Goal: Task Accomplishment & Management: Complete application form

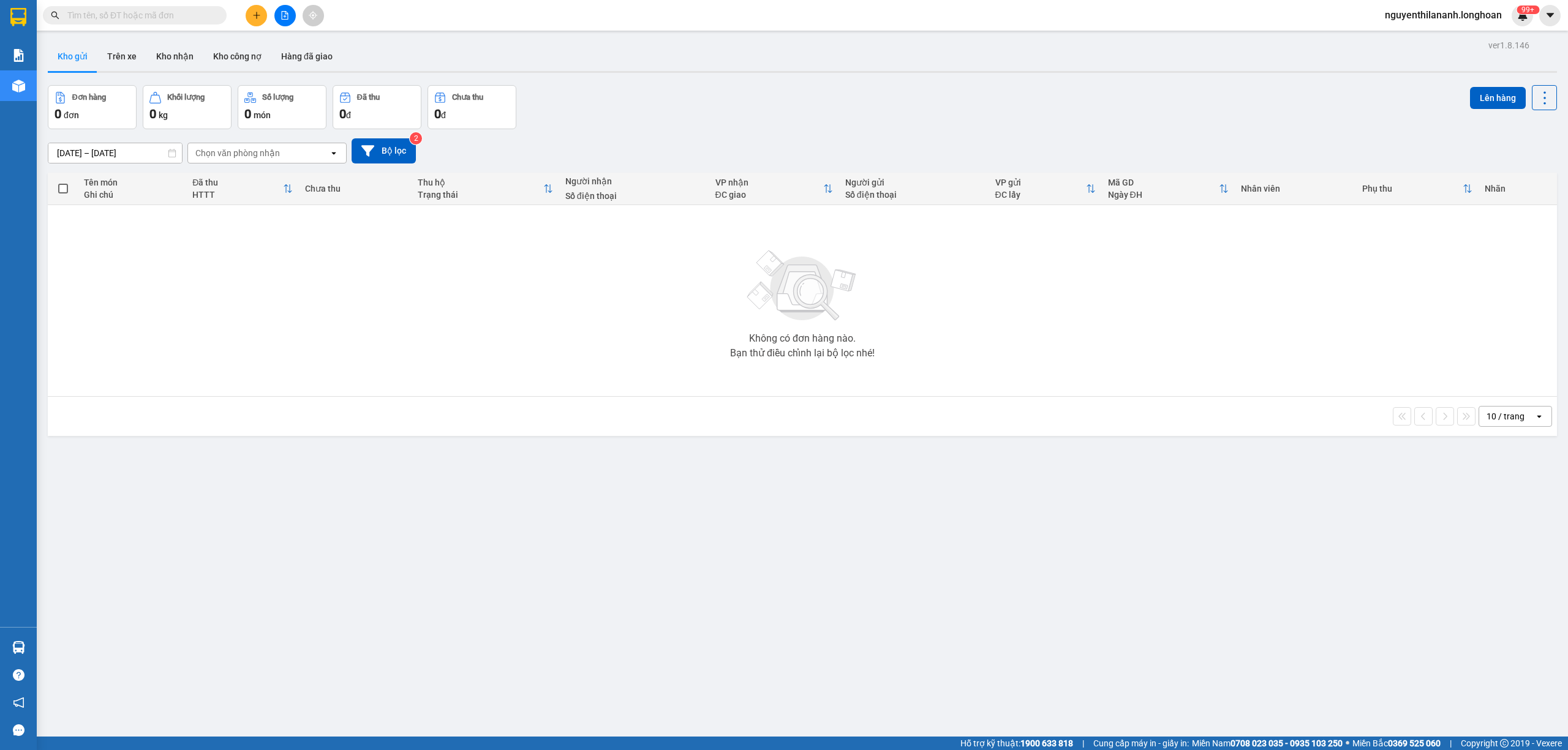
click at [179, 17] on input "text" at bounding box center [140, 15] width 144 height 14
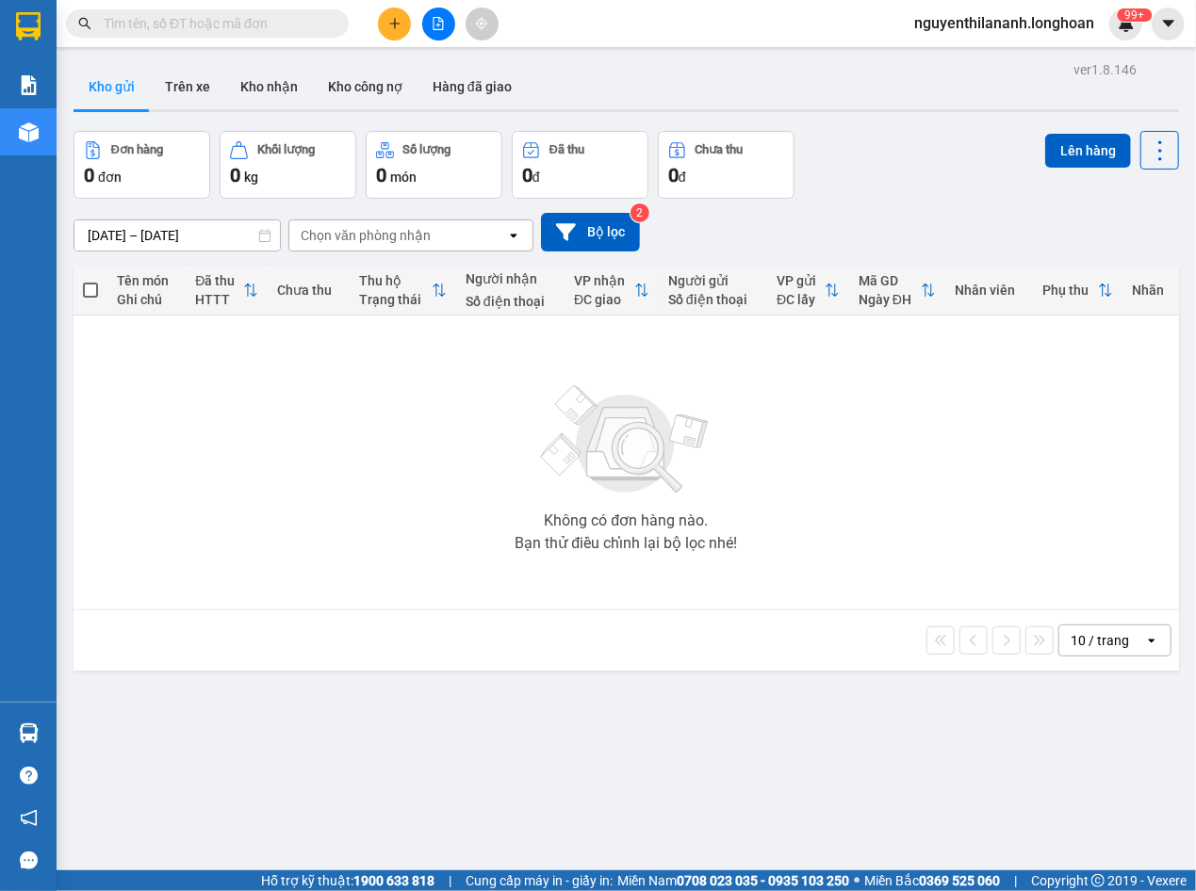
click at [145, 24] on input "text" at bounding box center [215, 23] width 222 height 21
paste input "0822159856"
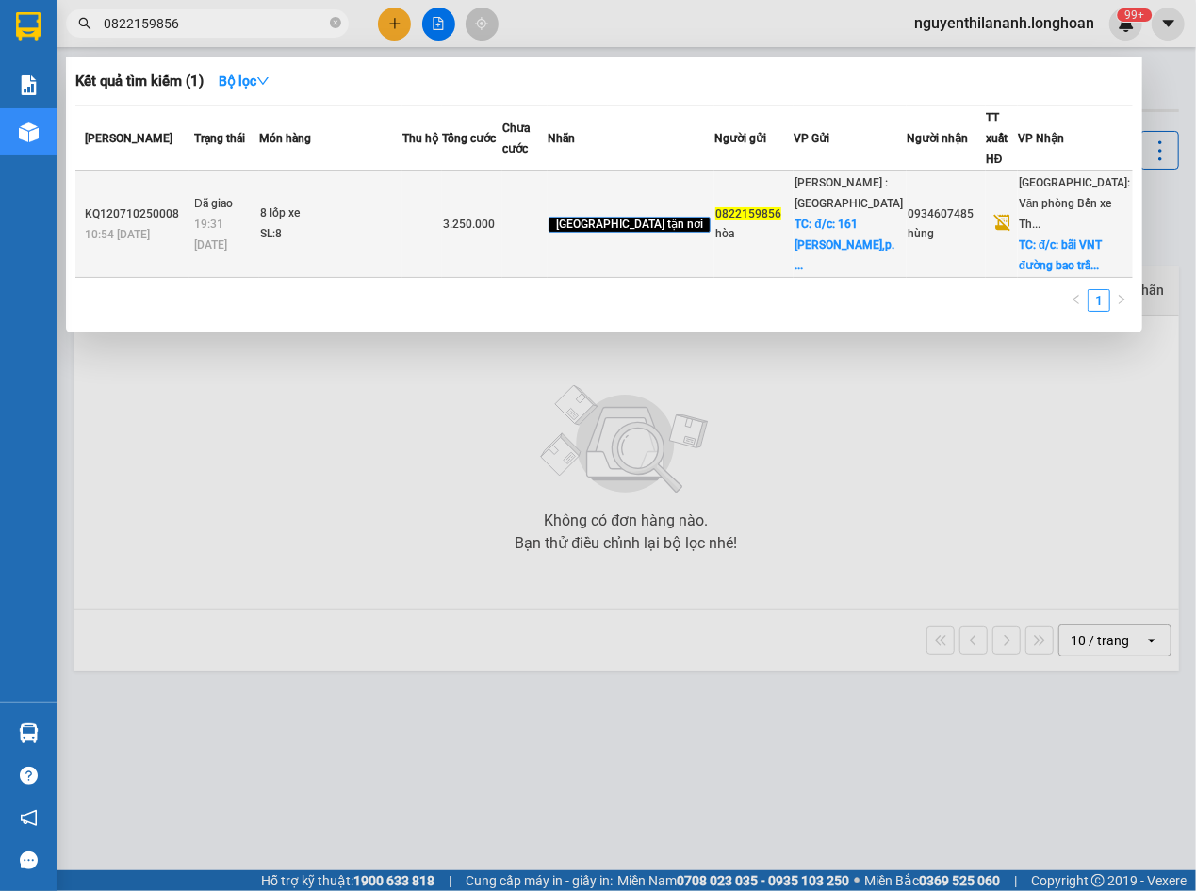
type input "0822159856"
click at [228, 183] on td "Đã giao 19:31 [DATE]" at bounding box center [224, 224] width 70 height 106
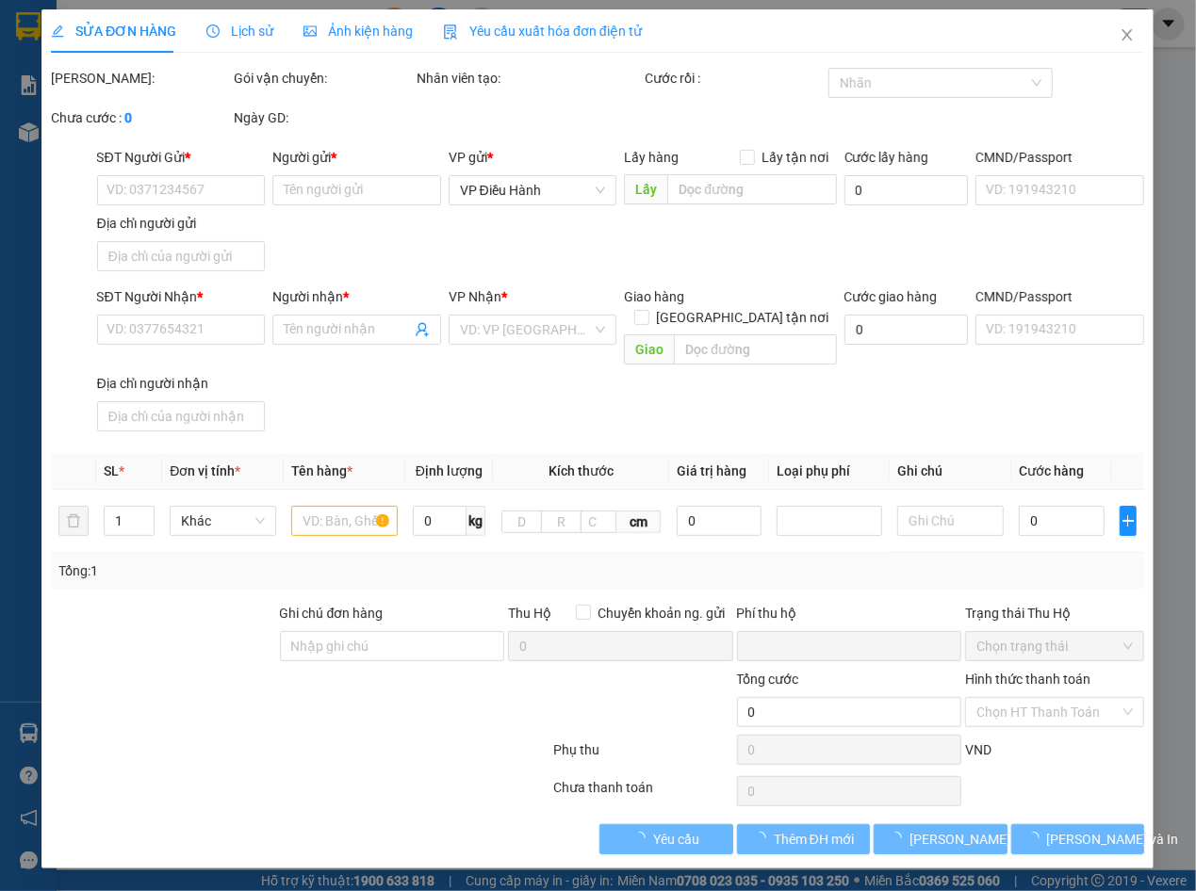
type input "0822159856"
type input "hòa"
checkbox input "true"
type input "đ/c: 161 [PERSON_NAME],p. [GEOGRAPHIC_DATA], [GEOGRAPHIC_DATA]"
type input "0934607485"
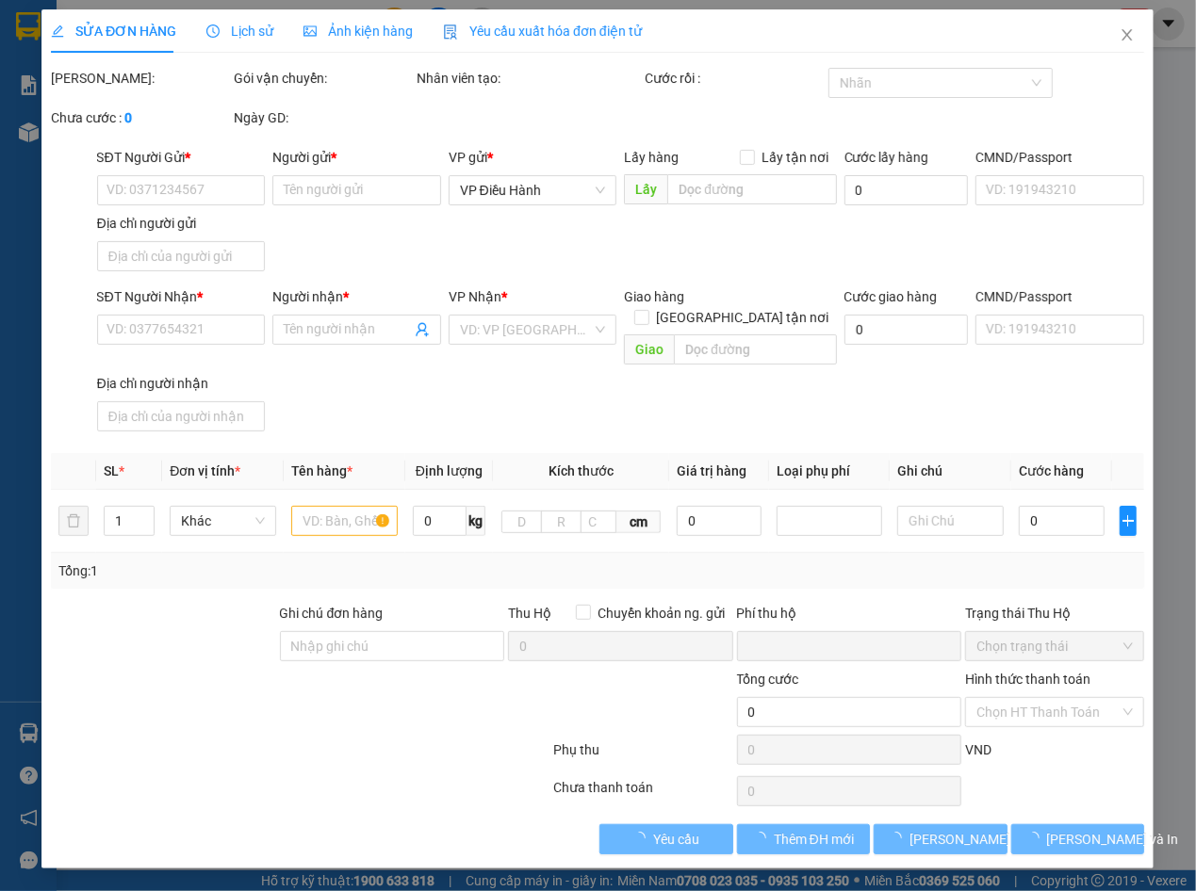
type input "hùng"
checkbox input "true"
type input "đ/c: bãi VNT đường [PERSON_NAME][GEOGRAPHIC_DATA], p. [GEOGRAPHIC_DATA], [GEOGR…"
type input "0"
type input "3.250.000"
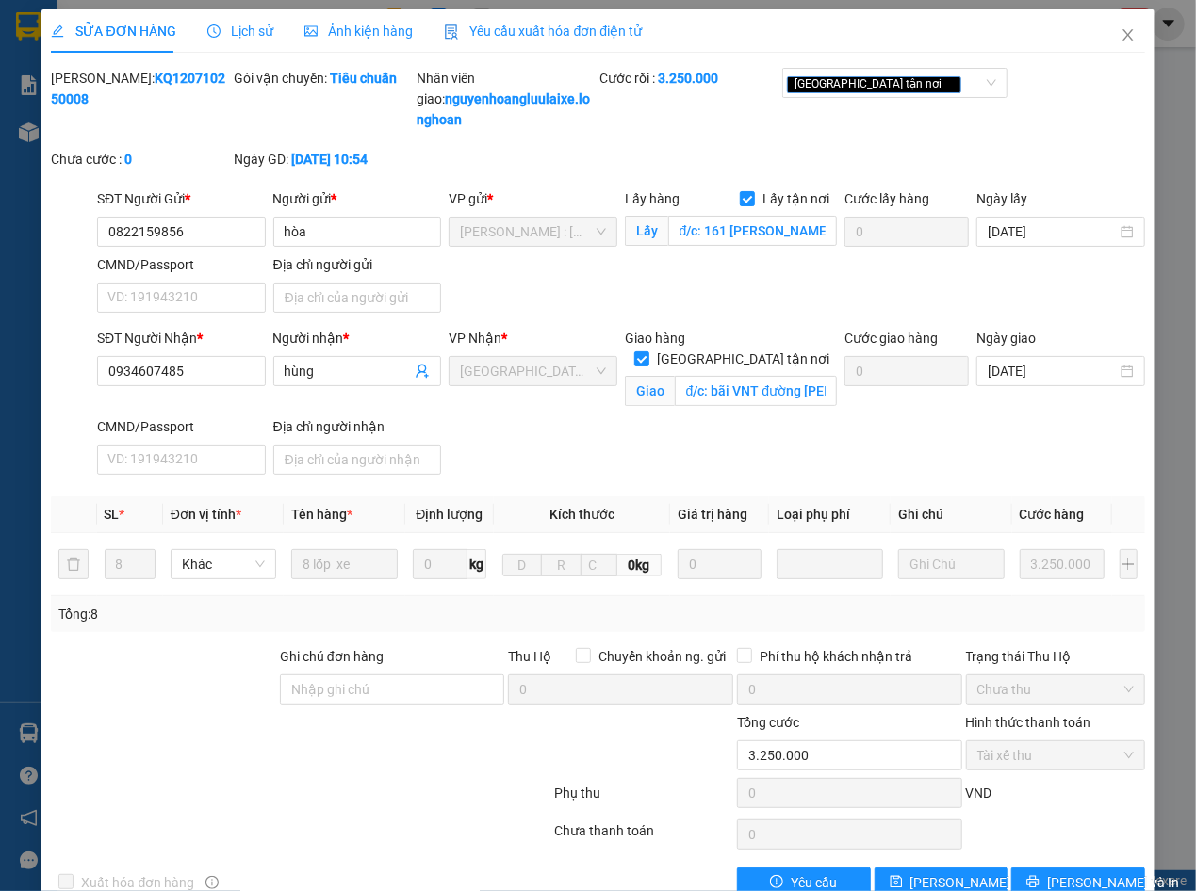
drag, startPoint x: 216, startPoint y: 73, endPoint x: 98, endPoint y: 91, distance: 119.1
click at [98, 91] on div "Mã ĐH: KQ120710250008" at bounding box center [140, 108] width 183 height 81
copy b "KQ120710250008"
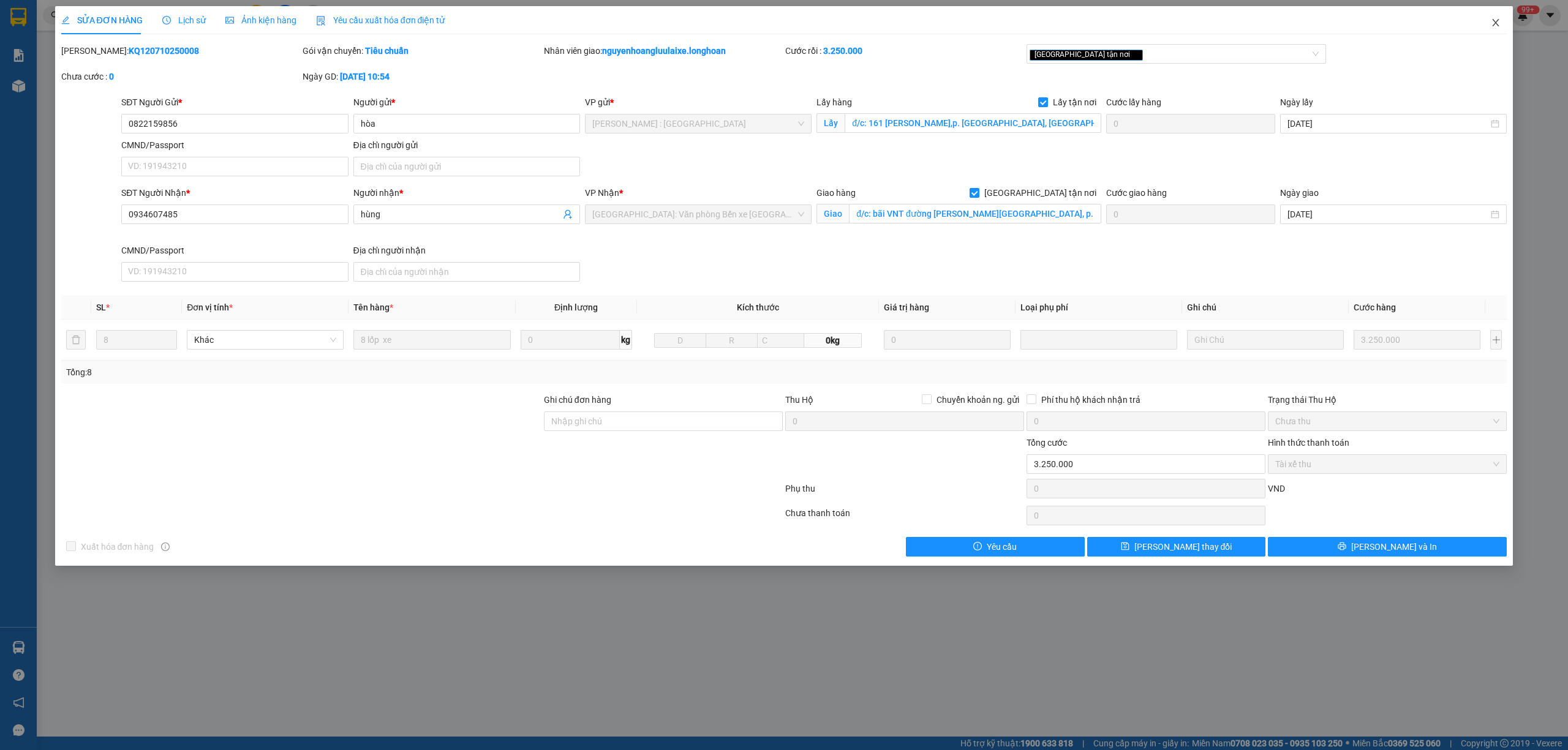
click at [1500, 14] on span "Close" at bounding box center [1496, 23] width 34 height 34
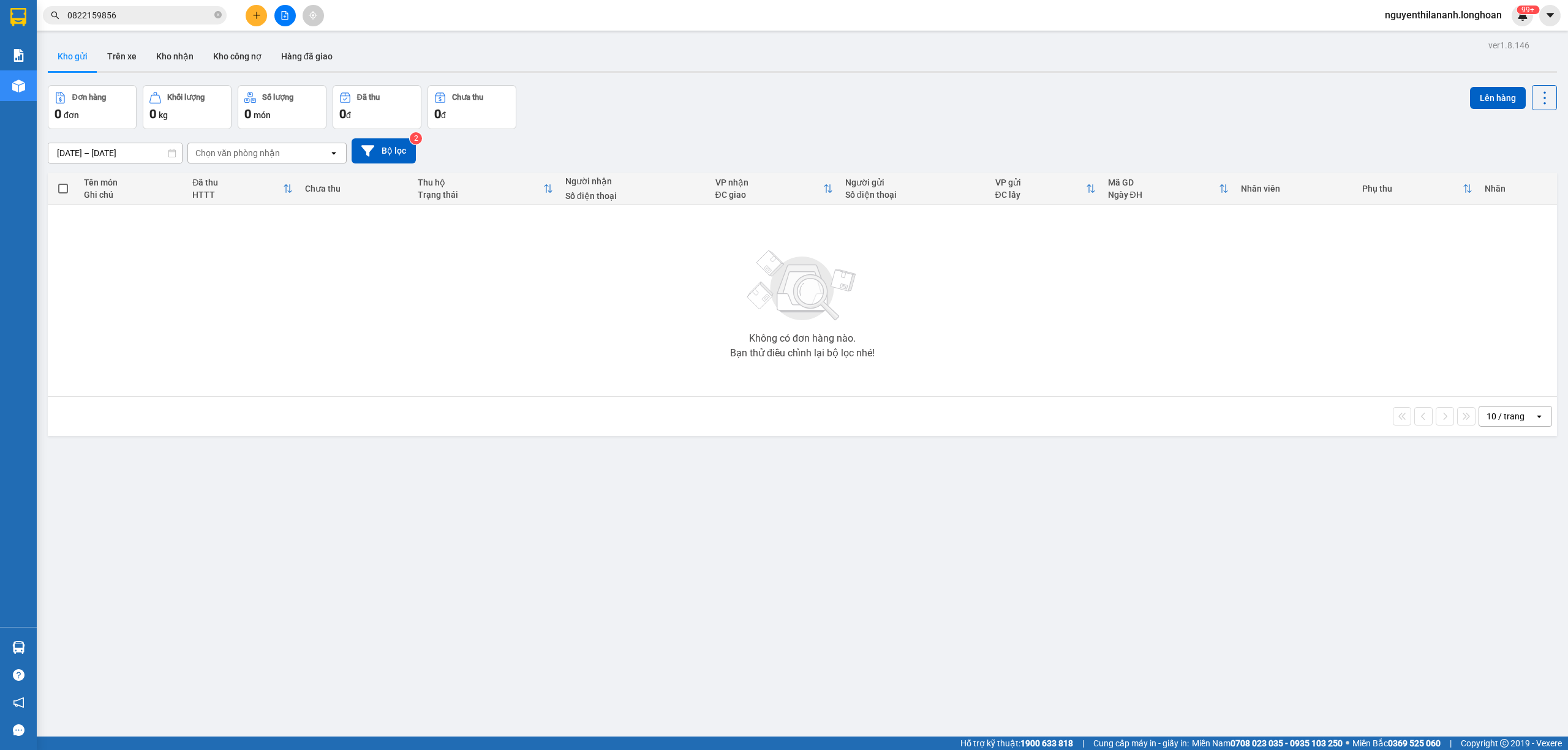
click at [222, 19] on span "0822159856" at bounding box center [135, 15] width 184 height 18
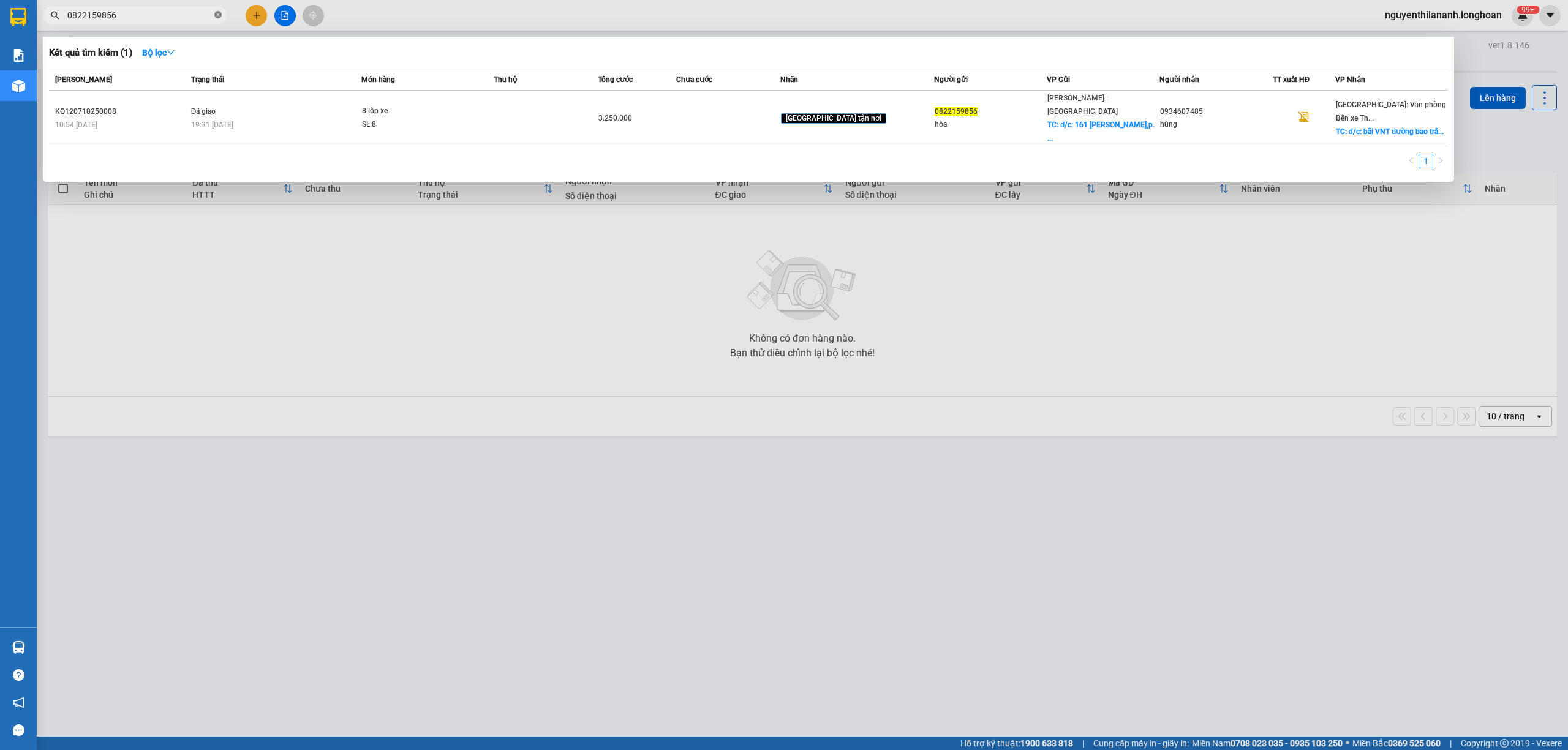
click at [219, 16] on icon "close-circle" at bounding box center [218, 14] width 7 height 7
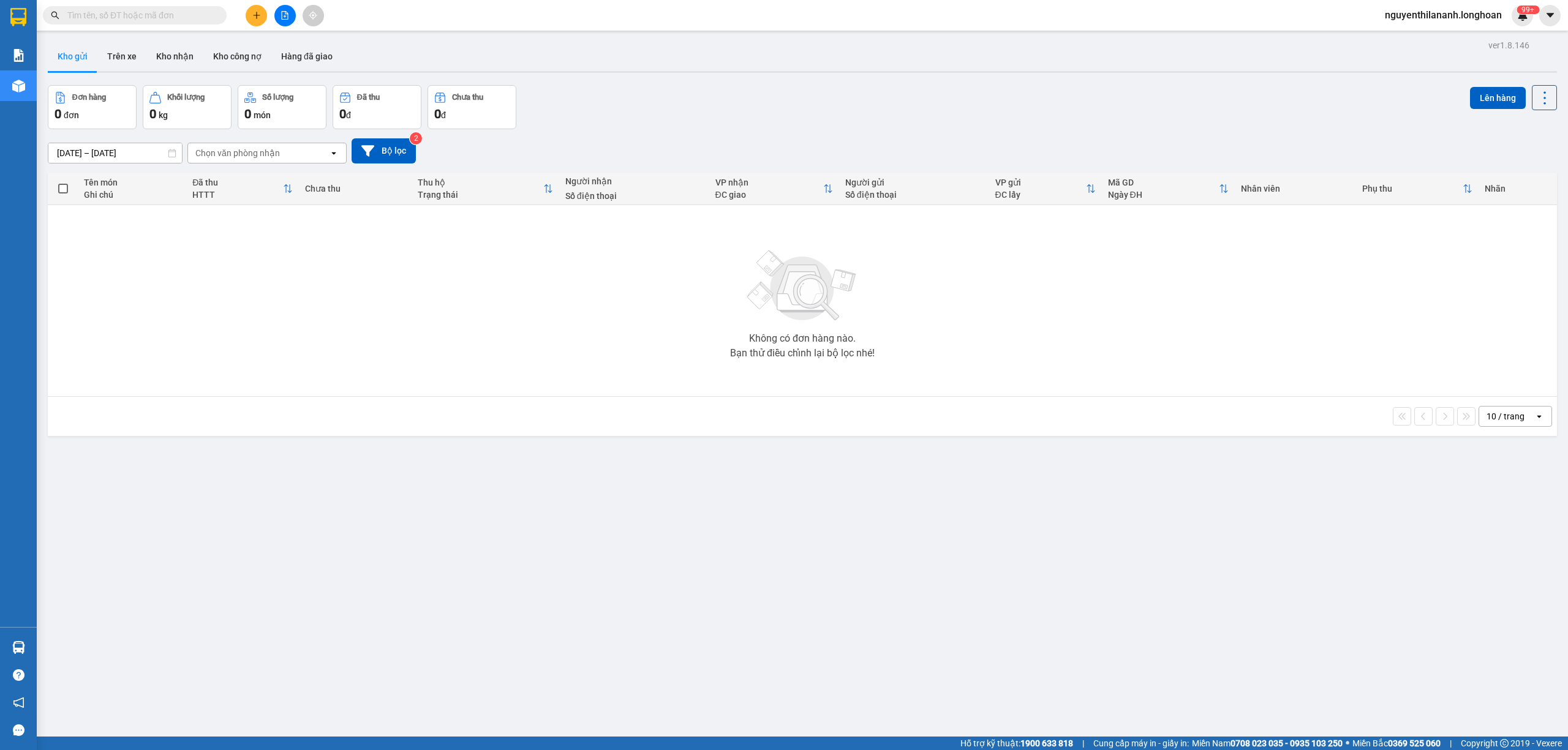
paste input "0971934014"
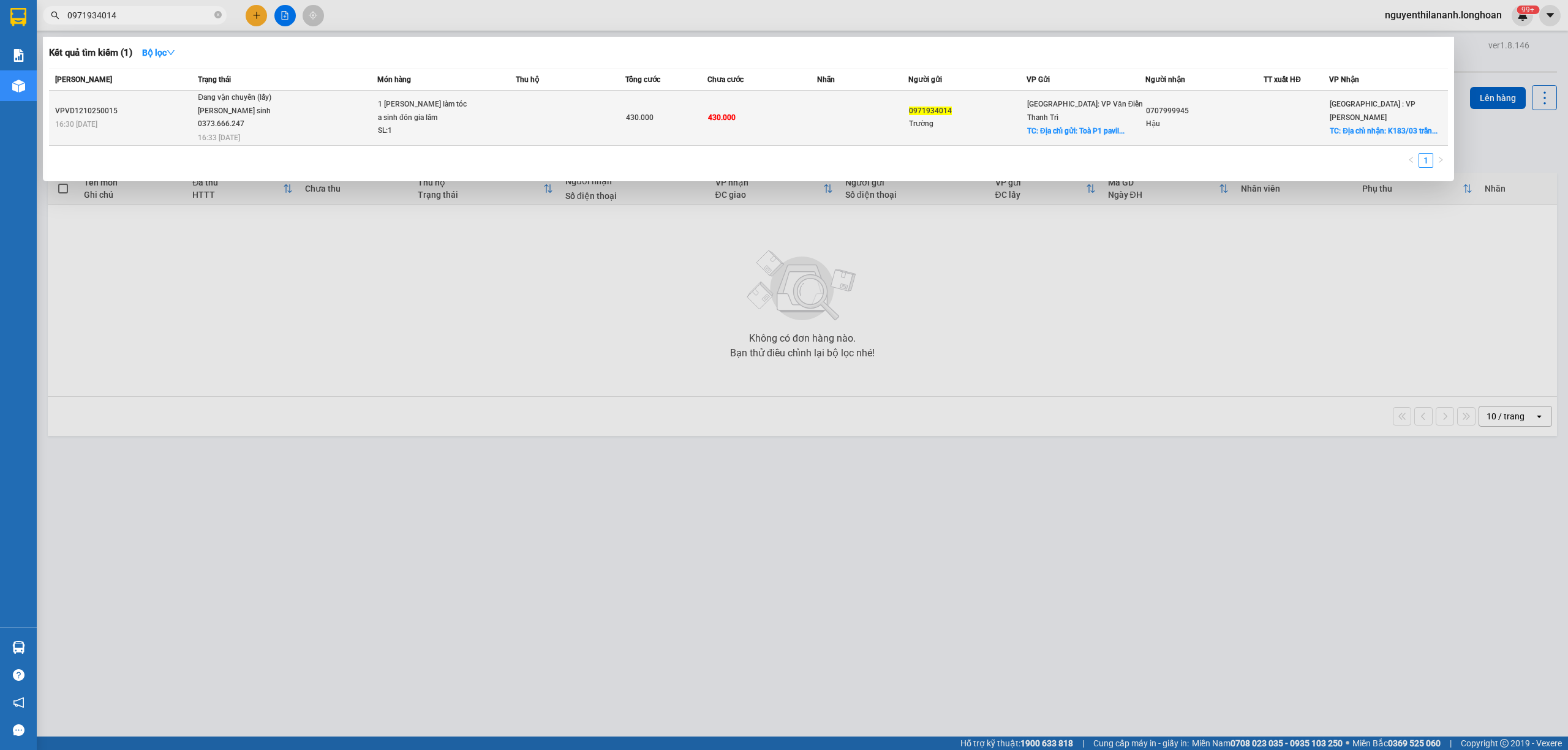
type input "0971934014"
click at [133, 105] on div "VPVD1210250015" at bounding box center [125, 111] width 139 height 13
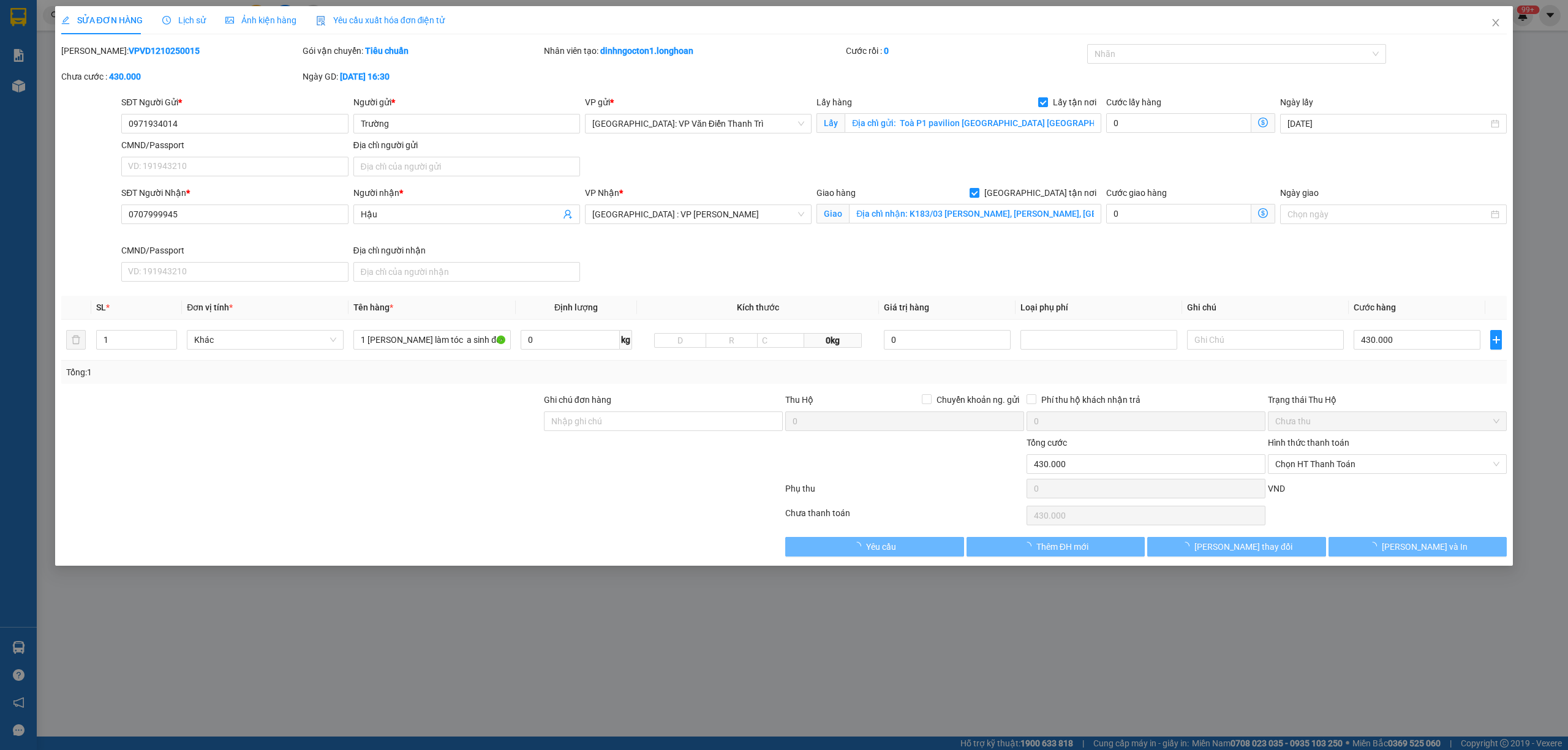
type input "0971934014"
type input "Trường"
checkbox input "true"
type input "Địa chỉ gửi: Toà P1 pavilion [GEOGRAPHIC_DATA] [GEOGRAPHIC_DATA]"
type input "0707999945"
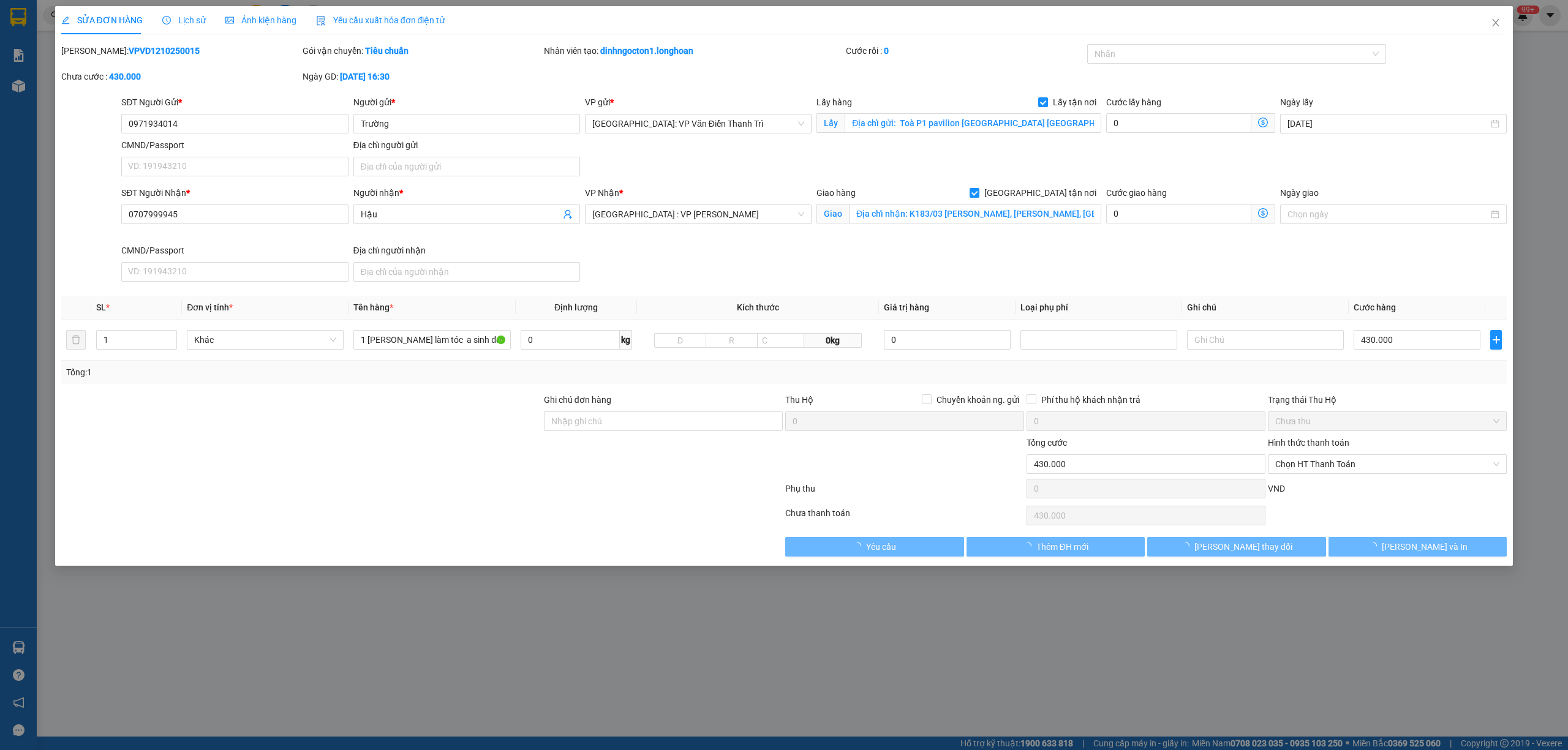
type input "Hậu"
checkbox input "true"
type input "Địa chỉ nhận: K183/03 [PERSON_NAME], [PERSON_NAME], [GEOGRAPHIC_DATA]"
type input "0"
type input "430.000"
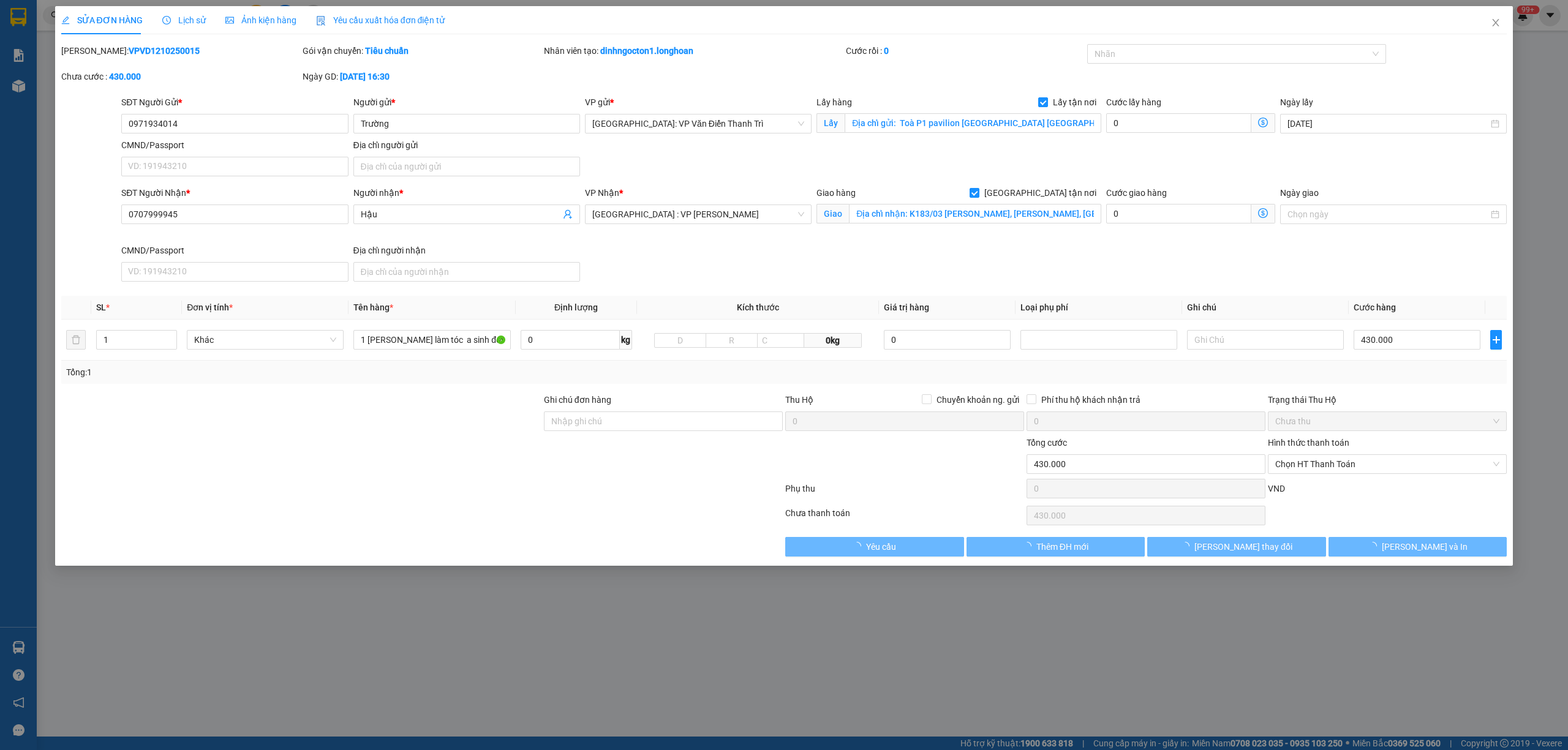
type input "430.000"
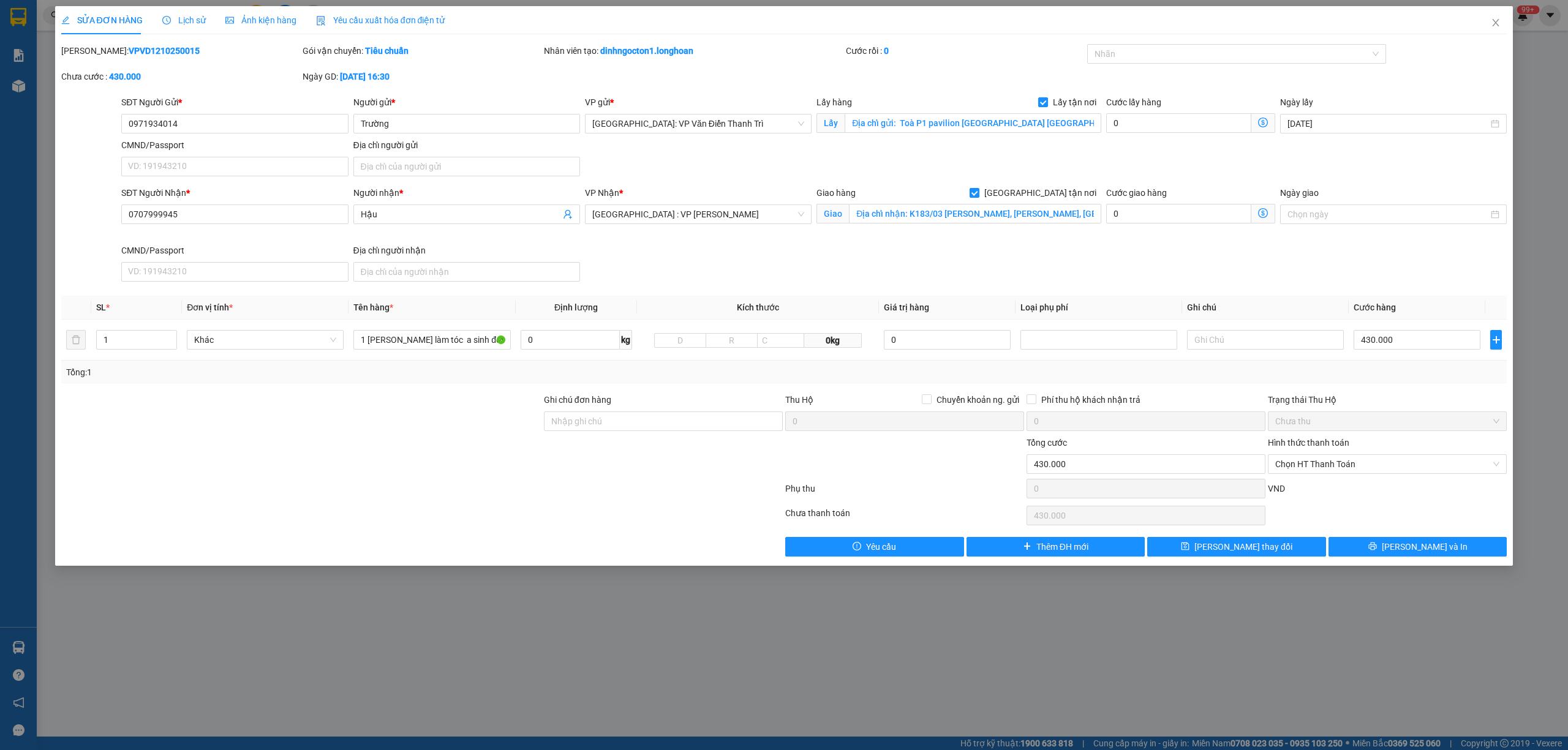
click at [189, 23] on span "Lịch sử" at bounding box center [184, 20] width 44 height 10
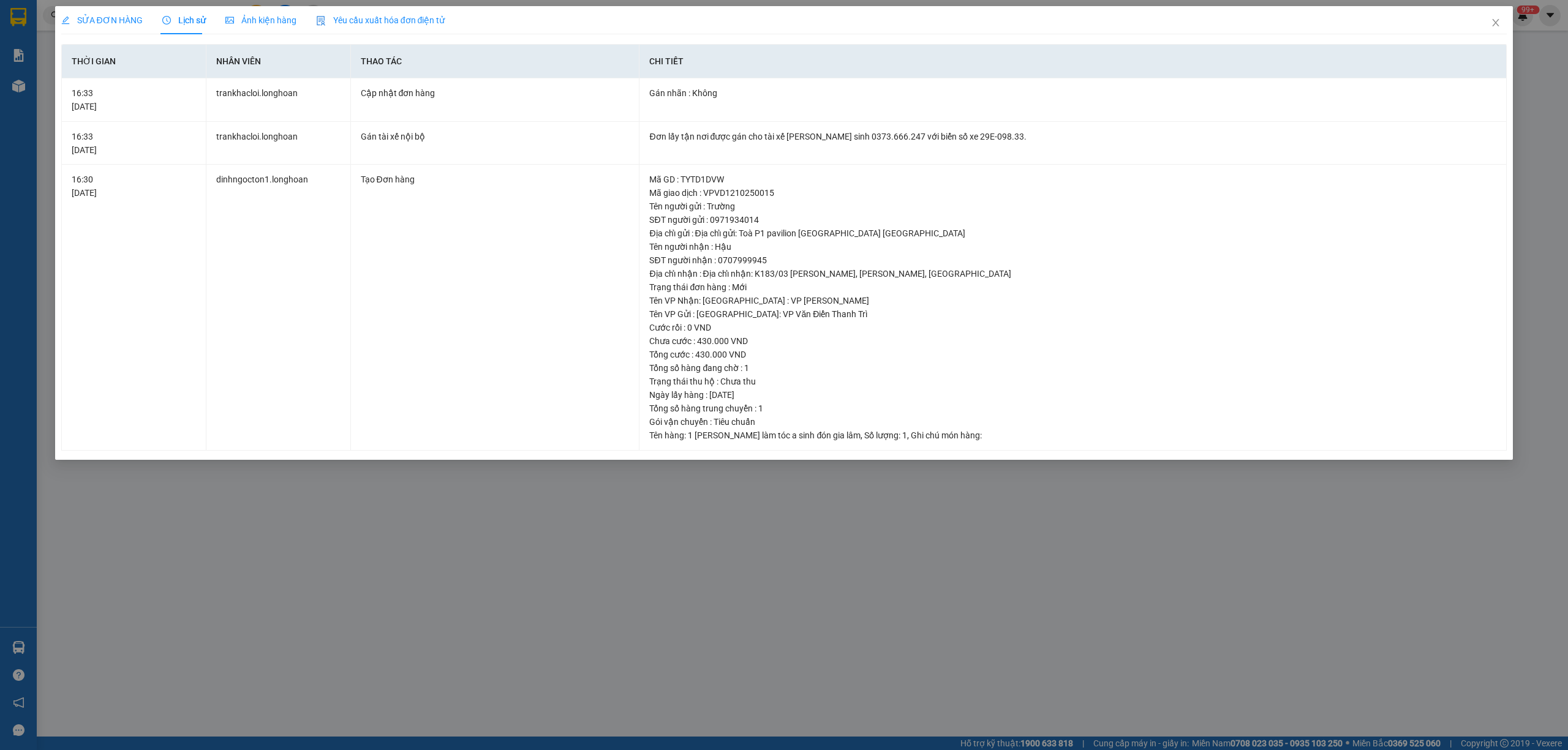
click at [116, 20] on span "SỬA ĐƠN HÀNG" at bounding box center [101, 20] width 81 height 10
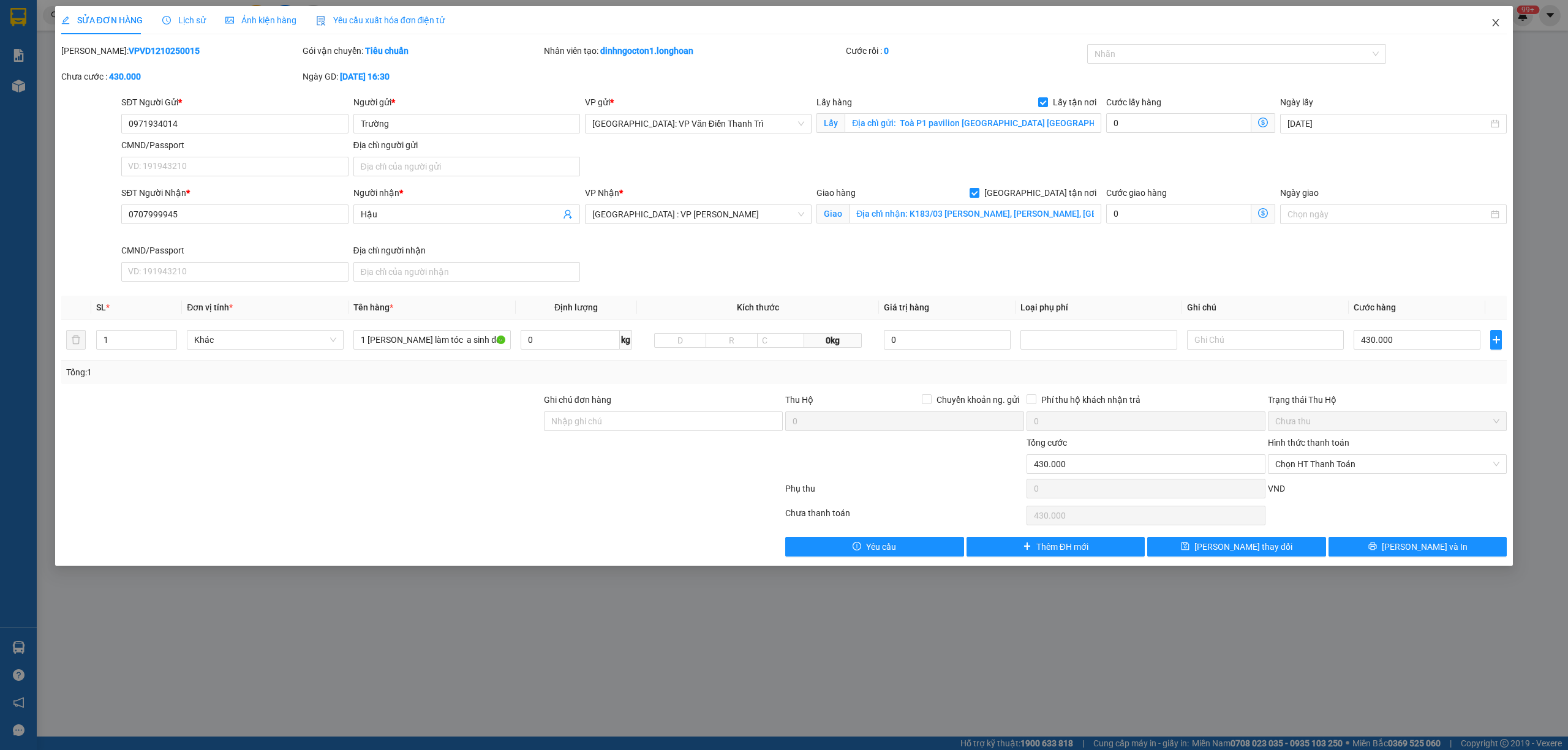
click at [1496, 19] on icon "close" at bounding box center [1495, 22] width 10 height 10
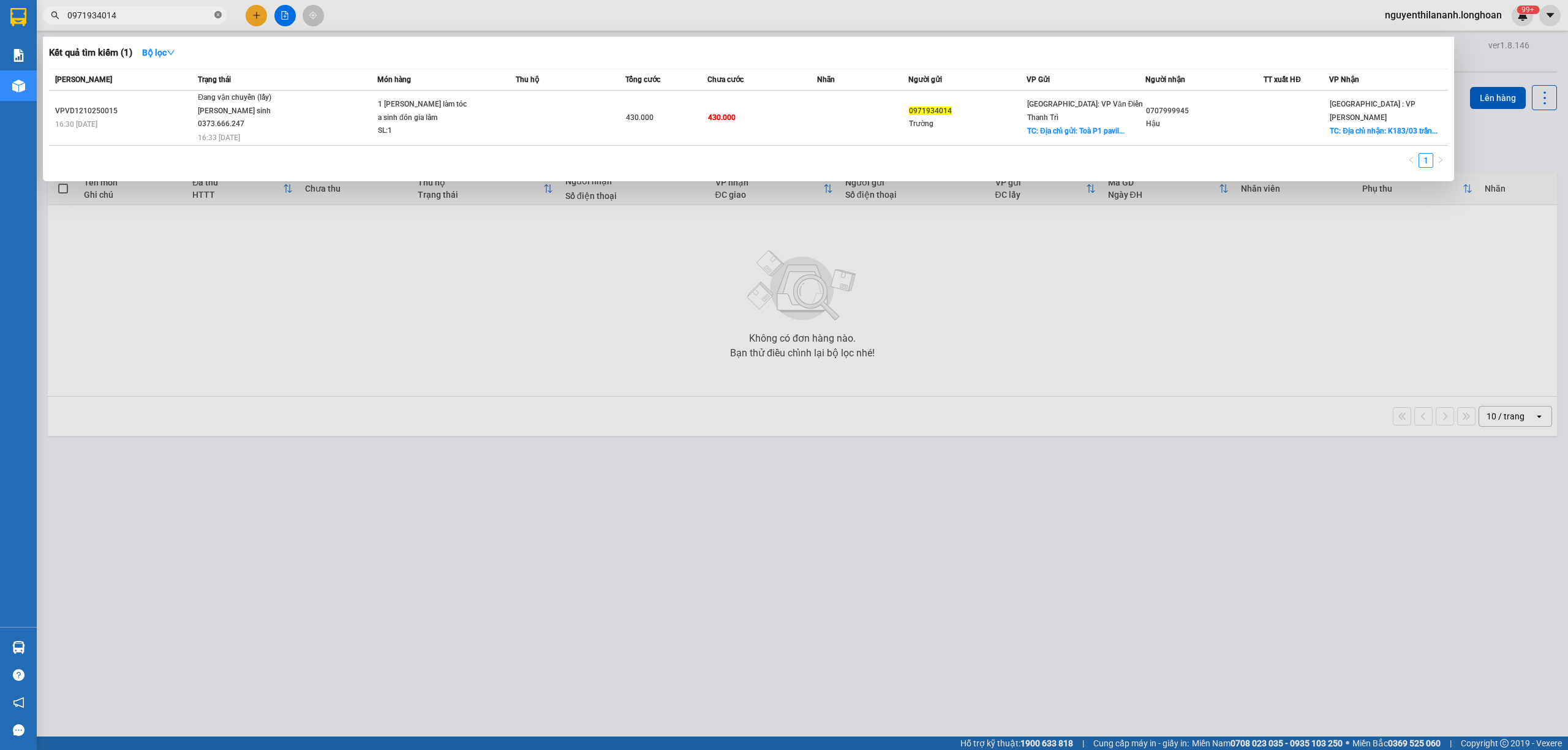
click at [219, 16] on icon "close-circle" at bounding box center [218, 14] width 7 height 7
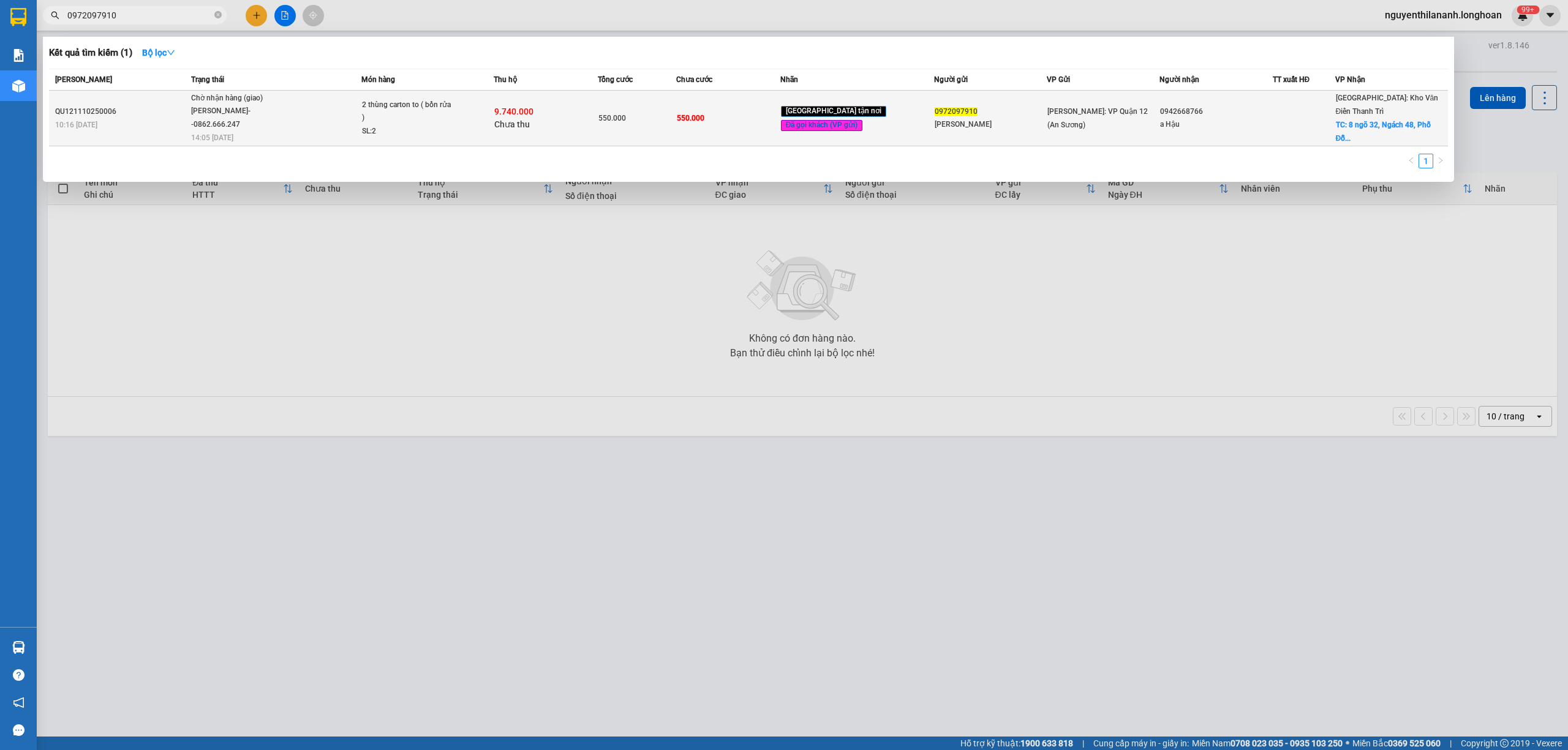
type input "0972097910"
click at [160, 129] on div "10:16 [DATE]" at bounding box center [122, 125] width 133 height 14
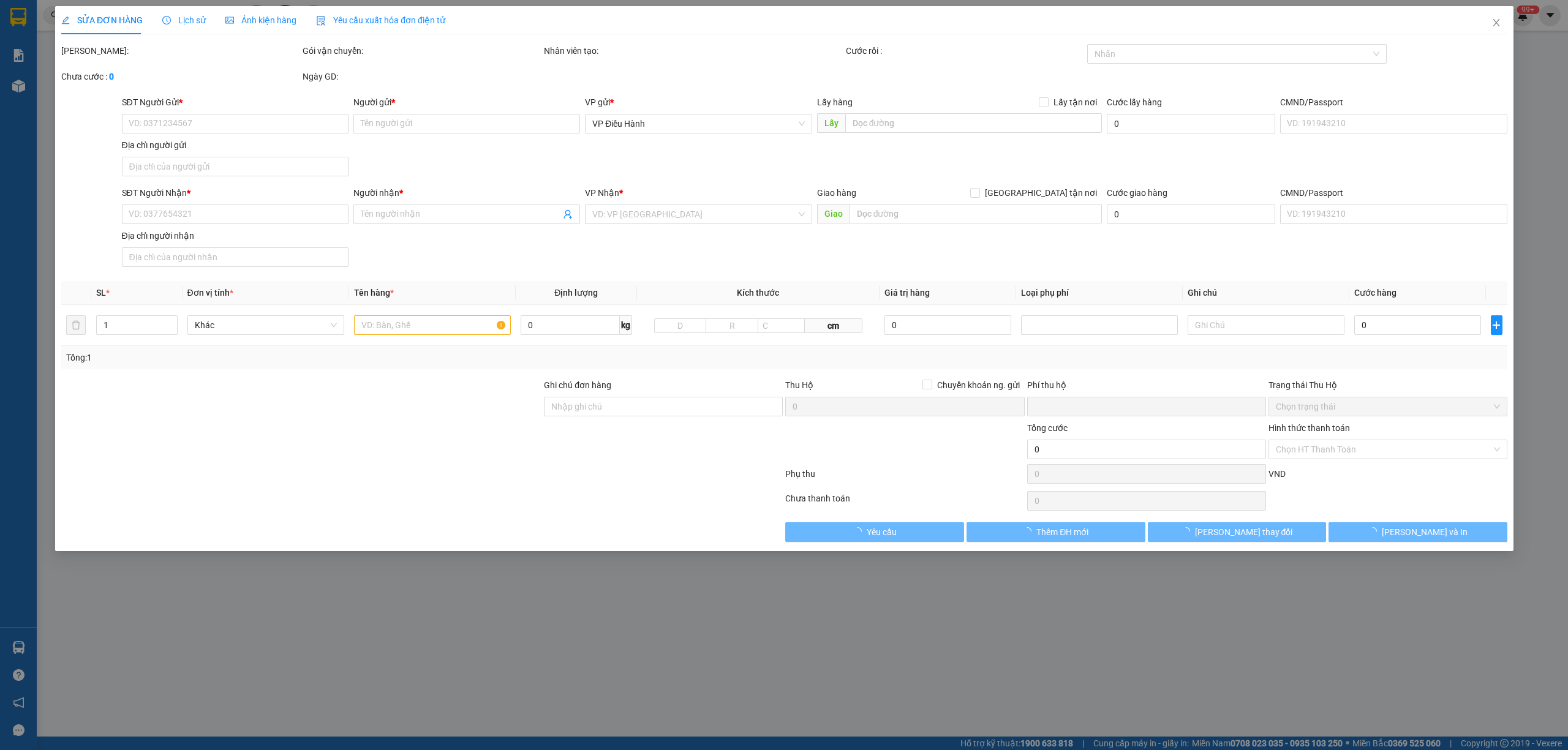
type input "0972097910"
type input "[PERSON_NAME]"
type input "0942668766"
type input "a Hậu"
checkbox input "true"
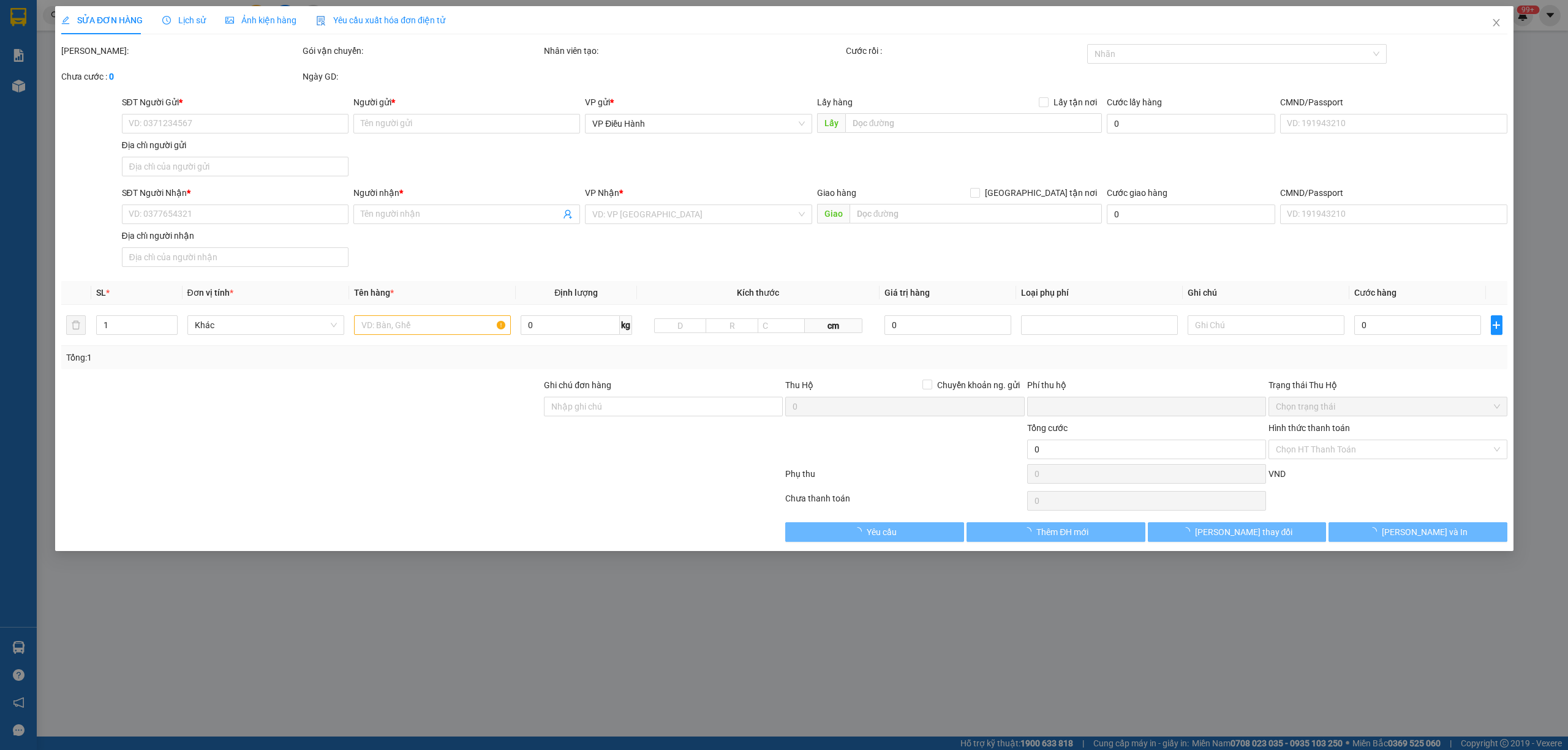
type input "8 ngõ 32, Ngách 48, Phố [PERSON_NAME], [GEOGRAPHIC_DATA], [GEOGRAPHIC_DATA]"
type input "nhận theo kiện - hư hỏng không chịu trách nhiệm"
type input "550.000"
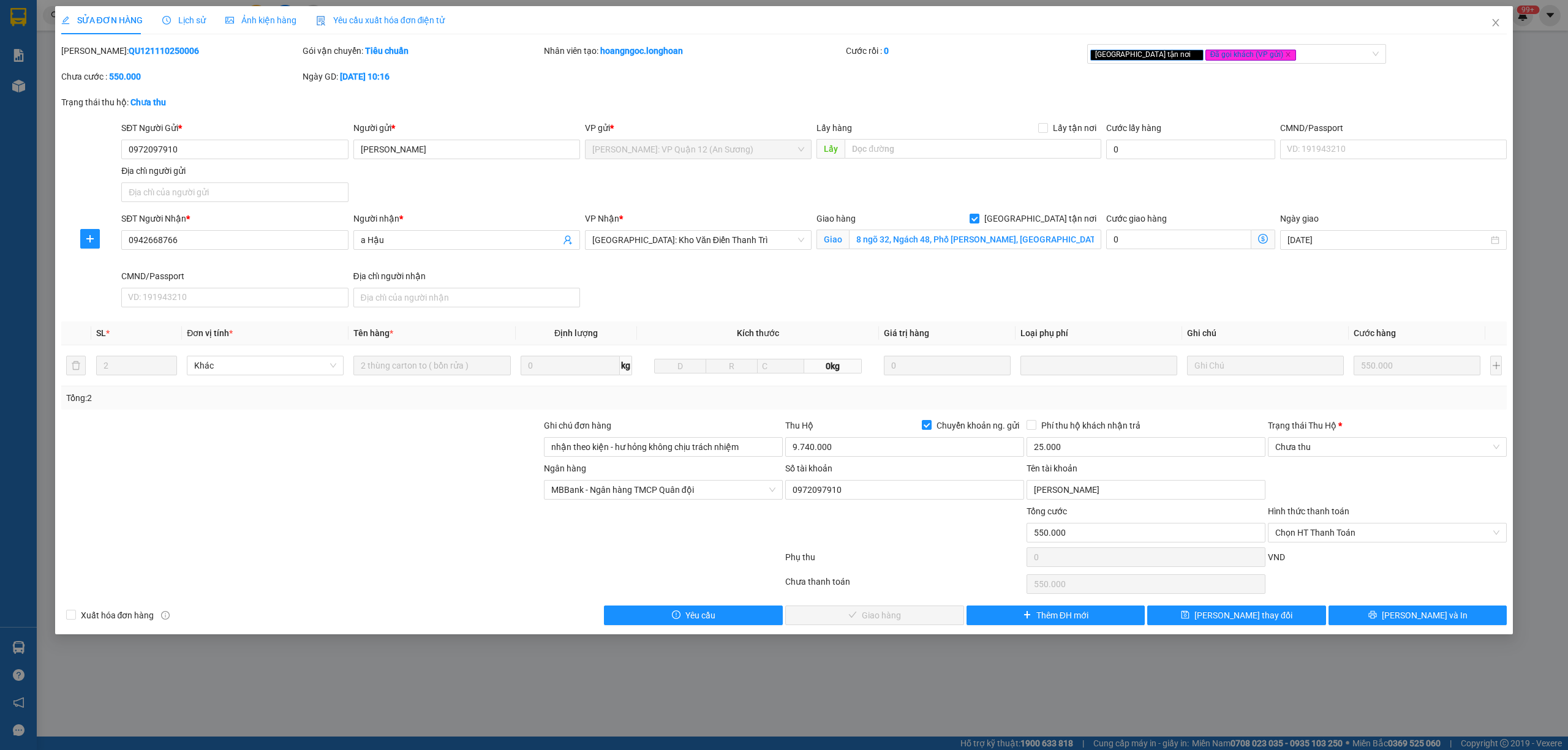
click at [187, 22] on span "Lịch sử" at bounding box center [184, 20] width 44 height 10
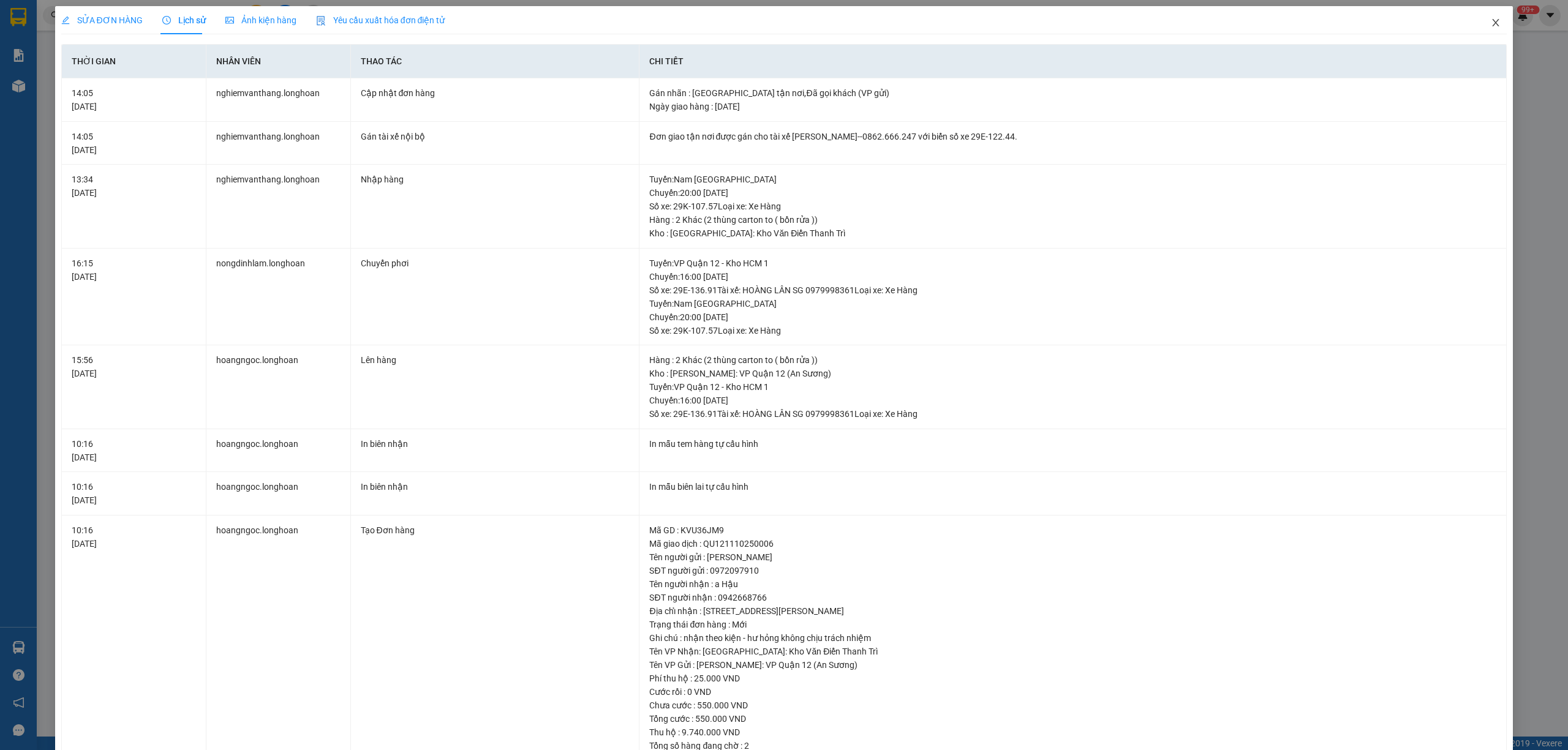
click at [1491, 19] on icon "close" at bounding box center [1495, 22] width 10 height 10
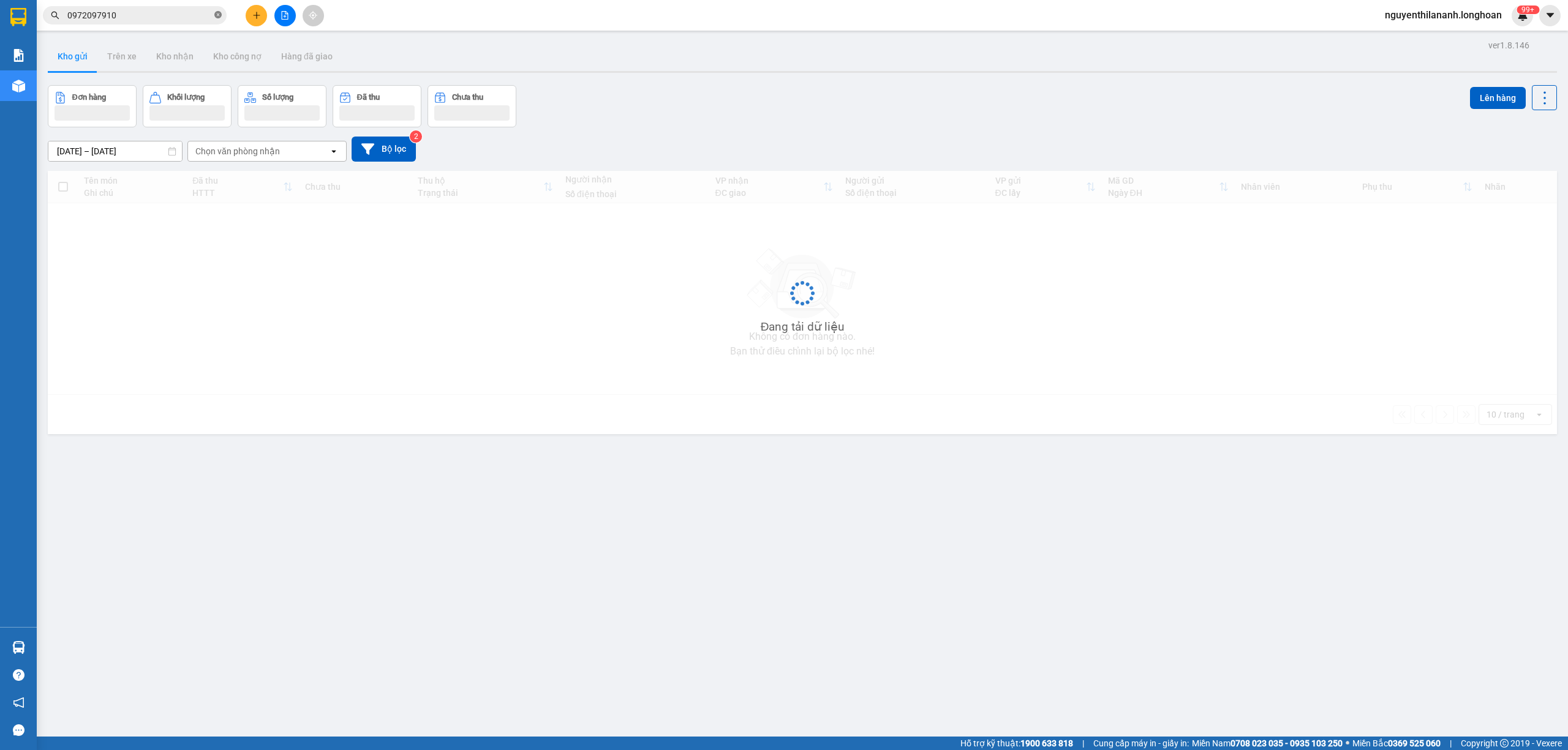
click at [219, 13] on icon "close-circle" at bounding box center [218, 14] width 7 height 7
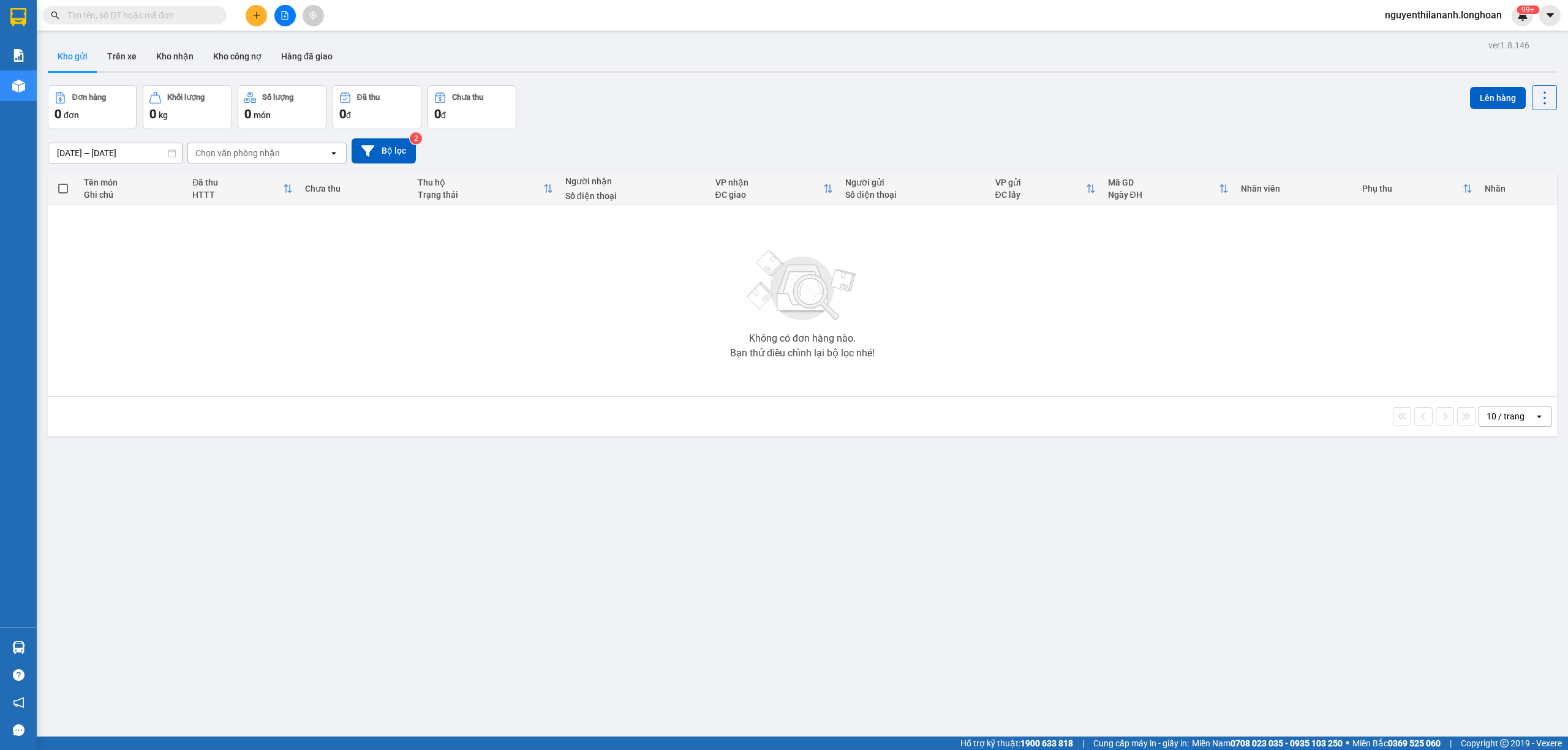
paste input "HNTH1010250008"
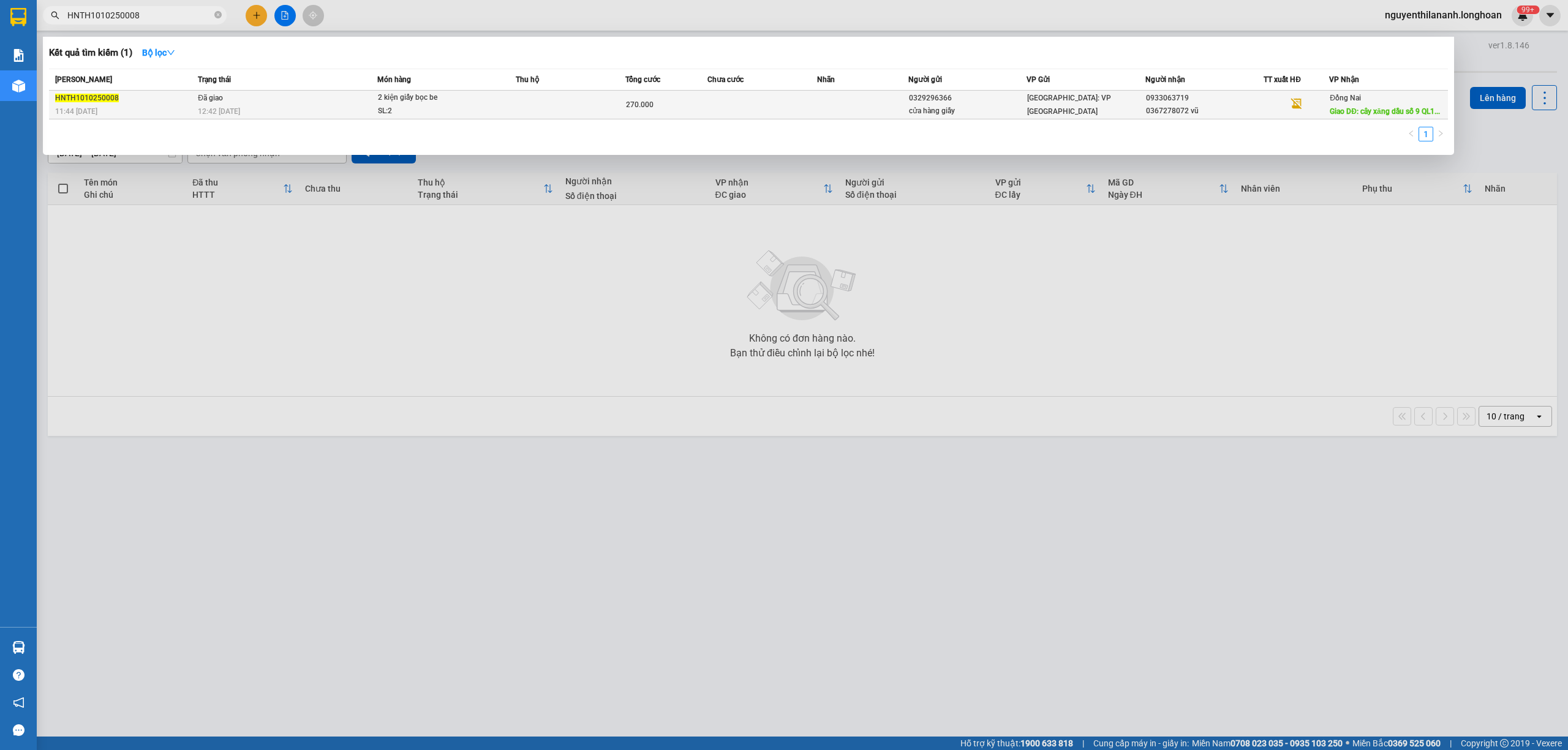
type input "HNTH1010250008"
click at [166, 109] on div "11:44 [DATE]" at bounding box center [125, 111] width 139 height 14
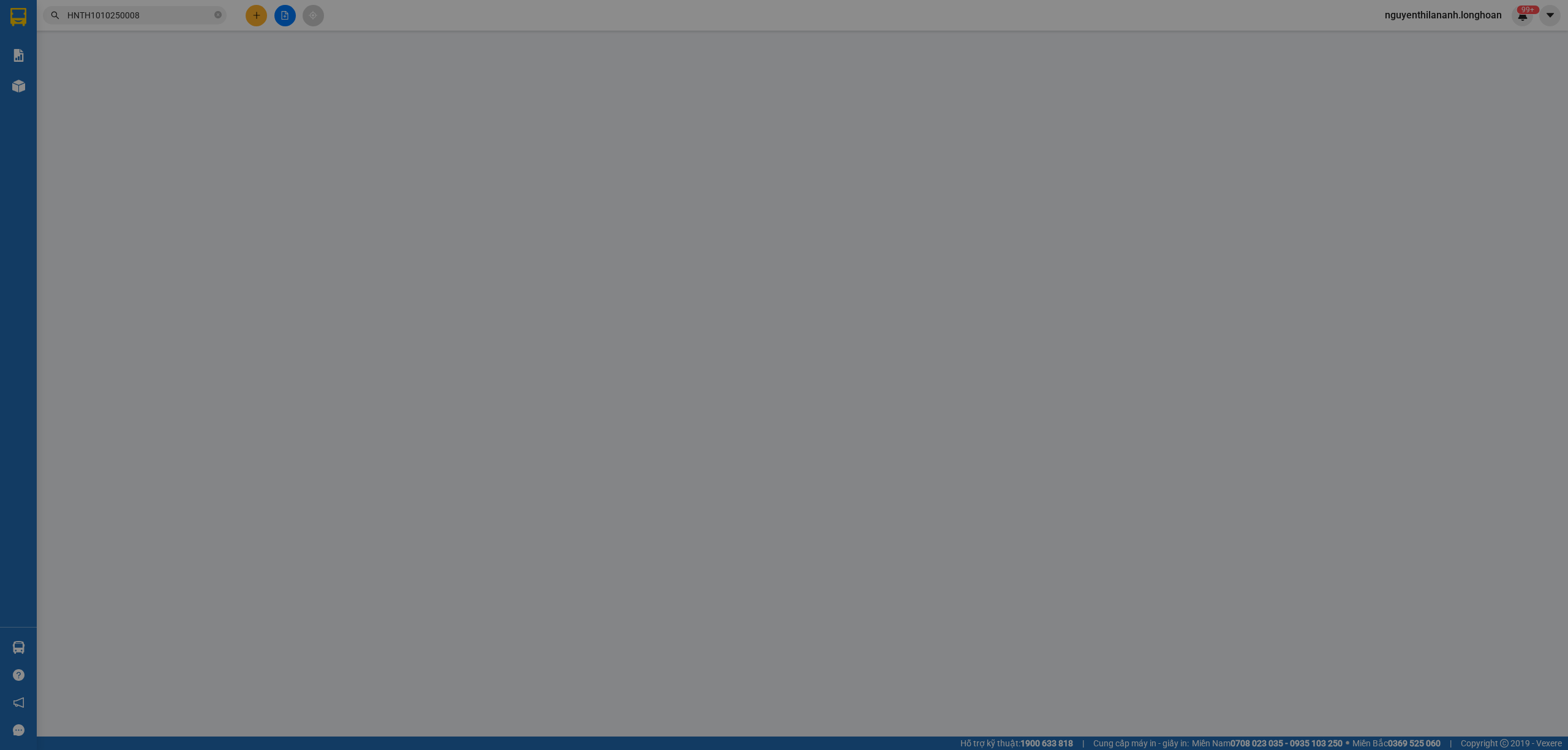
type input "0329296366"
type input "cửa hàng giầy"
type input "0933063719"
type input "0367278072 vũ"
type input "cây xăng dầu số 9 QL1A xuân lộc đồng nai"
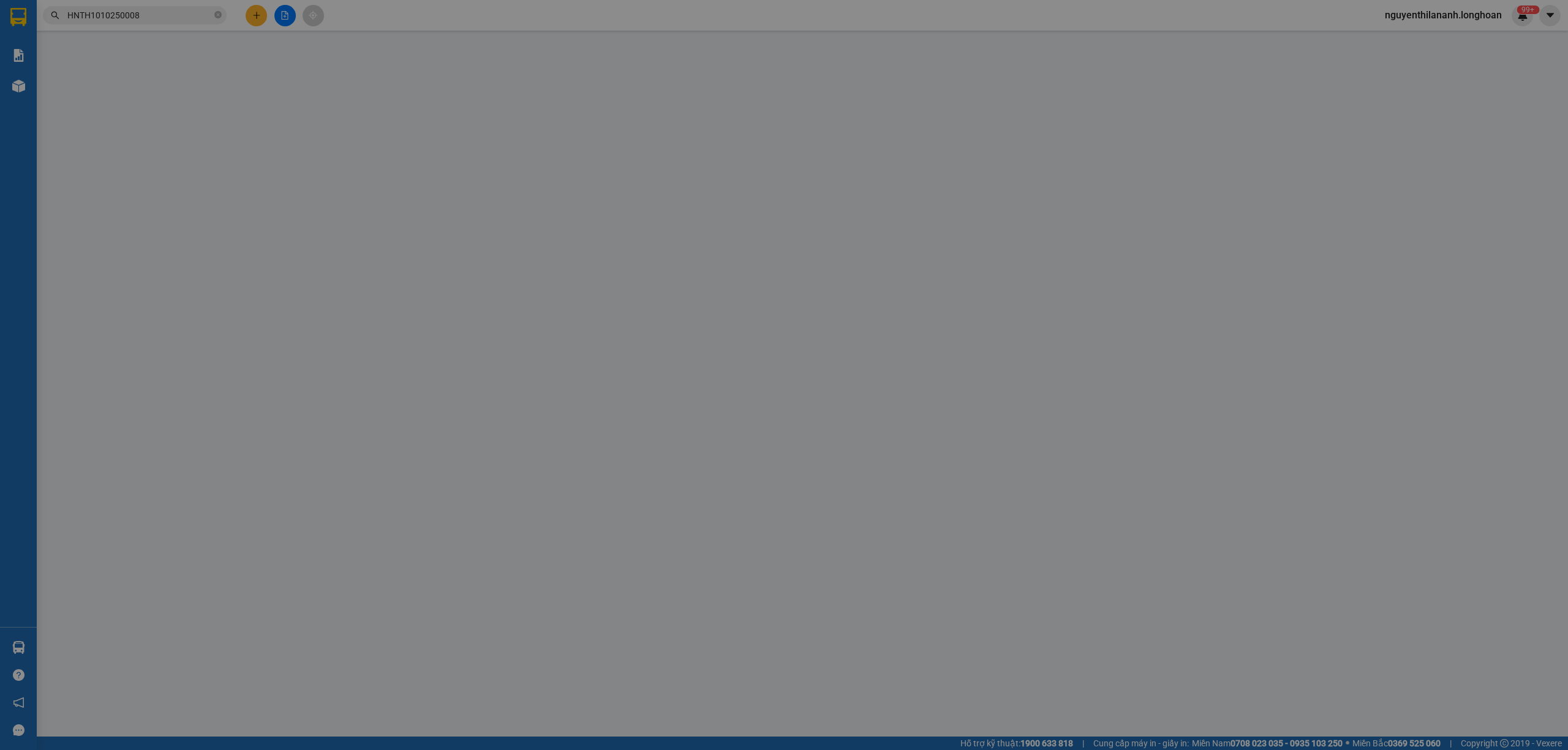
type input "0"
type input "270.000"
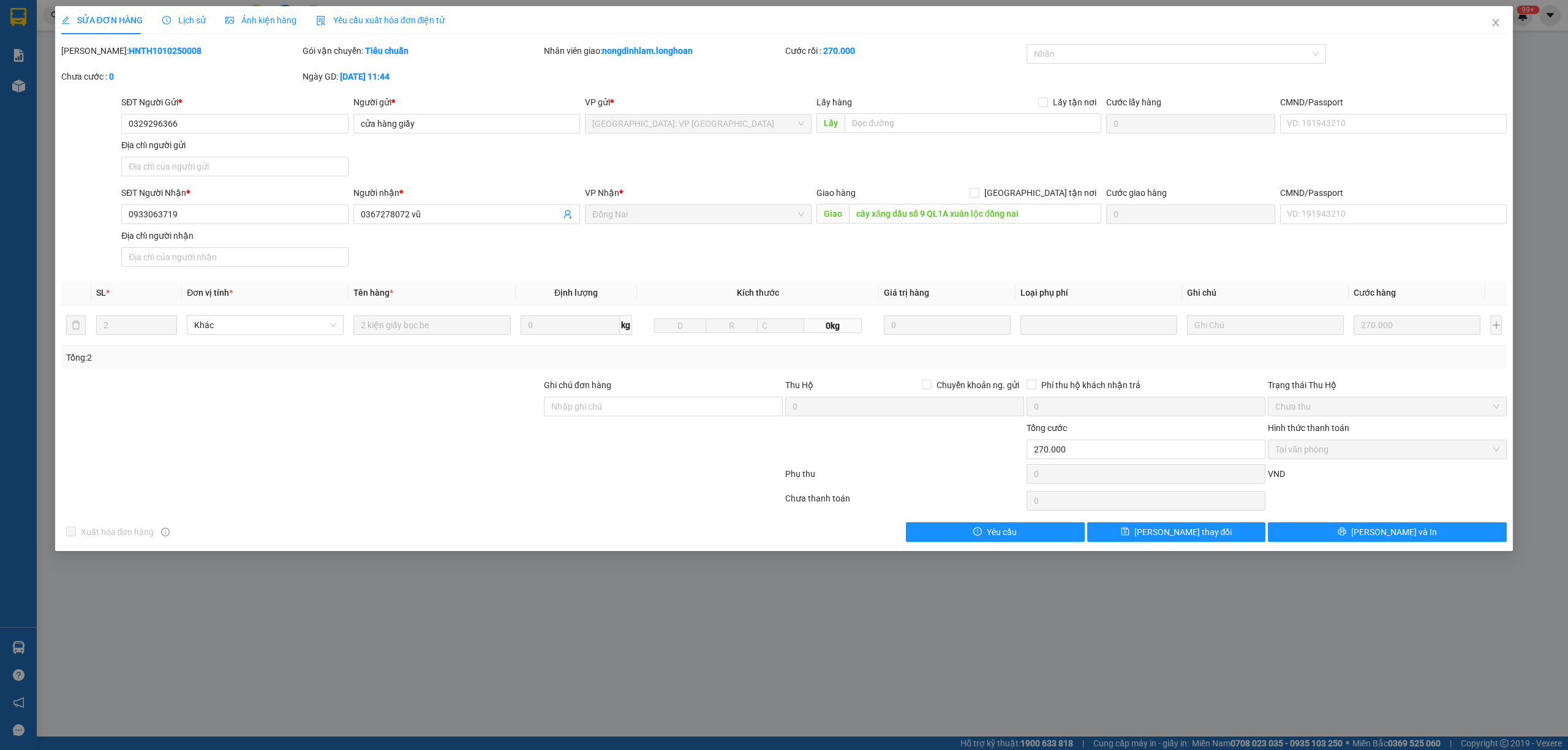
click at [192, 27] on div "Lịch sử" at bounding box center [184, 19] width 44 height 28
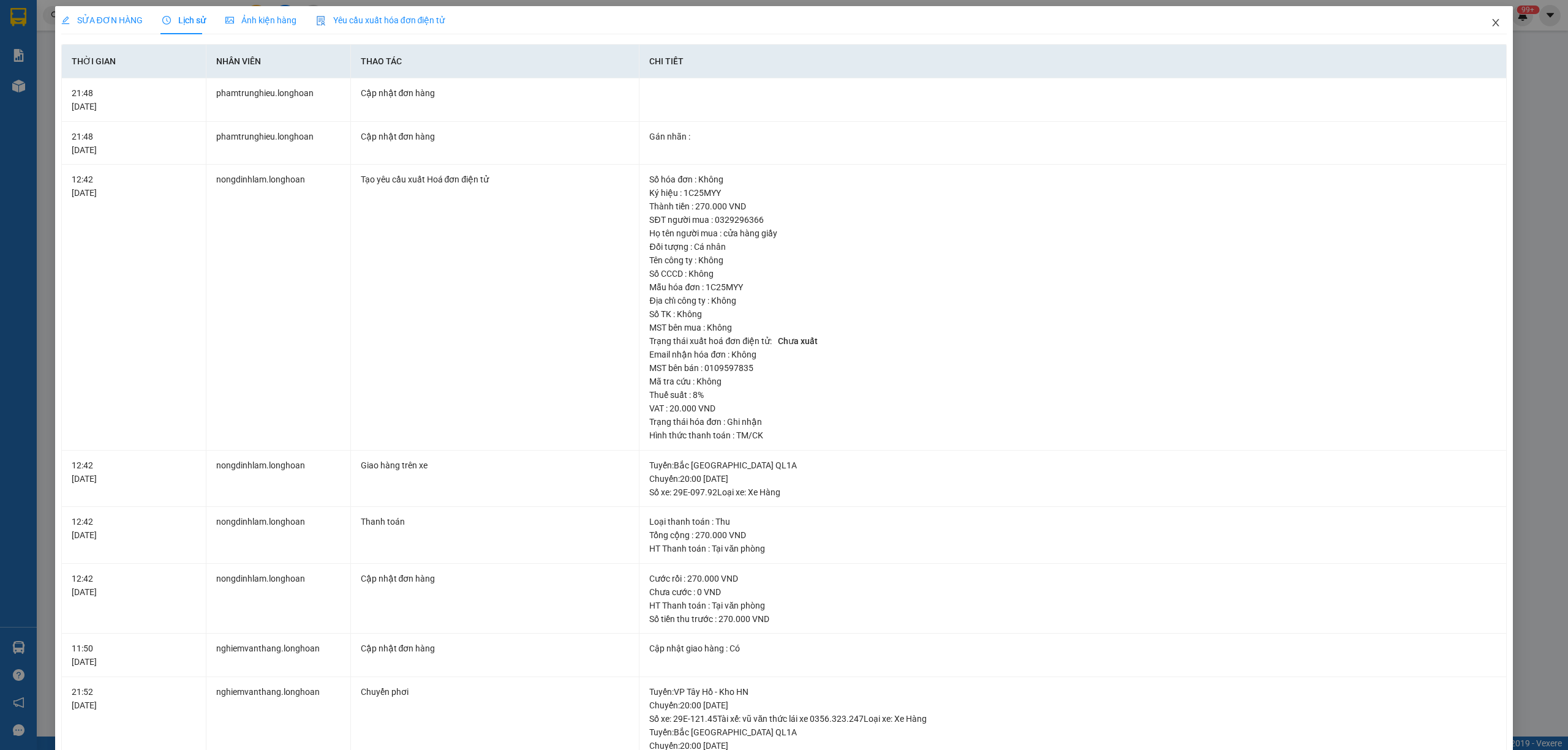
click at [1489, 17] on span "Close" at bounding box center [1496, 23] width 34 height 34
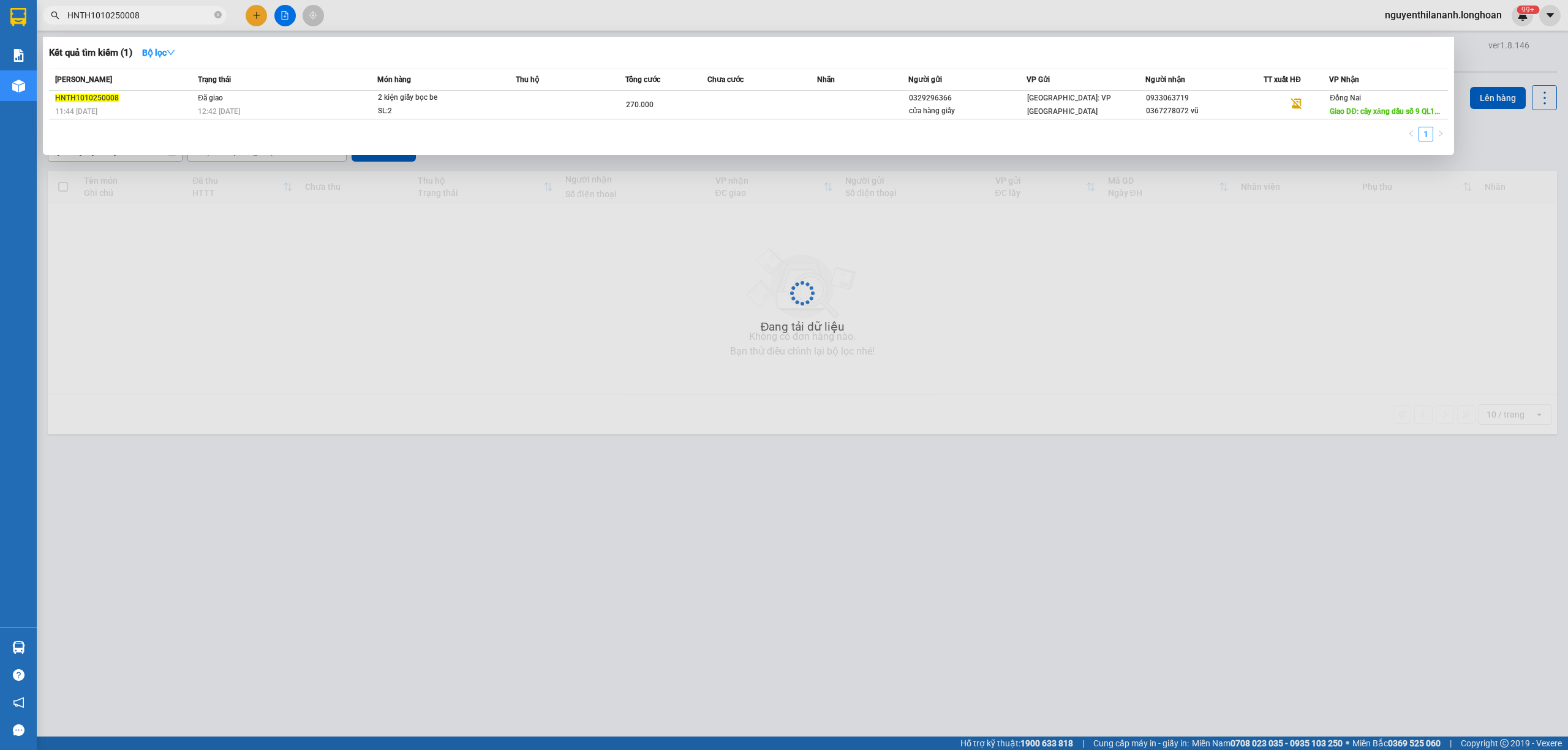
click at [163, 14] on input "HNTH1010250008" at bounding box center [140, 15] width 144 height 14
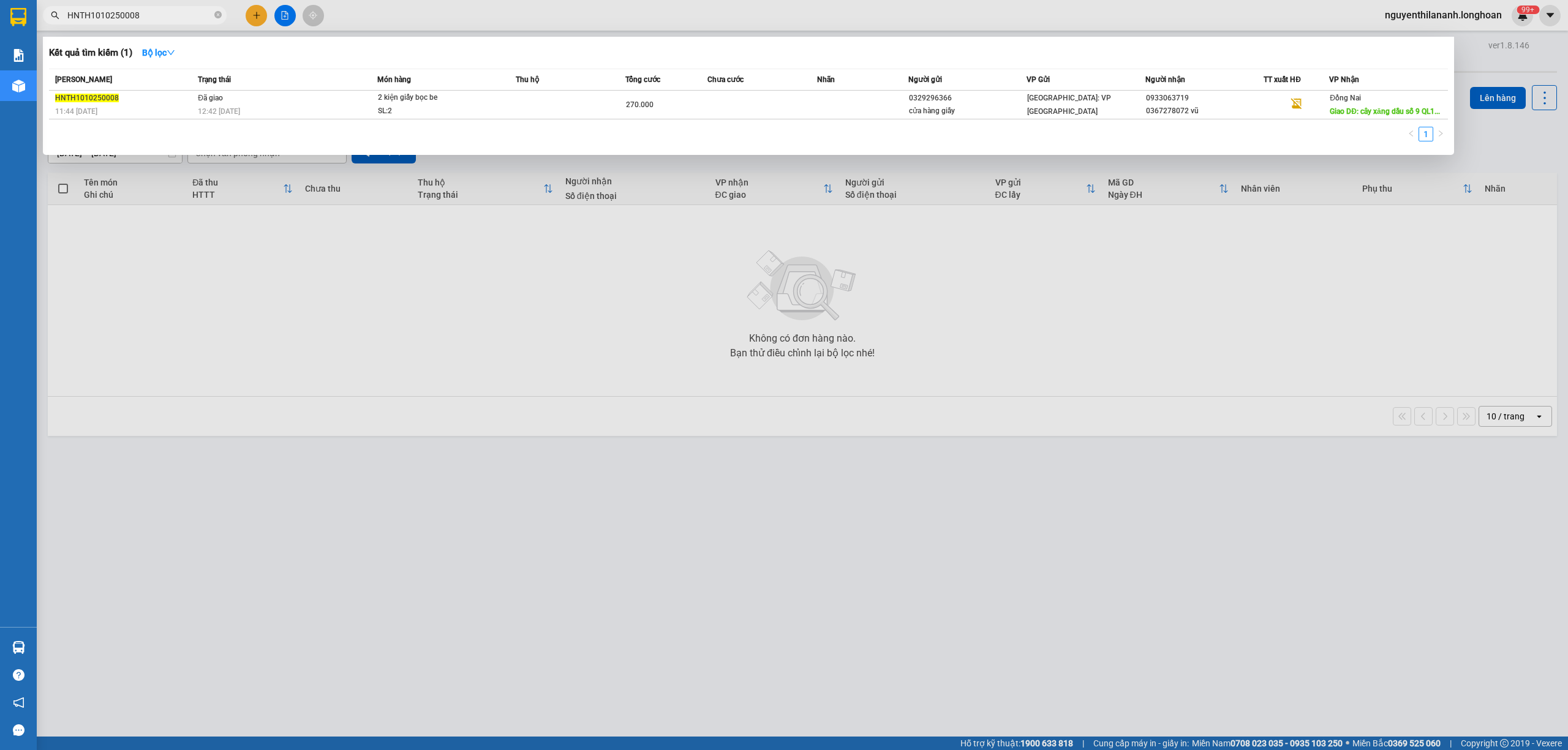
click at [163, 14] on input "HNTH1010250008" at bounding box center [140, 15] width 144 height 14
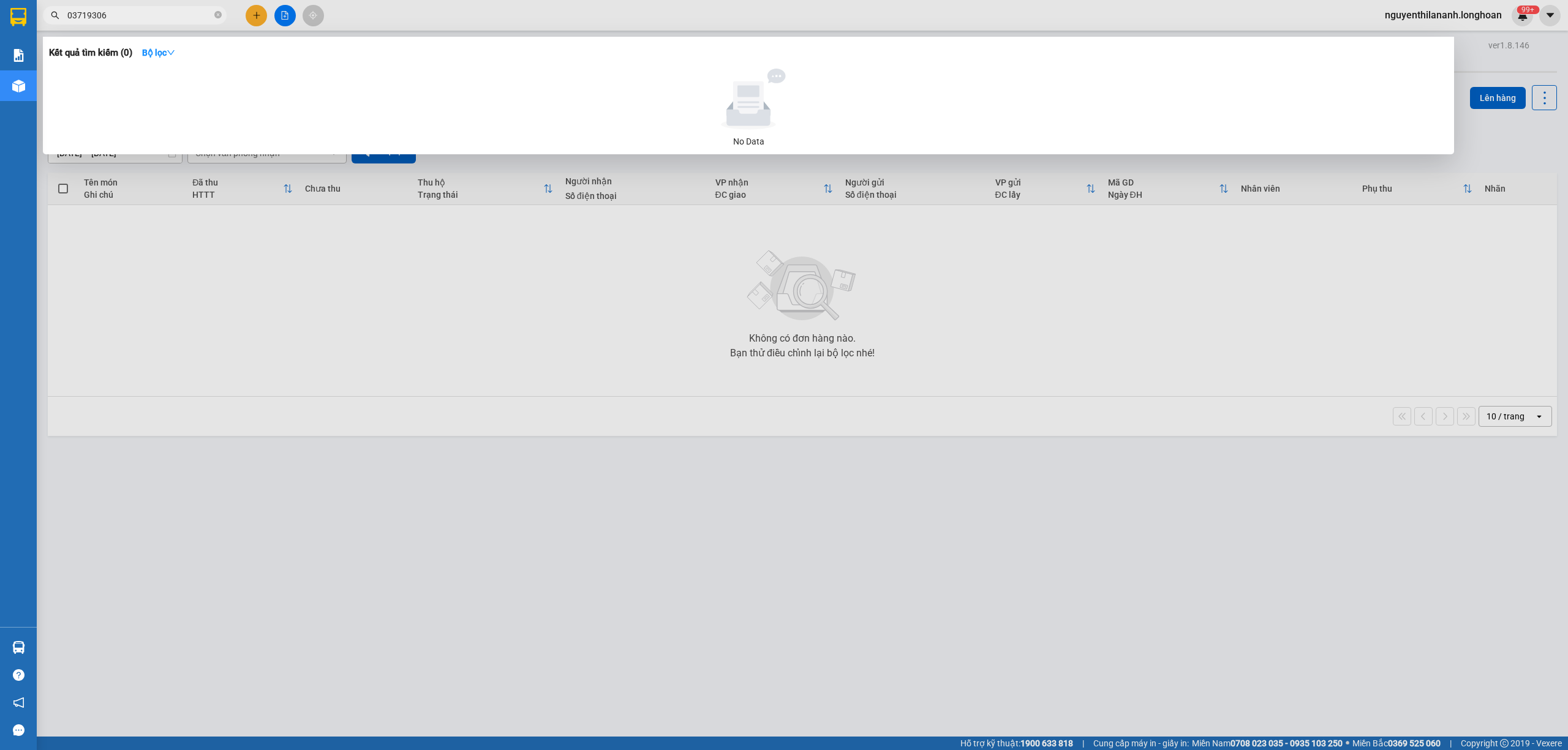
type input "037193068"
drag, startPoint x: 163, startPoint y: 14, endPoint x: 42, endPoint y: 26, distance: 121.6
click at [42, 26] on div "Kết quả tìm kiếm ( 0 ) Bộ lọc No Data 037193068" at bounding box center [119, 16] width 239 height 21
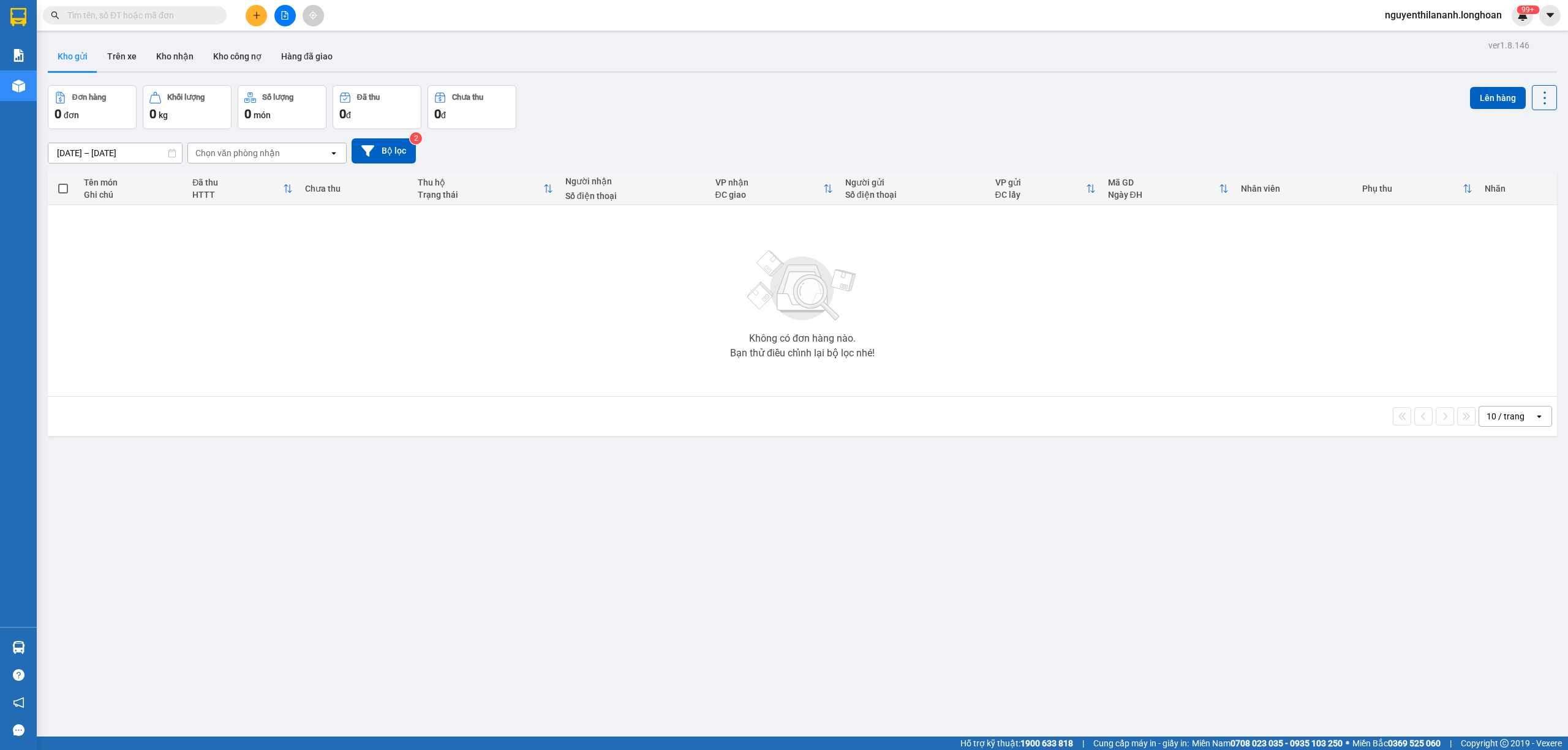
type input "C"
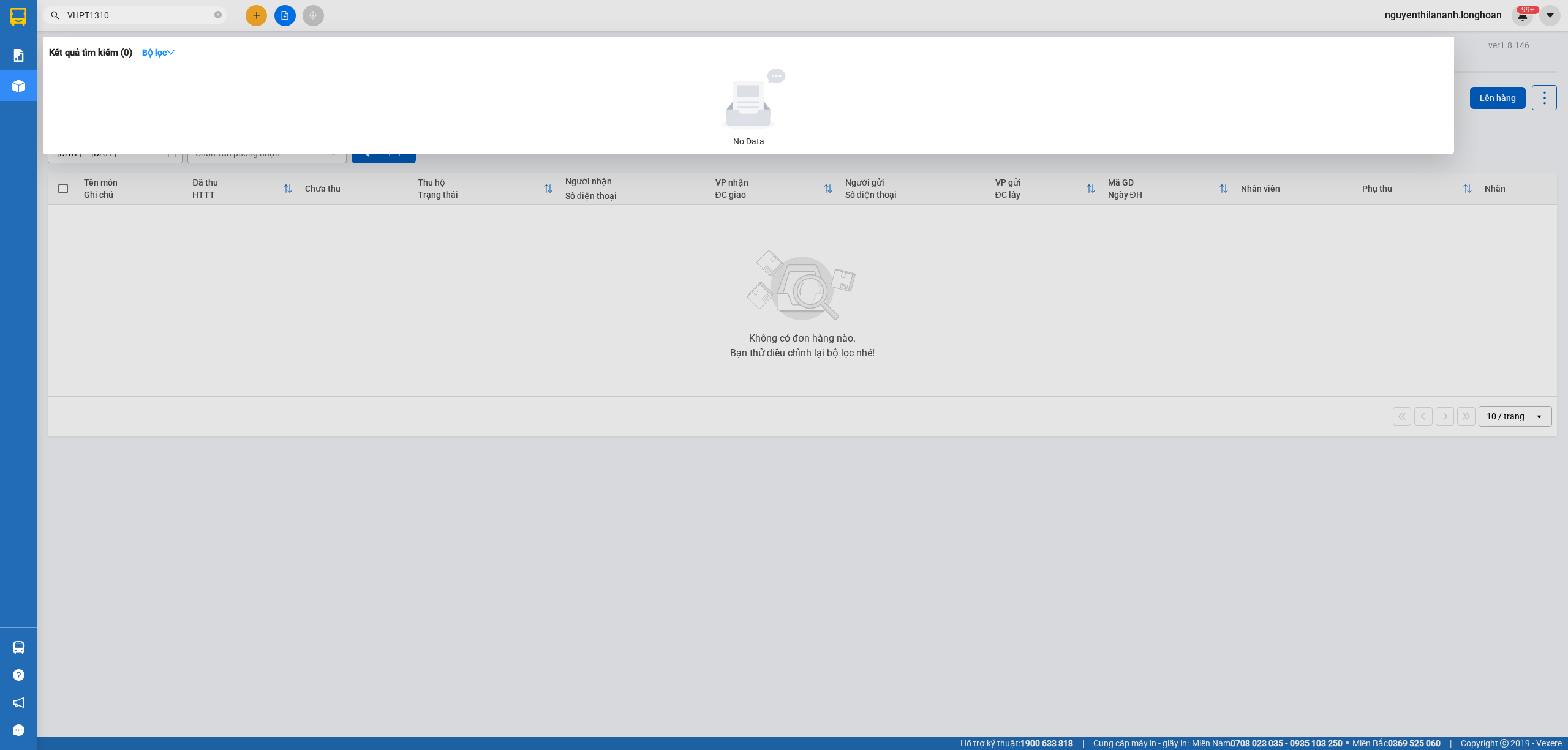
drag, startPoint x: 122, startPoint y: 16, endPoint x: 45, endPoint y: 27, distance: 77.8
click at [45, 27] on div "Kết quả tìm kiếm ( 0 ) Bộ lọc No Data VHPT1310" at bounding box center [119, 16] width 239 height 21
click at [131, 20] on input "VHPT1310" at bounding box center [140, 15] width 144 height 14
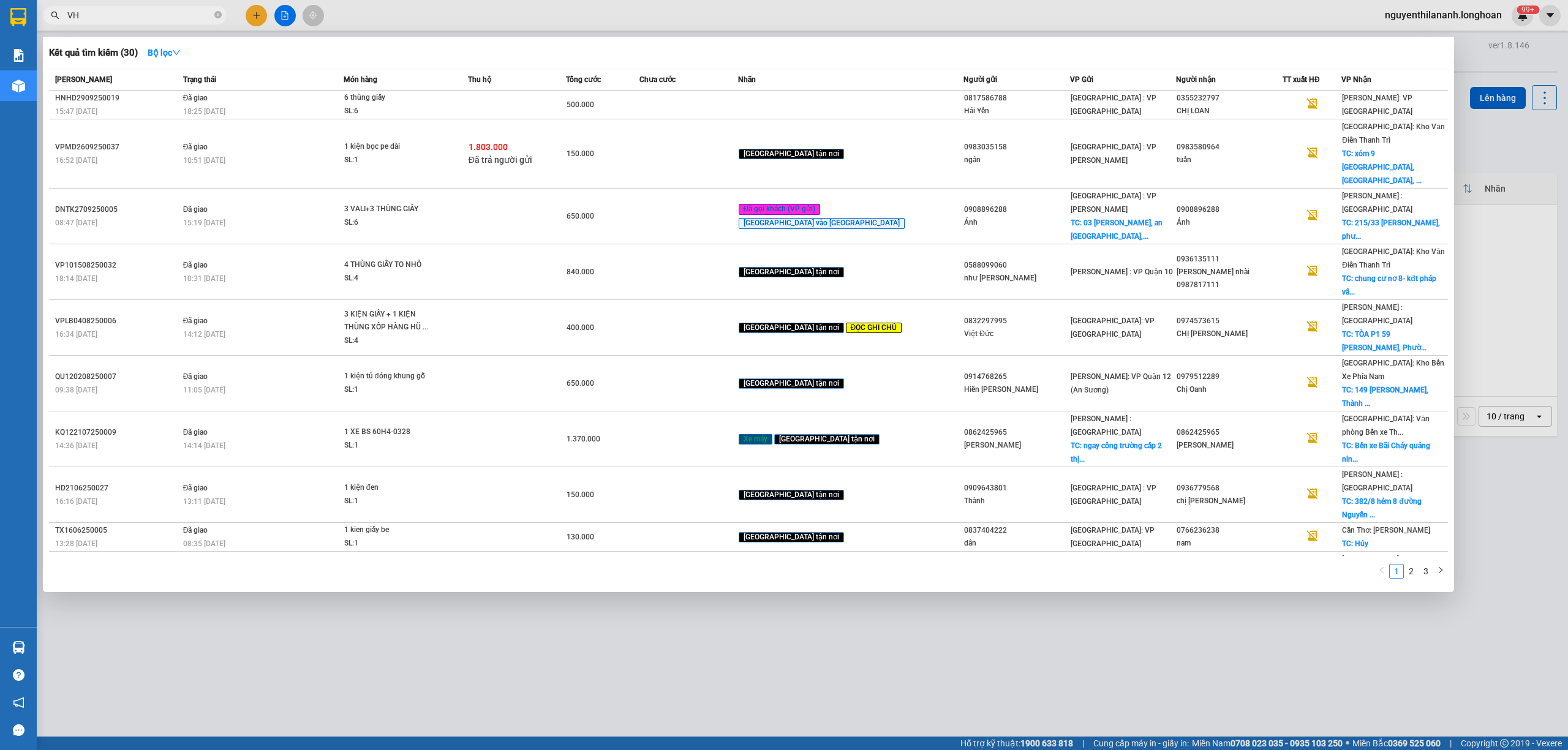
type input "V"
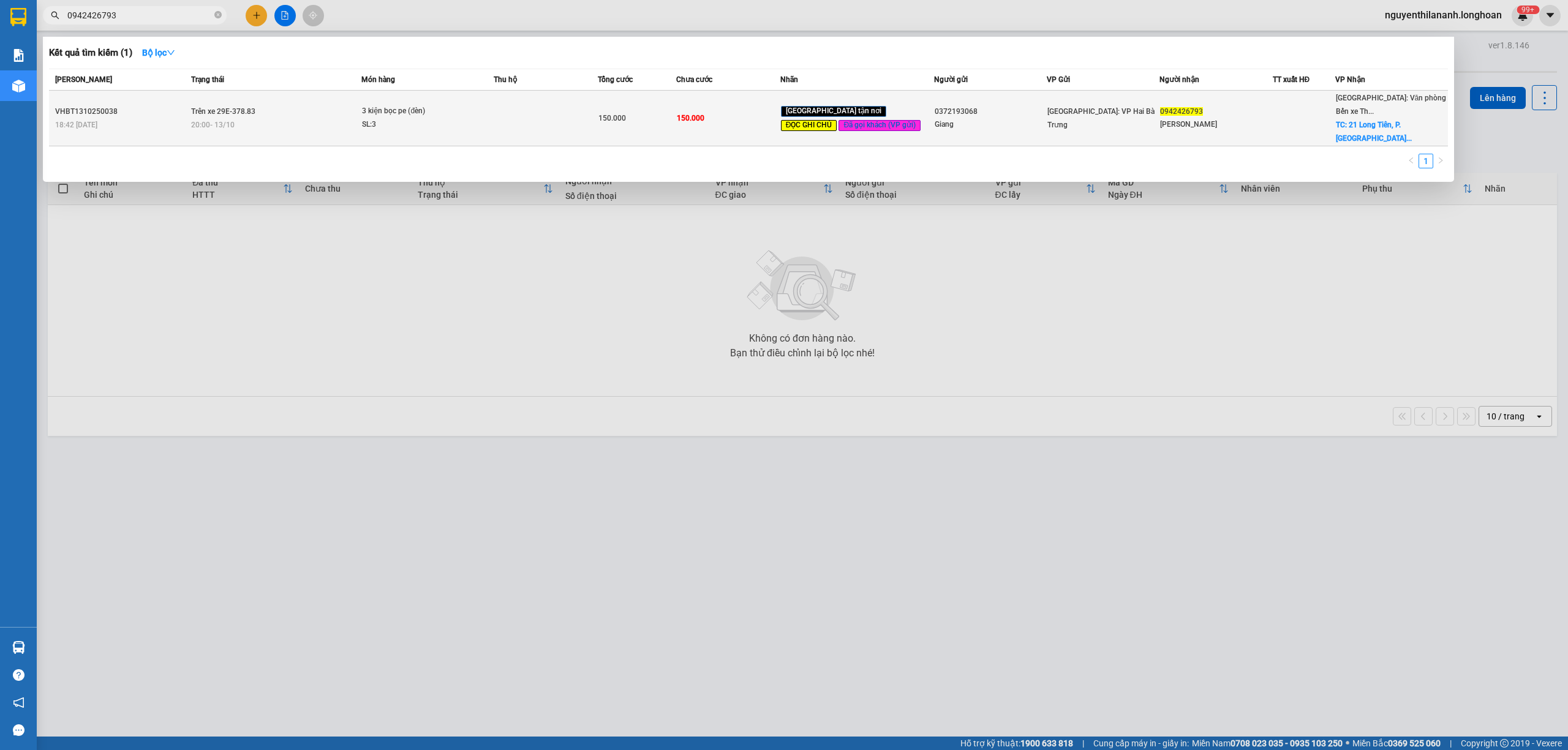
type input "0942426793"
click at [122, 118] on div "18:42 [DATE]" at bounding box center [122, 125] width 133 height 14
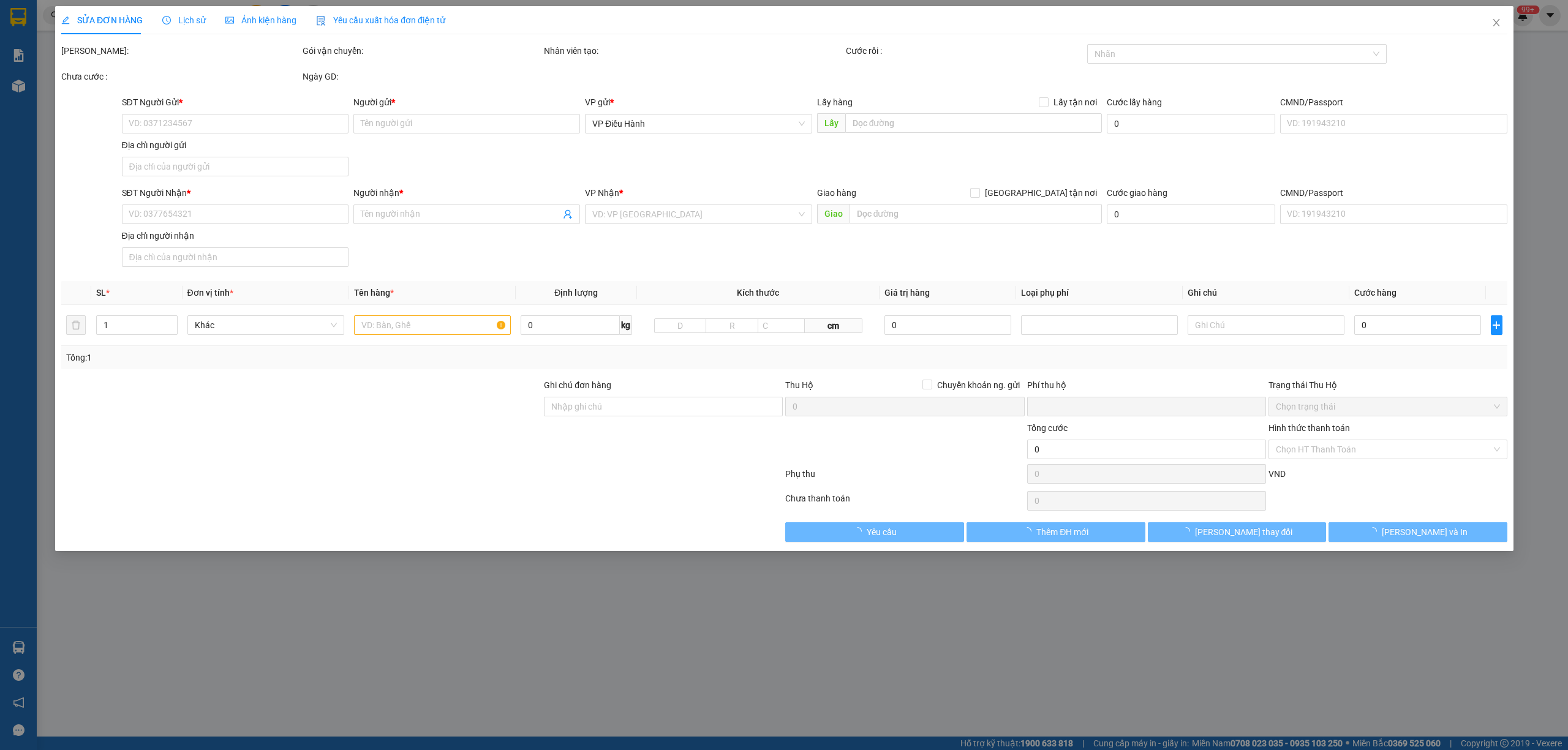
type input "0372193068"
type input "Giang"
type input "0942426793"
type input "[PERSON_NAME]"
checkbox input "true"
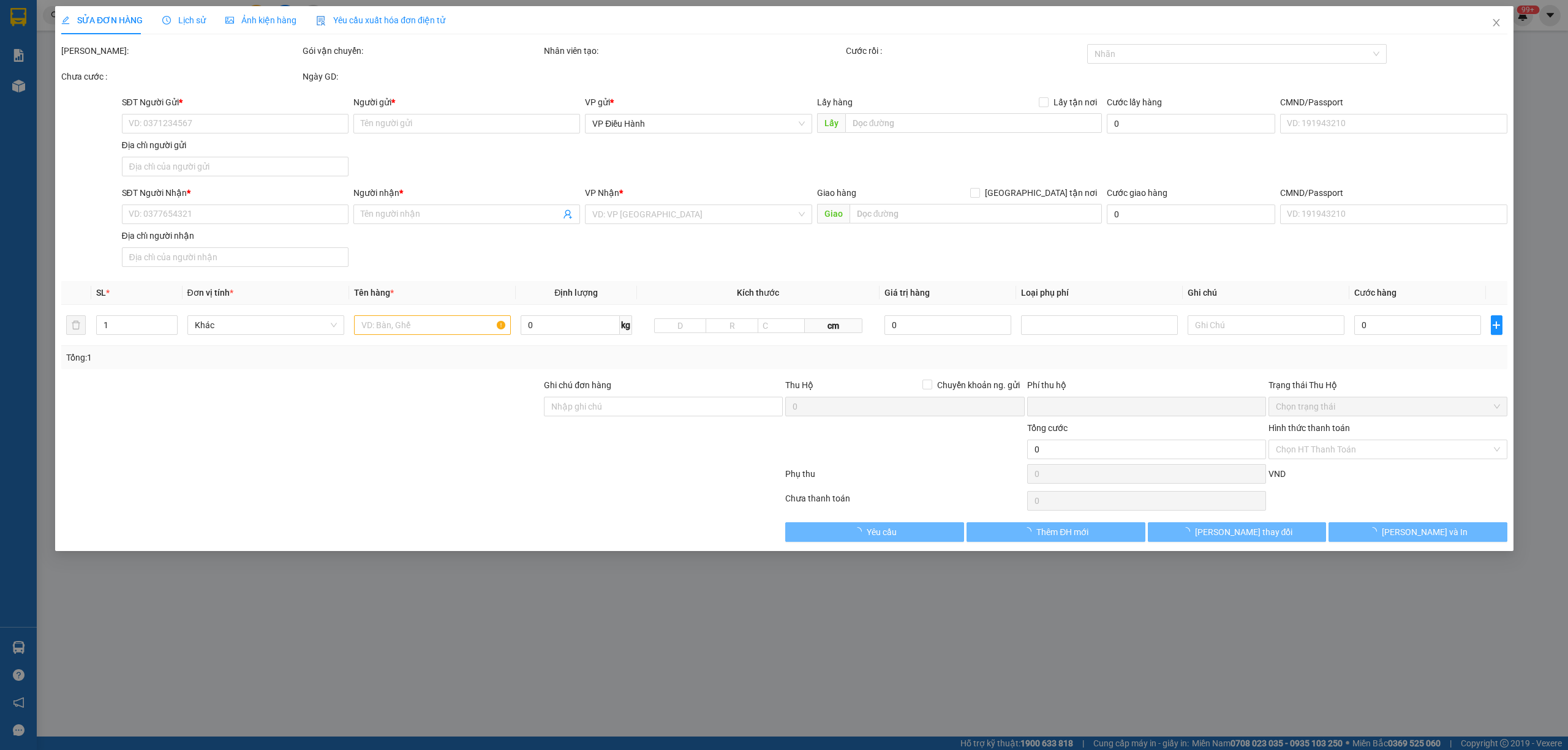
type input "21 Long Tiên, P. [GEOGRAPHIC_DATA], [GEOGRAPHIC_DATA], [GEOGRAPHIC_DATA]"
type input "Hàng chính sách, giao nguyên kiện hư vỡ không đền"
type input "0"
type input "150.000"
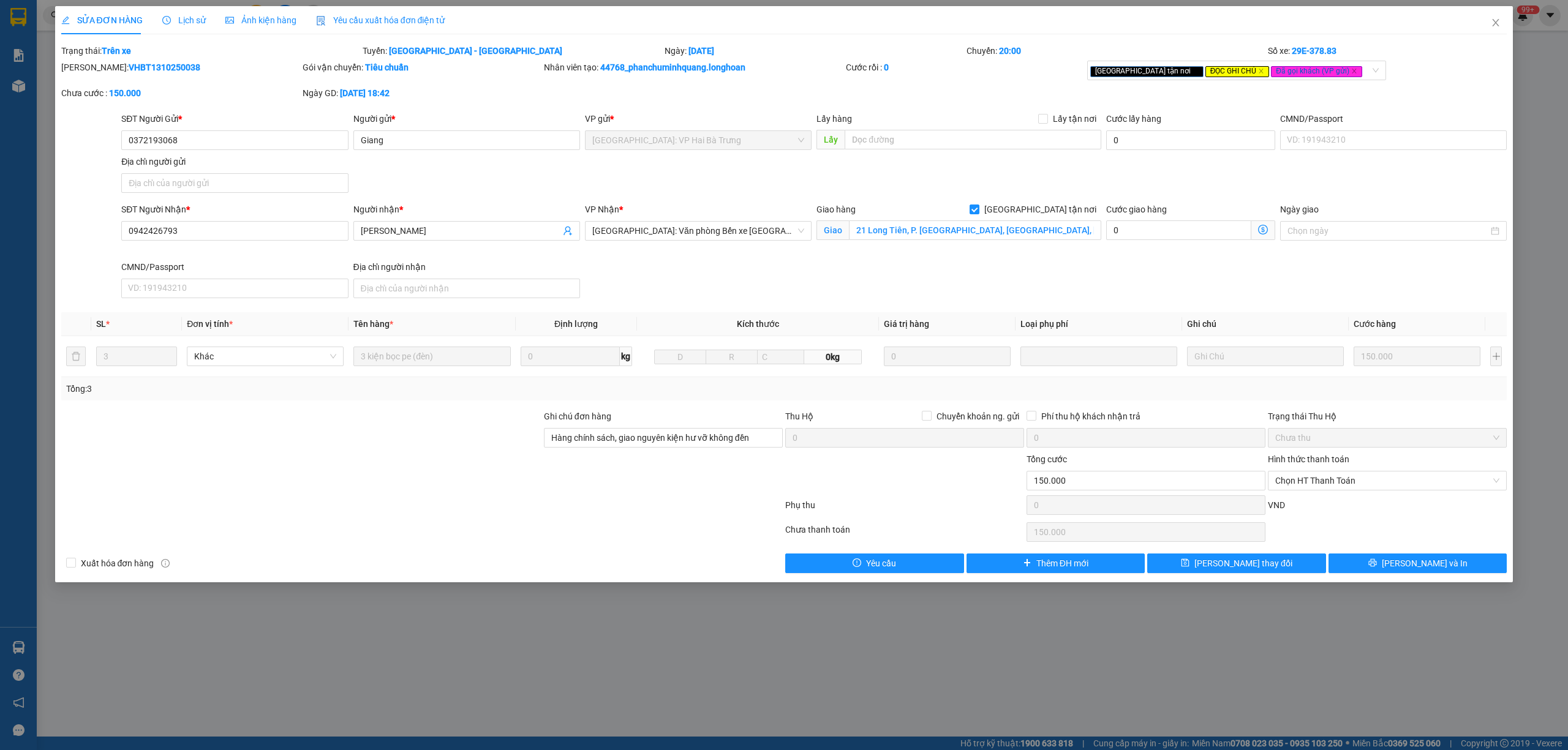
click at [186, 16] on span "Lịch sử" at bounding box center [184, 20] width 44 height 10
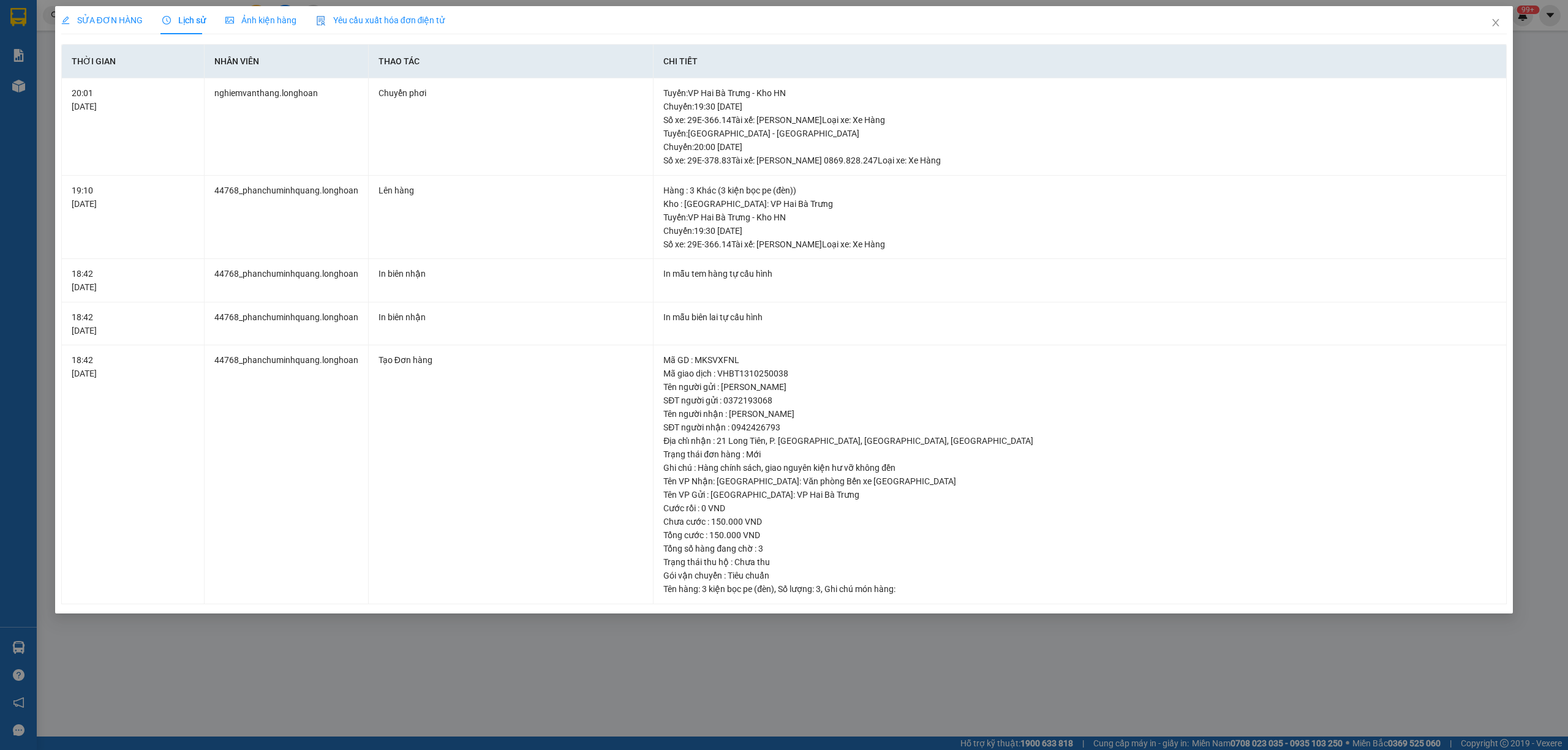
click at [103, 28] on div "SỬA ĐƠN HÀNG" at bounding box center [101, 19] width 81 height 28
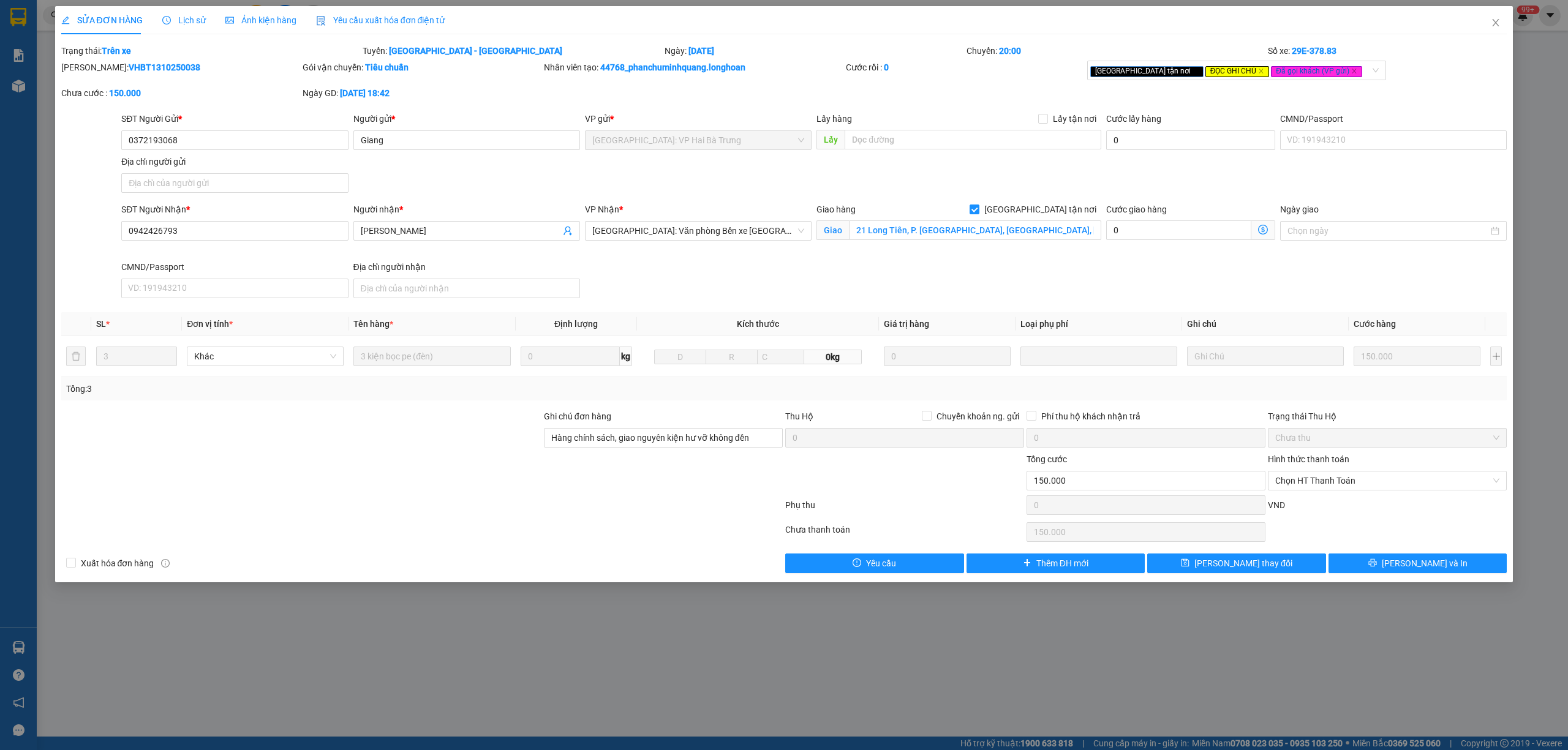
drag, startPoint x: 169, startPoint y: 69, endPoint x: 94, endPoint y: 70, distance: 75.0
click at [94, 70] on div "[PERSON_NAME]: VHBT1310250038" at bounding box center [180, 67] width 239 height 14
copy b "VHBT1310250038"
click at [1498, 17] on span "Close" at bounding box center [1496, 23] width 34 height 34
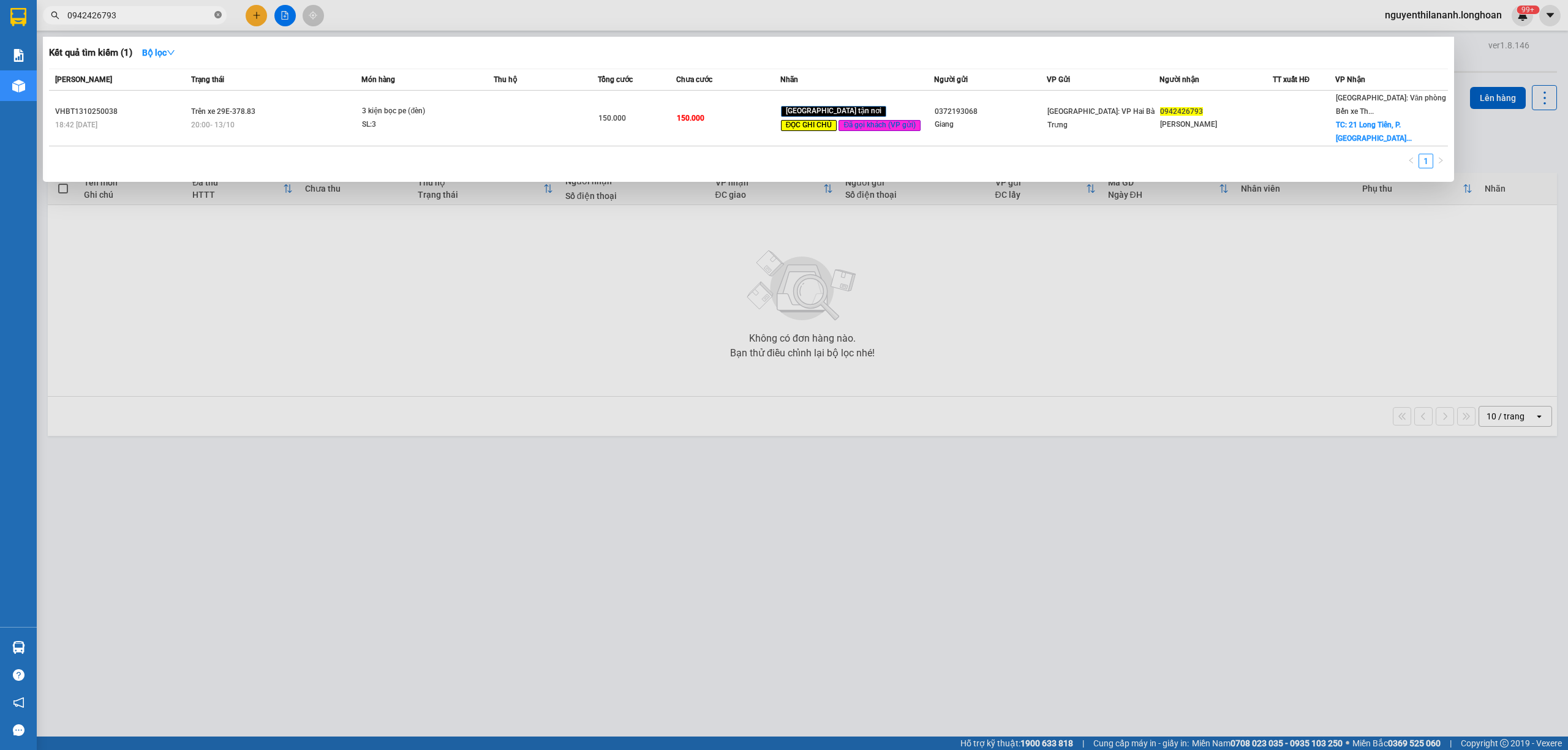
click at [217, 18] on icon "close-circle" at bounding box center [218, 14] width 7 height 7
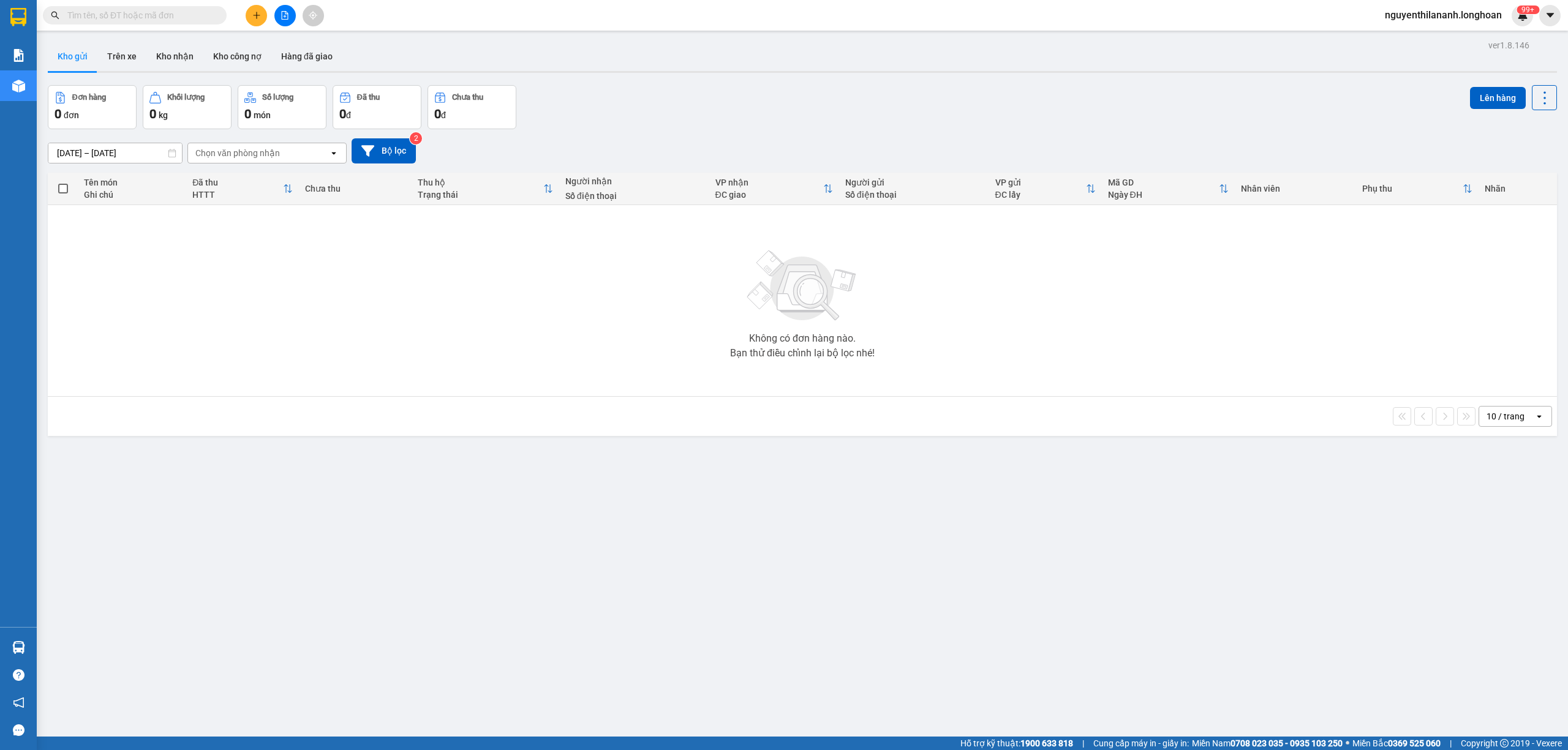
paste input "0972097910"
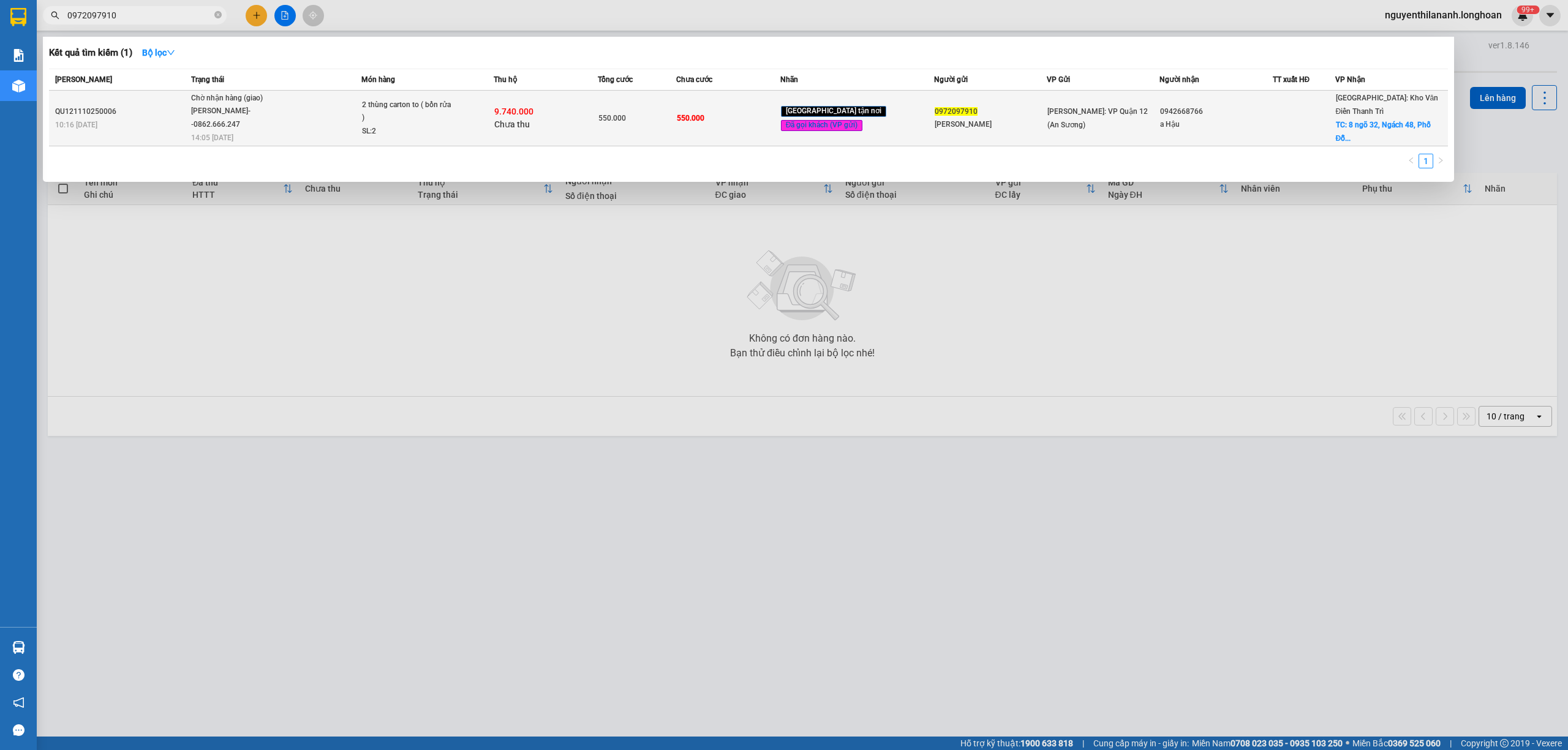
type input "0972097910"
click at [157, 105] on div "QU121110250006" at bounding box center [122, 112] width 133 height 13
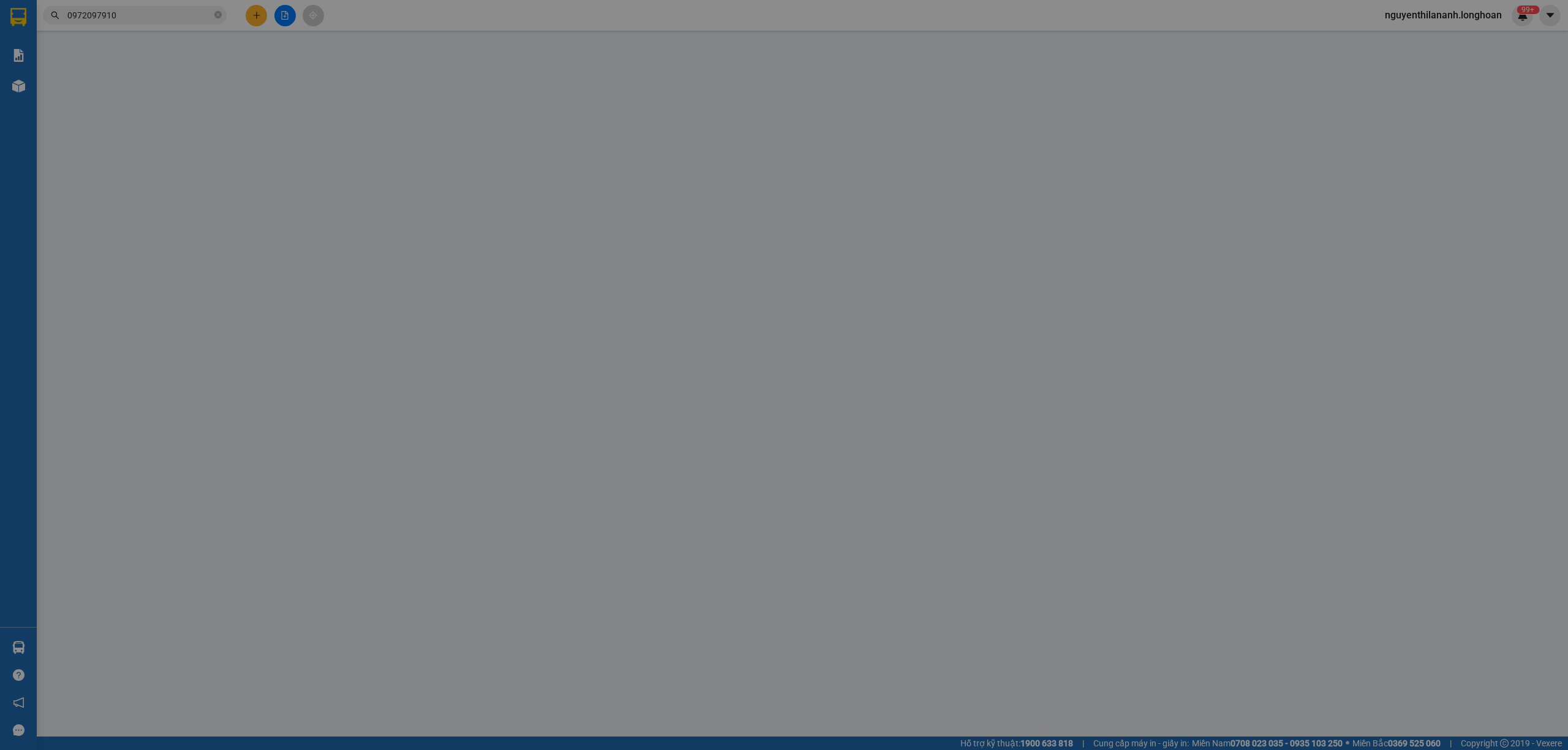
type input "0972097910"
type input "[PERSON_NAME]"
type input "0942668766"
type input "a Hậu"
checkbox input "true"
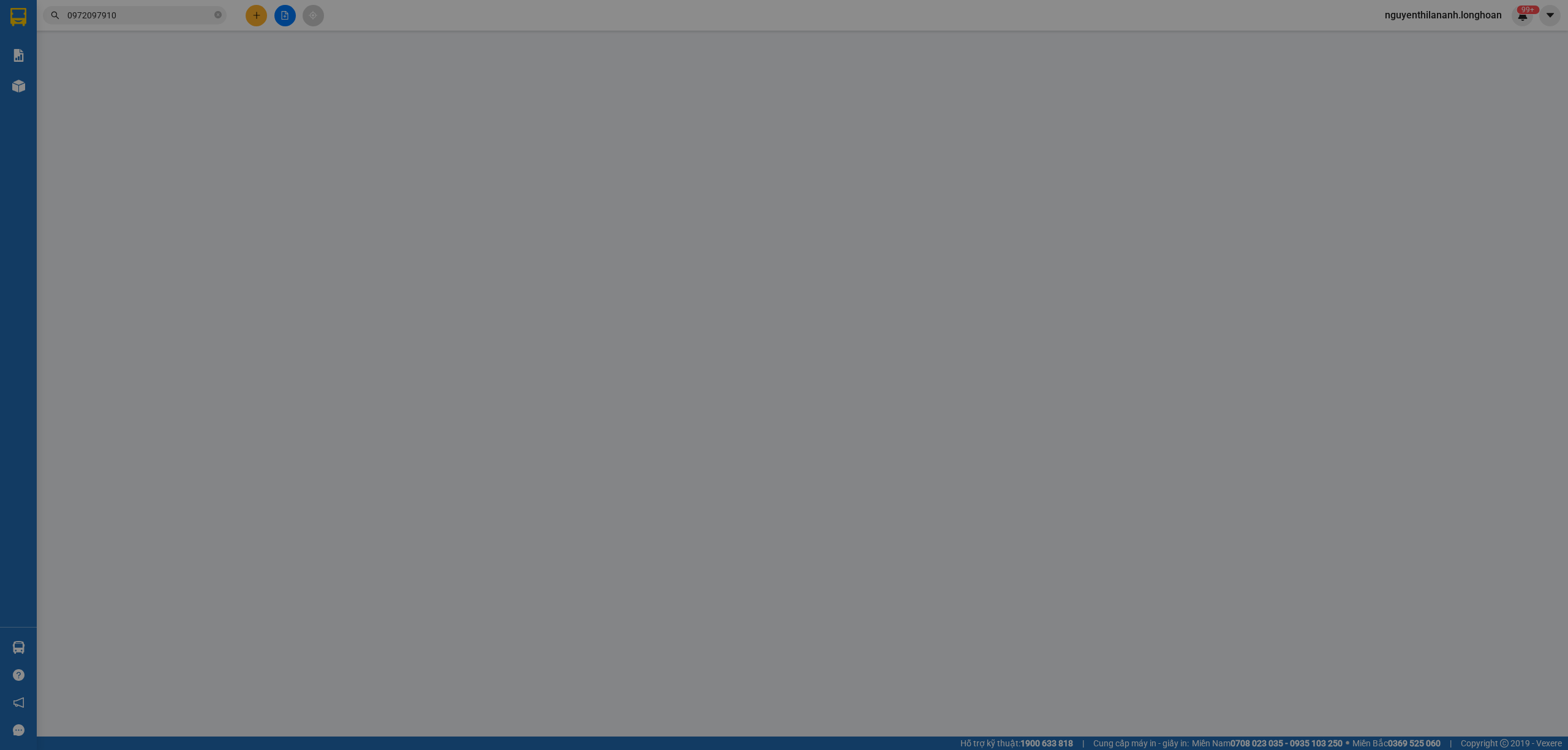
type input "8 ngõ 32, Ngách 48, Phố [PERSON_NAME], [GEOGRAPHIC_DATA], [GEOGRAPHIC_DATA]"
type input "nhận theo kiện - hư hỏng không chịu trách nhiệm"
type input "550.000"
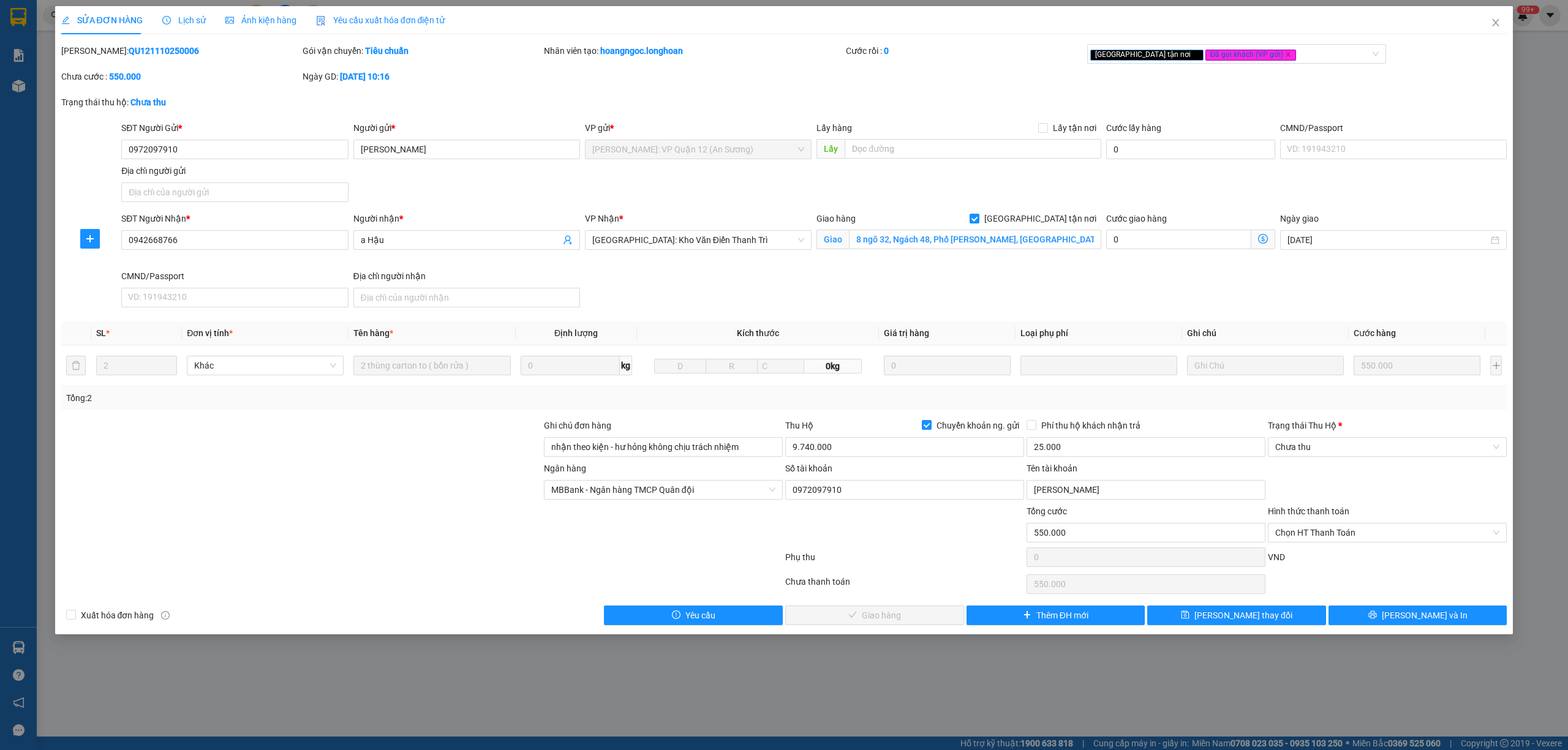
click at [176, 25] on span "Lịch sử" at bounding box center [184, 20] width 44 height 10
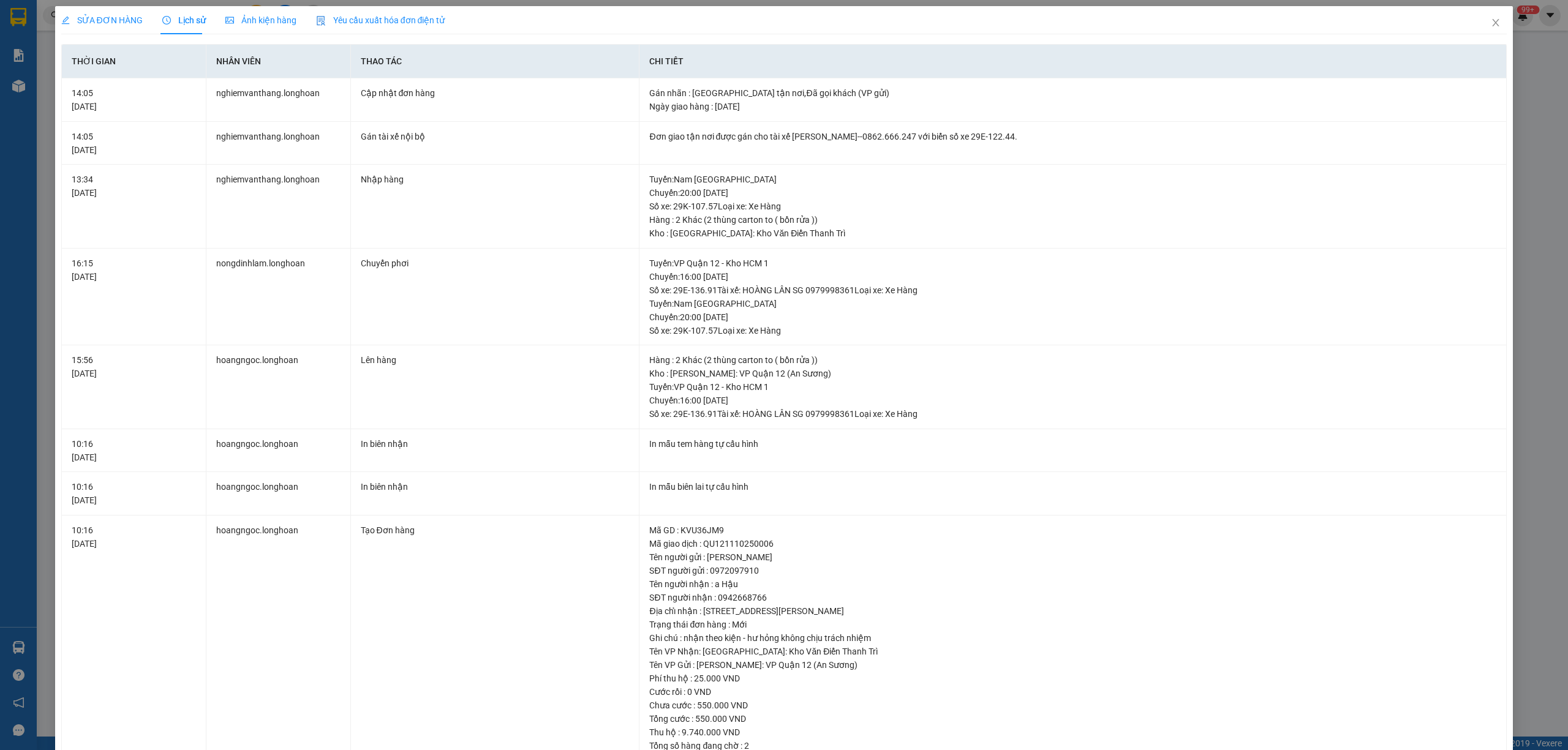
click at [88, 14] on div "SỬA ĐƠN HÀNG" at bounding box center [101, 20] width 81 height 14
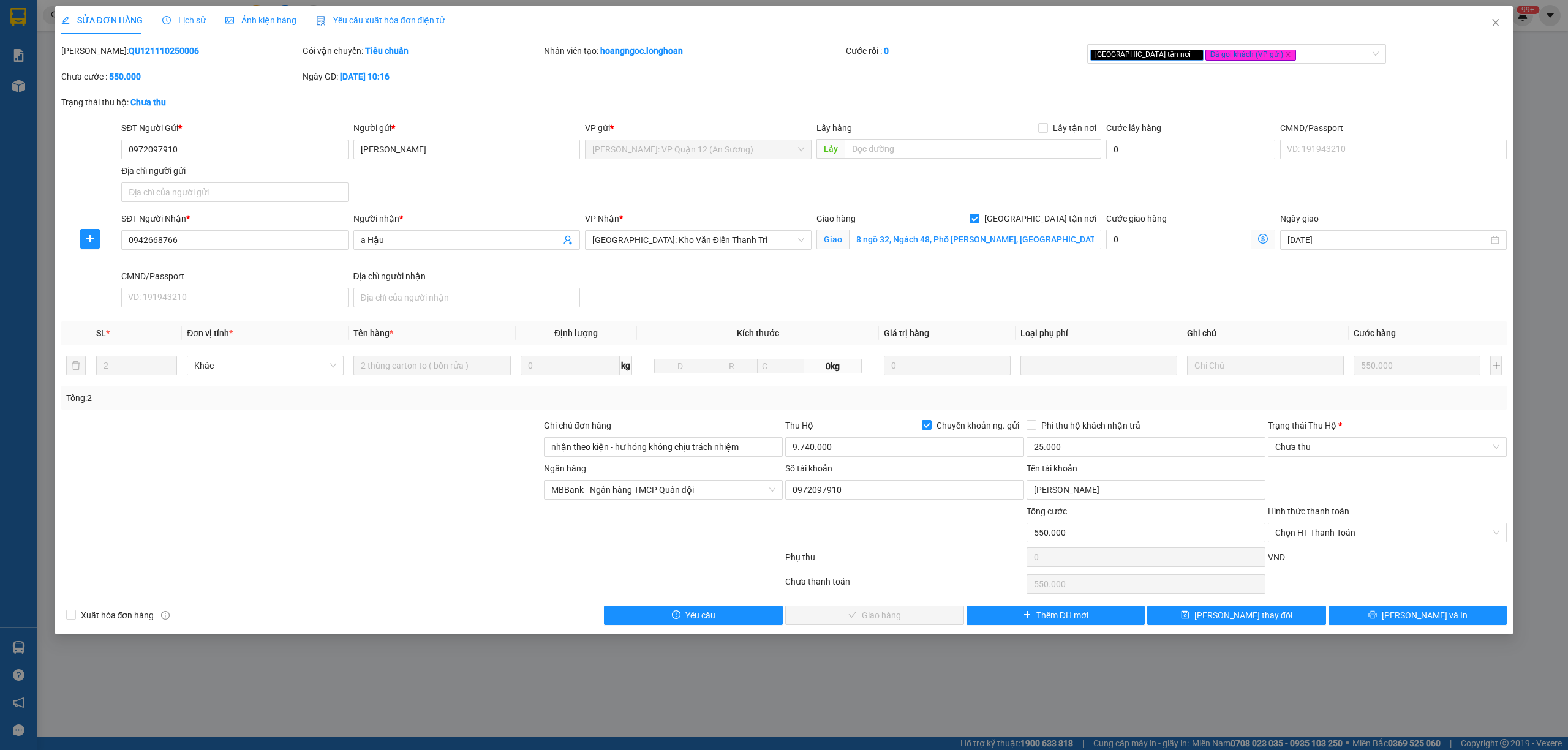
drag, startPoint x: 172, startPoint y: 50, endPoint x: 94, endPoint y: 57, distance: 78.3
click at [94, 57] on div "[PERSON_NAME]: QU121110250006" at bounding box center [180, 51] width 239 height 14
copy b "QU121110250006"
click at [1491, 23] on icon "close" at bounding box center [1495, 22] width 10 height 10
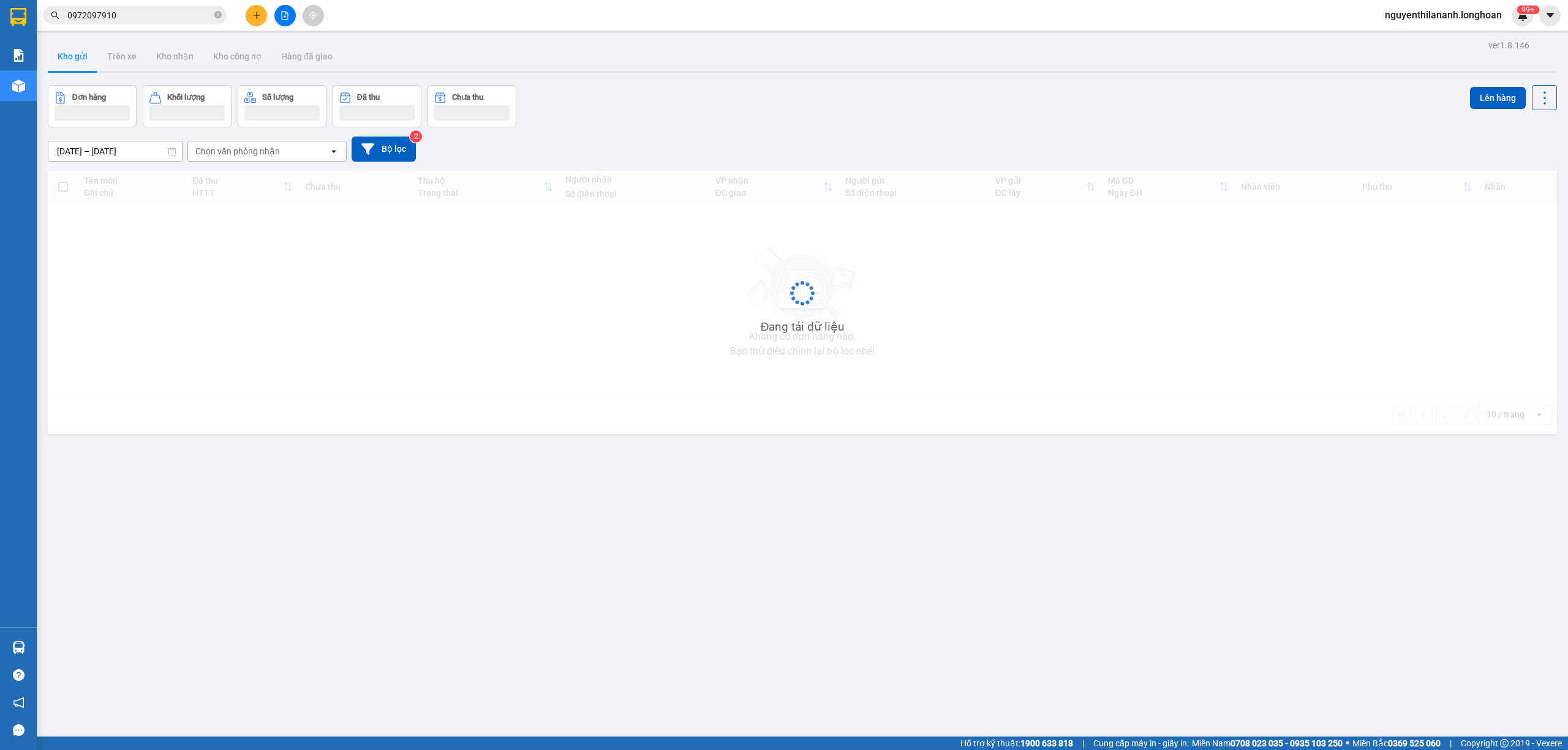
click at [155, 19] on input "0972097910" at bounding box center [140, 15] width 144 height 14
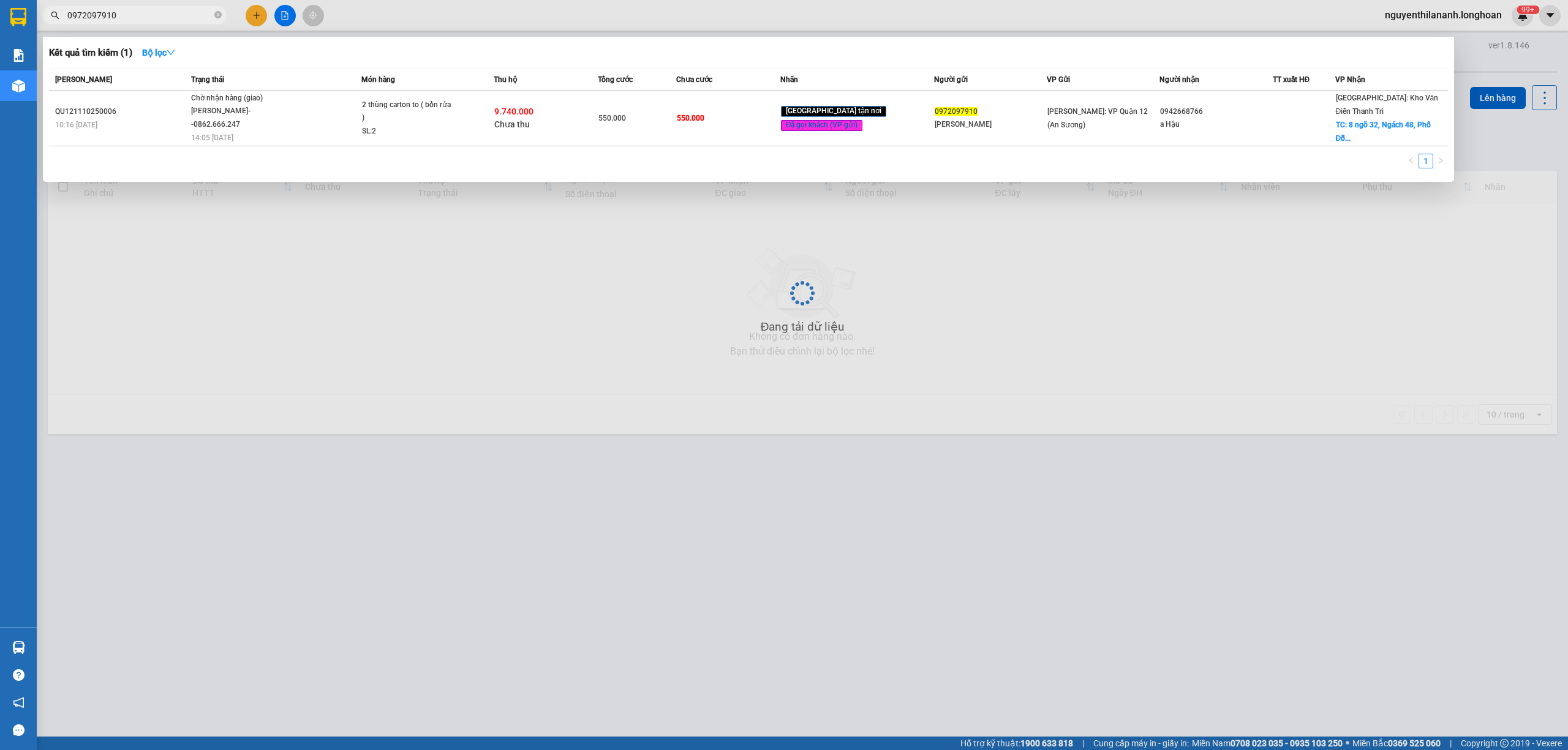
click at [155, 19] on input "0972097910" at bounding box center [140, 15] width 144 height 14
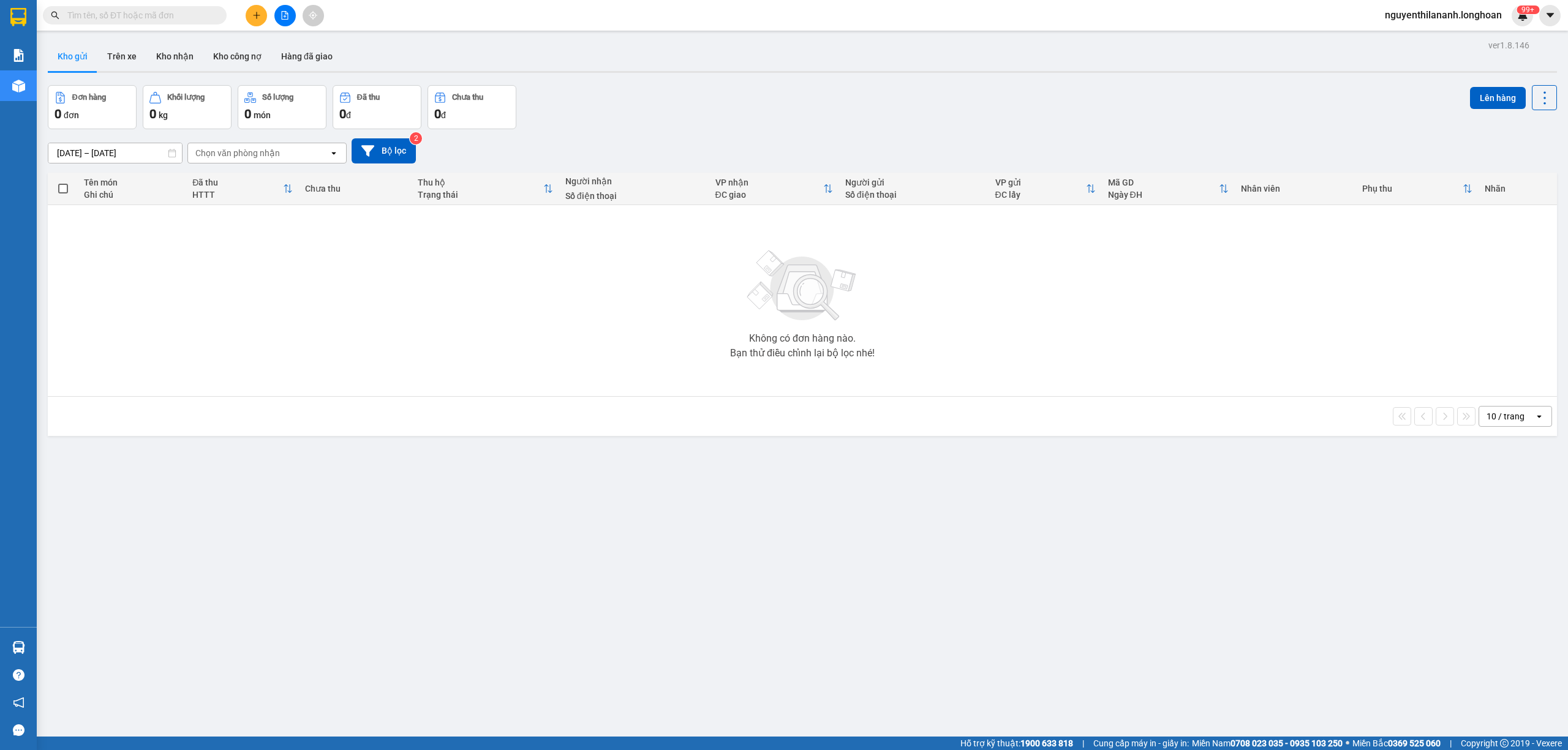
paste input "0908151000"
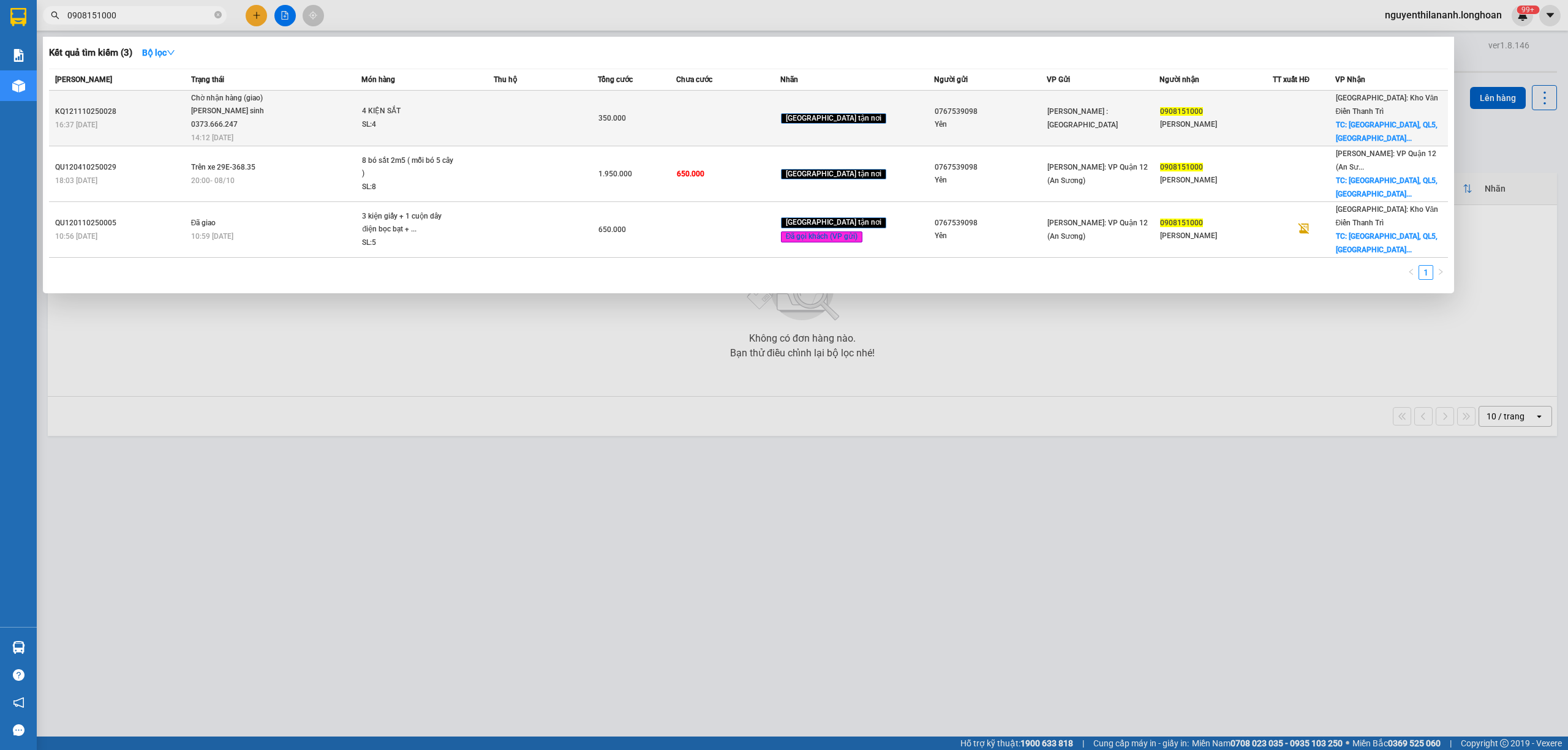
type input "0908151000"
click at [131, 106] on div "KQ121110250028" at bounding box center [122, 112] width 133 height 13
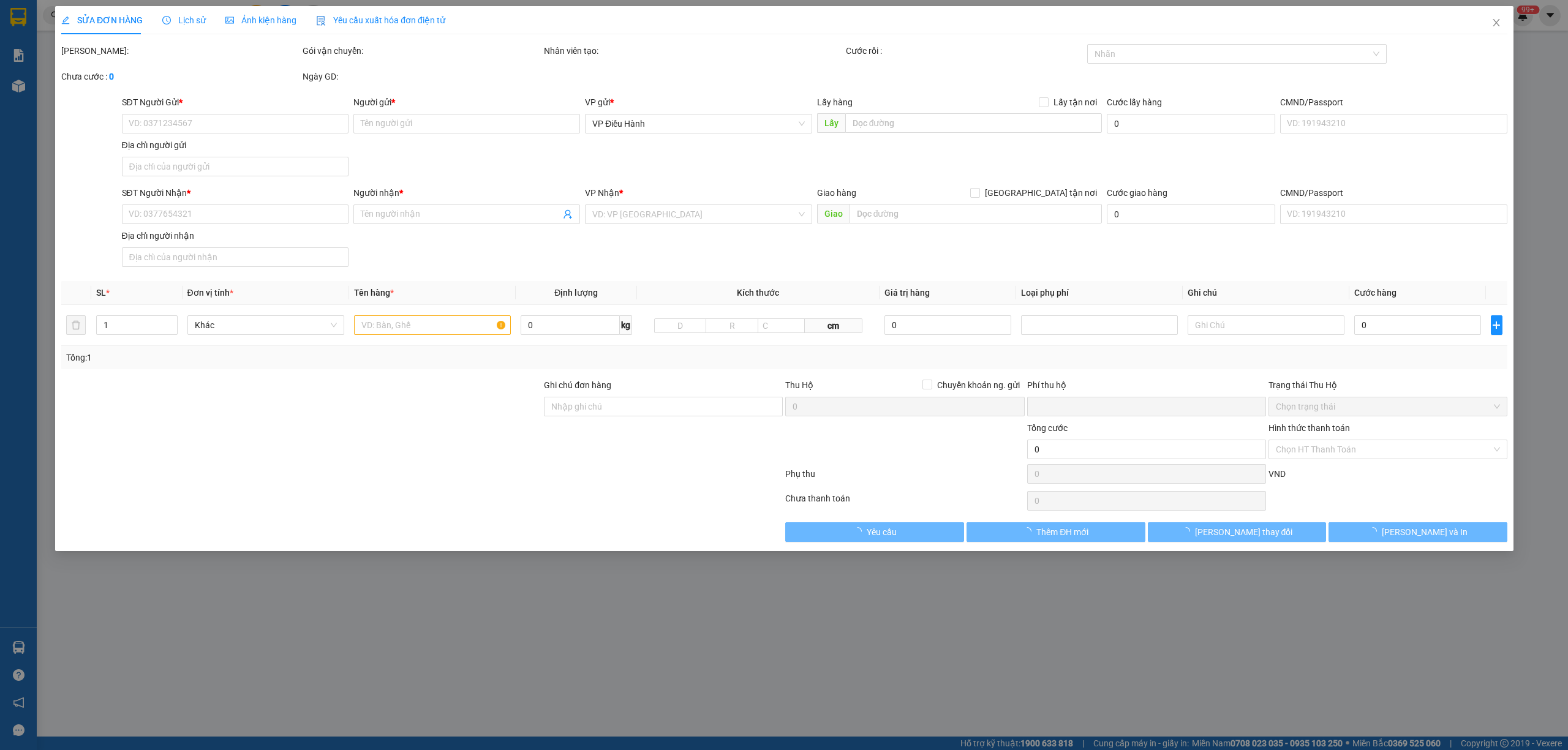
type input "0767539098"
type input "Yên"
type input "0908151000"
type input "[PERSON_NAME]"
checkbox input "true"
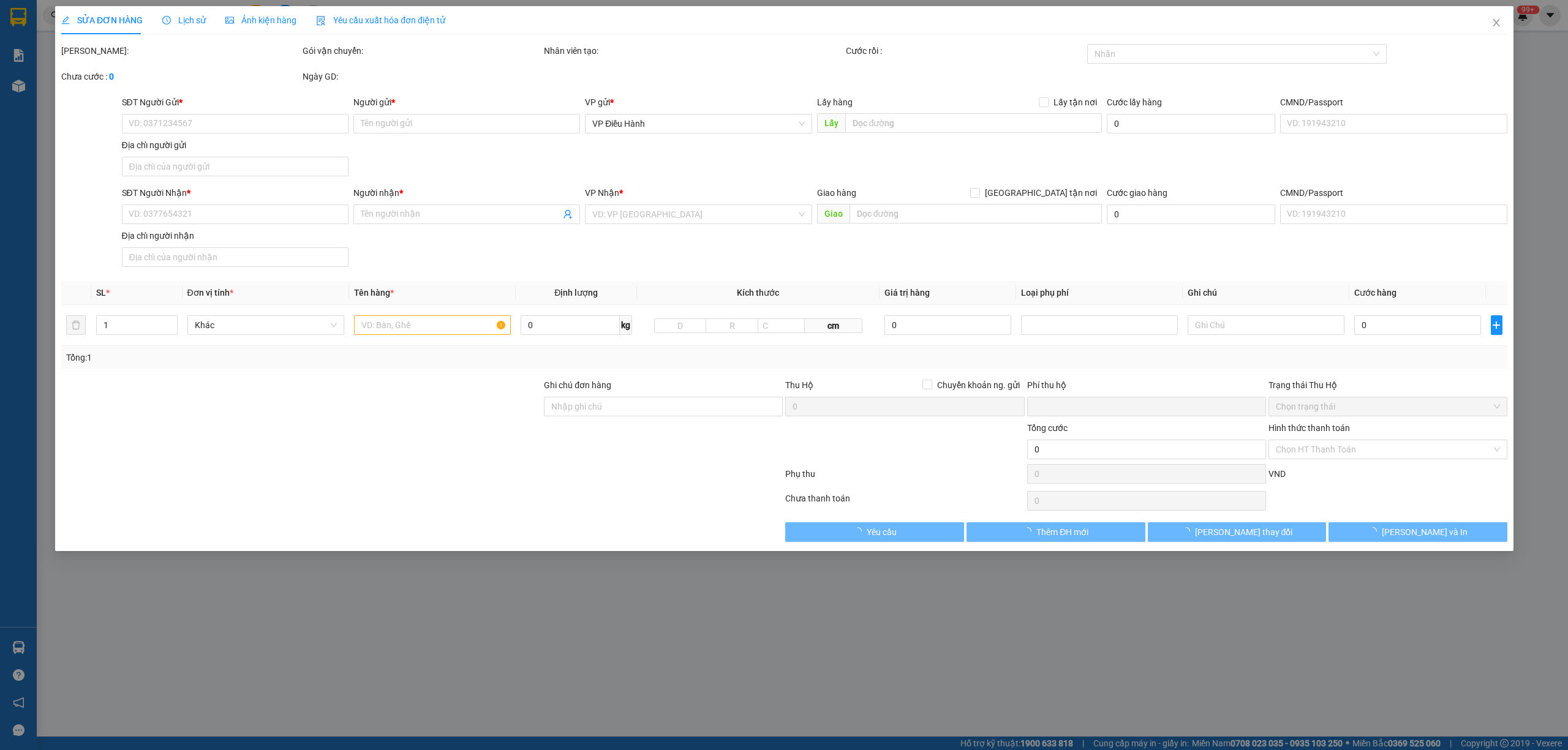
type input "[GEOGRAPHIC_DATA], QL5, [GEOGRAPHIC_DATA], [GEOGRAPHIC_DATA], [GEOGRAPHIC_DATA]"
type input "0"
type input "350.000"
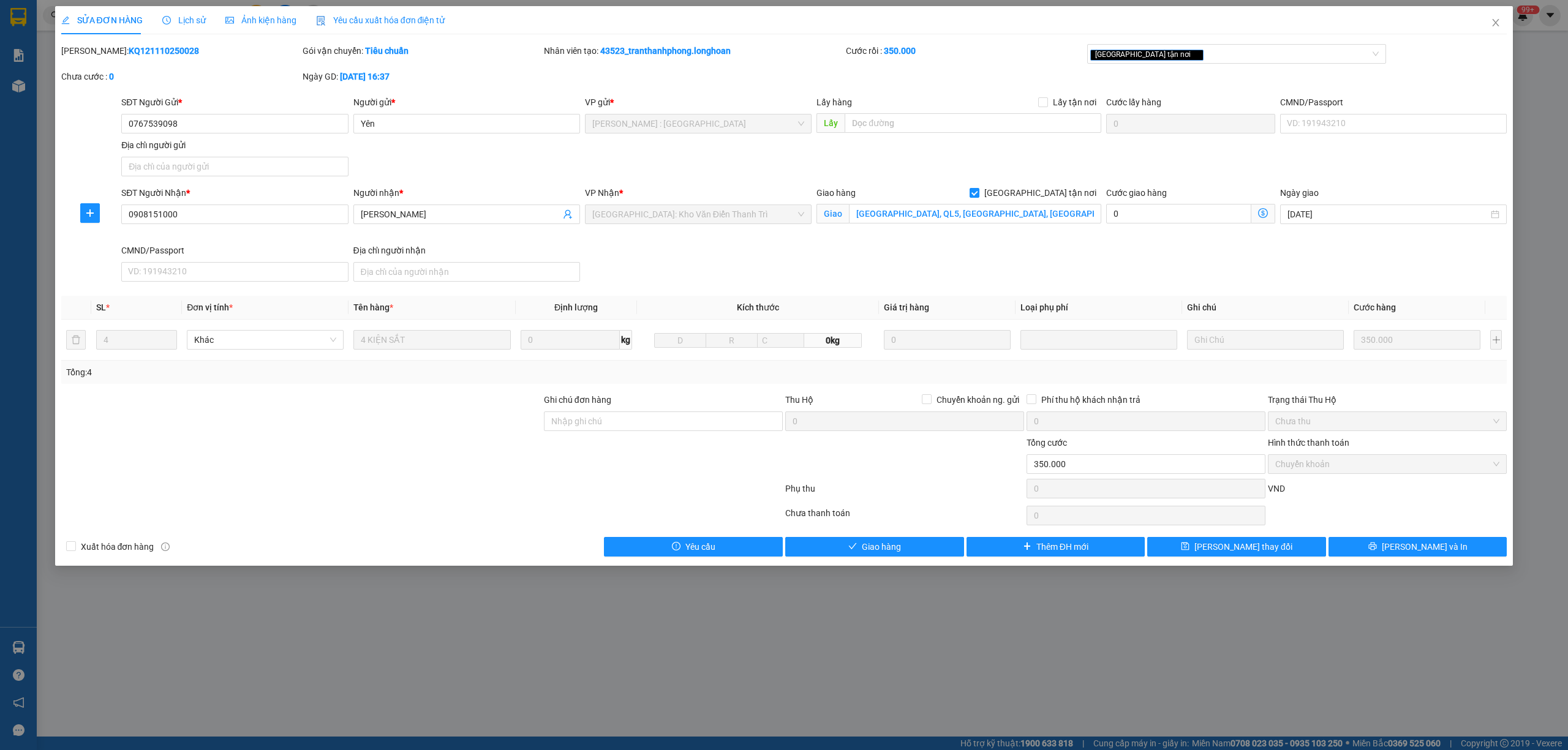
click at [181, 23] on span "Lịch sử" at bounding box center [184, 20] width 44 height 10
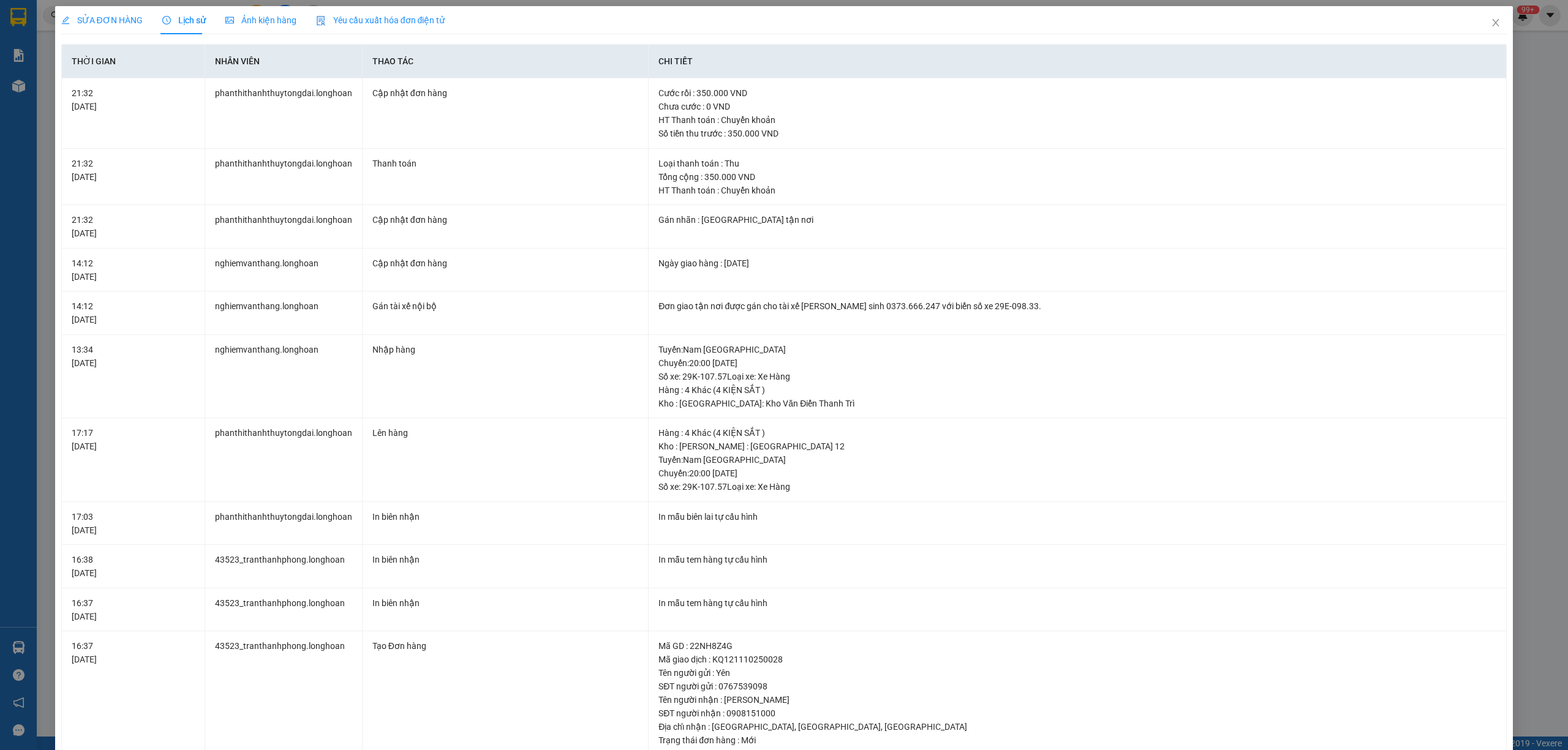
click at [86, 16] on span "SỬA ĐƠN HÀNG" at bounding box center [101, 20] width 81 height 10
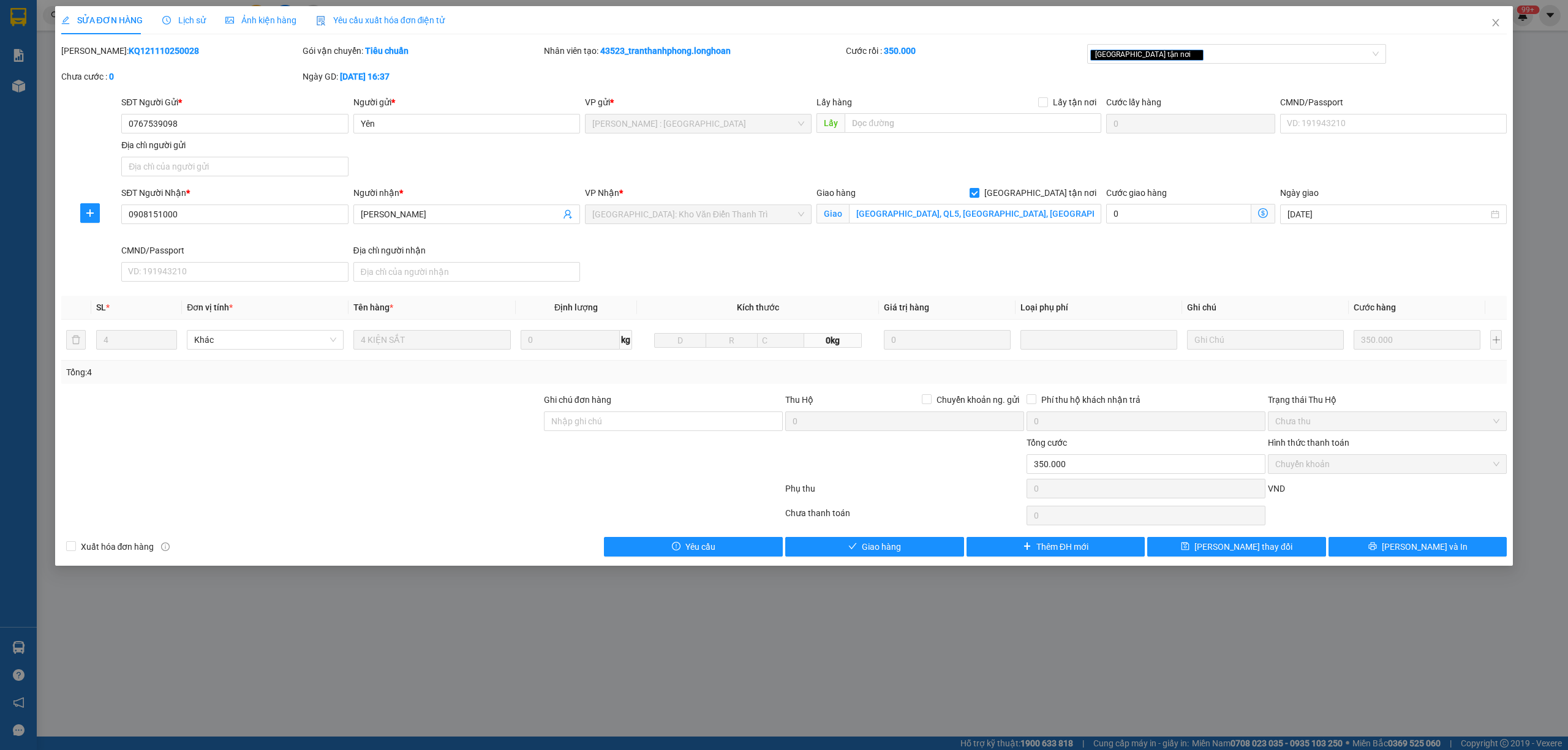
drag, startPoint x: 179, startPoint y: 44, endPoint x: 93, endPoint y: 47, distance: 86.1
click at [93, 47] on div "Mã ĐH: KQ121110250028" at bounding box center [180, 51] width 239 height 14
copy b "KQ121110250028"
click at [179, 26] on div "Lịch sử" at bounding box center [184, 20] width 44 height 14
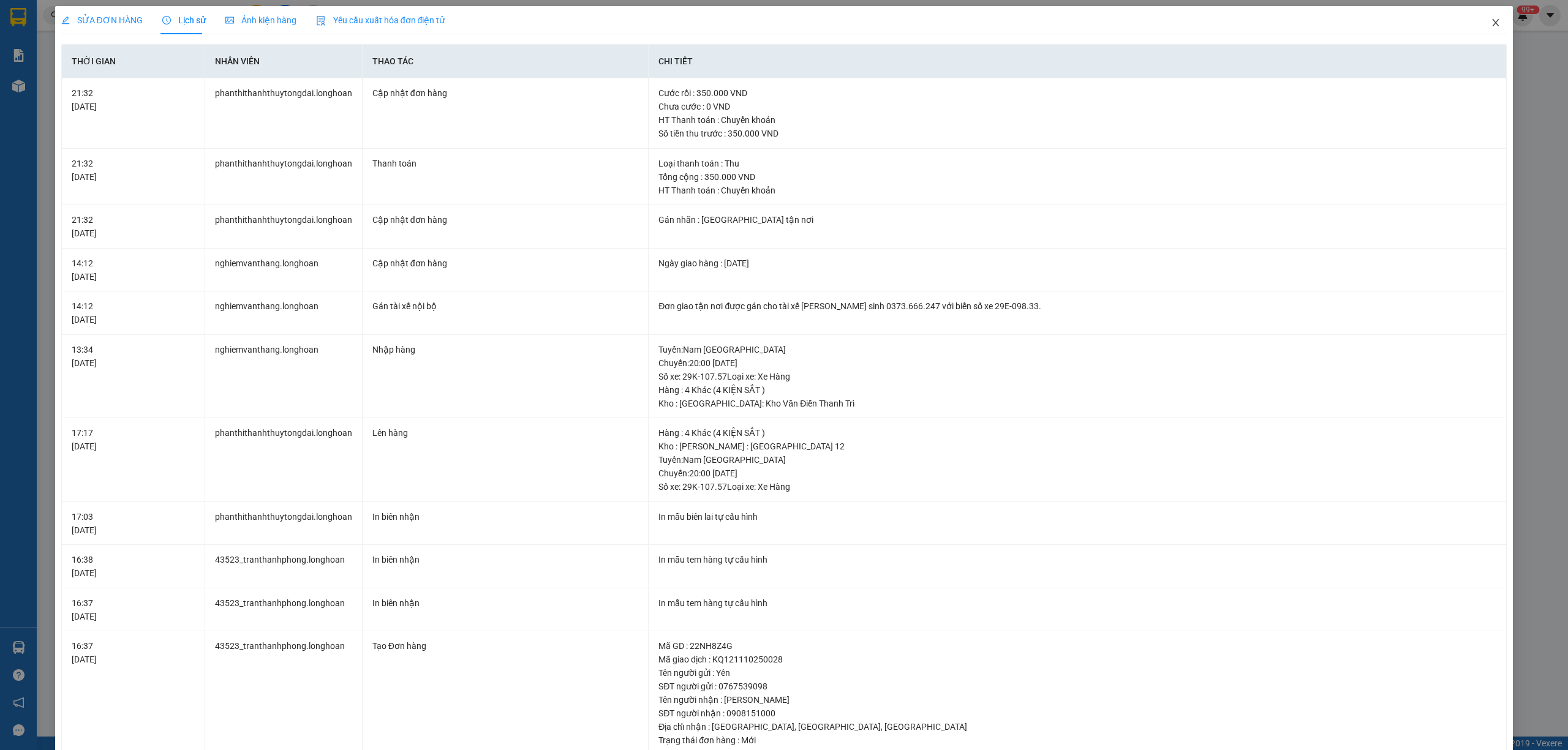
click at [1493, 21] on icon "close" at bounding box center [1496, 22] width 7 height 7
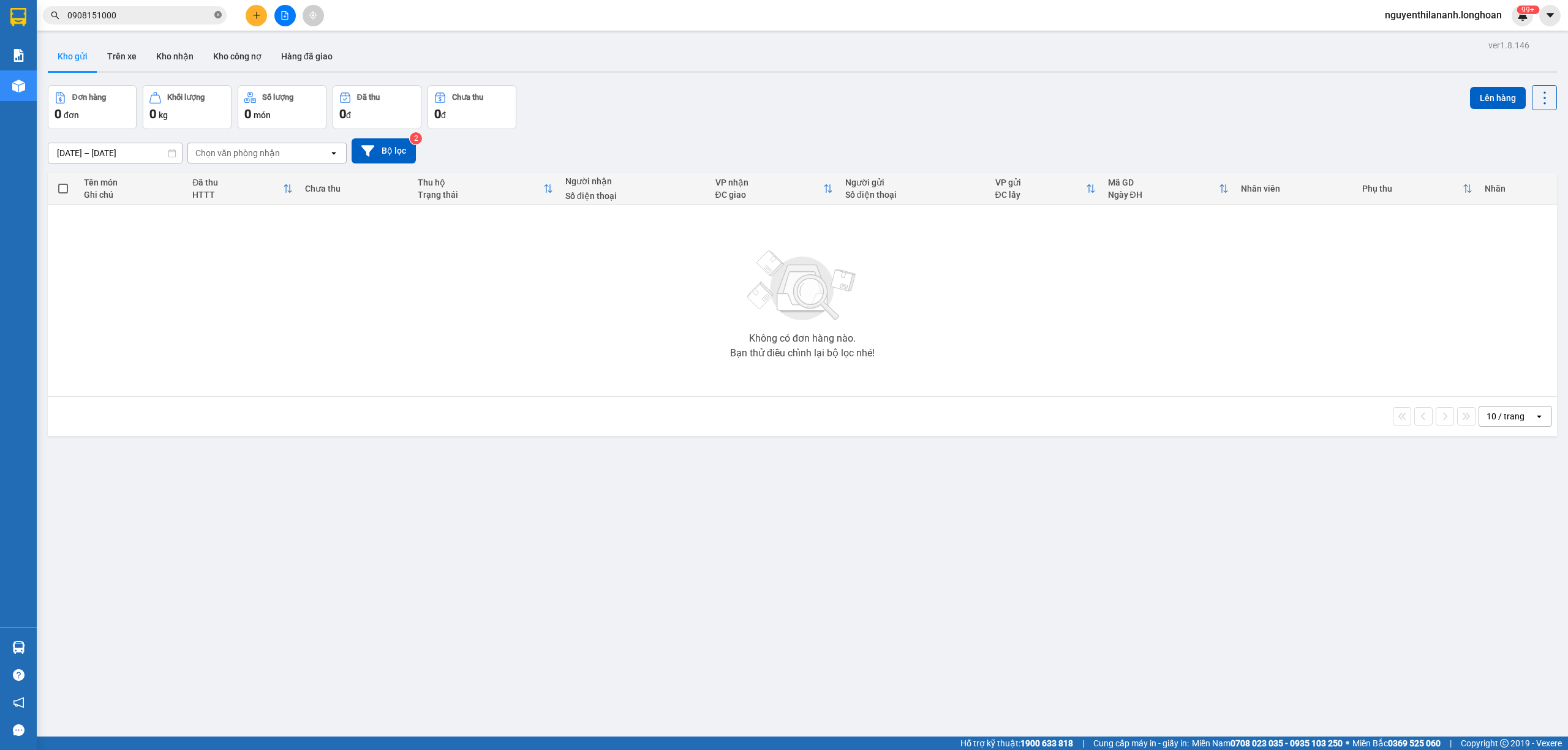
click at [218, 15] on icon "close-circle" at bounding box center [218, 14] width 7 height 7
paste input "0903966245"
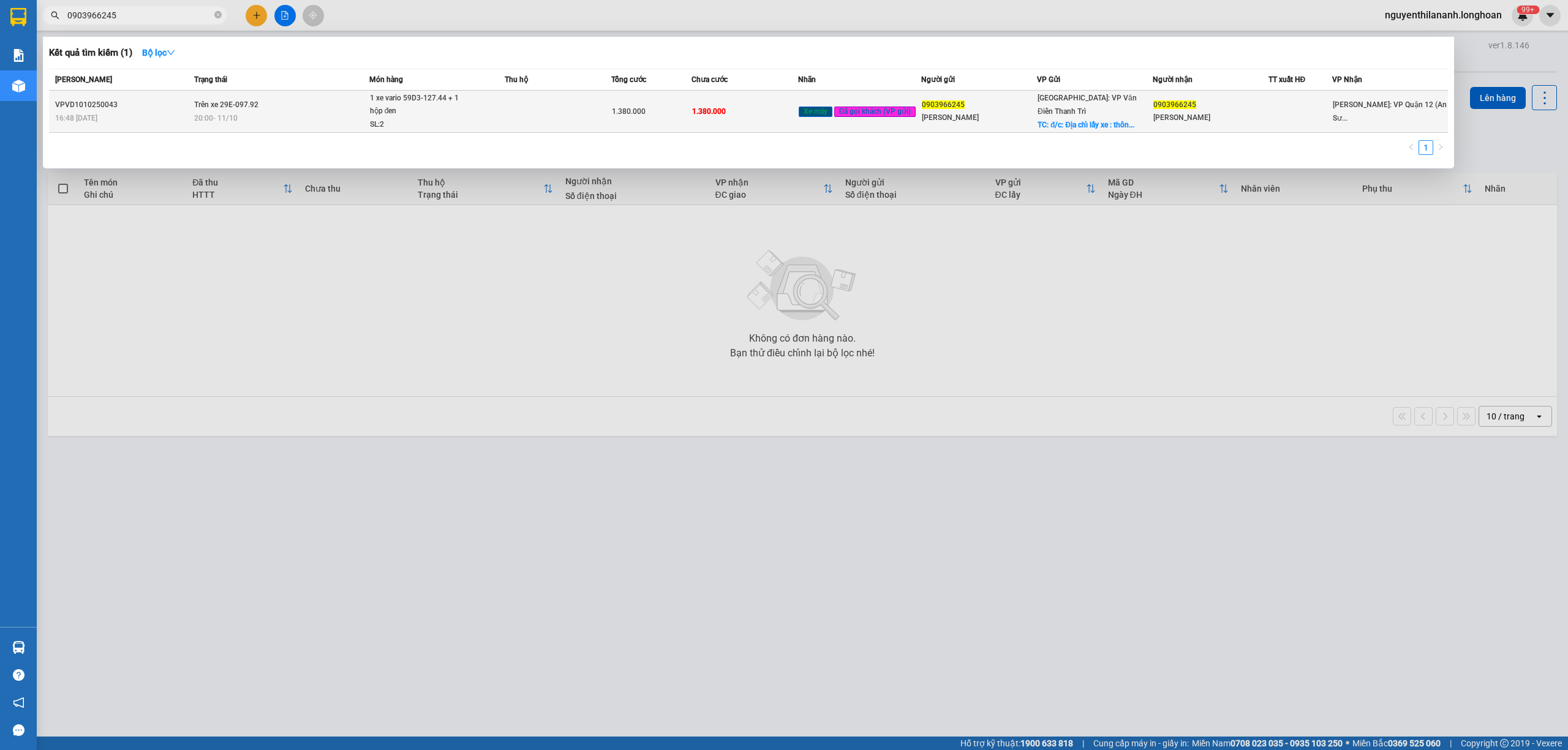
type input "0903966245"
click at [141, 116] on div "16:48 [DATE]" at bounding box center [123, 118] width 135 height 14
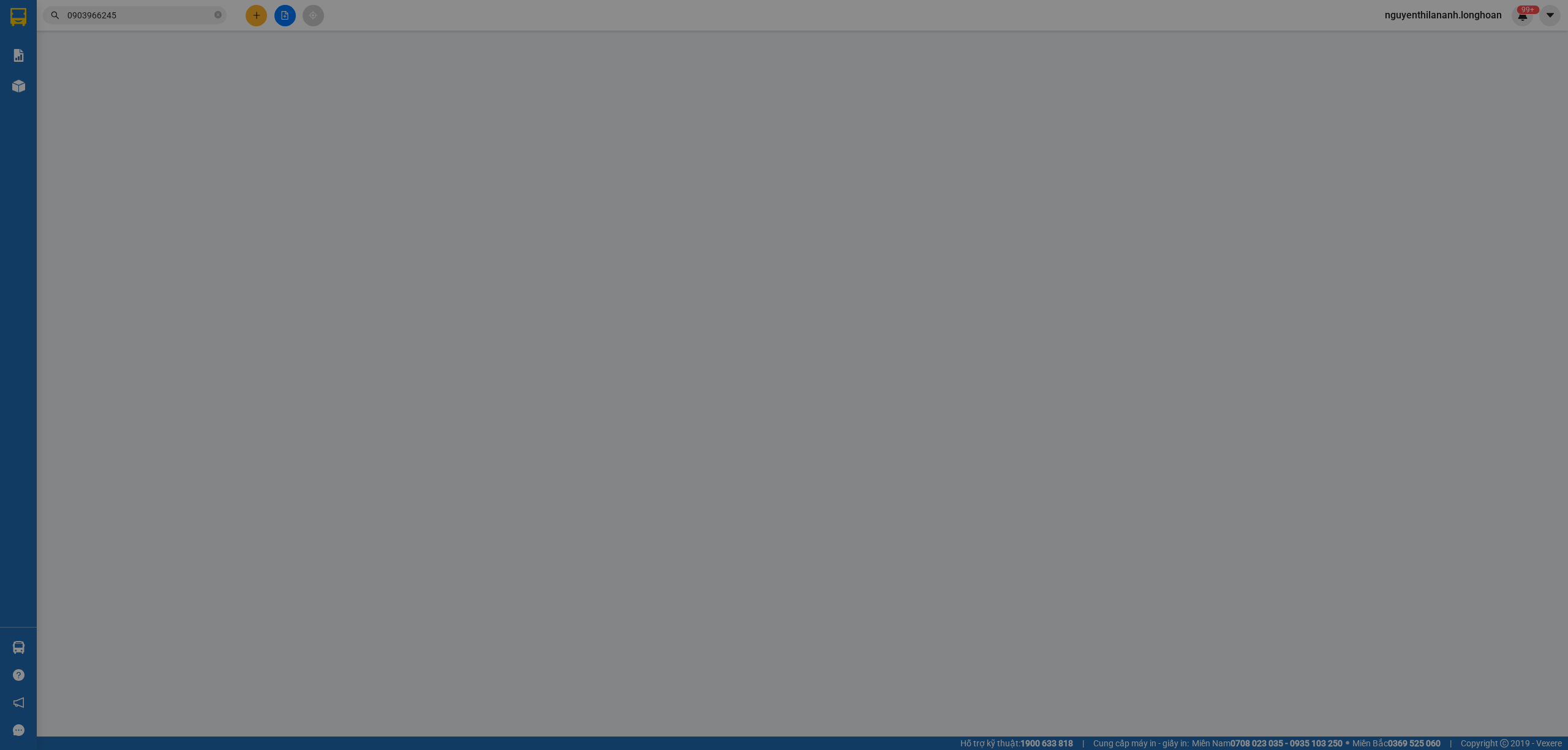
type input "0903966245"
type input "[PERSON_NAME]"
checkbox input "true"
type input "đ/c: Địa chỉ lấy xe : thôn đồng tái , [GEOGRAPHIC_DATA], [GEOGRAPHIC_DATA]"
type input "0903966245"
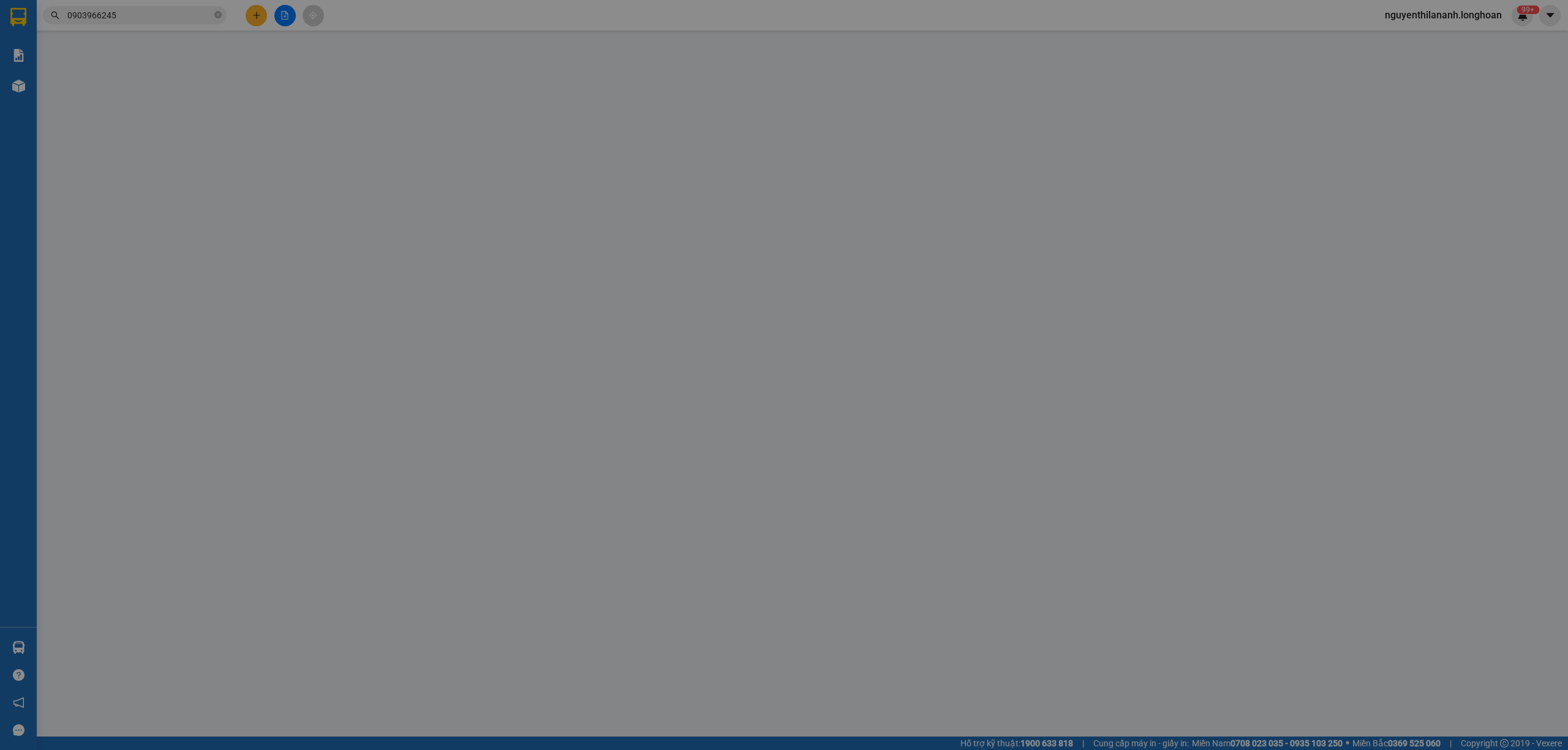
type input "[PERSON_NAME]"
type input "1 chìa khóa, ko đăng ký xe"
type input "0"
type input "1.380.000"
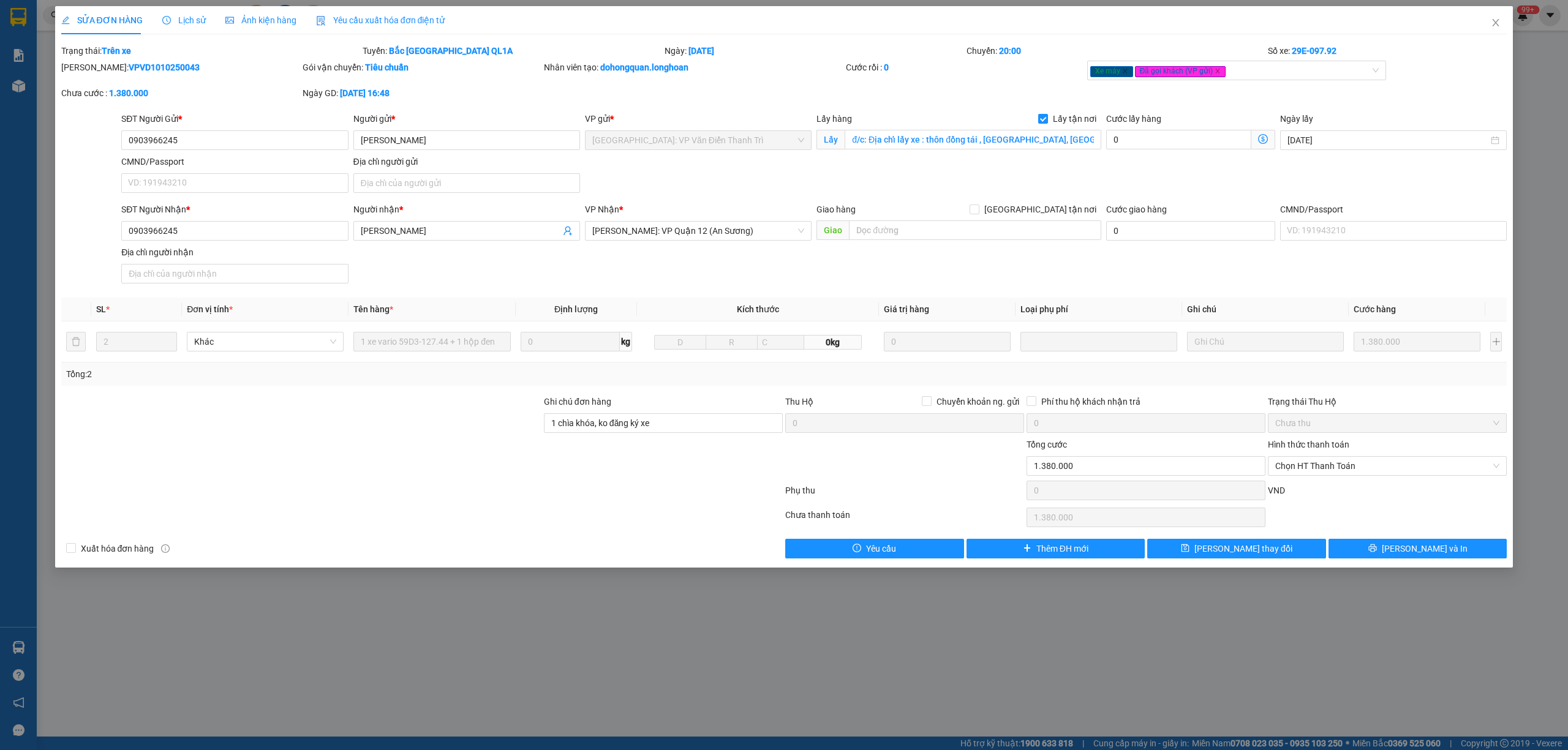
click at [165, 16] on span "Lịch sử" at bounding box center [184, 20] width 44 height 10
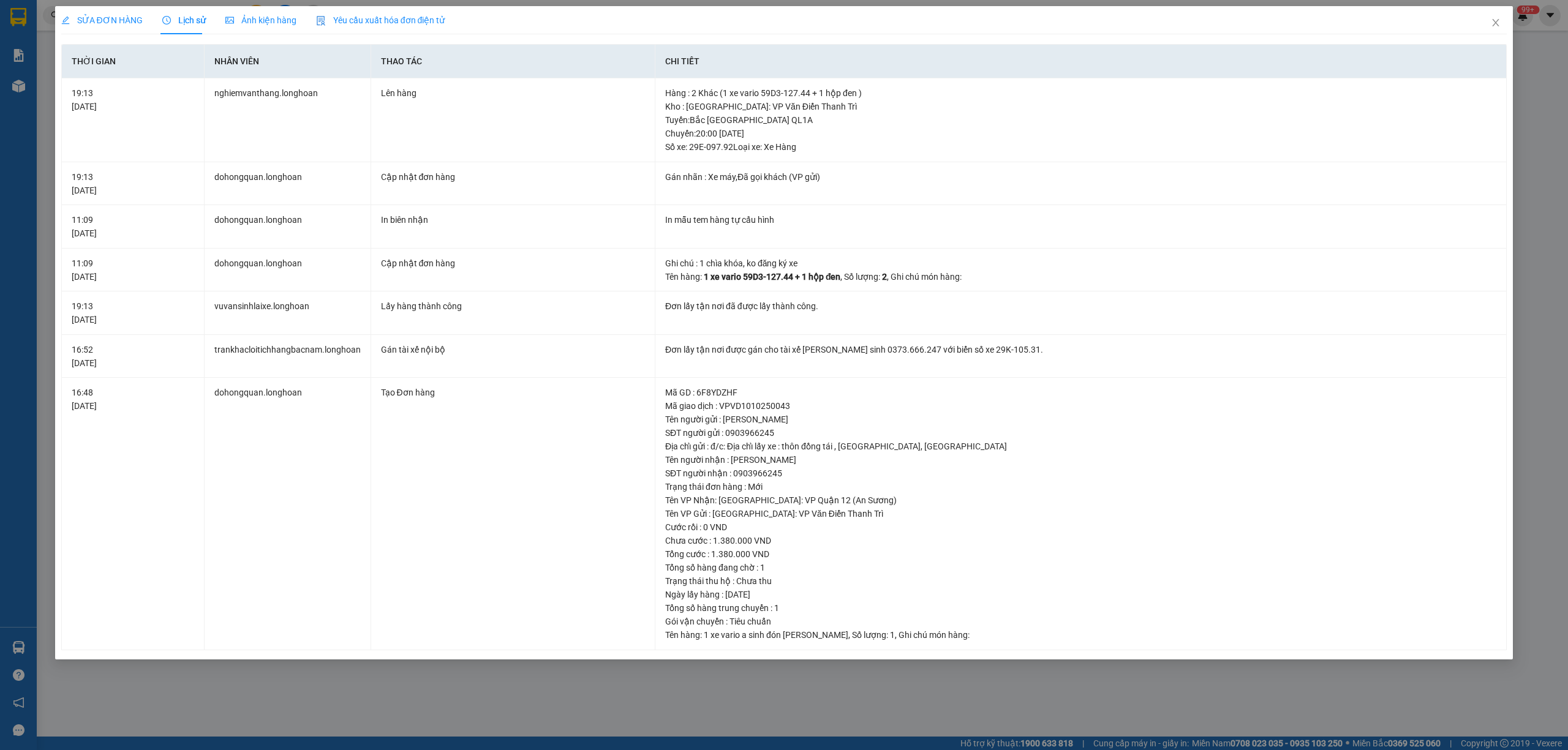
click at [125, 16] on span "SỬA ĐƠN HÀNG" at bounding box center [101, 20] width 81 height 10
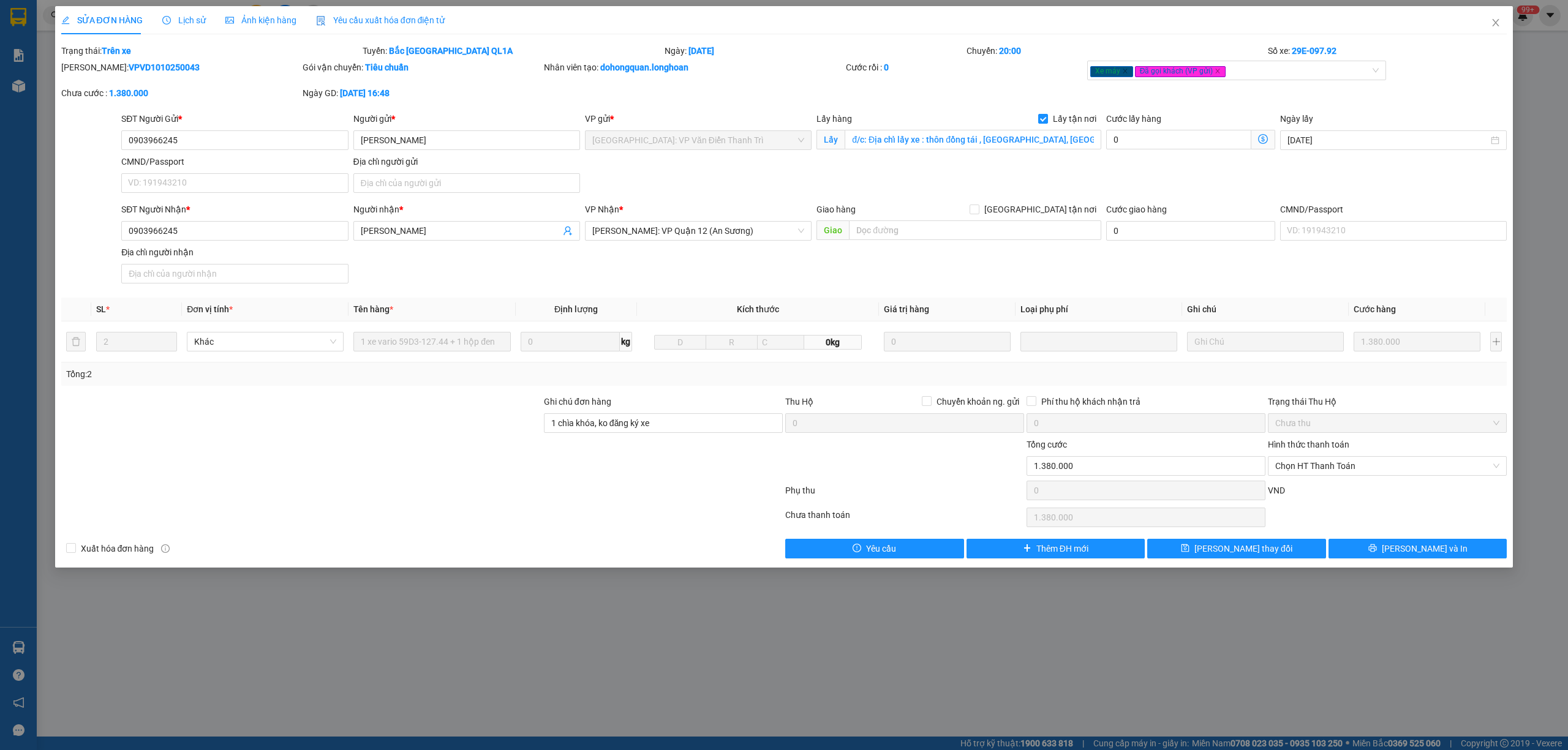
drag, startPoint x: 173, startPoint y: 62, endPoint x: 93, endPoint y: 69, distance: 80.3
click at [93, 69] on div "[PERSON_NAME]: VPVD1010250043" at bounding box center [180, 67] width 239 height 14
copy b "VPVD1010250043"
click at [1498, 29] on span "Close" at bounding box center [1496, 23] width 34 height 34
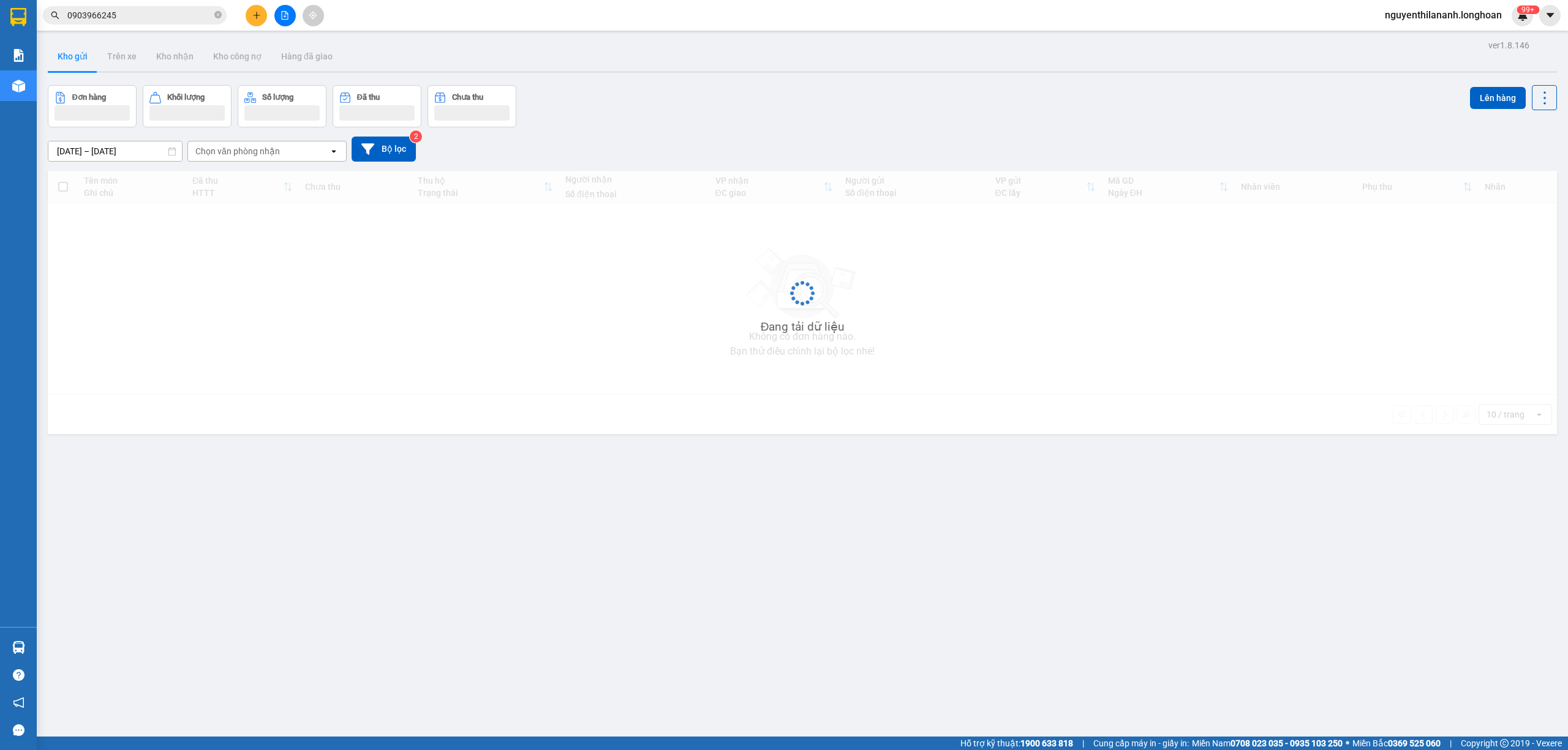
click at [222, 16] on span "0903966245" at bounding box center [135, 15] width 184 height 18
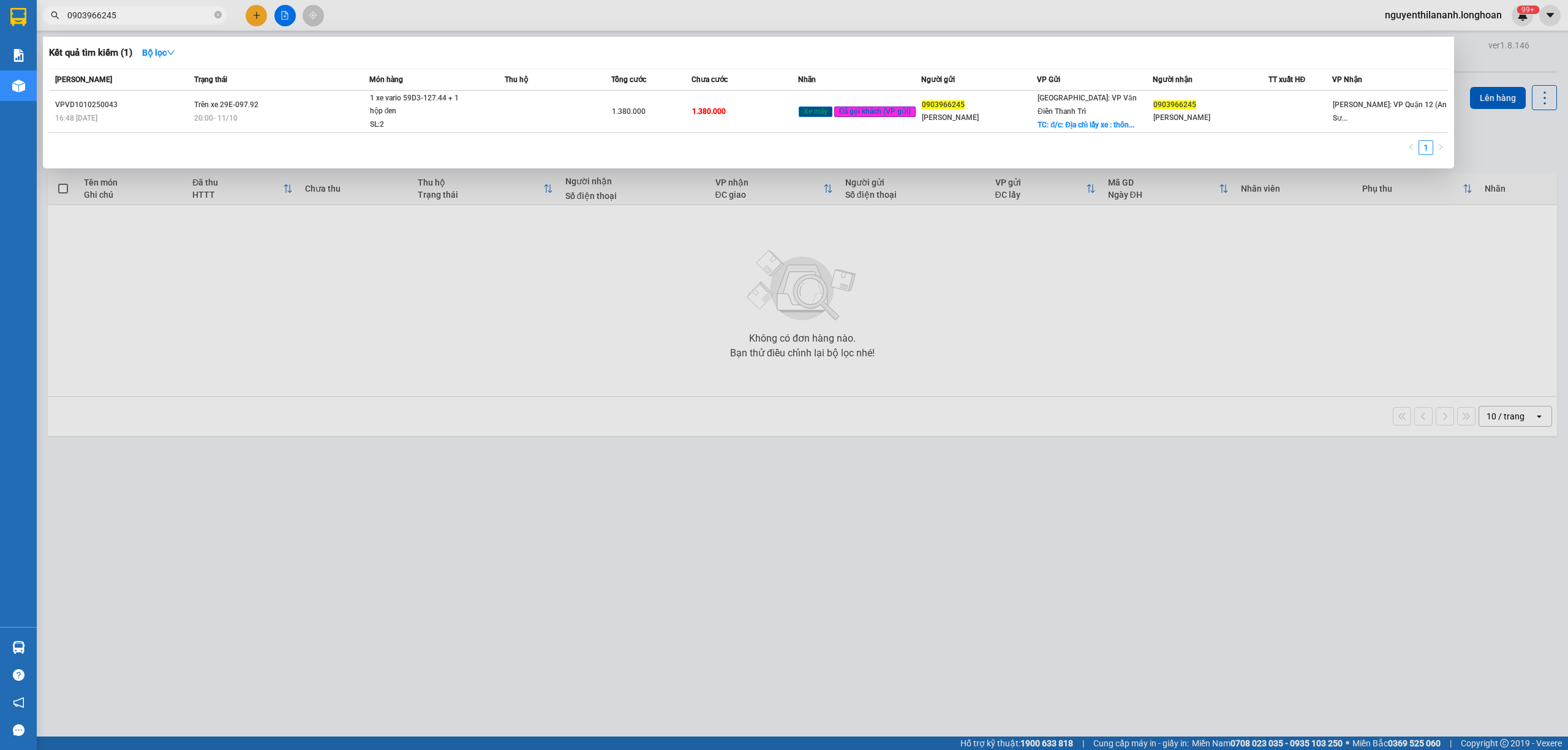
click at [216, 15] on icon "close-circle" at bounding box center [218, 14] width 7 height 7
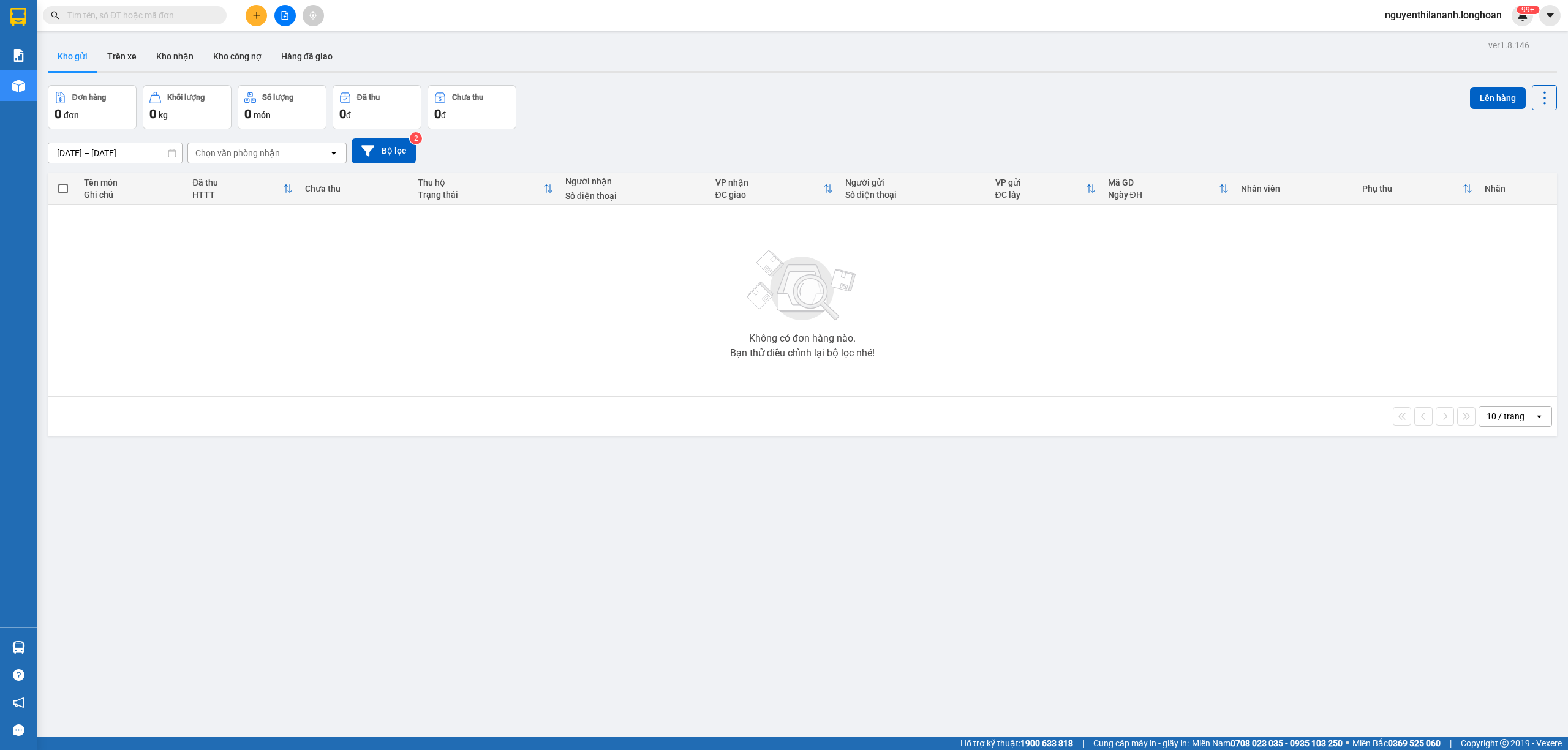
paste input "0908151000"
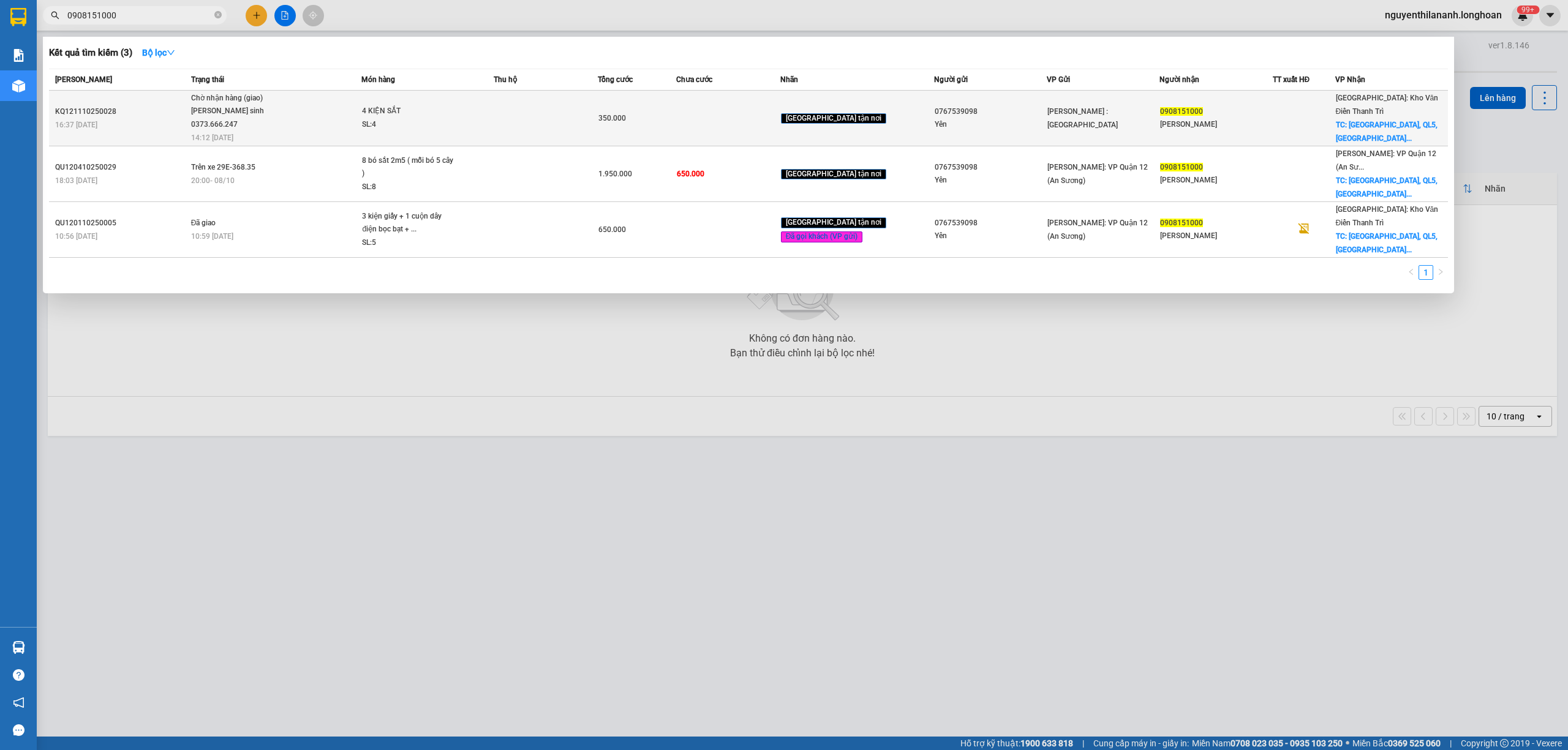
type input "0908151000"
click at [146, 105] on div "KQ121110250028" at bounding box center [122, 112] width 133 height 13
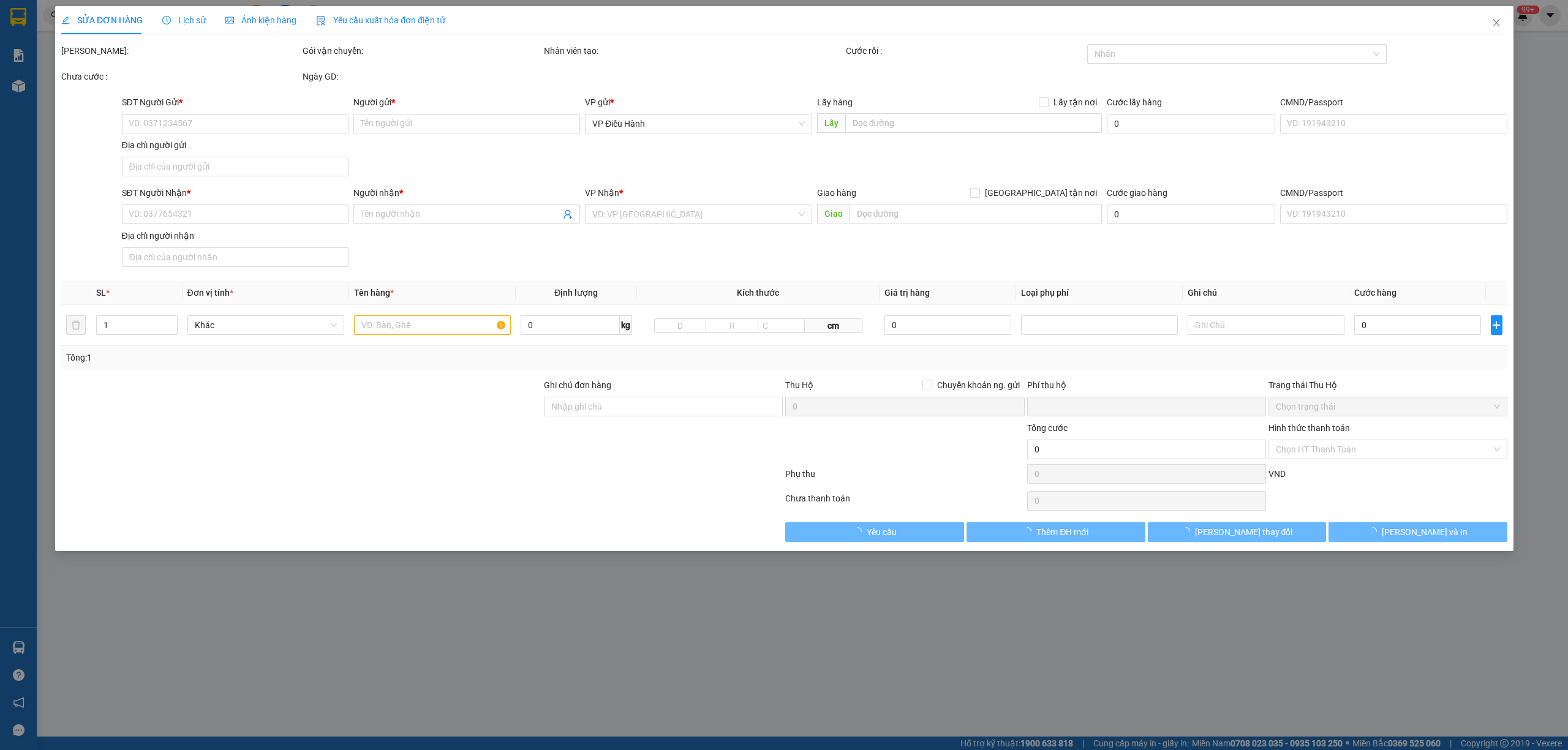
type input "0767539098"
type input "Yên"
type input "0908151000"
type input "[PERSON_NAME]"
checkbox input "true"
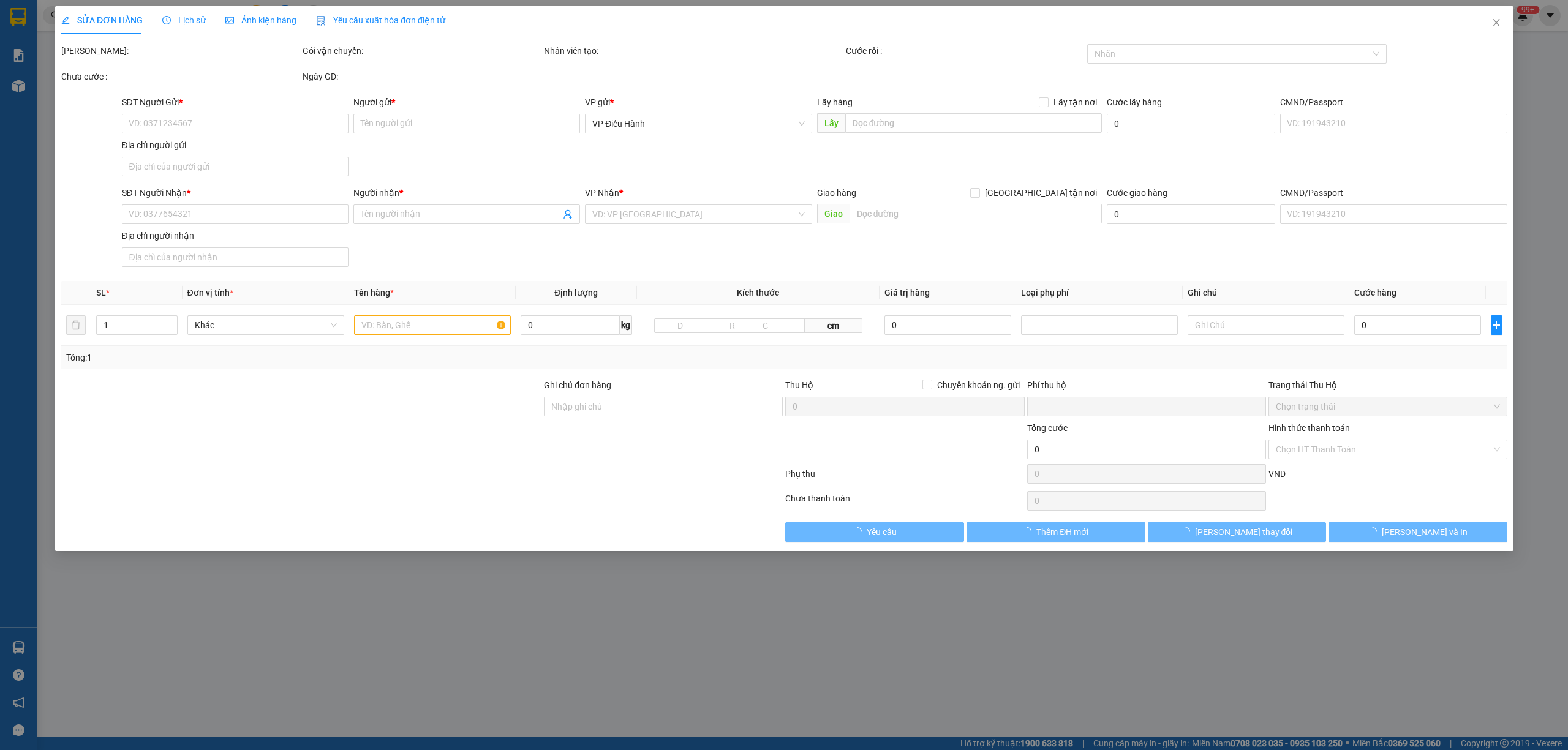
type input "[GEOGRAPHIC_DATA], QL5, [GEOGRAPHIC_DATA], [GEOGRAPHIC_DATA], [GEOGRAPHIC_DATA]"
type input "0"
type input "350.000"
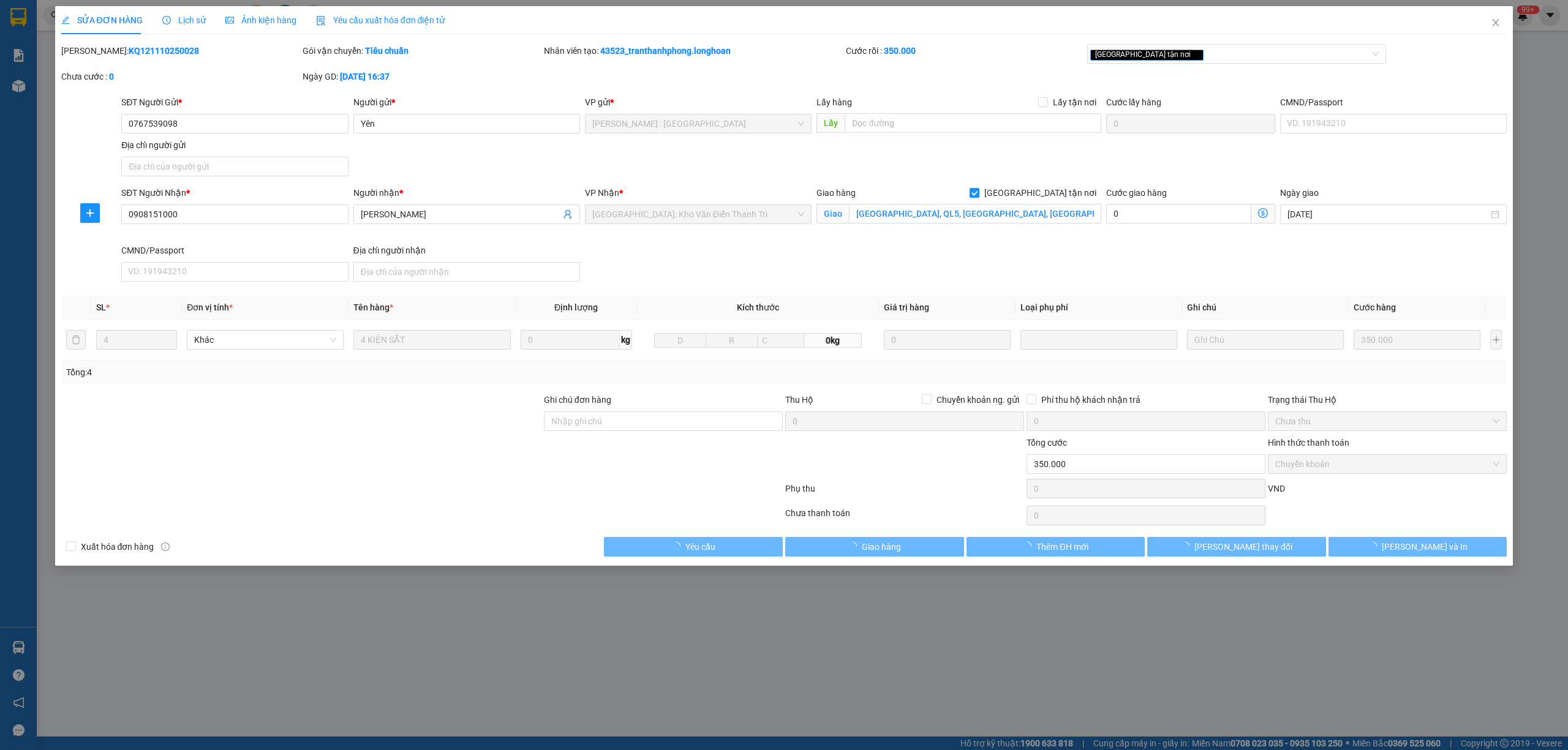
click at [186, 11] on div "Lịch sử" at bounding box center [184, 19] width 44 height 28
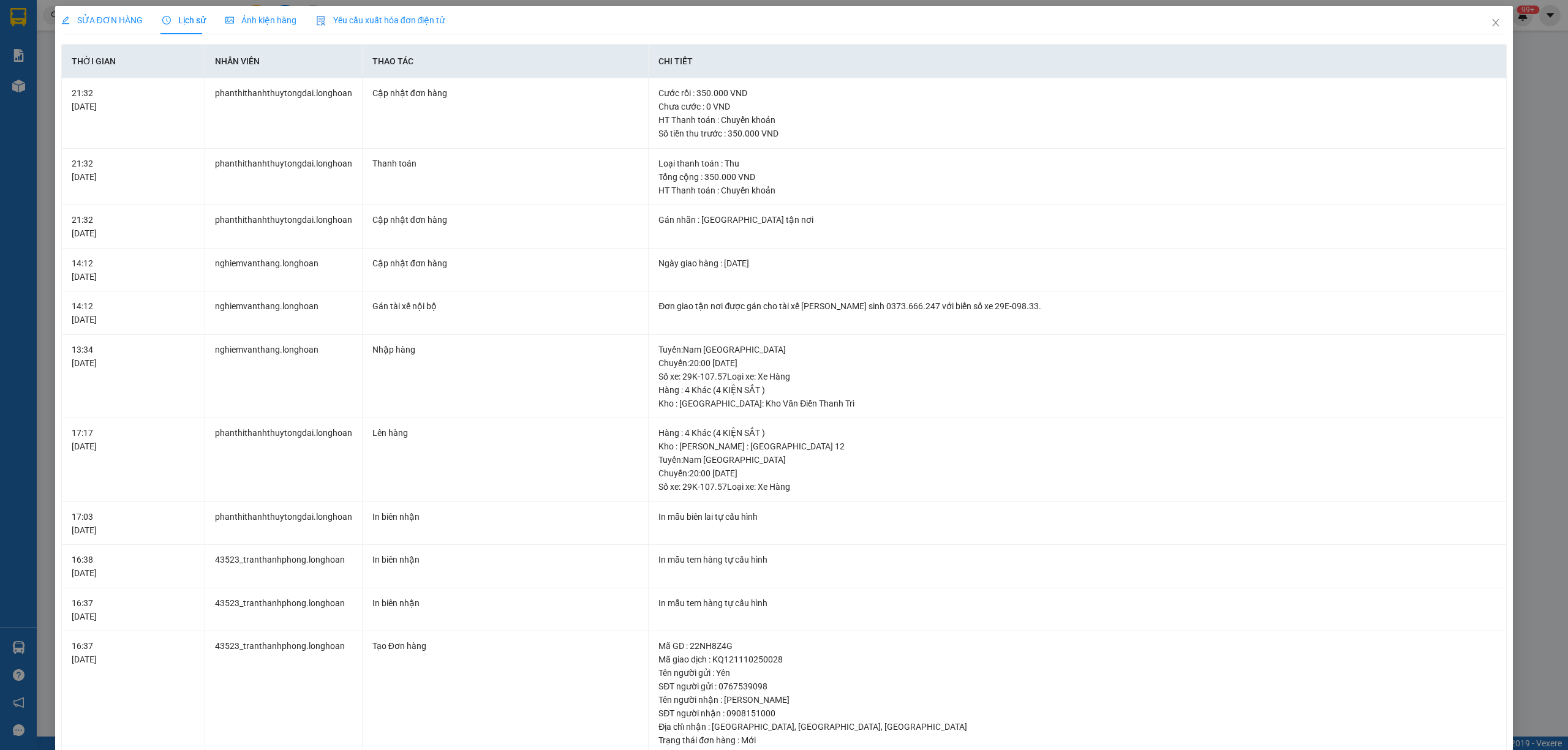
click at [101, 23] on span "SỬA ĐƠN HÀNG" at bounding box center [101, 20] width 81 height 10
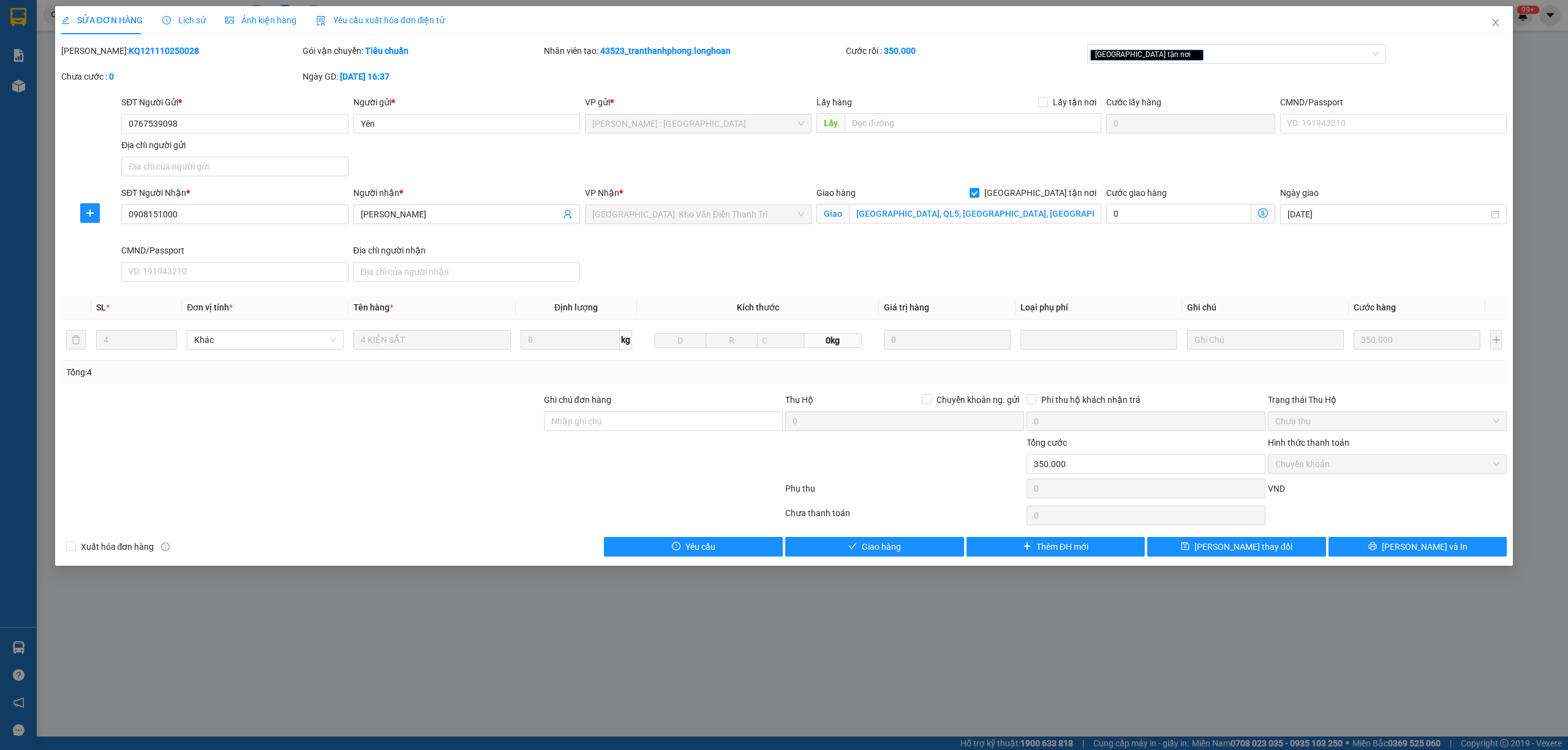
drag, startPoint x: 170, startPoint y: 47, endPoint x: 90, endPoint y: 54, distance: 80.3
click at [90, 54] on div "Mã ĐH: KQ121110250028" at bounding box center [180, 51] width 239 height 14
copy b "KQ121110250028"
click at [1493, 18] on icon "close" at bounding box center [1495, 22] width 10 height 10
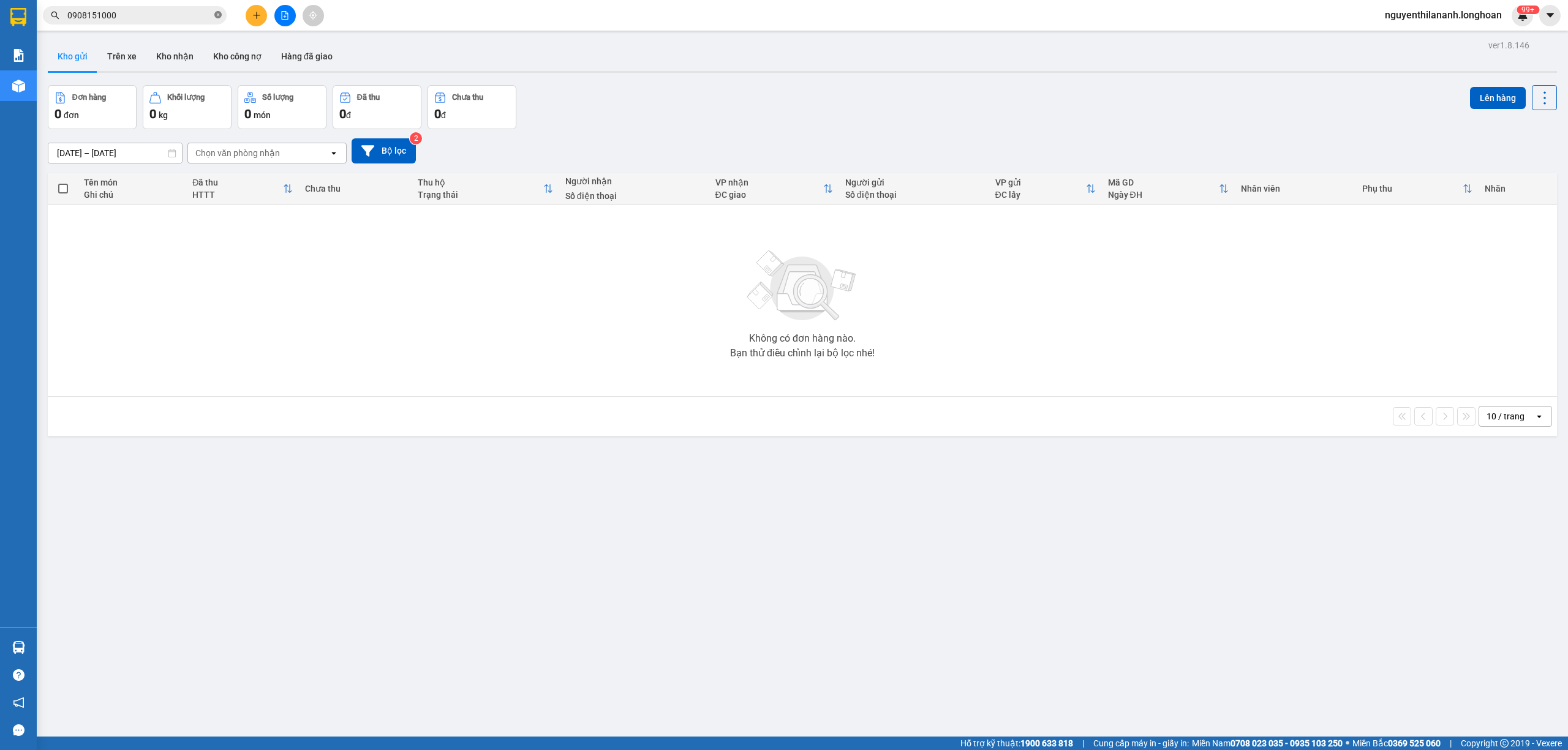
click at [218, 18] on icon "close-circle" at bounding box center [218, 14] width 7 height 7
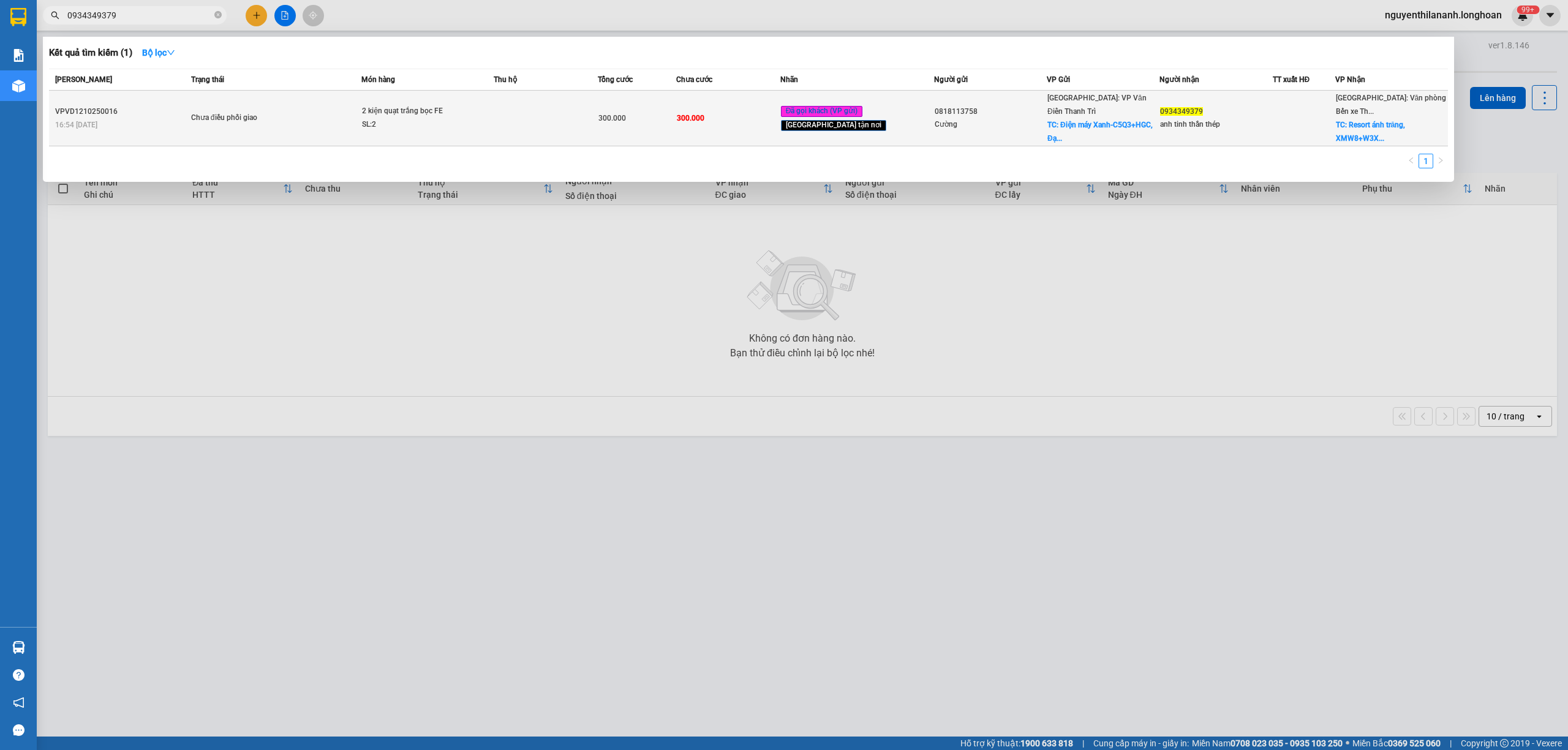
type input "0934349379"
click at [135, 123] on div "16:54 [DATE]" at bounding box center [122, 125] width 133 height 14
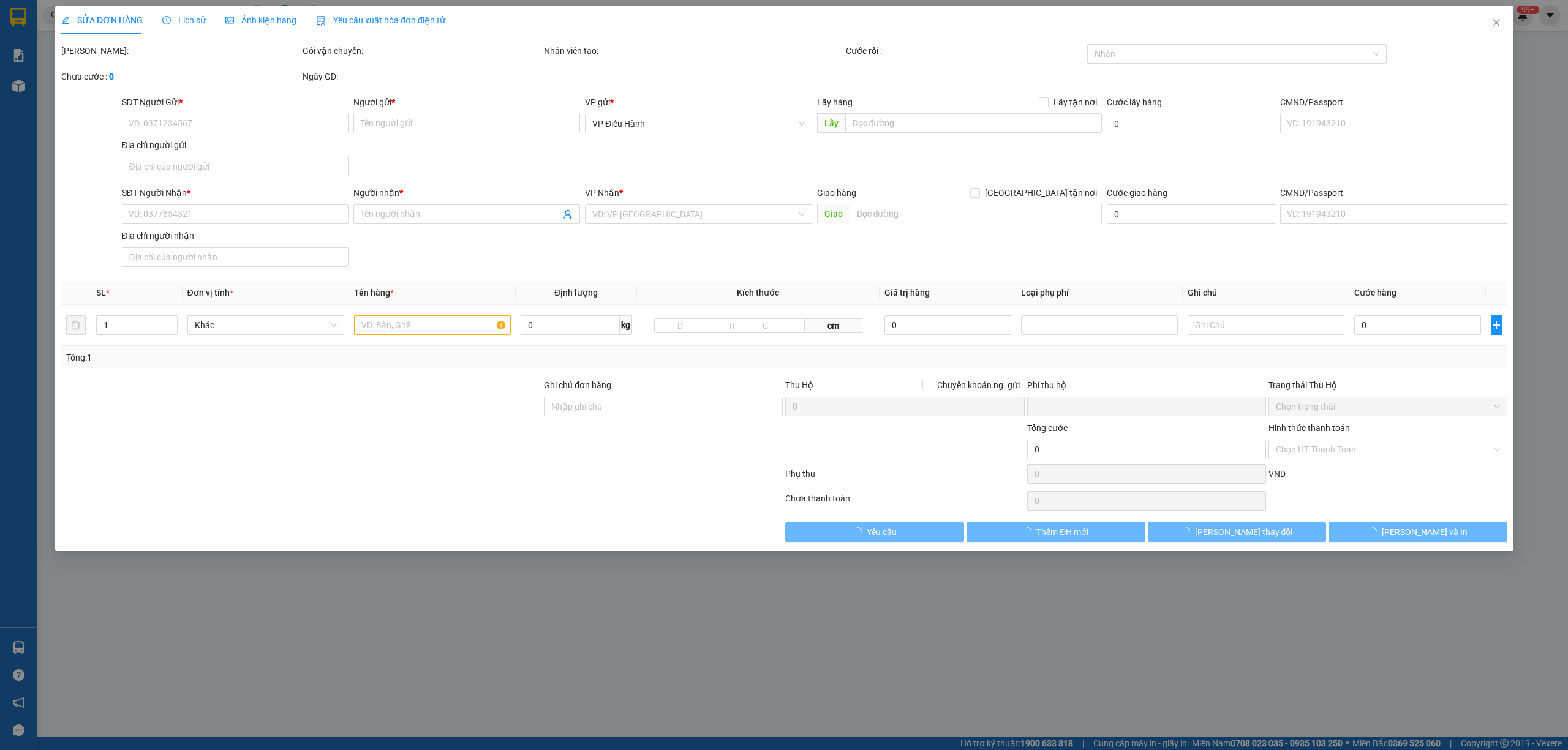
type input "0818113758"
type input "Cường"
checkbox input "true"
type input "Điện máy Xanh-C5Q3+HGC, [GEOGRAPHIC_DATA], [GEOGRAPHIC_DATA], [GEOGRAPHIC_DATA]…"
type input "0934349379"
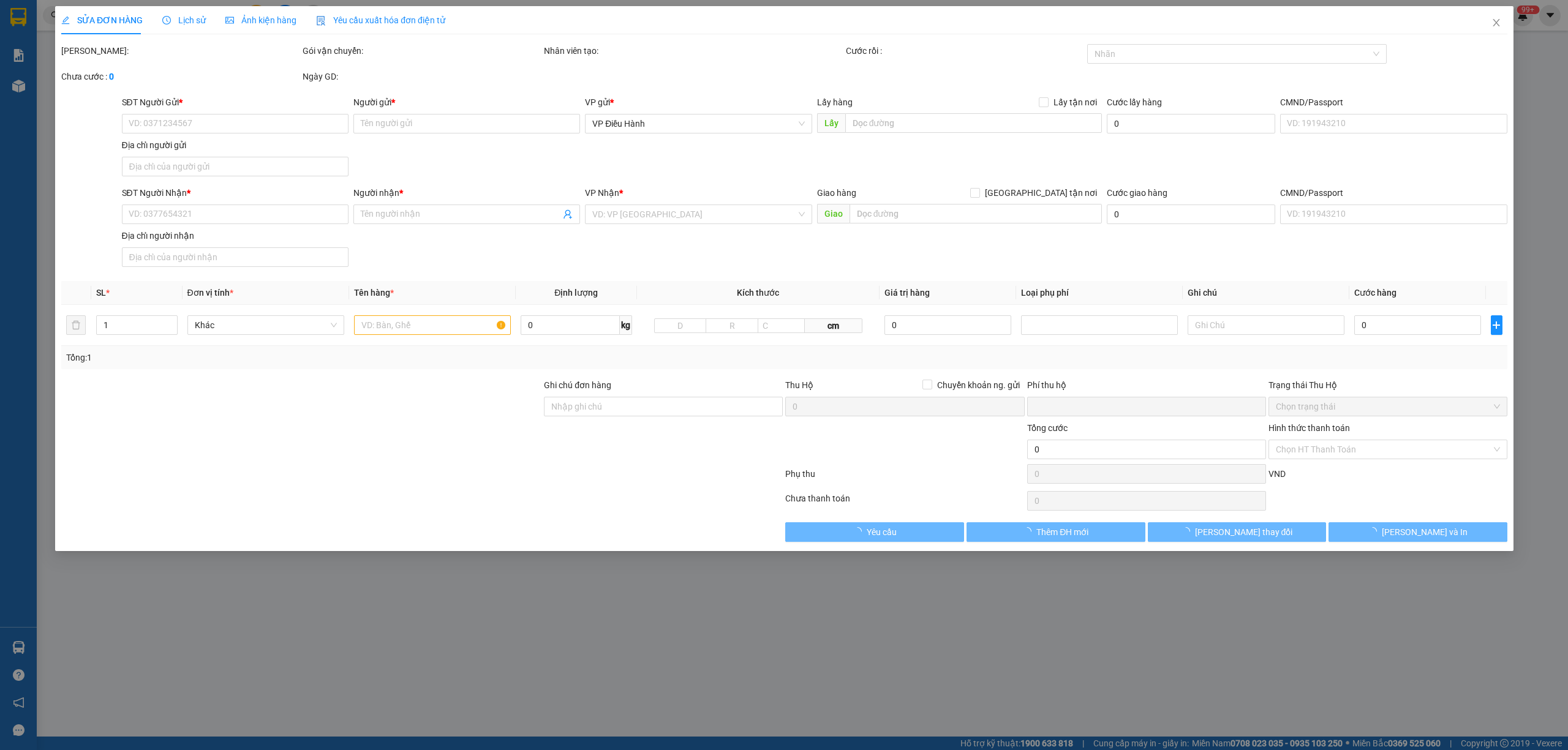
type input "anh tinh thần thép"
checkbox input "true"
type input "Resort ánh trăng, XMW8+W3X, [STREET_ADDRESS]"
type input "0"
type input "300.000"
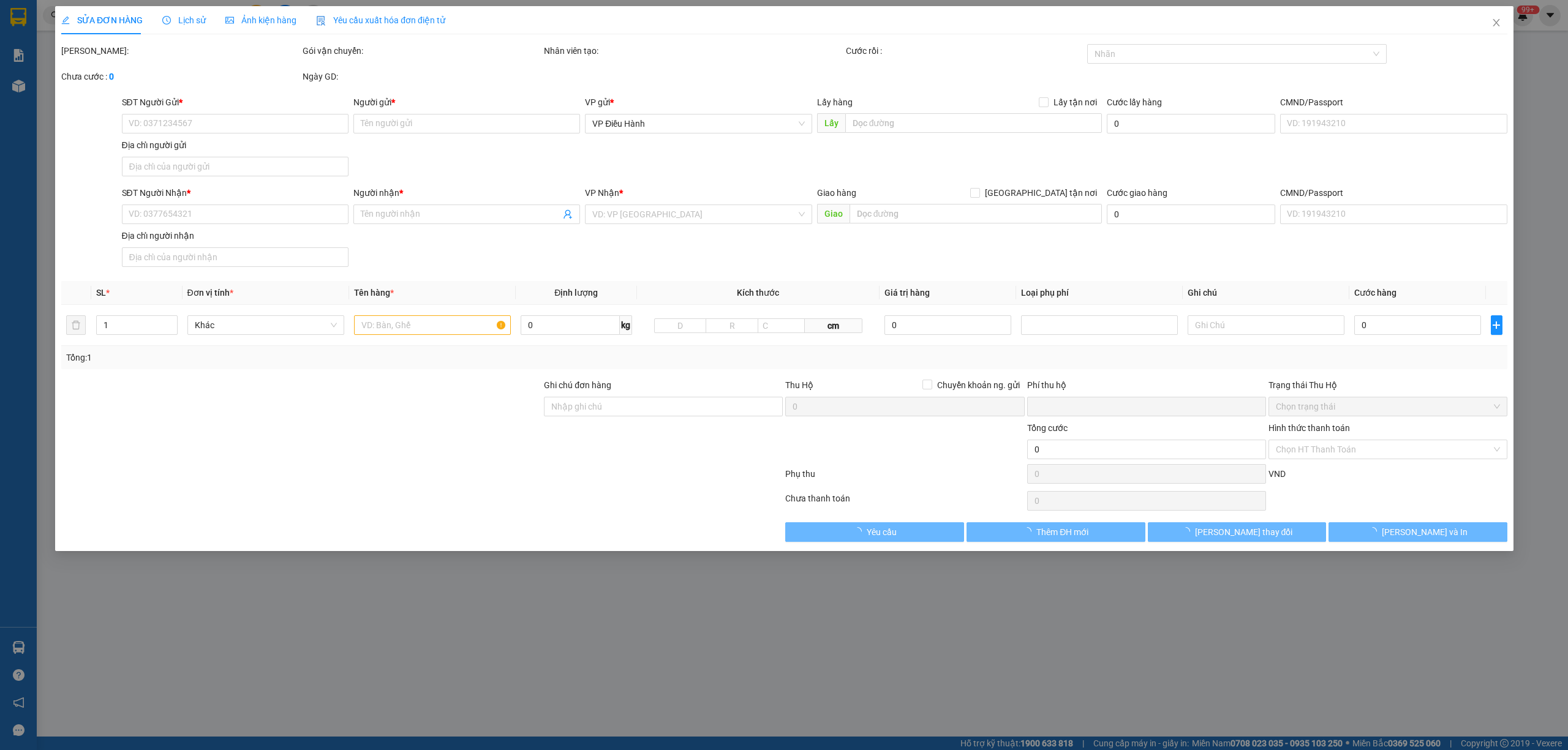
type input "300.000"
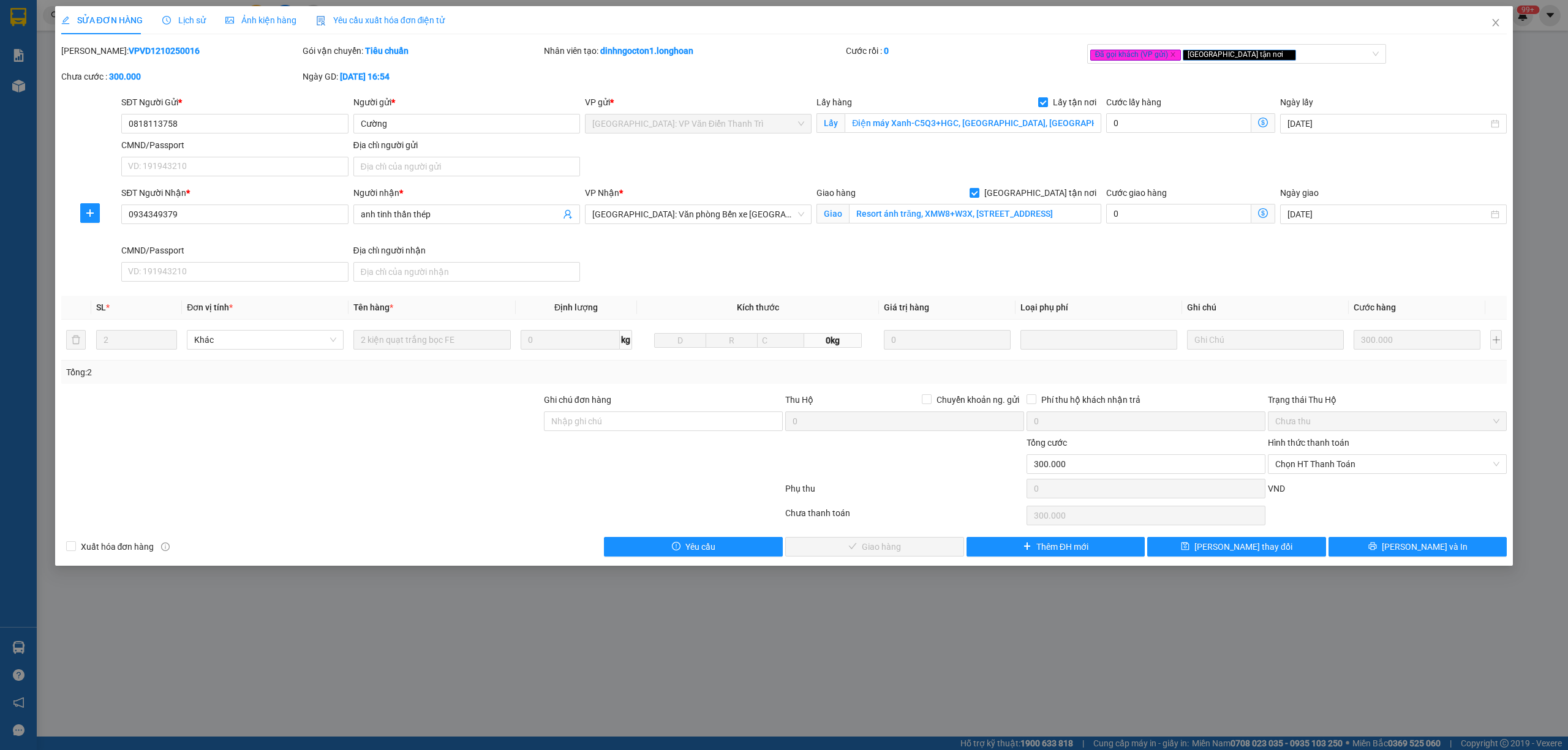
click at [187, 23] on span "Lịch sử" at bounding box center [184, 20] width 44 height 10
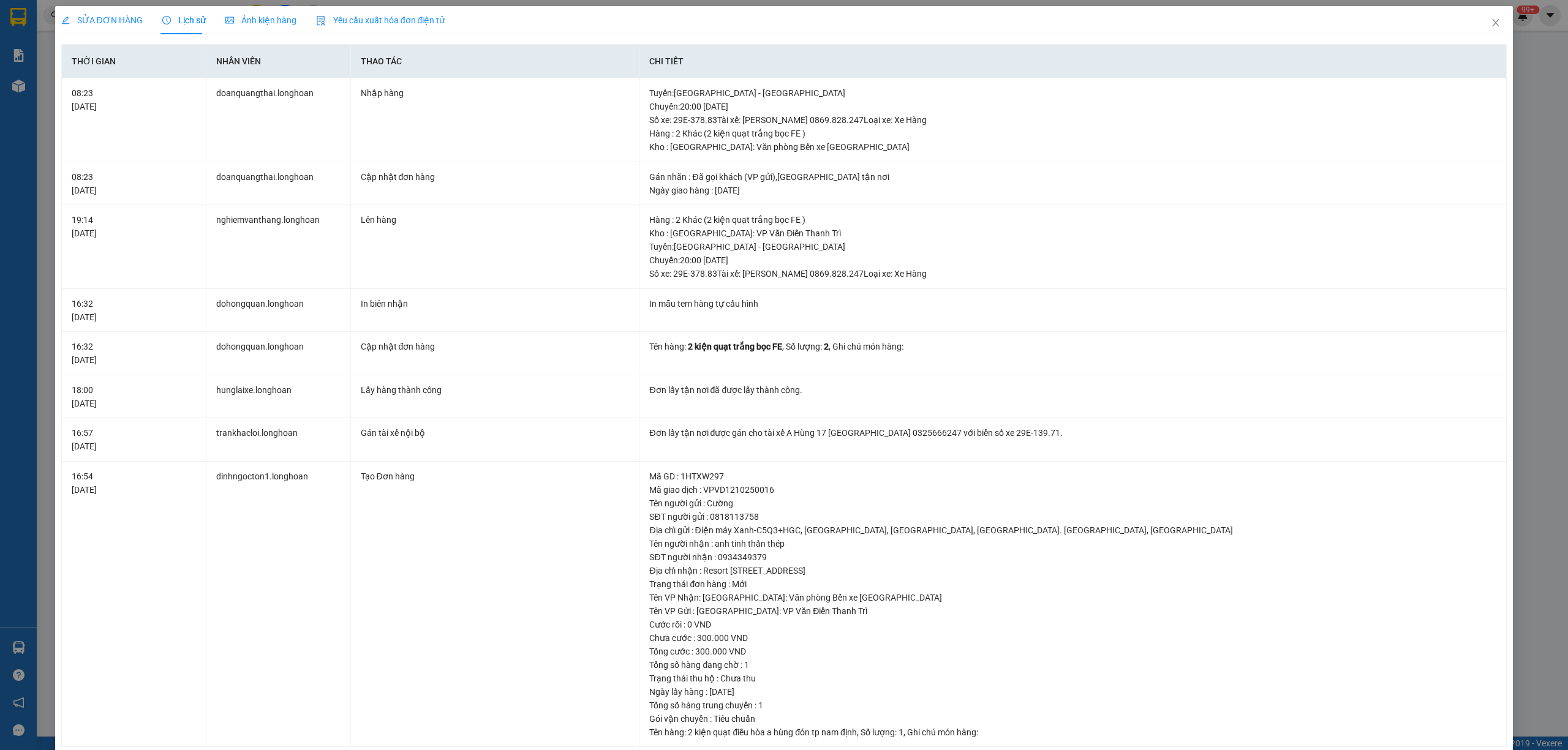
click at [123, 18] on span "SỬA ĐƠN HÀNG" at bounding box center [101, 20] width 81 height 10
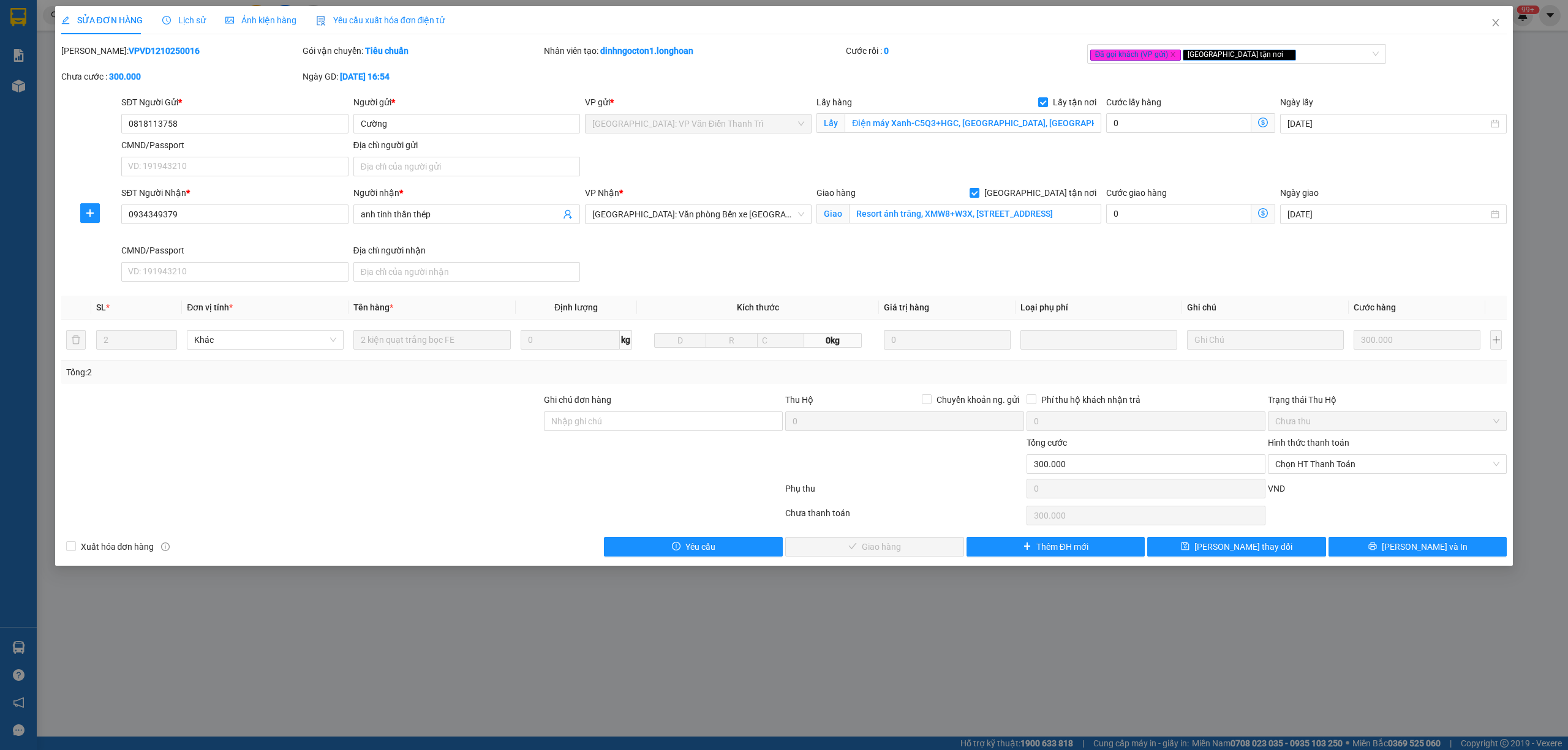
drag, startPoint x: 186, startPoint y: 57, endPoint x: 90, endPoint y: 66, distance: 96.4
click at [90, 66] on div "[PERSON_NAME]: VPVD1210250016" at bounding box center [180, 57] width 241 height 26
copy b "VPVD1210250016"
click at [1493, 18] on span "Close" at bounding box center [1496, 23] width 34 height 34
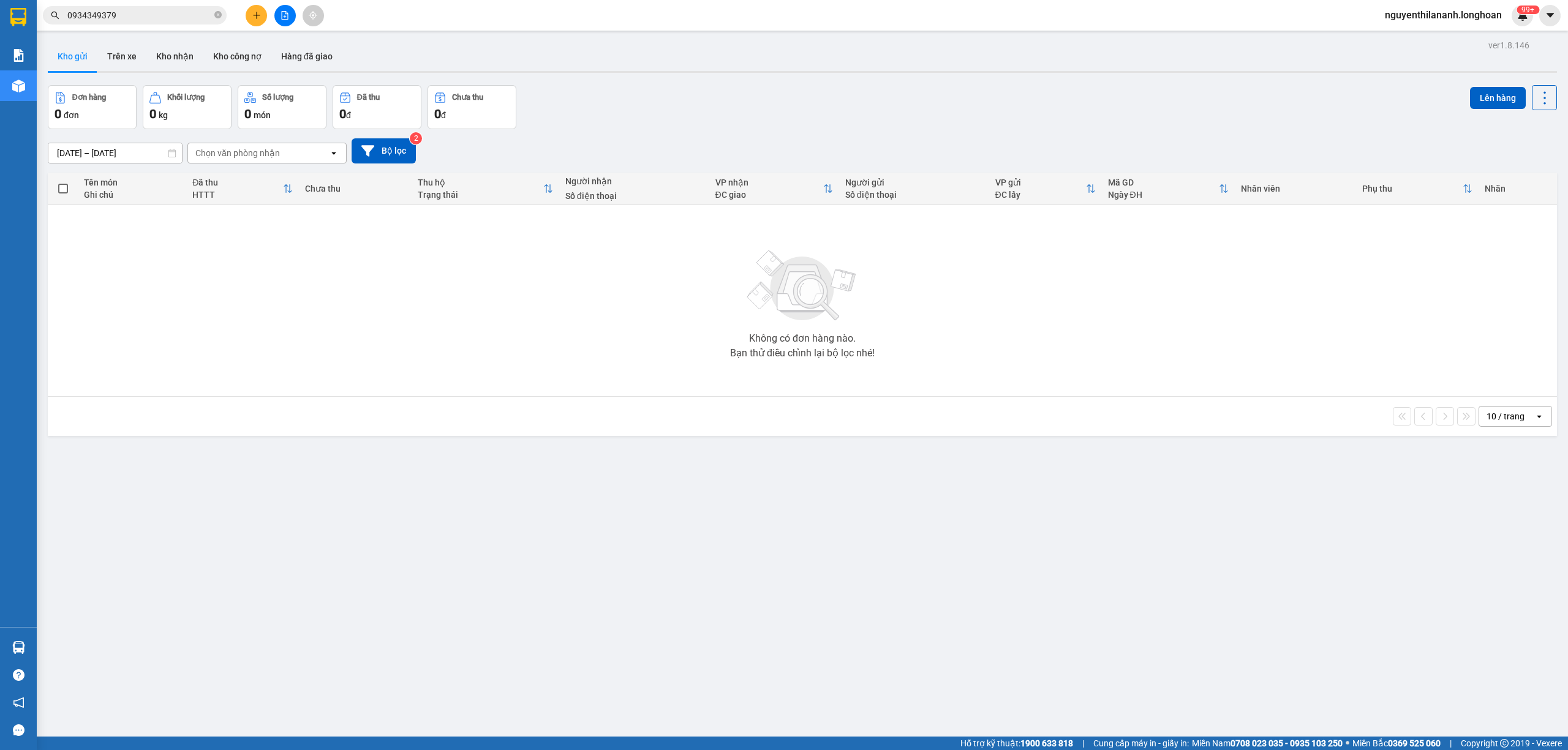
click at [182, 17] on input "0934349379" at bounding box center [140, 15] width 144 height 14
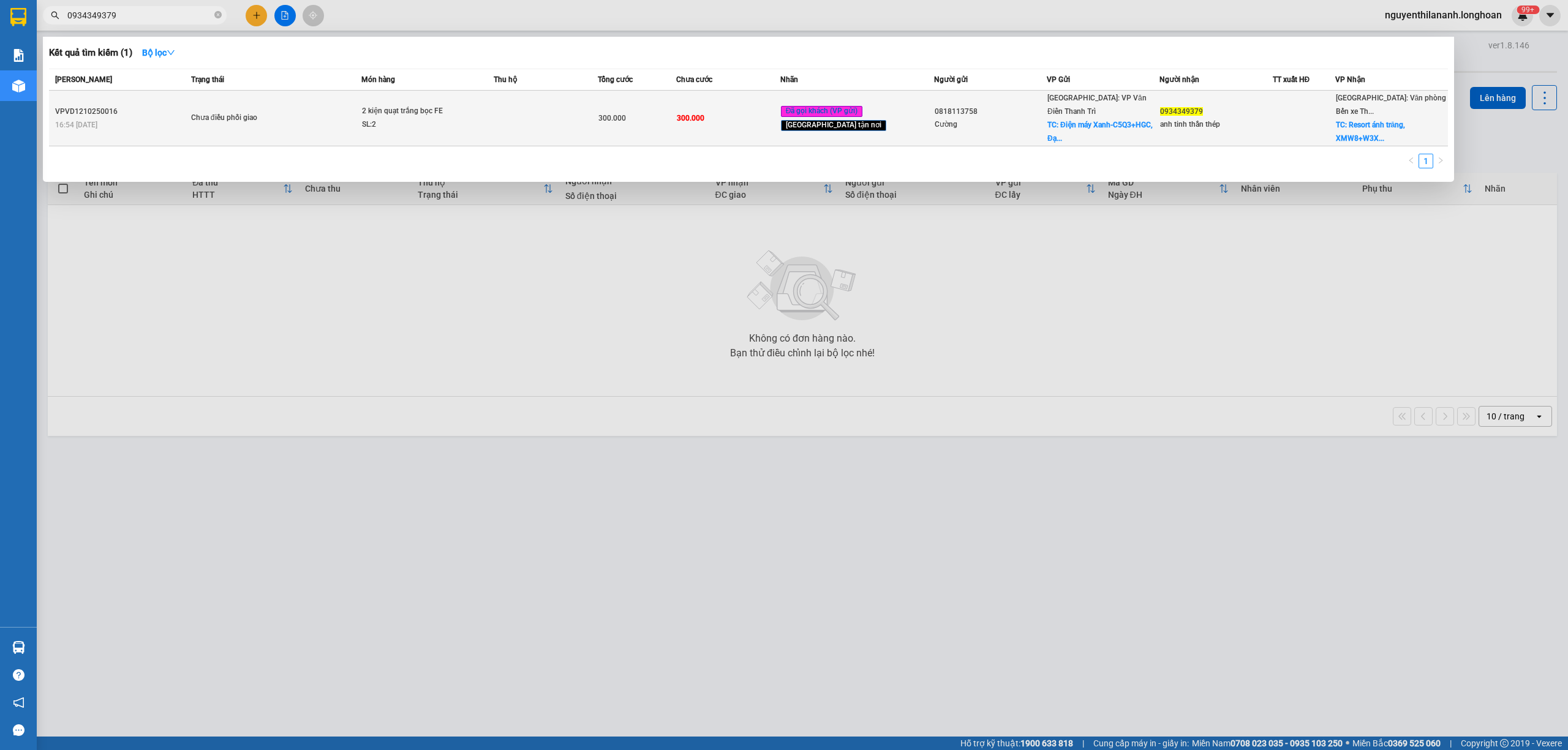
click at [163, 121] on div "16:54 [DATE]" at bounding box center [122, 125] width 133 height 14
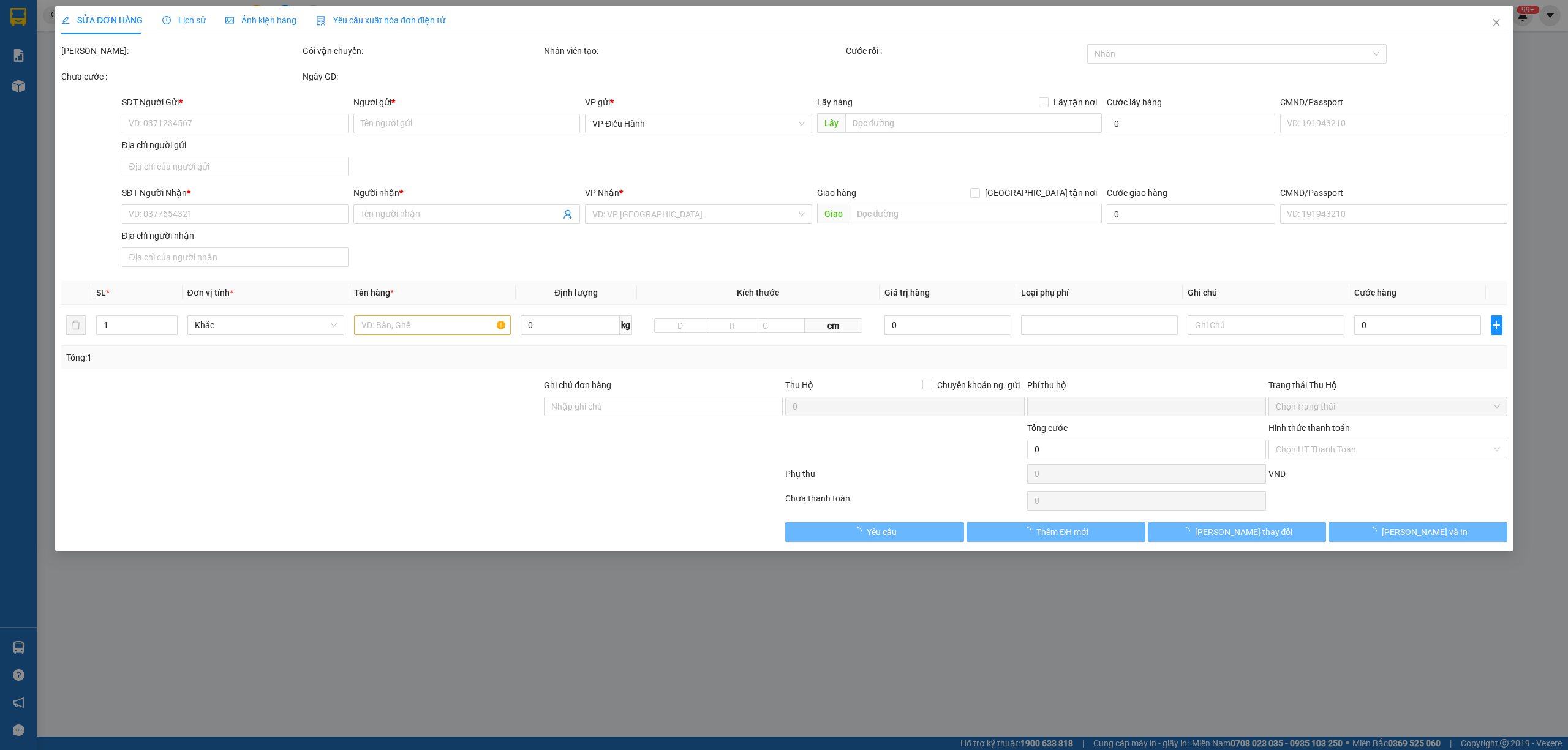
type input "0818113758"
type input "Cường"
checkbox input "true"
type input "Điện máy Xanh-C5Q3+HGC, [GEOGRAPHIC_DATA], [GEOGRAPHIC_DATA], [GEOGRAPHIC_DATA]…"
type input "0934349379"
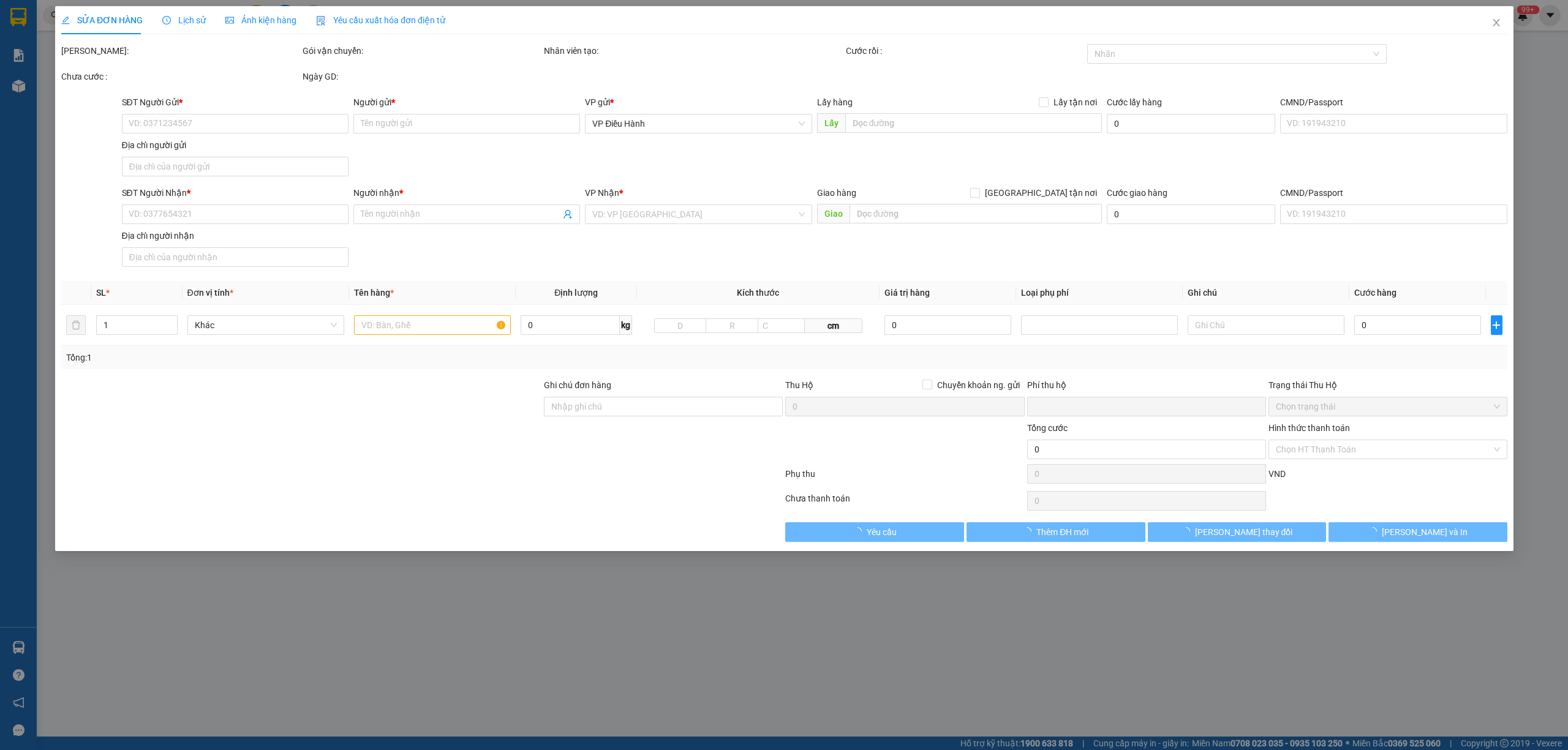
type input "anh tinh thần thép"
checkbox input "true"
type input "Resort ánh trăng, XMW8+W3X, [STREET_ADDRESS]"
type input "0"
type input "300.000"
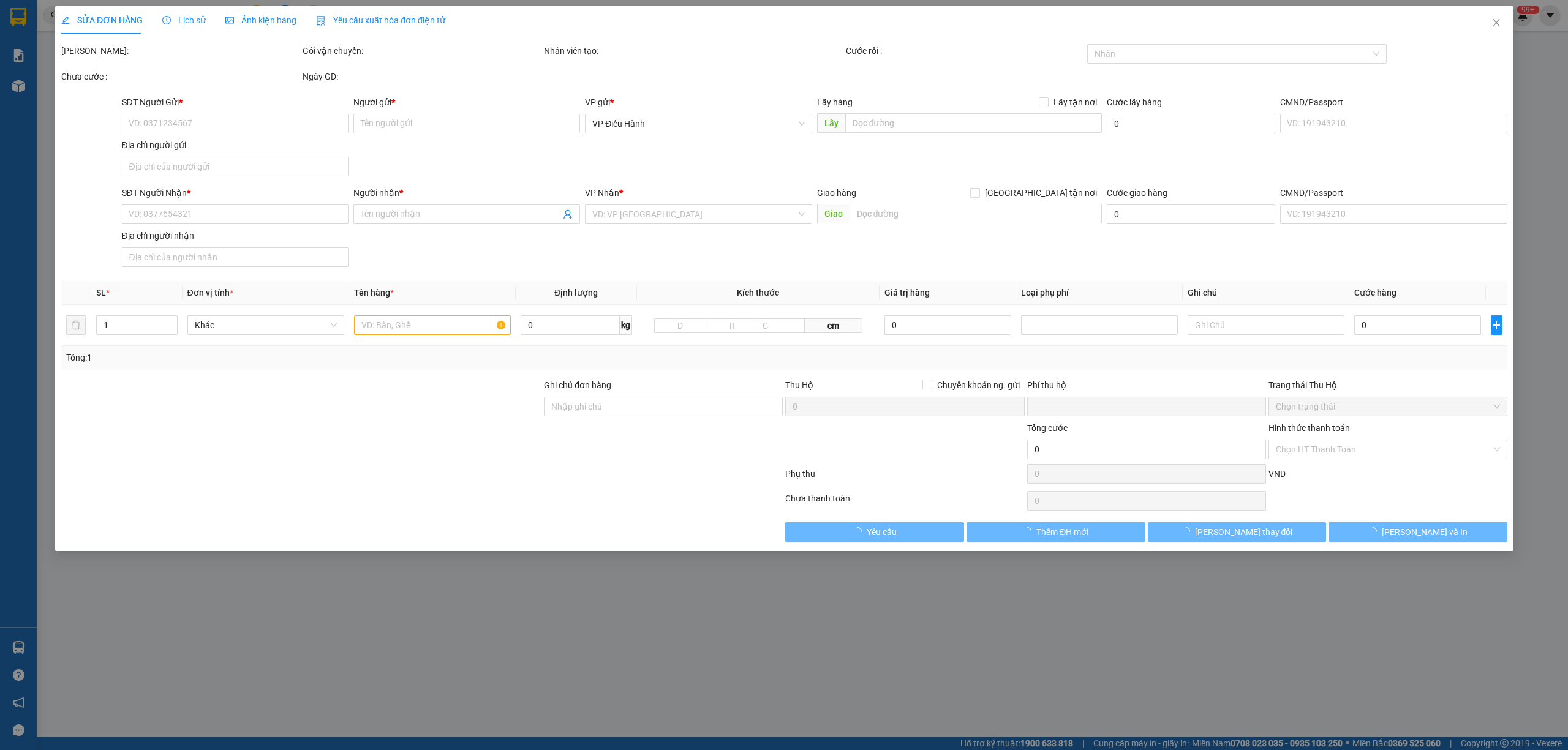
type input "300.000"
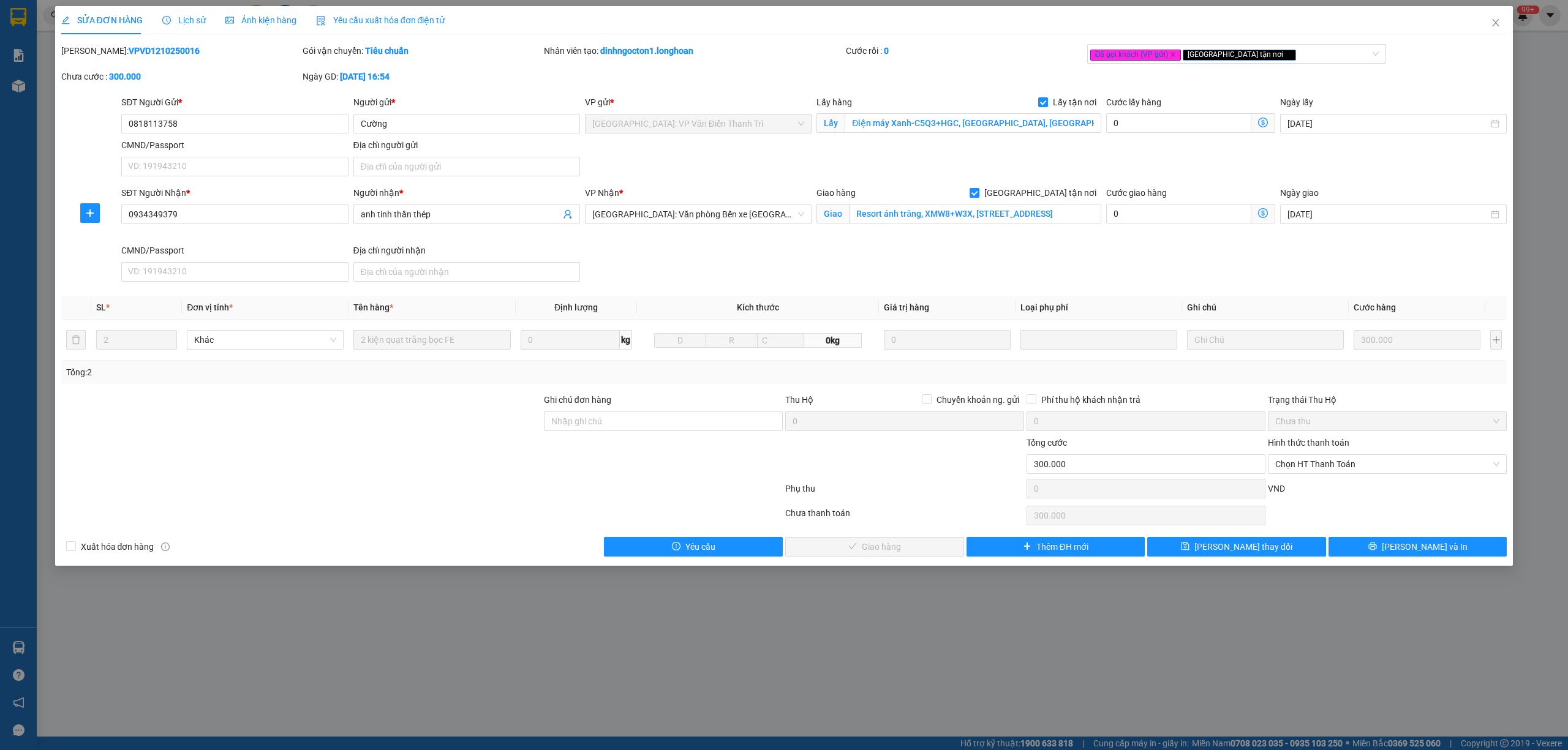
drag, startPoint x: 166, startPoint y: 45, endPoint x: 93, endPoint y: 49, distance: 73.1
click at [93, 49] on div "[PERSON_NAME]: VPVD1210250016" at bounding box center [180, 51] width 239 height 14
click at [1505, 15] on span "Close" at bounding box center [1496, 23] width 34 height 34
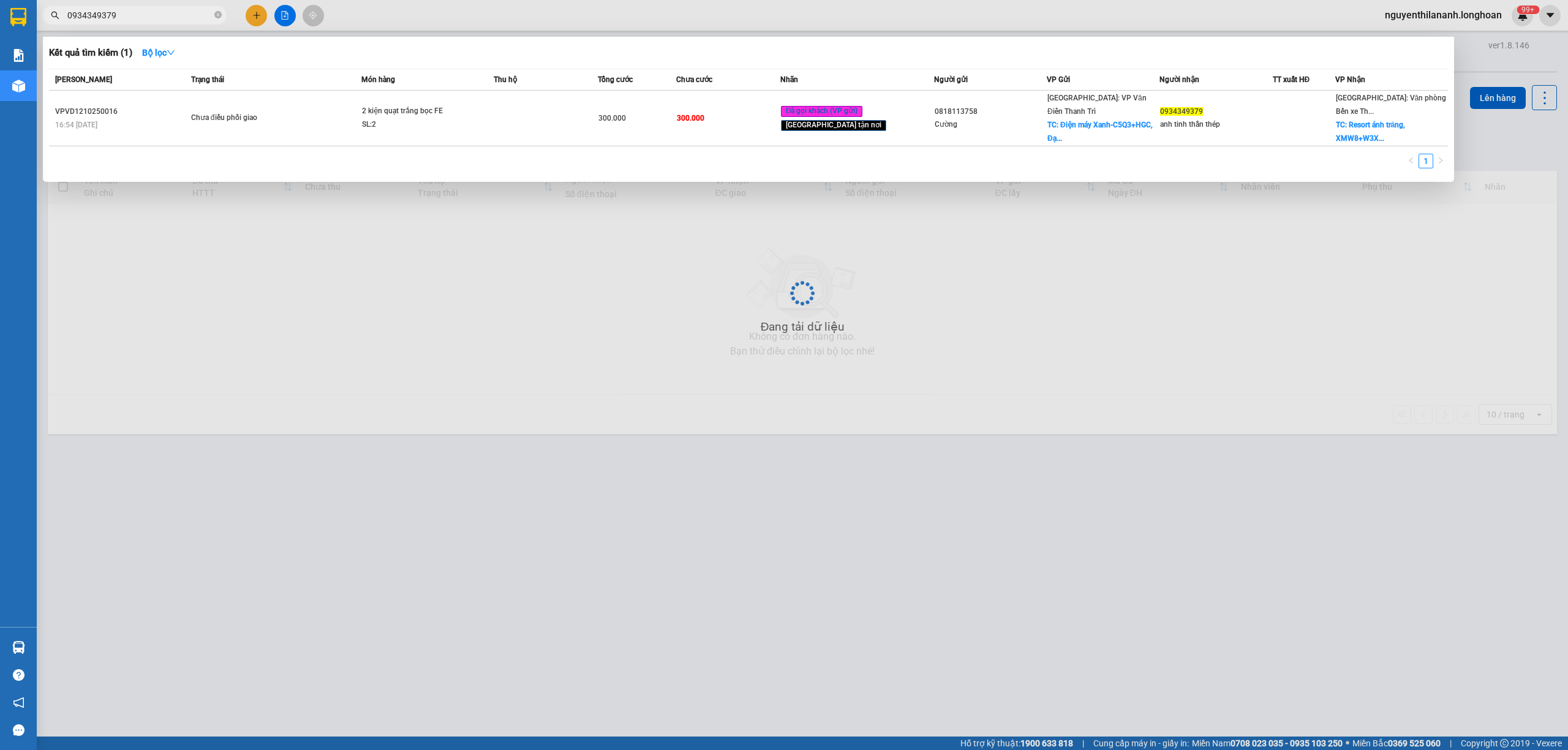
click at [127, 16] on input "0934349379" at bounding box center [140, 15] width 144 height 14
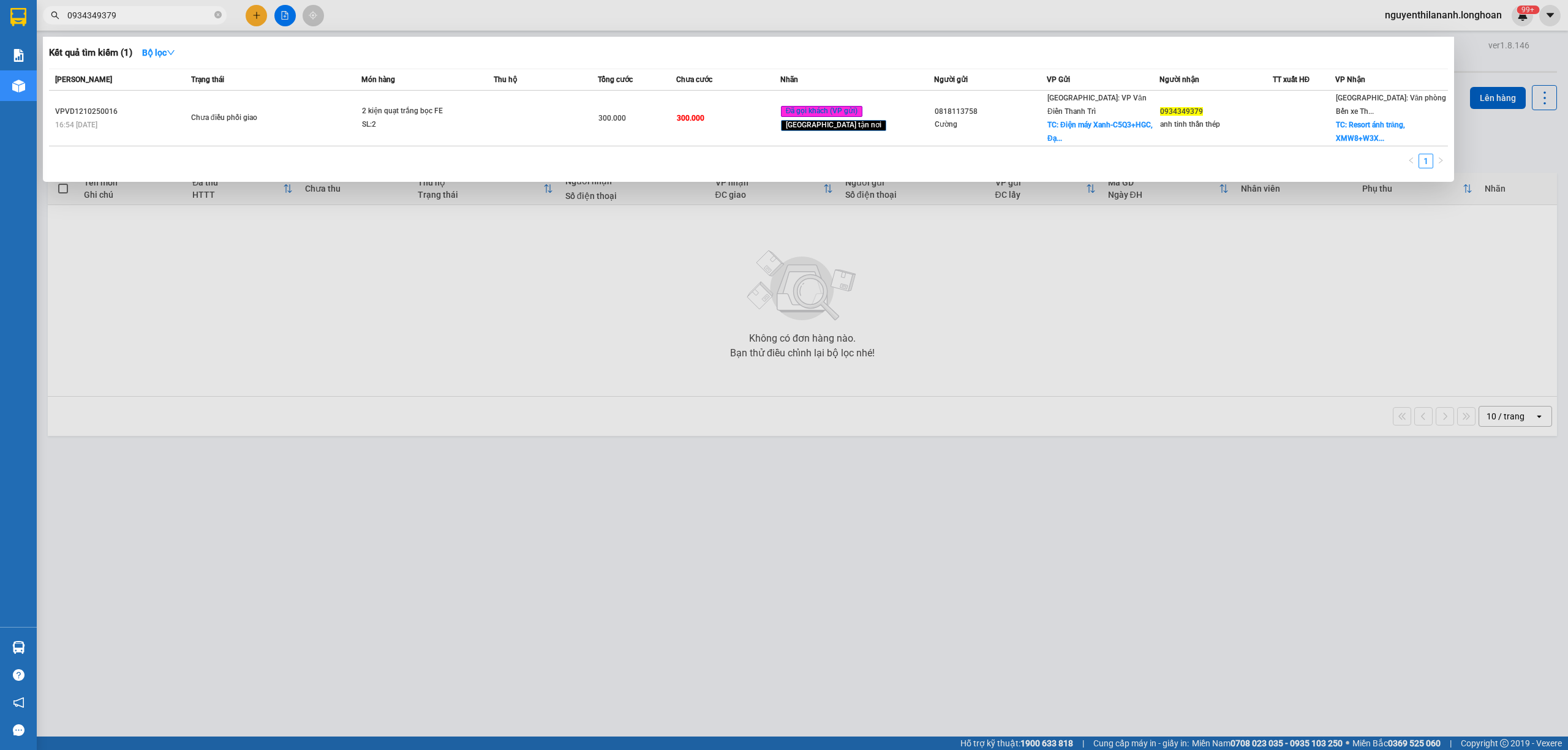
click at [127, 16] on input "0934349379" at bounding box center [140, 15] width 144 height 14
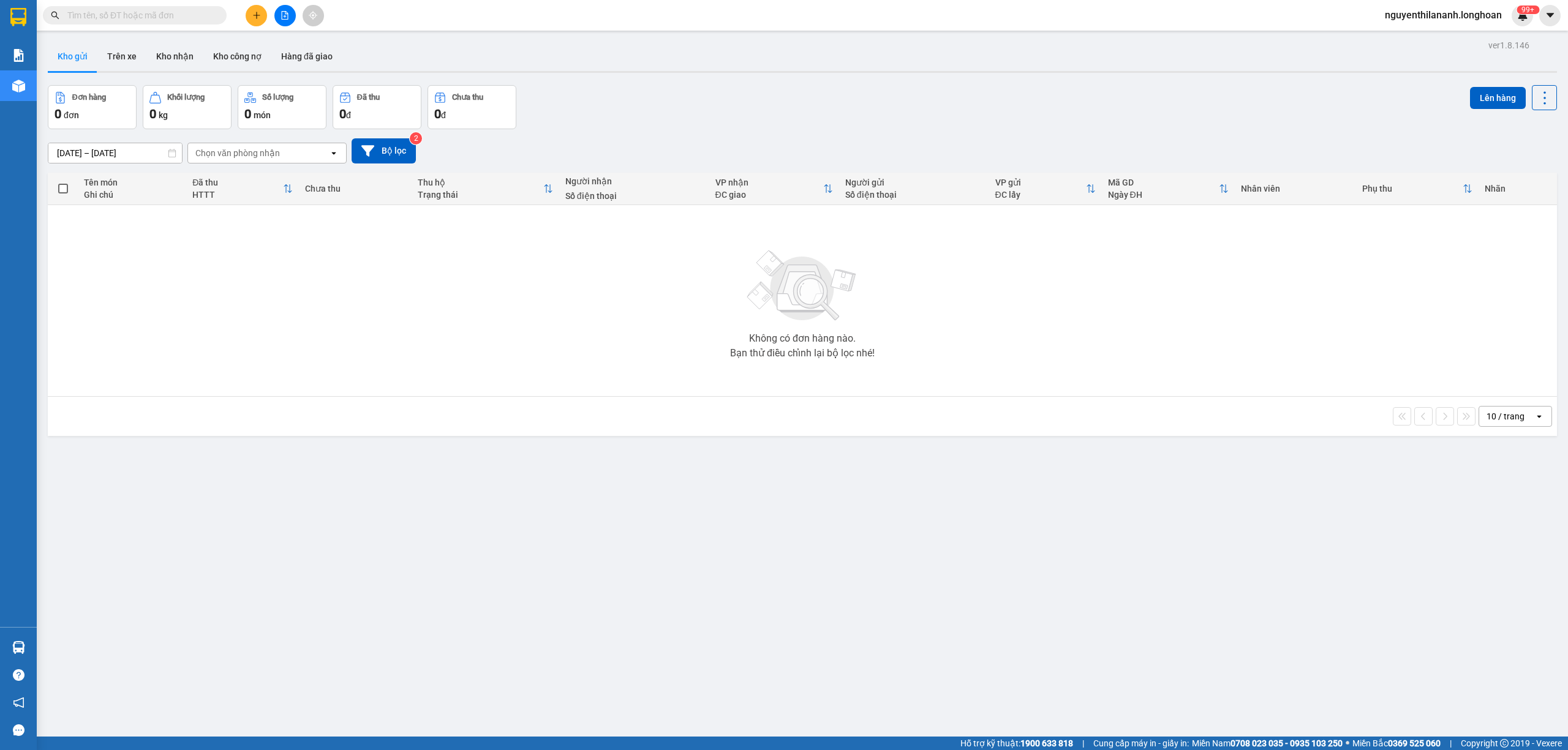
paste input "VPVD1010250043"
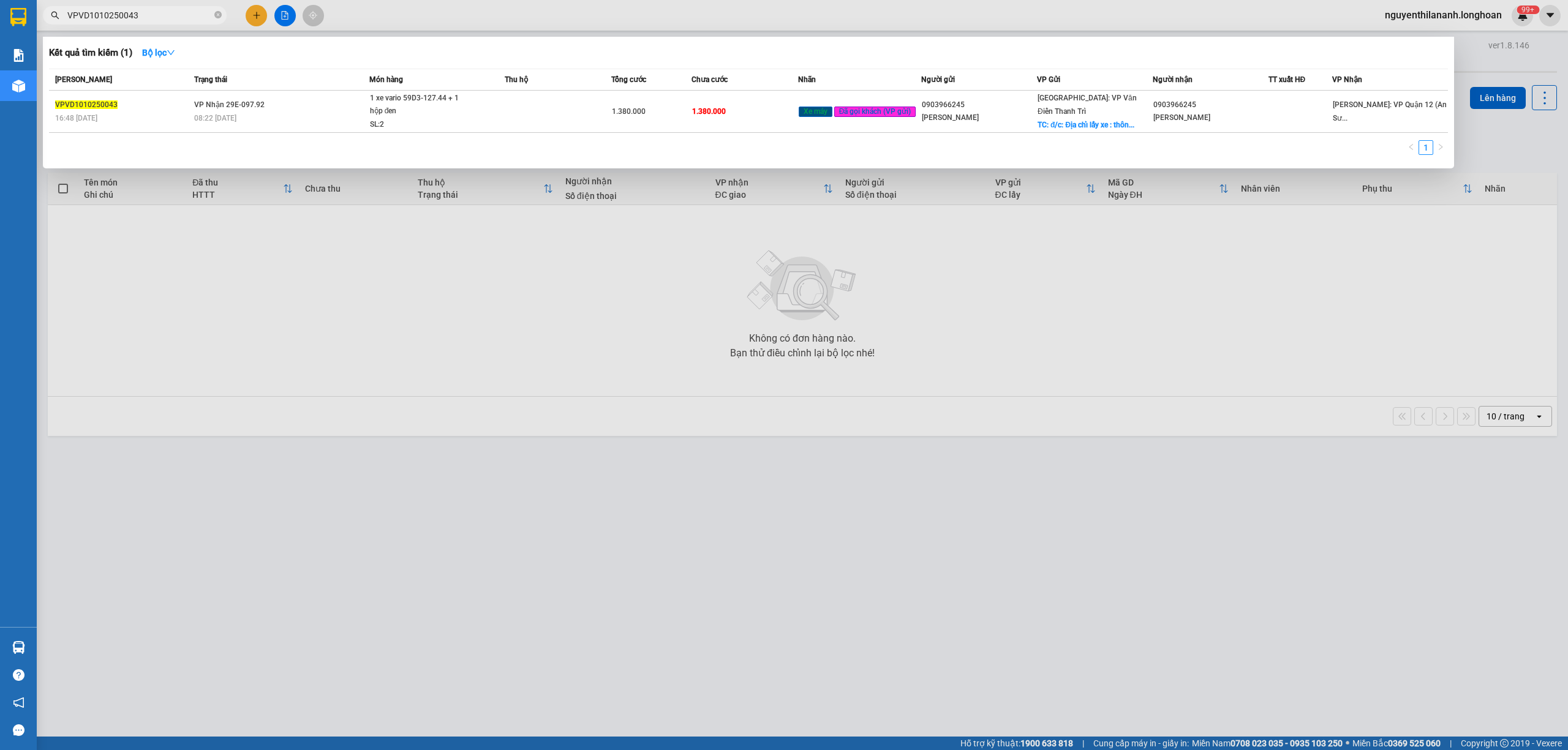
type input "VPVD1010250043"
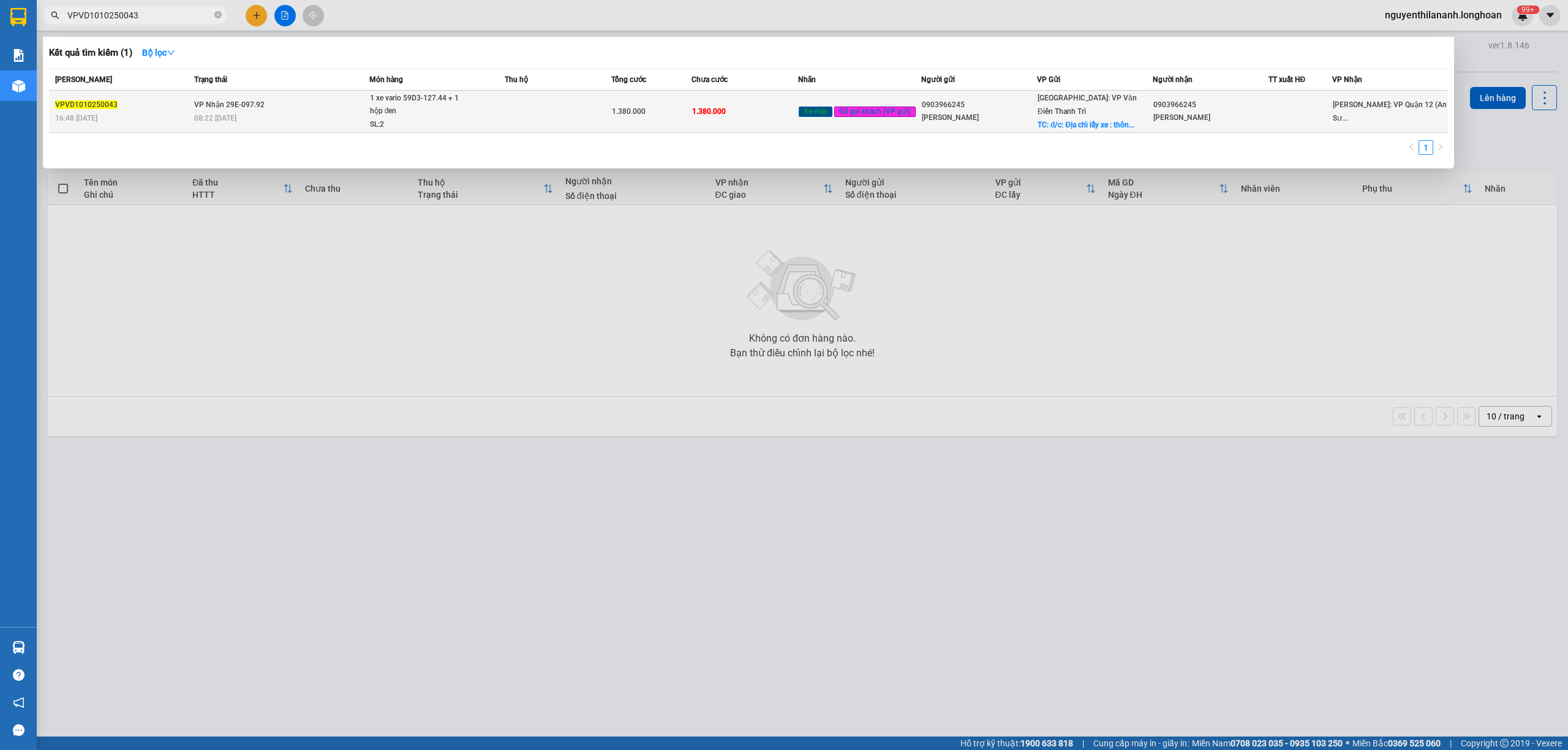
click at [239, 27] on div "Kết quả tìm kiếm ( 1 ) Bộ lọc Mã ĐH Trạng thái Món hàng Thu hộ Tổng cước Chưa c…" at bounding box center [119, 16] width 239 height 21
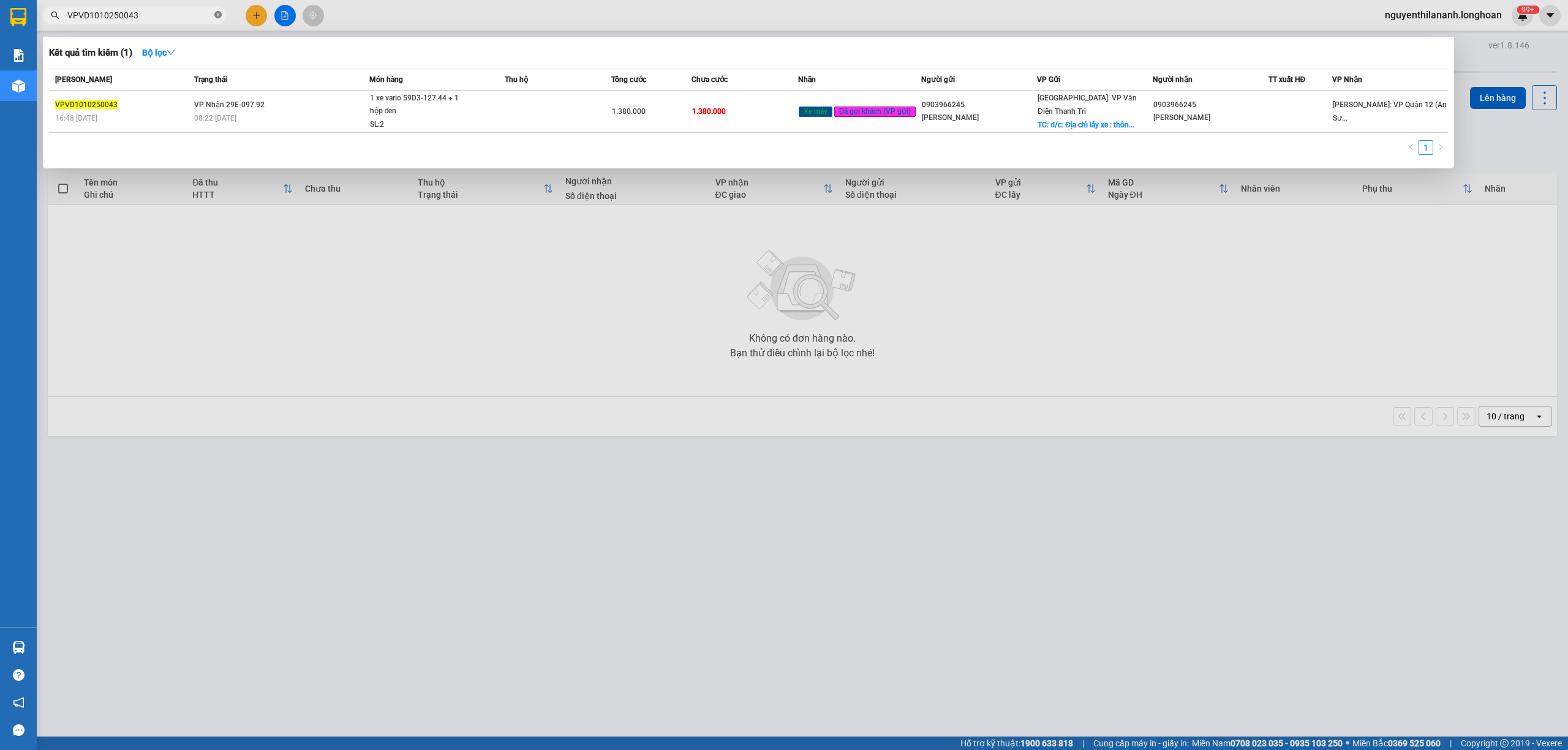
click at [218, 18] on icon "close-circle" at bounding box center [218, 14] width 7 height 7
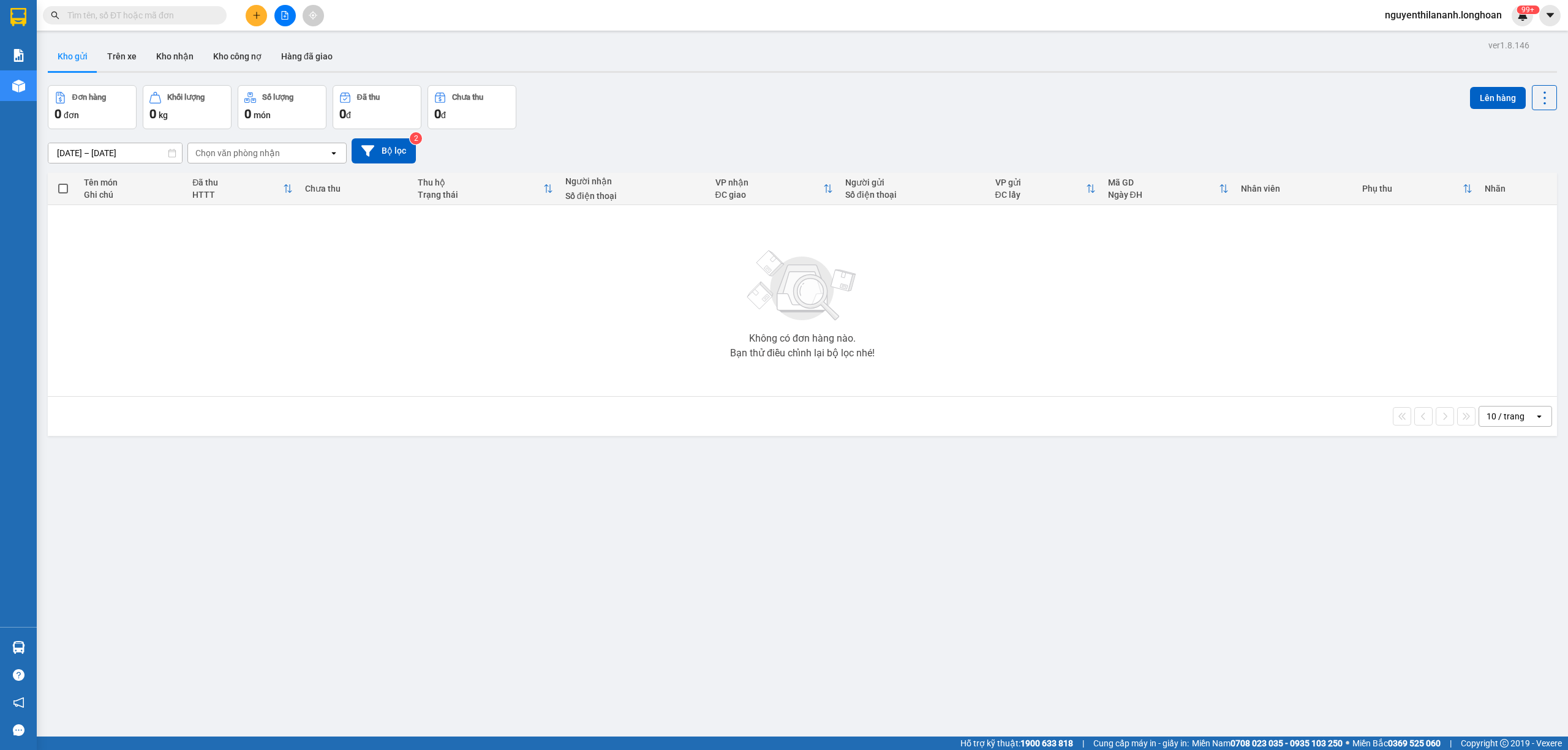
click at [133, 17] on input "text" at bounding box center [140, 15] width 144 height 14
paste input "0865670836"
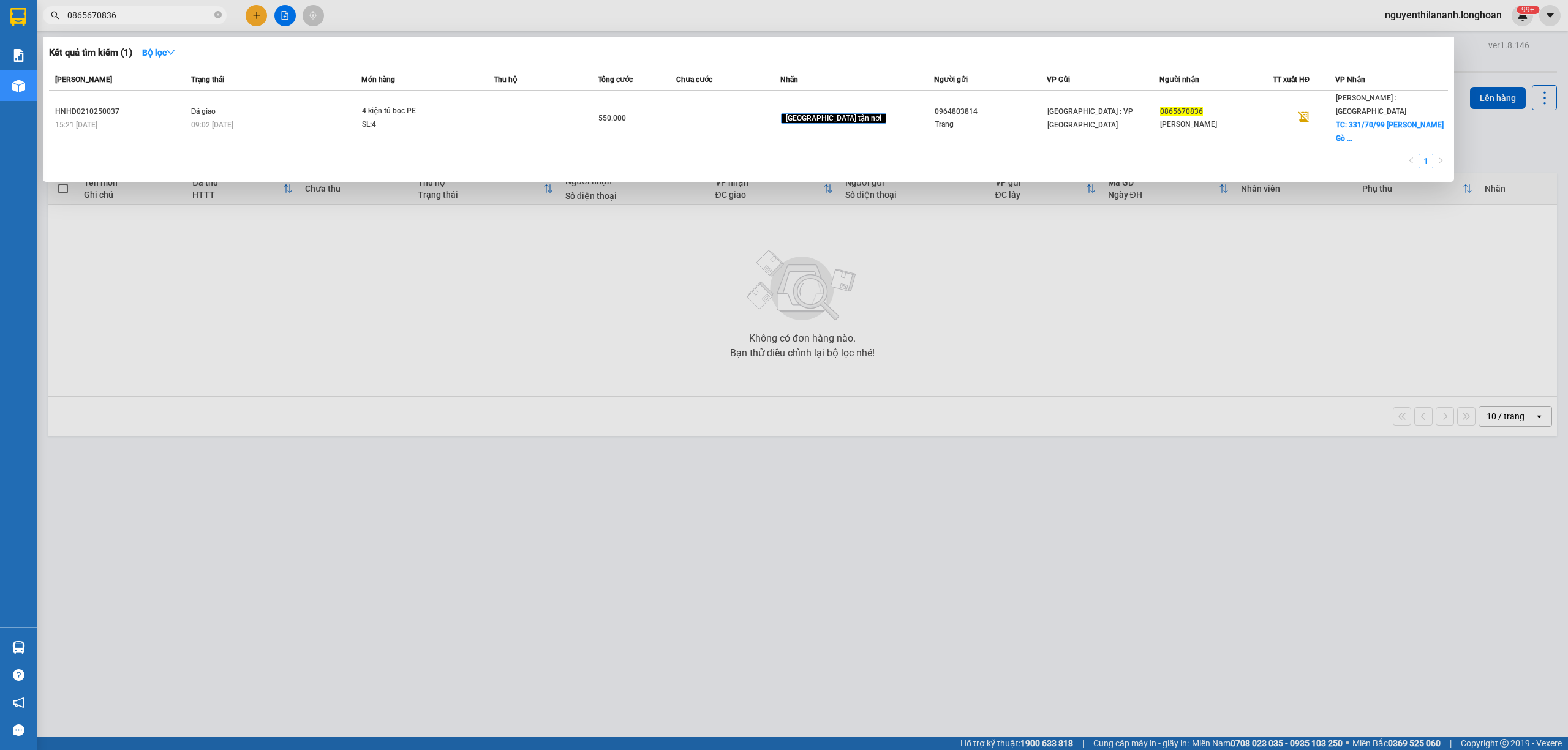
type input "0865670836"
click at [218, 18] on icon "close-circle" at bounding box center [218, 14] width 7 height 7
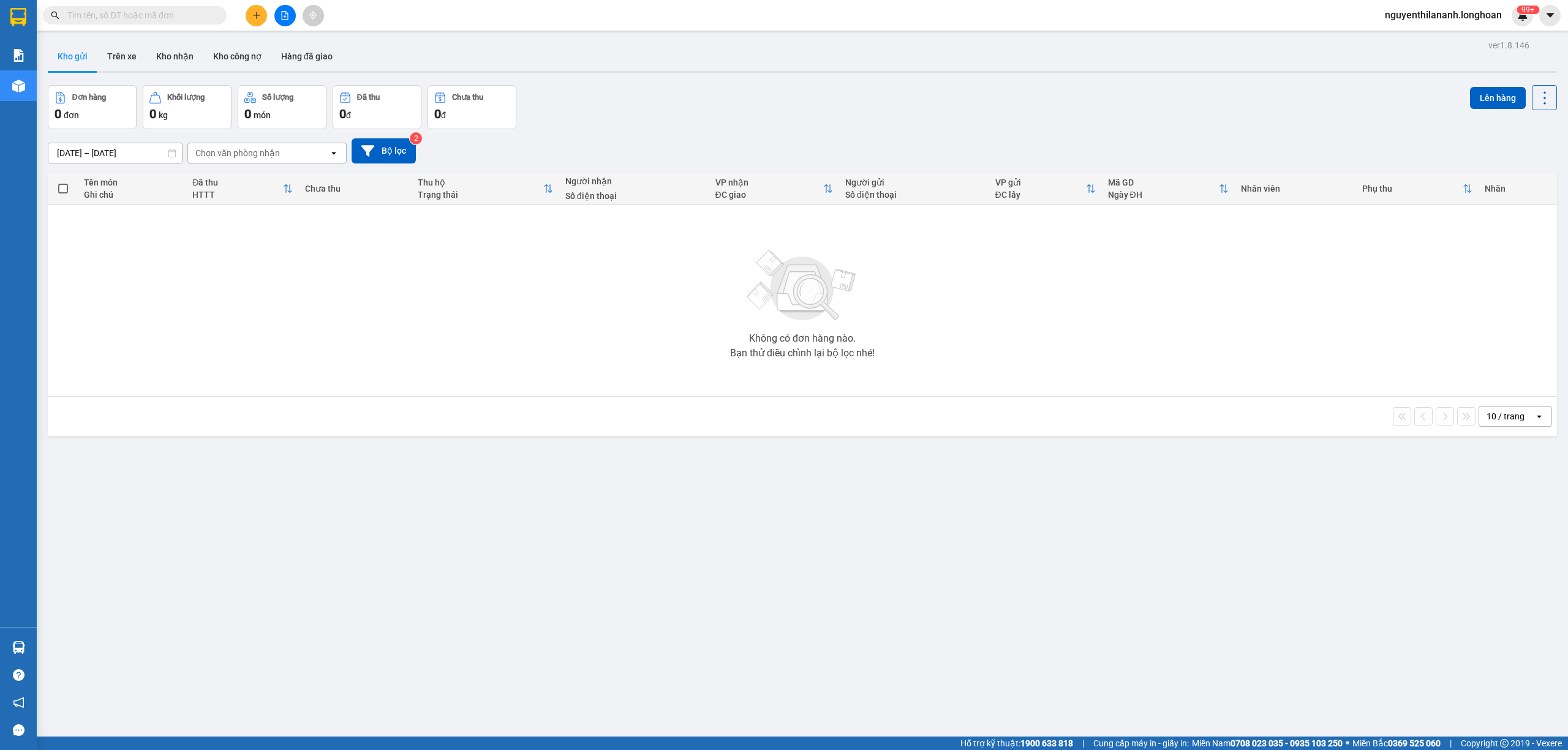
paste input "0903157318"
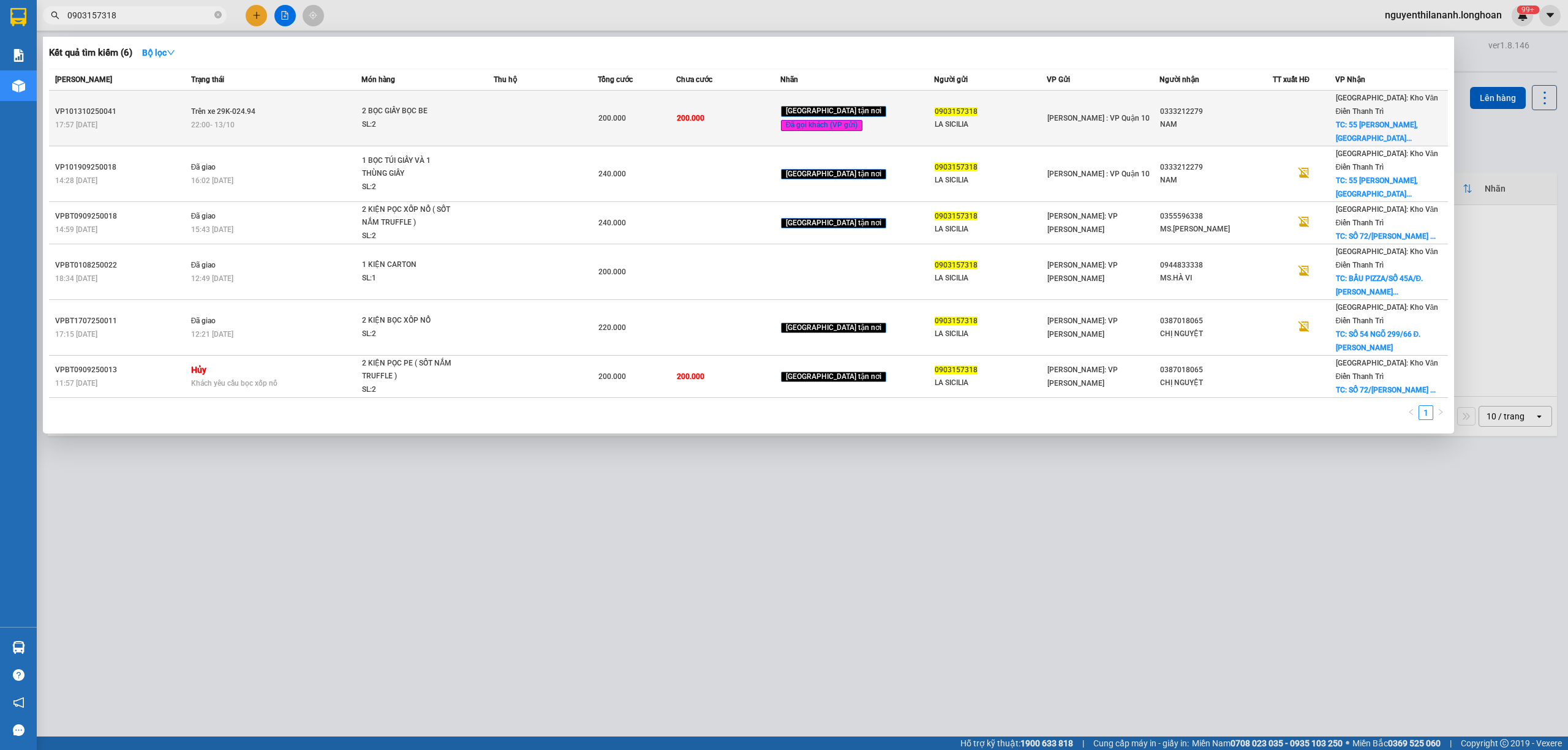
type input "0903157318"
click at [155, 118] on div "17:57 [DATE]" at bounding box center [122, 125] width 133 height 14
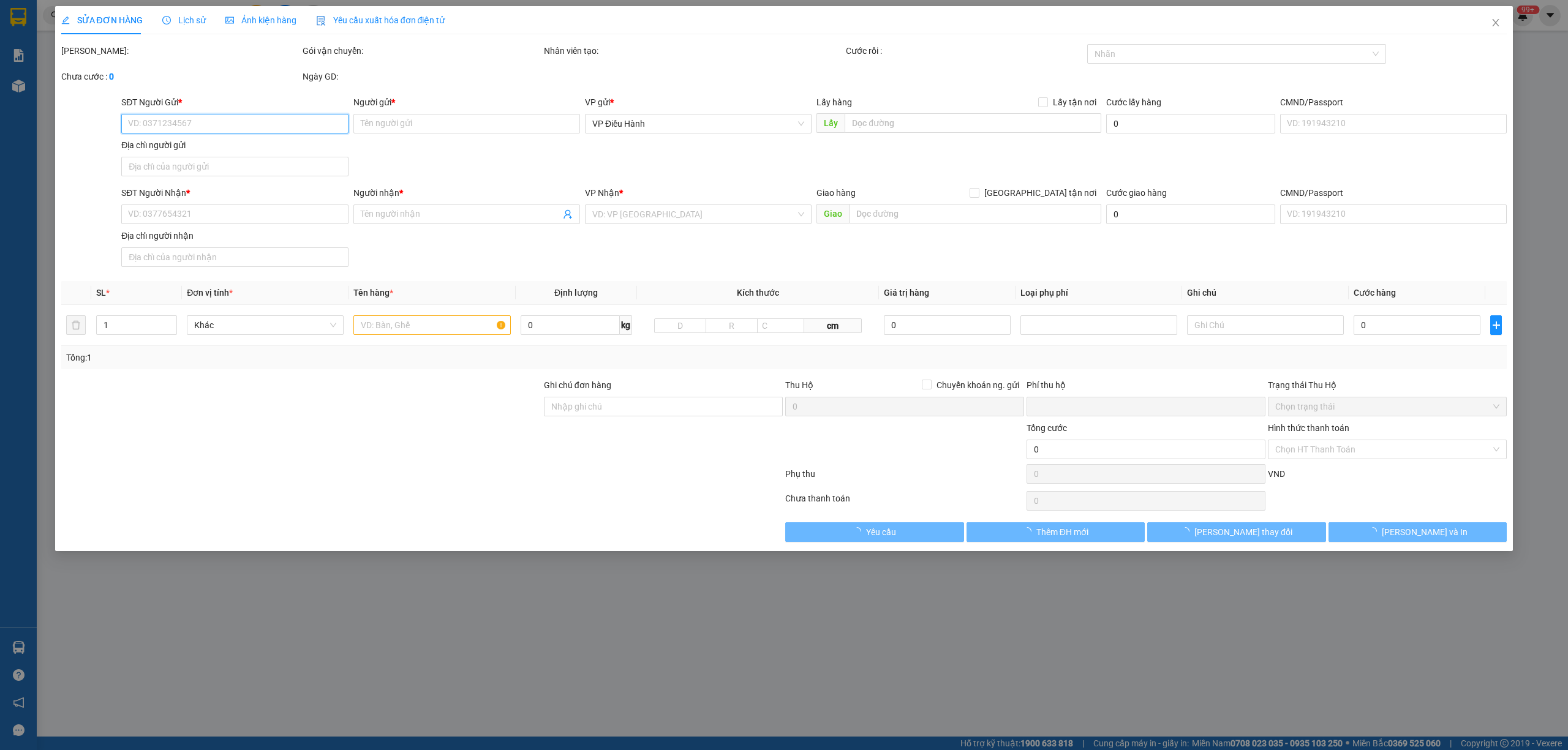
type input "0903157318"
type input "LA SICILIA"
type input "0333212279"
type input "NAM"
checkbox input "true"
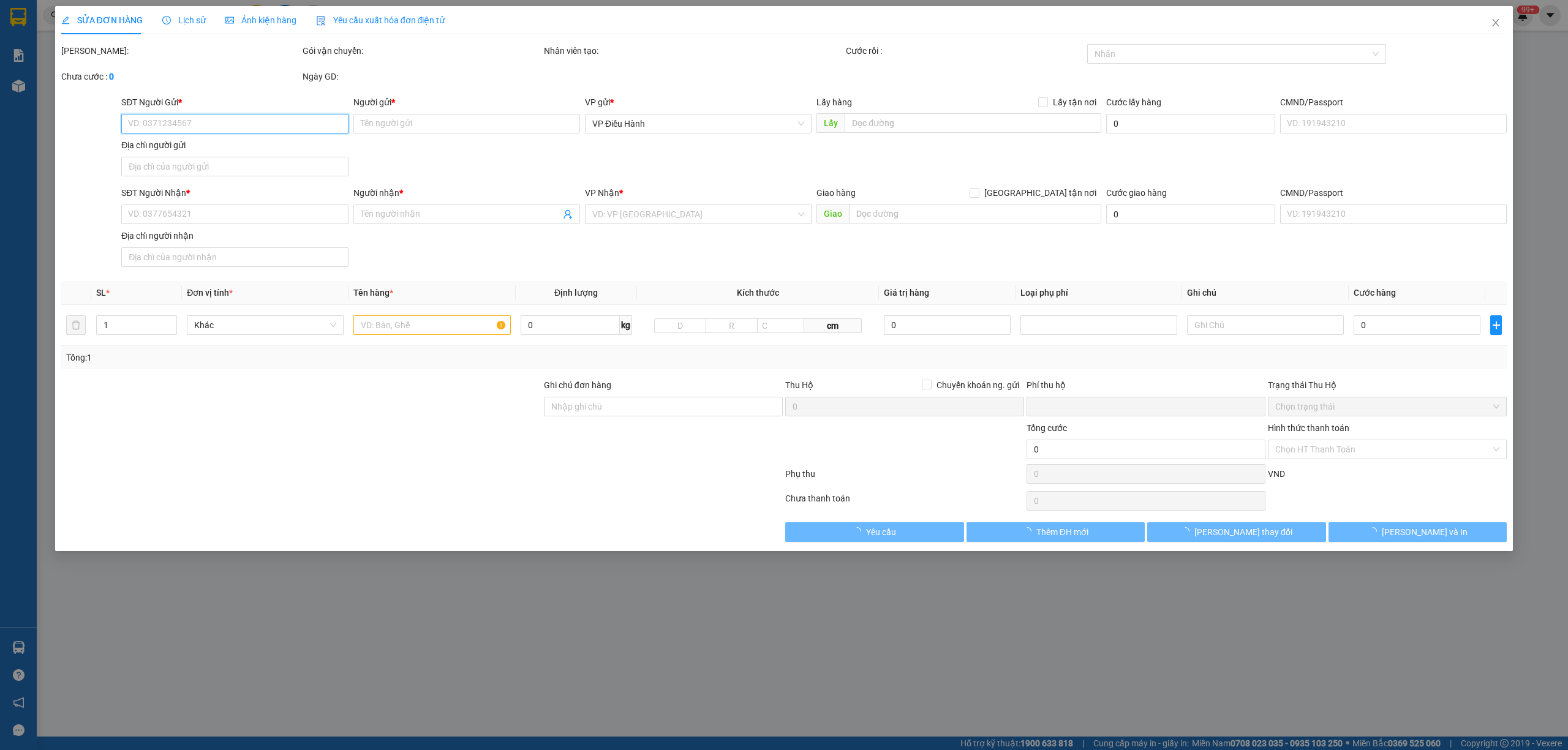
type input "55 [PERSON_NAME], [PERSON_NAME][GEOGRAPHIC_DATA]"
type input "hàng k bao bể vỡ hư hỏng"
type input "0"
type input "200.000"
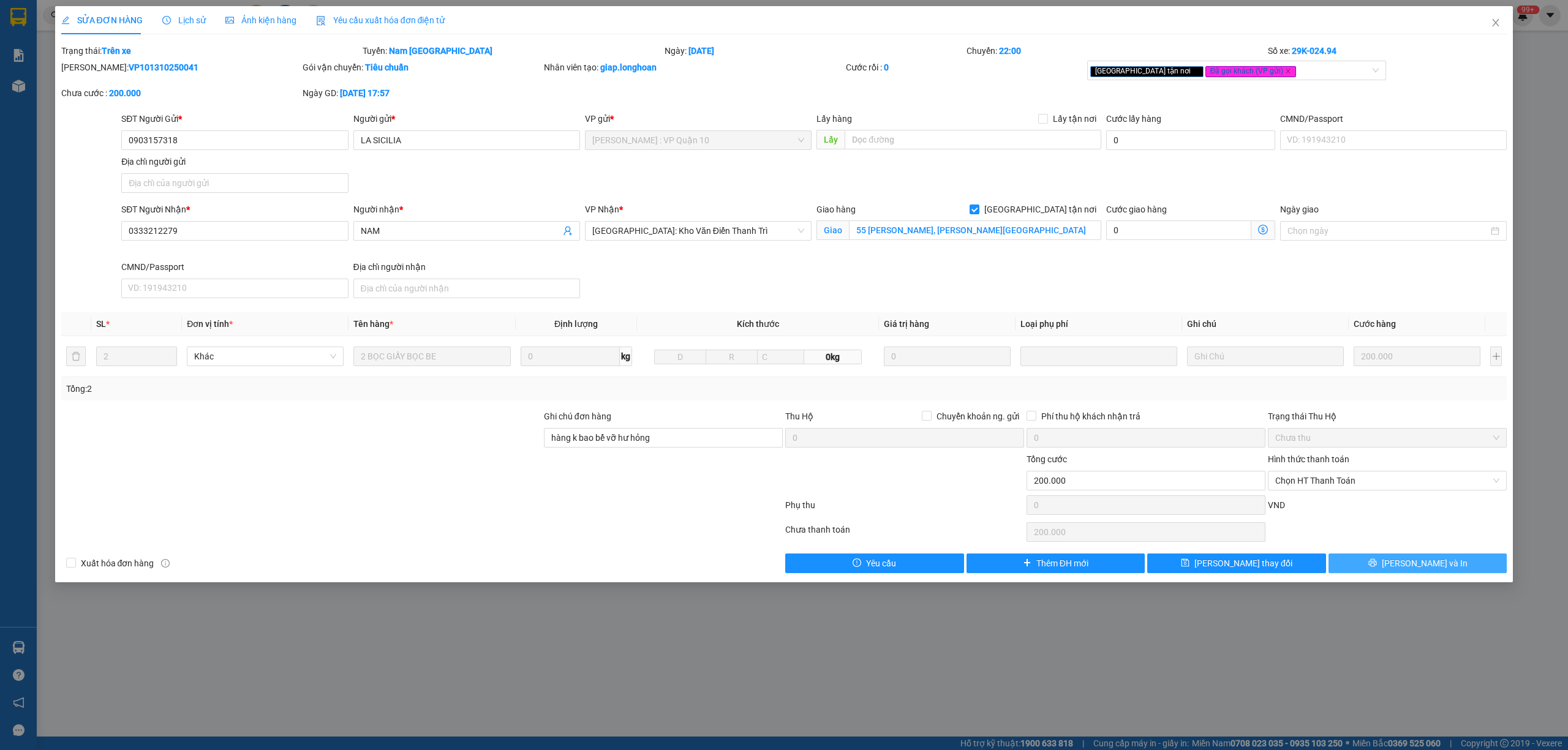
click at [1404, 571] on button "[PERSON_NAME] và In" at bounding box center [1418, 563] width 179 height 19
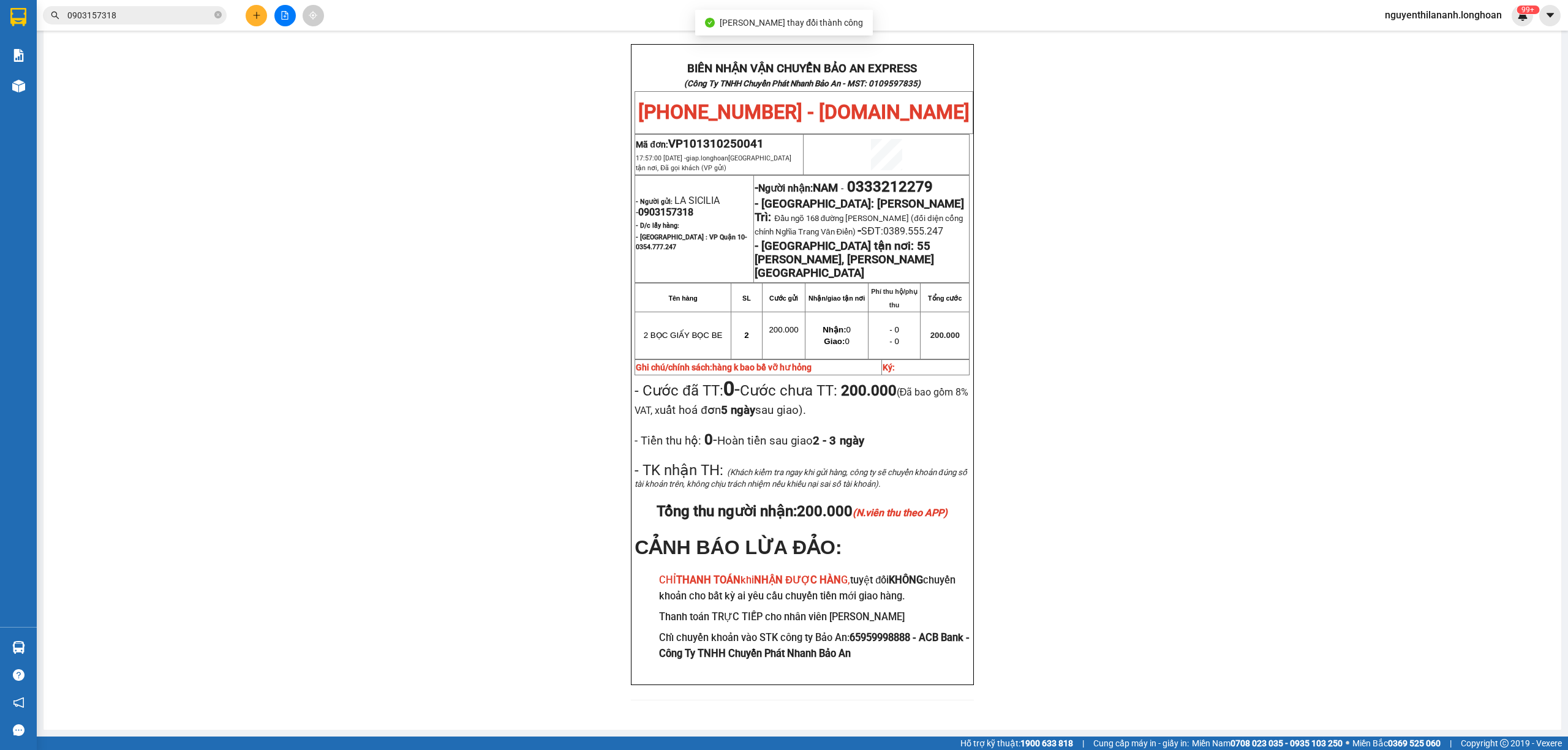
scroll to position [14, 0]
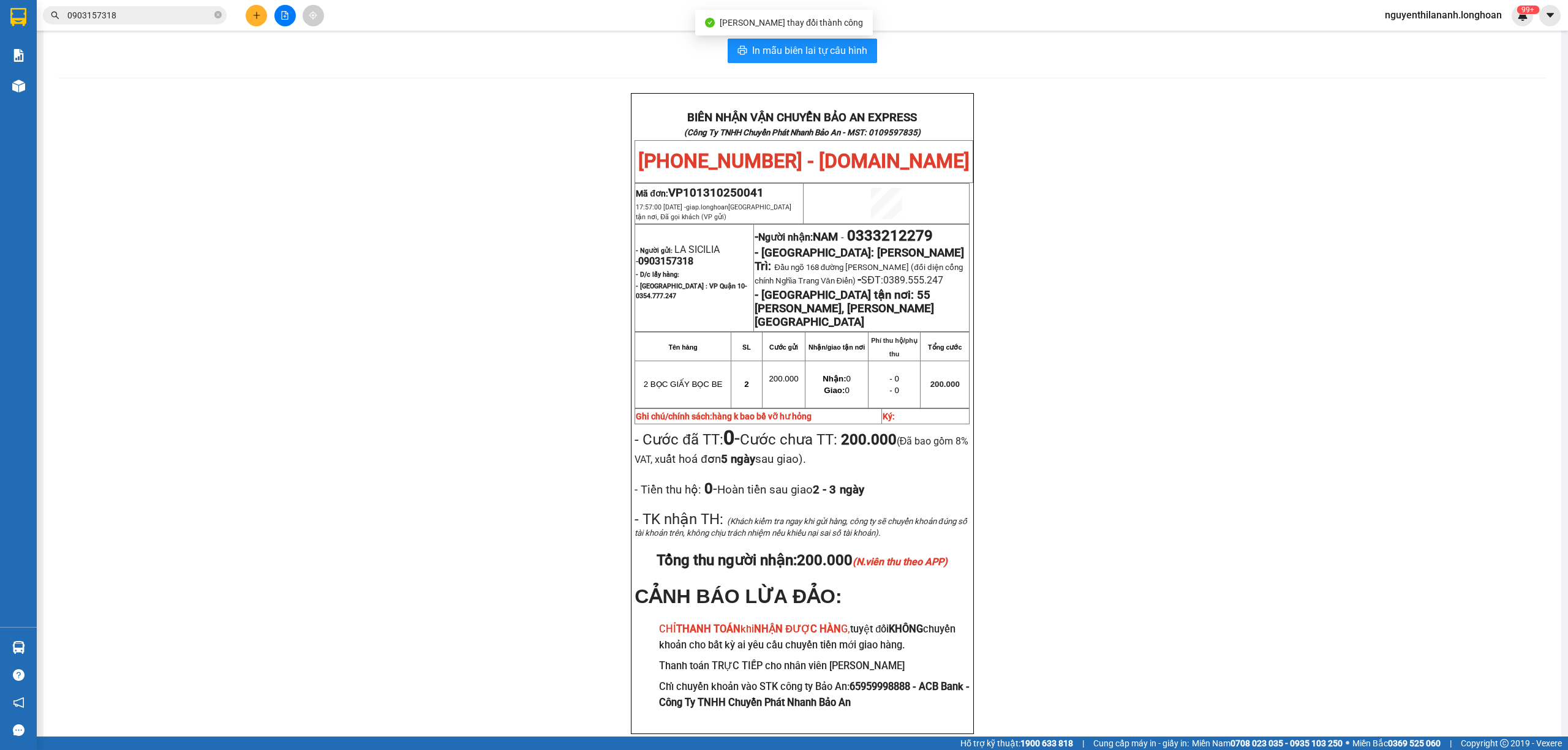
click at [1160, 472] on div "BIÊN NHẬN VẬN CHUYỂN BẢO AN EXPRESS (Công Ty TNHH Chuyển Phát Nhanh Bảo An - MS…" at bounding box center [803, 428] width 1489 height 671
click at [358, 376] on div "BIÊN NHẬN VẬN CHUYỂN BẢO AN EXPRESS (Công Ty TNHH Chuyển Phát Nhanh Bảo An - MS…" at bounding box center [803, 428] width 1489 height 671
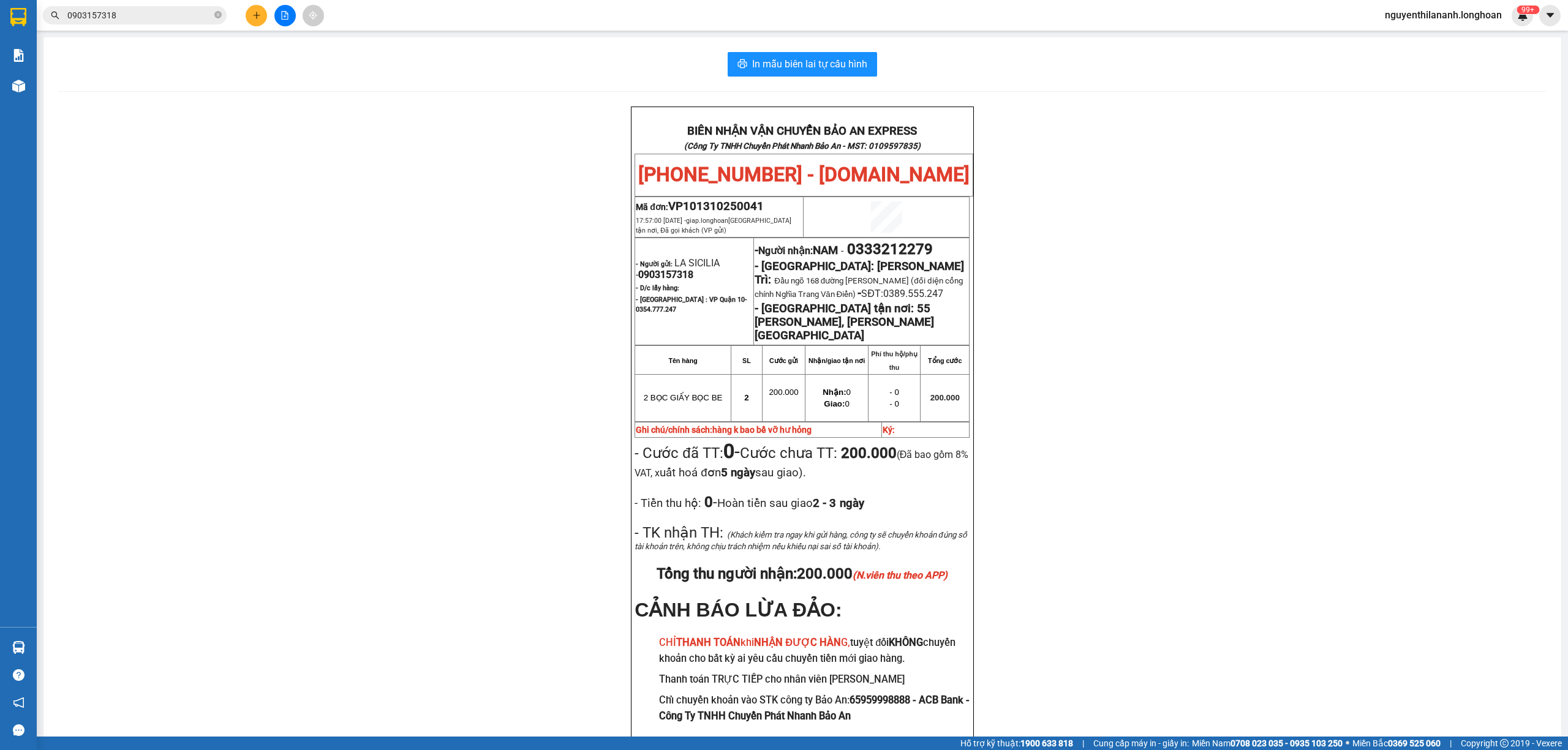
scroll to position [81, 0]
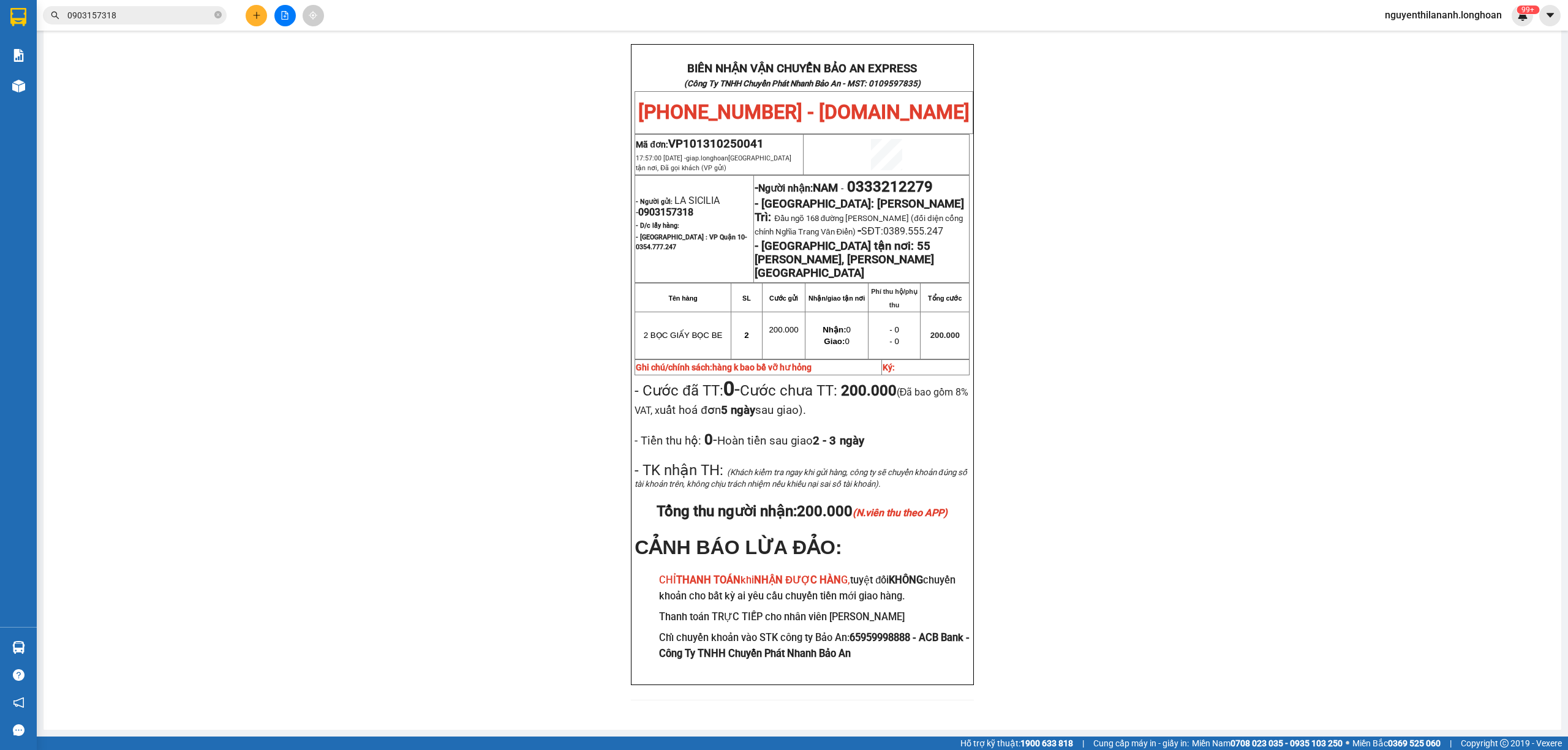
click at [223, 20] on span "0903157318" at bounding box center [135, 15] width 184 height 18
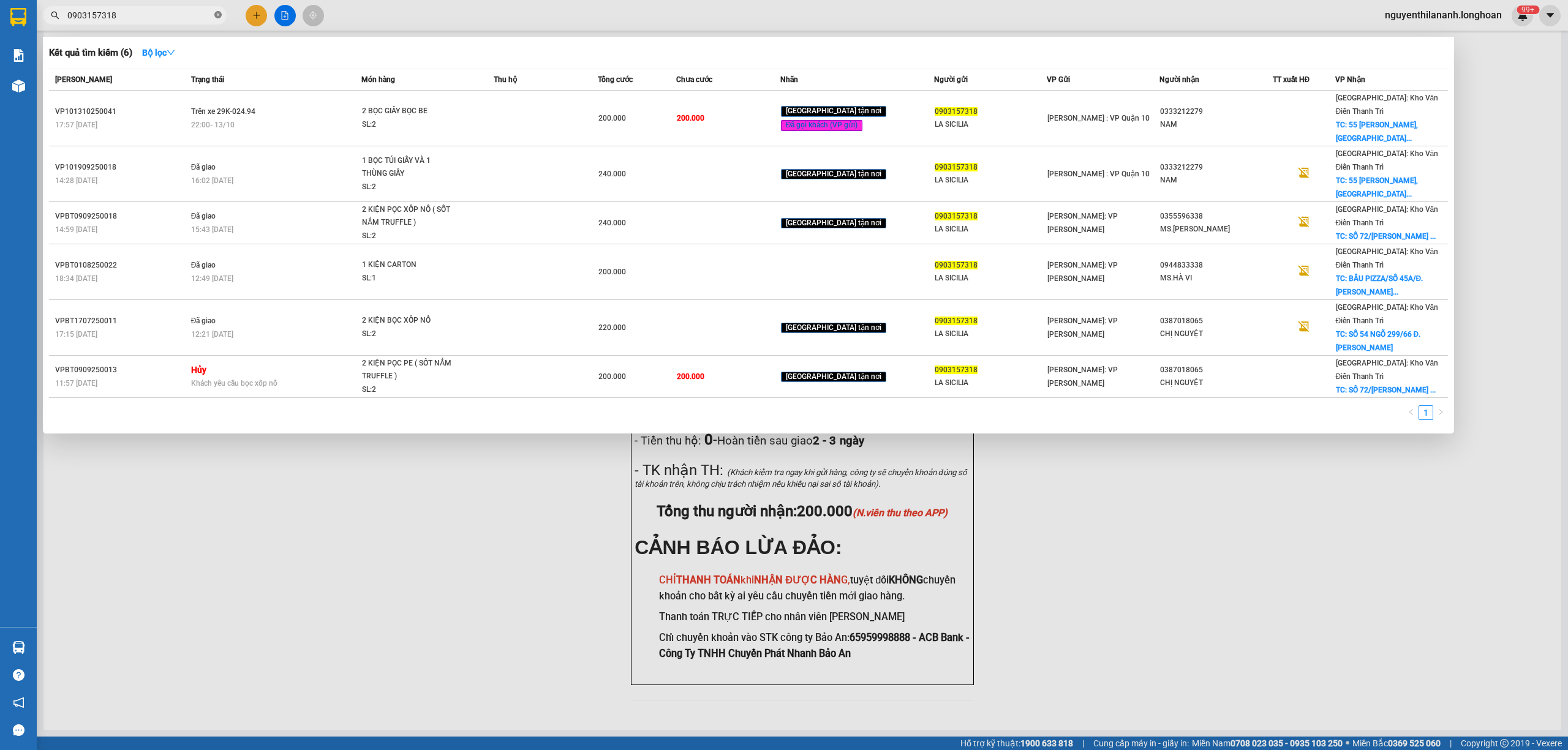
click at [219, 19] on span at bounding box center [218, 16] width 7 height 12
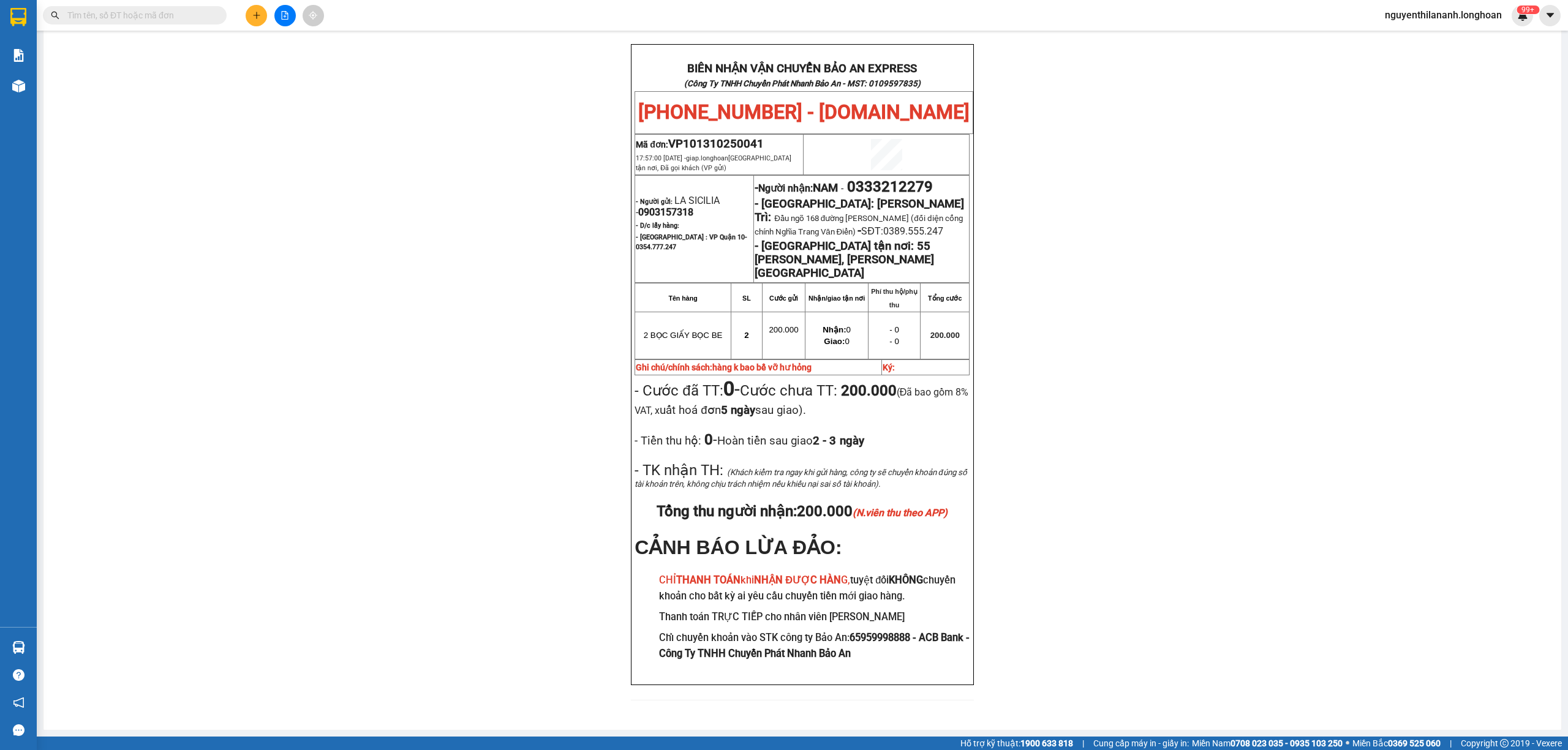
paste input "0942404305"
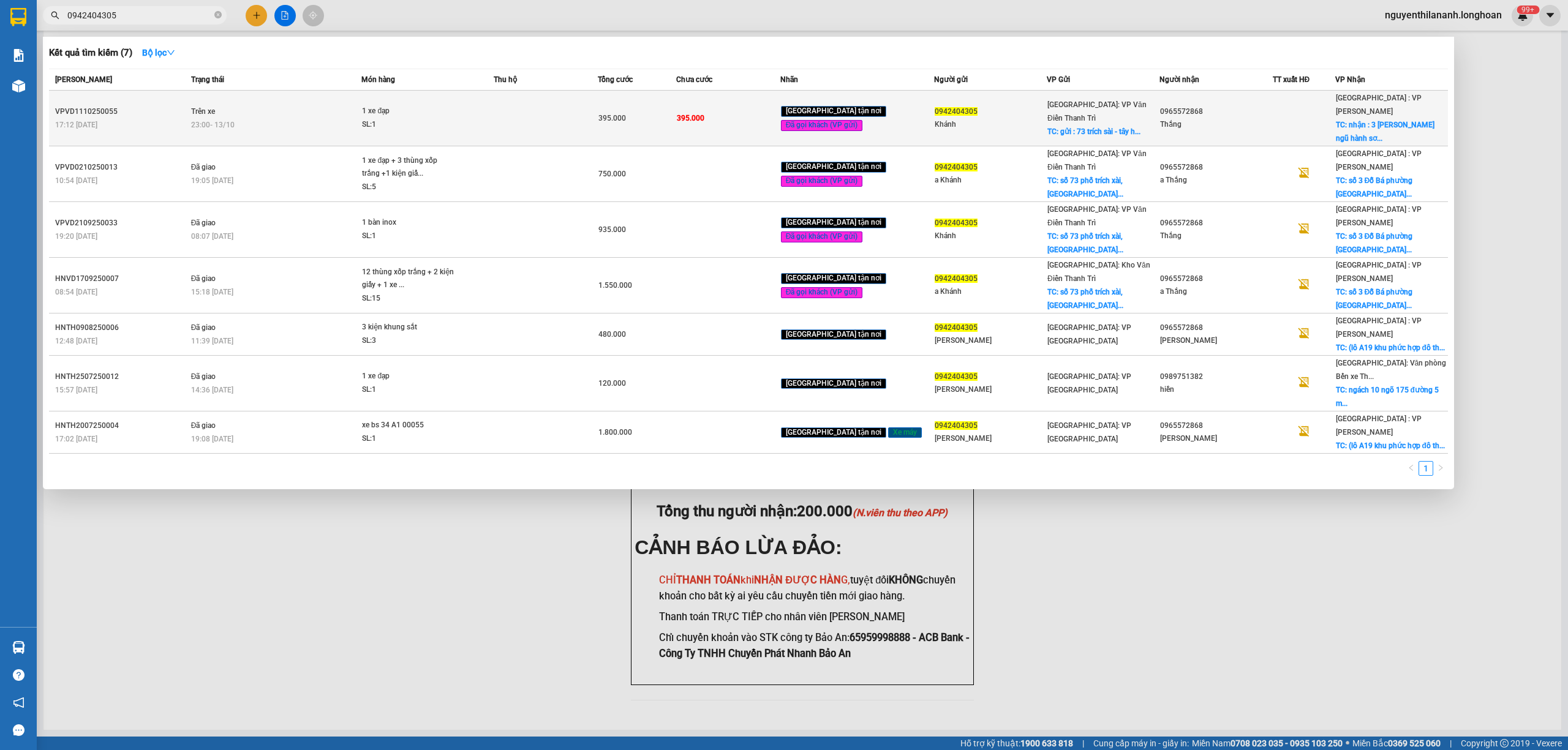
type input "0942404305"
click at [153, 105] on div "VPVD1110250055" at bounding box center [122, 112] width 133 height 13
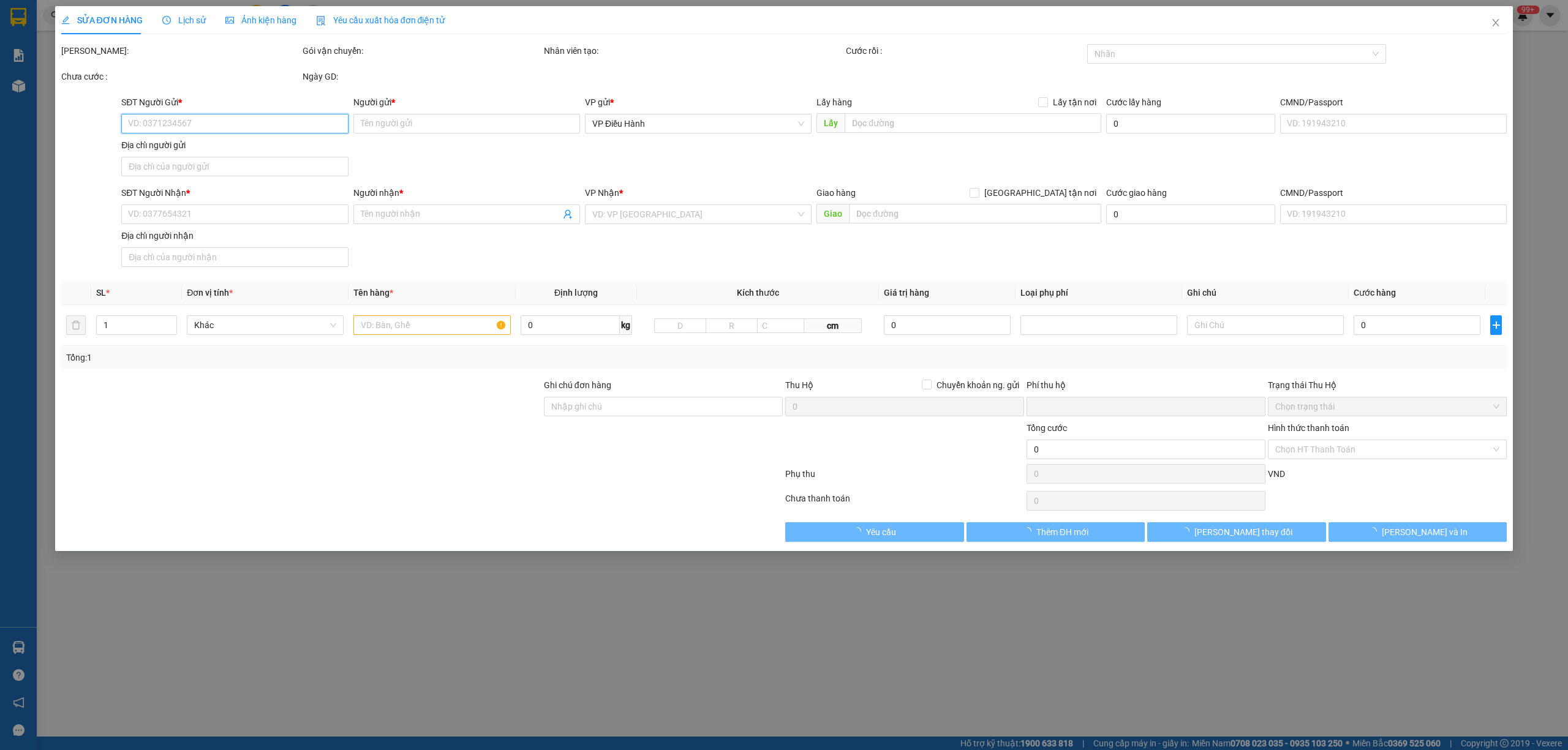
type input "0942404305"
type input "Khánh"
checkbox input "true"
type input "gửi : 73 trích sài - [GEOGRAPHIC_DATA]"
type input "0965572868"
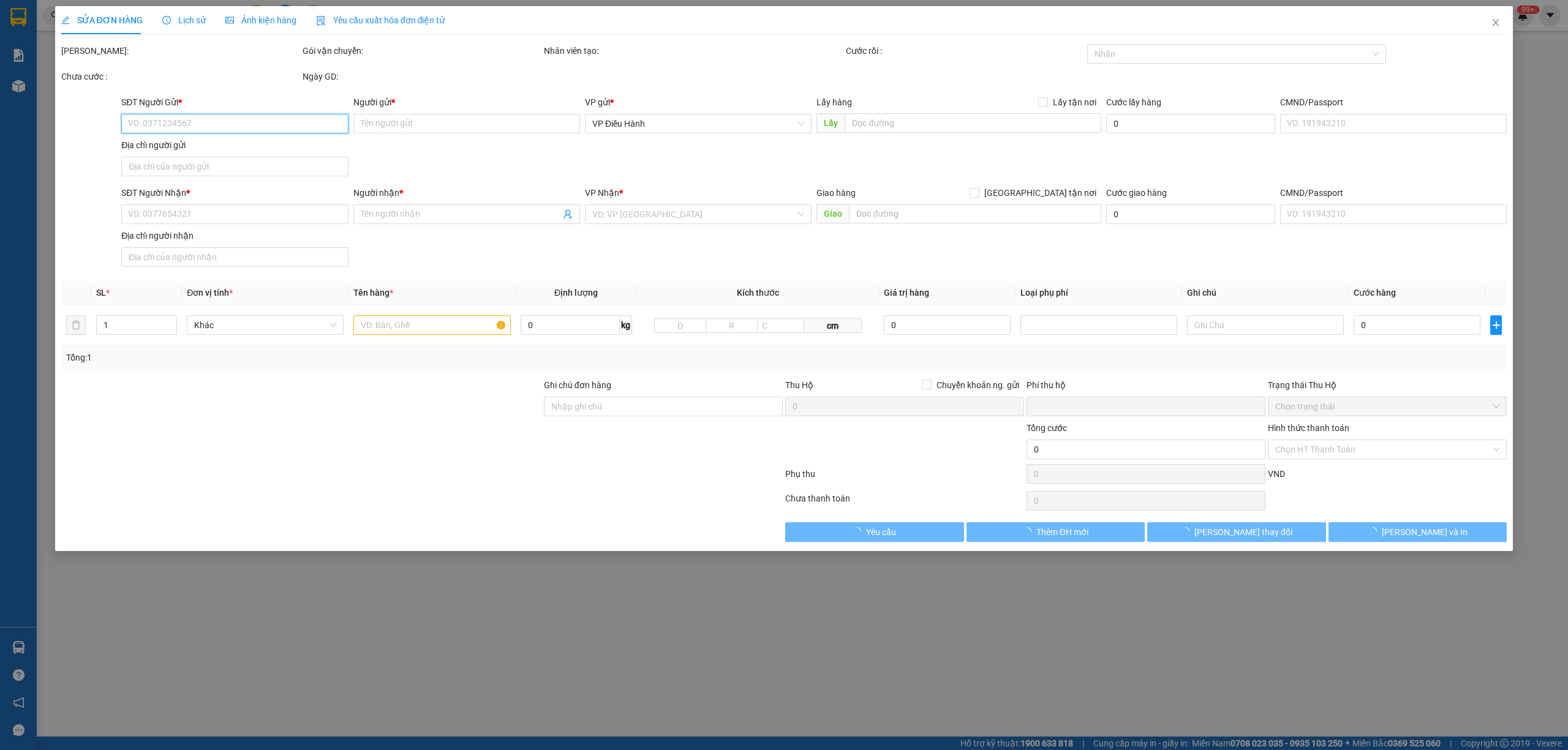
type input "Thắng"
checkbox input "true"
type input "nhận : 3 [PERSON_NAME] ngũ hành sơn"
type input "0"
type input "395.000"
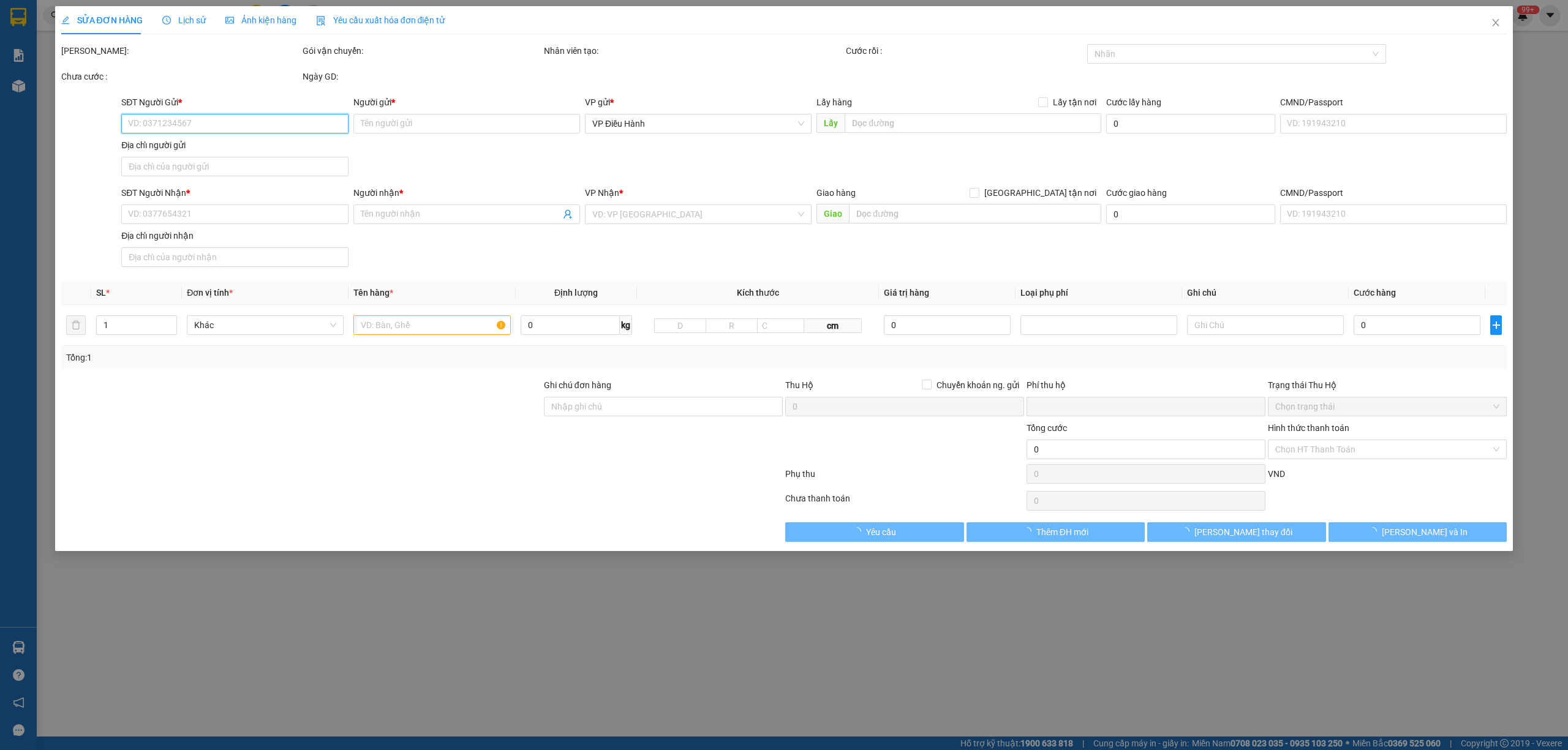
type input "395.000"
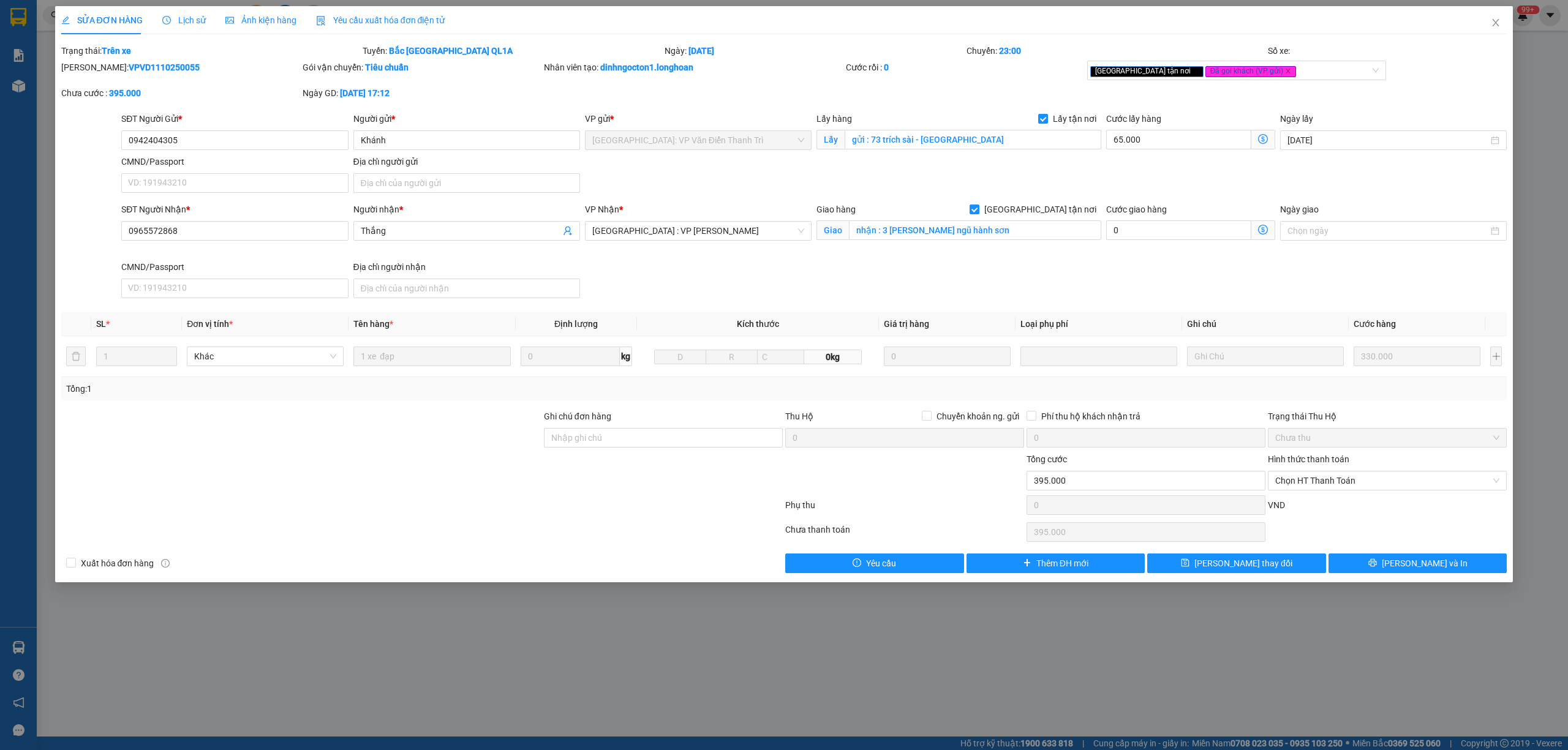
click at [192, 23] on span "Lịch sử" at bounding box center [184, 20] width 44 height 10
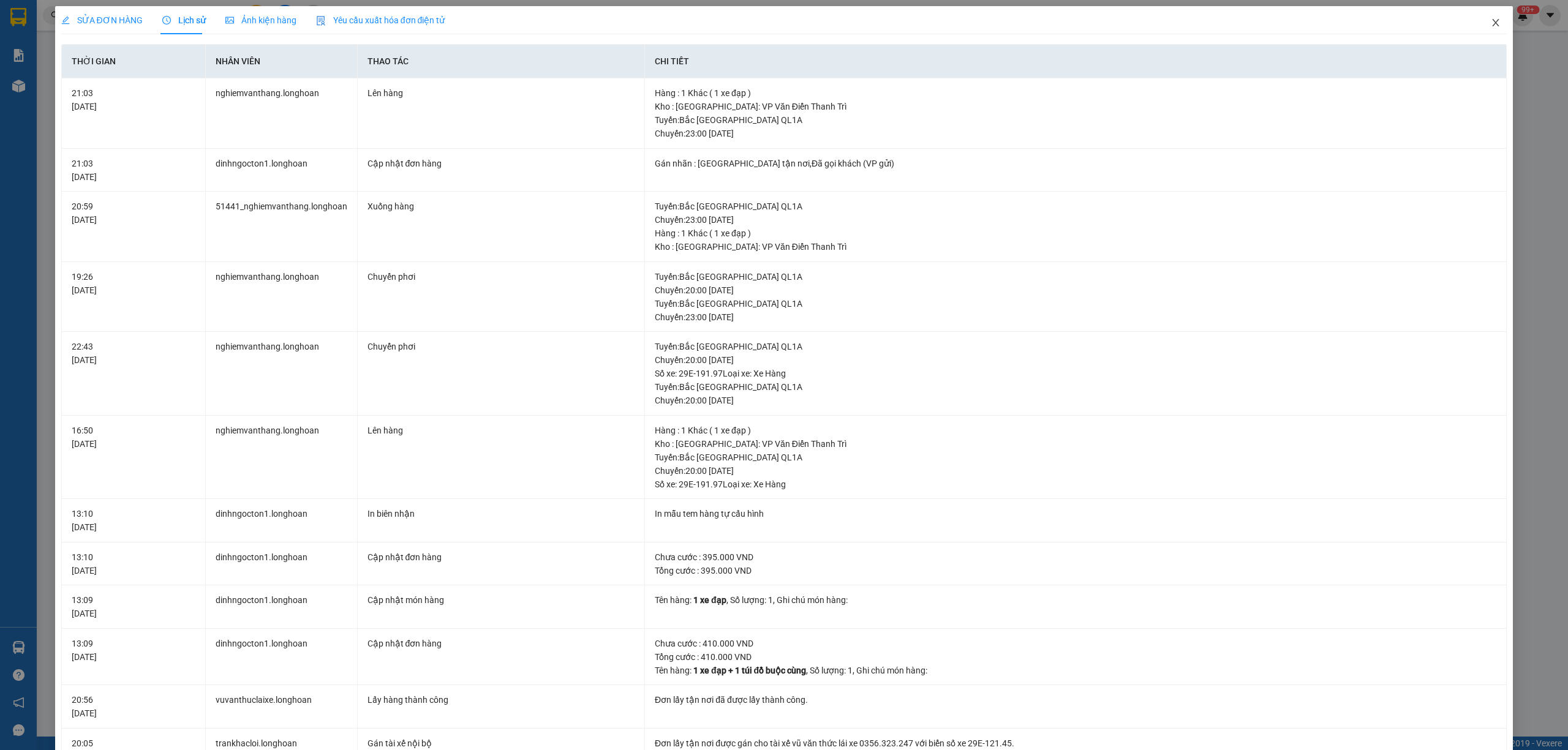
click at [1493, 23] on icon "close" at bounding box center [1496, 22] width 7 height 7
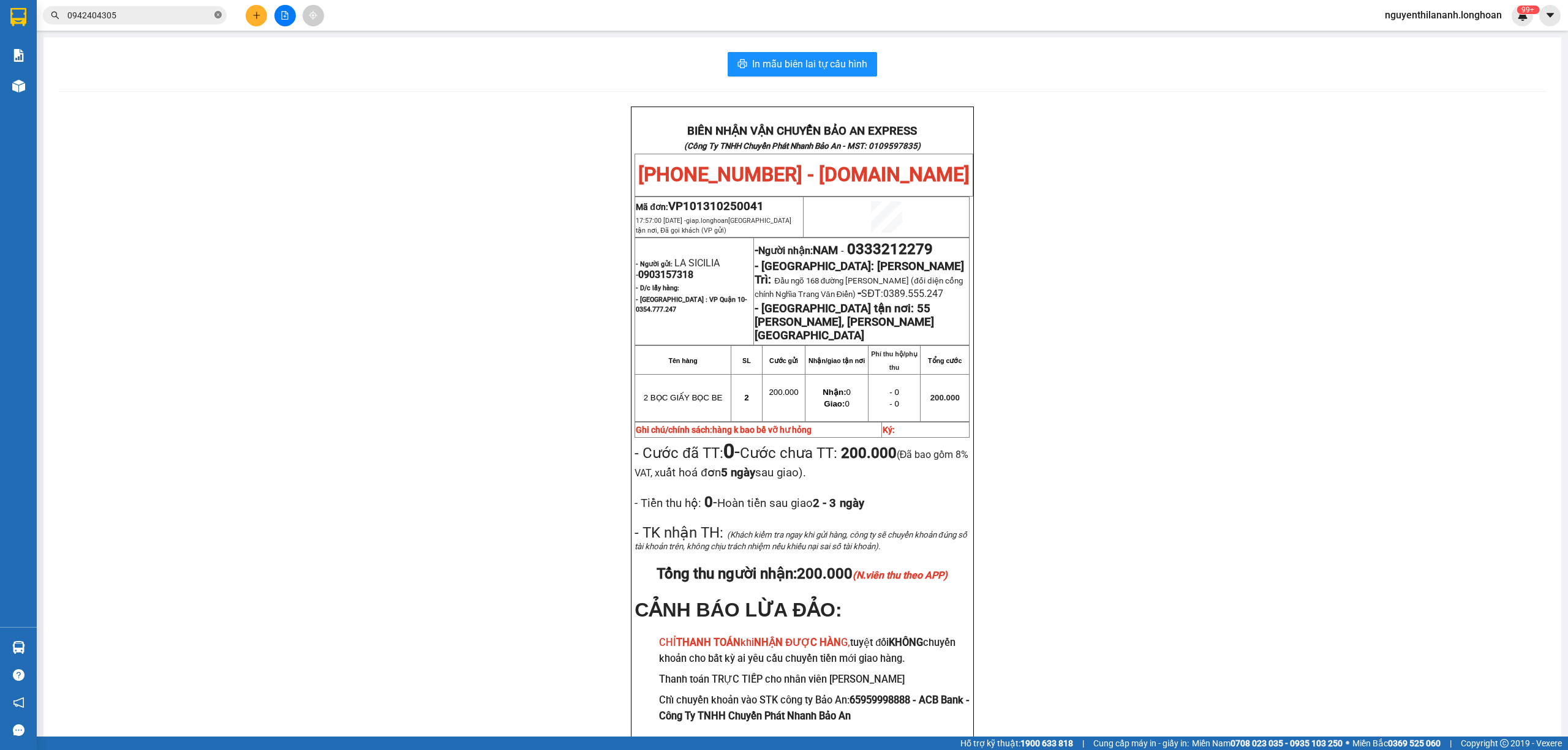
click at [218, 11] on icon "close-circle" at bounding box center [218, 14] width 7 height 7
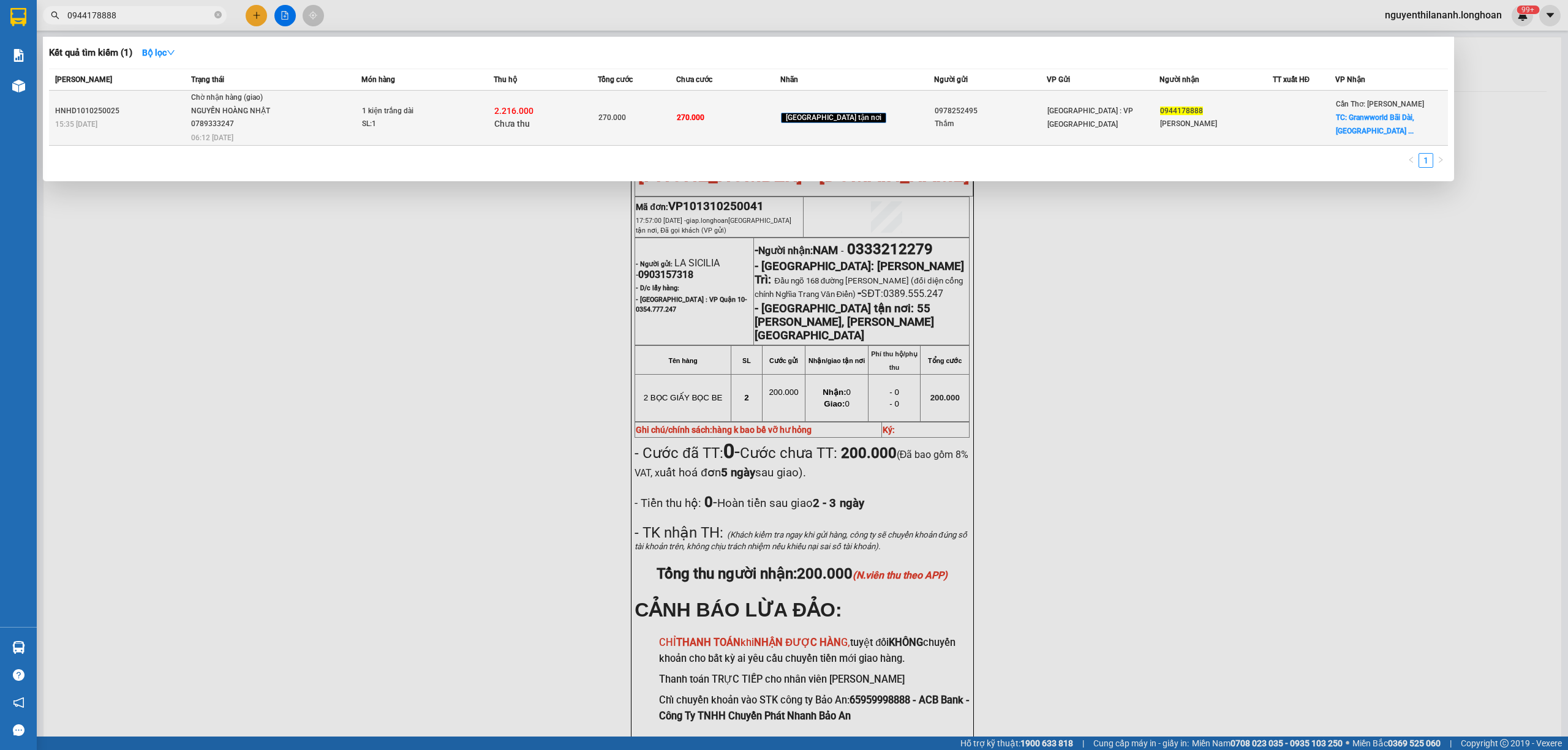
type input "0944178888"
click at [146, 122] on div "15:35 [DATE]" at bounding box center [122, 124] width 133 height 14
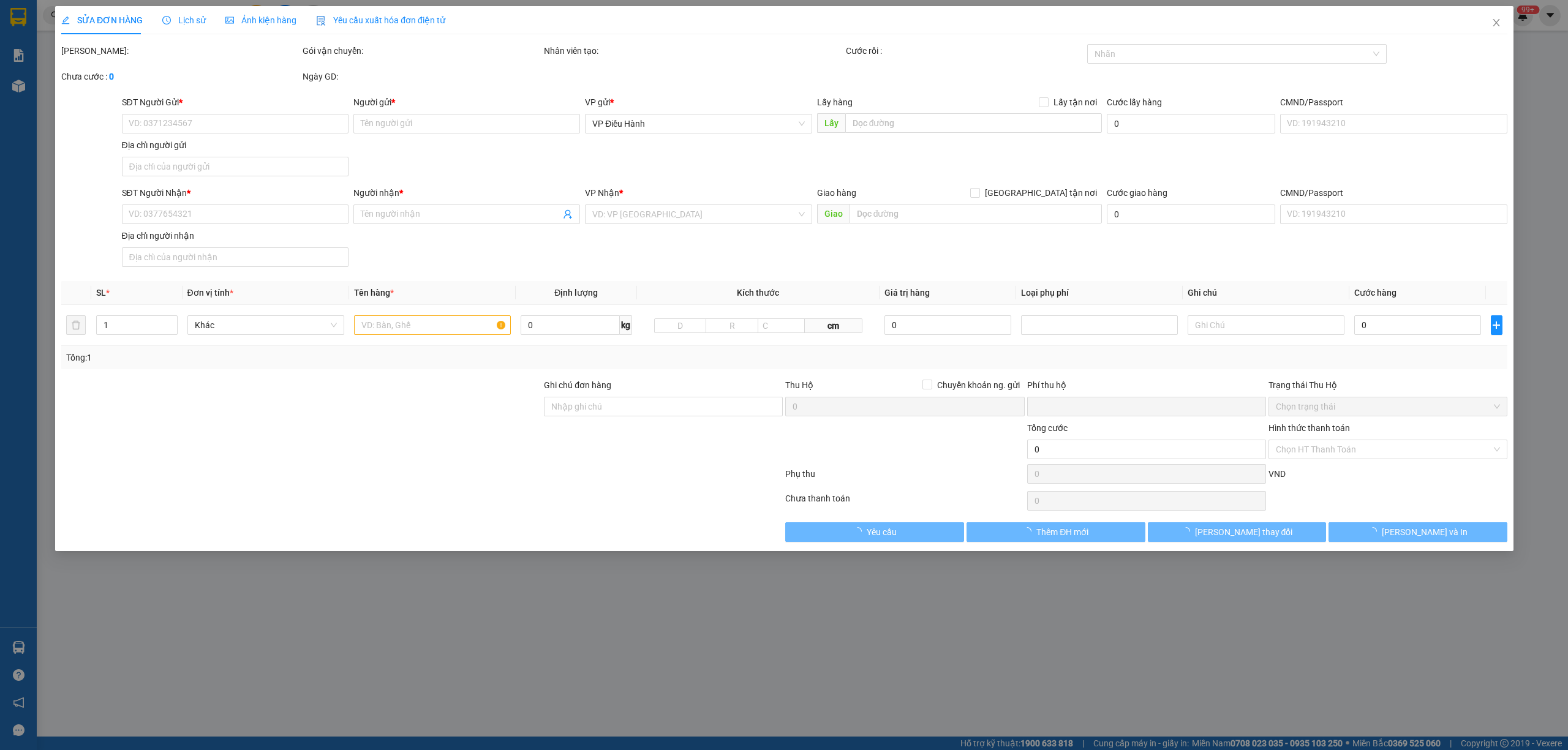
type input "0978252495"
type input "Thắm"
type input "0944178888"
type input "[PERSON_NAME]"
checkbox input "true"
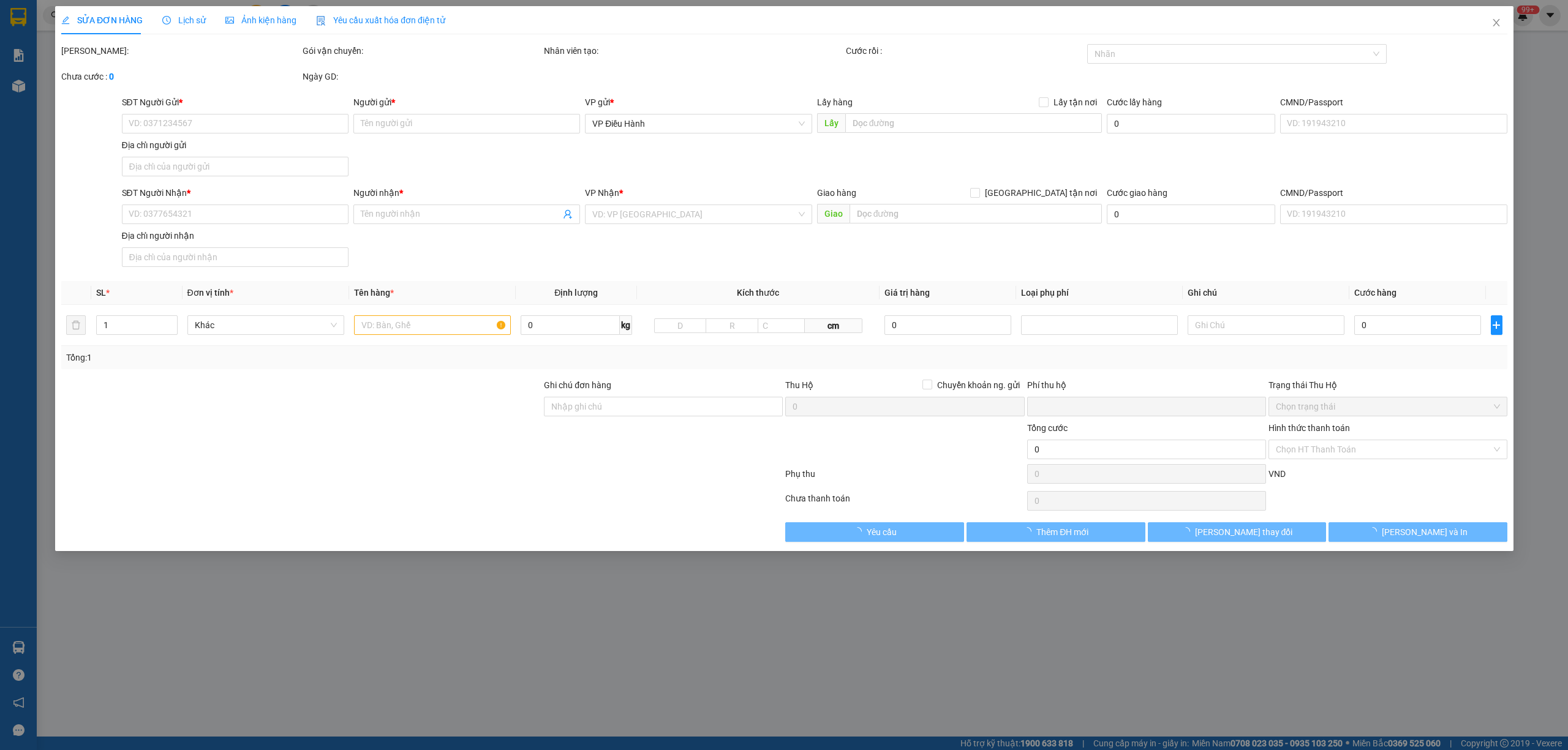
type input "Granwworld Bãi Dài, [GEOGRAPHIC_DATA], [GEOGRAPHIC_DATA]"
type input "270.000"
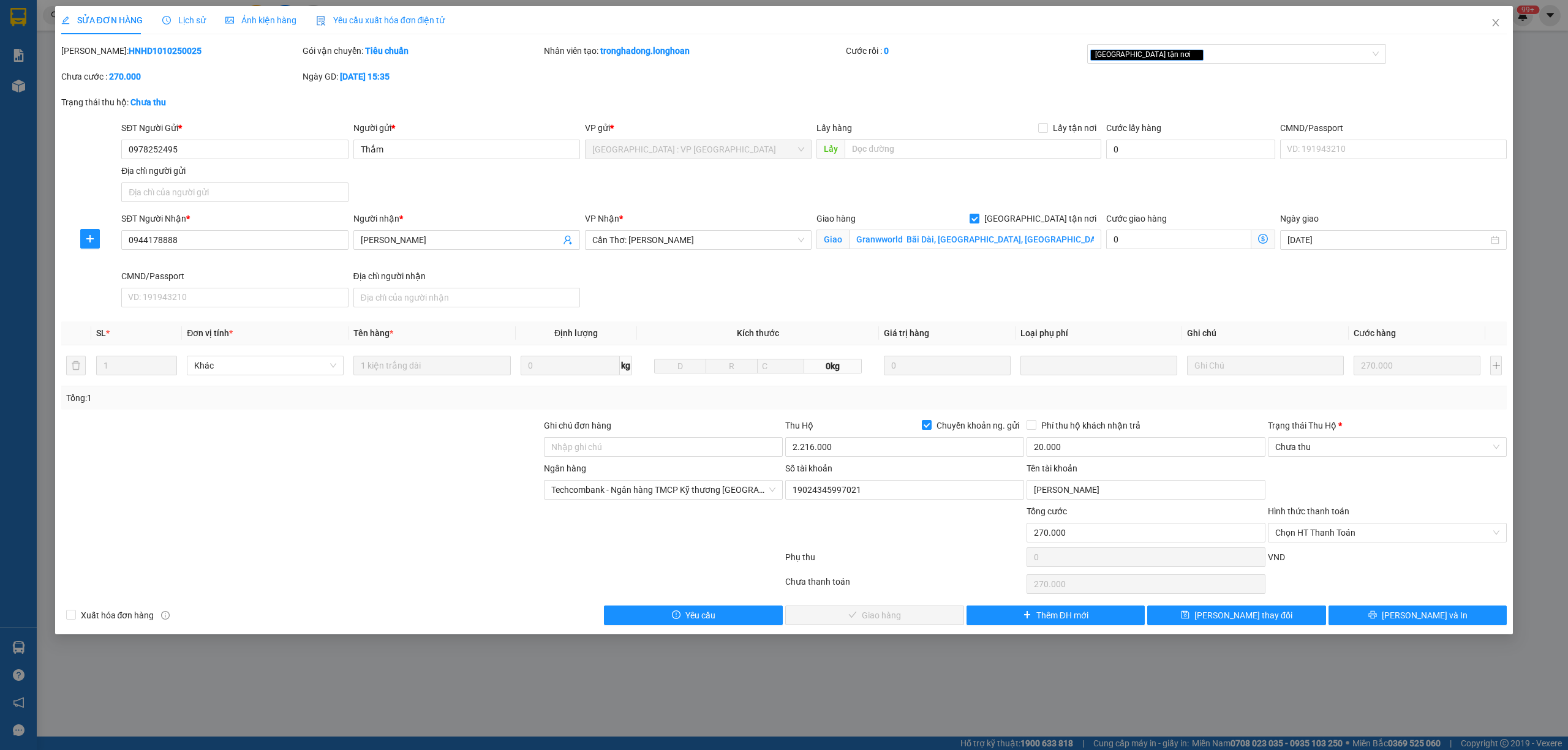
click at [179, 19] on span "Lịch sử" at bounding box center [184, 20] width 44 height 10
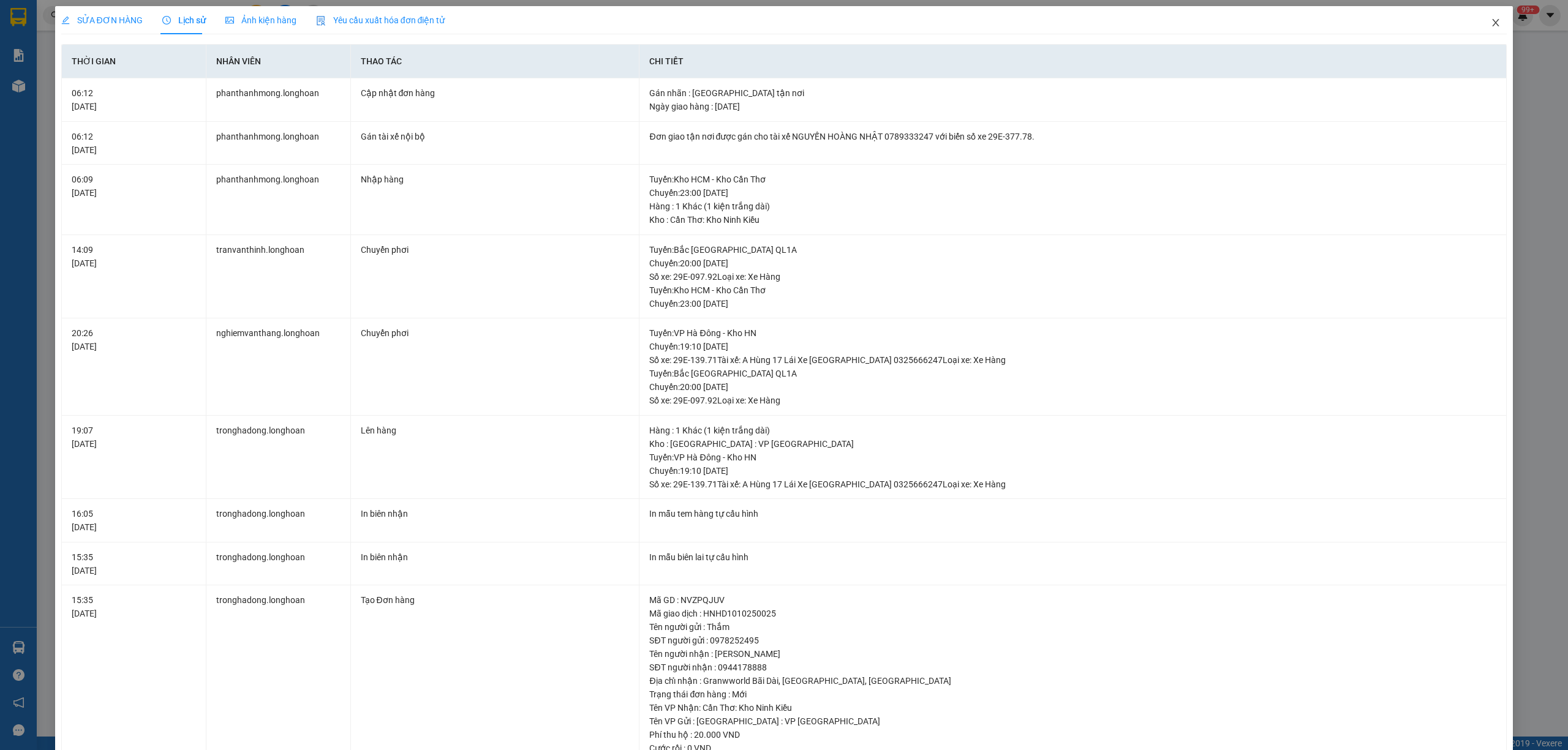
click at [1491, 23] on icon "close" at bounding box center [1495, 22] width 10 height 10
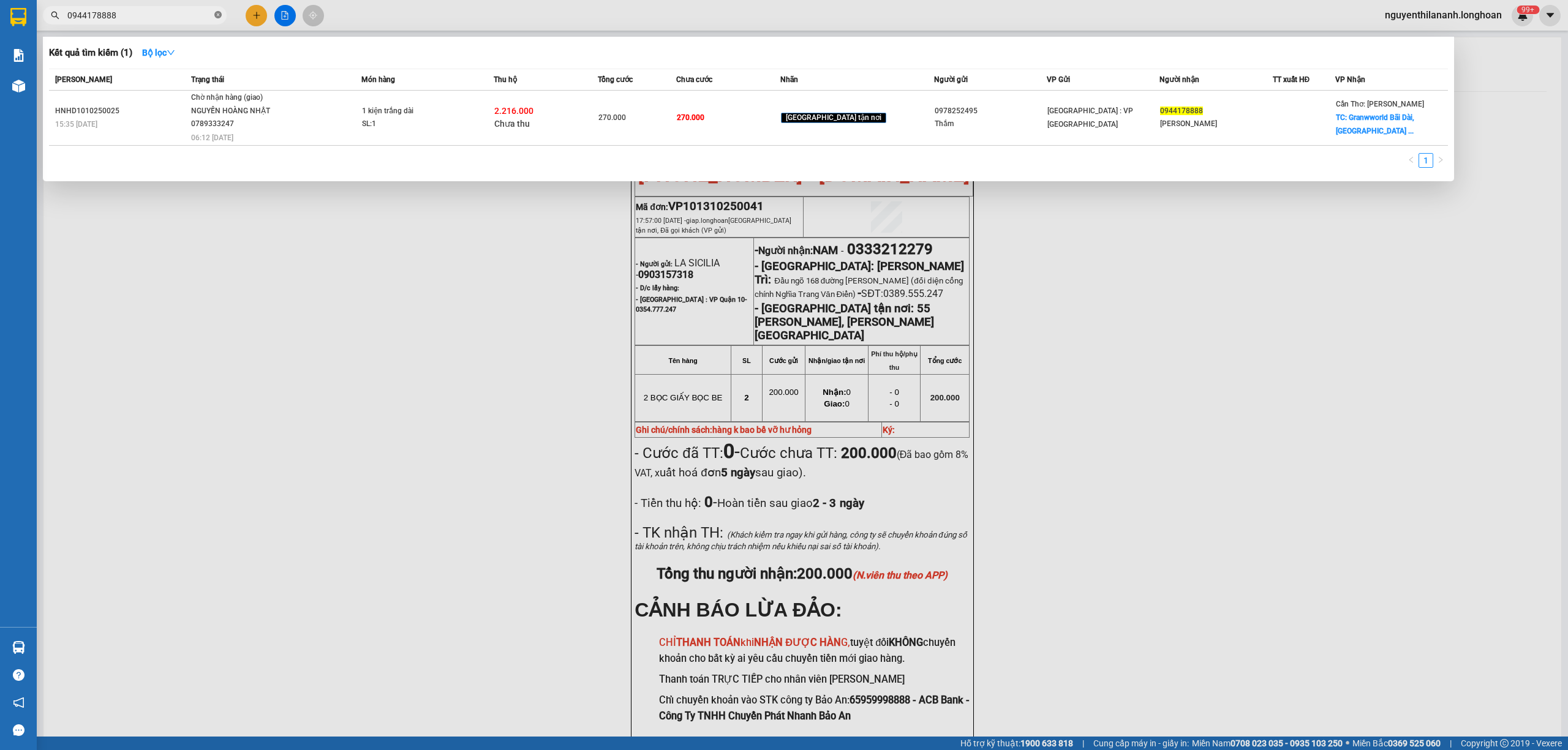
click at [218, 16] on icon "close-circle" at bounding box center [218, 14] width 7 height 7
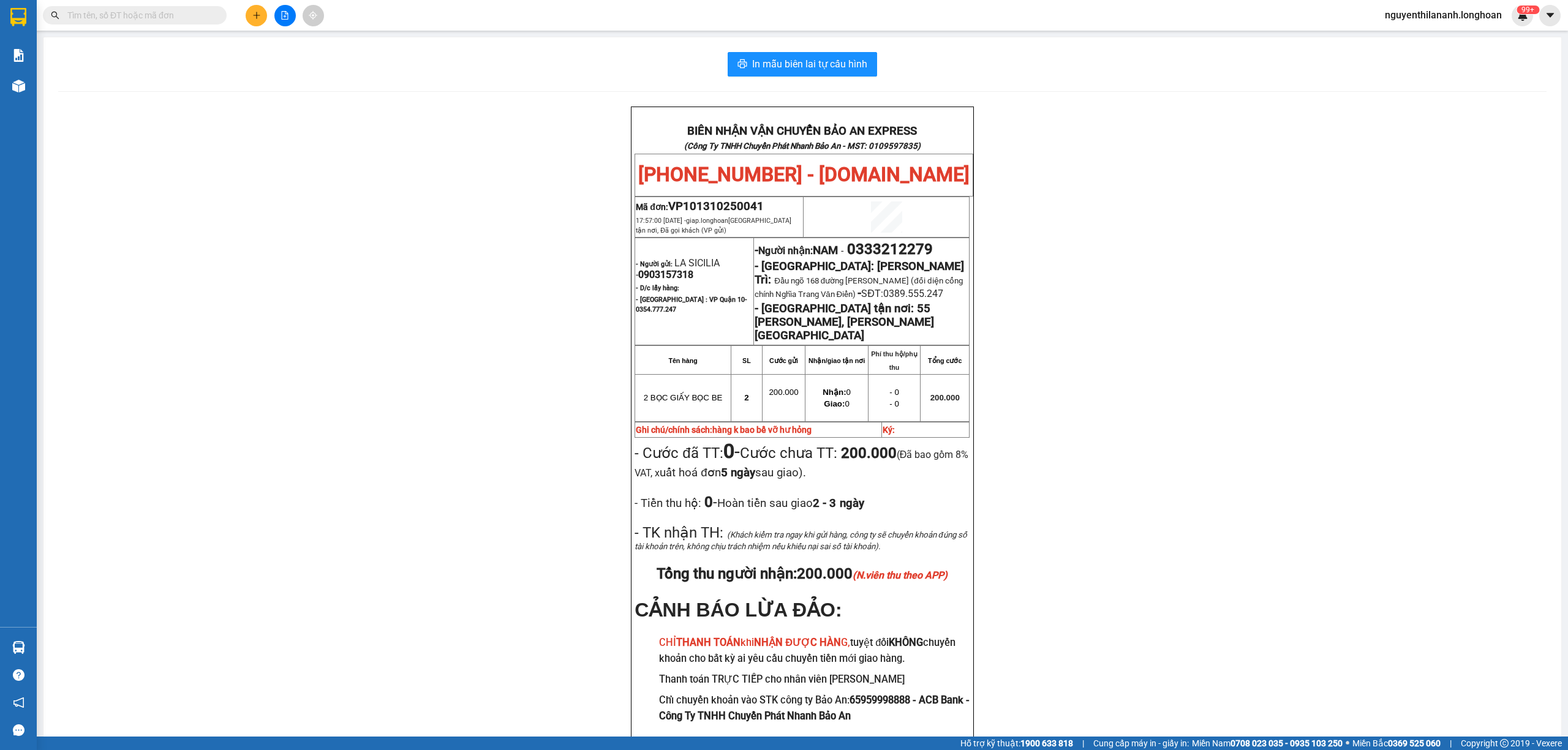
paste input "KQ121110250028"
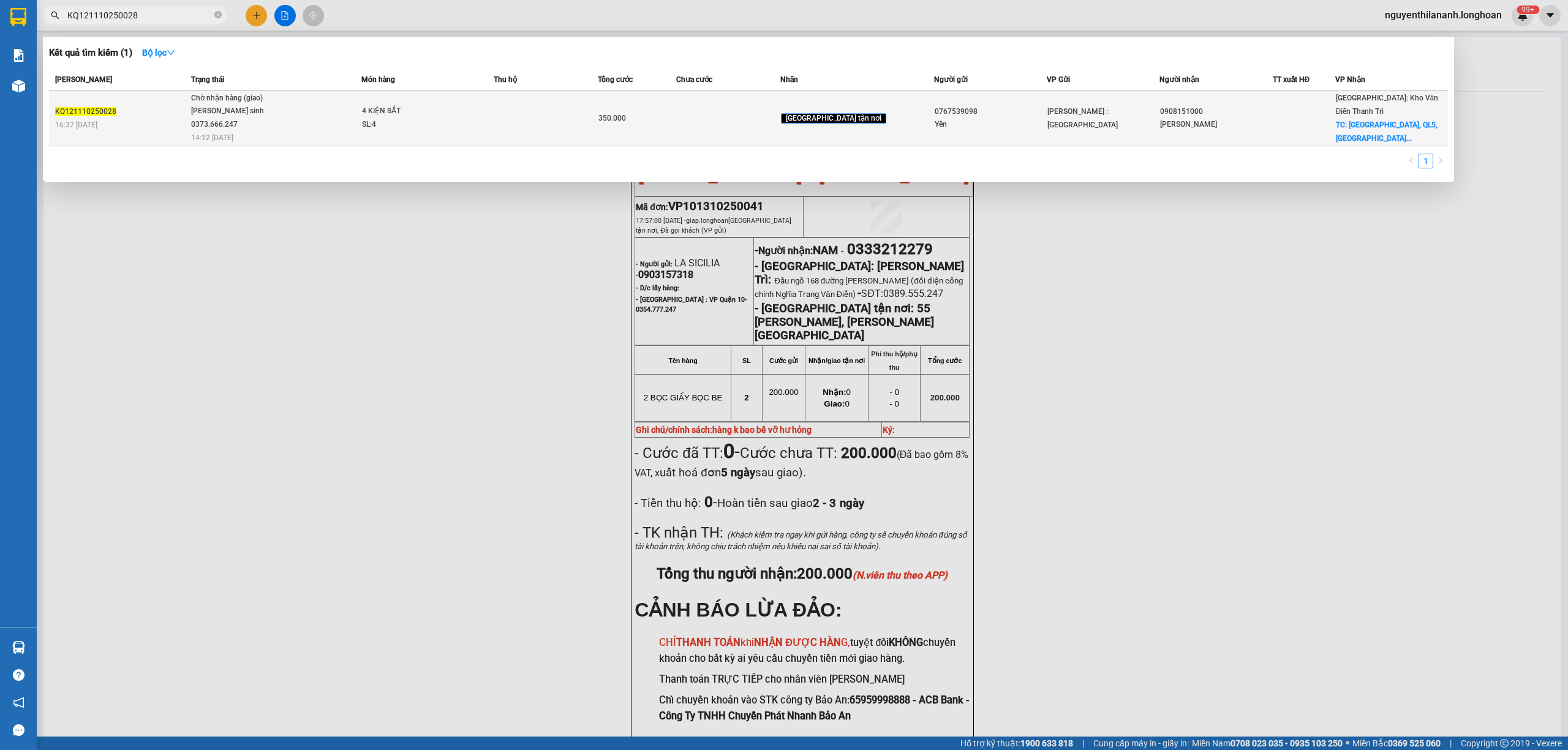
type input "KQ121110250028"
click at [143, 108] on div "KQ121110250028" at bounding box center [122, 112] width 133 height 13
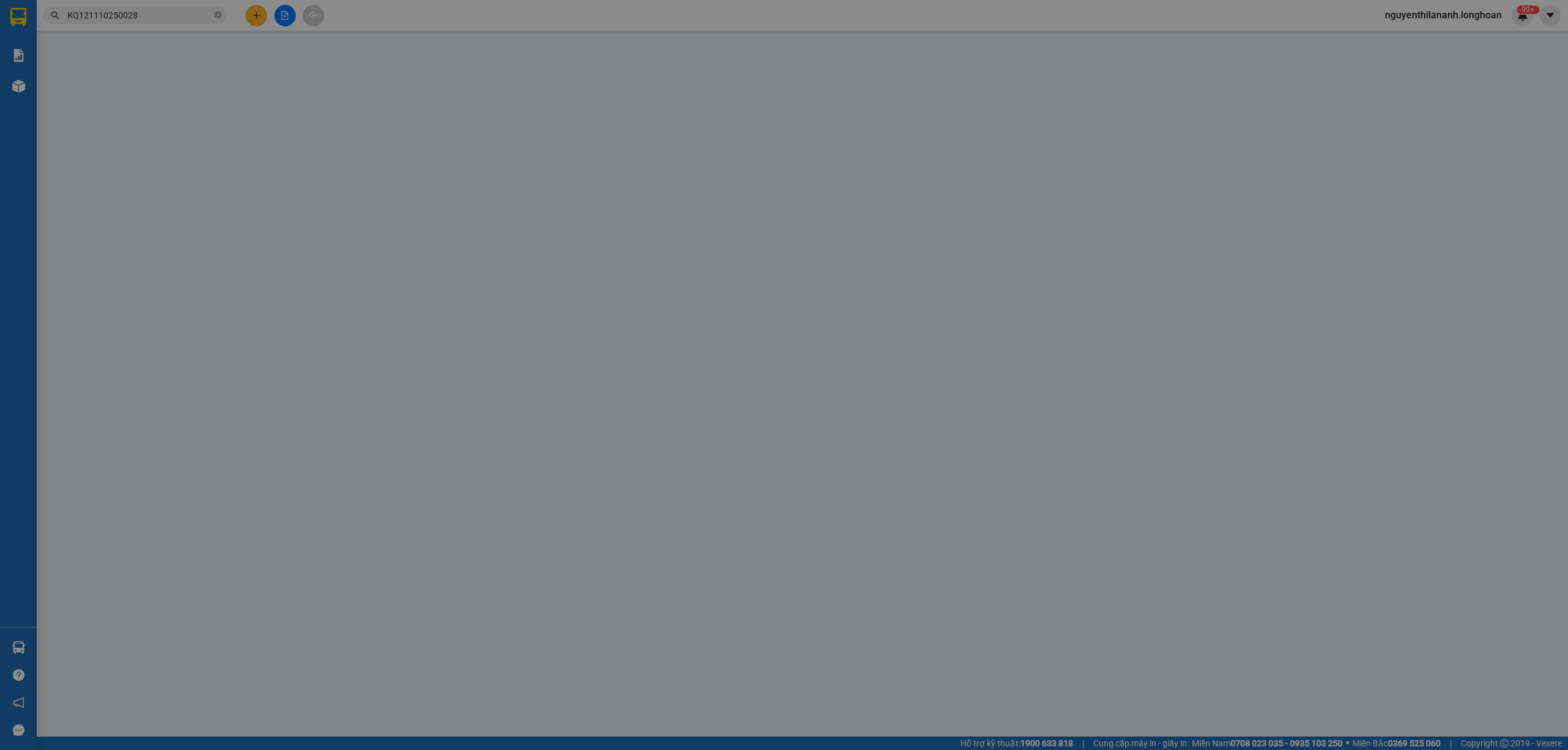
type input "0767539098"
type input "Yên"
type input "0908151000"
type input "[PERSON_NAME]"
checkbox input "true"
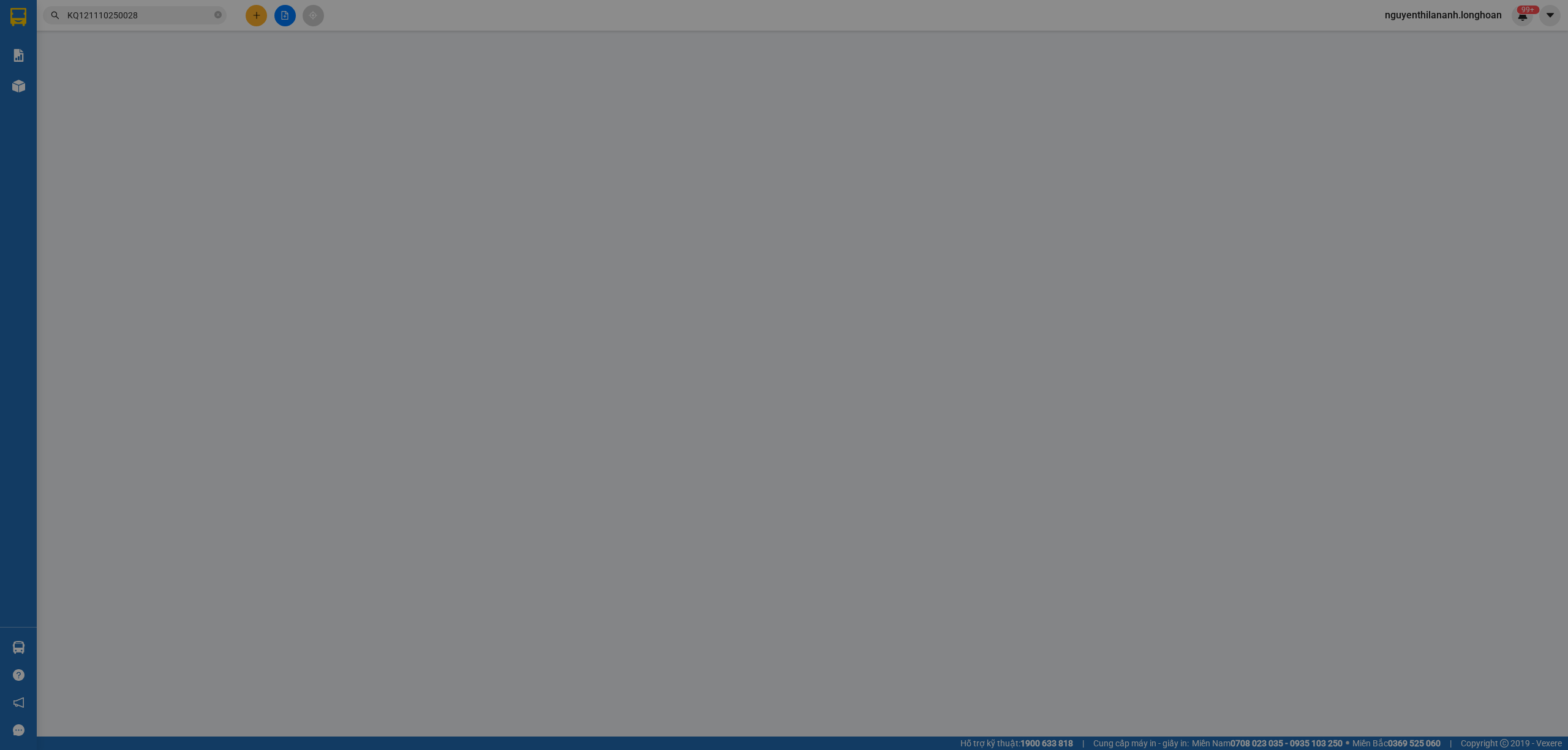
type input "[GEOGRAPHIC_DATA], QL5, [GEOGRAPHIC_DATA], [GEOGRAPHIC_DATA], [GEOGRAPHIC_DATA]"
type input "0"
type input "350.000"
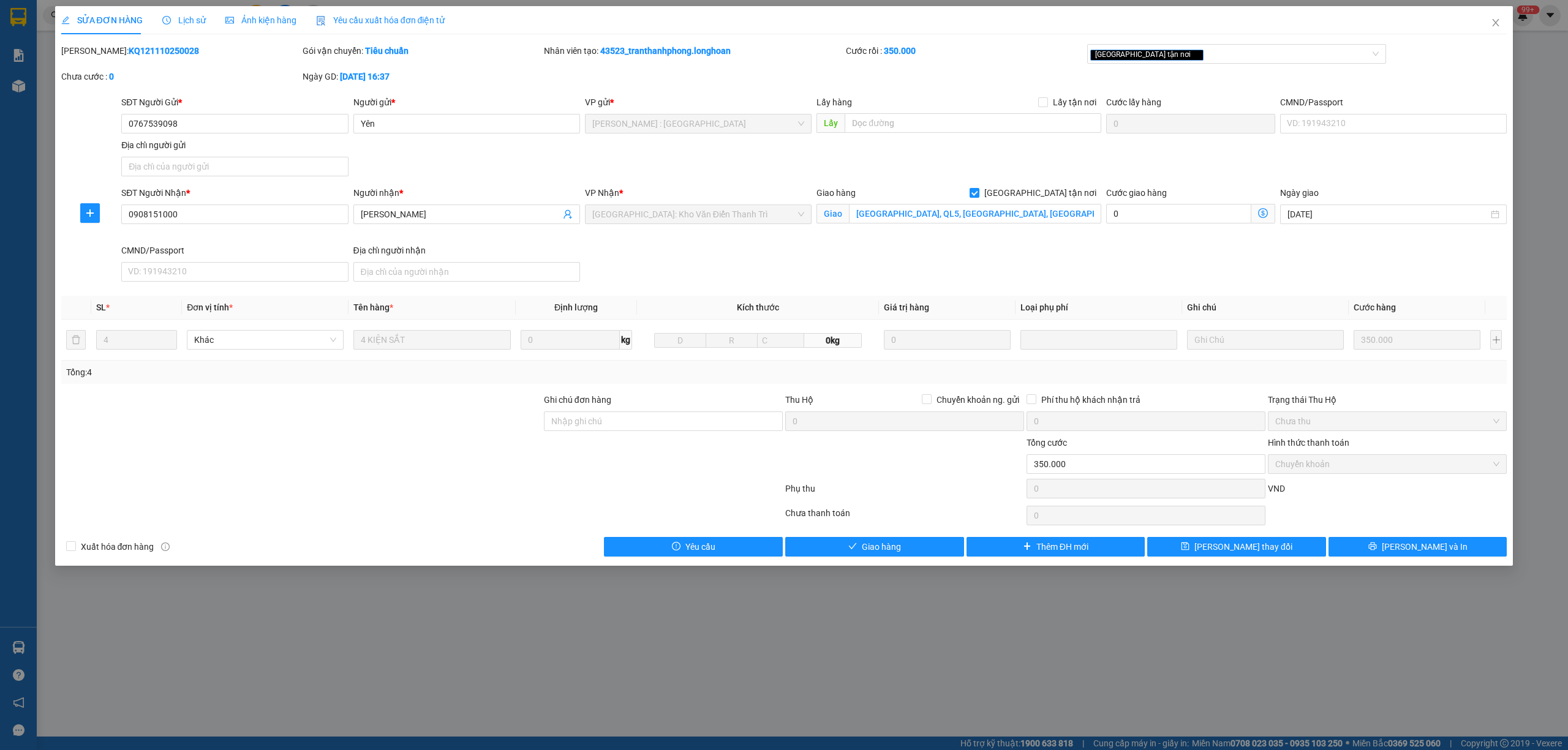
click at [179, 19] on span "Lịch sử" at bounding box center [184, 20] width 44 height 10
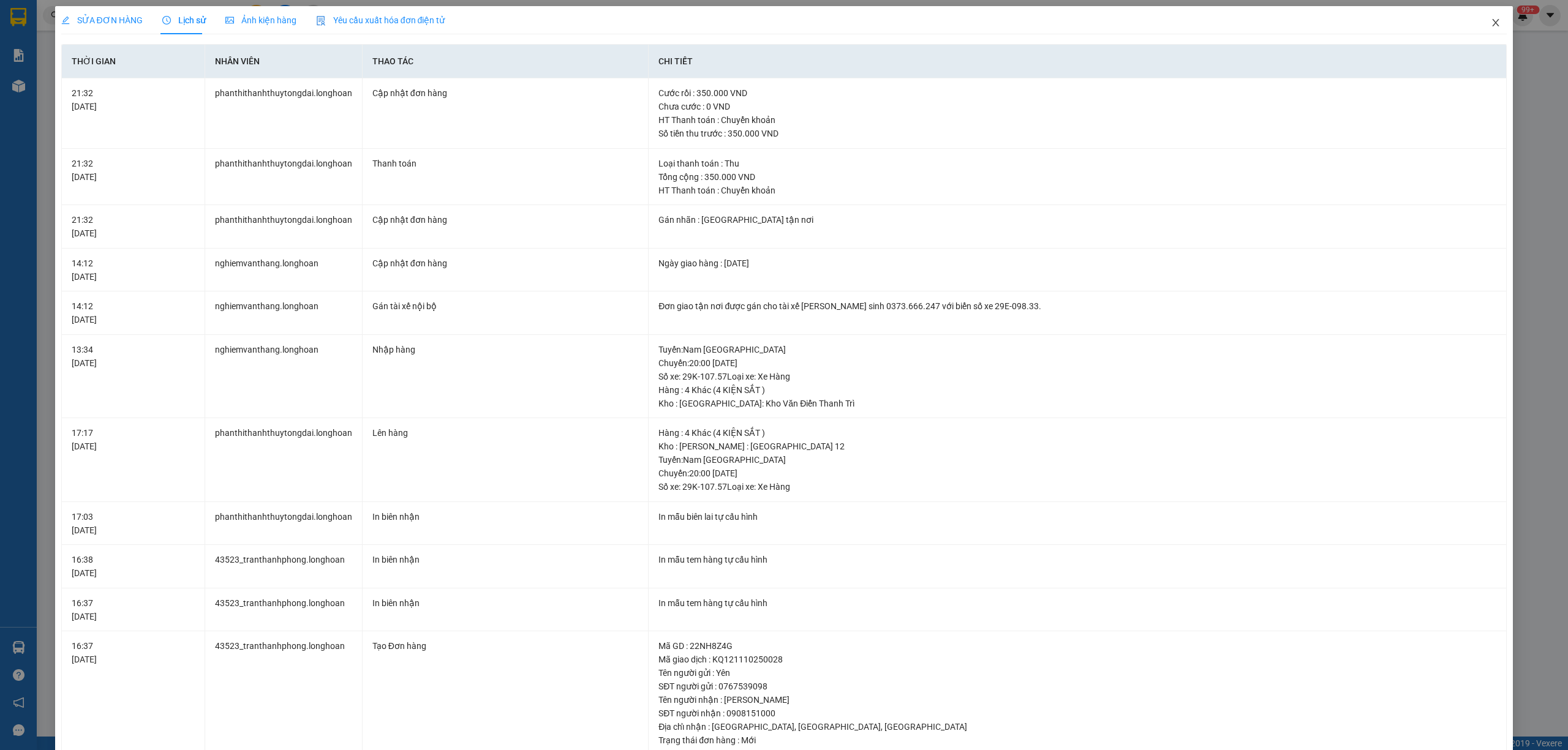
click at [1482, 30] on span "Close" at bounding box center [1496, 23] width 34 height 34
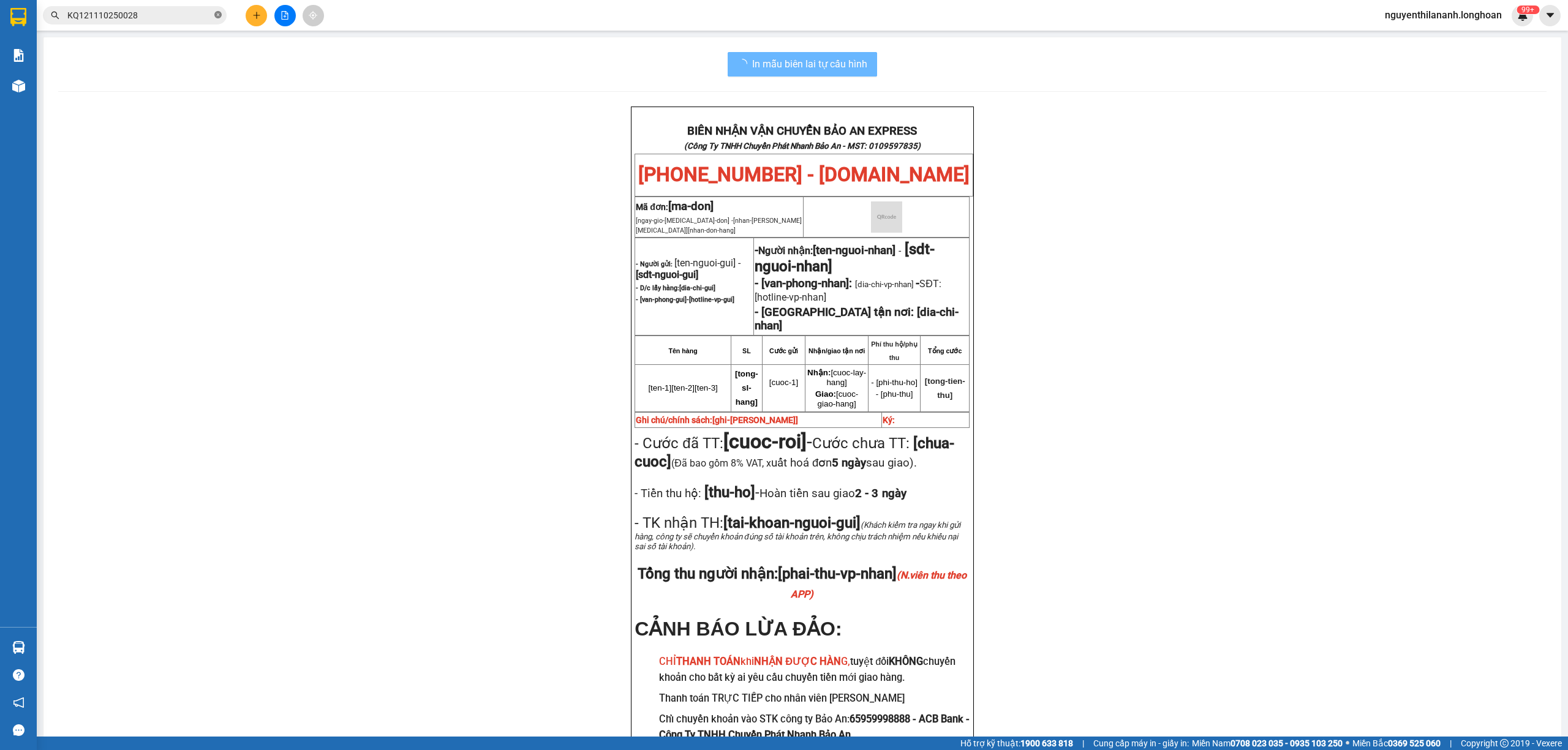
click at [217, 14] on icon "close-circle" at bounding box center [218, 14] width 7 height 7
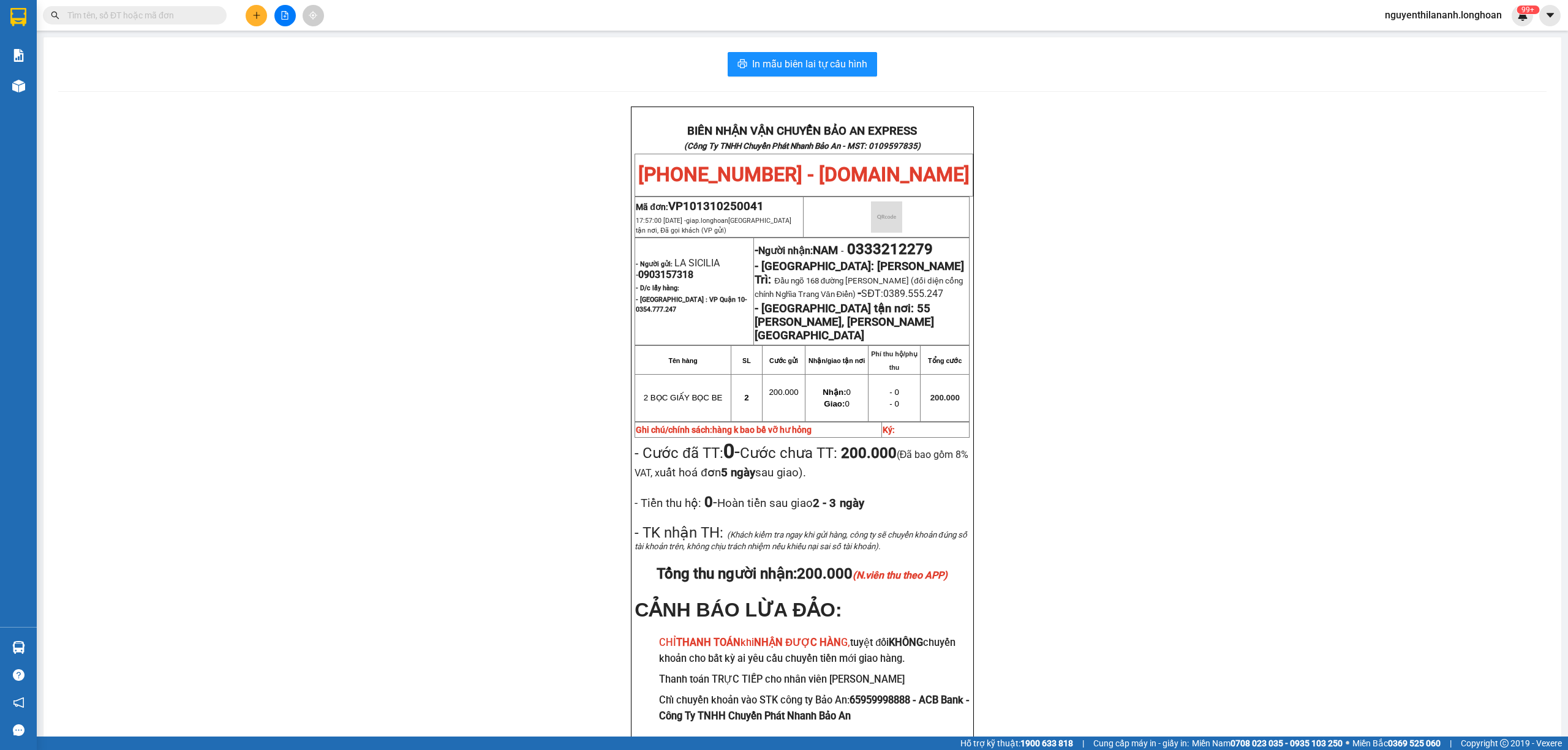
paste input "0836986333"
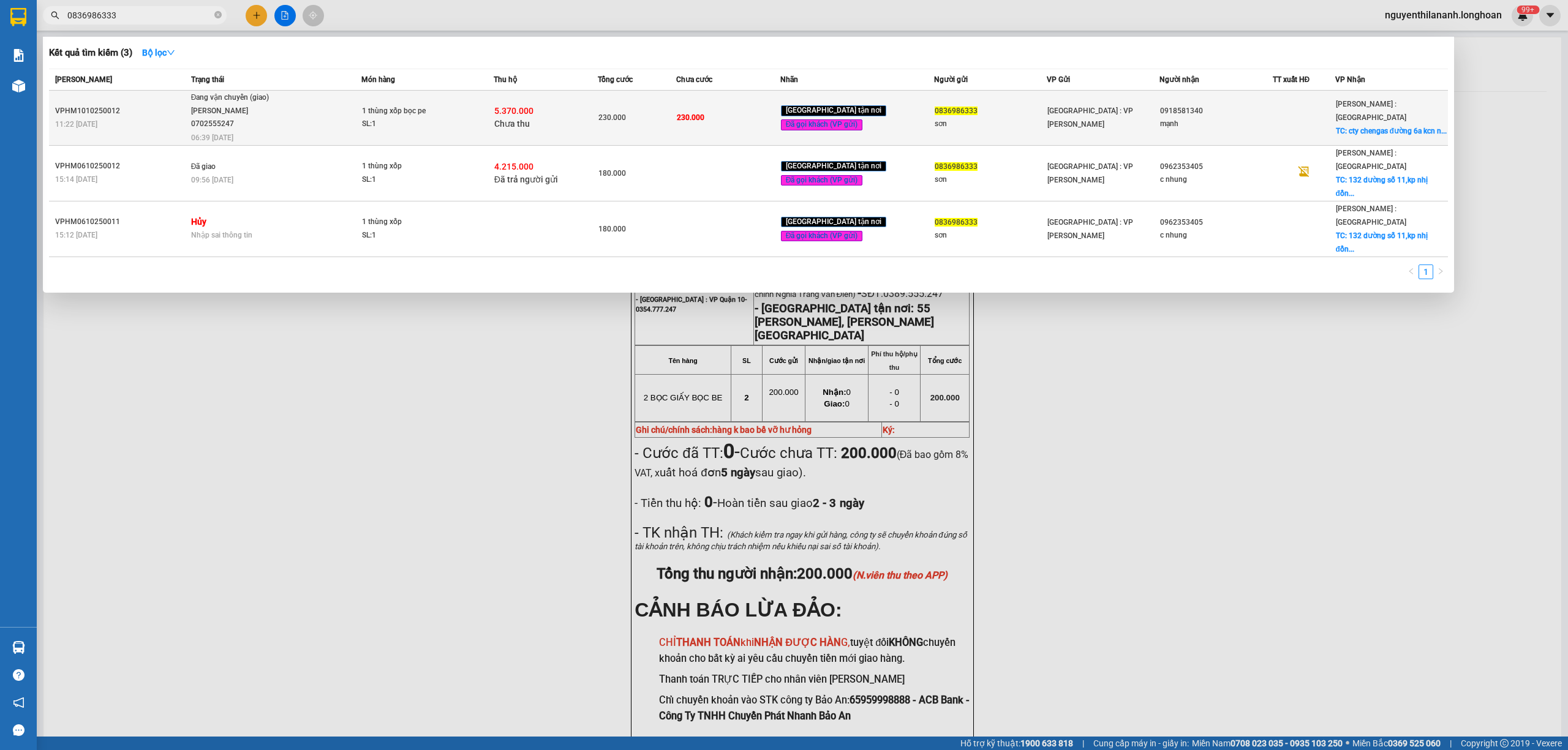
type input "0836986333"
click at [155, 130] on div "11:22 [DATE]" at bounding box center [122, 124] width 133 height 14
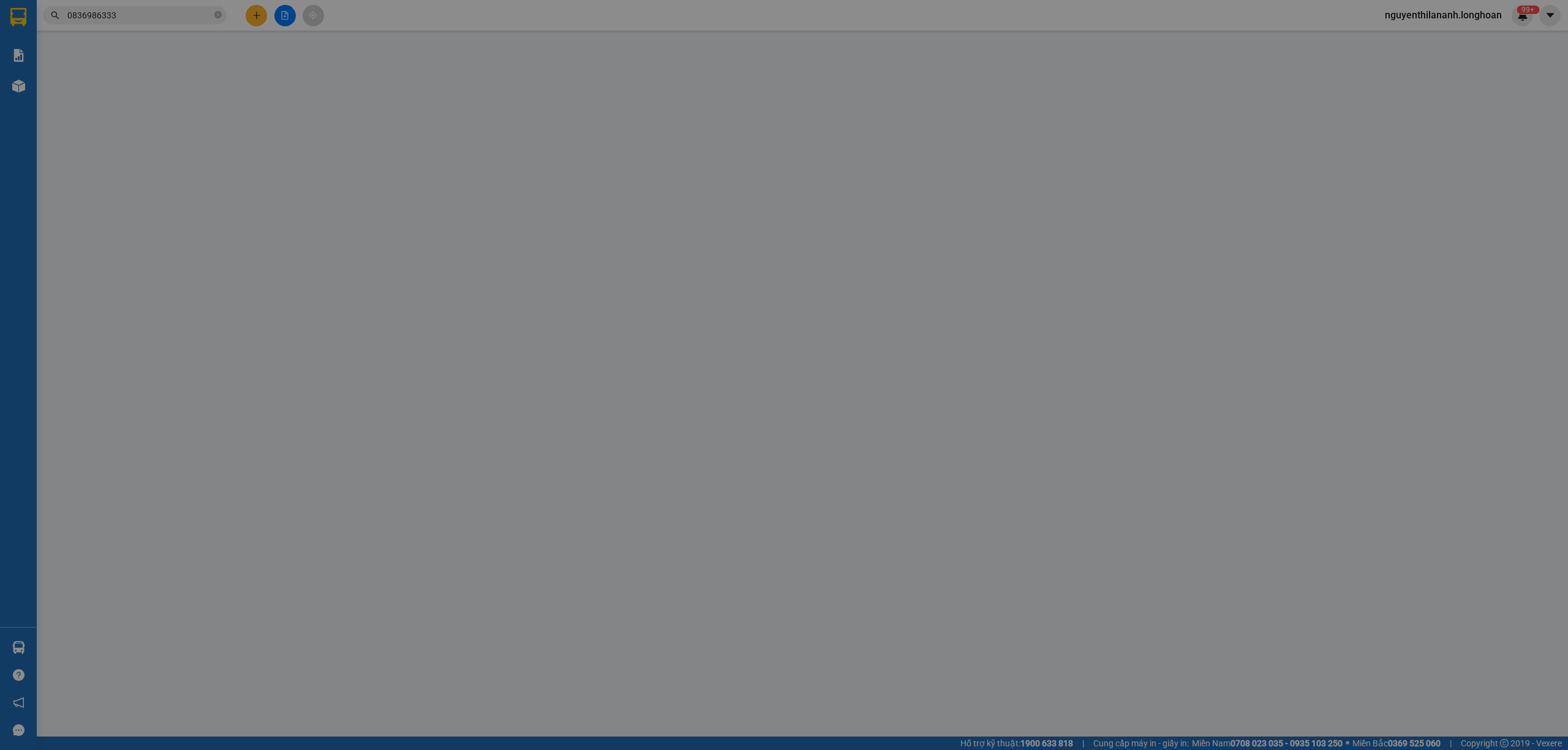
type input "0836986333"
type input "sơn"
type input "0918581340"
type input "mạnh"
checkbox input "true"
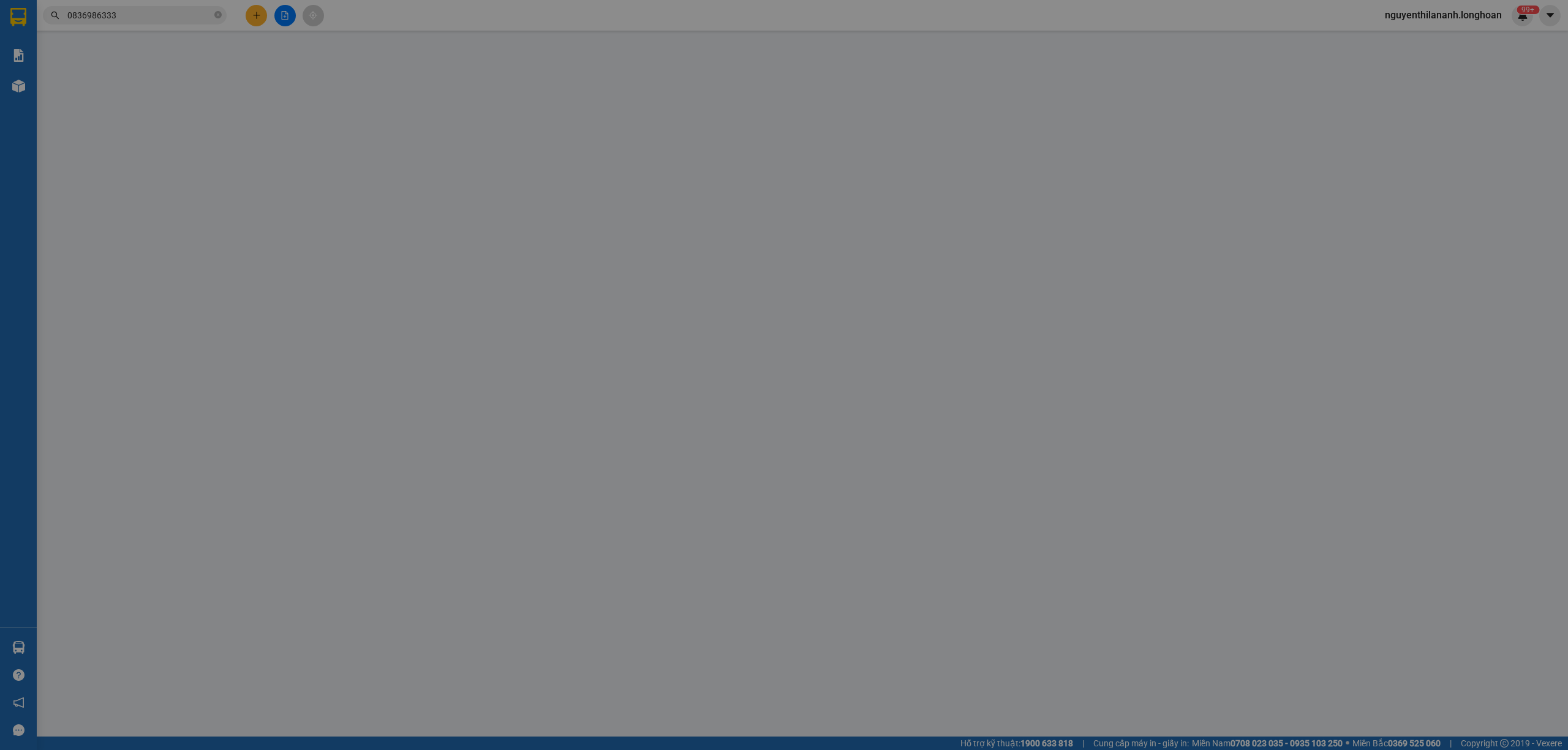
type input "cty chengas đường 6a kcn nhơn trạch,[GEOGRAPHIC_DATA],[GEOGRAPHIC_DATA]"
type input "nhận nguyên kiện,giao nguyên kiện,bể vỡ k đền"
type input "230.000"
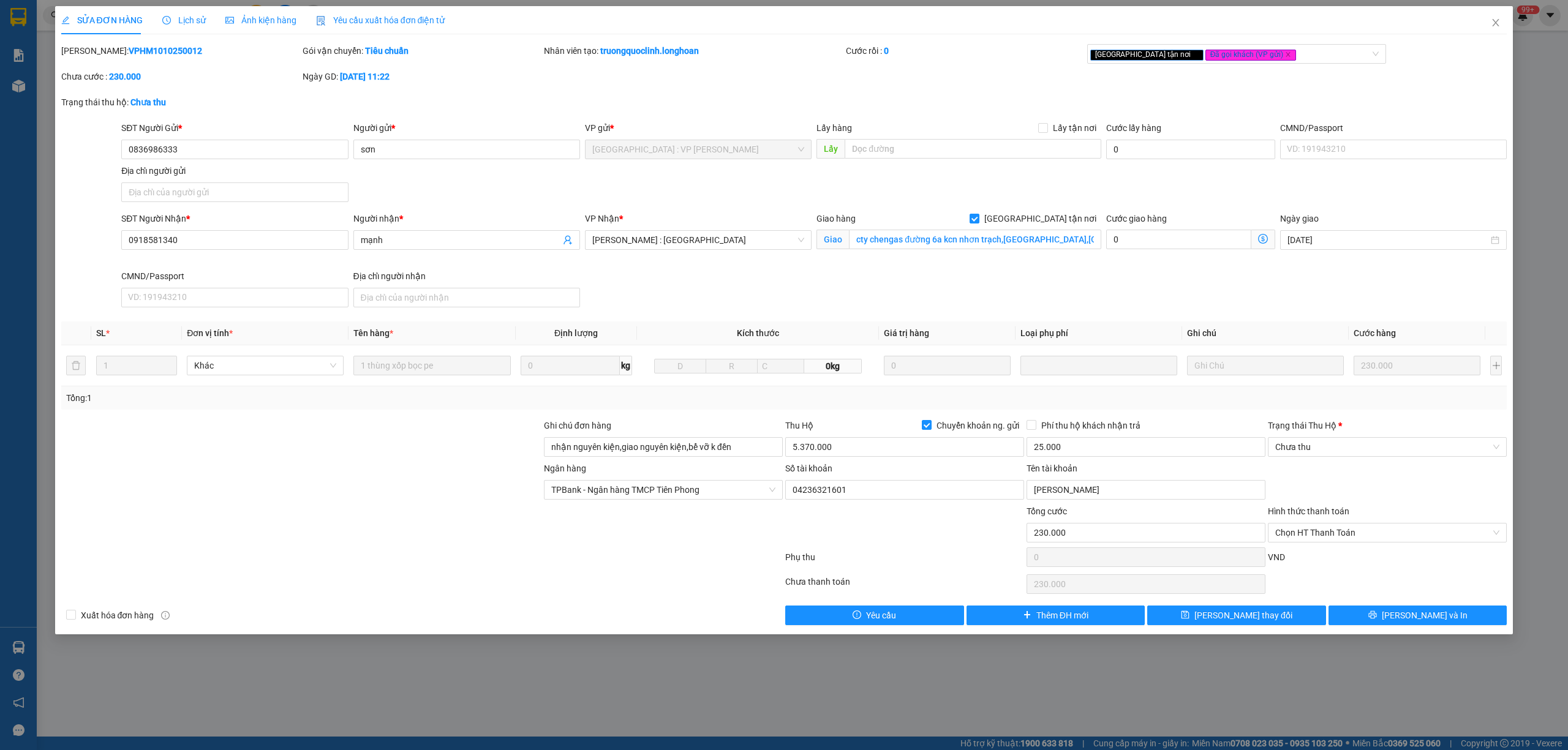
click at [177, 16] on span "Lịch sử" at bounding box center [184, 20] width 44 height 10
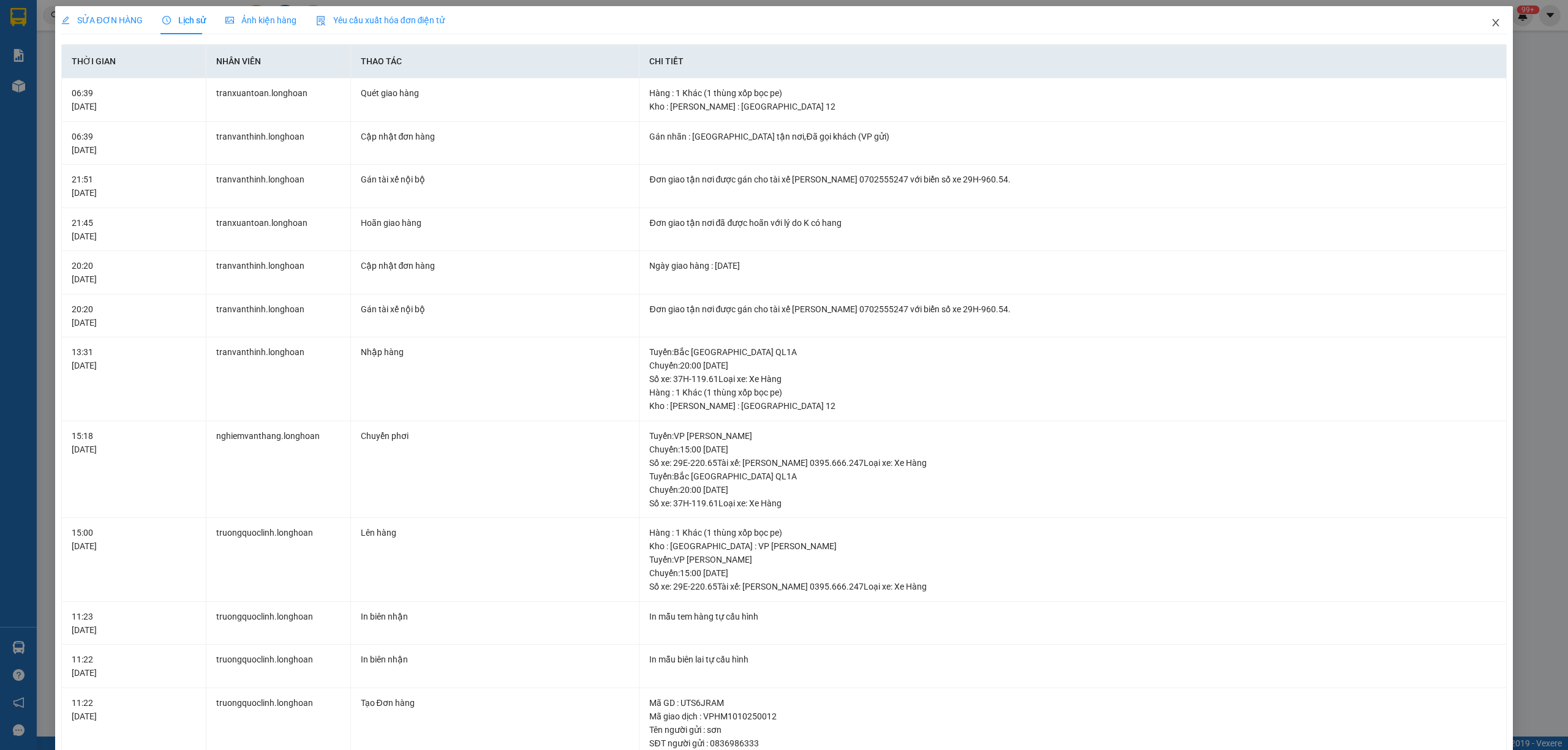
click at [1491, 27] on icon "close" at bounding box center [1495, 22] width 10 height 10
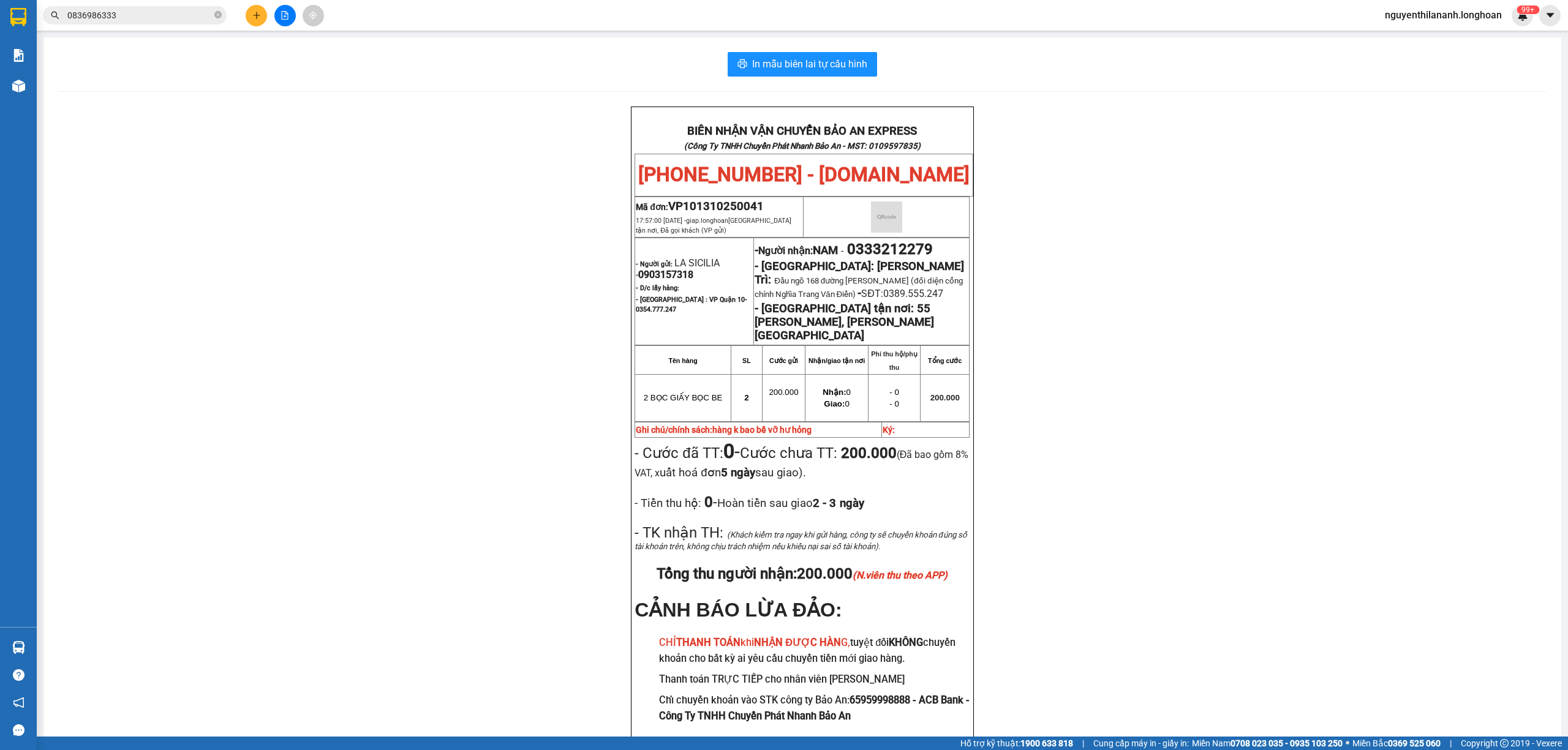
click at [157, 10] on input "0836986333" at bounding box center [140, 15] width 144 height 14
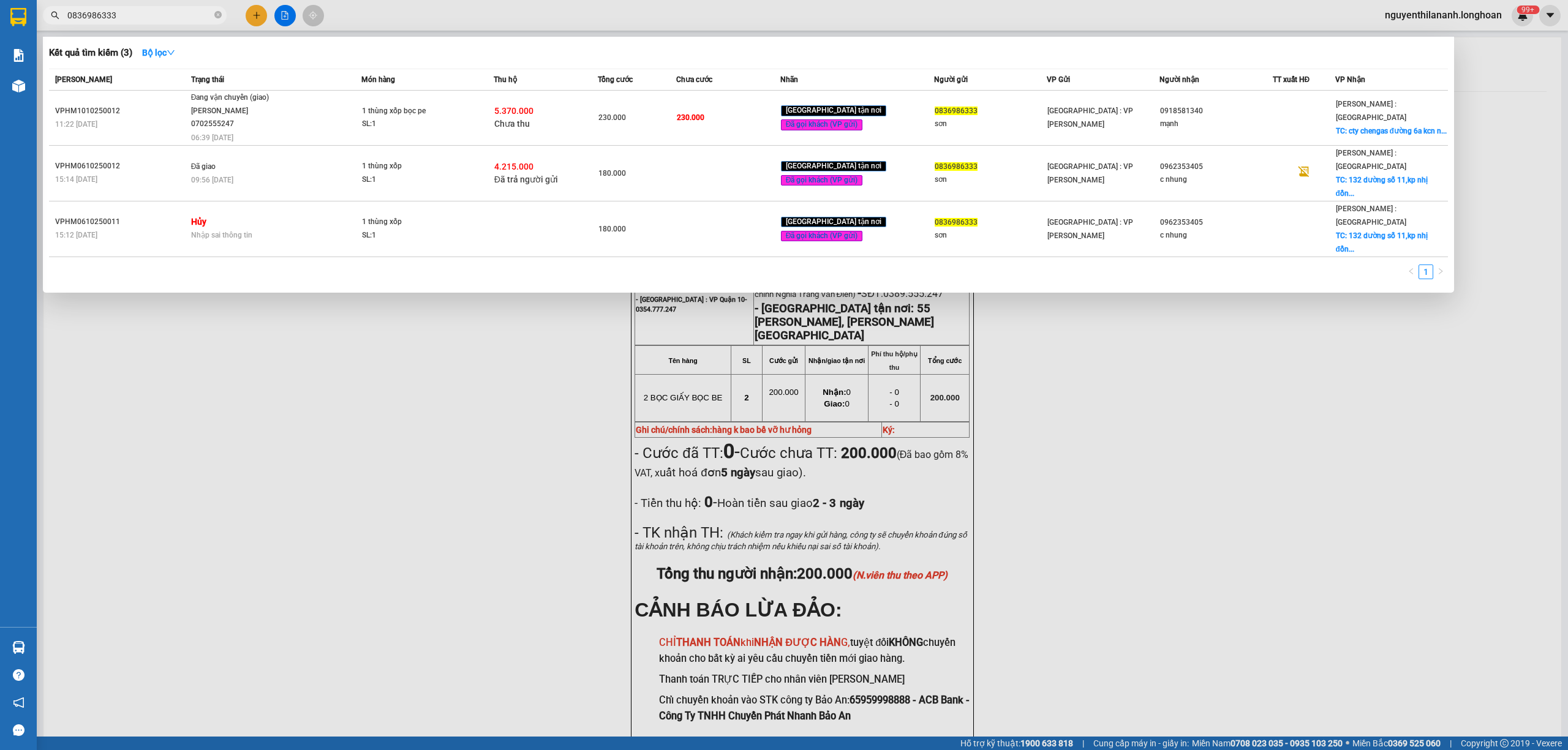
click at [157, 10] on input "0836986333" at bounding box center [140, 15] width 144 height 14
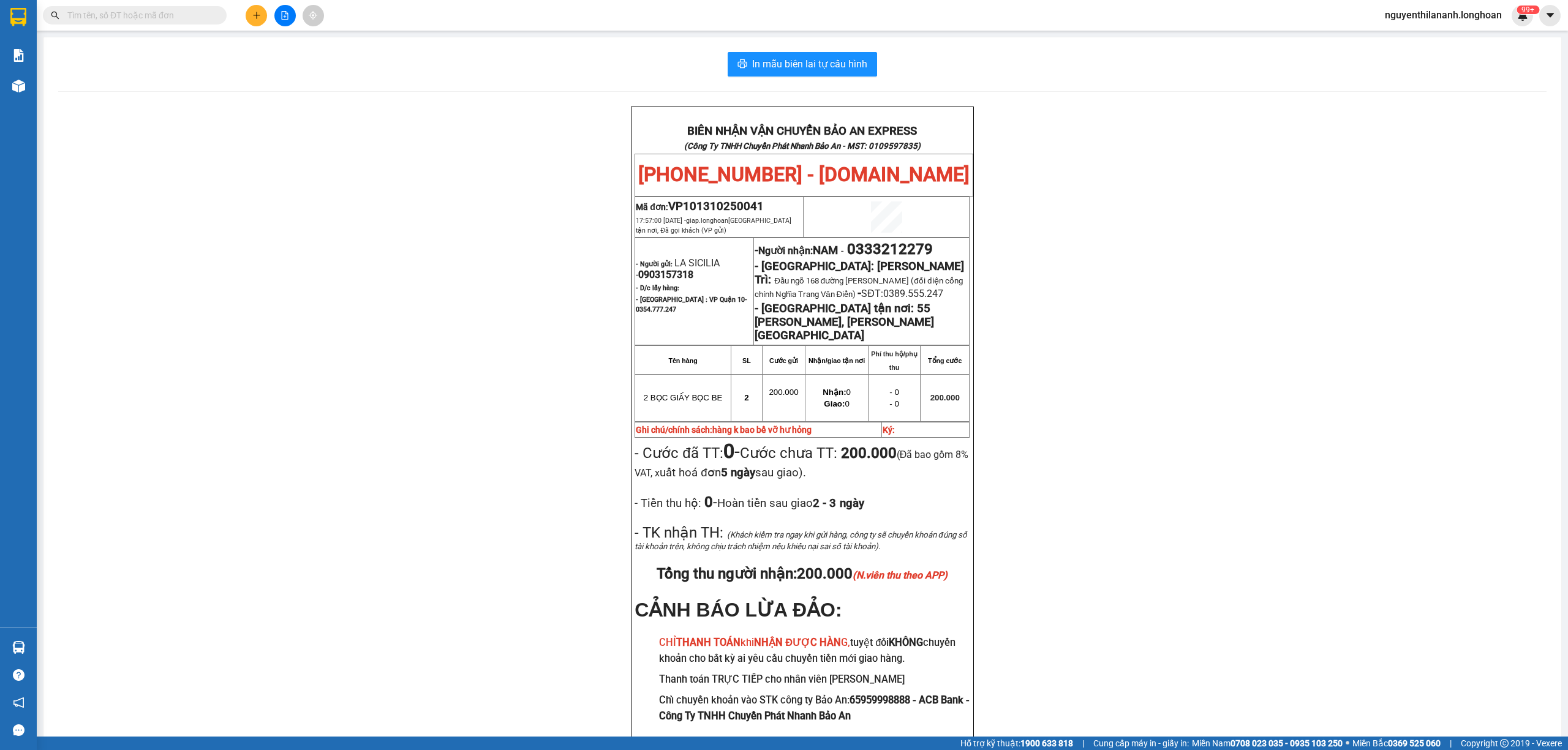
paste input "0942404305"
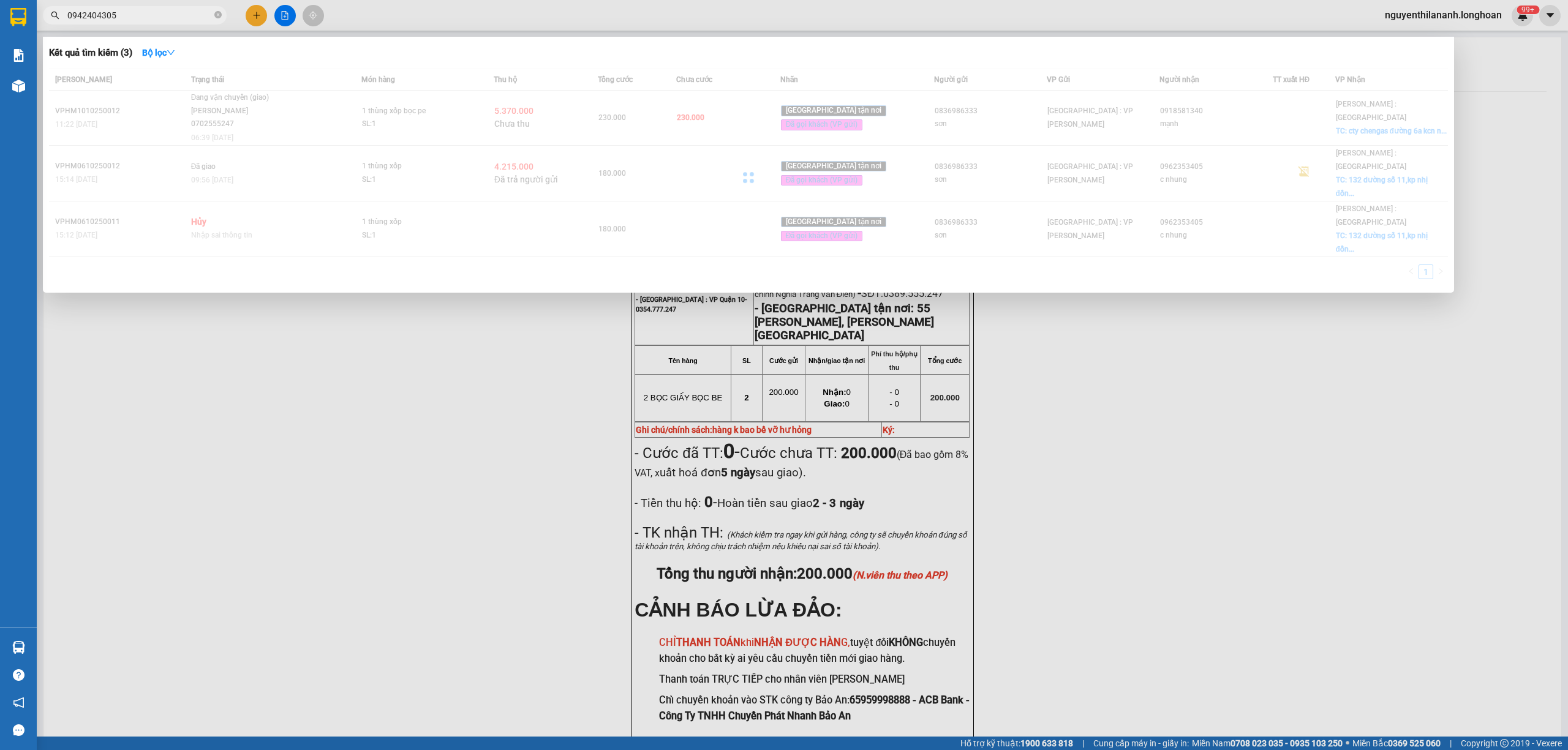
type input "0942404305"
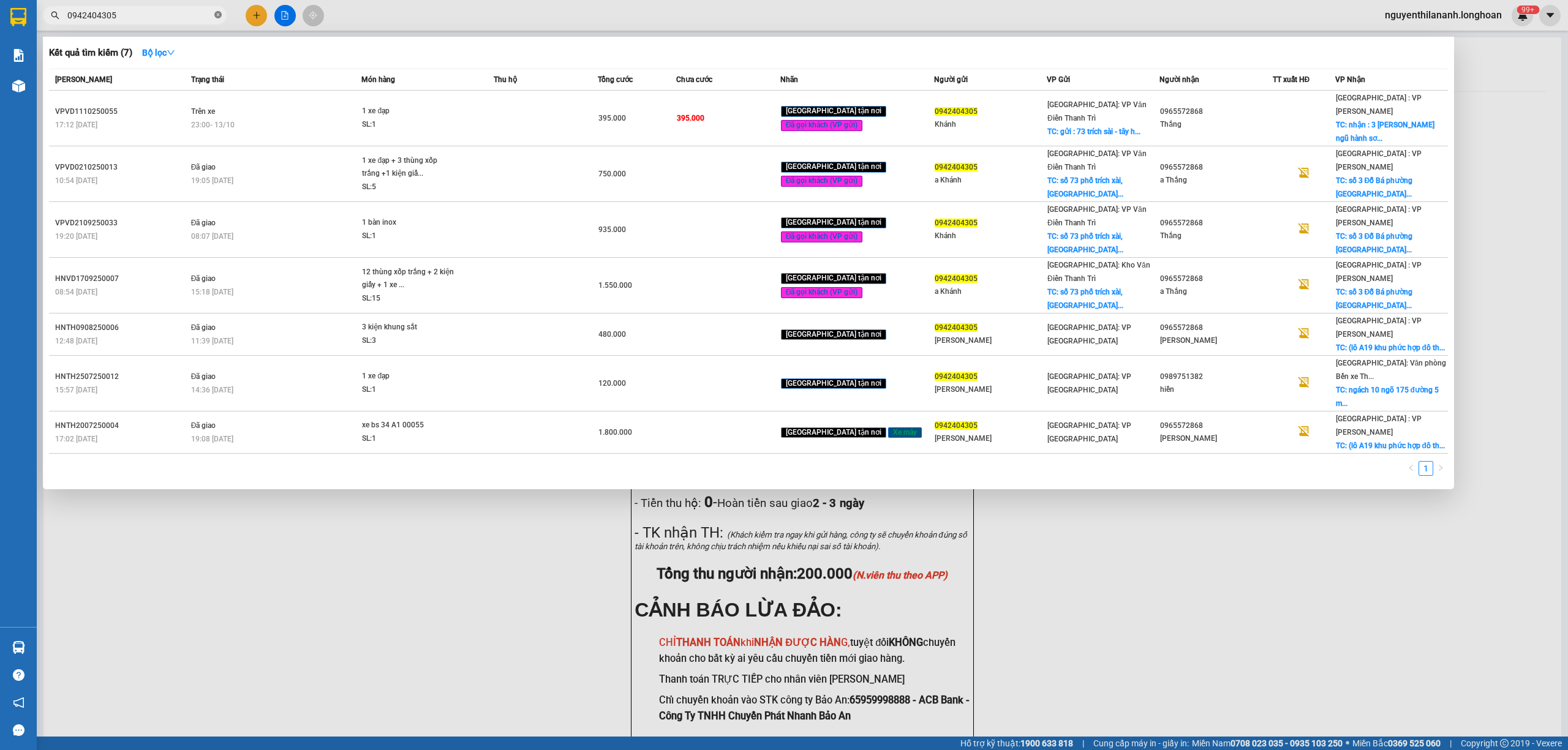
click at [218, 13] on icon "close-circle" at bounding box center [218, 14] width 7 height 7
paste input "HNTH1010250010"
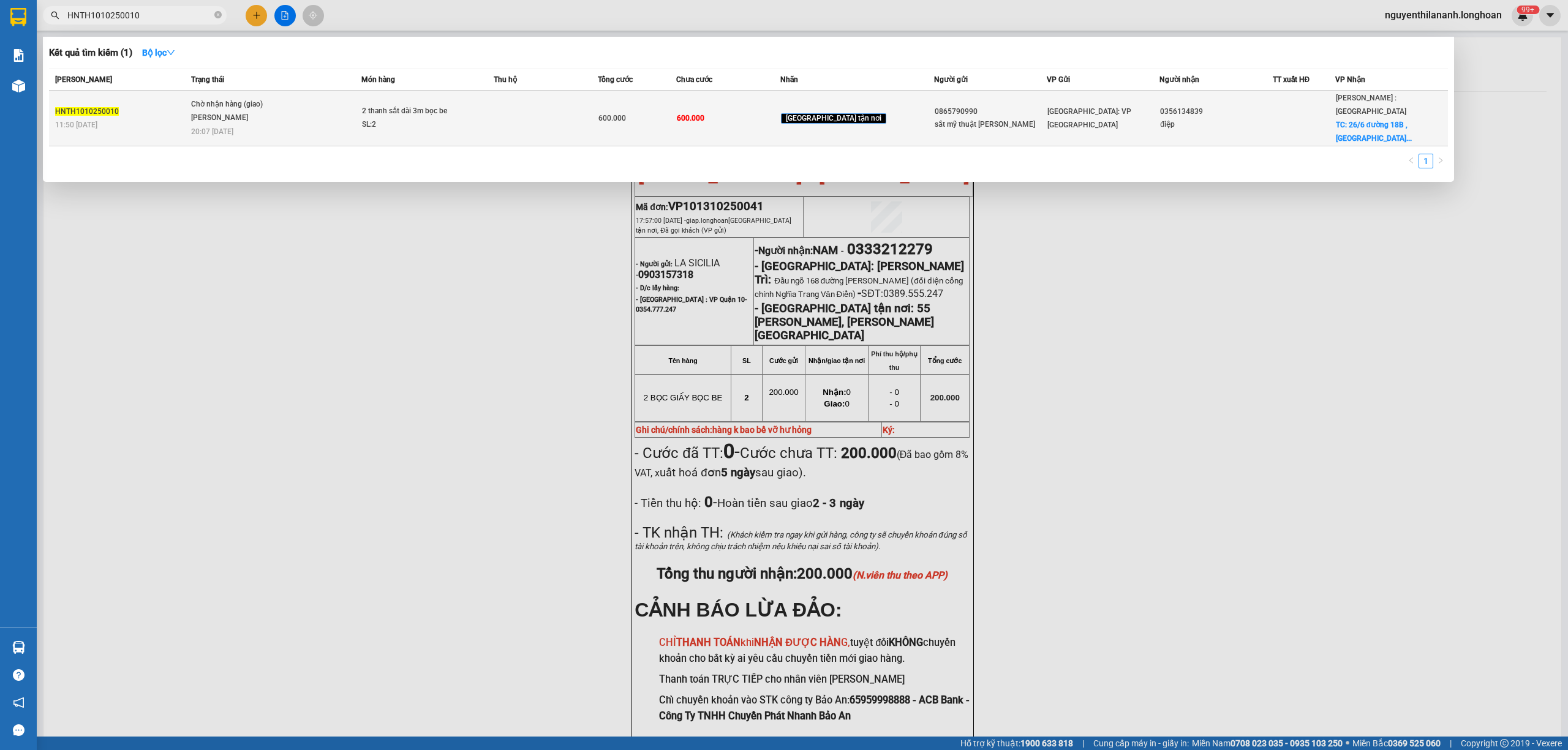
type input "HNTH1010250010"
click at [162, 118] on div "11:50 [DATE]" at bounding box center [122, 125] width 133 height 14
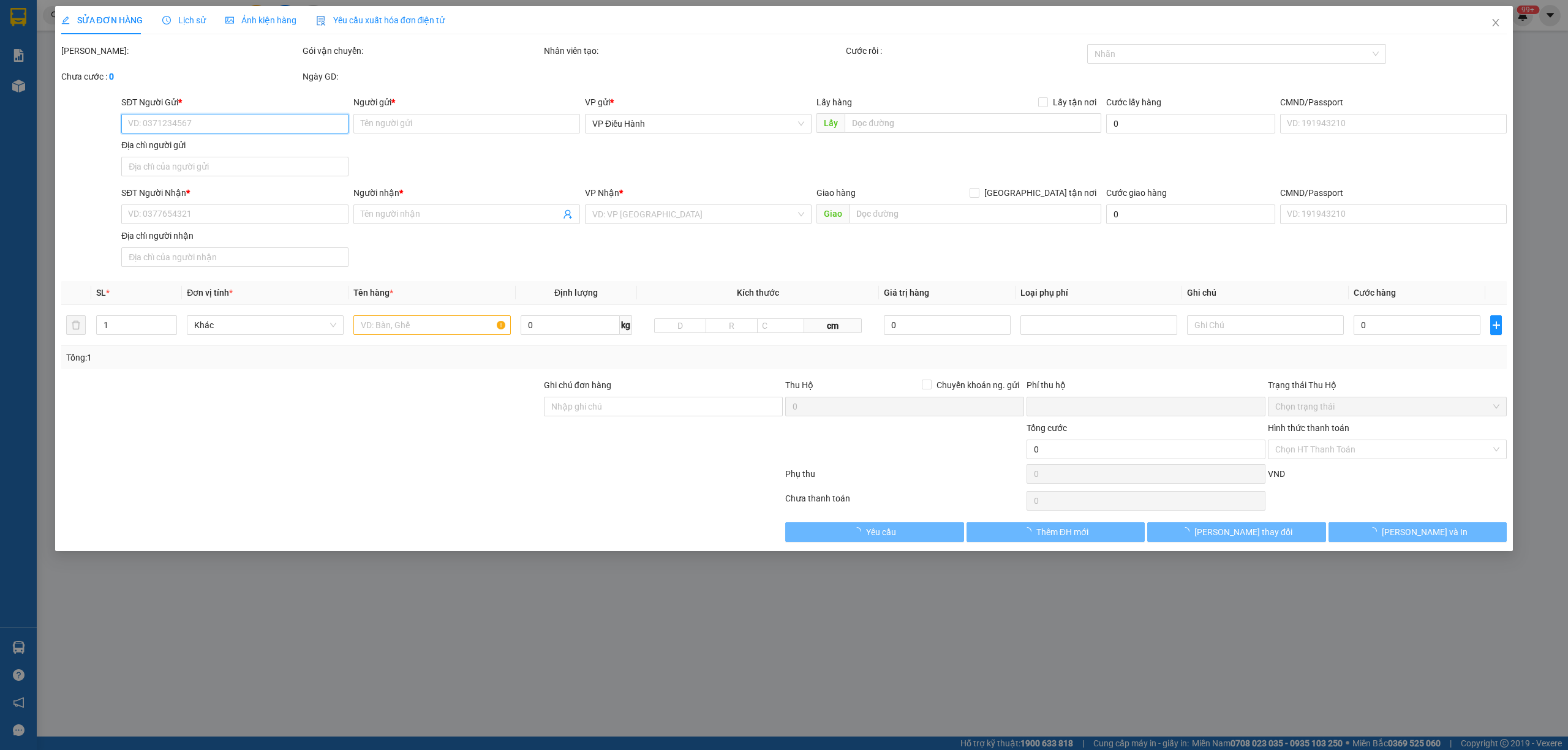
type input "0865790990"
type input "sắt mỹ thuật [PERSON_NAME]"
type input "0356134839"
type input "điệp"
checkbox input "true"
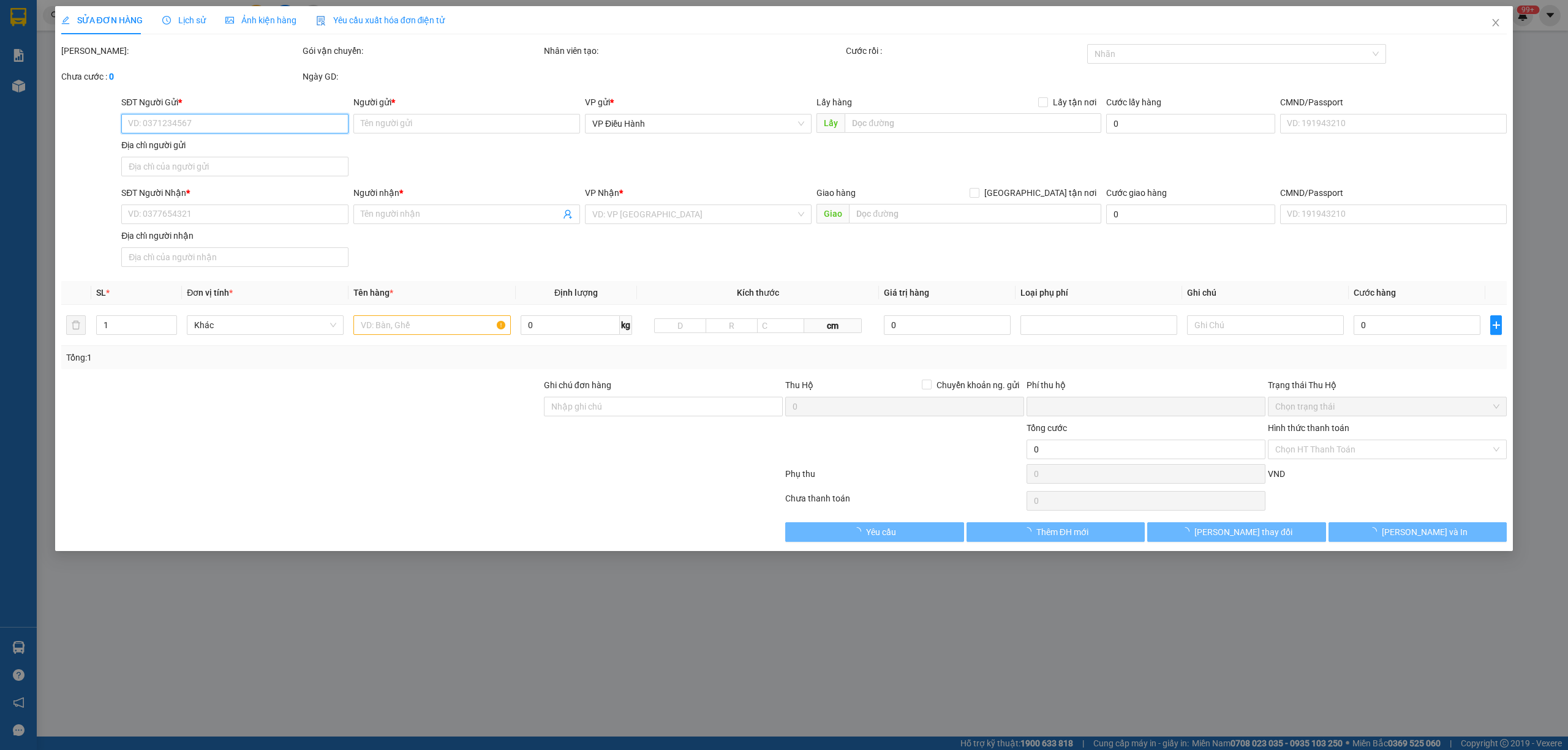
type input "26/6 đường 18B , [GEOGRAPHIC_DATA] a [GEOGRAPHIC_DATA]"
type input "0"
type input "600.000"
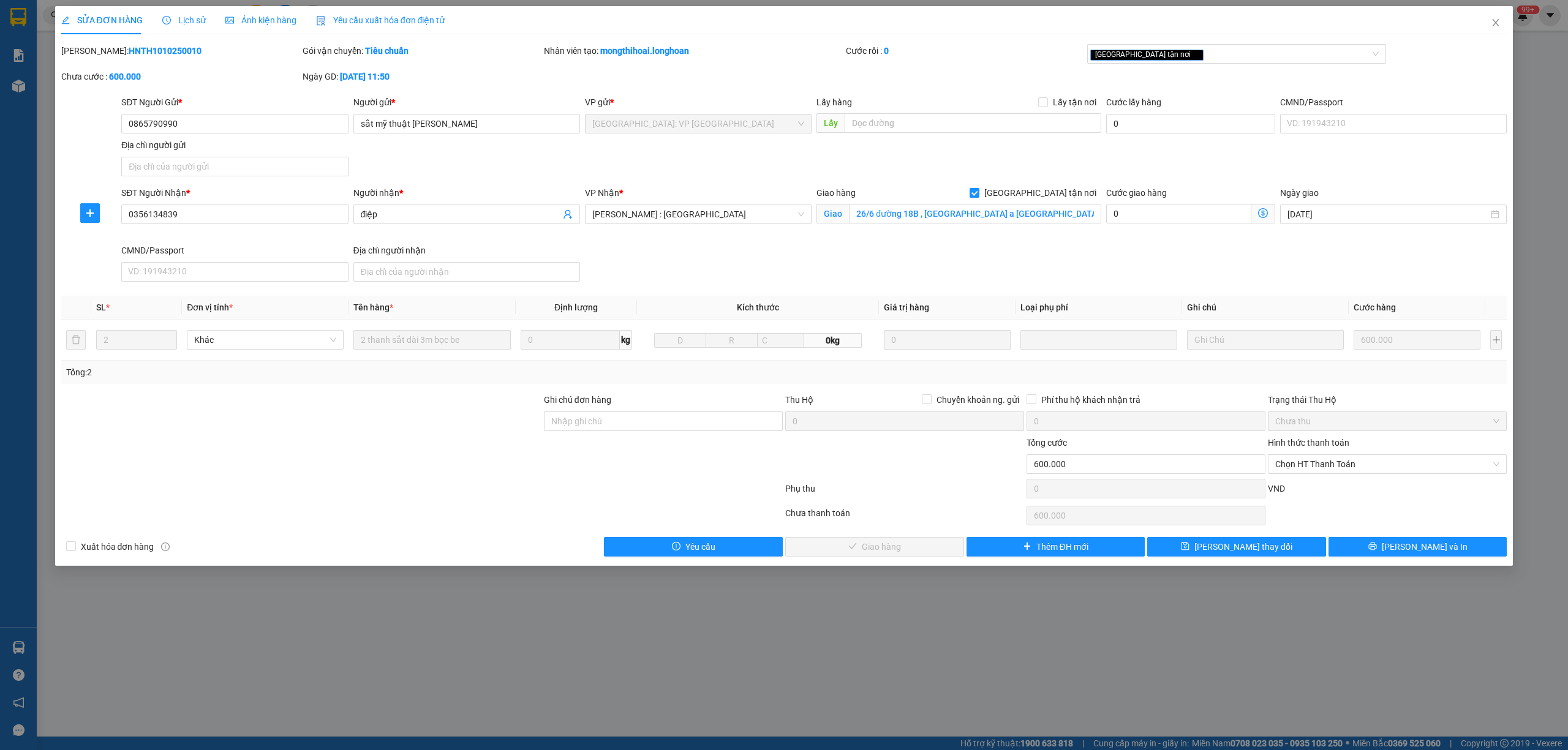
click at [174, 23] on span "Lịch sử" at bounding box center [184, 20] width 44 height 10
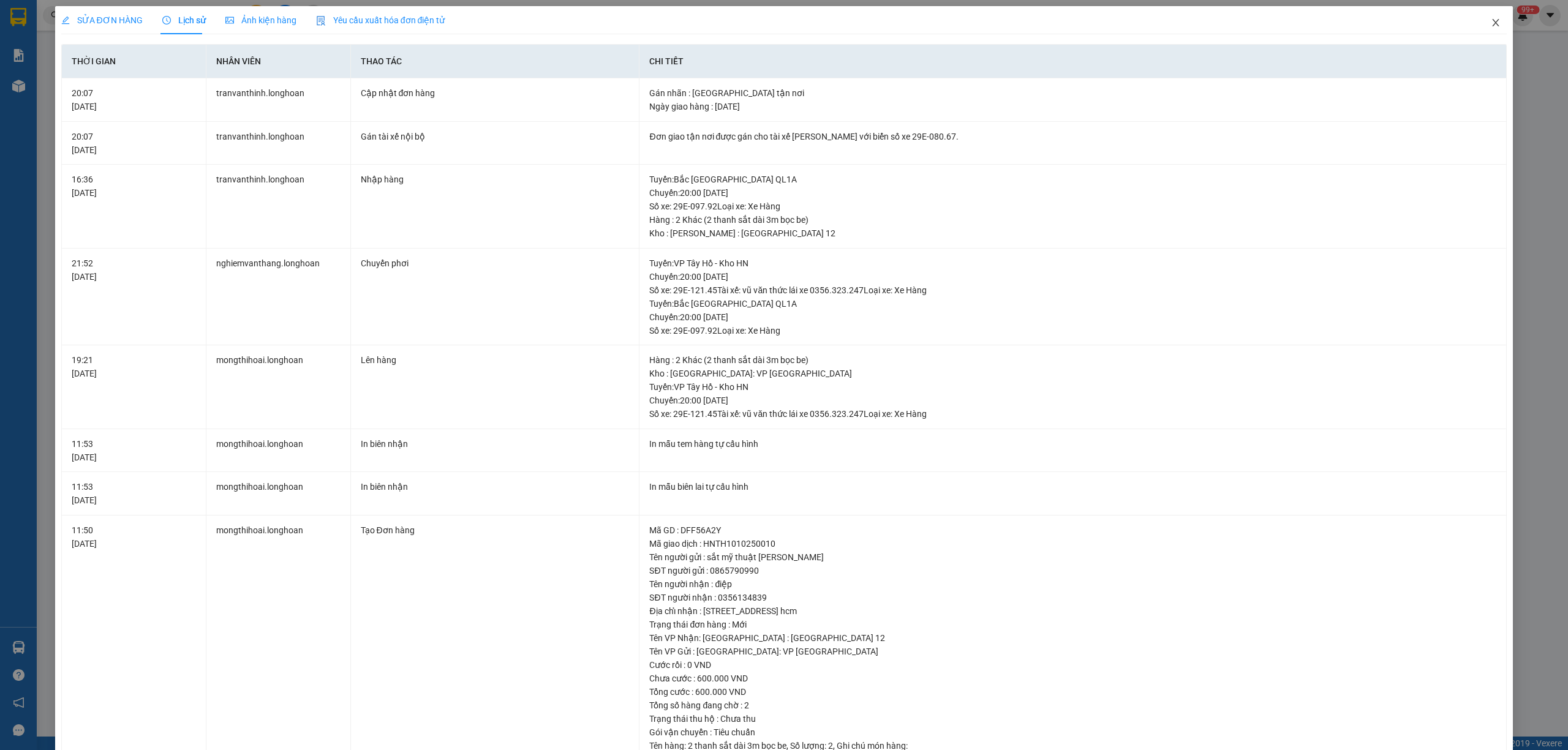
click at [1493, 25] on span "Close" at bounding box center [1496, 23] width 34 height 34
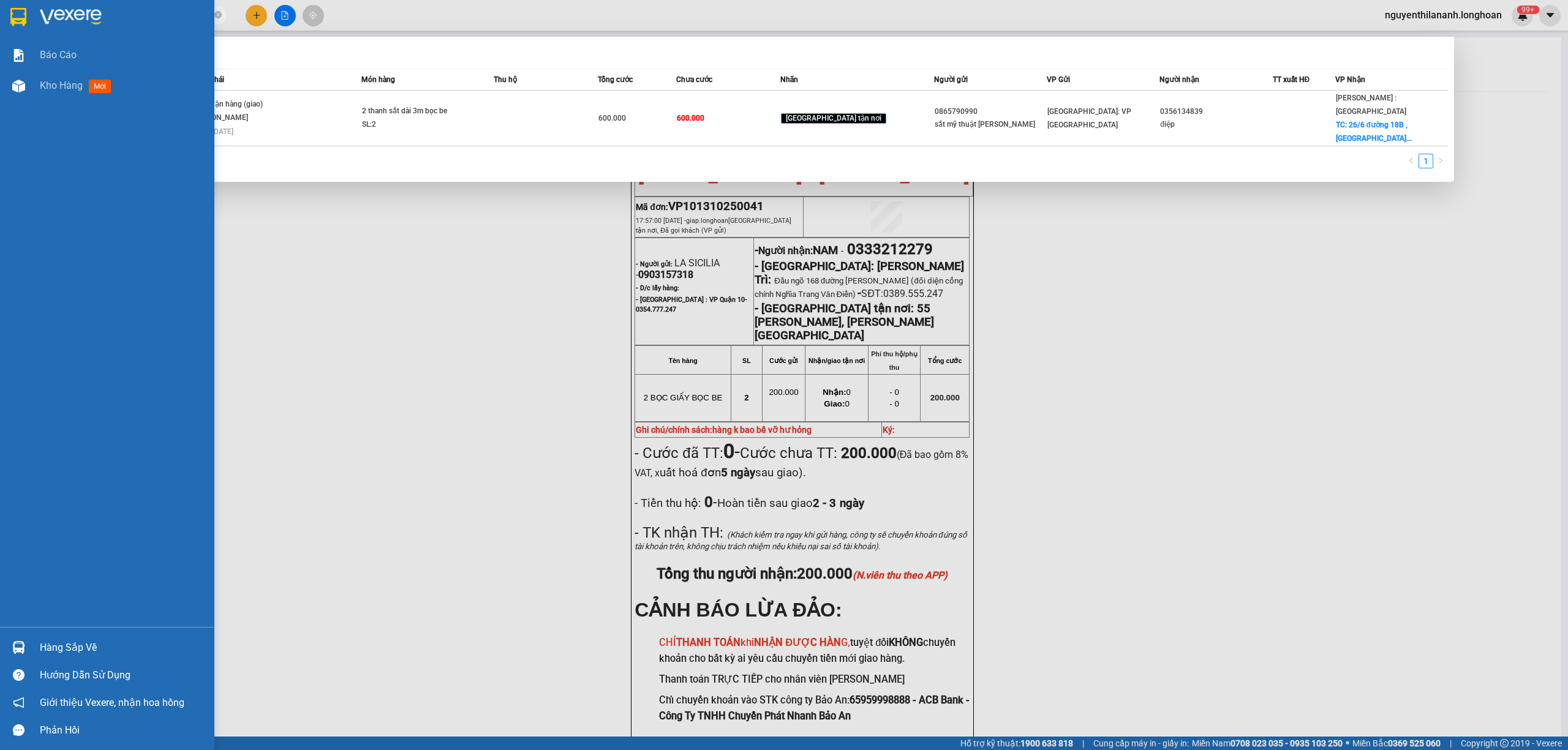
drag, startPoint x: 207, startPoint y: 18, endPoint x: 0, endPoint y: 21, distance: 207.0
click at [0, 21] on section "Kết quả tìm kiếm ( 1 ) Bộ lọc Mã ĐH Trạng thái Món hàng Thu hộ Tổng cước Chưa c…" at bounding box center [784, 375] width 1568 height 750
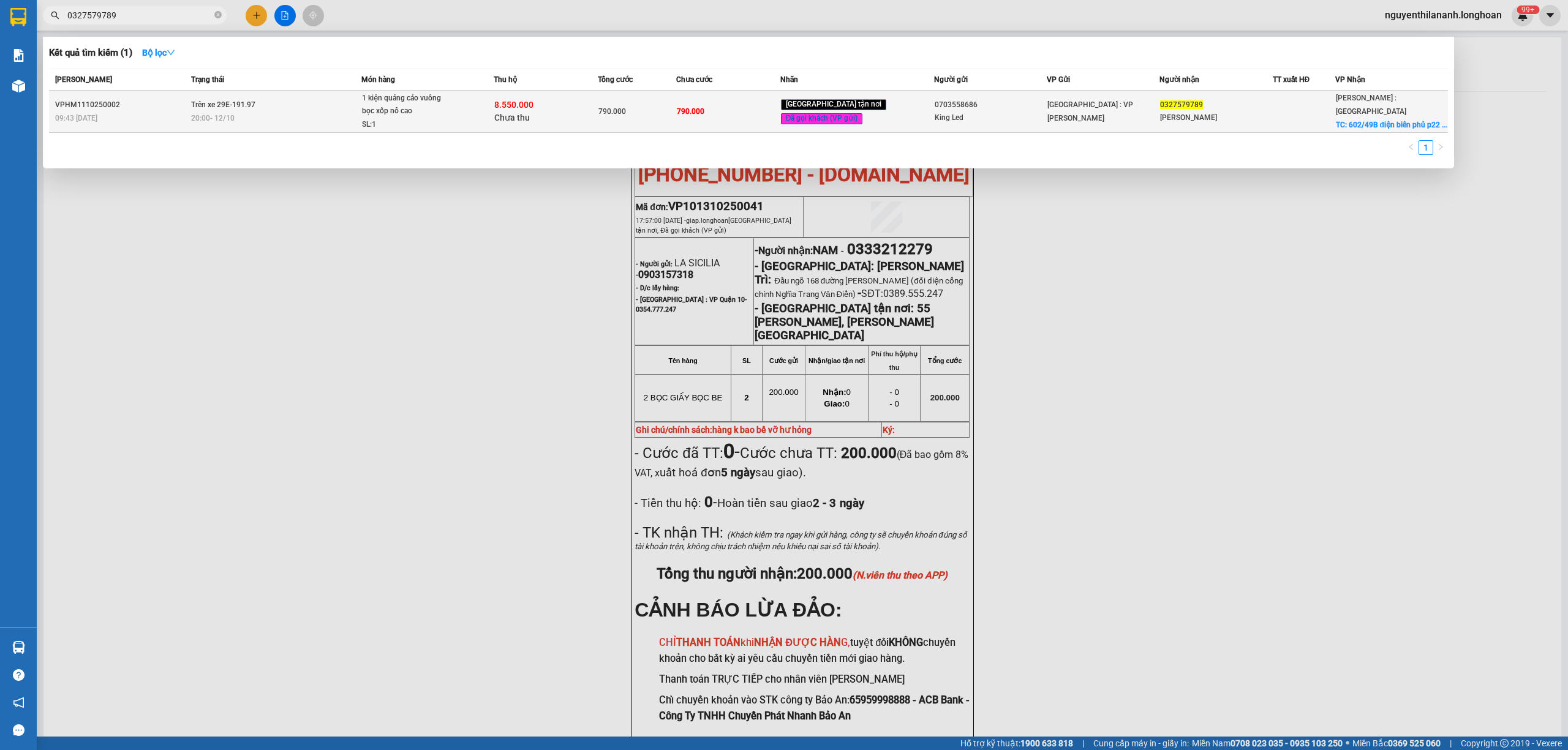
type input "0327579789"
click at [169, 103] on div "VPHM1110250002" at bounding box center [122, 105] width 133 height 13
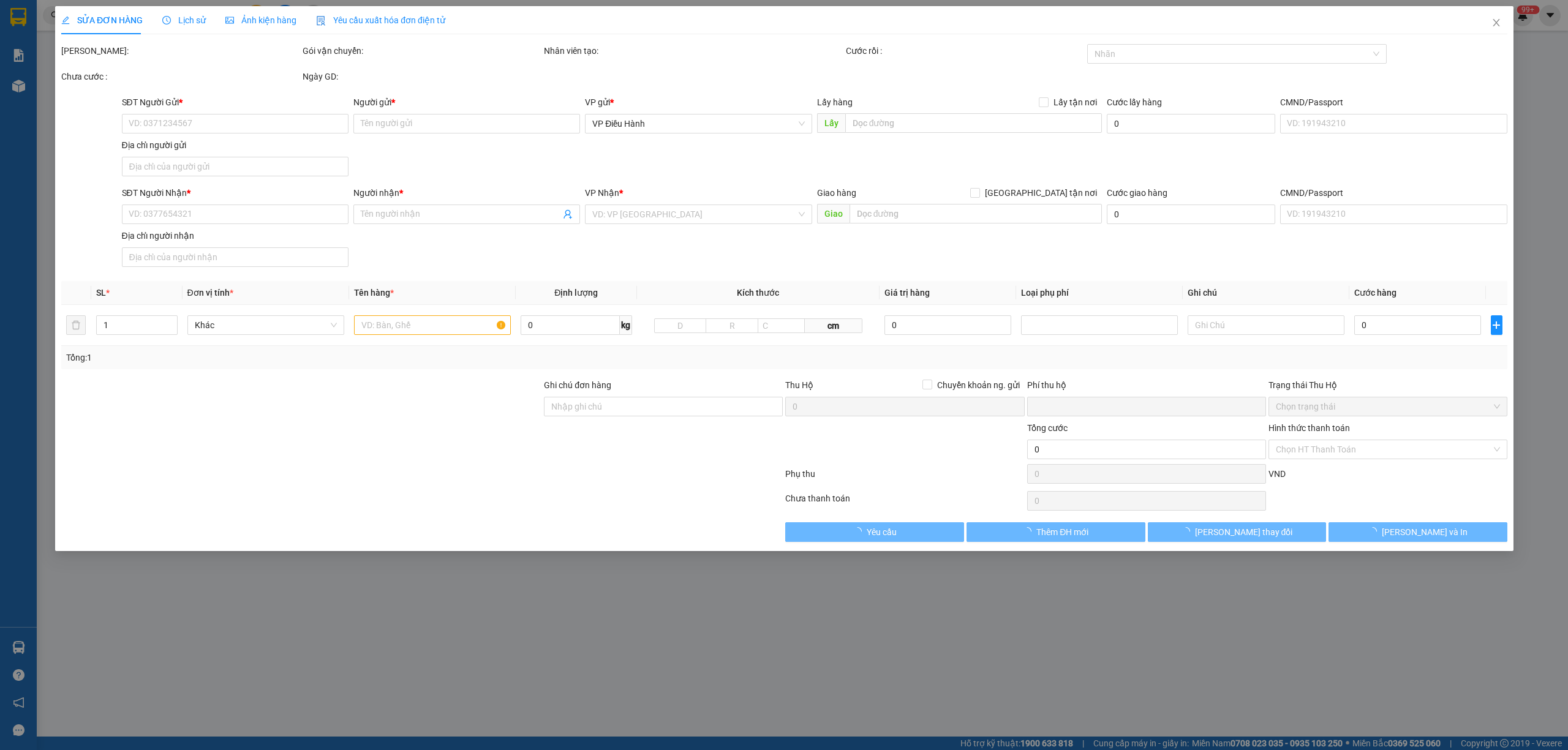
type input "0703558686"
type input "King Led"
type input "0327579789"
type input "[PERSON_NAME]"
checkbox input "true"
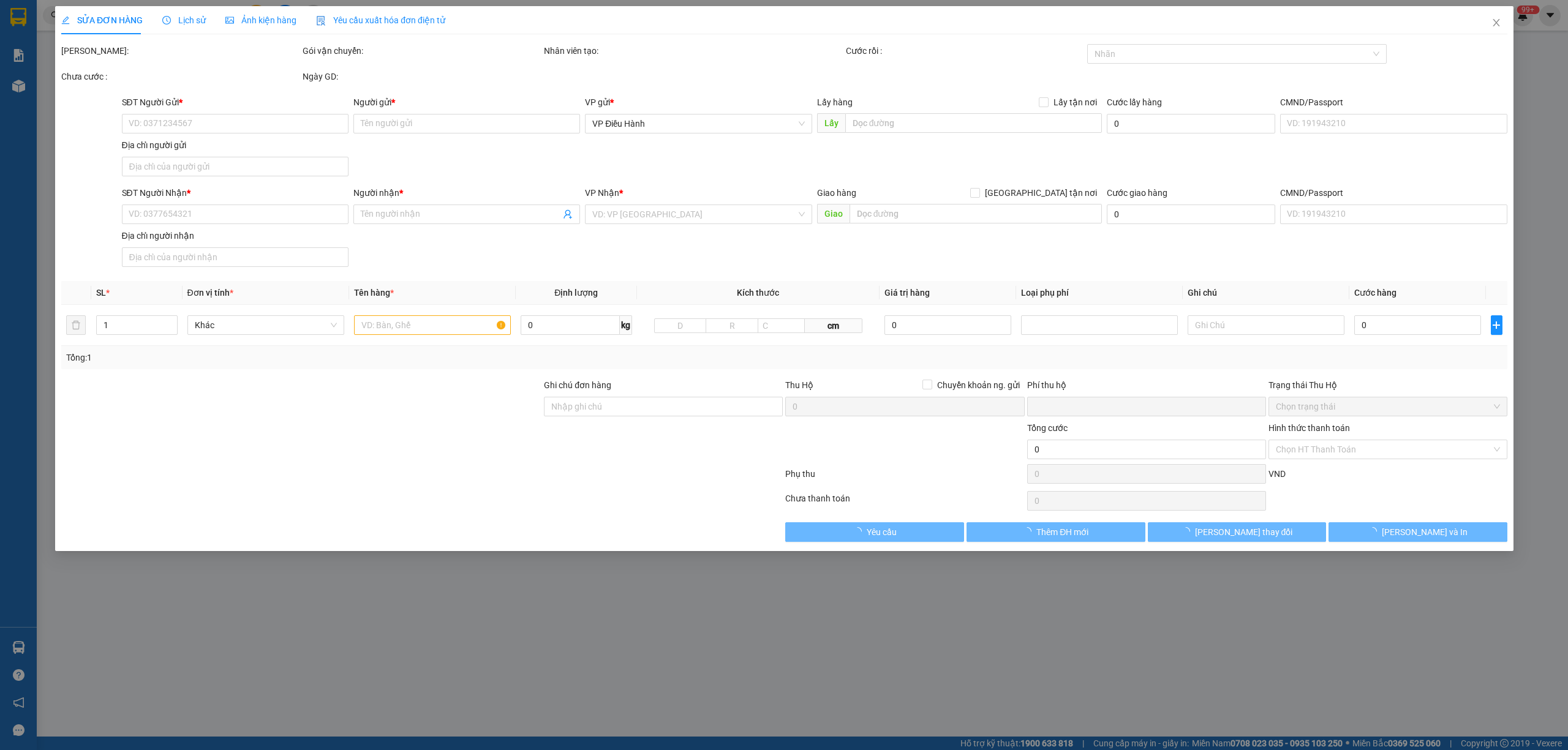
type input "602/49B điện biên phủ p22 [GEOGRAPHIC_DATA]"
type input "nhận nguyên kiện,giao nguyên kiện,bể vỡ k đền"
type input "790.000"
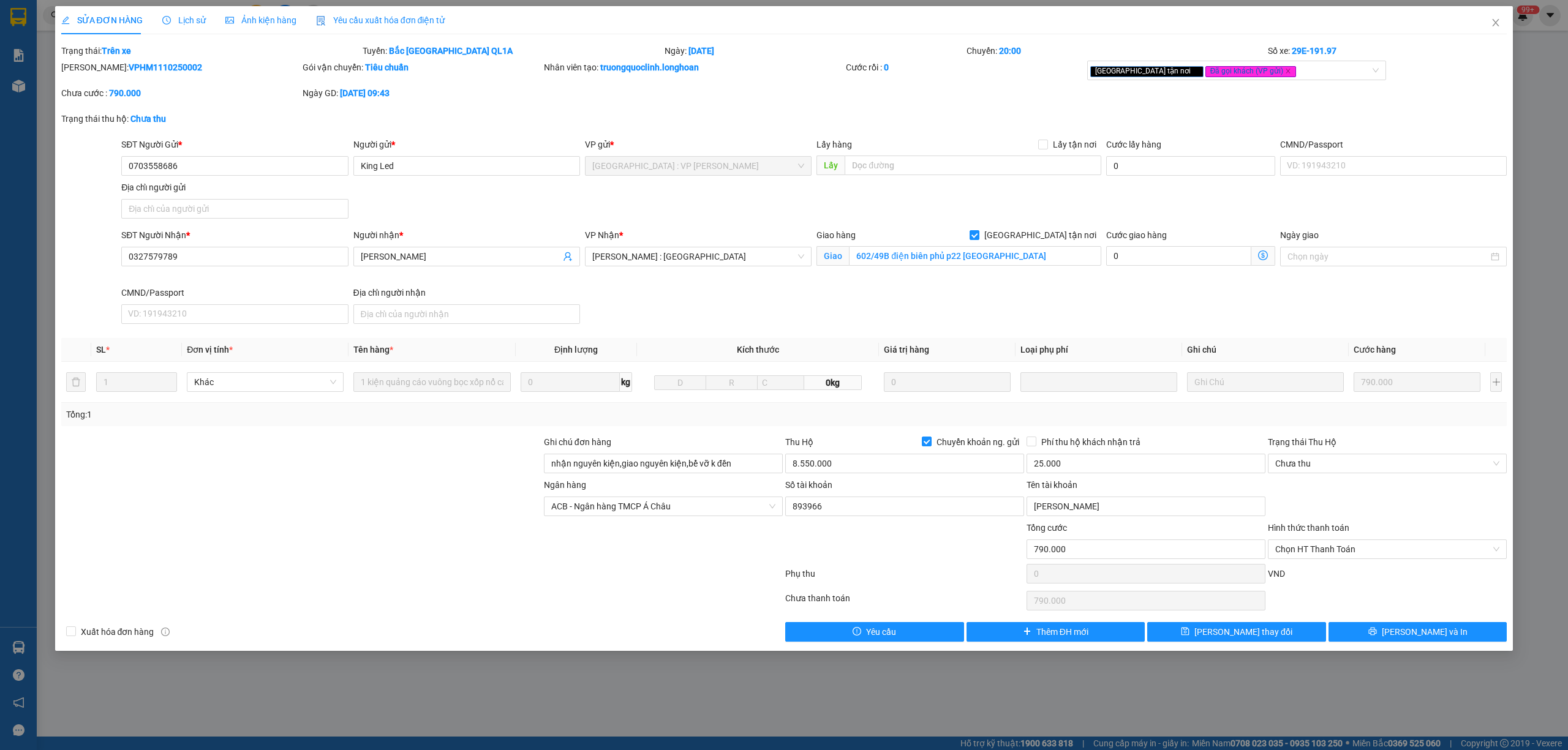
click at [194, 20] on span "Lịch sử" at bounding box center [184, 20] width 44 height 10
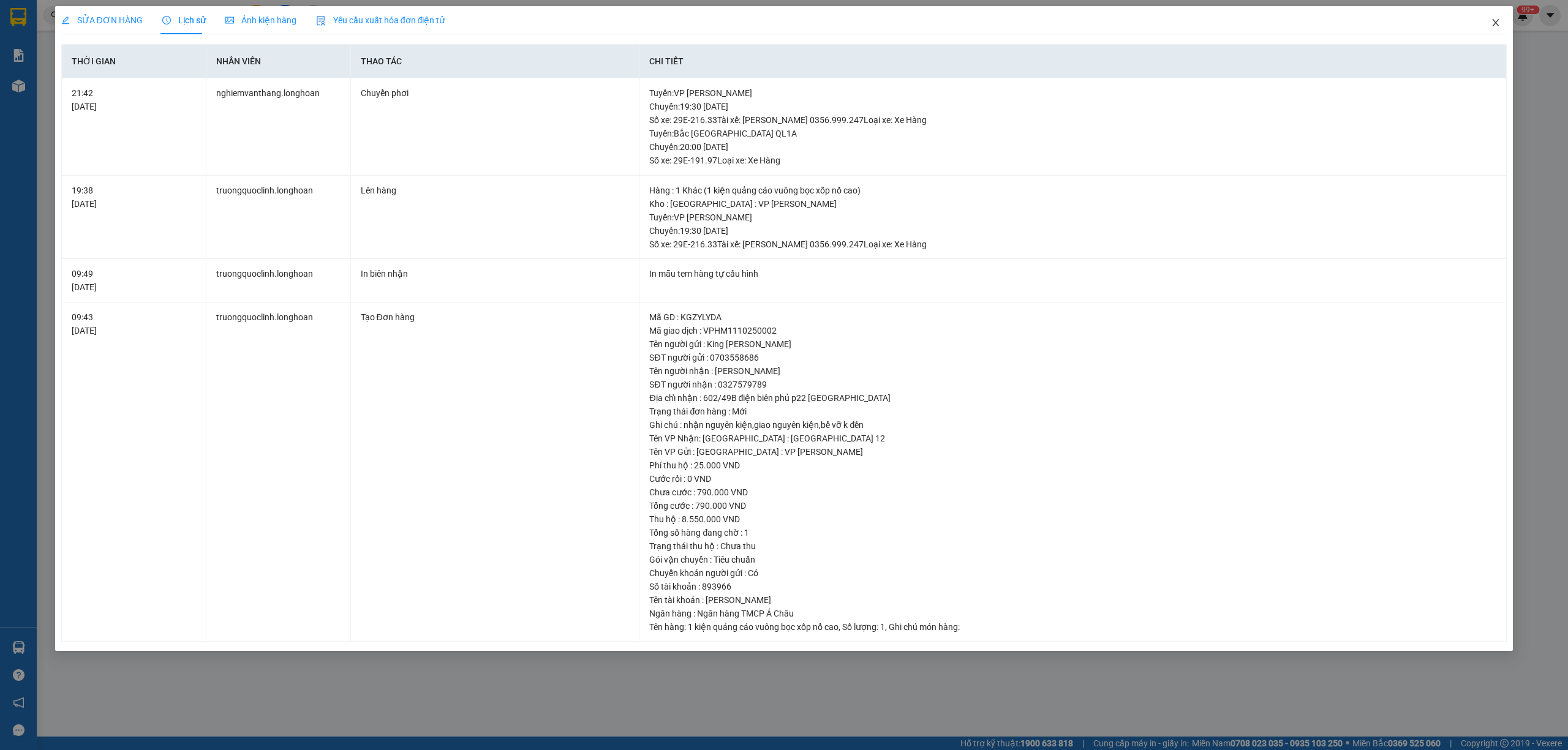
drag, startPoint x: 1497, startPoint y: 19, endPoint x: 1485, endPoint y: 20, distance: 12.0
click at [1485, 20] on span "Close" at bounding box center [1496, 23] width 34 height 34
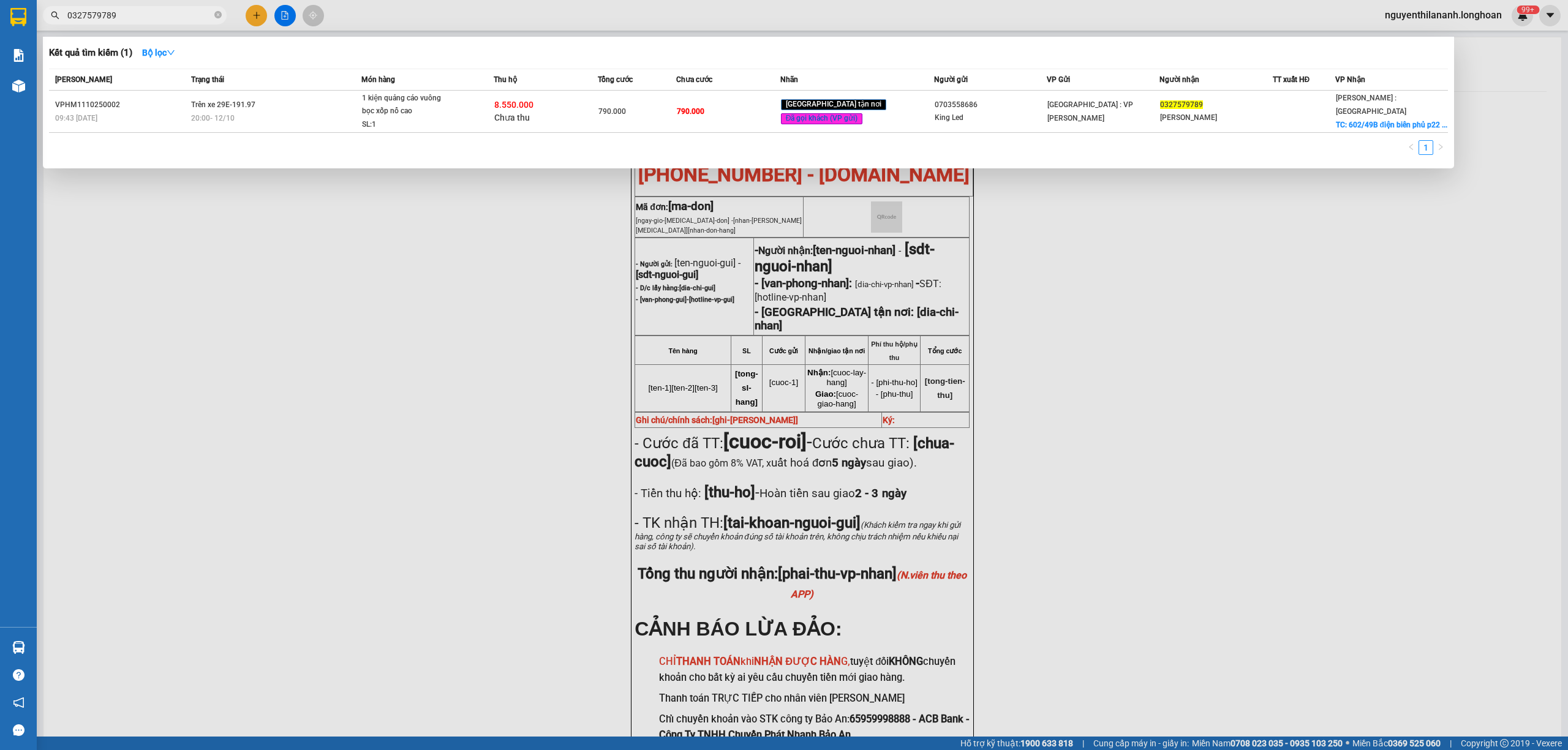
click at [222, 17] on span "0327579789" at bounding box center [135, 15] width 184 height 18
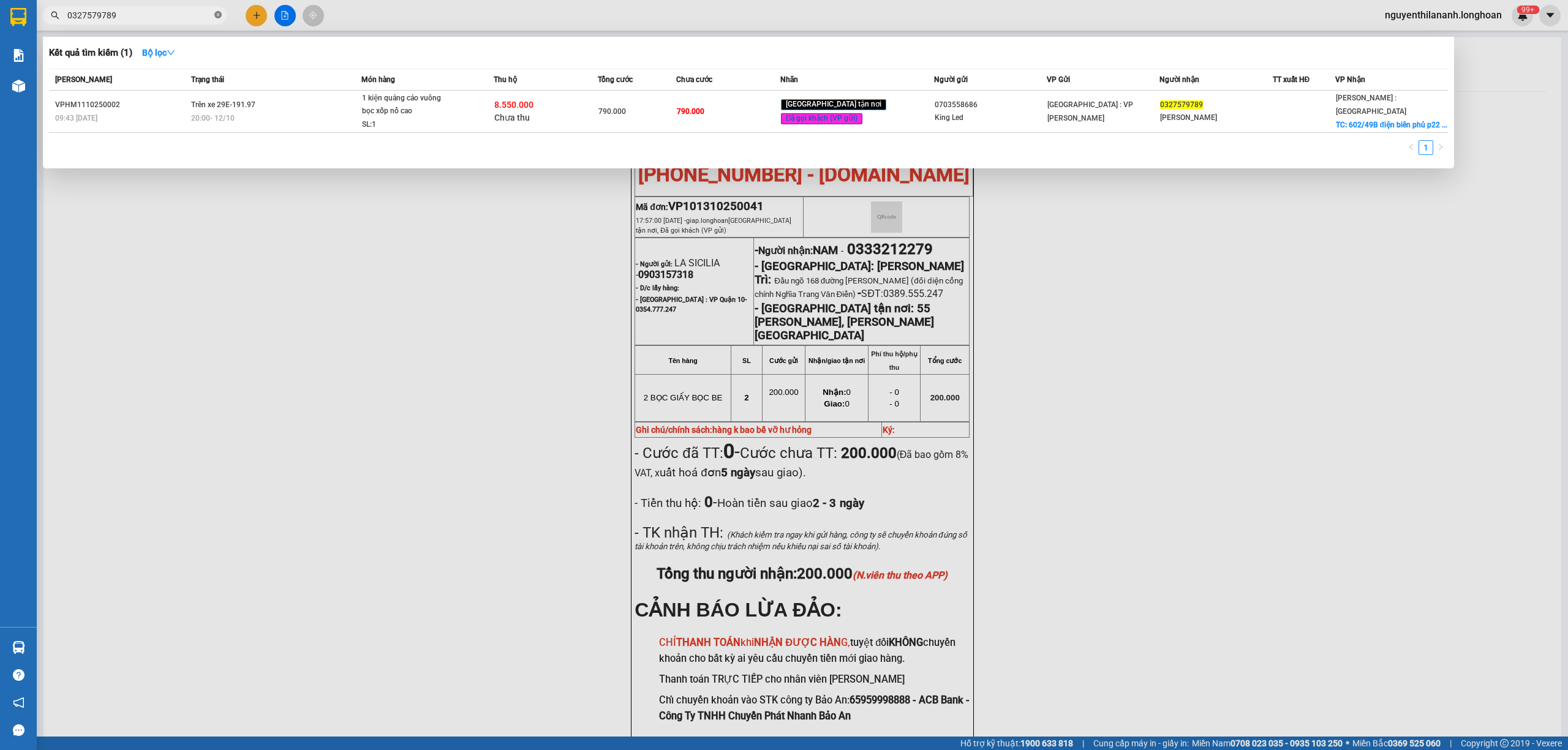
click at [218, 17] on icon "close-circle" at bounding box center [218, 14] width 7 height 7
paste input "CTNK1210250001"
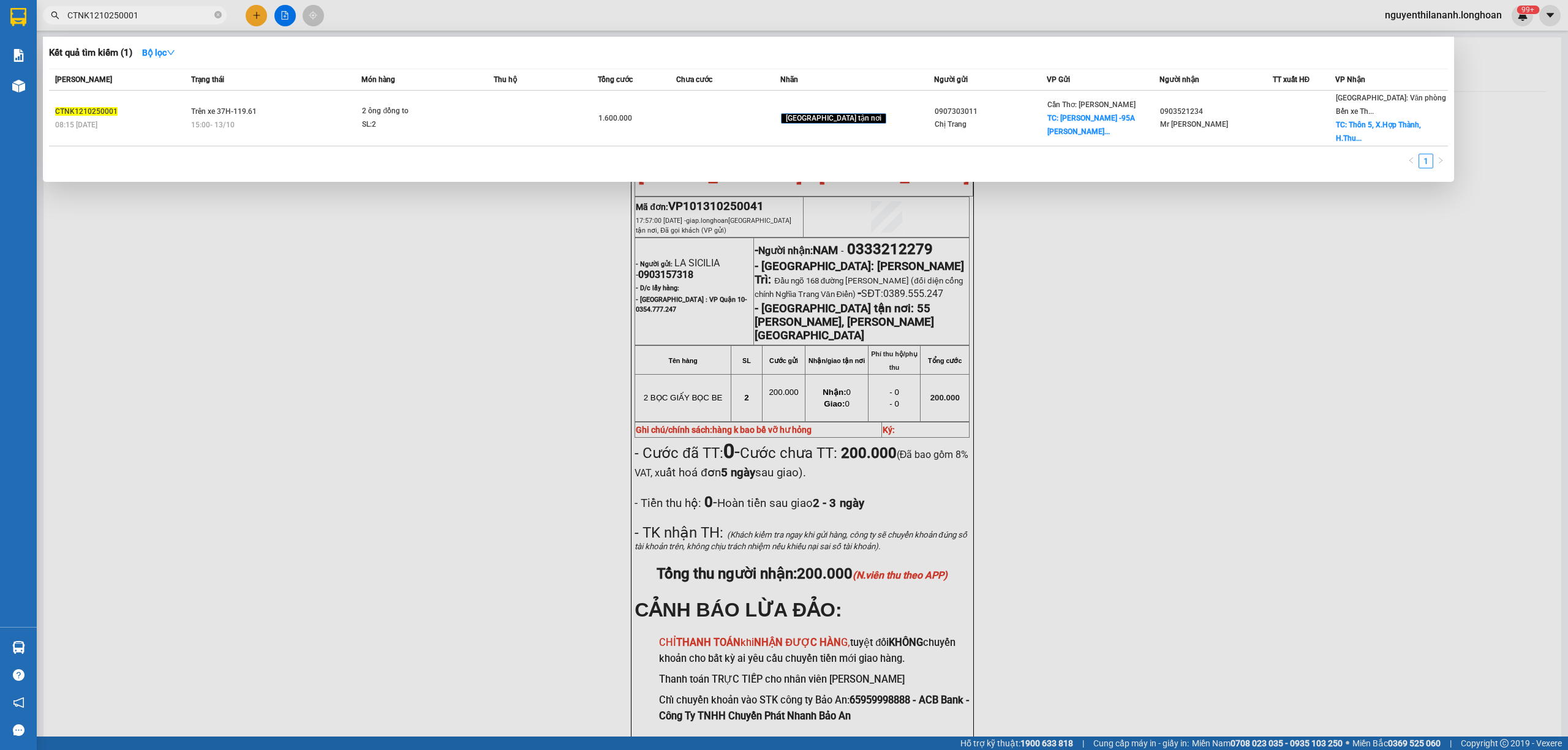
type input "CTNK1210250001"
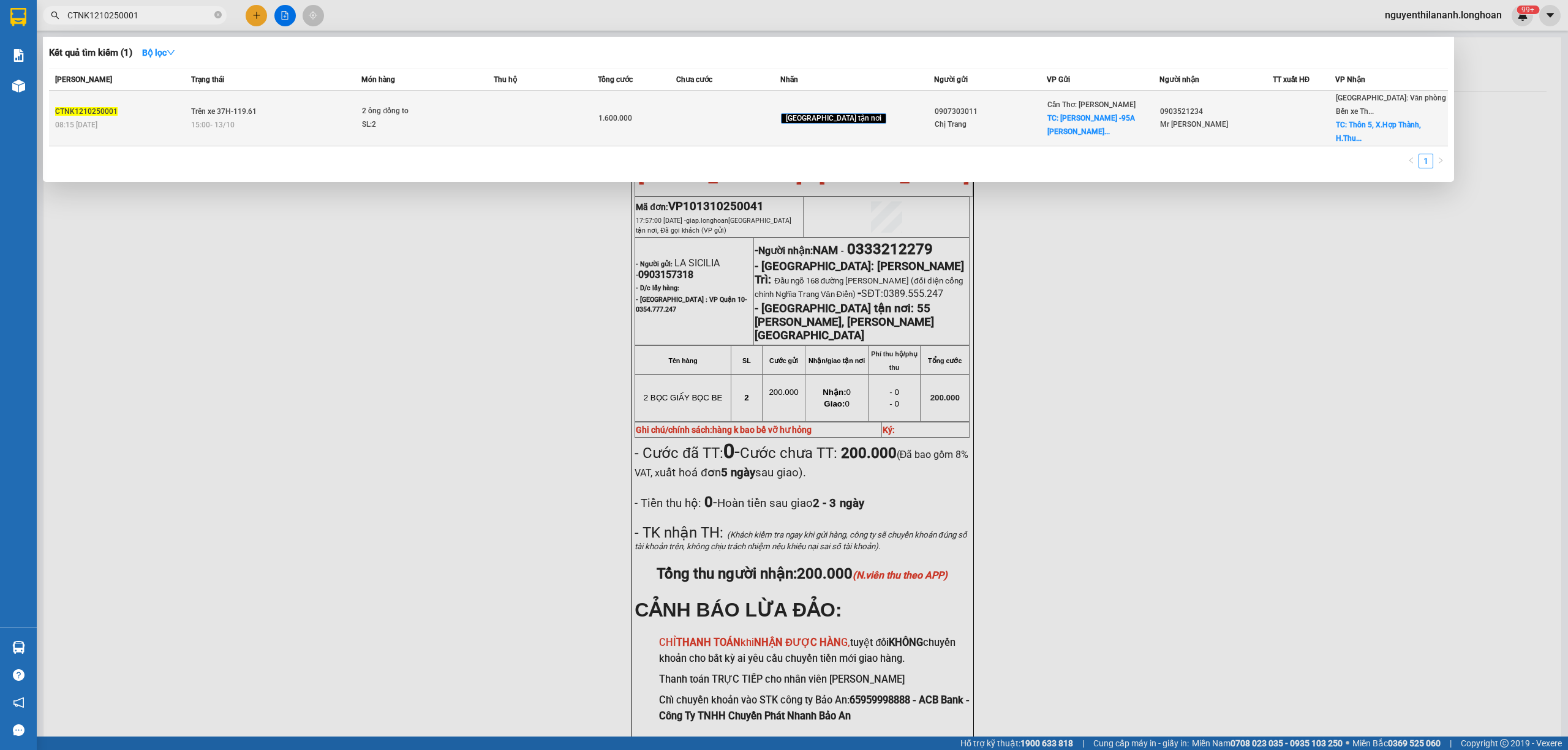
click at [172, 118] on div "08:15 [DATE]" at bounding box center [122, 125] width 133 height 14
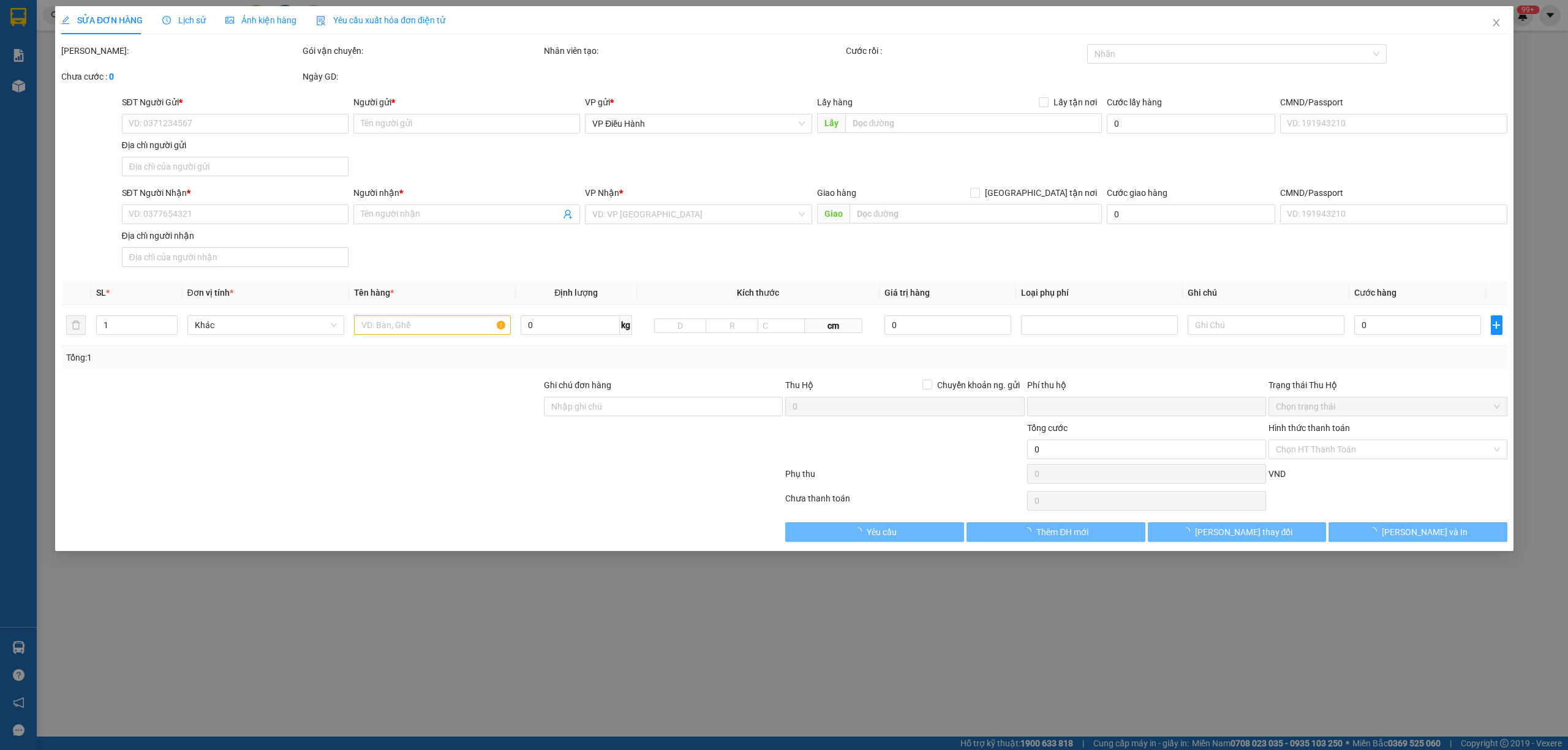
type input "0907303011"
type input "Chị Trang"
checkbox input "true"
type input "[PERSON_NAME] -95A [PERSON_NAME], P.[GEOGRAPHIC_DATA], [GEOGRAPHIC_DATA], [GEOG…"
type input "0903521234"
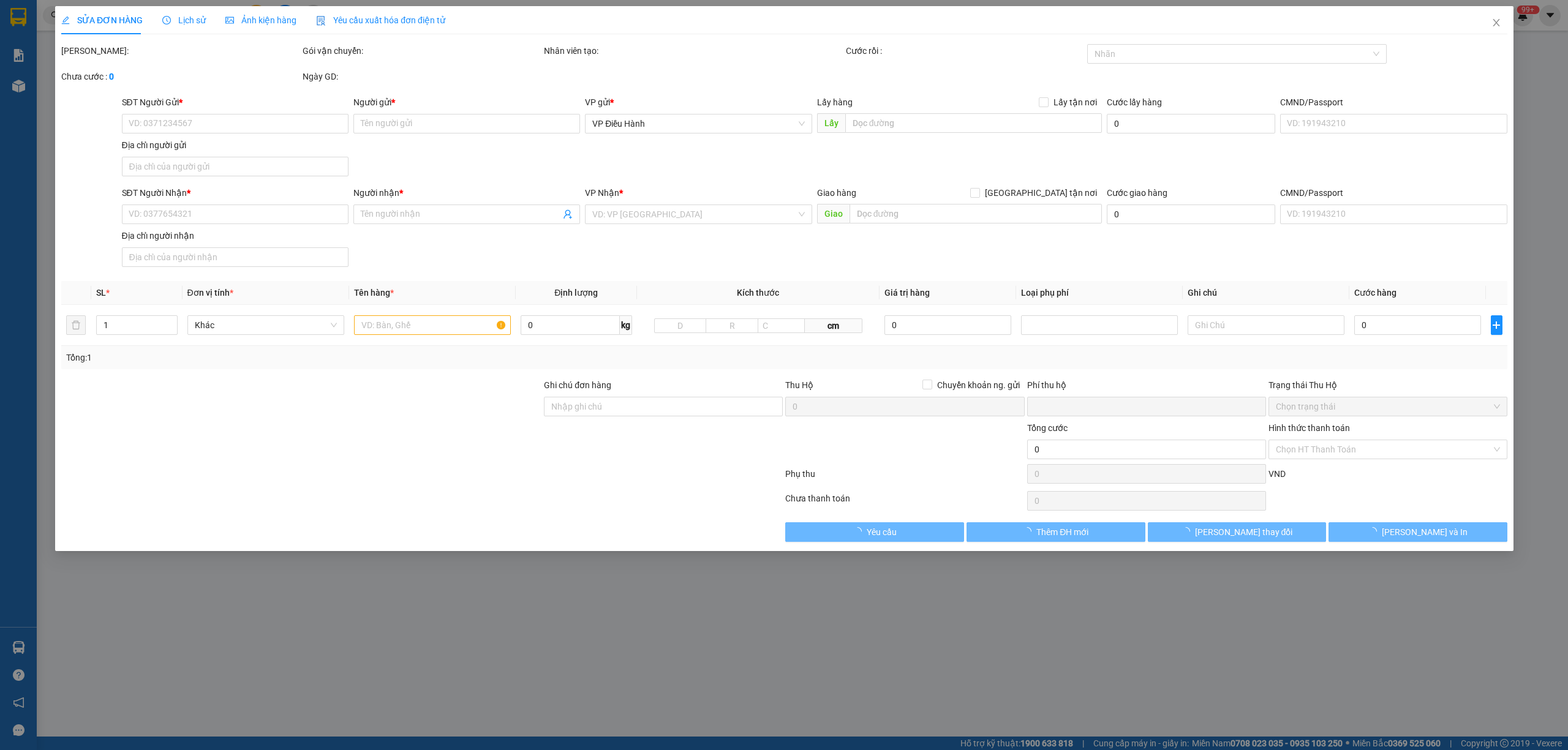
type input "Mr [PERSON_NAME]"
checkbox input "true"
type input "Thôn 5, X.Hợp Thành, H.Thuỷ Nguyên, [GEOGRAPHIC_DATA]"
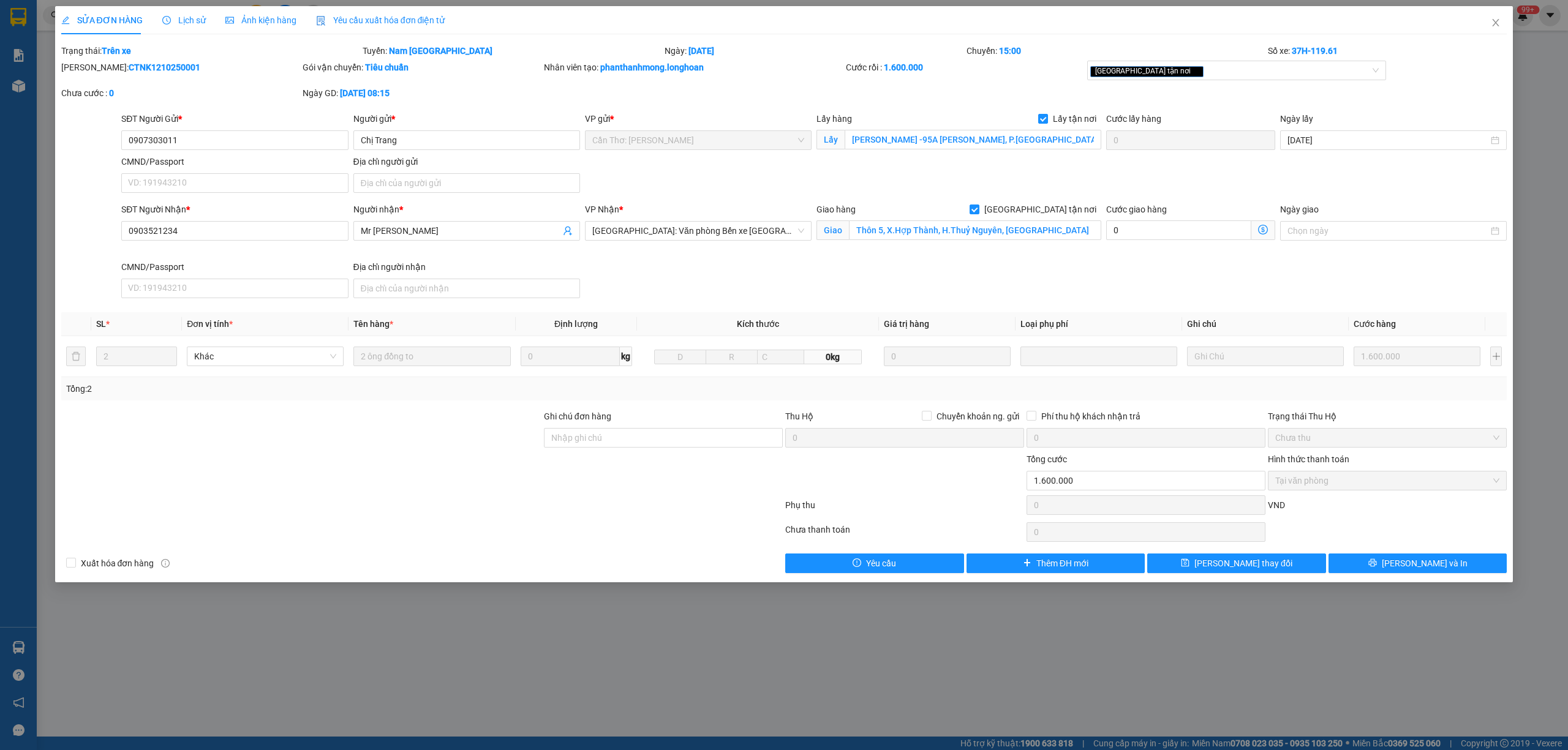
click at [179, 27] on div "Lịch sử" at bounding box center [184, 19] width 44 height 28
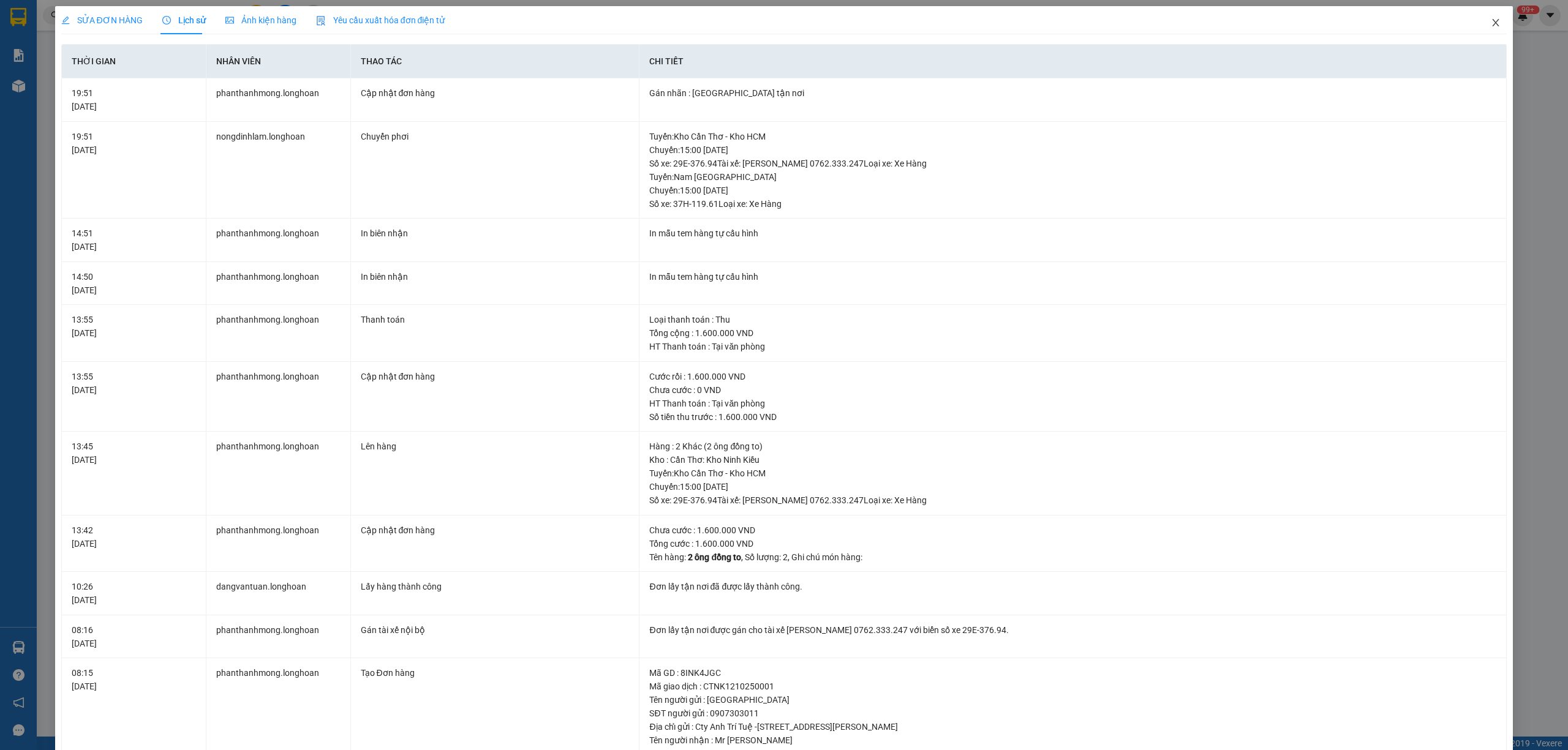
drag, startPoint x: 1485, startPoint y: 25, endPoint x: 1419, endPoint y: 30, distance: 66.2
click at [1491, 25] on icon "close" at bounding box center [1495, 22] width 10 height 10
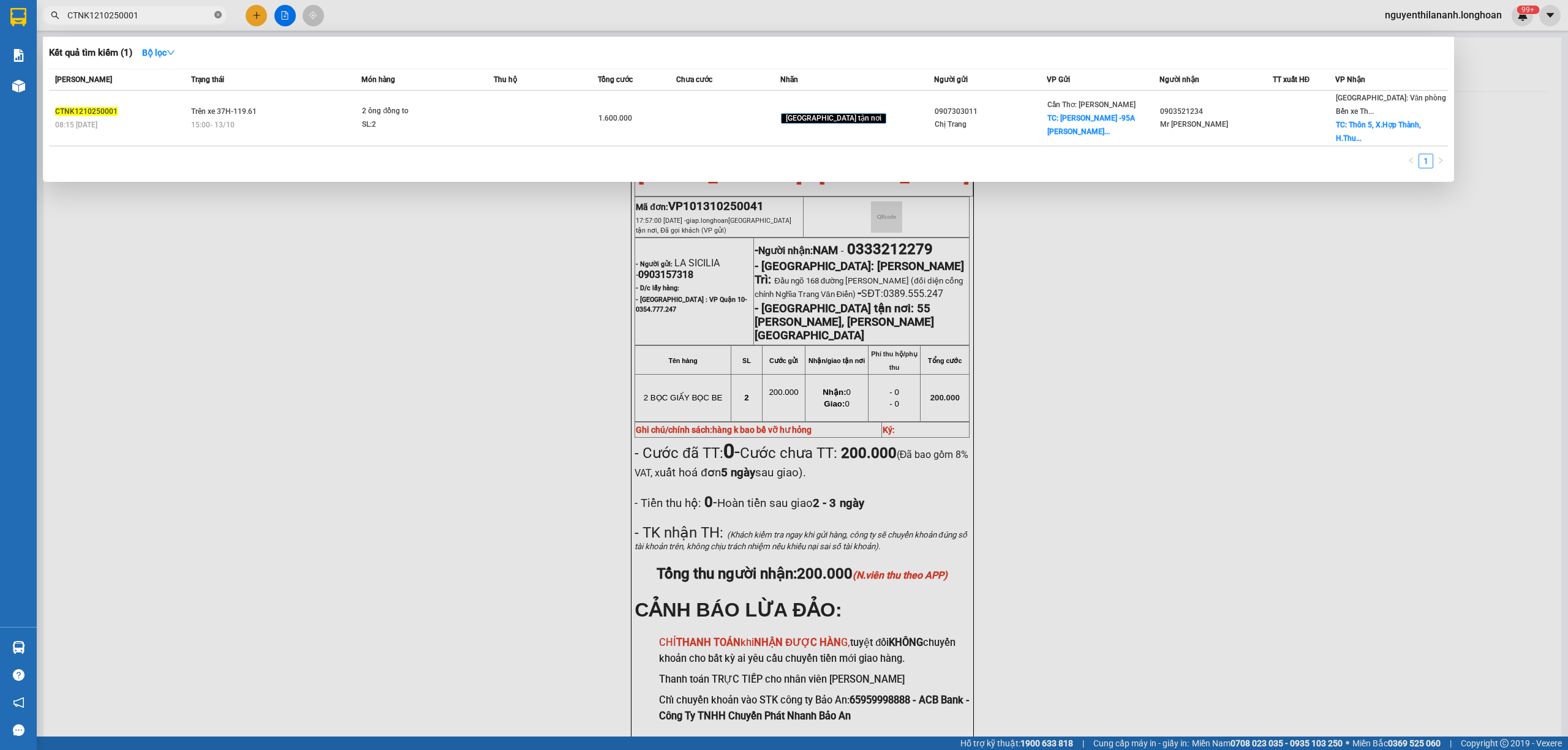
click at [218, 16] on icon "close-circle" at bounding box center [218, 14] width 7 height 7
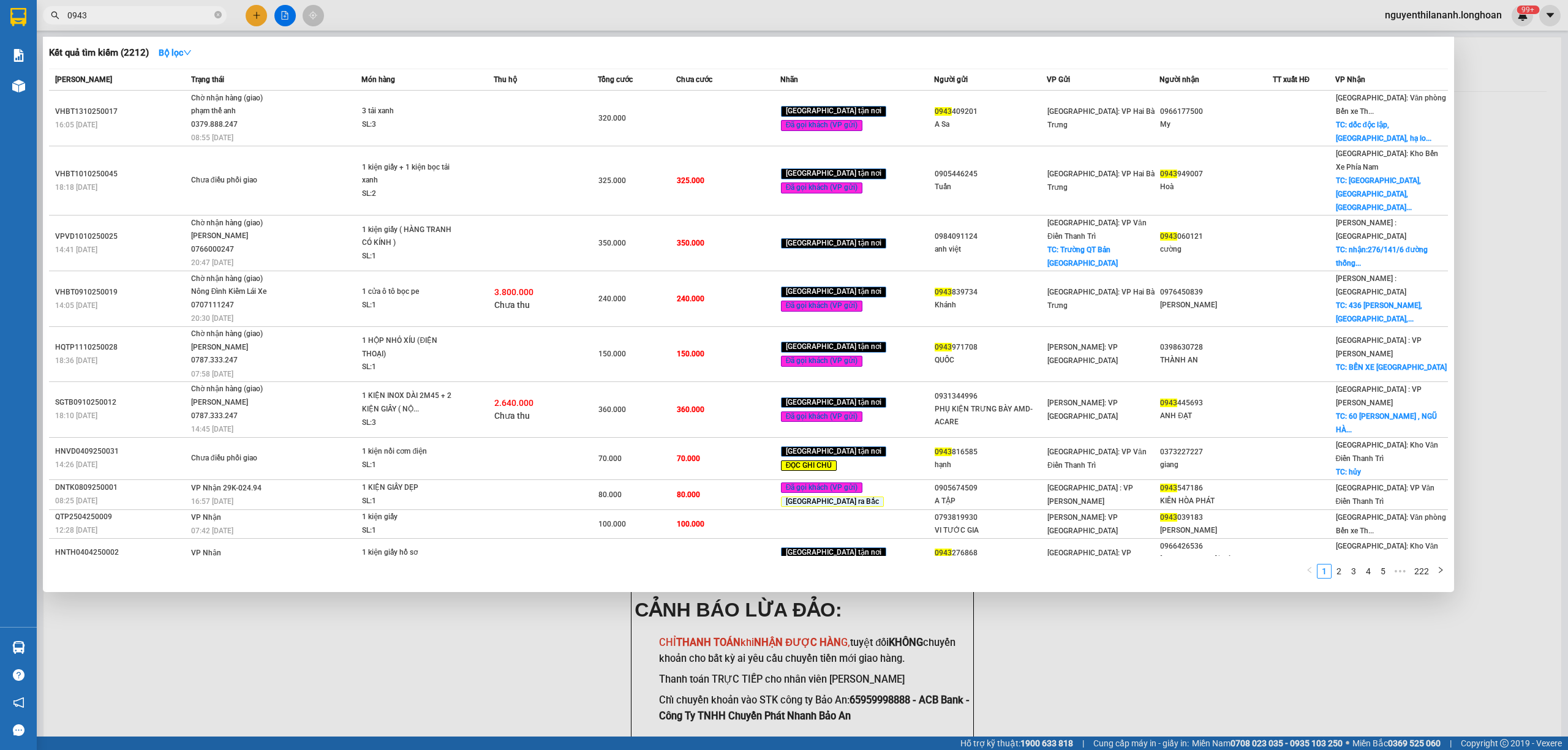
click at [123, 12] on input "0943" at bounding box center [140, 15] width 144 height 14
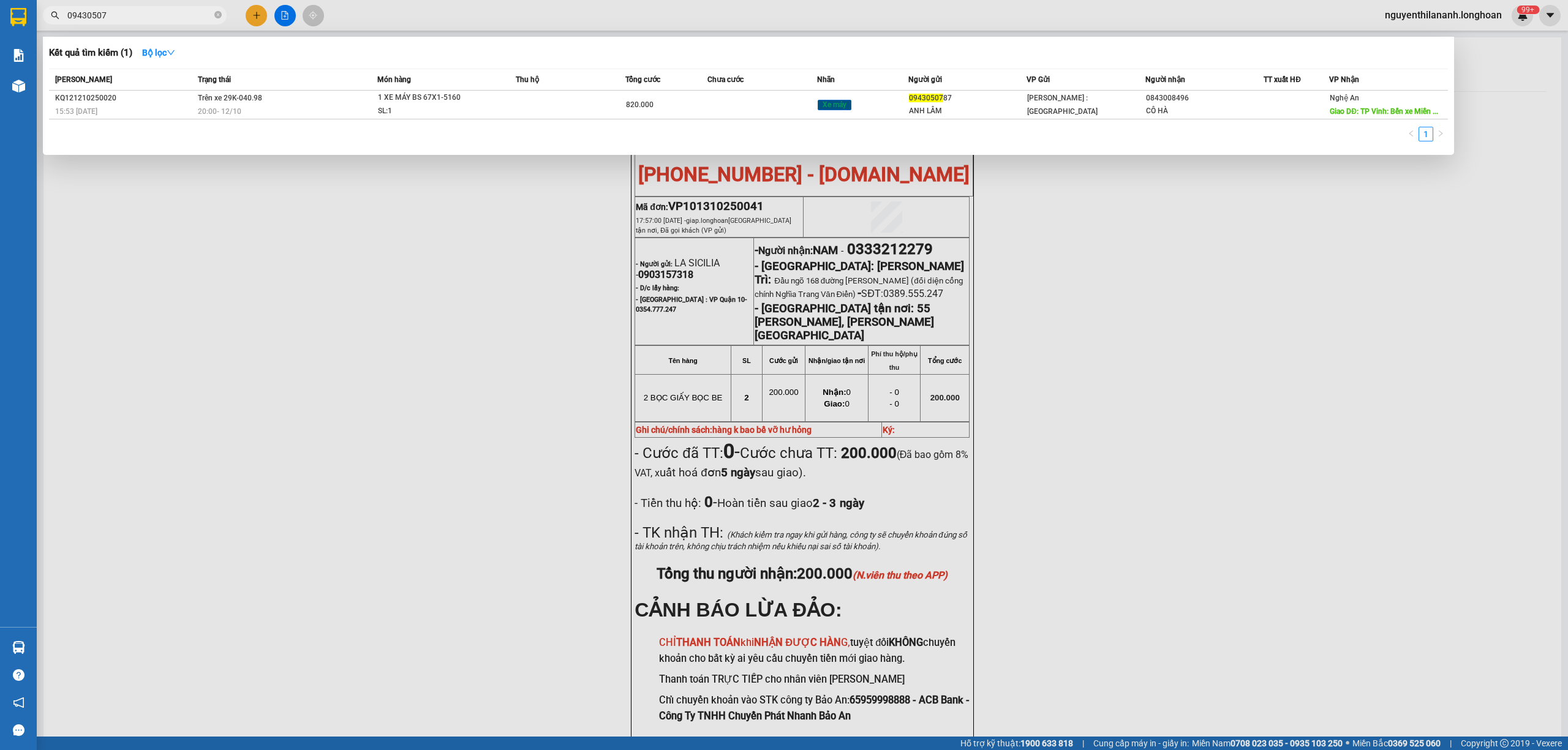
click at [173, 121] on div "Mã ĐH Trạng thái Món hàng Thu hộ Tổng cước Chưa cước Nhãn Người gửi VP Gửi Ngườ…" at bounding box center [748, 109] width 1399 height 80
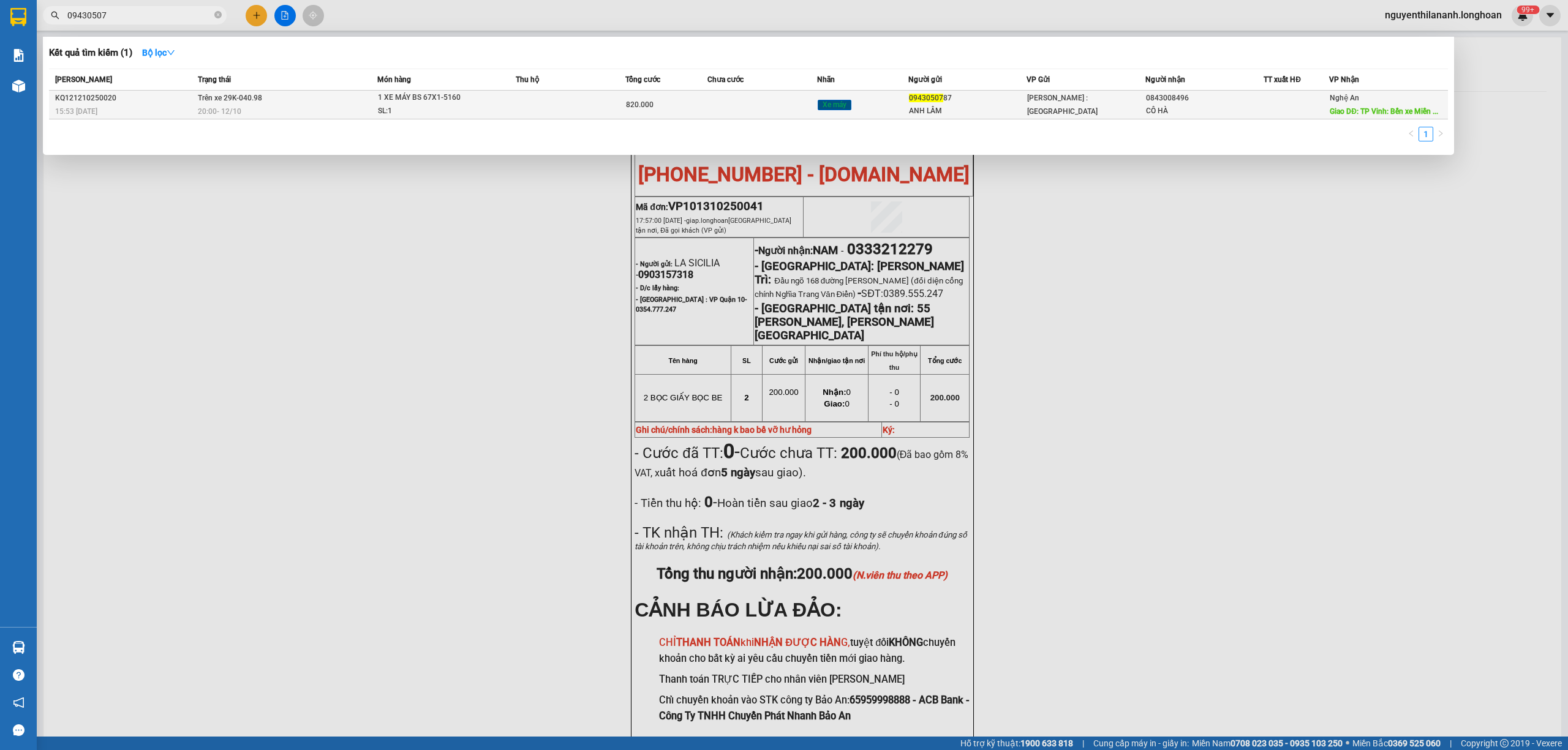
click at [163, 103] on div "KQ121210250020" at bounding box center [125, 98] width 139 height 13
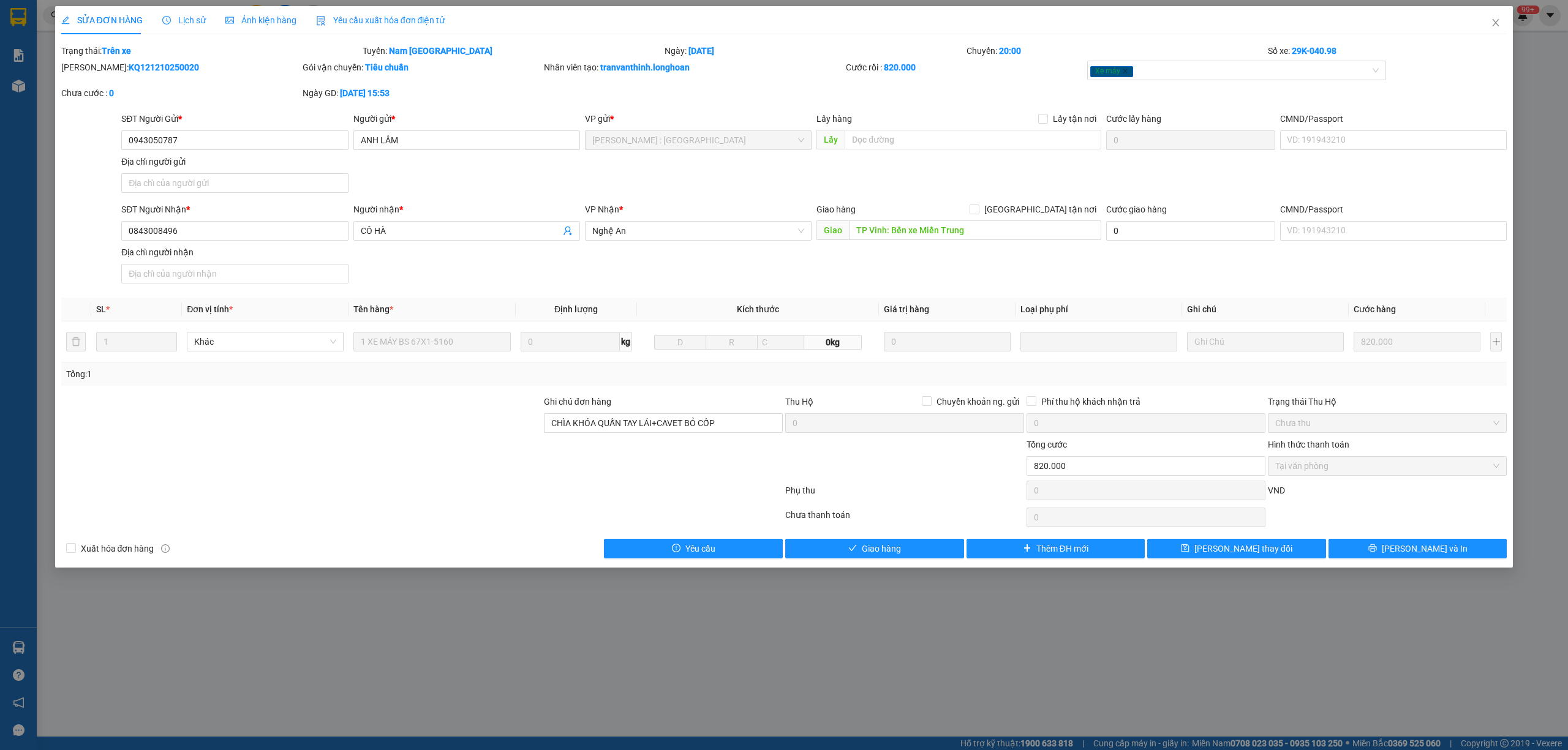
click at [192, 18] on span "Lịch sử" at bounding box center [184, 20] width 44 height 10
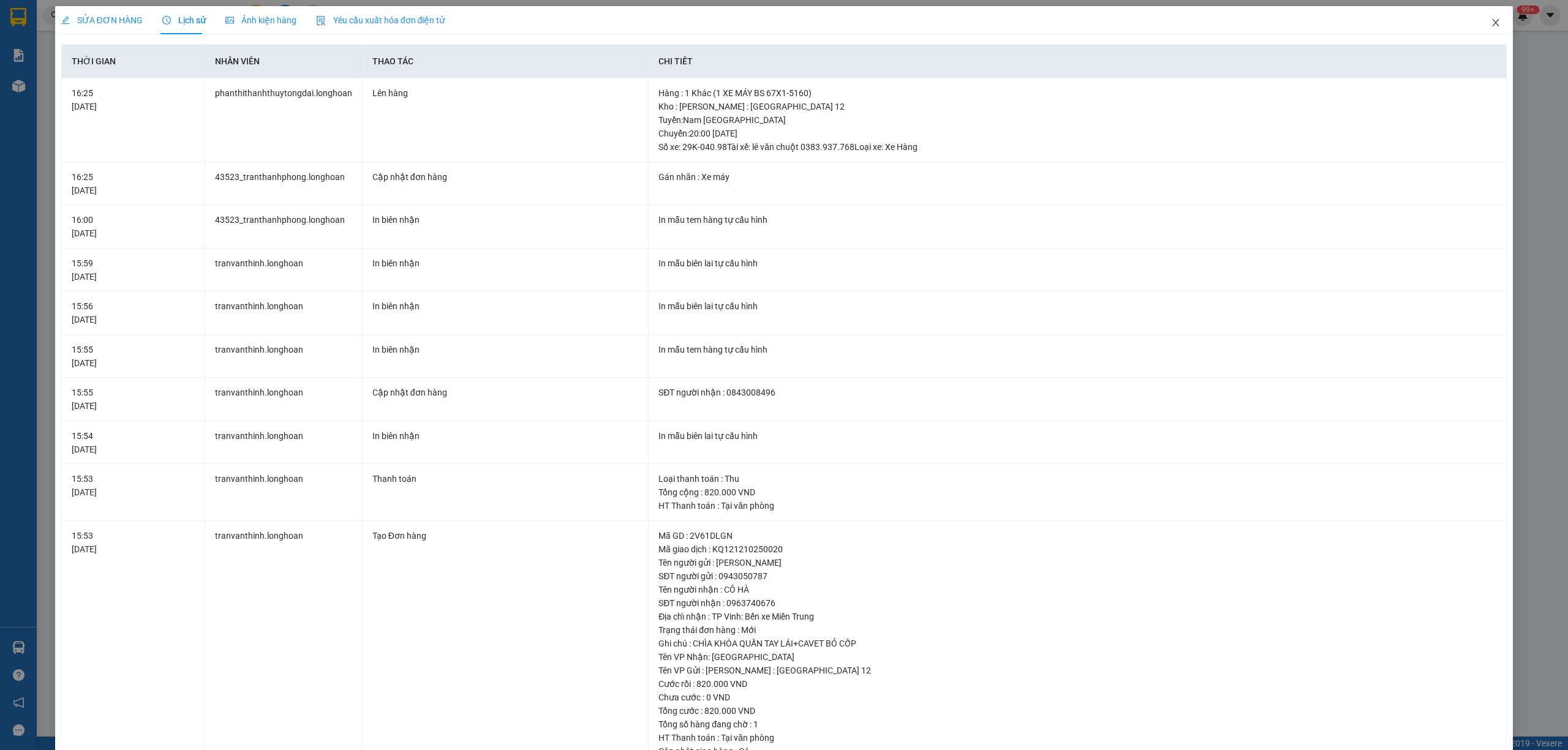
click at [1480, 16] on span "Close" at bounding box center [1496, 23] width 34 height 34
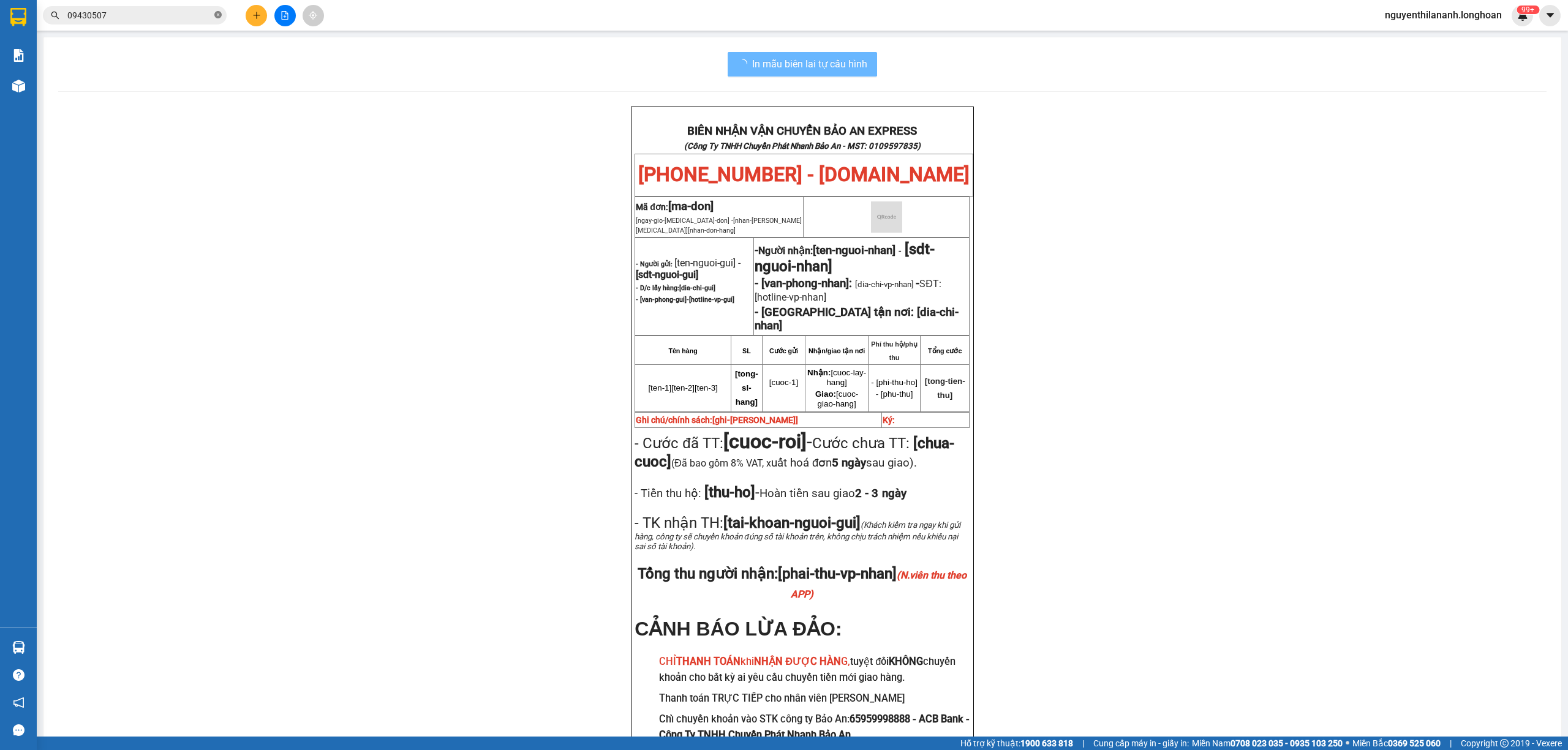
click at [218, 13] on icon "close-circle" at bounding box center [218, 14] width 7 height 7
paste input "0969109166"
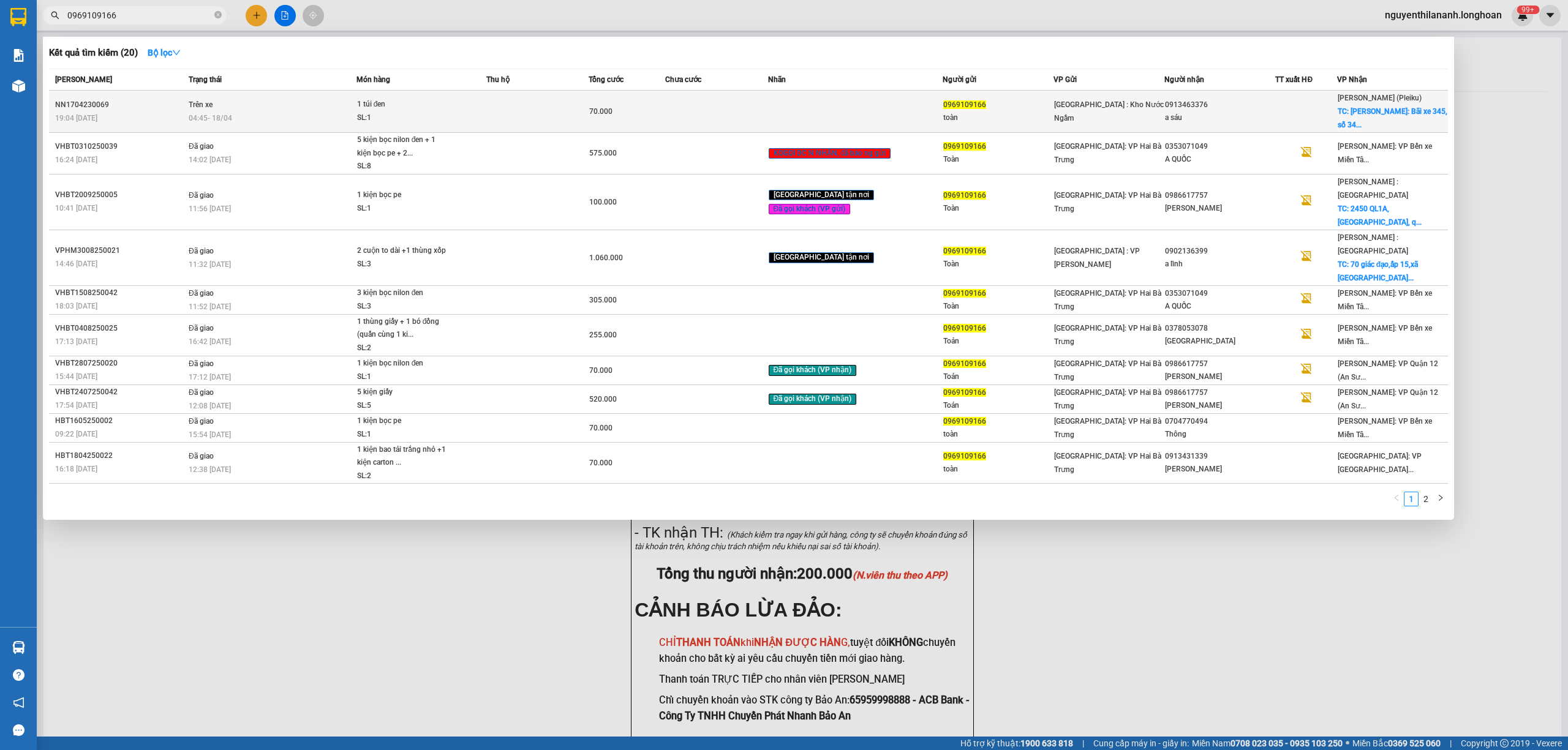
click at [131, 103] on div "NN1704230069" at bounding box center [120, 105] width 130 height 13
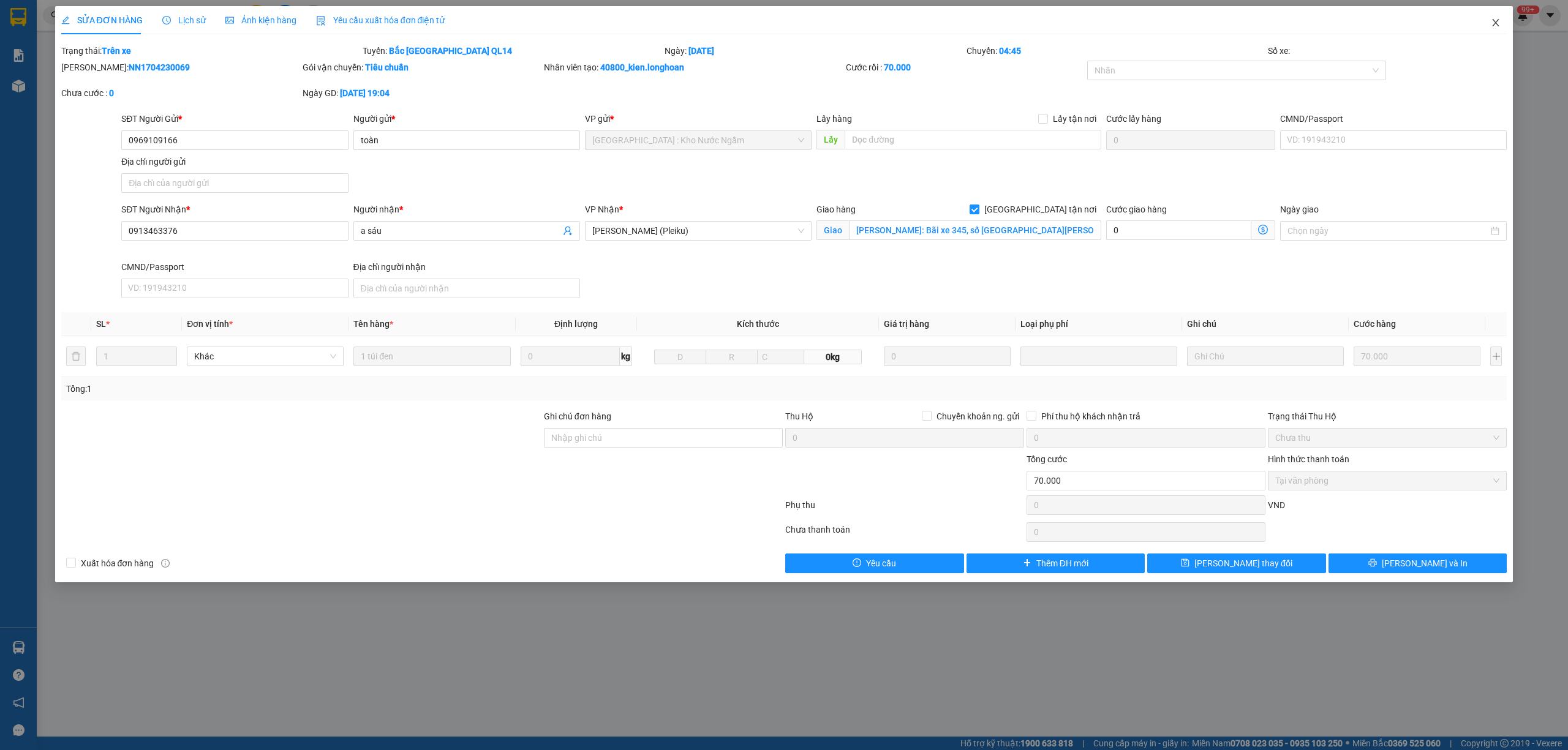
drag, startPoint x: 1493, startPoint y: 18, endPoint x: 1482, endPoint y: 26, distance: 13.6
click at [1493, 18] on span "Close" at bounding box center [1496, 23] width 34 height 34
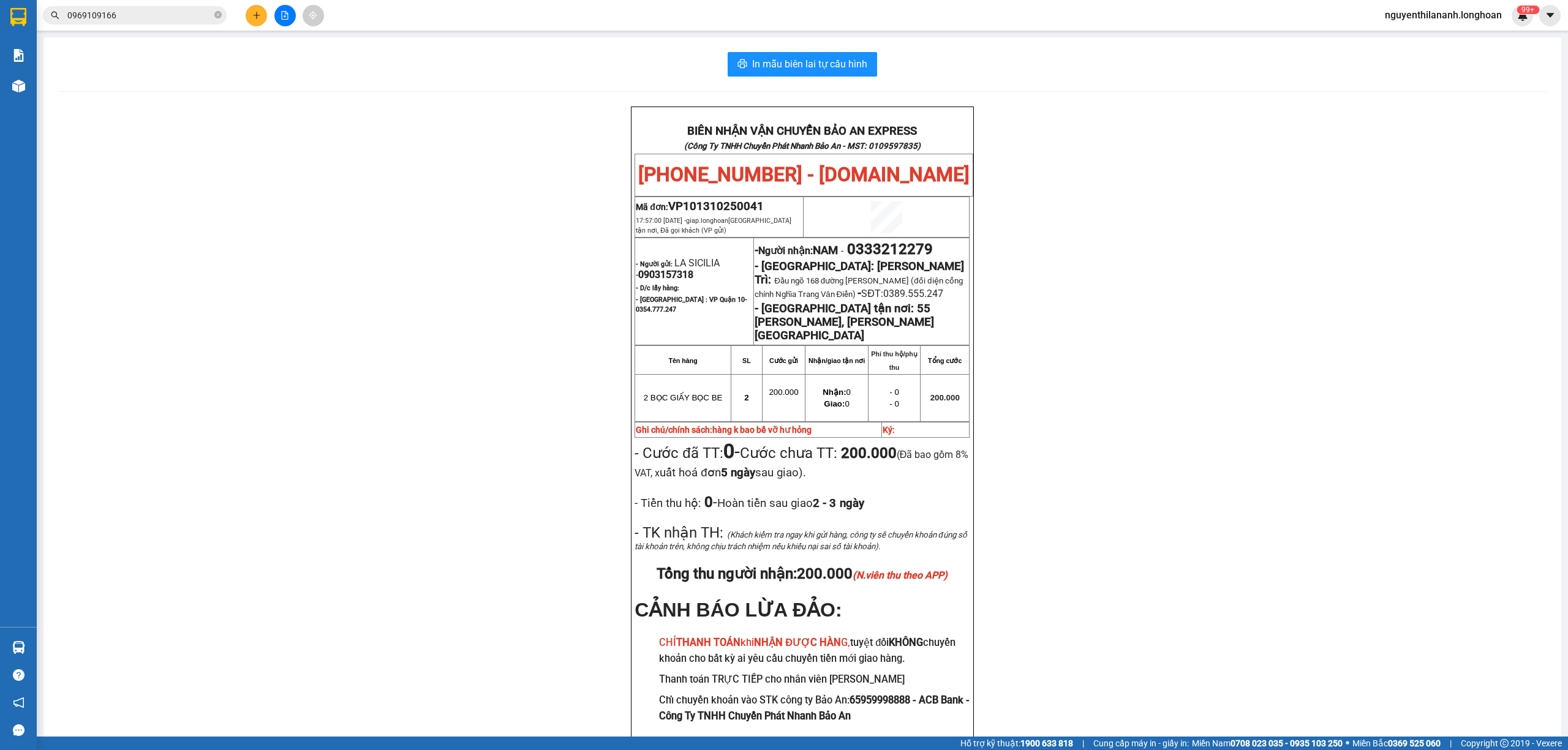
click at [133, 21] on input "0969109166" at bounding box center [140, 15] width 144 height 14
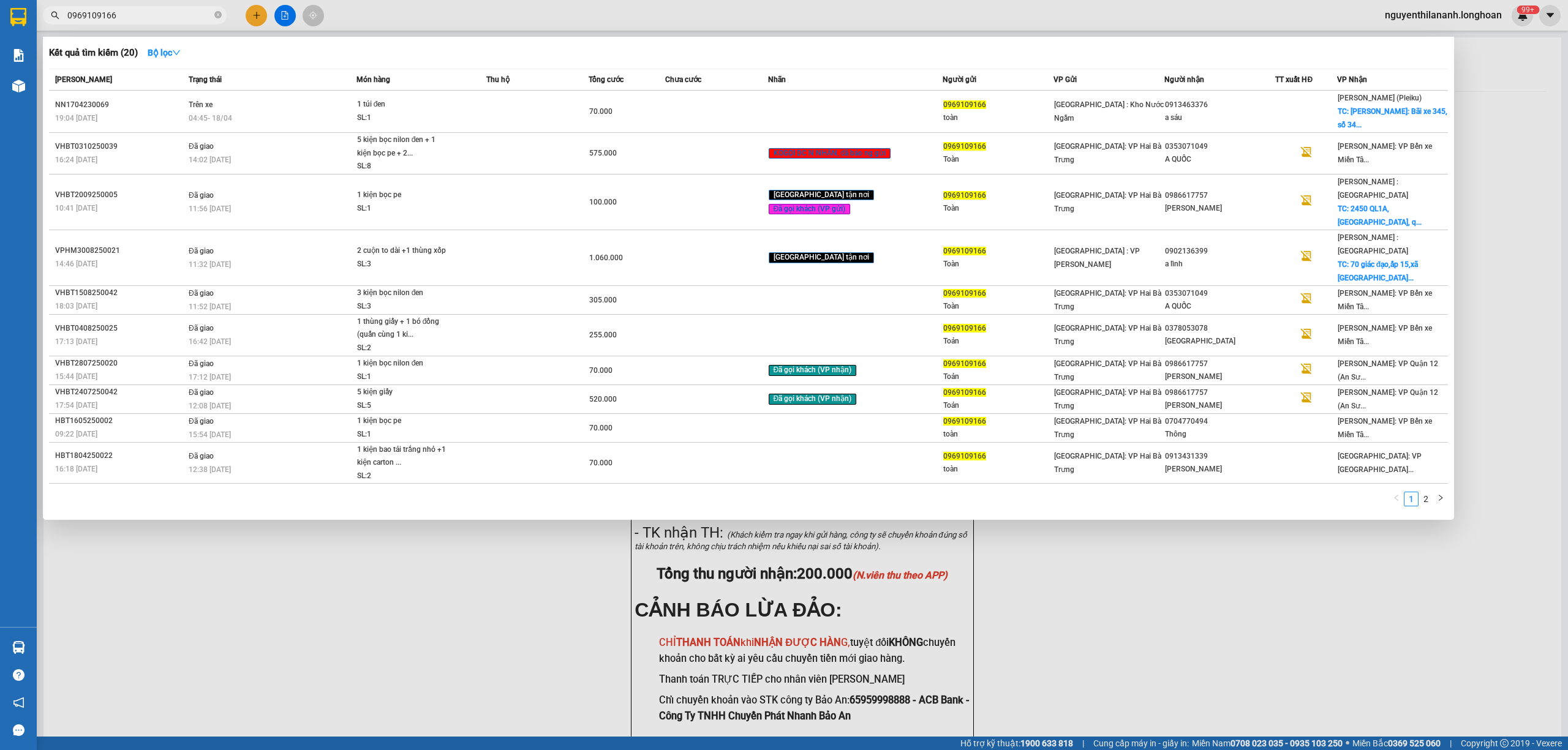
drag, startPoint x: 133, startPoint y: 10, endPoint x: 82, endPoint y: 16, distance: 51.4
click at [82, 16] on input "0969109166" at bounding box center [140, 15] width 144 height 14
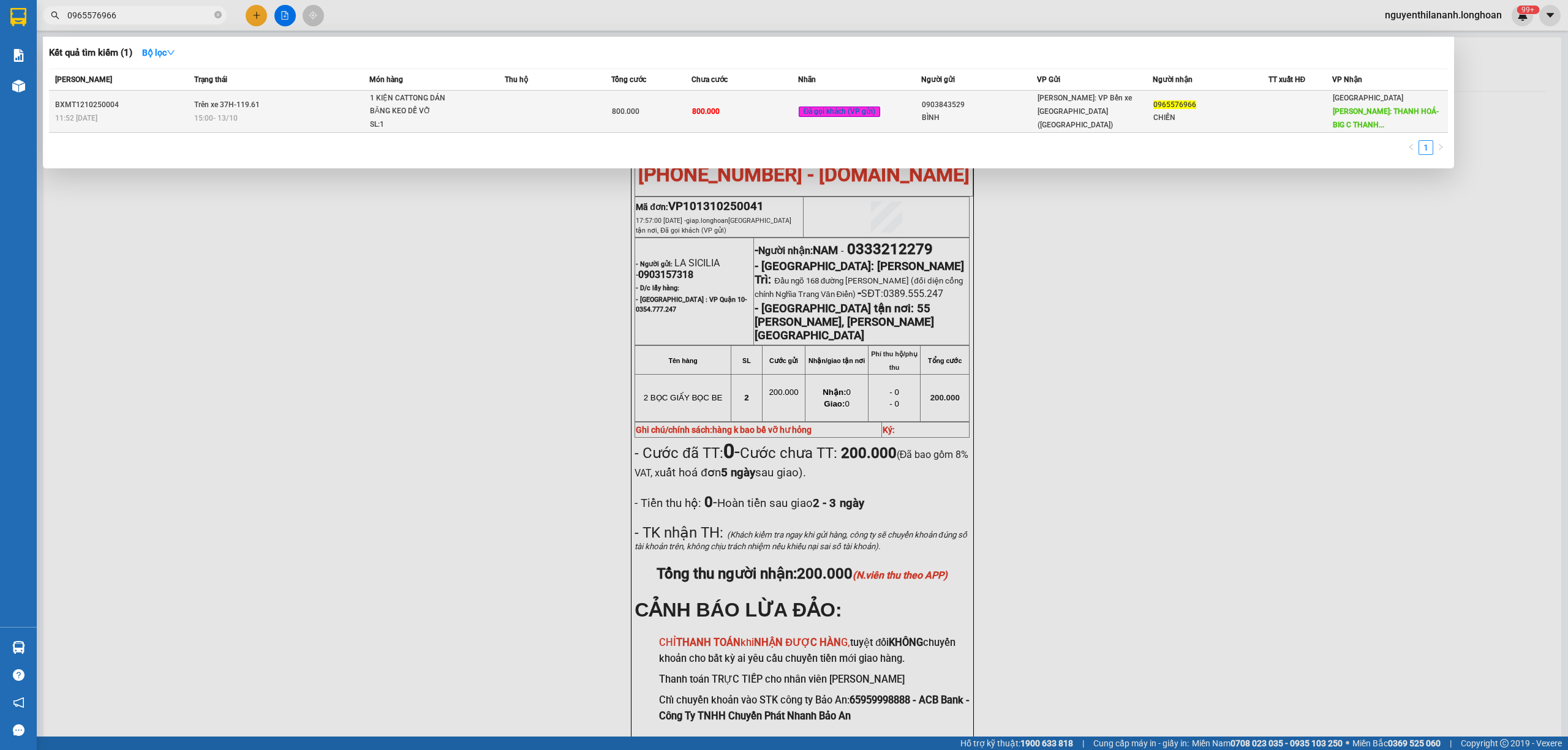
click at [153, 113] on div "11:52 [DATE]" at bounding box center [123, 118] width 135 height 14
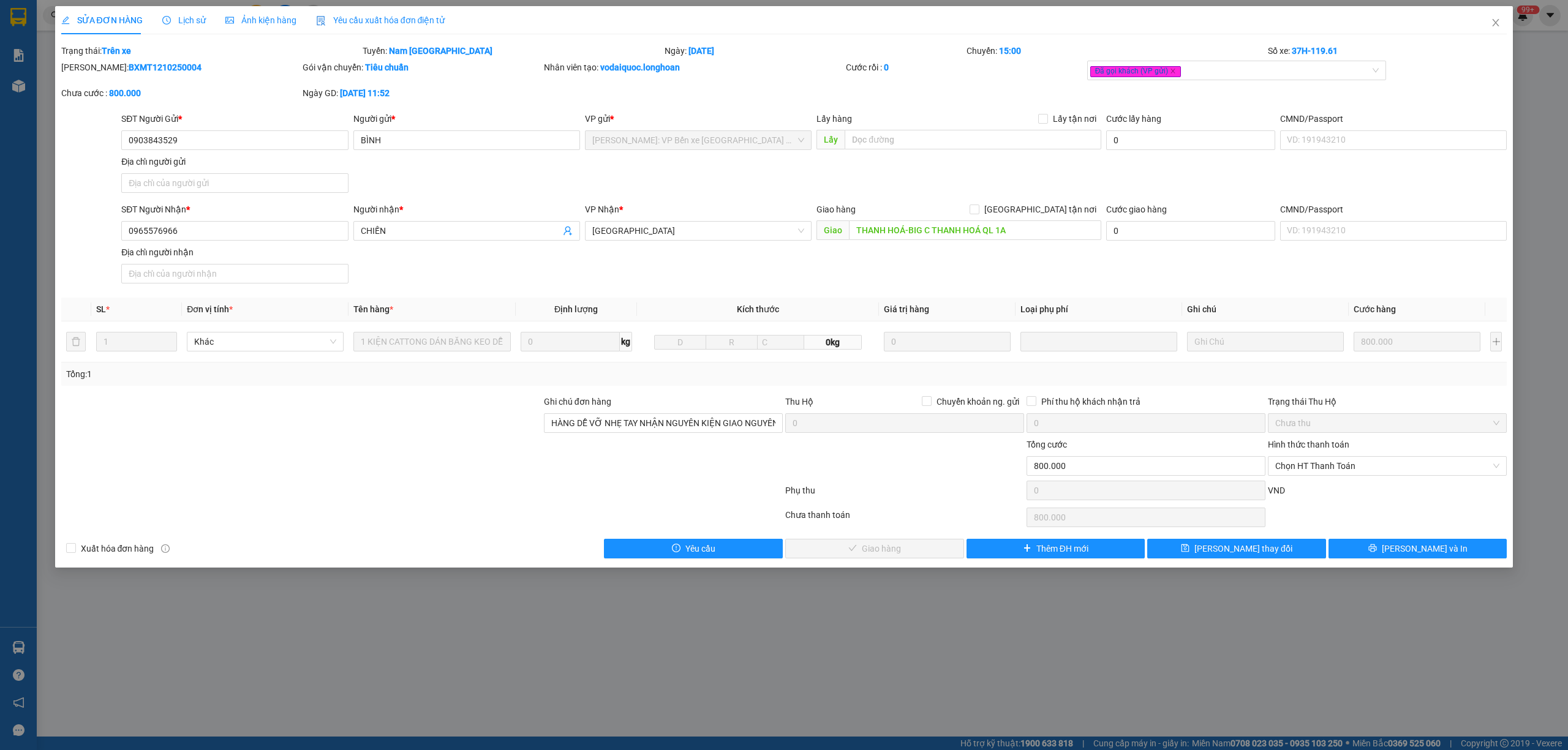
click at [164, 12] on div "Lịch sử" at bounding box center [184, 19] width 44 height 28
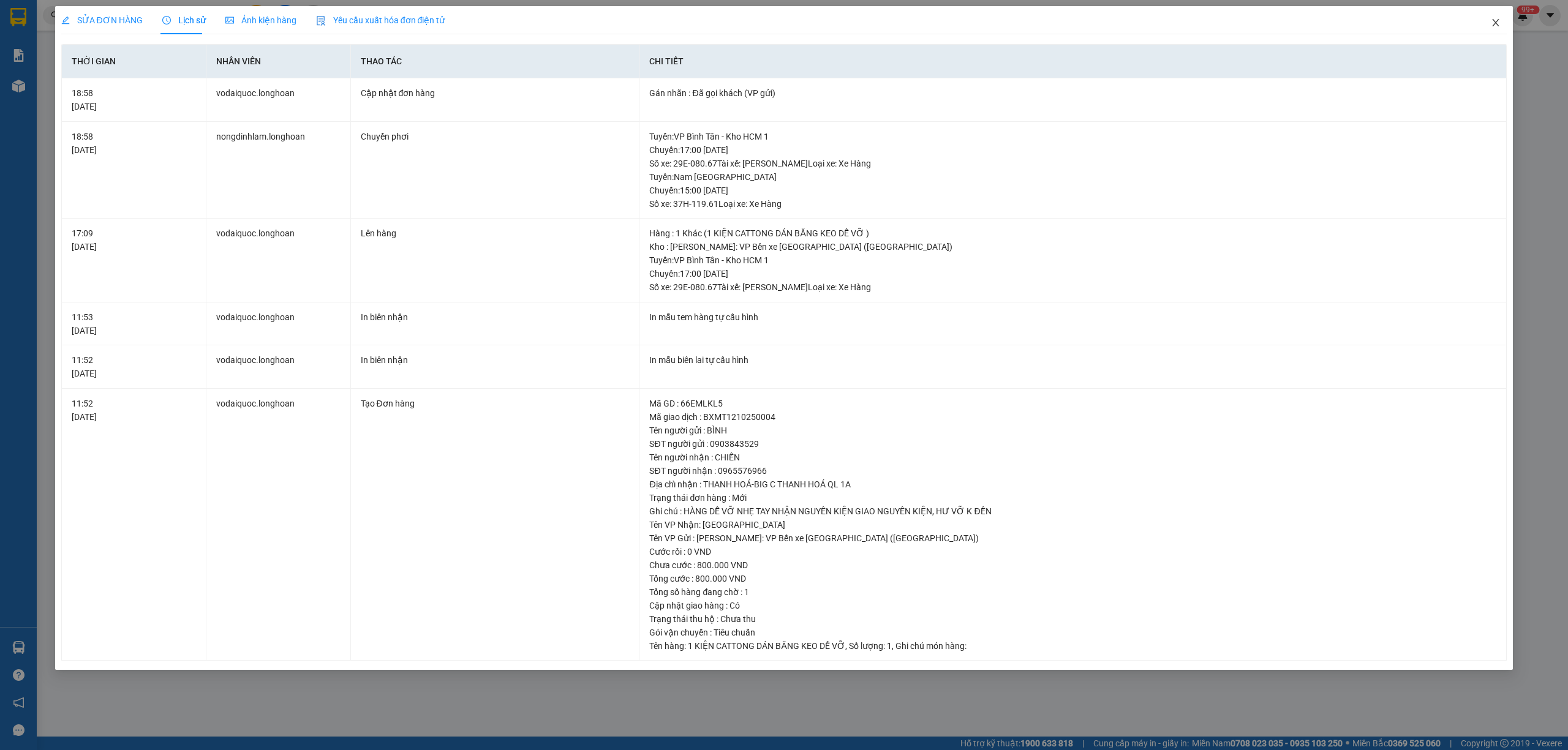
click at [1505, 19] on span "Close" at bounding box center [1496, 23] width 34 height 34
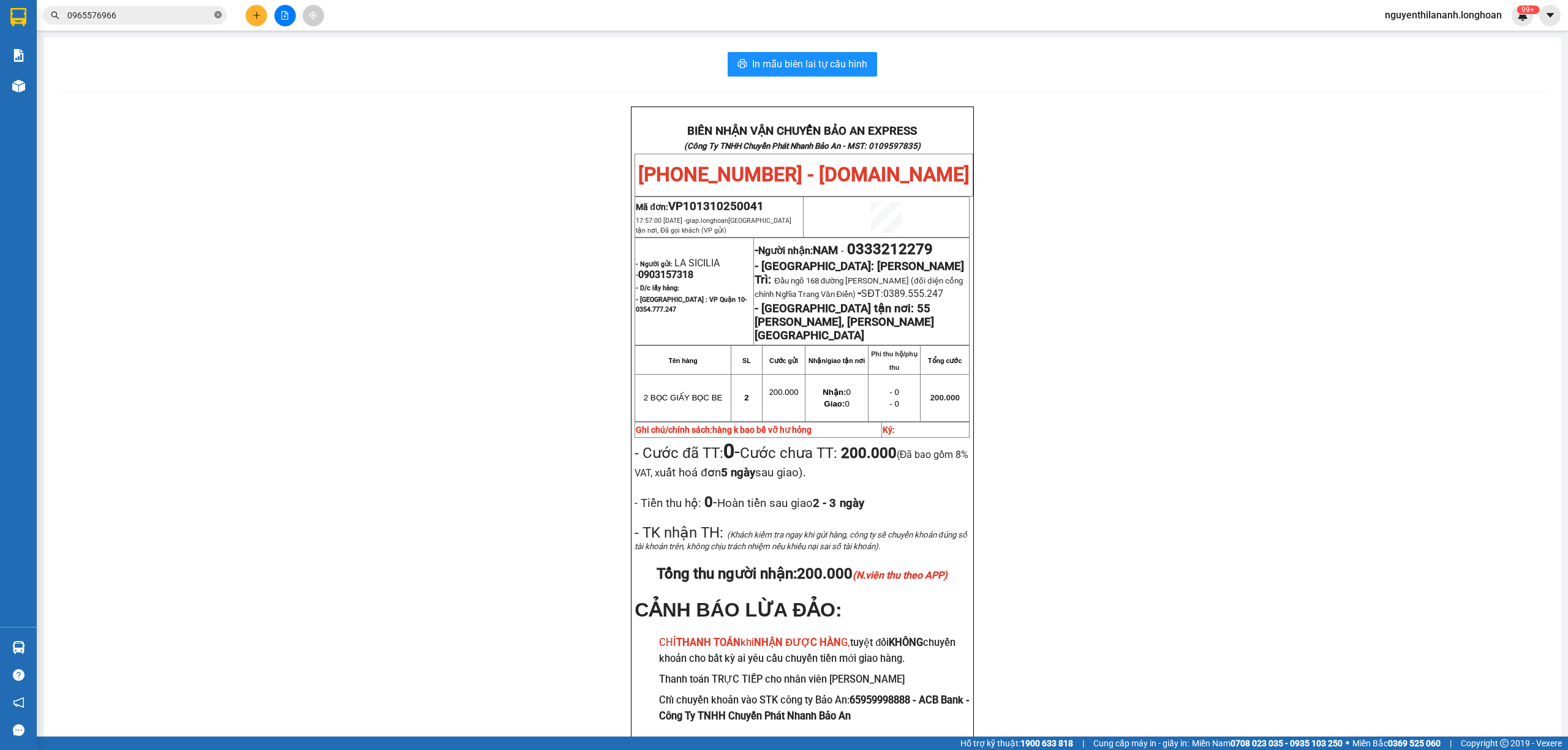
click at [216, 18] on icon "close-circle" at bounding box center [218, 14] width 7 height 7
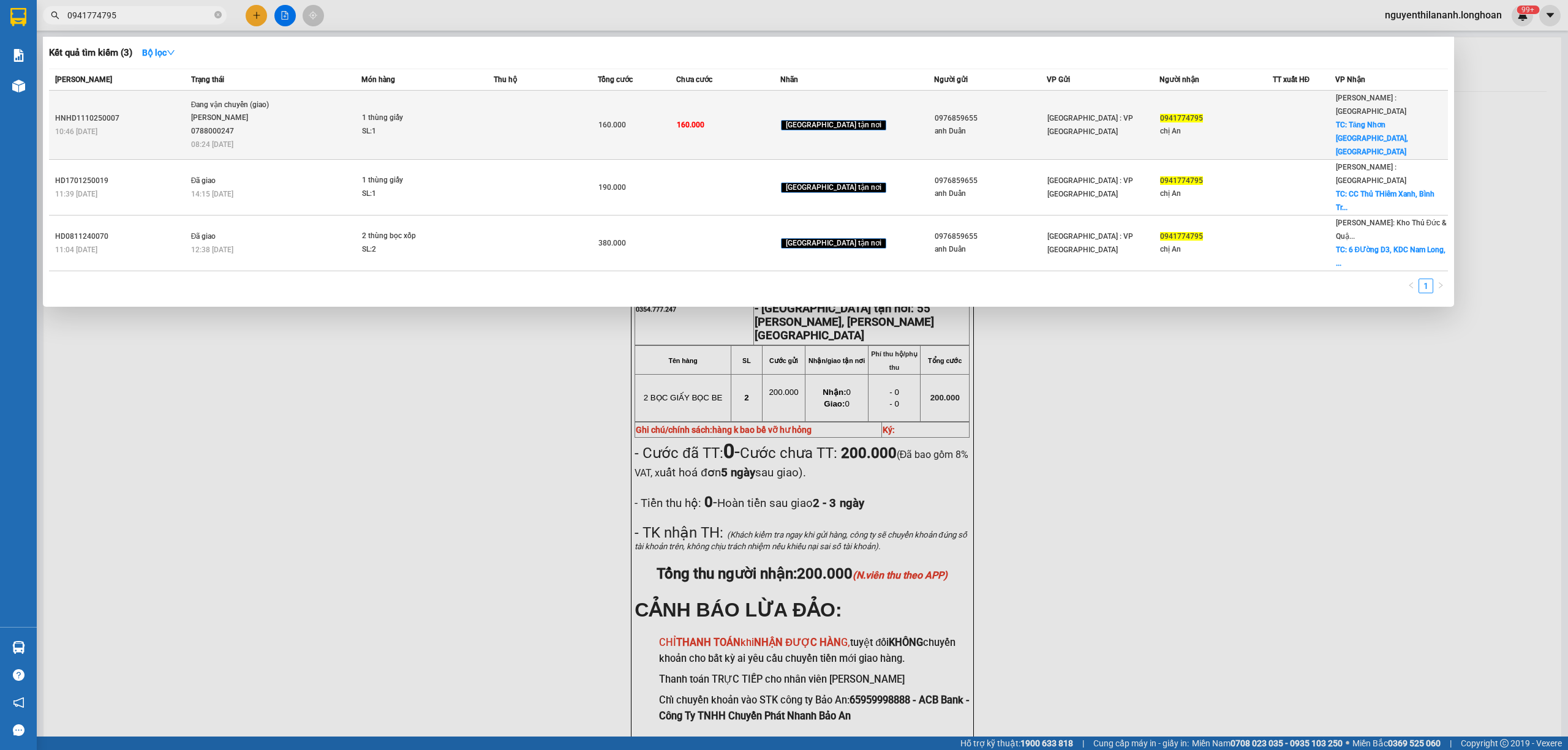
click at [157, 112] on div "HNHD1110250007" at bounding box center [122, 118] width 133 height 13
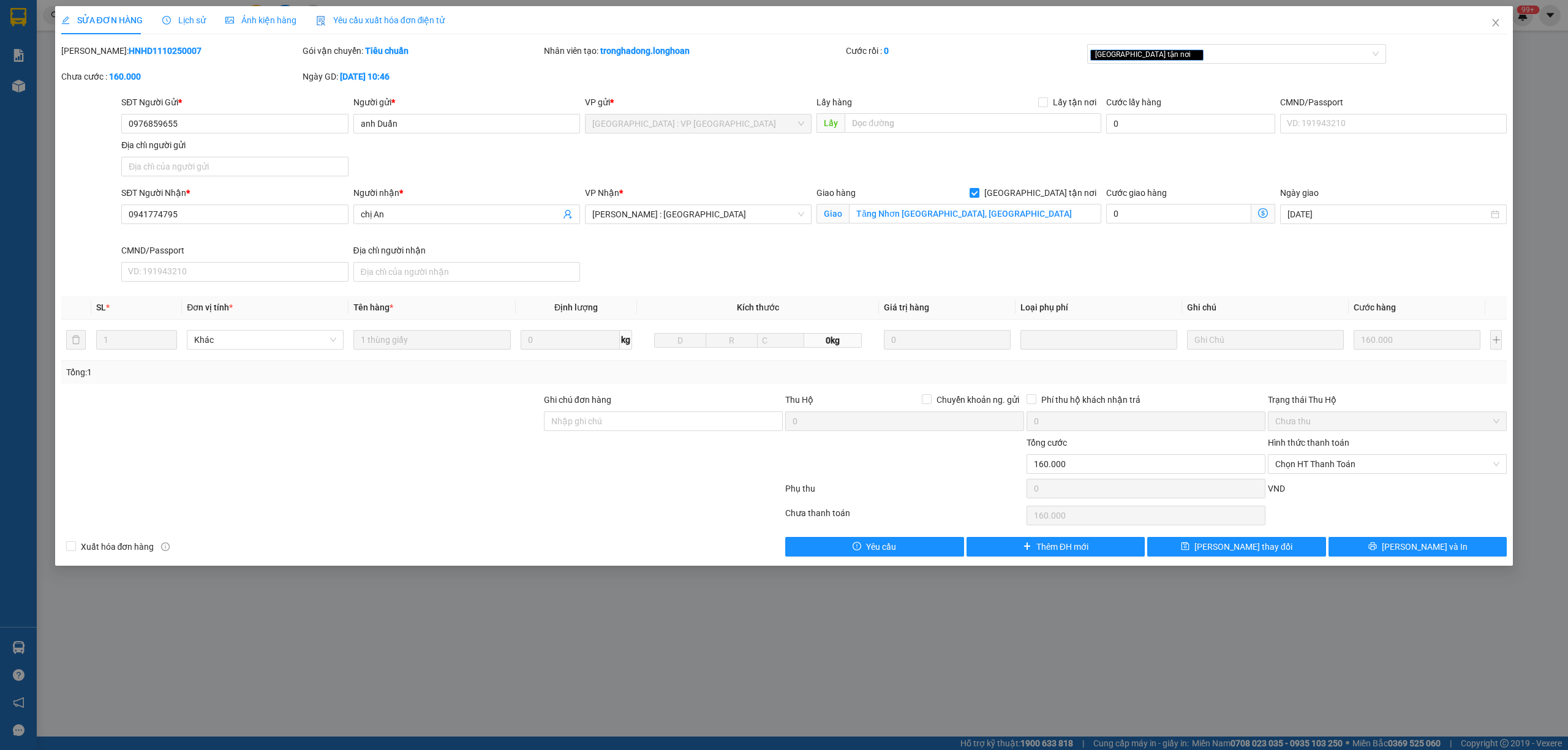
click at [186, 31] on div "Lịch sử" at bounding box center [184, 19] width 44 height 28
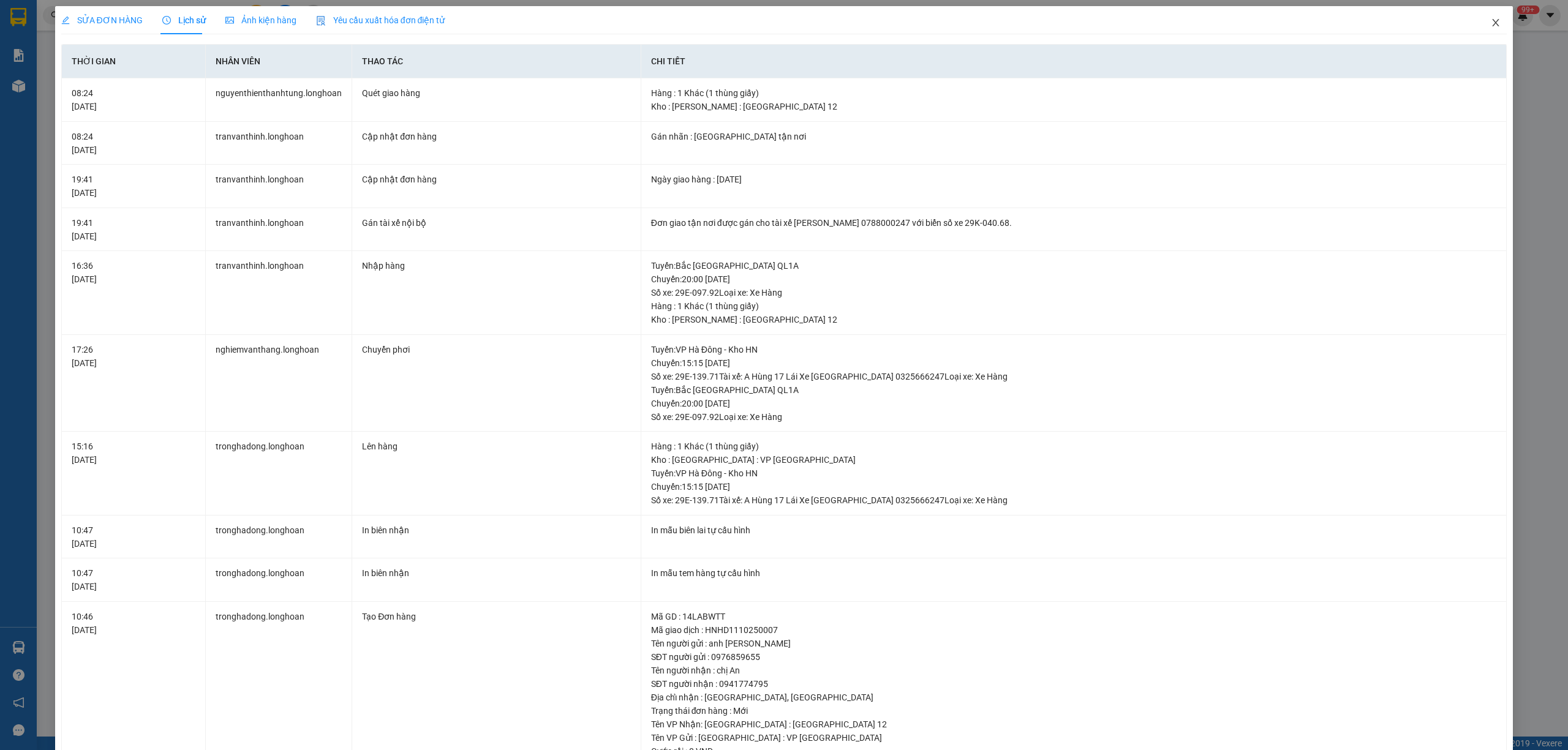
click at [1491, 21] on icon "close" at bounding box center [1495, 22] width 10 height 10
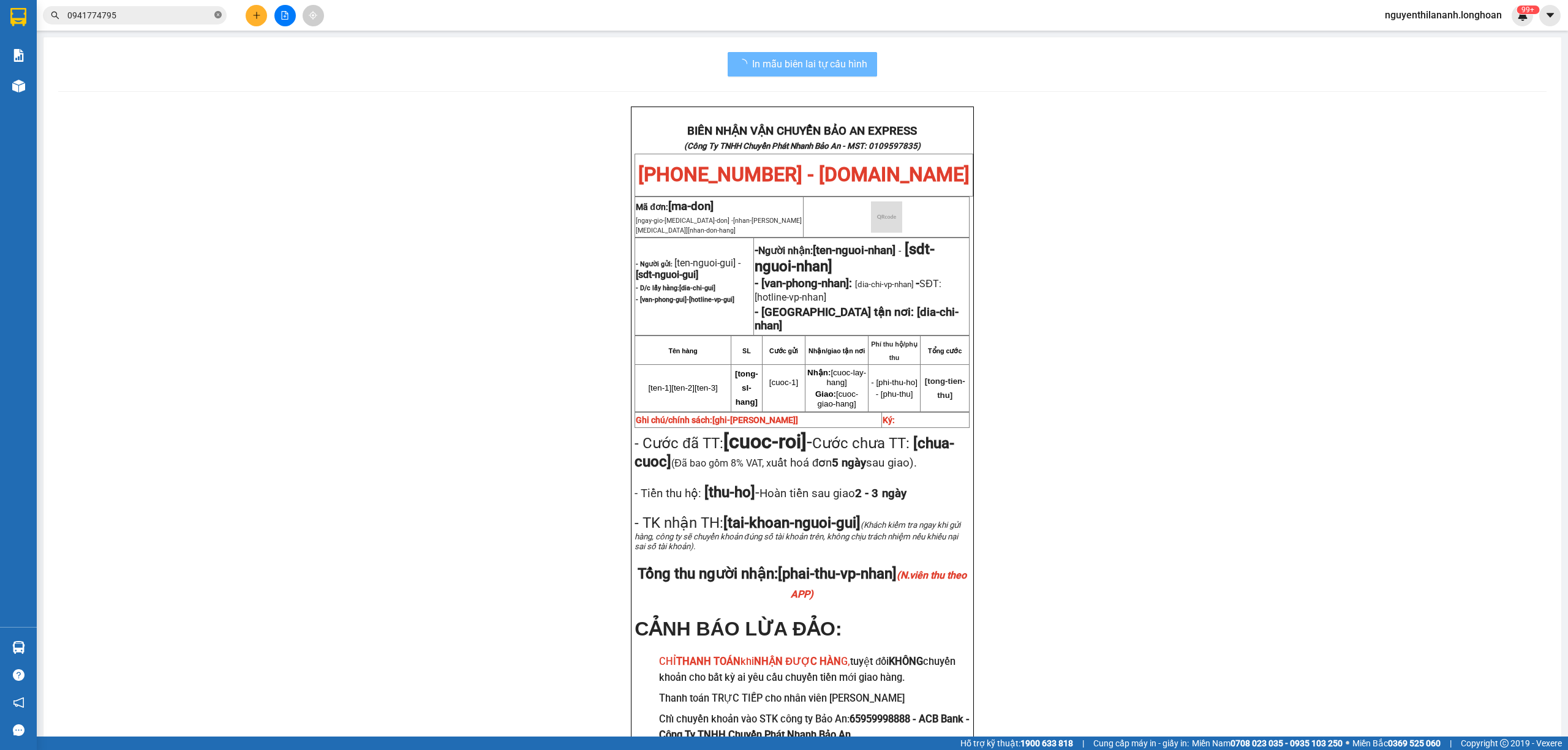
click at [221, 18] on icon "close-circle" at bounding box center [218, 14] width 7 height 7
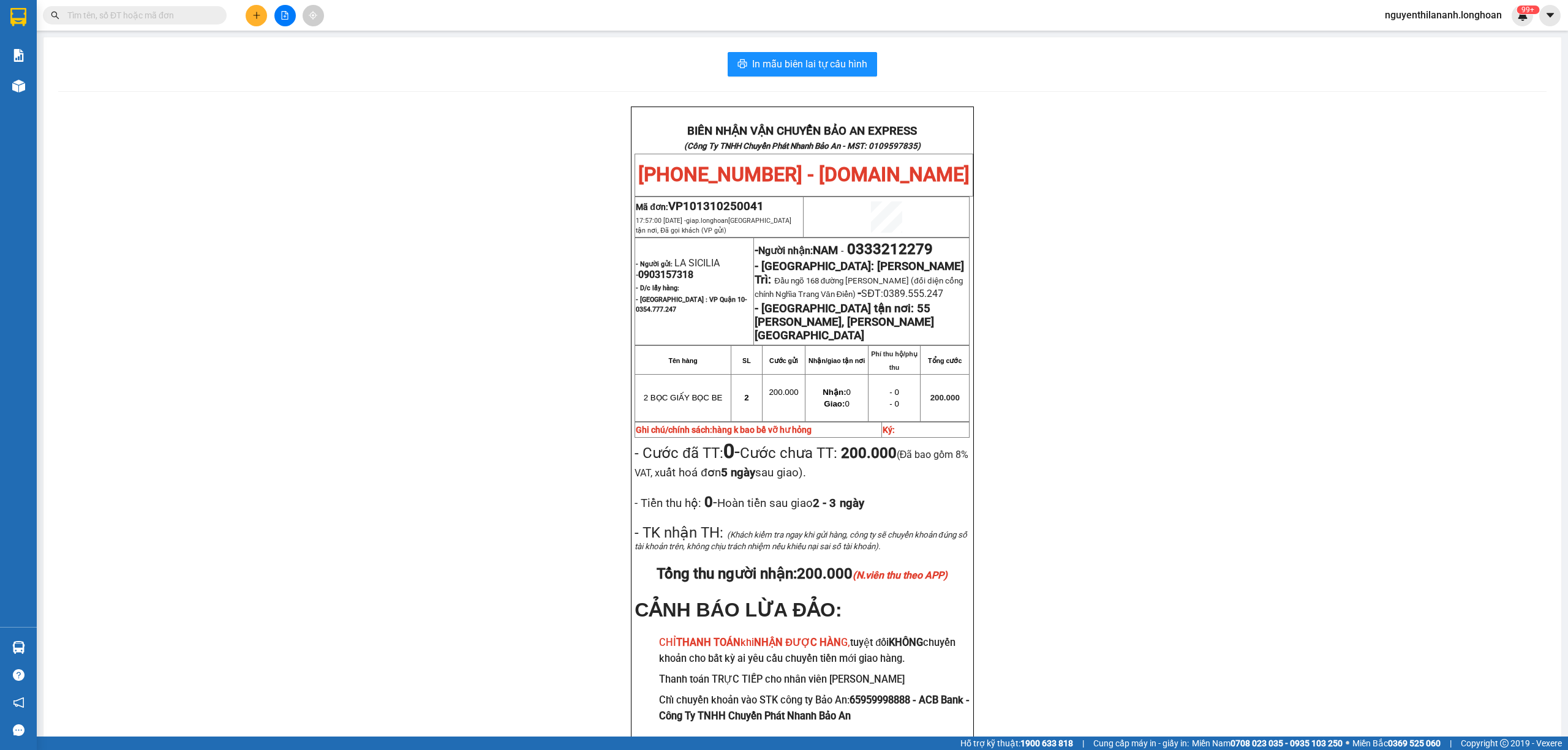
paste input "0971774168"
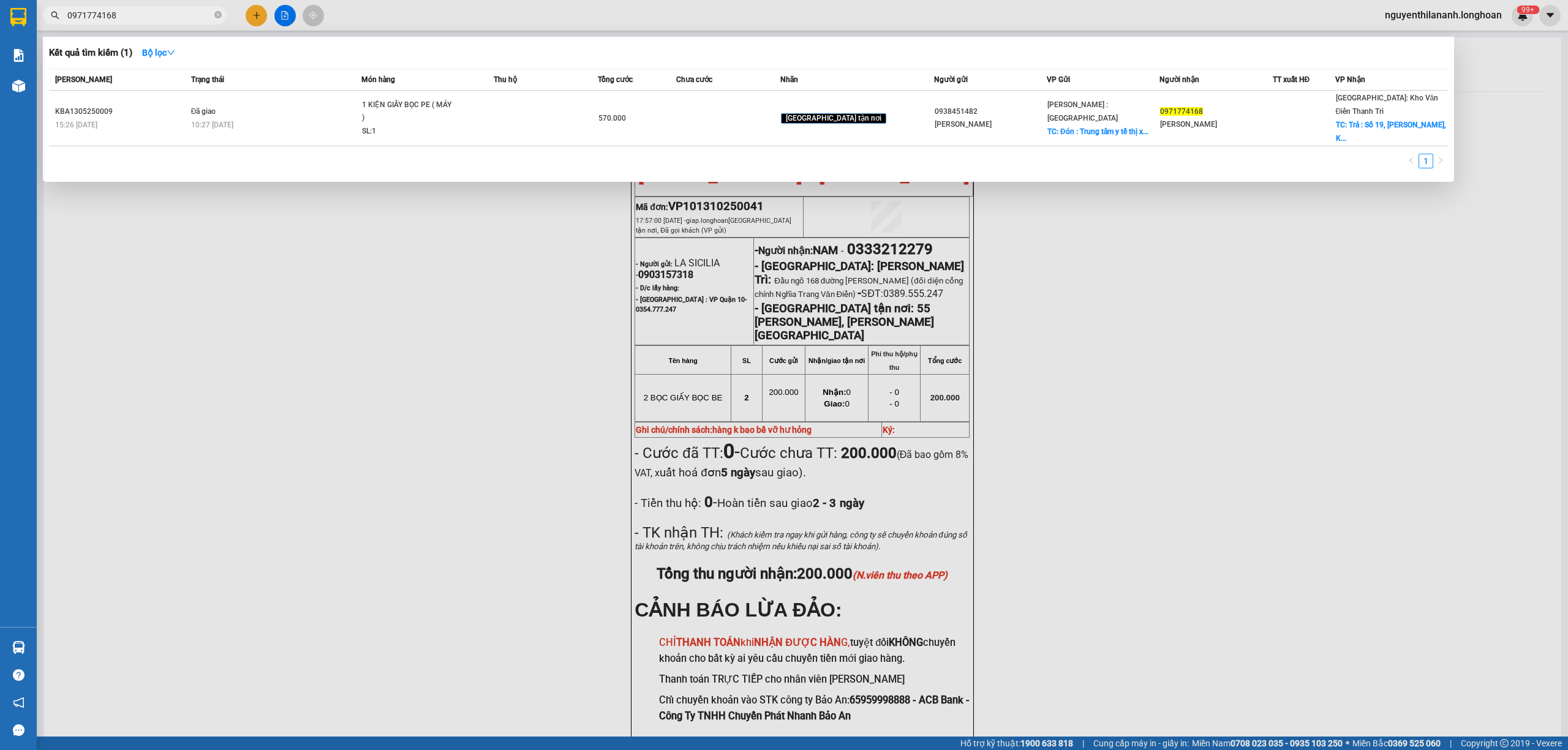
click at [215, 21] on span at bounding box center [218, 15] width 7 height 14
click at [218, 20] on span at bounding box center [218, 16] width 7 height 12
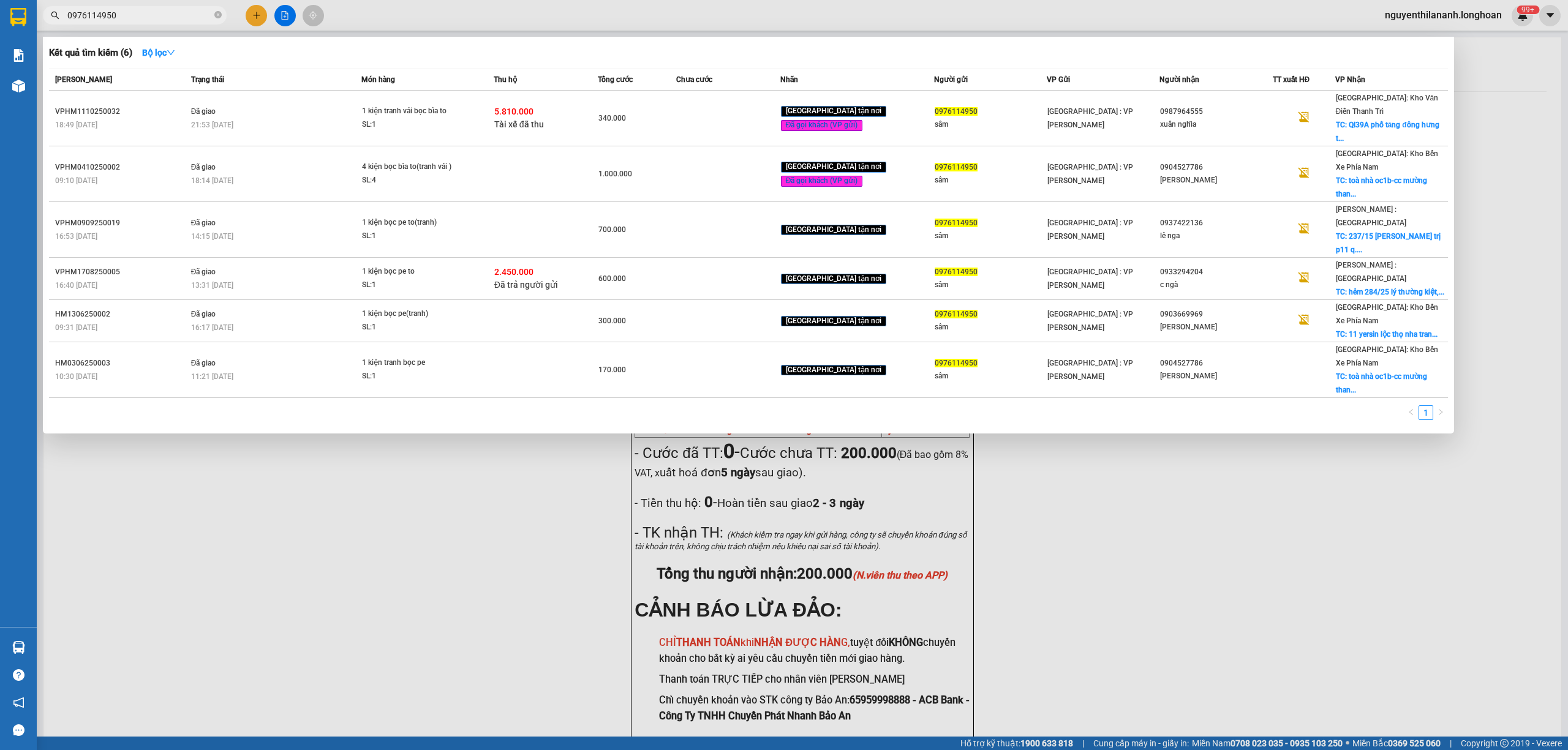
drag, startPoint x: 272, startPoint y: 523, endPoint x: 259, endPoint y: 524, distance: 13.0
click at [262, 524] on div at bounding box center [784, 375] width 1568 height 750
click at [218, 16] on icon "close-circle" at bounding box center [218, 14] width 7 height 7
paste input "0977854219"
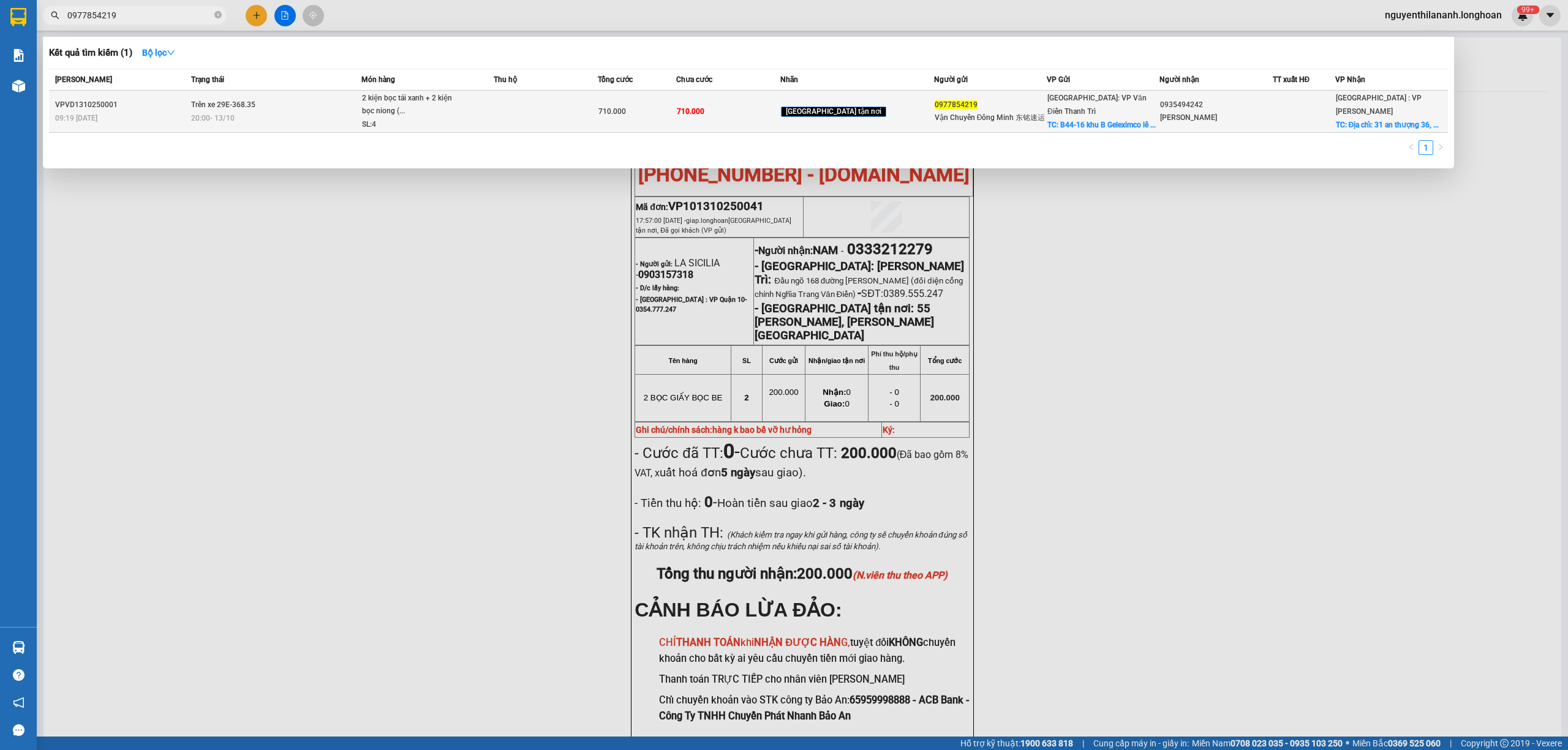
click at [151, 127] on td "VPVD1310250001 09:19 [DATE]" at bounding box center [118, 111] width 139 height 42
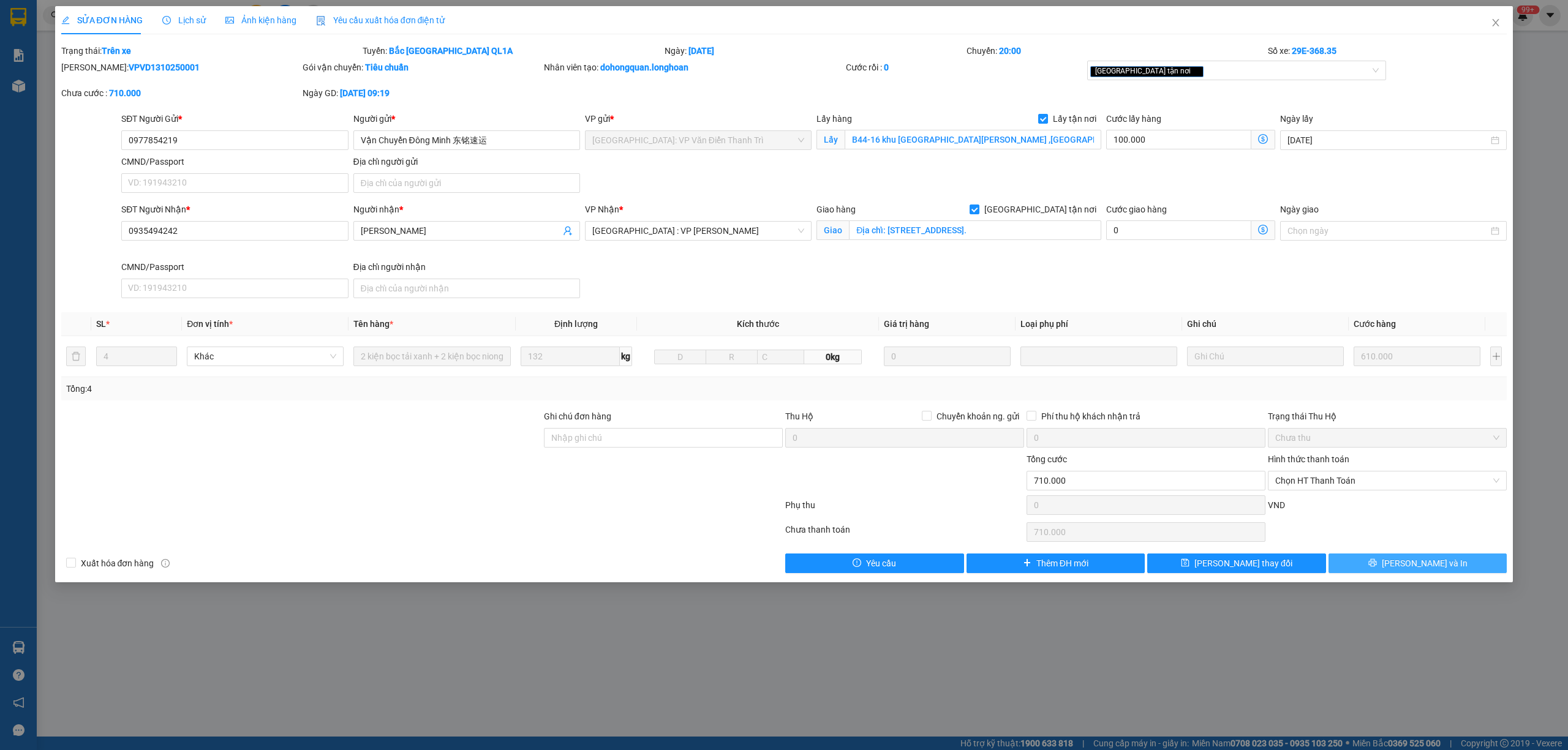
click at [1383, 569] on button "[PERSON_NAME] và In" at bounding box center [1418, 563] width 179 height 19
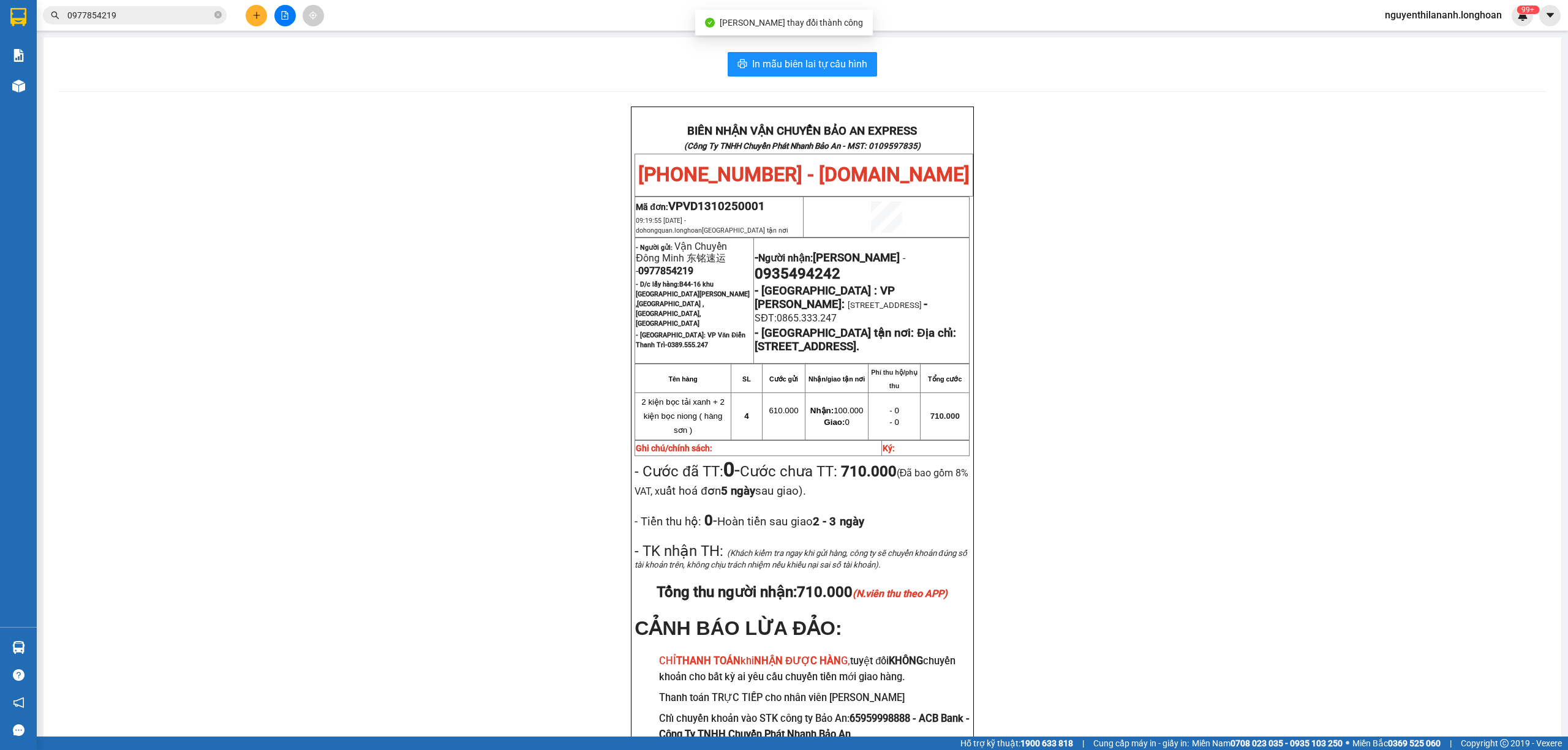
scroll to position [81, 0]
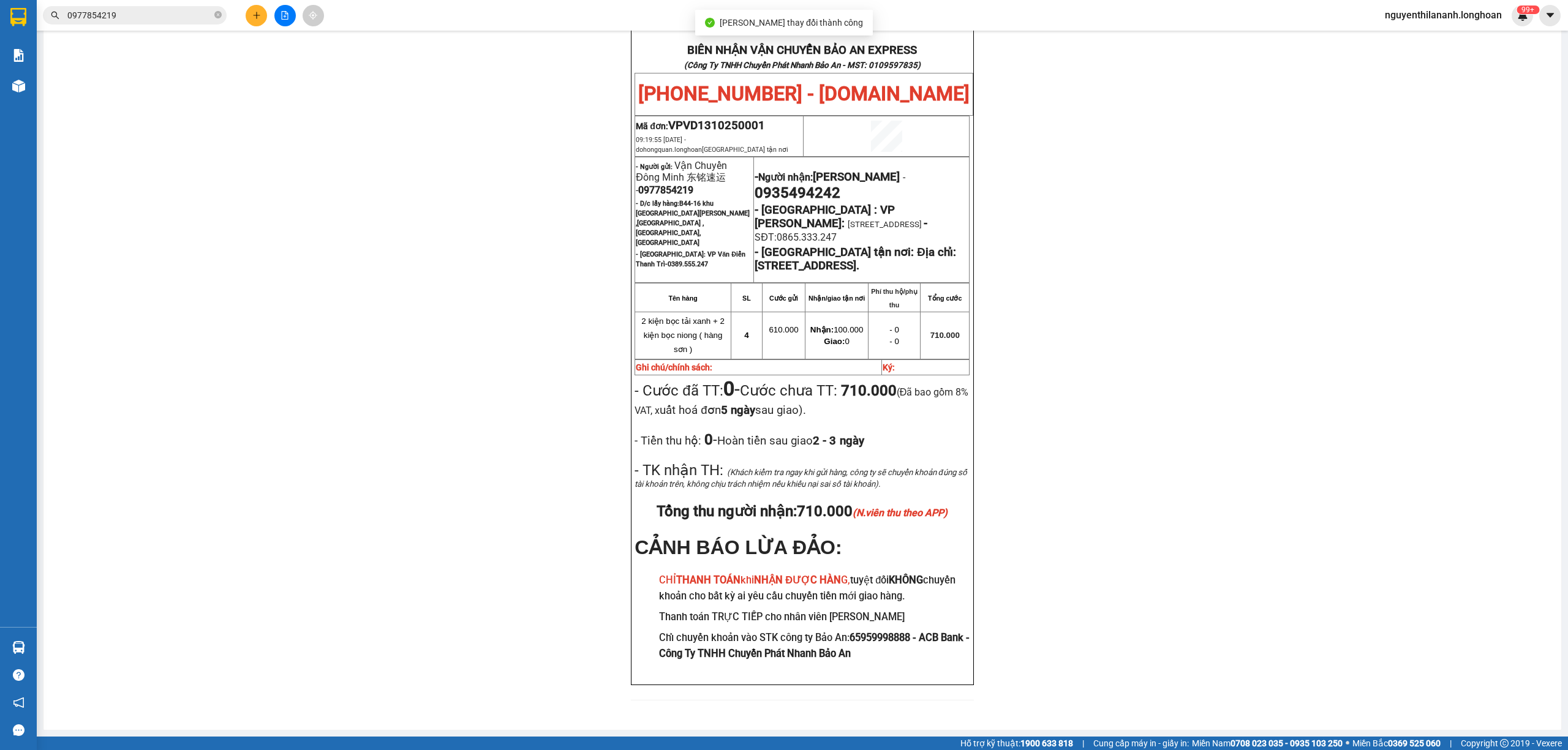
click at [1355, 557] on div "BIÊN NHẬN VẬN CHUYỂN BẢO AN EXPRESS (Công Ty TNHH Chuyển Phát Nhanh Bảo An - MS…" at bounding box center [803, 370] width 1489 height 690
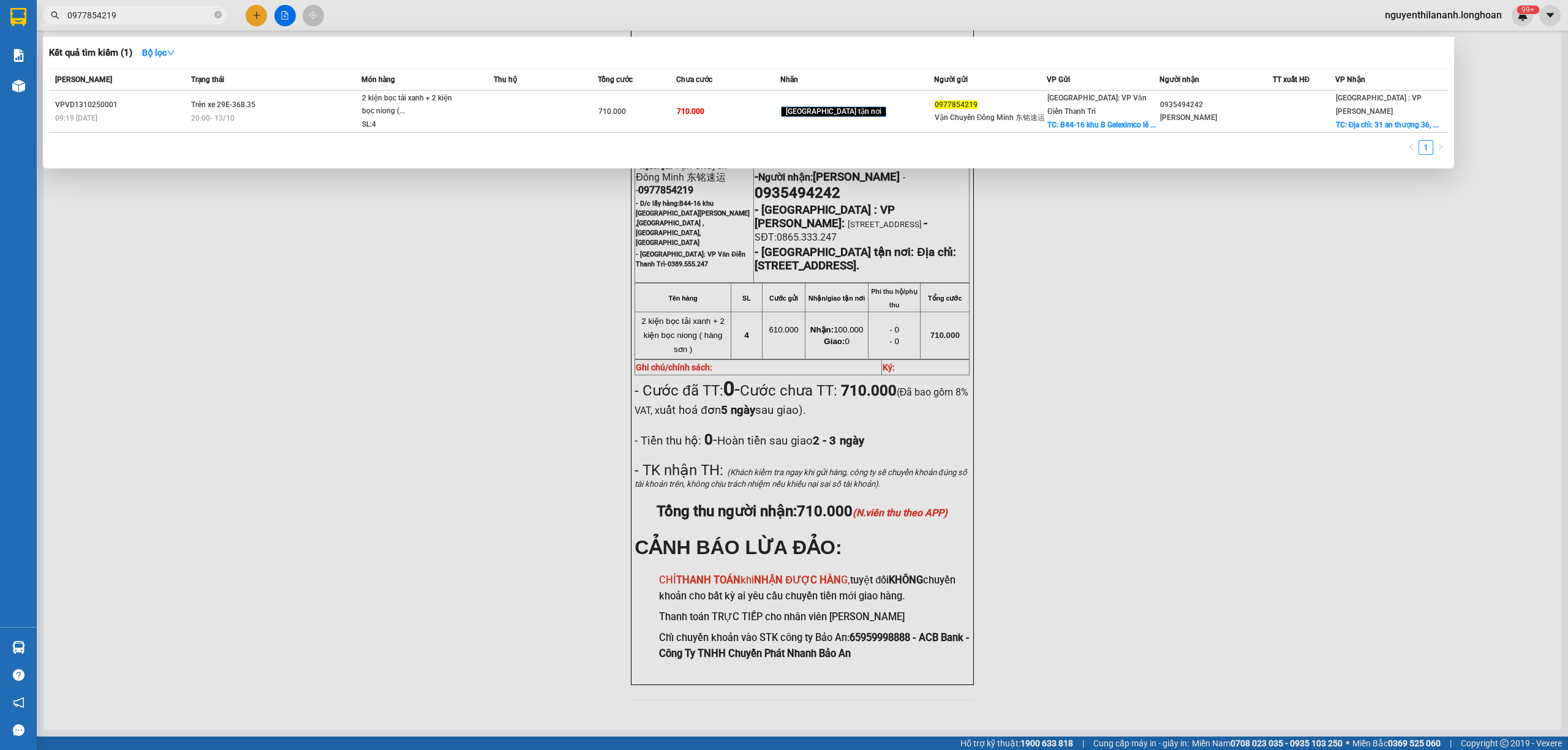
click at [126, 21] on input "0977854219" at bounding box center [140, 15] width 144 height 14
click at [218, 19] on span at bounding box center [218, 16] width 7 height 12
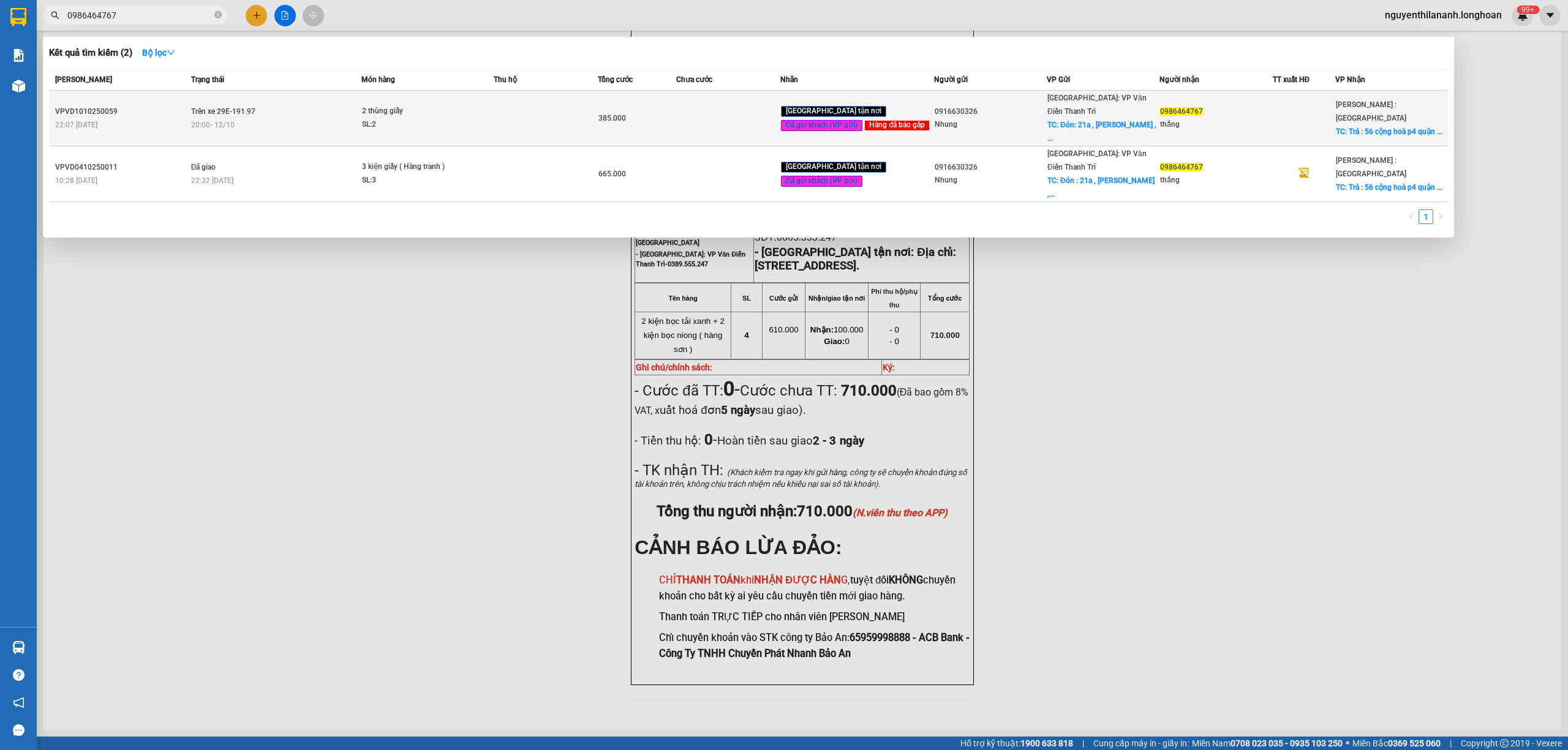
click at [180, 118] on div "22:07 [DATE]" at bounding box center [122, 125] width 133 height 14
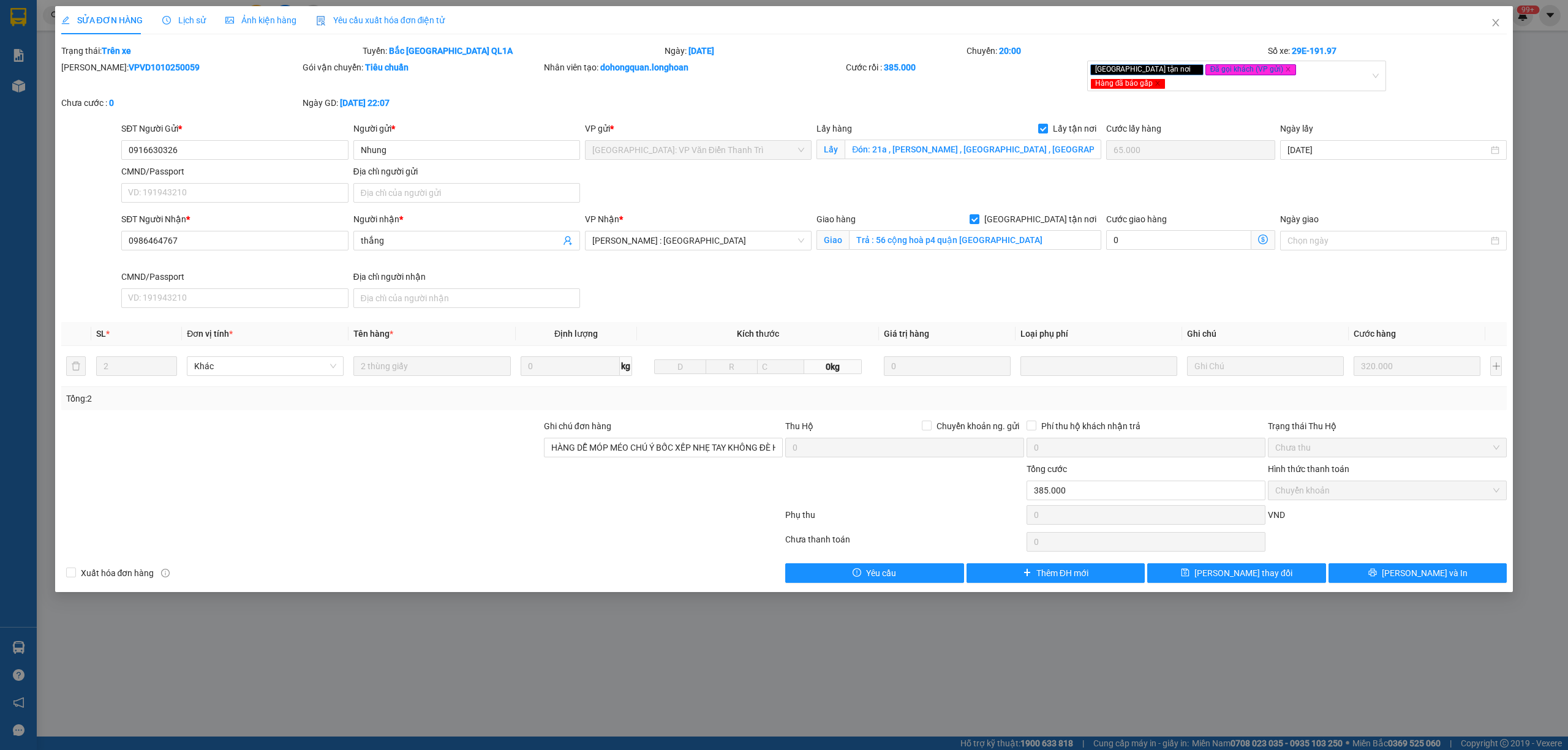
click at [172, 17] on span "Lịch sử" at bounding box center [184, 20] width 44 height 10
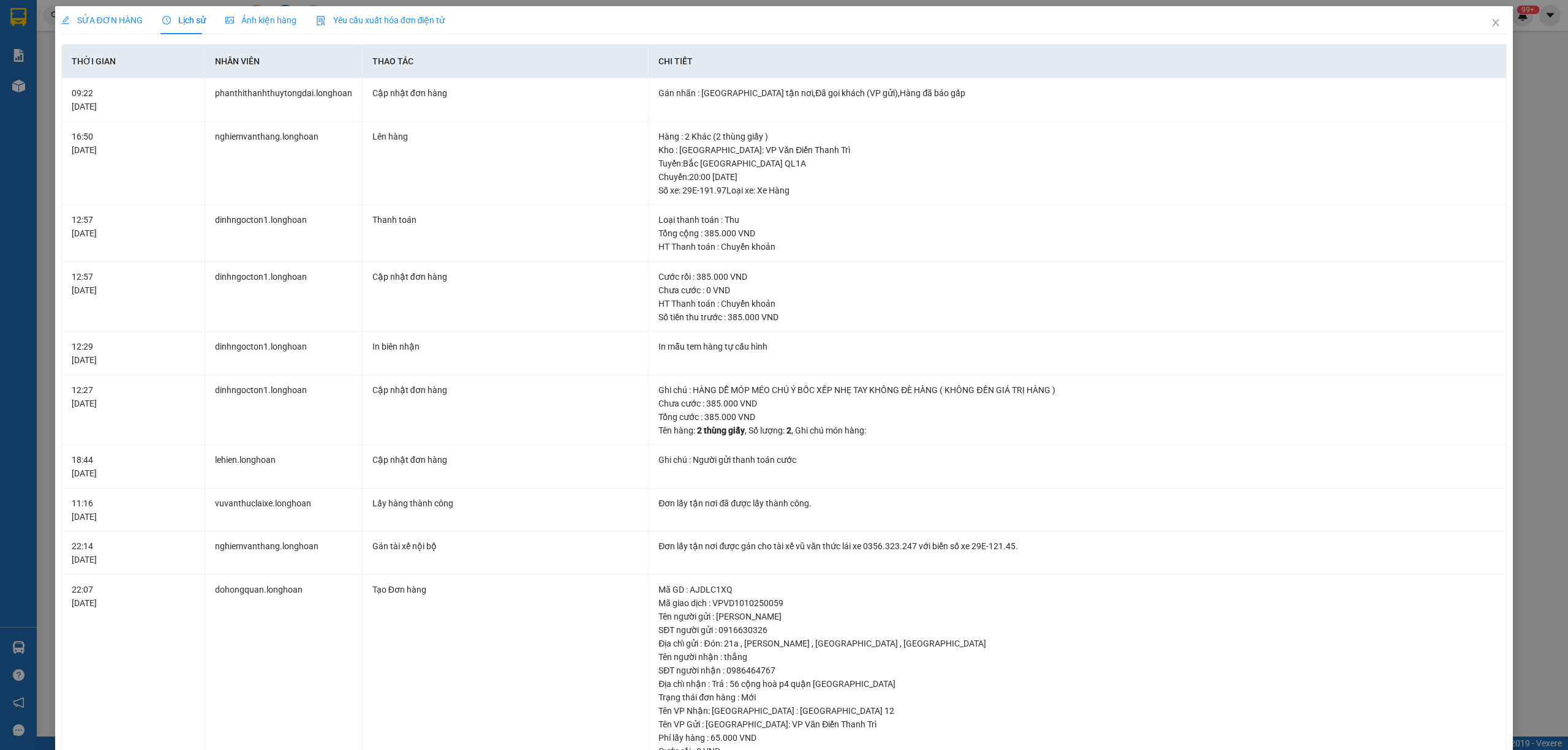
click at [104, 18] on span "SỬA ĐƠN HÀNG" at bounding box center [101, 20] width 81 height 10
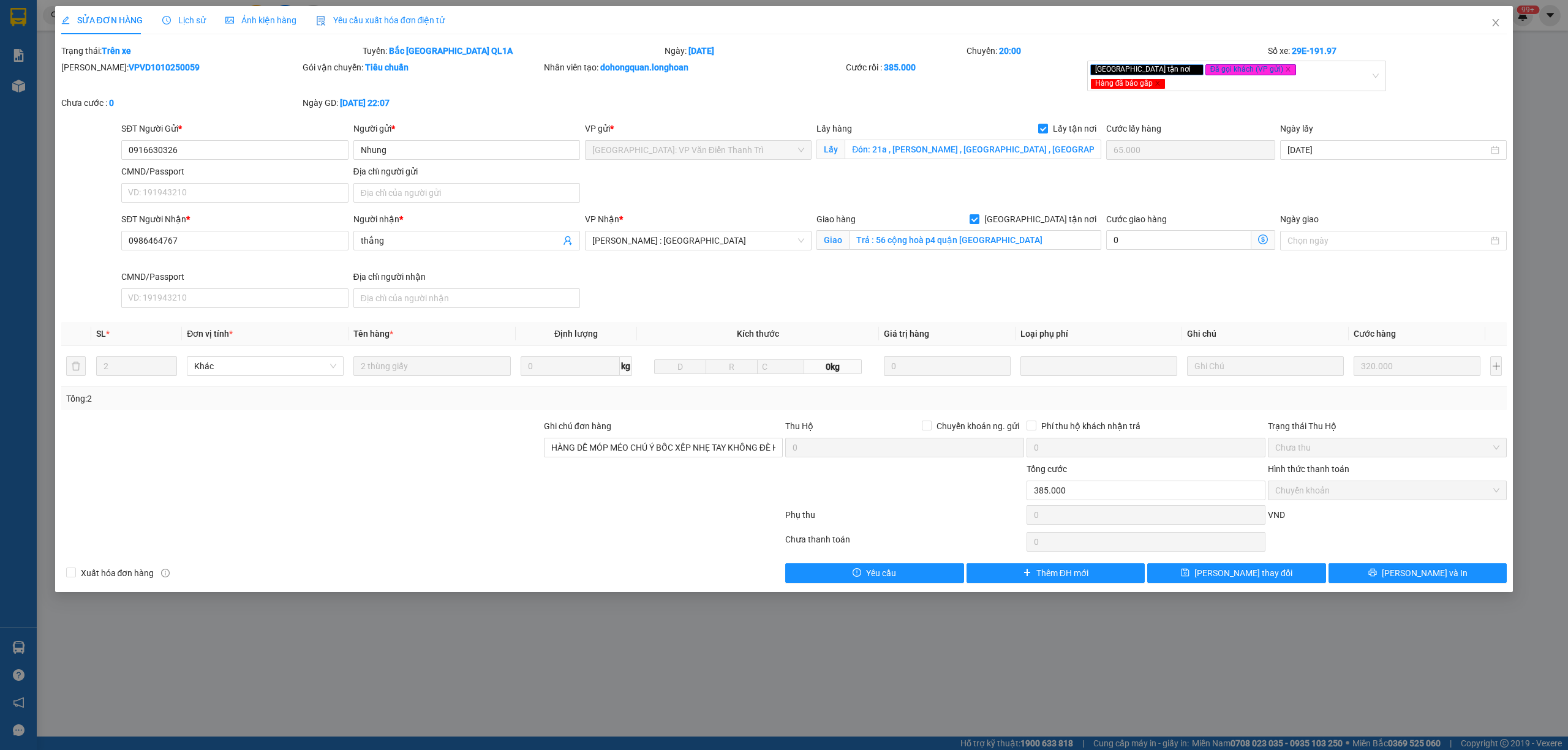
drag, startPoint x: 175, startPoint y: 66, endPoint x: 90, endPoint y: 68, distance: 85.0
click at [90, 68] on div "[PERSON_NAME]: VPVD1010250059" at bounding box center [180, 67] width 239 height 14
copy b "VPVD1010250059"
click at [1491, 21] on icon "close" at bounding box center [1495, 22] width 10 height 10
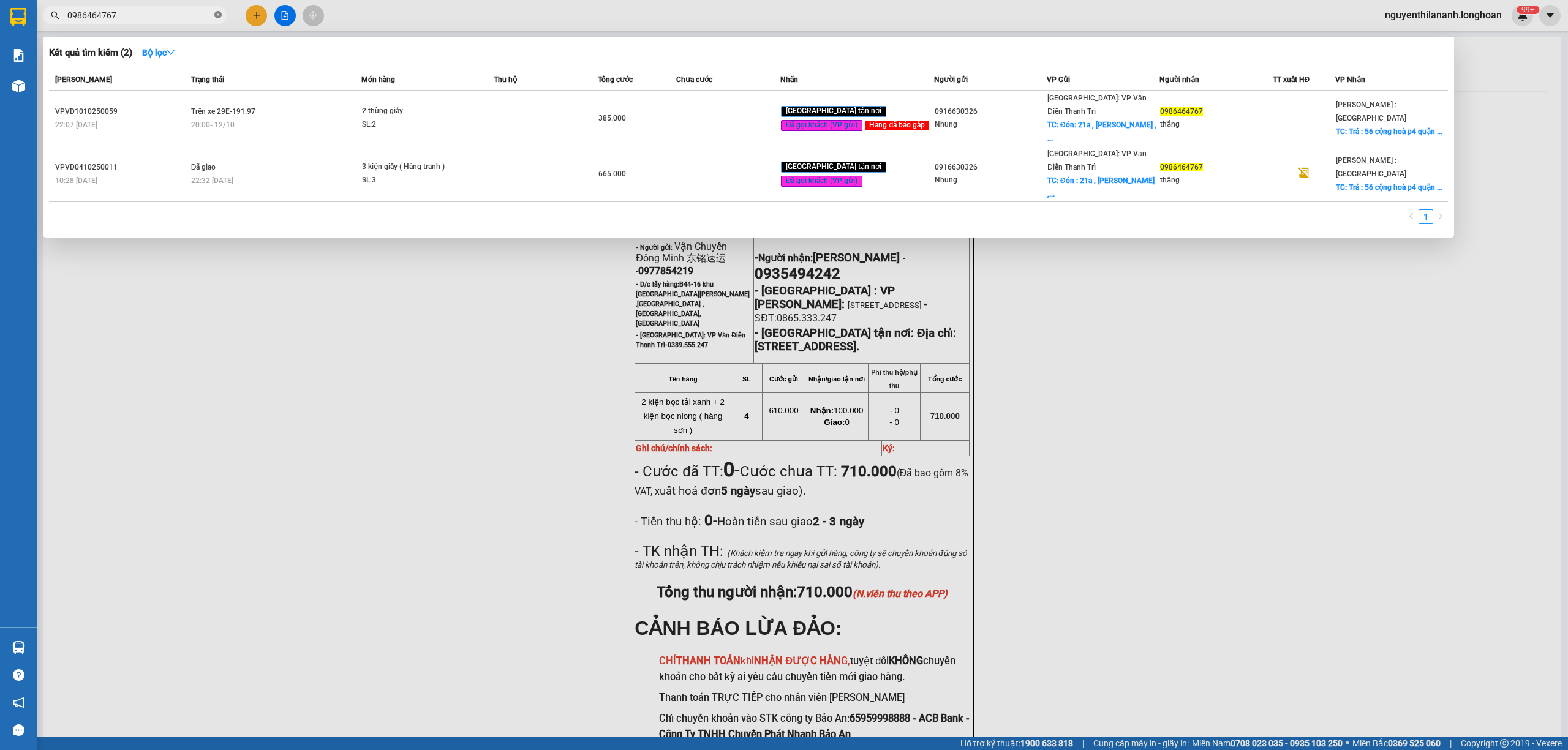
click at [221, 13] on icon "close-circle" at bounding box center [218, 14] width 7 height 7
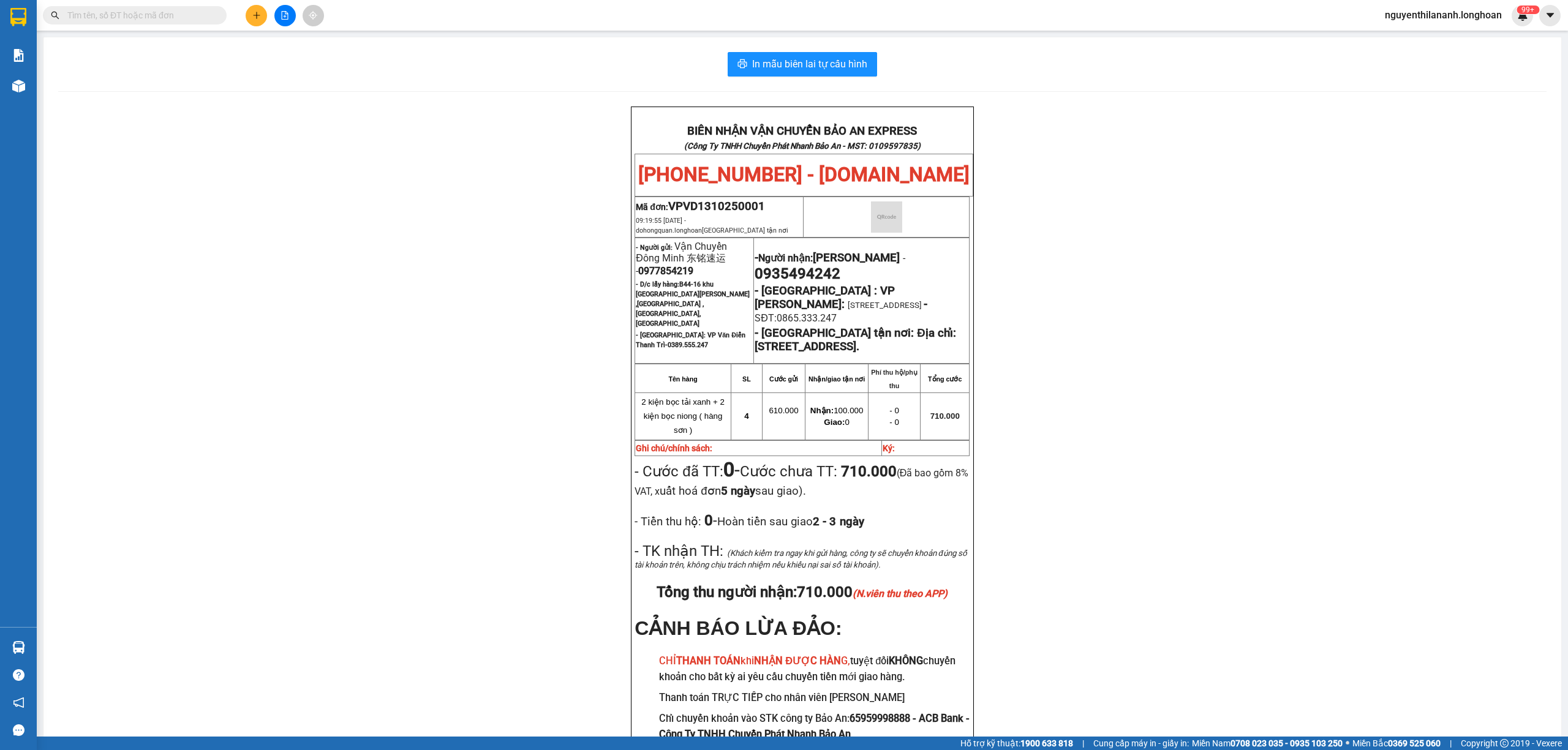
paste input "0365873910"
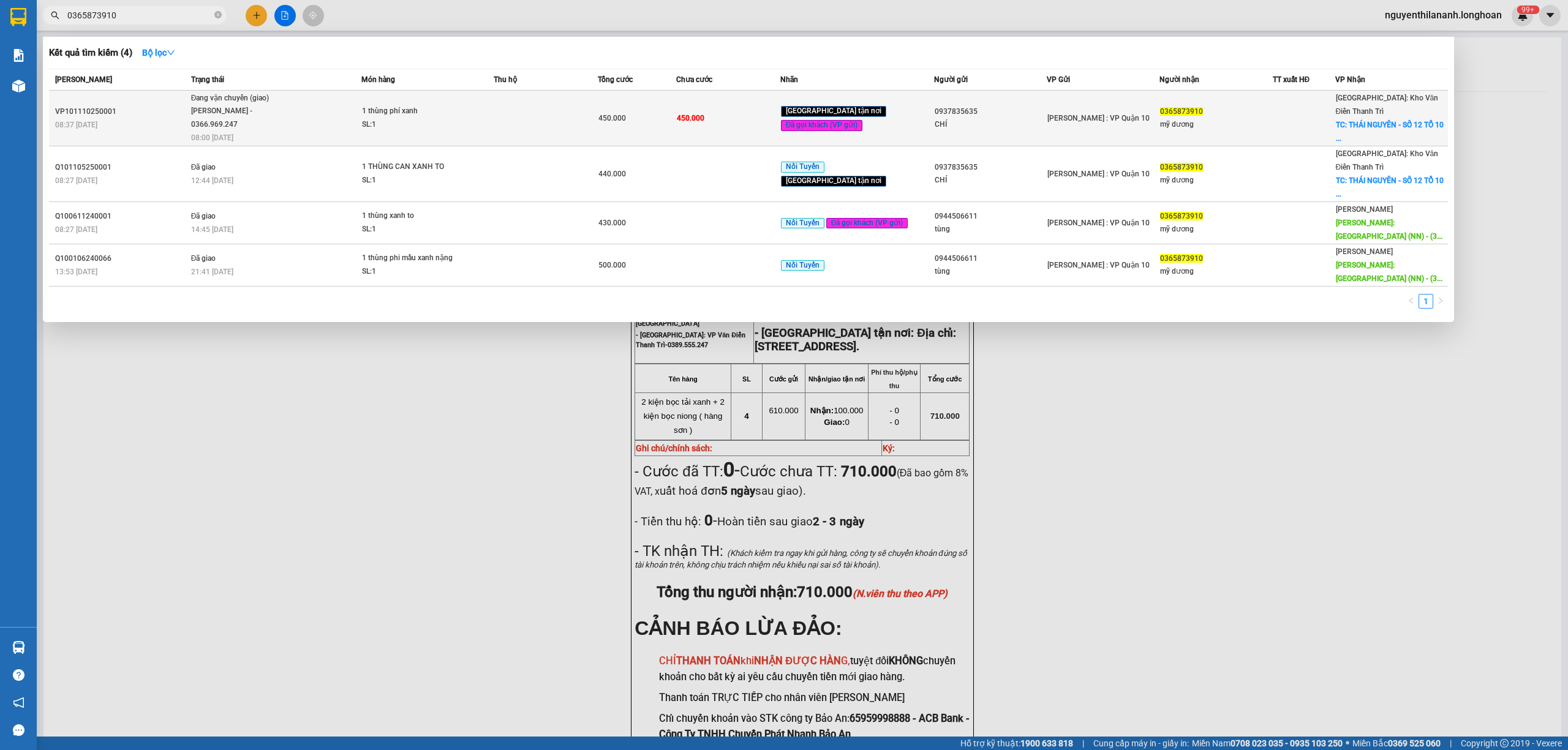
click at [151, 99] on td "VP101110250001 08:37 [DATE]" at bounding box center [118, 118] width 139 height 56
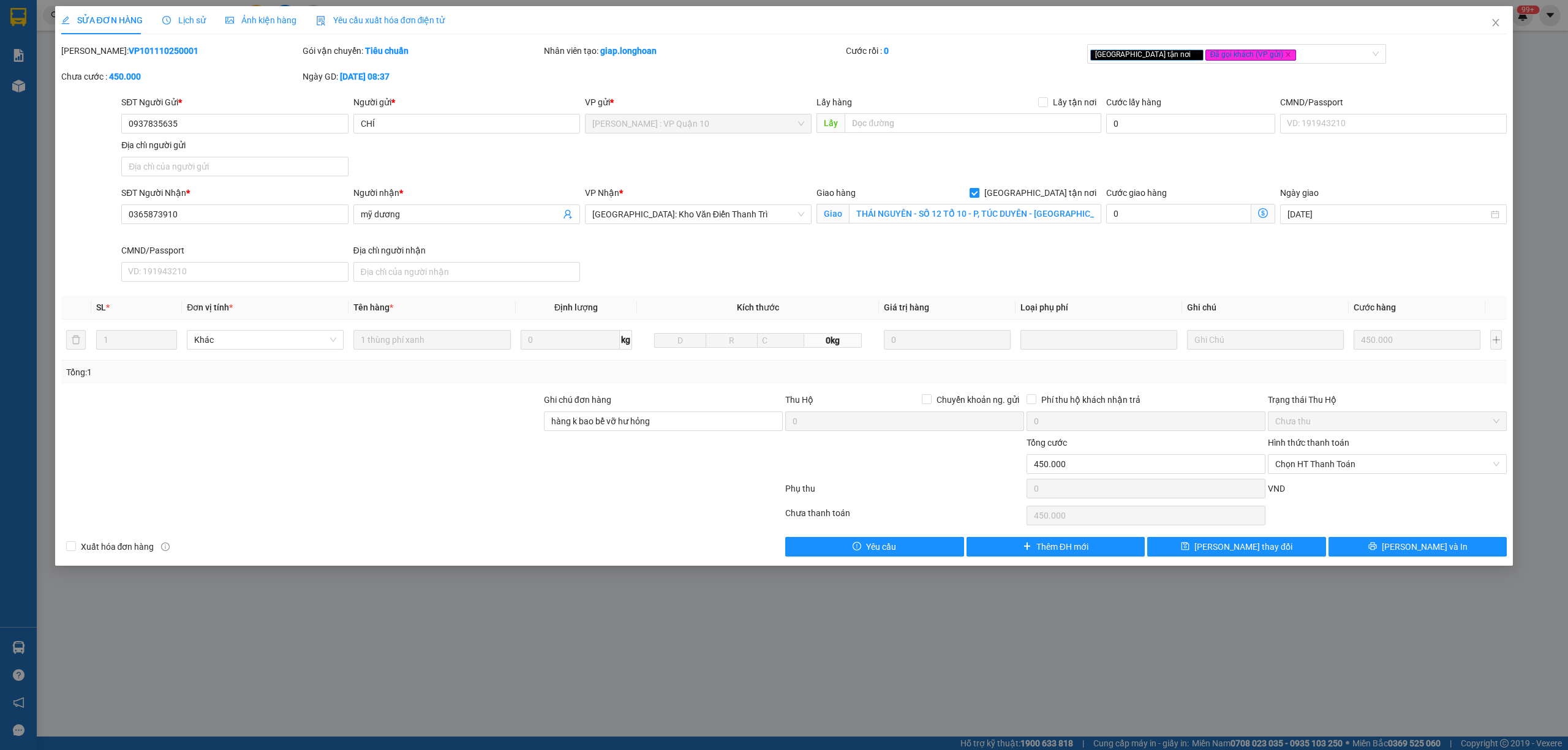
click at [163, 21] on icon "clock-circle" at bounding box center [166, 19] width 8 height 8
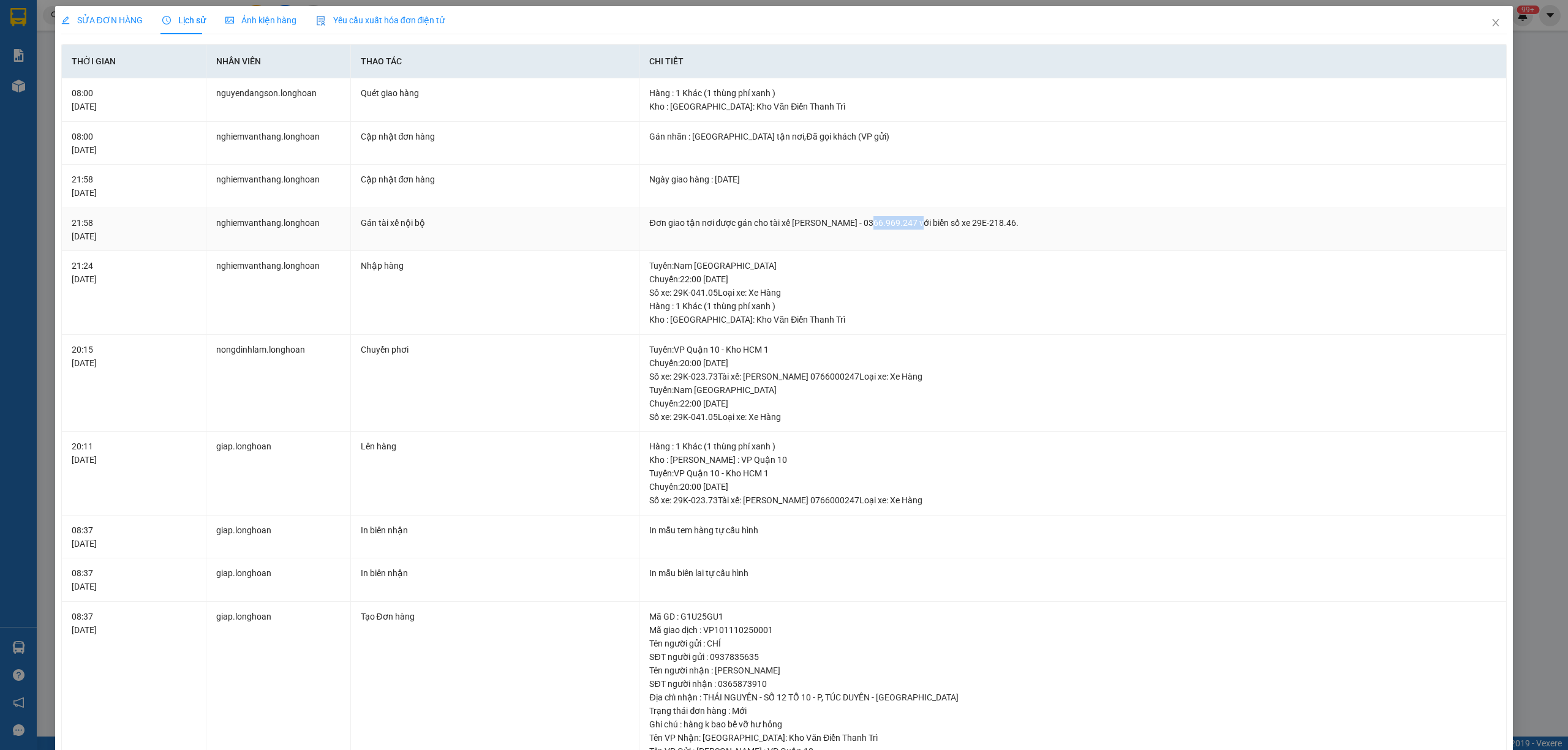
drag, startPoint x: 865, startPoint y: 228, endPoint x: 913, endPoint y: 217, distance: 49.2
click at [913, 217] on div "Đơn giao tận nơi được gán cho tài xế [PERSON_NAME] - 0366.969.247 với biển số x…" at bounding box center [1073, 223] width 847 height 14
click at [1491, 26] on icon "close" at bounding box center [1495, 22] width 10 height 10
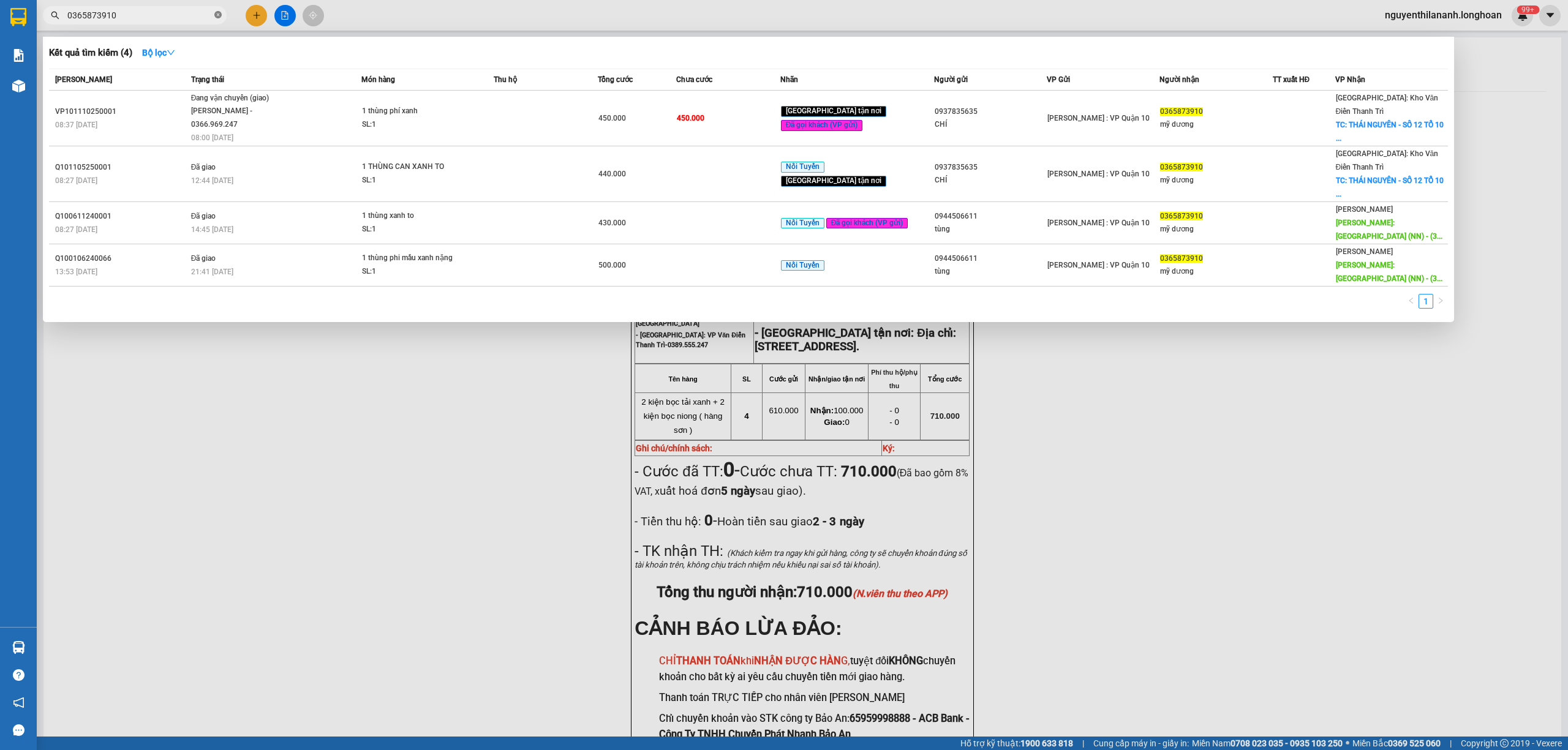
click at [216, 10] on span at bounding box center [218, 16] width 7 height 12
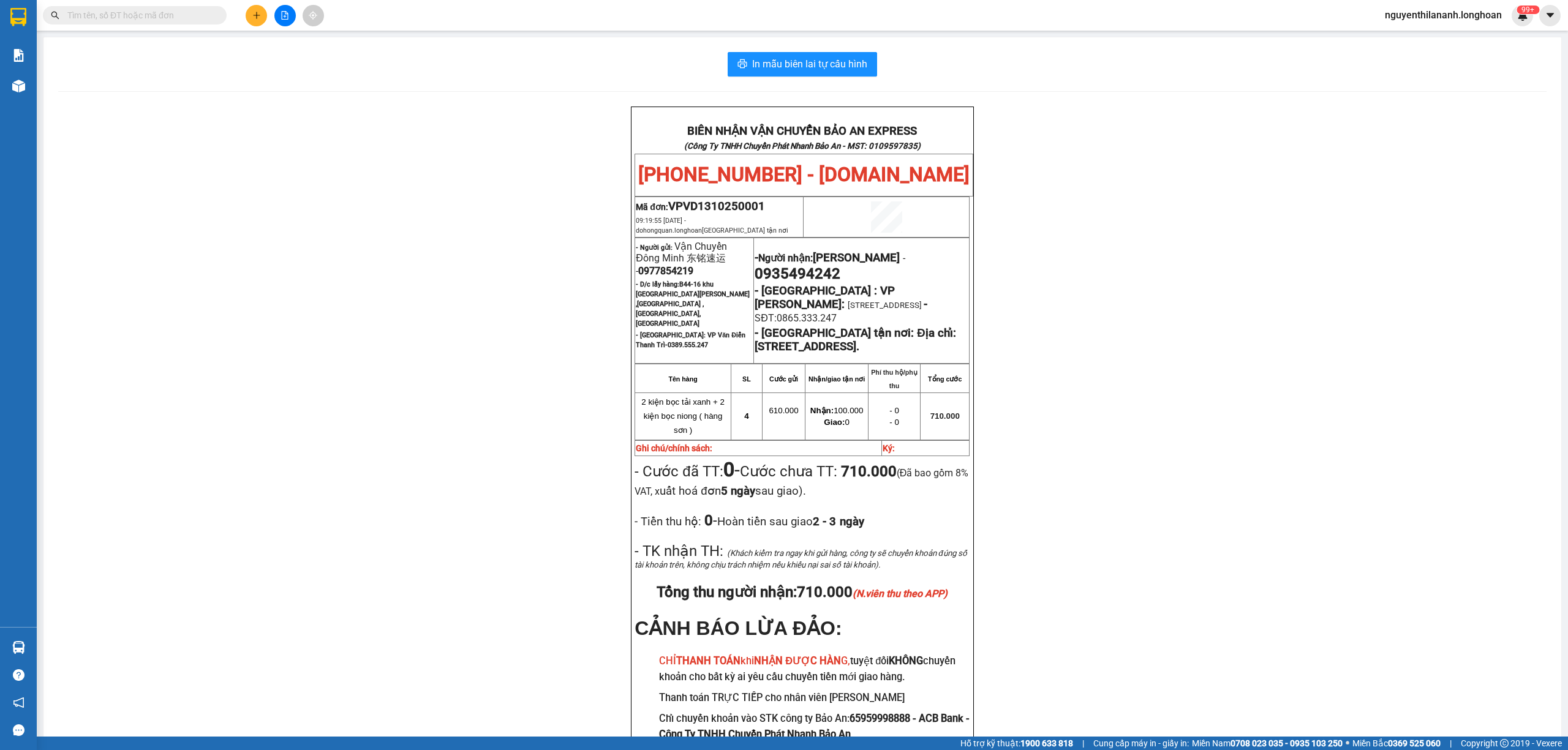
paste input "0905565669"
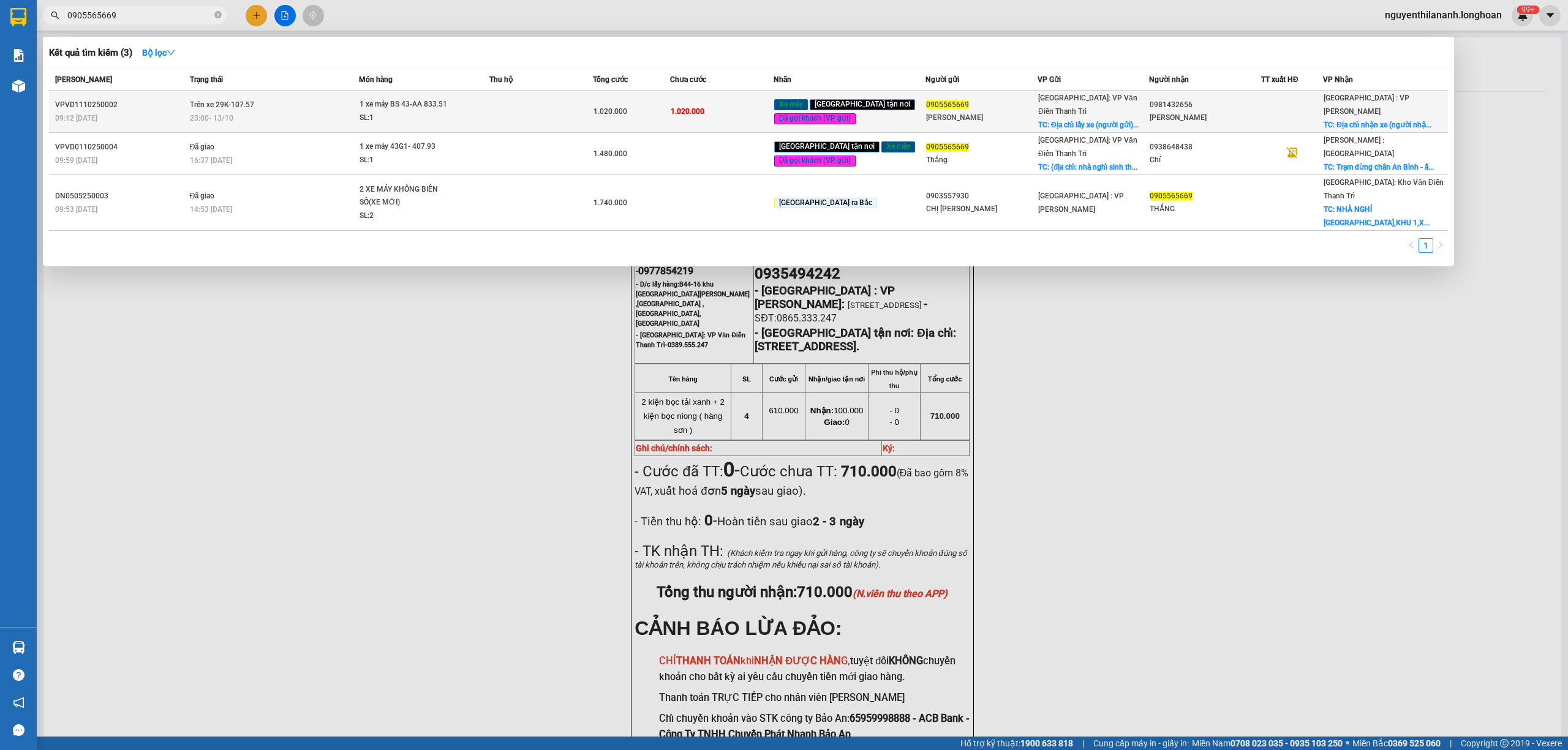
click at [166, 99] on div "VPVD1110250002" at bounding box center [121, 105] width 131 height 13
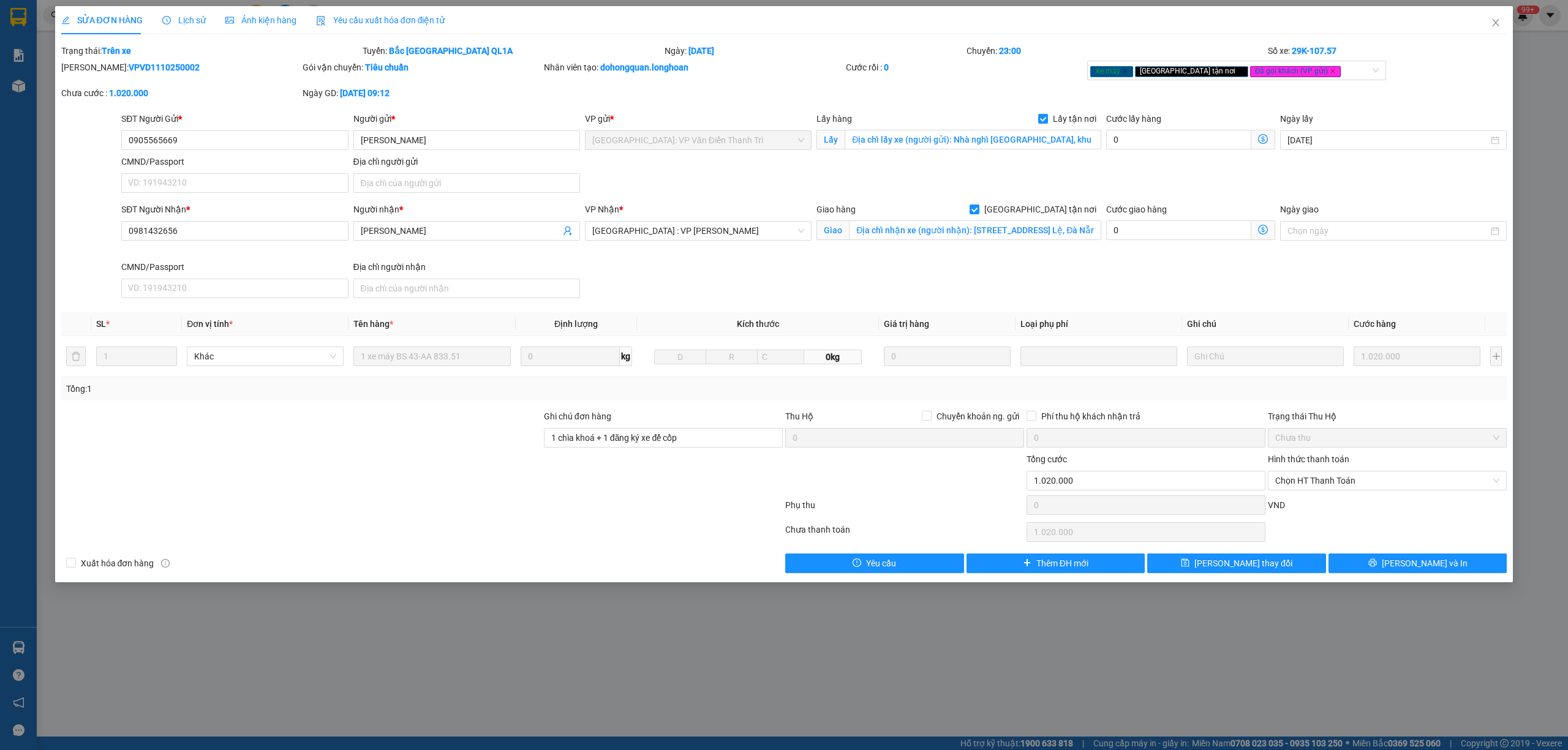
click at [175, 22] on span "Lịch sử" at bounding box center [184, 20] width 44 height 10
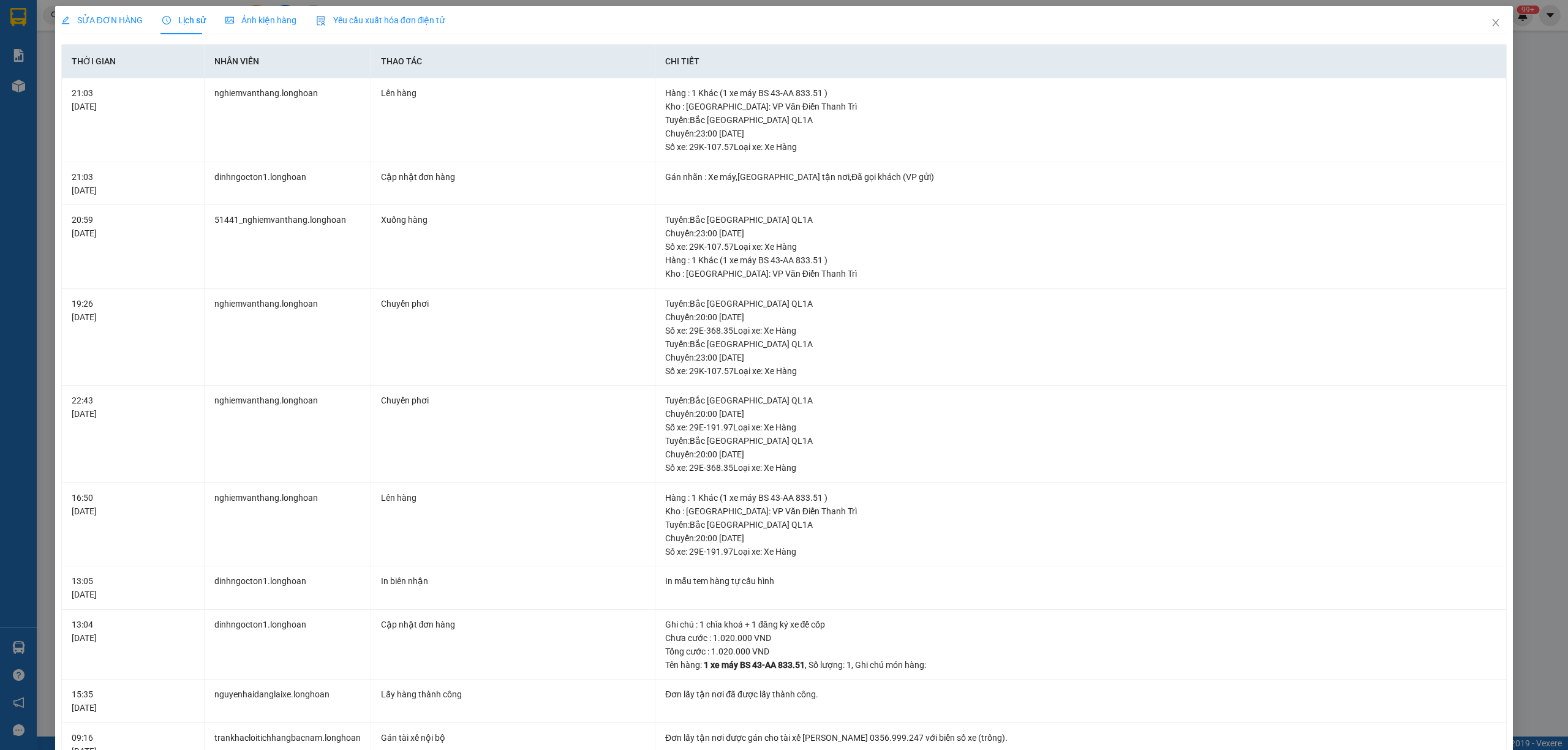
click at [118, 22] on span "SỬA ĐƠN HÀNG" at bounding box center [101, 20] width 81 height 10
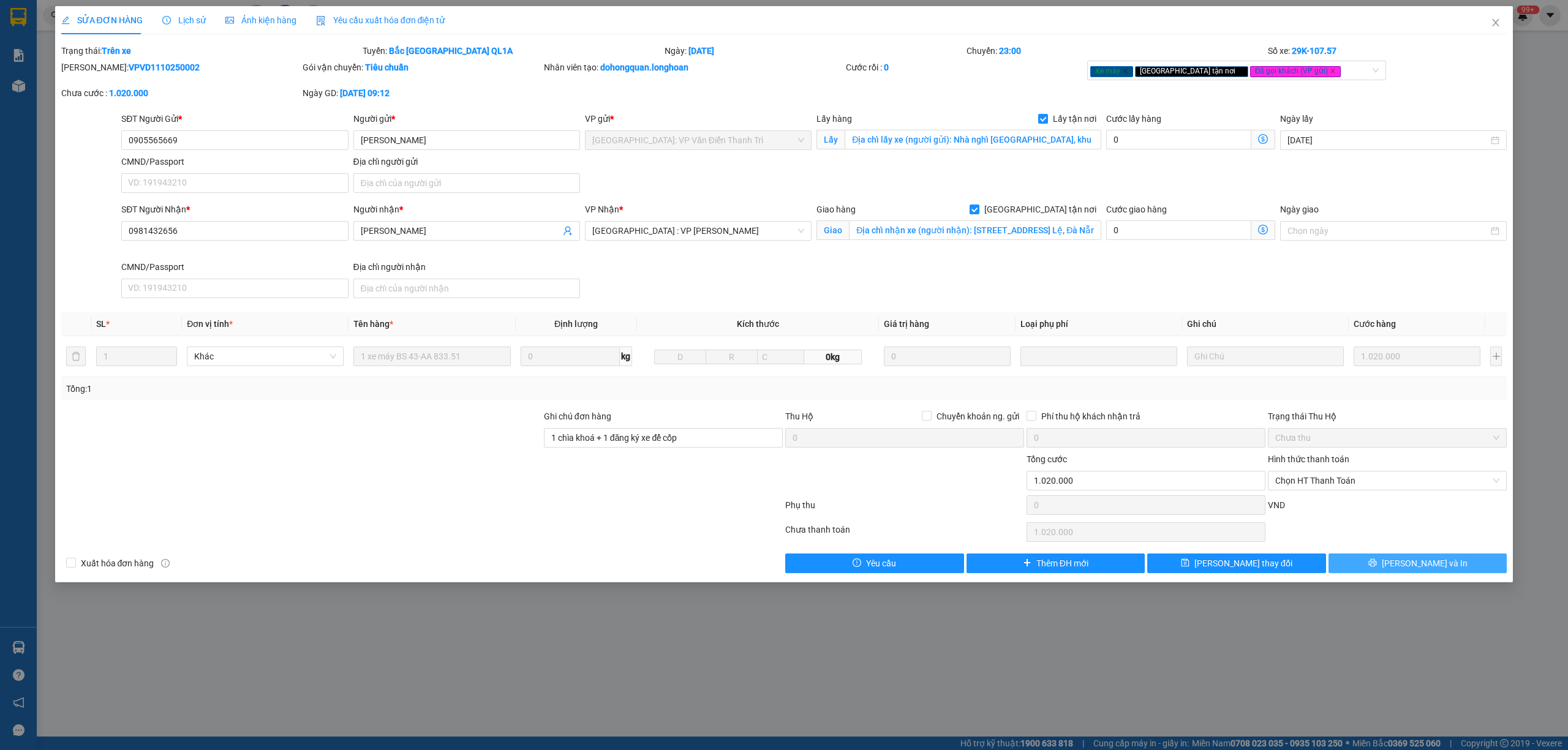
click at [1383, 558] on button "[PERSON_NAME] và In" at bounding box center [1418, 563] width 179 height 19
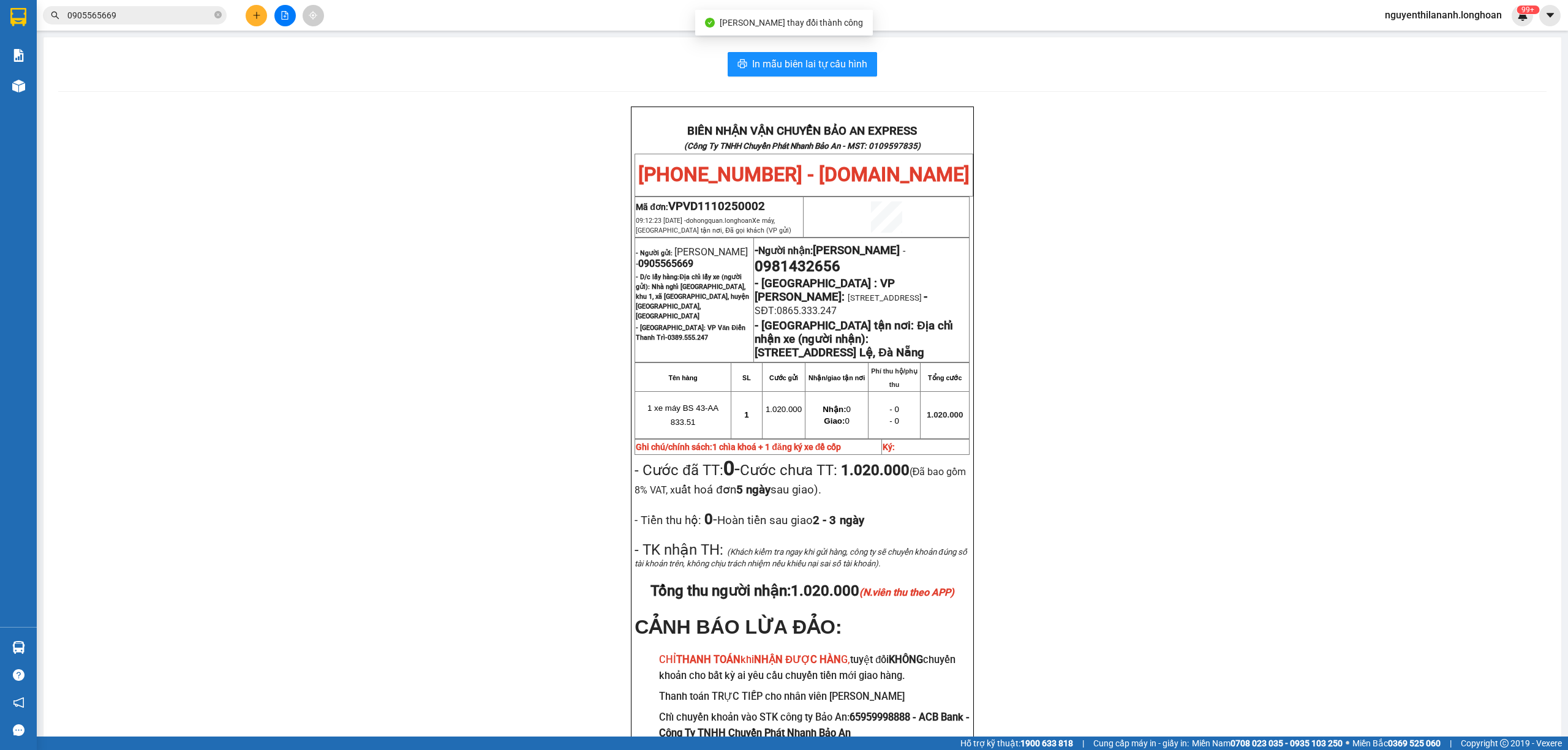
scroll to position [81, 0]
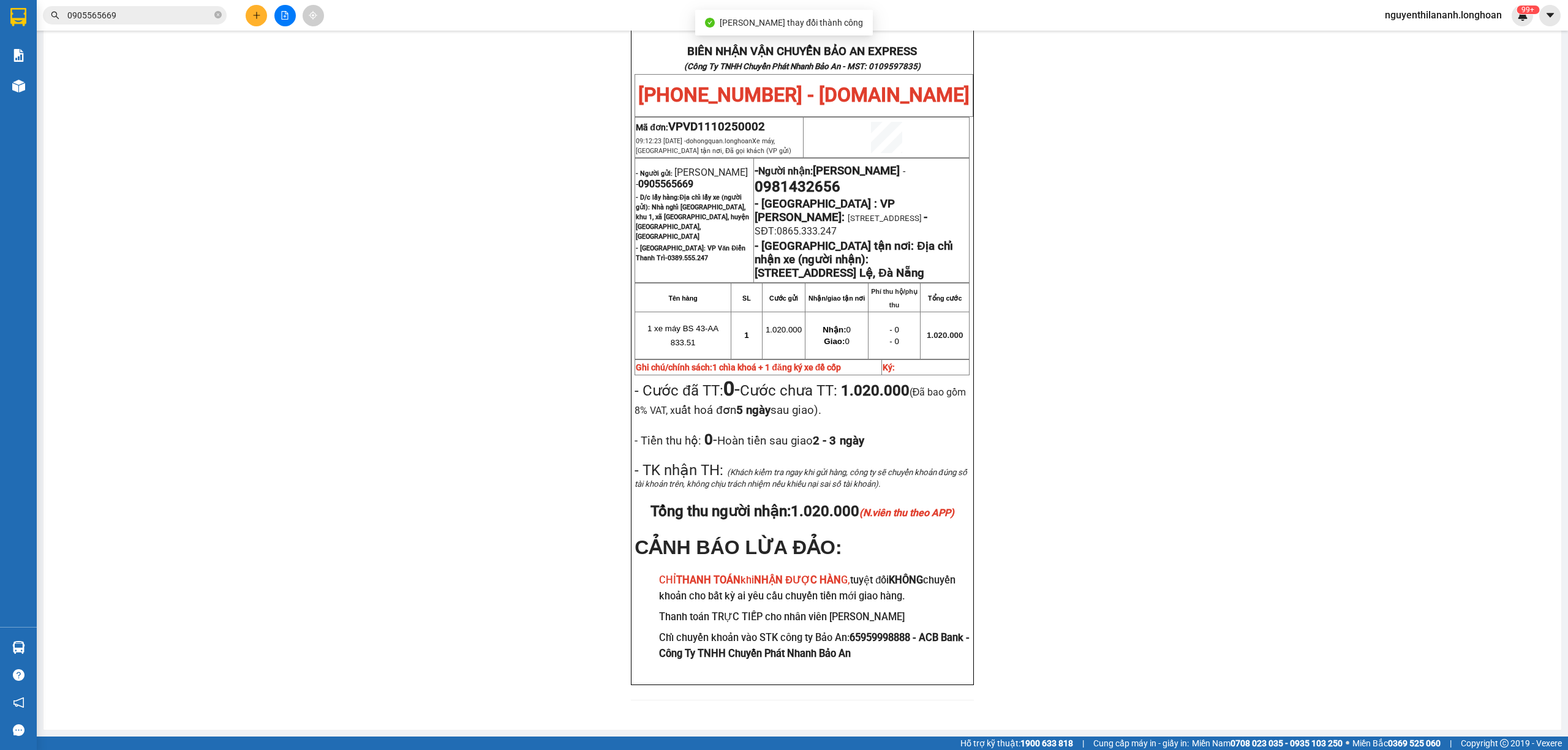
click at [1296, 559] on div "BIÊN NHẬN VẬN CHUYỂN BẢO AN EXPRESS (Công Ty TNHH Chuyển Phát Nhanh Bảo An - MS…" at bounding box center [803, 370] width 1489 height 688
click at [215, 13] on icon "close-circle" at bounding box center [218, 14] width 7 height 7
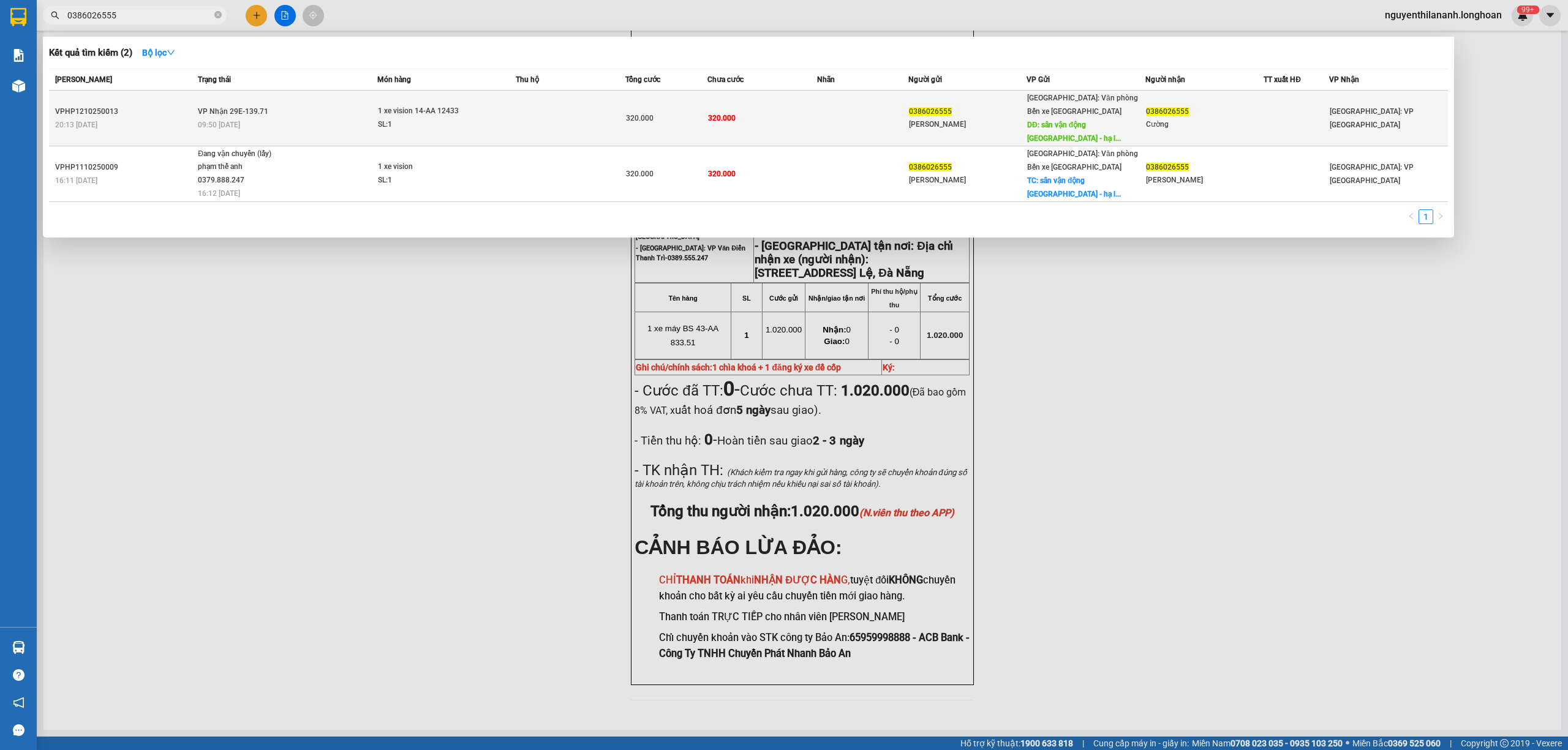
click at [162, 109] on div "VPHP1210250013" at bounding box center [125, 112] width 139 height 13
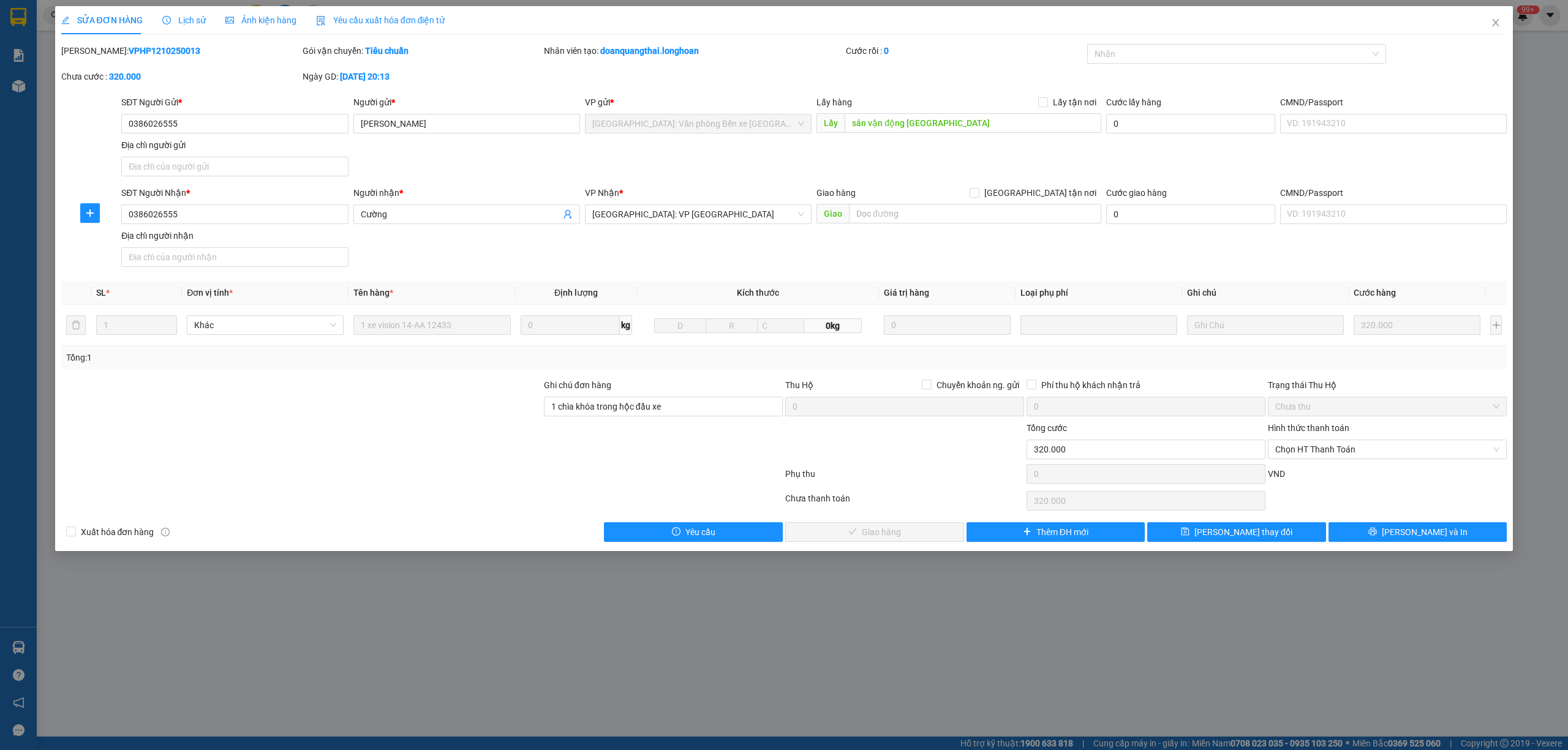
click at [177, 20] on span "Lịch sử" at bounding box center [184, 20] width 44 height 10
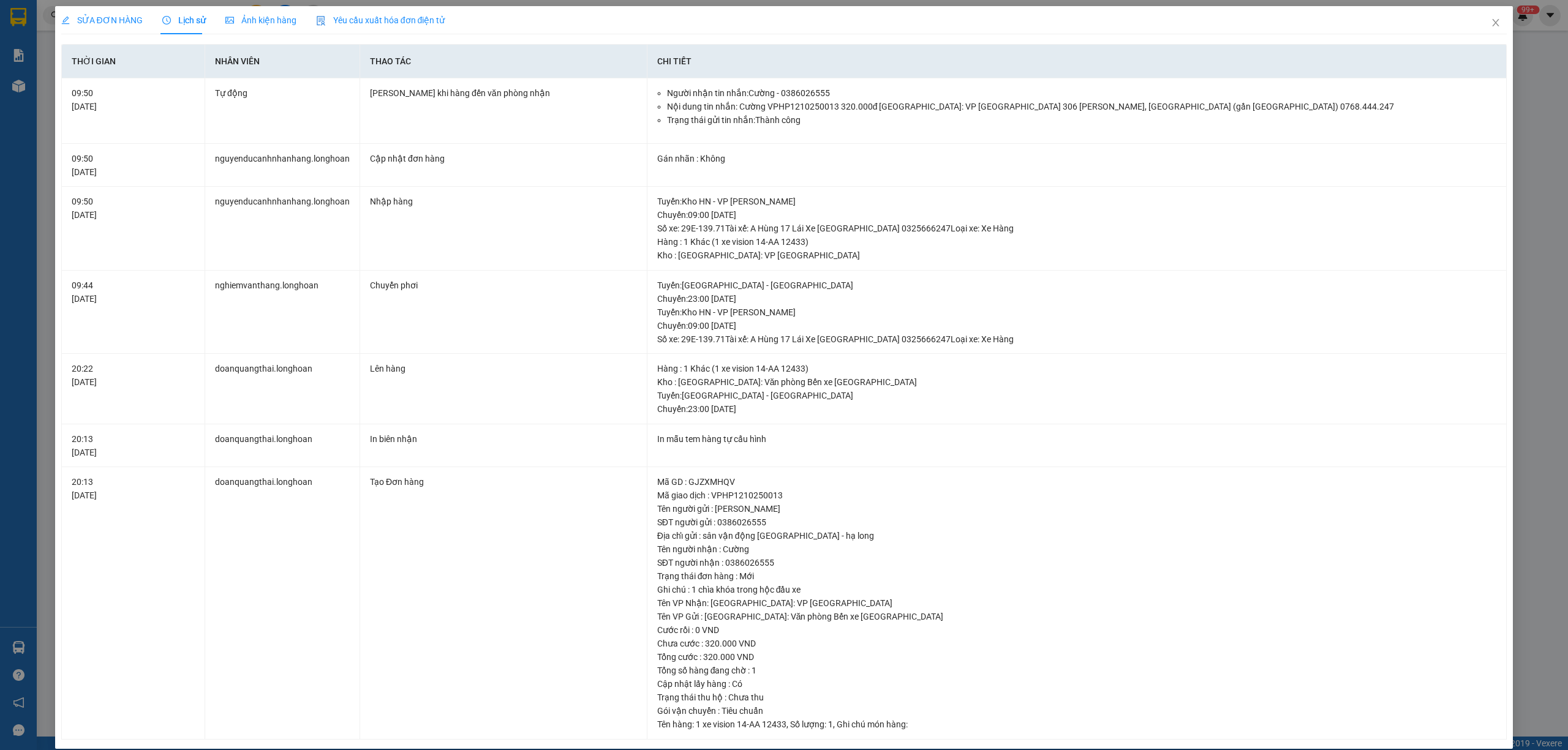
click at [122, 27] on div "SỬA ĐƠN HÀNG" at bounding box center [101, 19] width 81 height 28
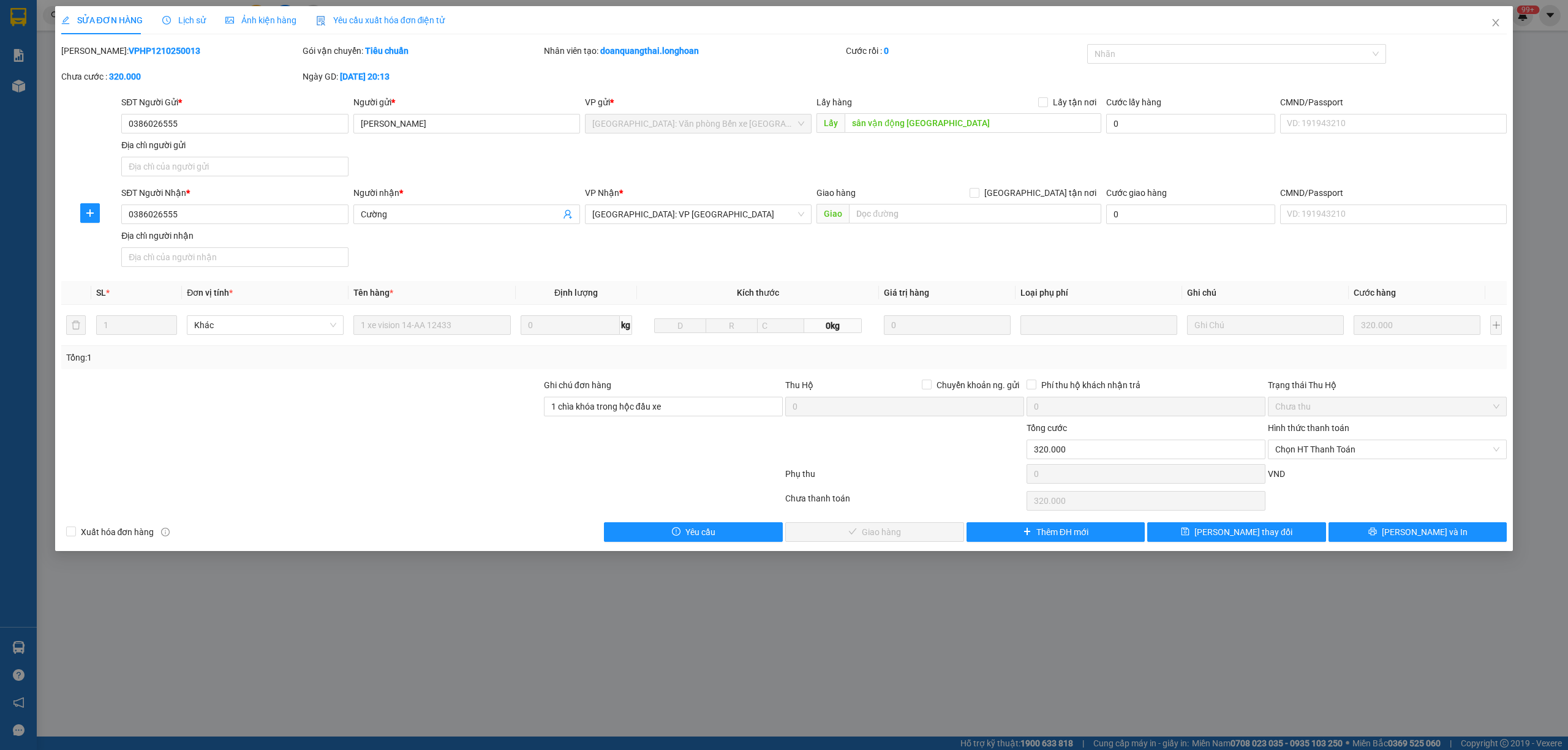
click at [174, 16] on span "Lịch sử" at bounding box center [184, 20] width 44 height 10
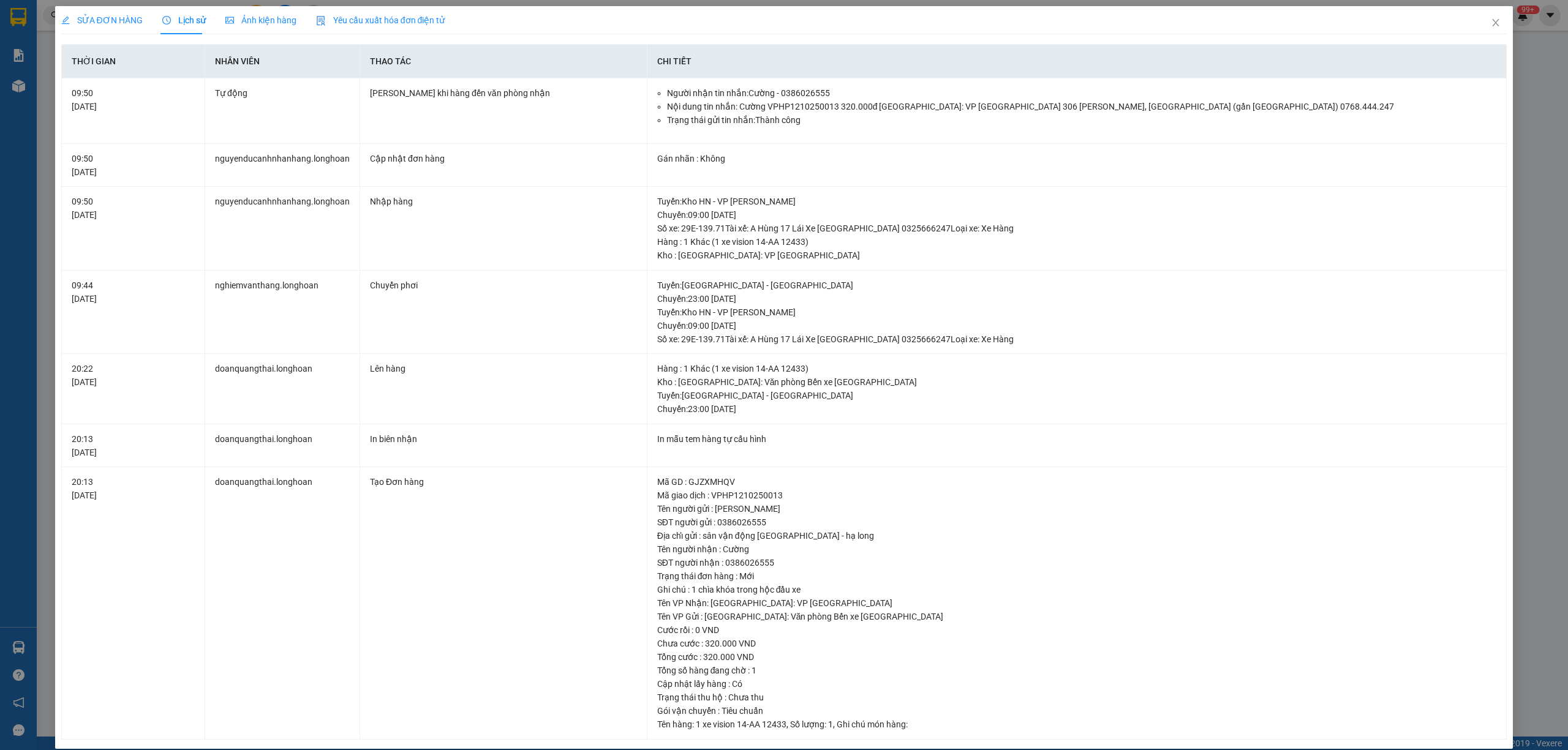
click at [106, 25] on span "SỬA ĐƠN HÀNG" at bounding box center [101, 20] width 81 height 10
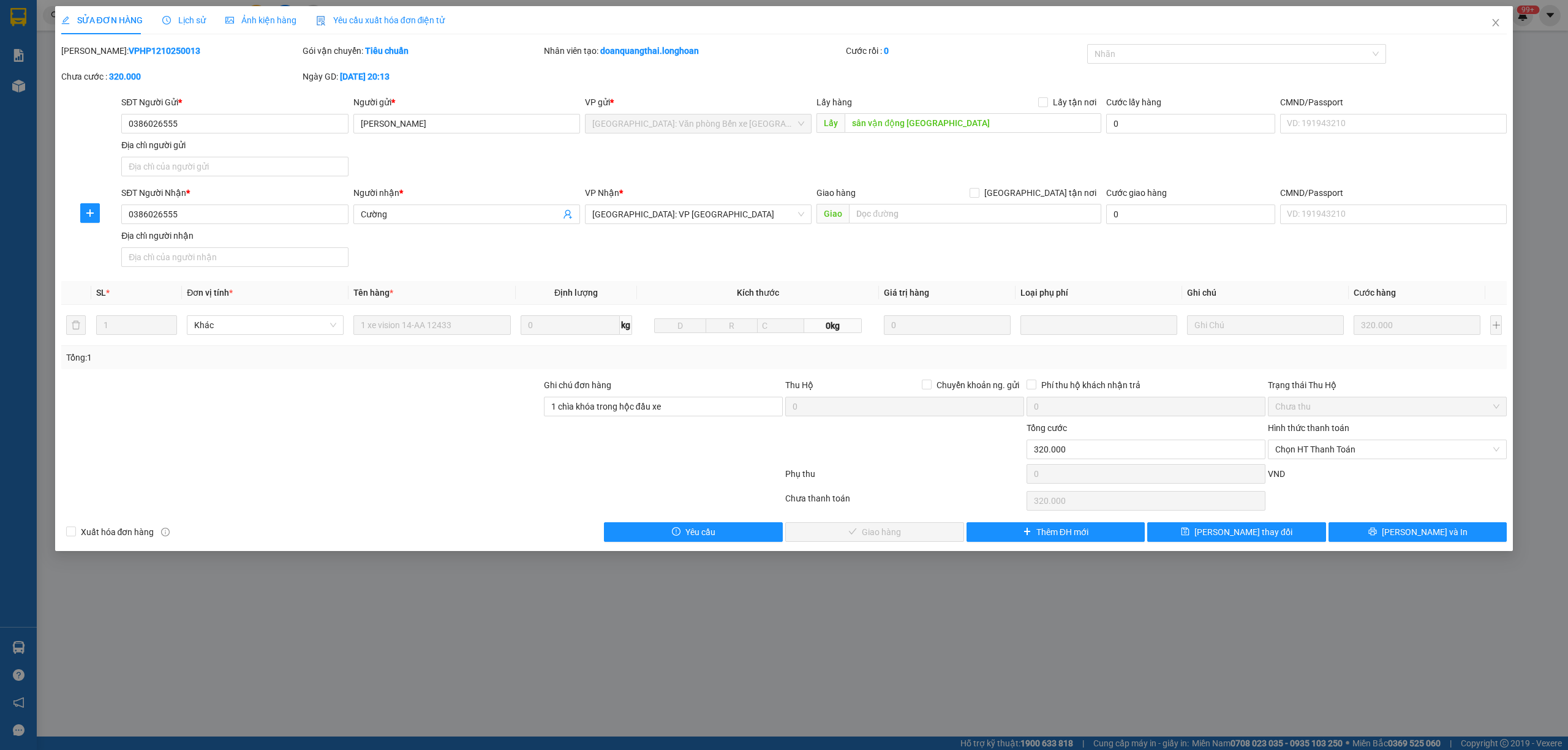
click at [164, 27] on div "Lịch sử" at bounding box center [184, 19] width 44 height 28
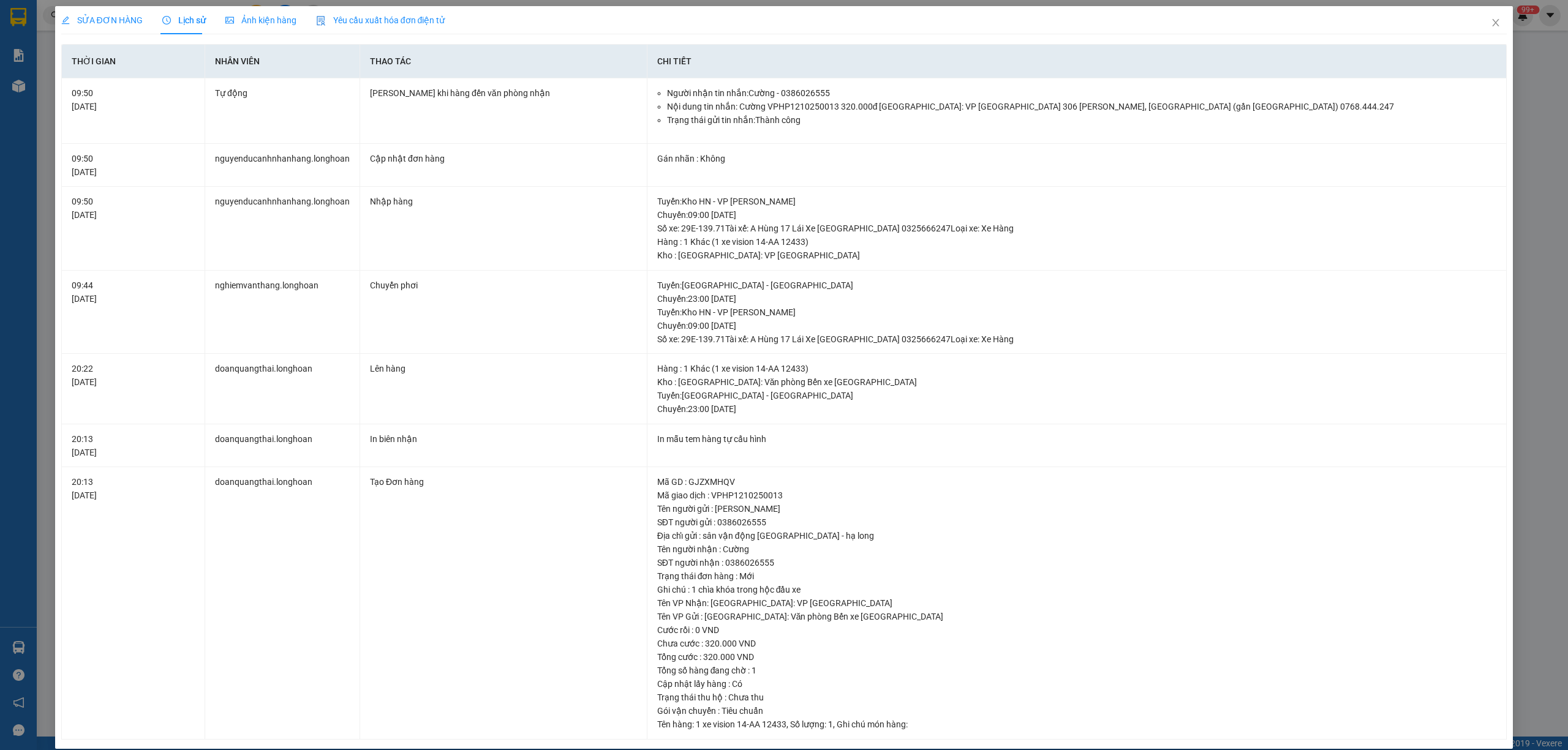
click at [116, 23] on span "SỬA ĐƠN HÀNG" at bounding box center [101, 20] width 81 height 10
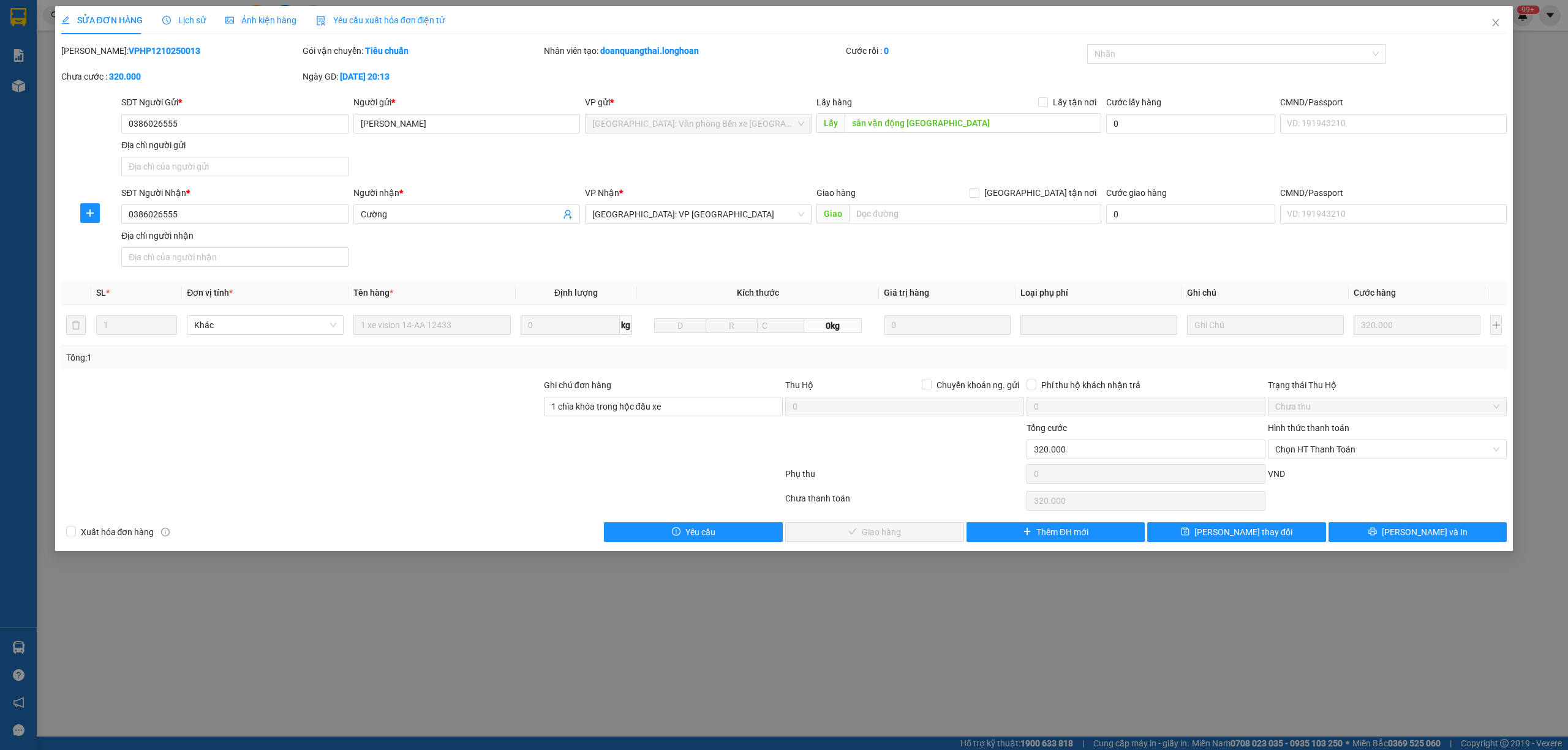
drag, startPoint x: 176, startPoint y: 52, endPoint x: 93, endPoint y: 55, distance: 83.1
click at [93, 55] on div "[PERSON_NAME]: VPHP1210250013" at bounding box center [180, 51] width 239 height 14
copy b "VPHP1210250013"
click at [176, 26] on div "Lịch sử" at bounding box center [184, 20] width 44 height 14
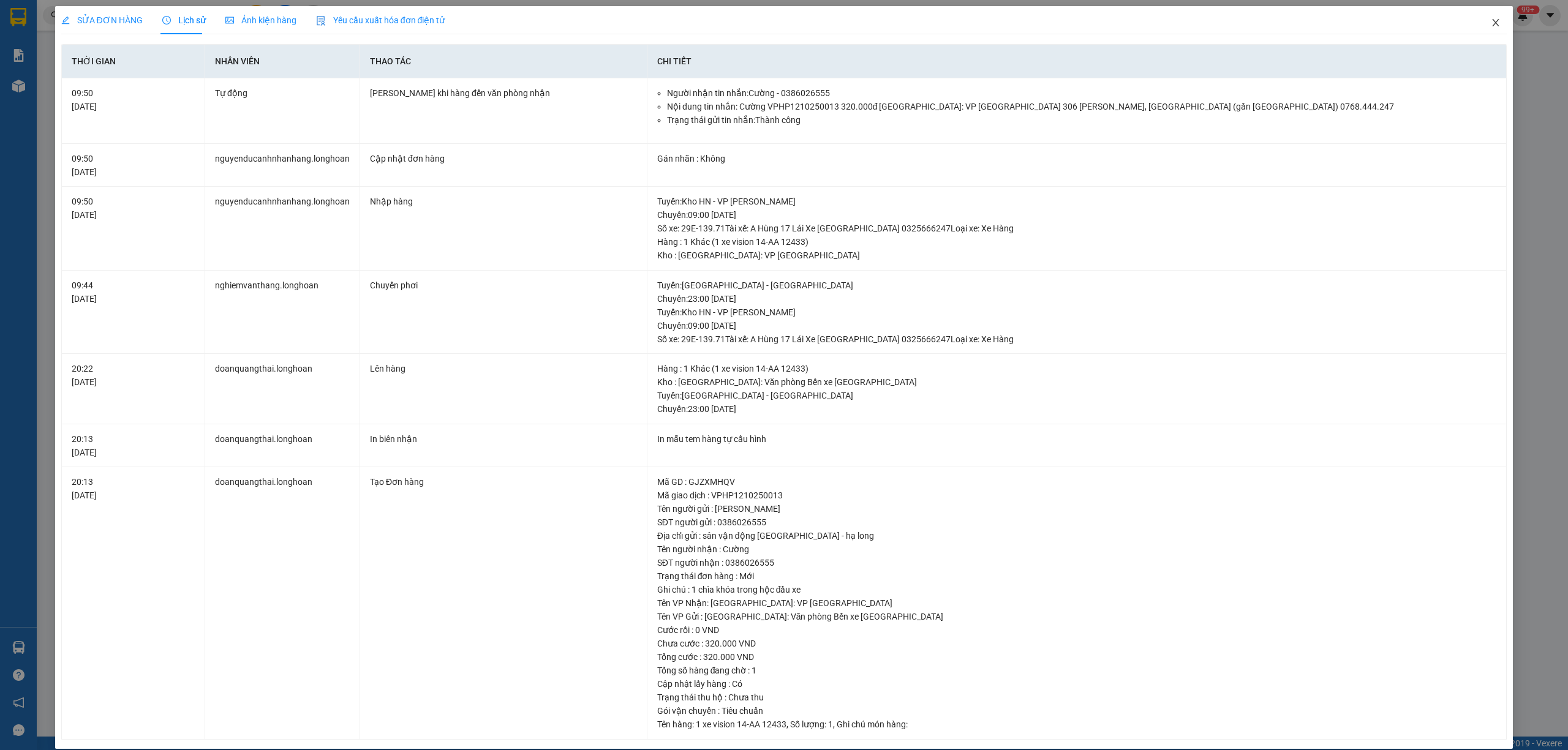
click at [1491, 25] on icon "close" at bounding box center [1495, 22] width 10 height 10
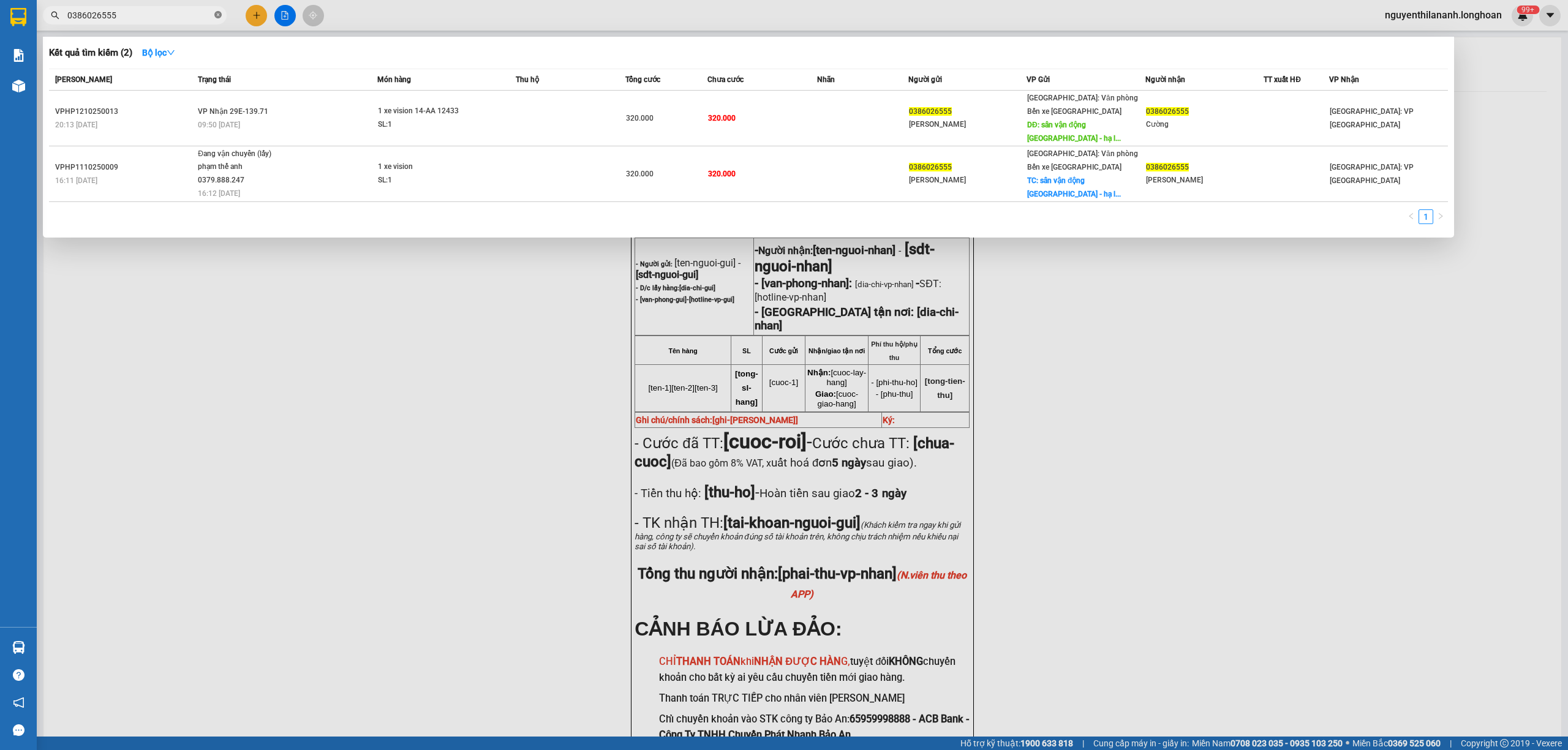
click at [216, 17] on icon "close-circle" at bounding box center [218, 14] width 7 height 7
paste input "0966256342"
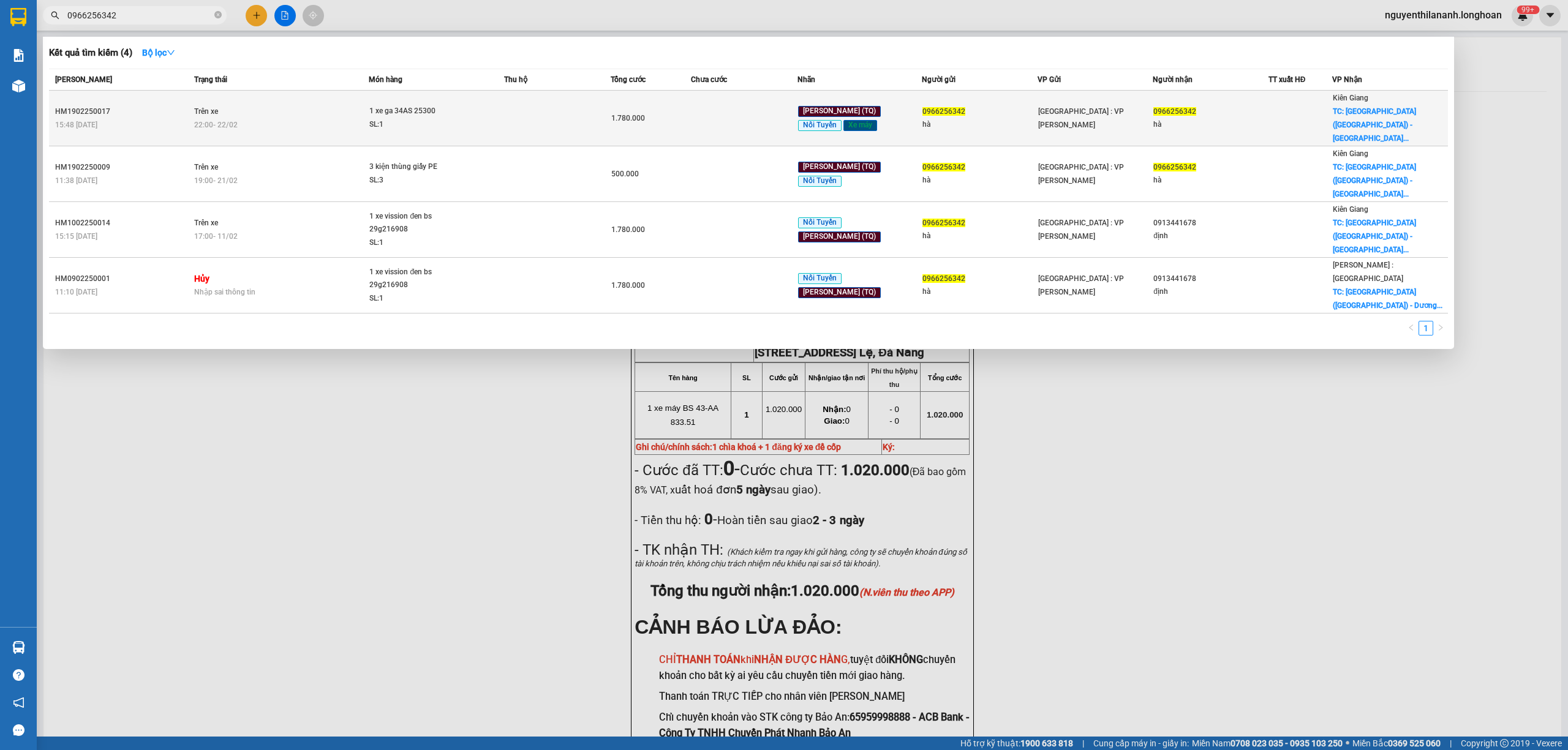
click at [136, 105] on div "HM1902250017" at bounding box center [123, 112] width 135 height 13
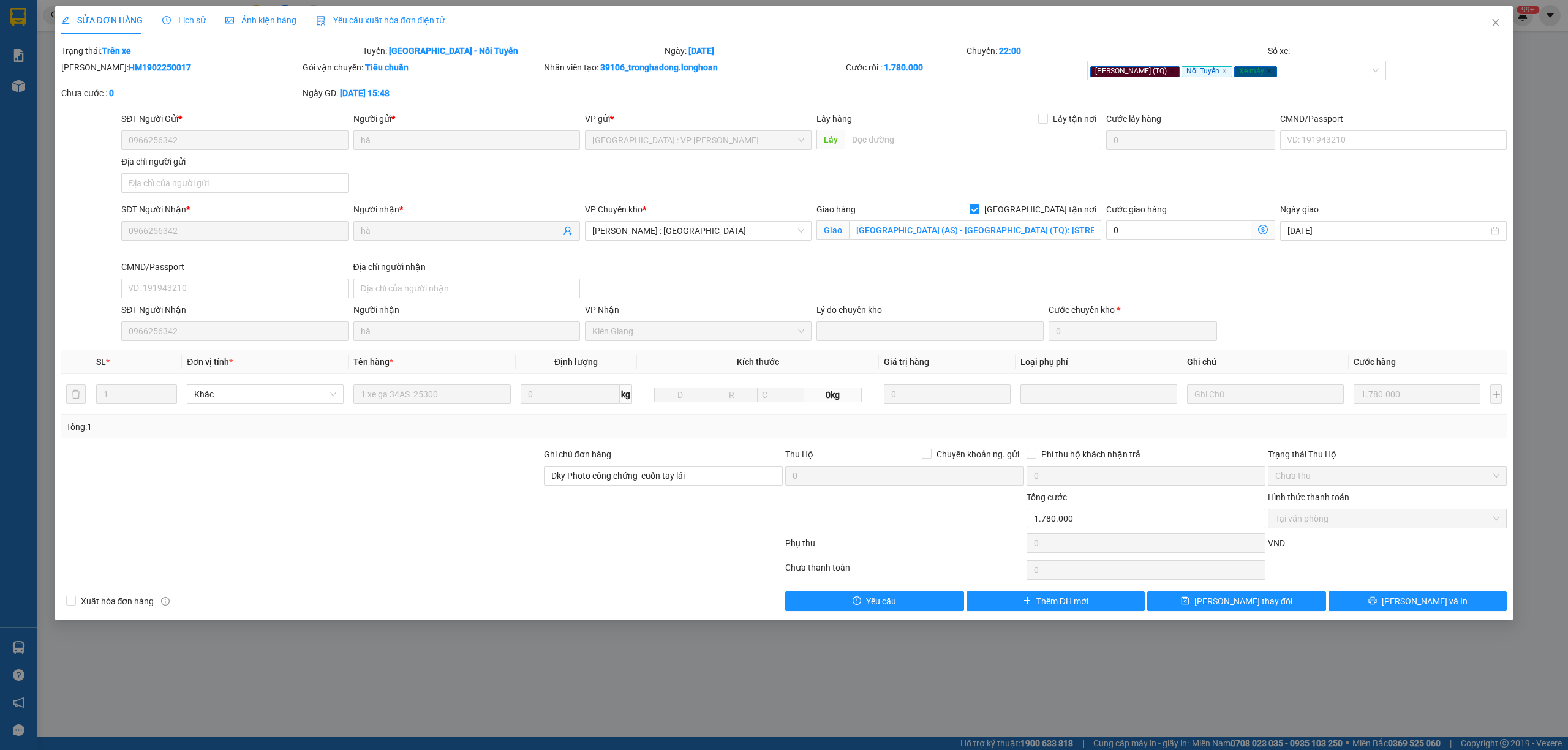
drag, startPoint x: 179, startPoint y: 62, endPoint x: 94, endPoint y: 71, distance: 85.5
click at [94, 71] on div "[PERSON_NAME]: HM1902250017" at bounding box center [180, 67] width 239 height 14
copy b "HM1902250017"
click at [1502, 25] on span "Close" at bounding box center [1496, 23] width 34 height 34
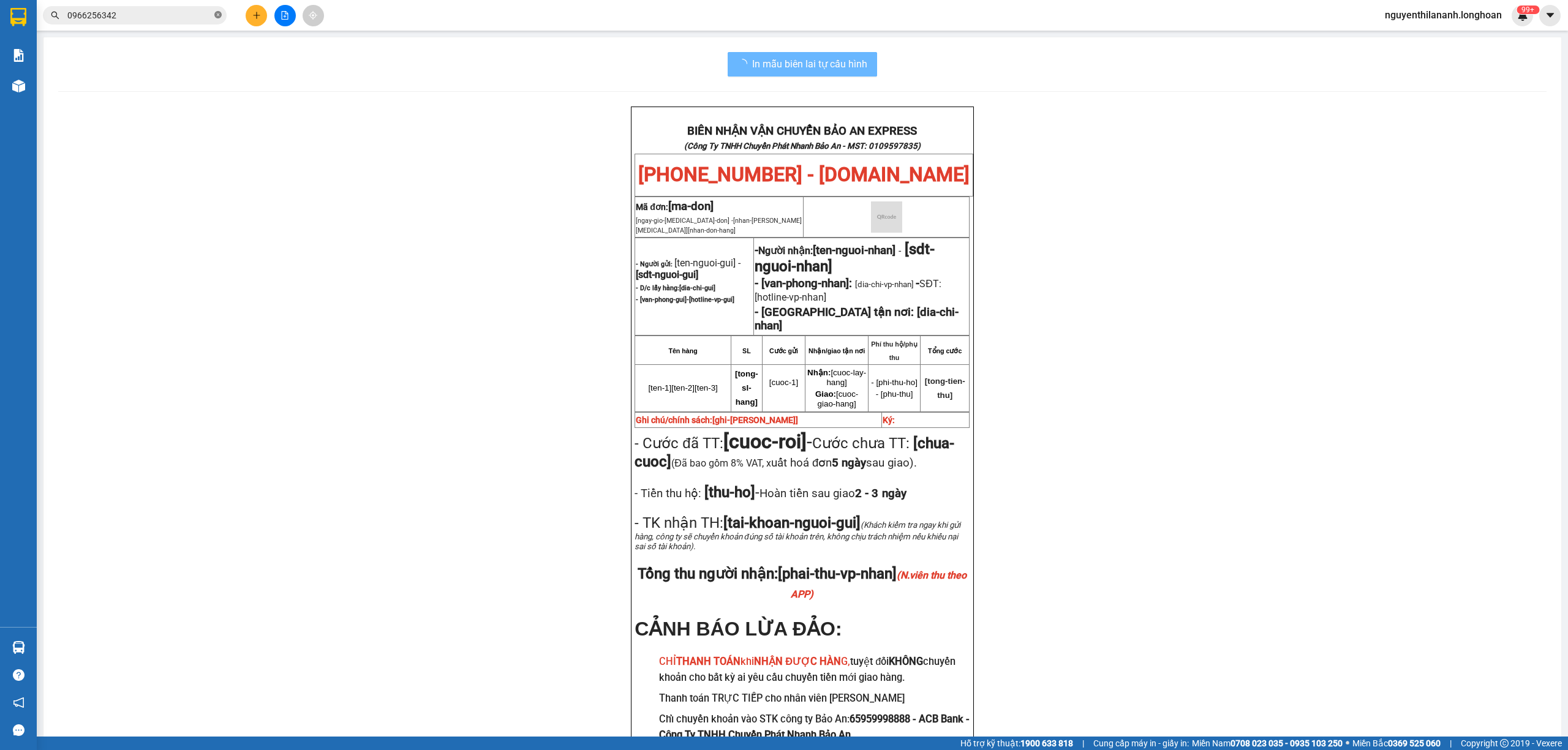
click at [219, 17] on icon "close-circle" at bounding box center [218, 14] width 7 height 7
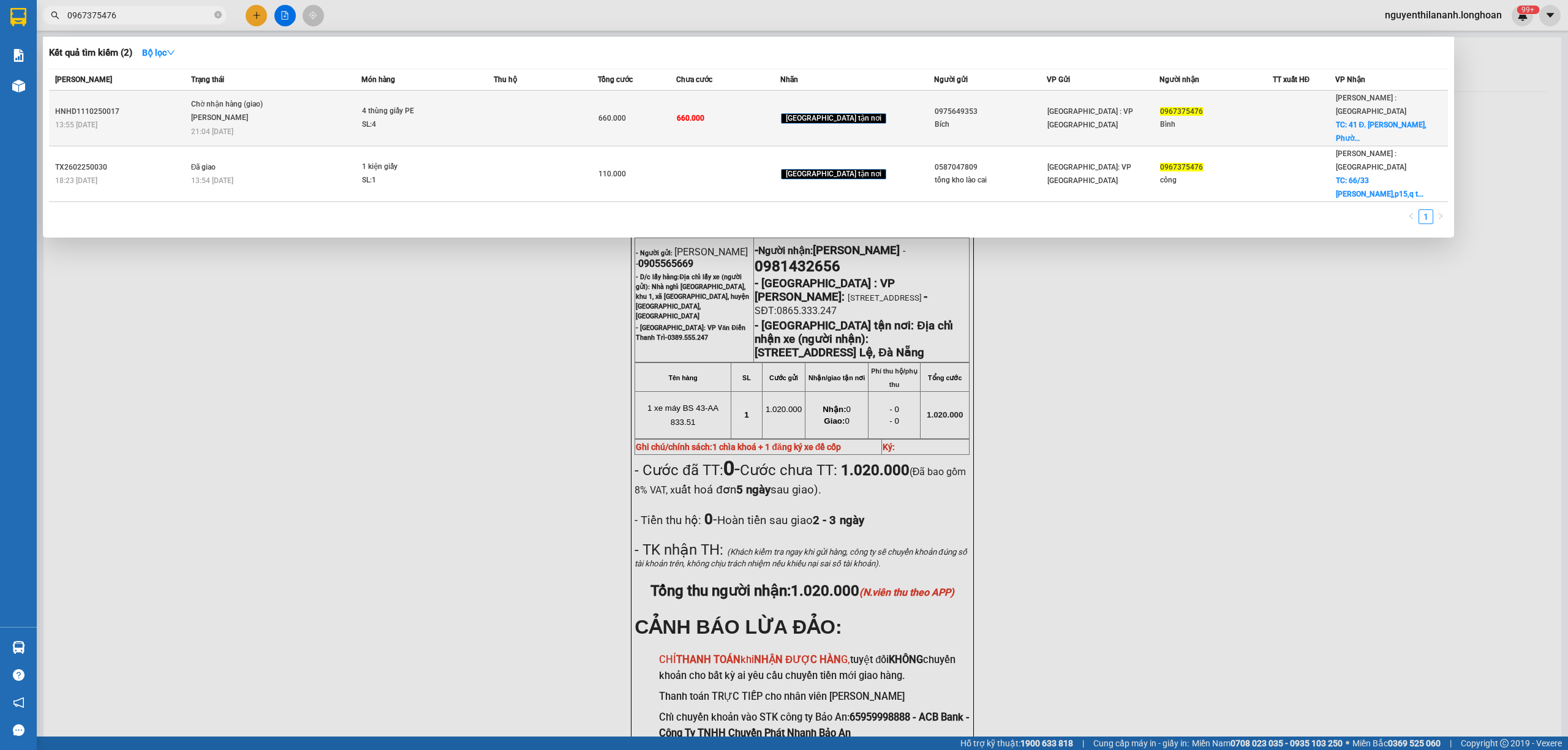
click at [150, 118] on div "13:55 [DATE]" at bounding box center [122, 125] width 133 height 14
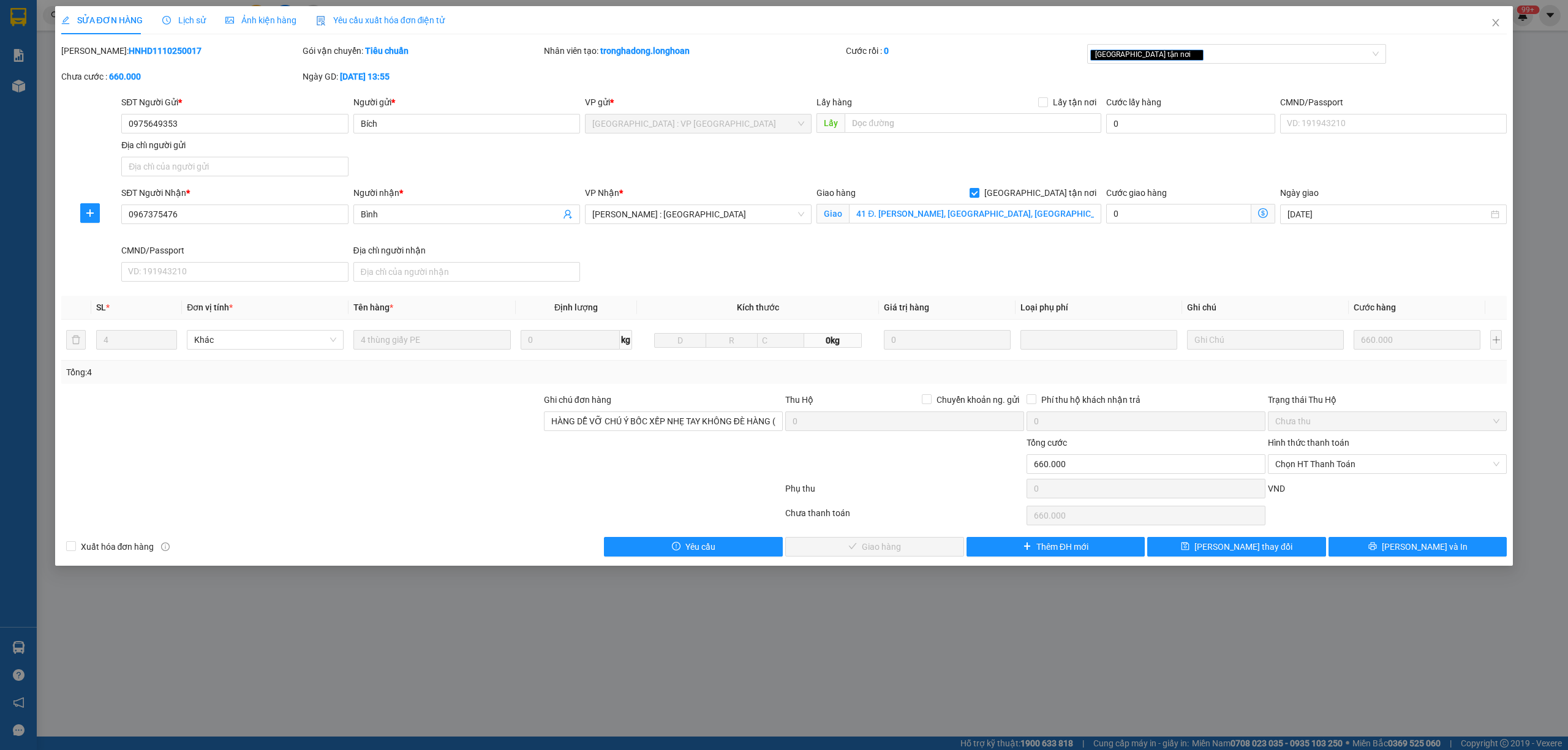
click at [182, 28] on div "Lịch sử" at bounding box center [184, 19] width 44 height 28
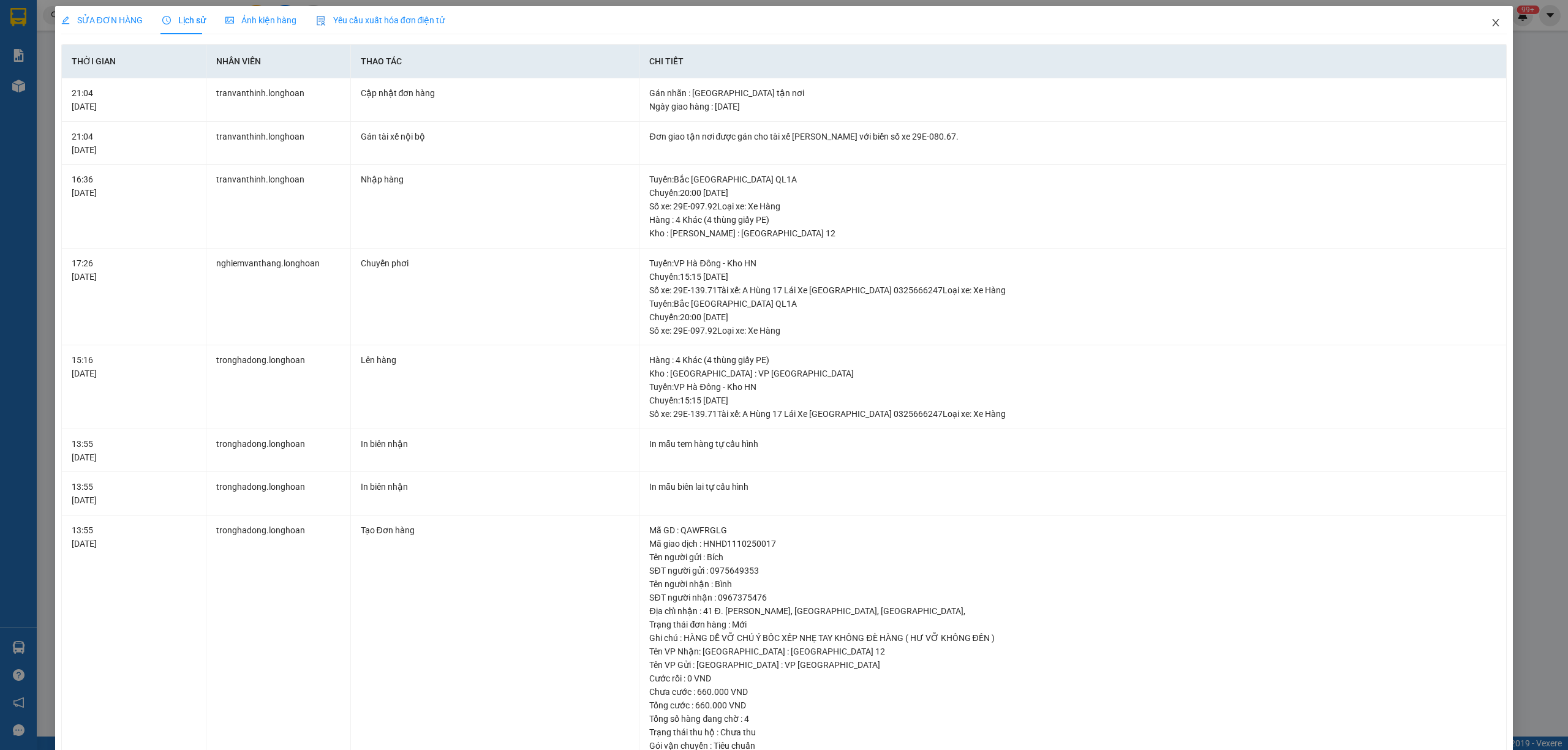
click at [1479, 20] on span "Close" at bounding box center [1496, 23] width 34 height 34
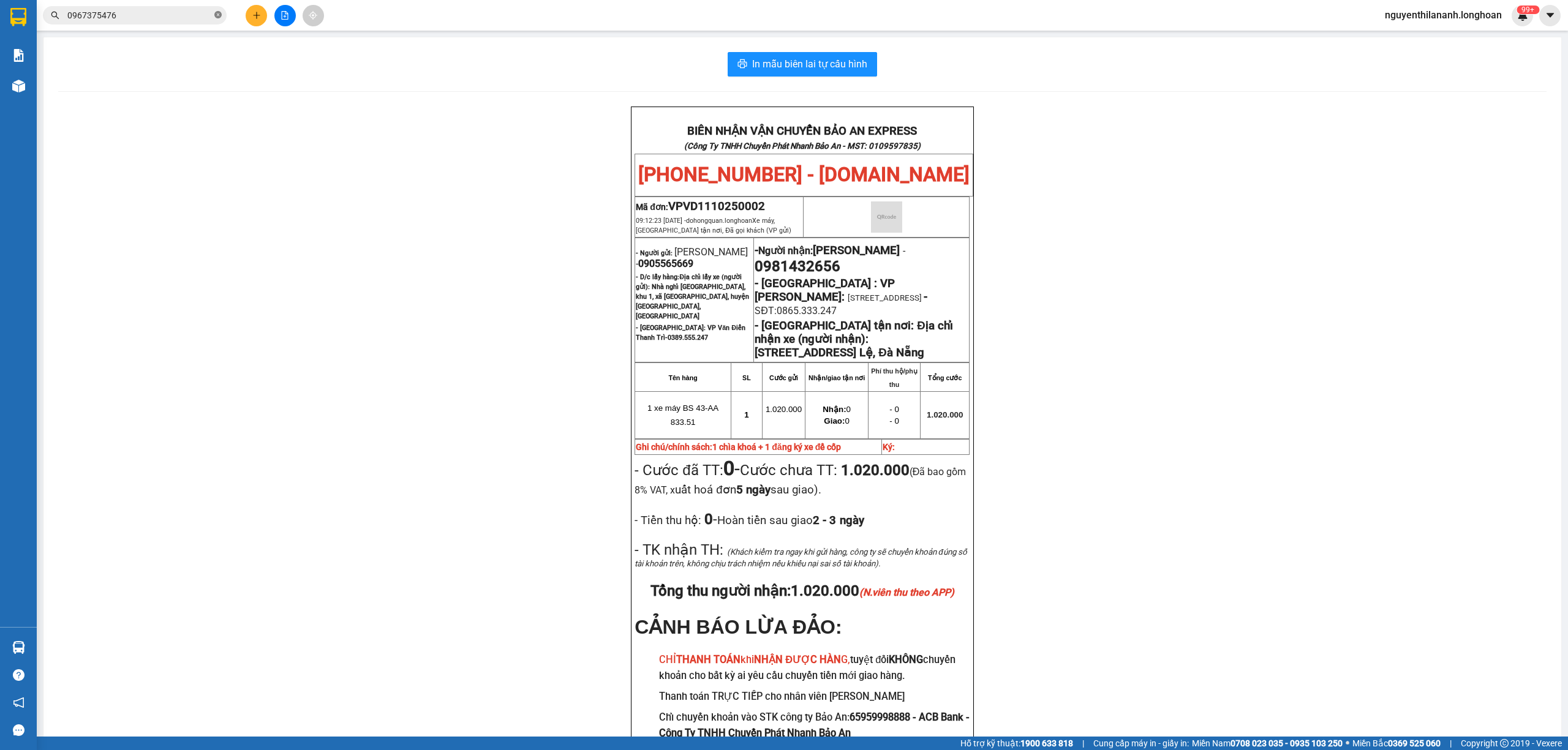
click at [219, 10] on span at bounding box center [218, 16] width 7 height 12
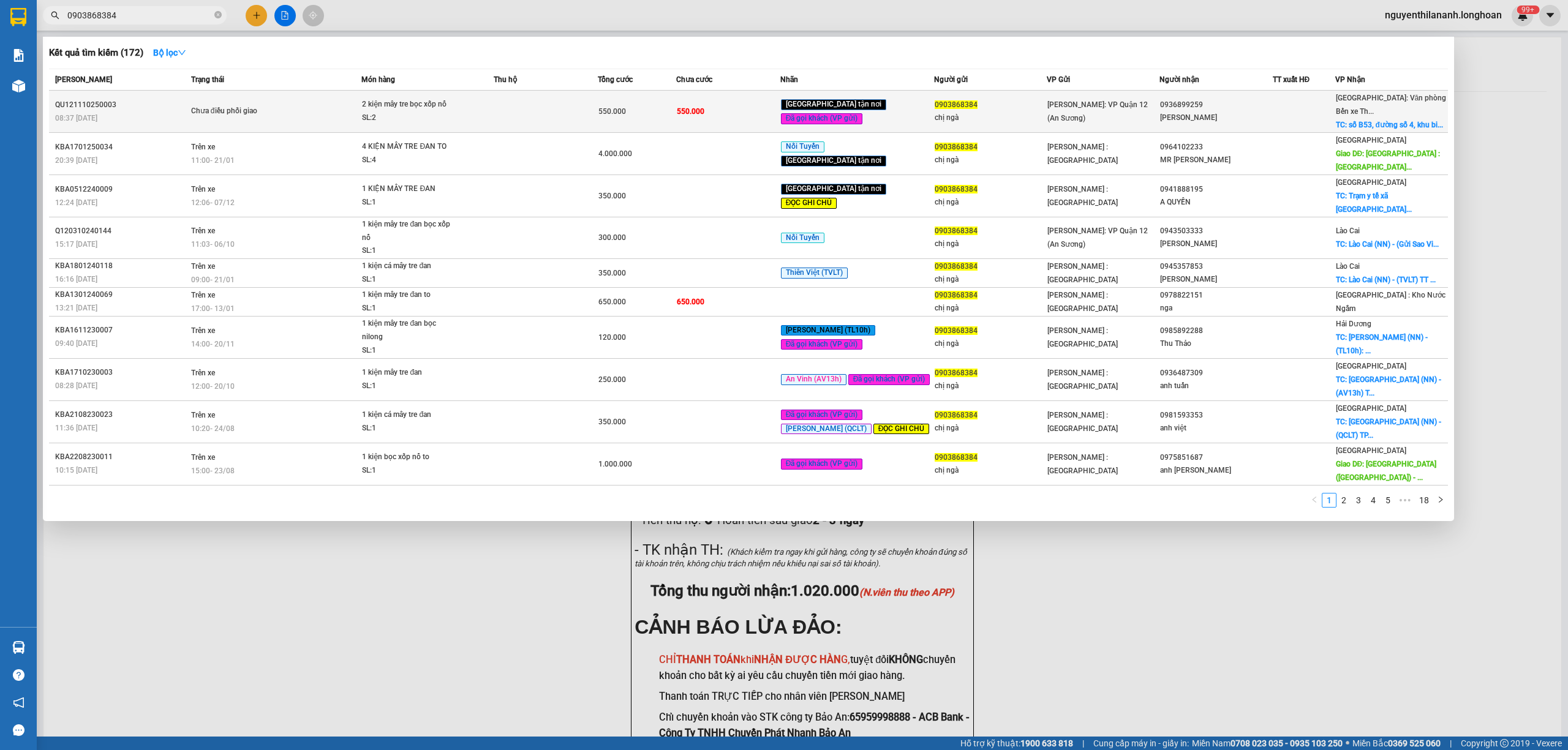
click at [176, 122] on div "08:37 [DATE]" at bounding box center [122, 118] width 133 height 14
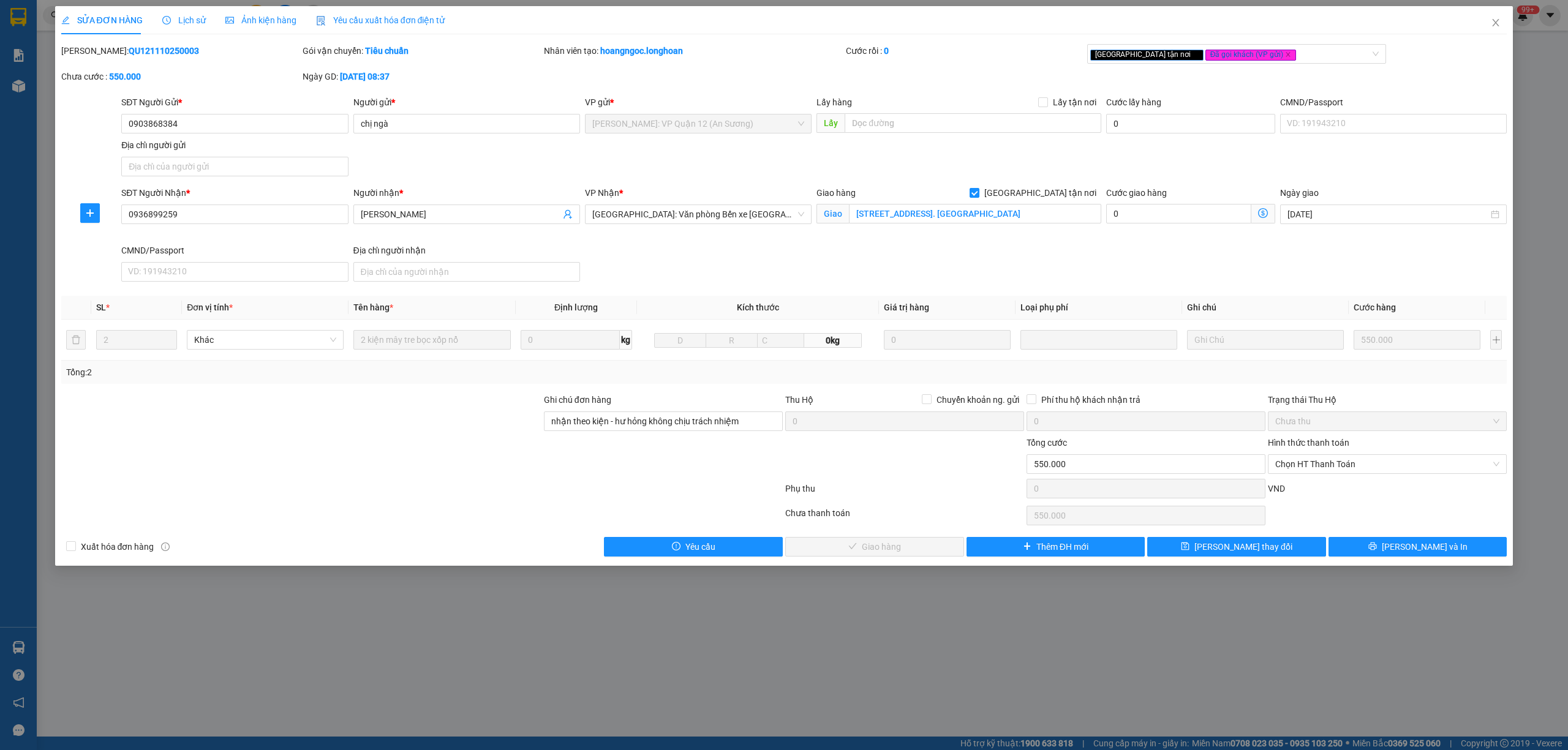
click at [187, 25] on span "Lịch sử" at bounding box center [184, 20] width 44 height 10
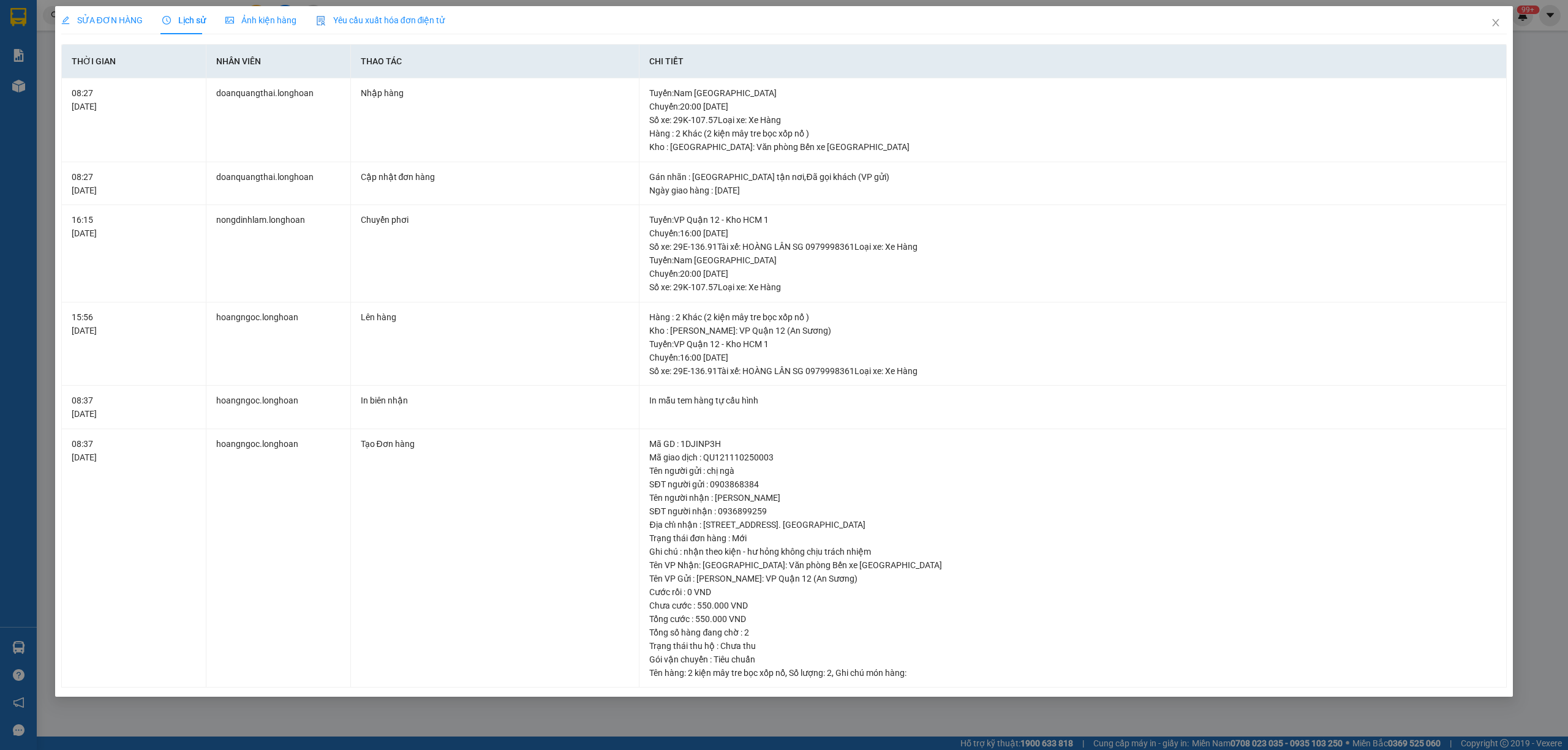
click at [75, 21] on span "SỬA ĐƠN HÀNG" at bounding box center [101, 20] width 81 height 10
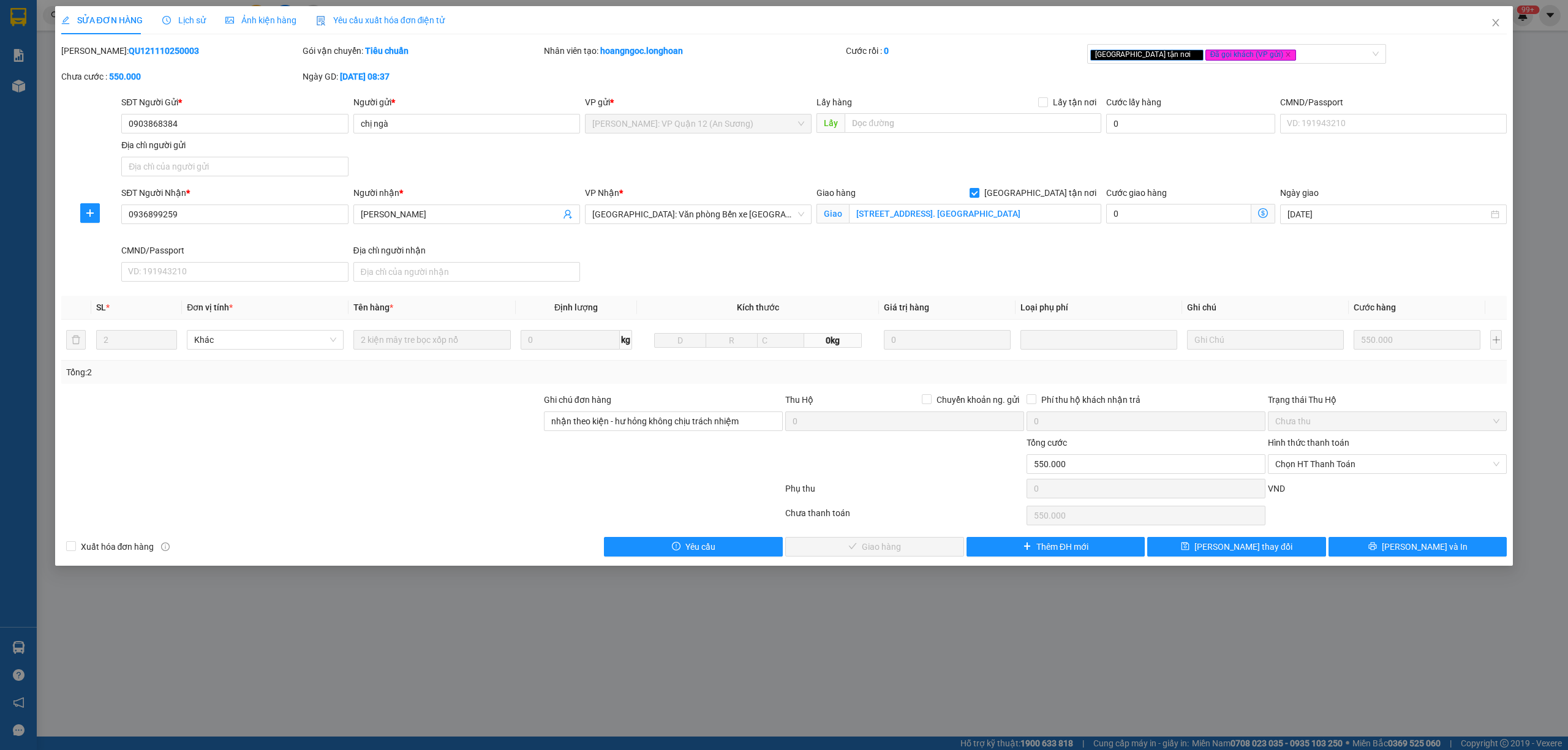
drag, startPoint x: 174, startPoint y: 45, endPoint x: 94, endPoint y: 45, distance: 80.0
click at [94, 45] on div "[PERSON_NAME]: QU121110250003" at bounding box center [180, 51] width 239 height 14
click at [1498, 27] on icon "close" at bounding box center [1495, 22] width 10 height 10
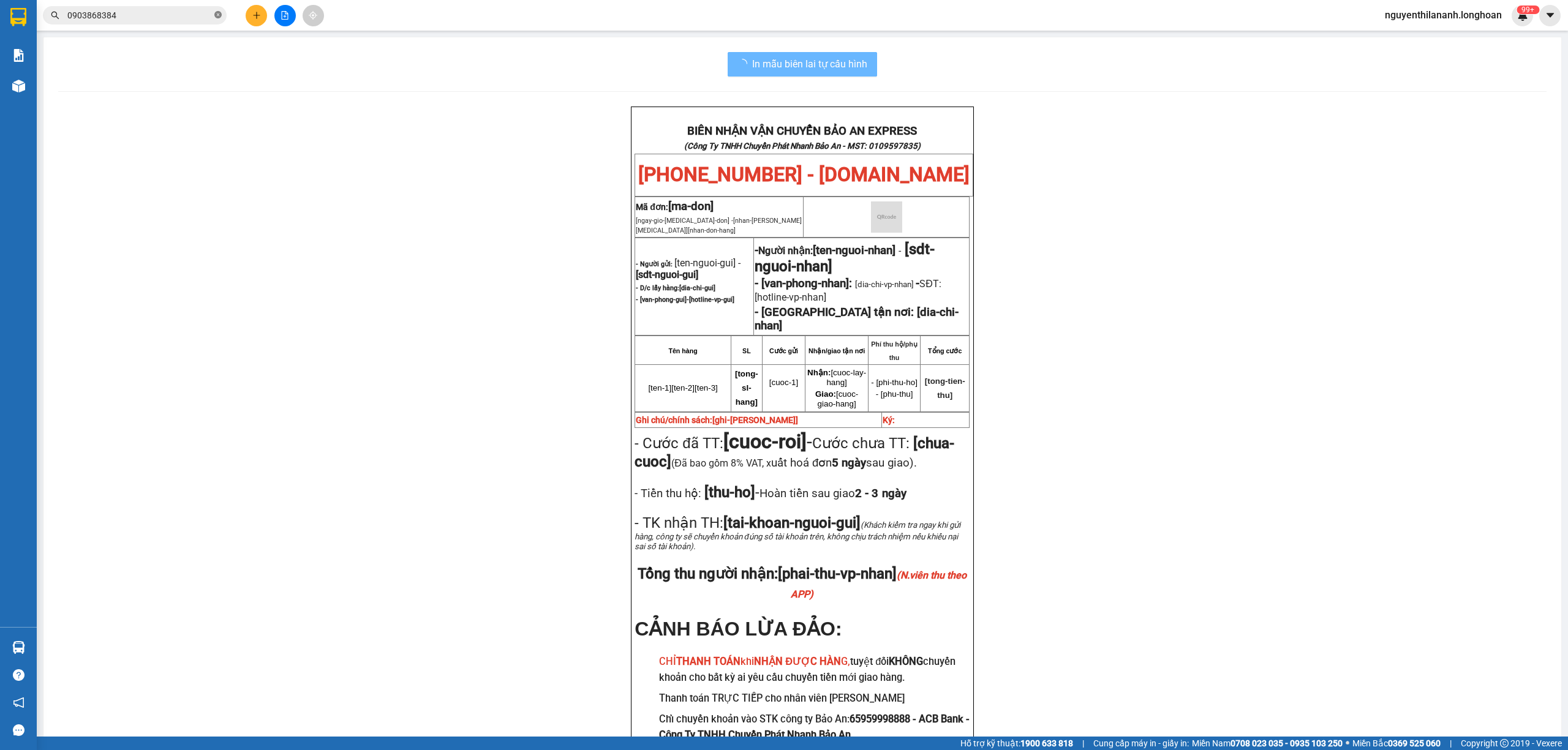
click at [218, 17] on icon "close-circle" at bounding box center [218, 14] width 7 height 7
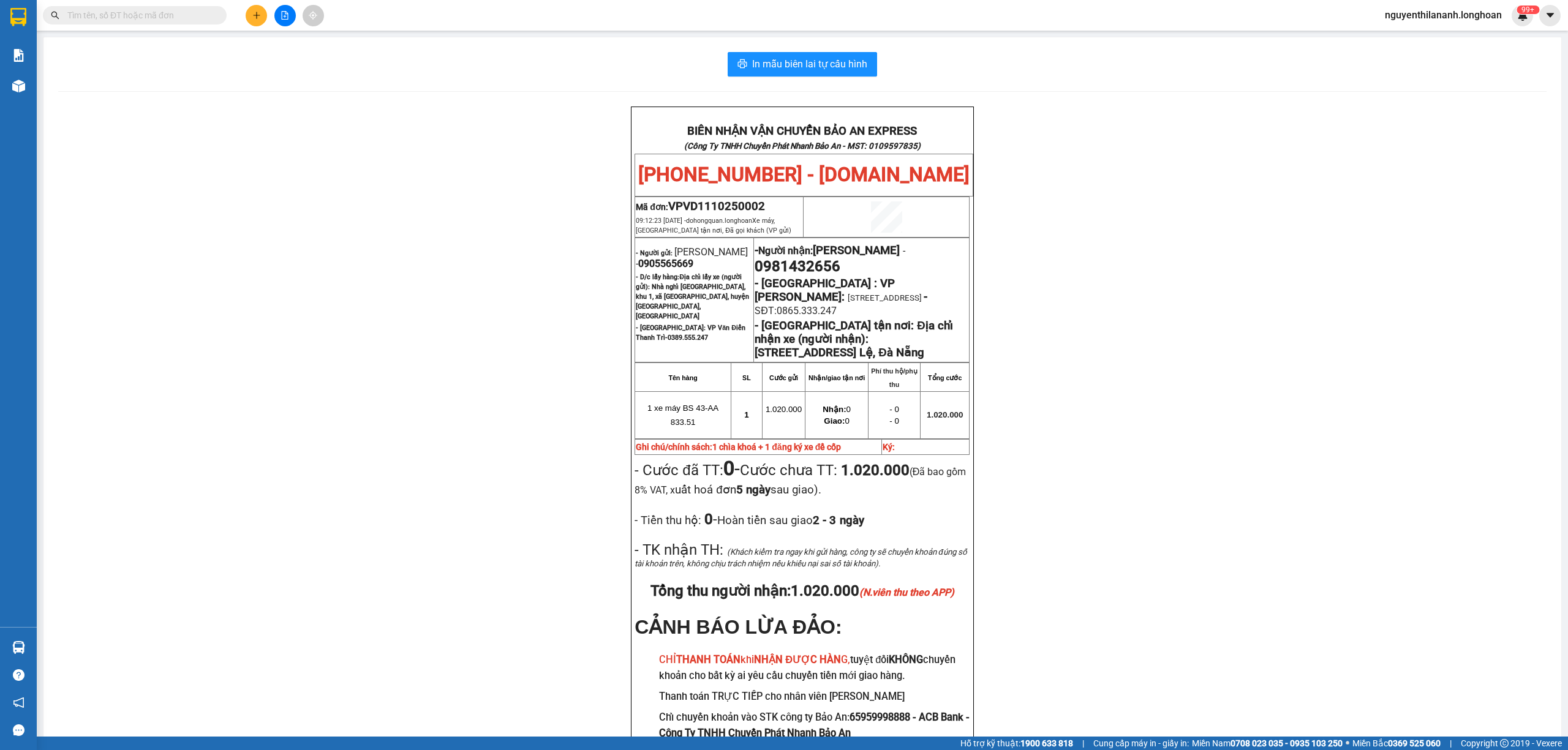
click at [212, 18] on span at bounding box center [135, 15] width 184 height 18
paste input "0866166638"
click at [205, 17] on input "text" at bounding box center [140, 15] width 144 height 14
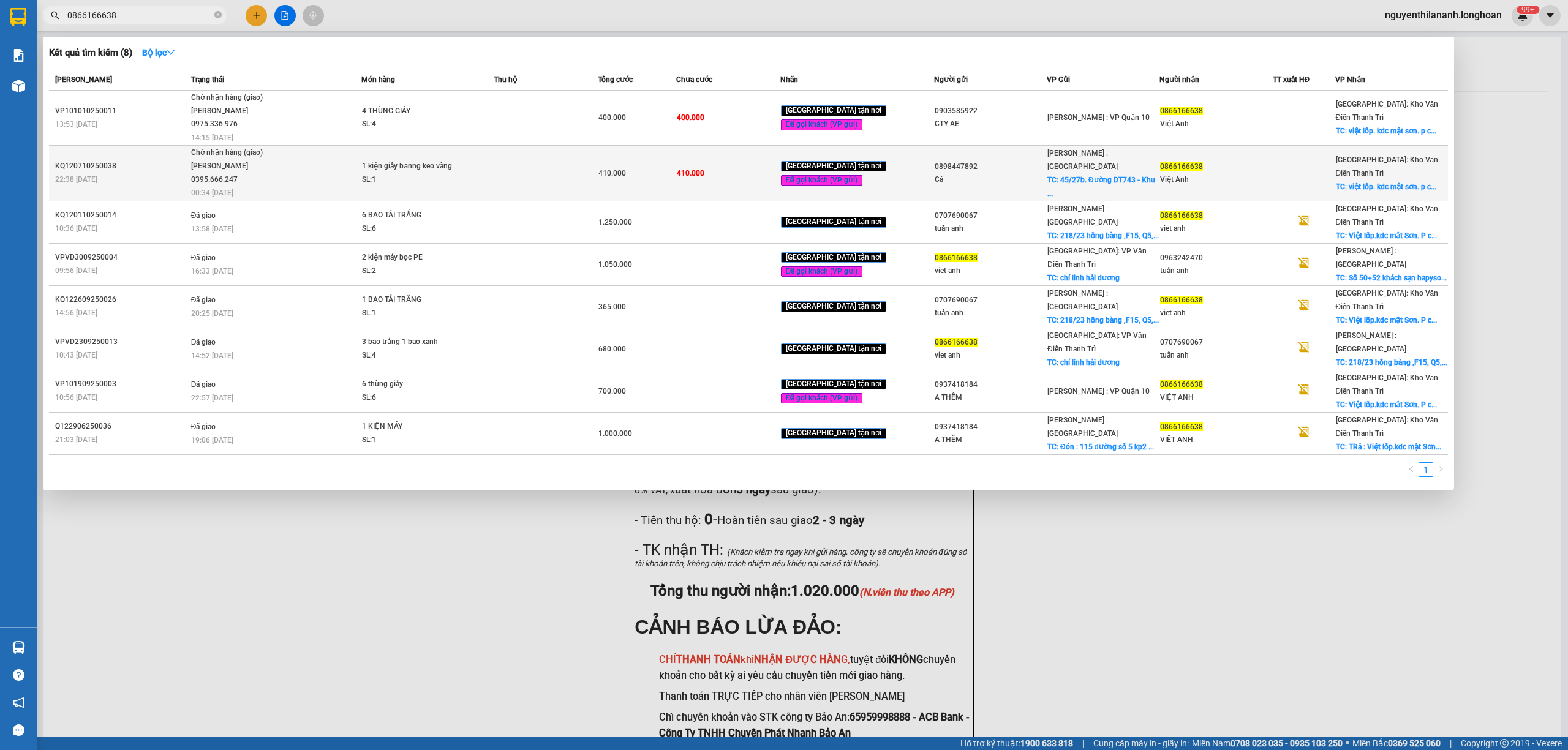
click at [130, 179] on div "22:38 [DATE]" at bounding box center [122, 179] width 133 height 14
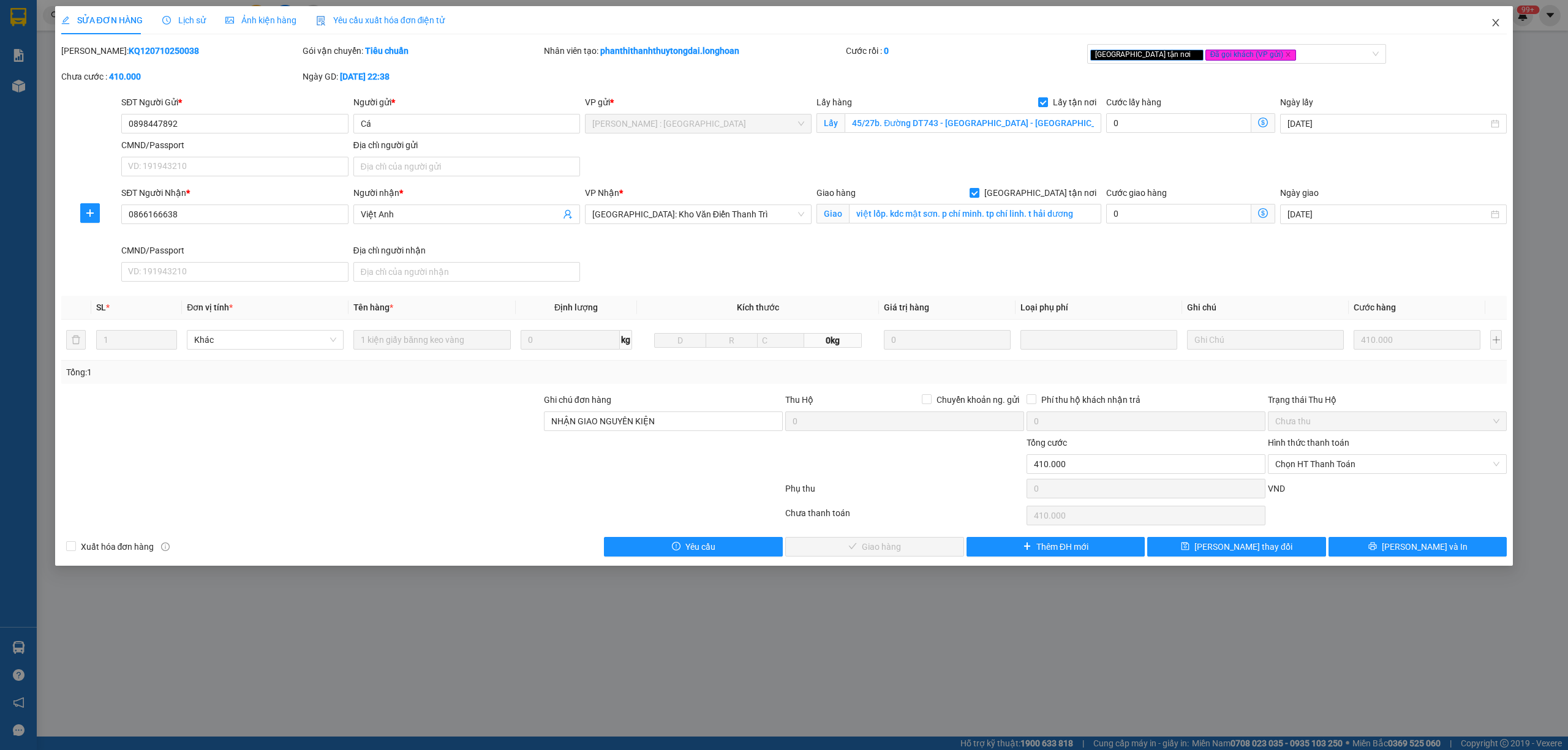
click at [1497, 19] on icon "close" at bounding box center [1495, 22] width 10 height 10
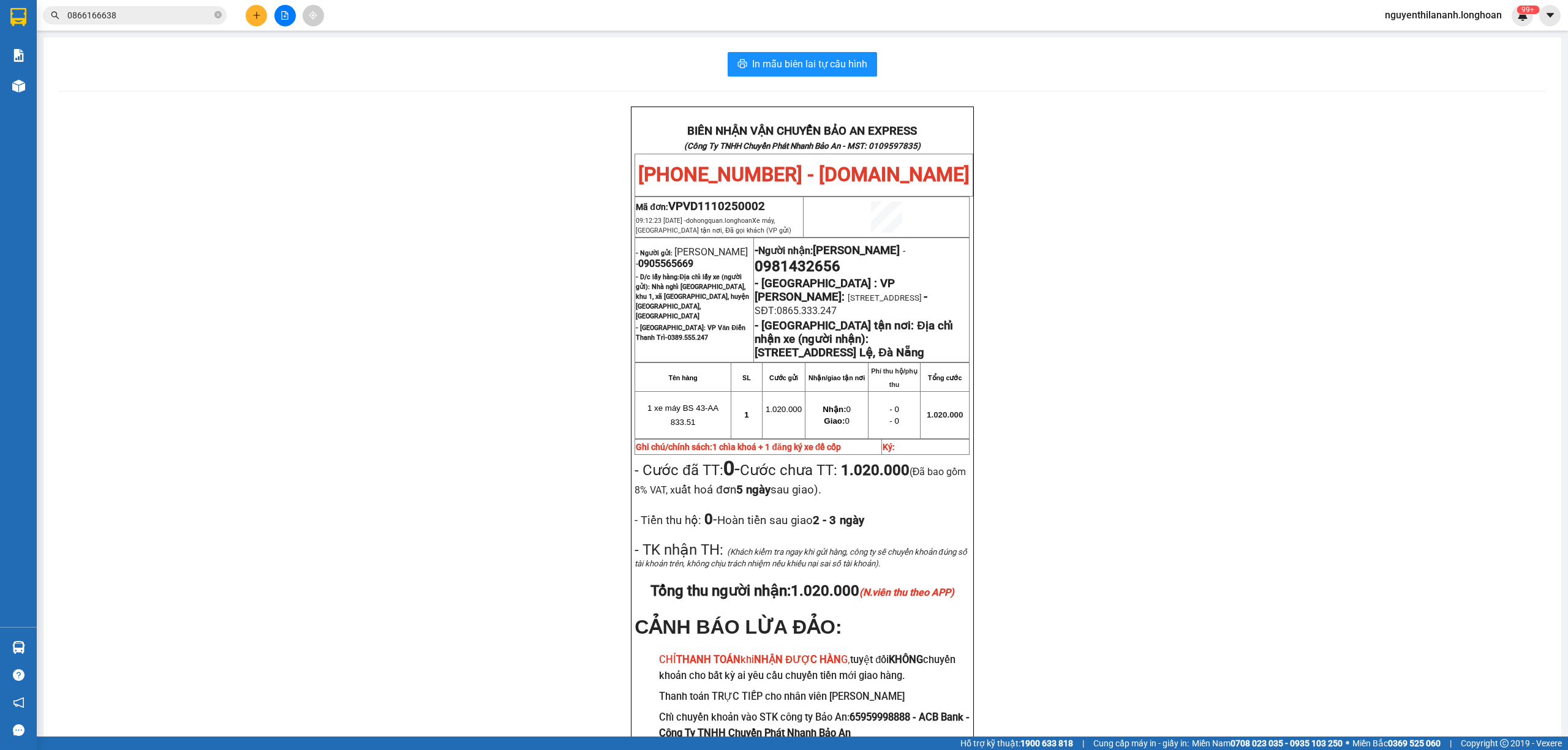
click at [141, 21] on input "0866166638" at bounding box center [140, 15] width 144 height 14
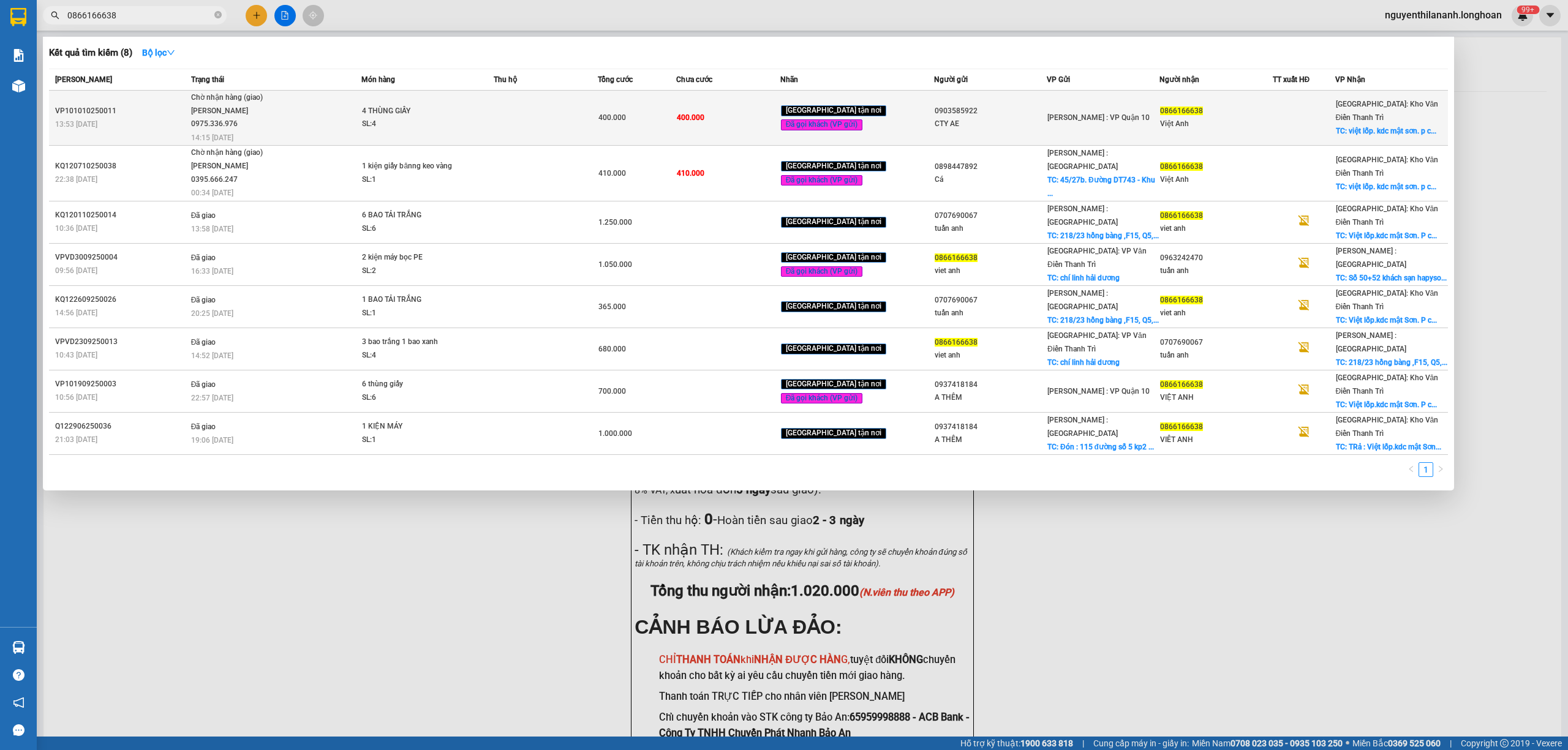
click at [138, 109] on div "VP101010250011" at bounding box center [122, 111] width 133 height 13
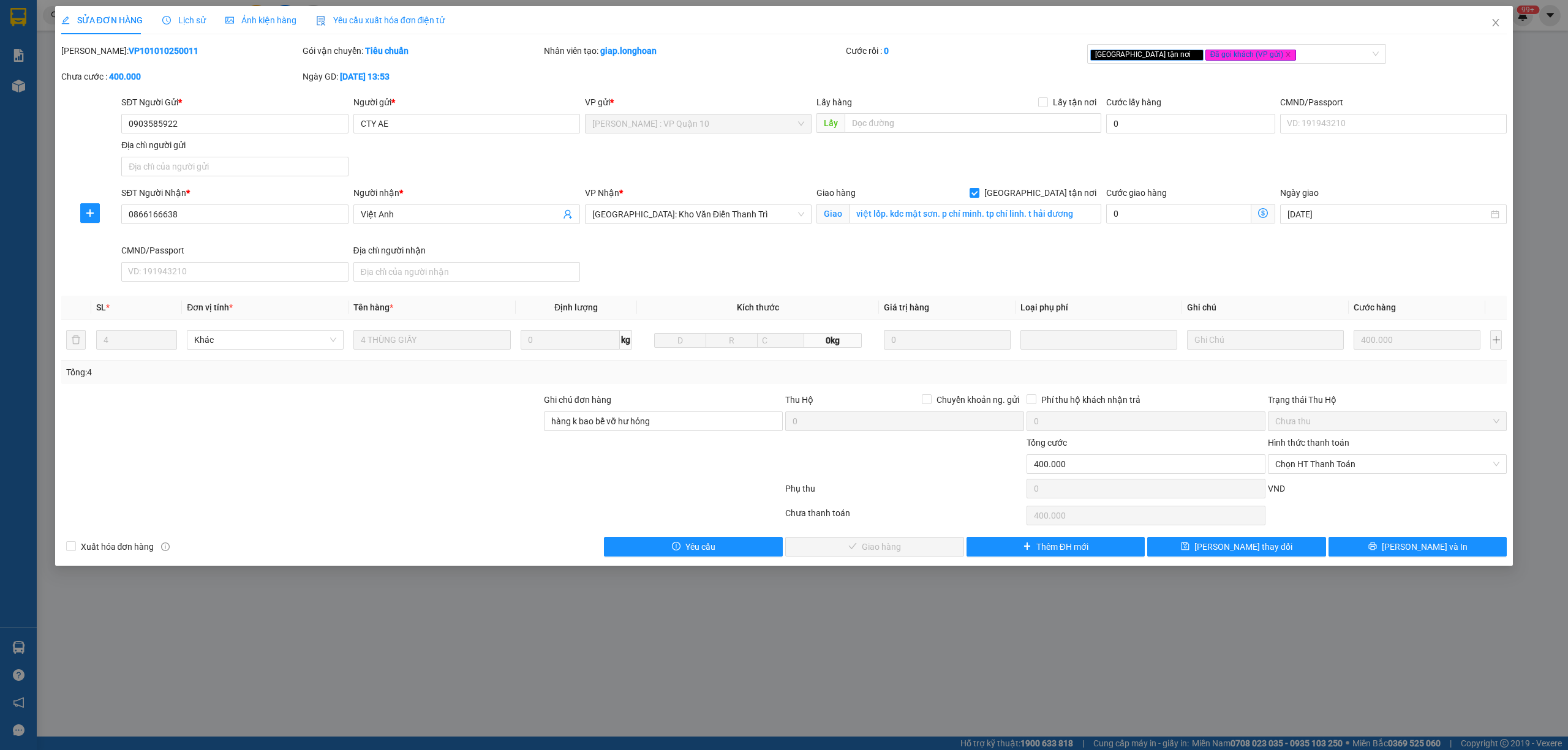
click at [173, 18] on span "Lịch sử" at bounding box center [184, 20] width 44 height 10
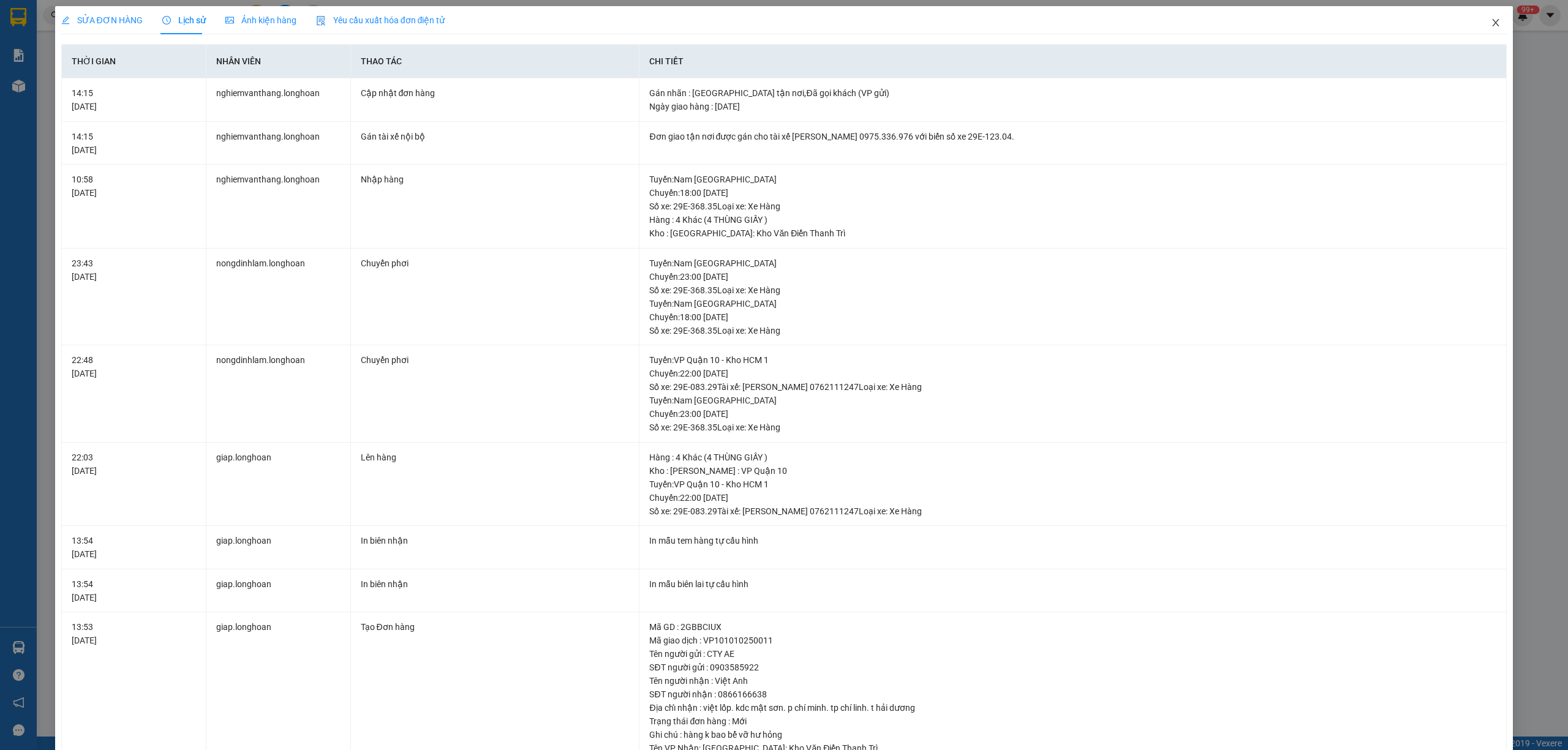
click at [1479, 22] on span "Close" at bounding box center [1496, 23] width 34 height 34
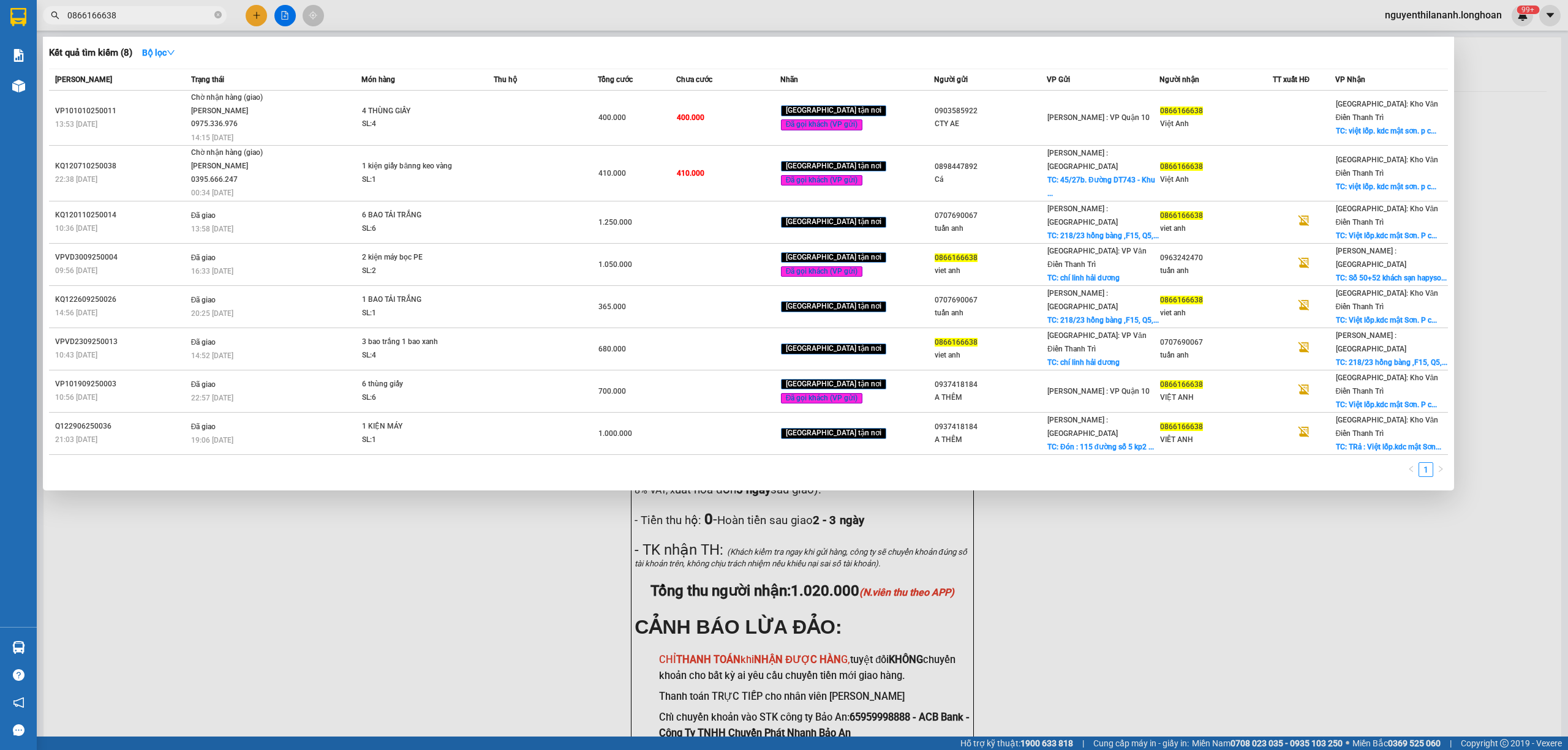
click at [127, 14] on input "0866166638" at bounding box center [140, 15] width 144 height 14
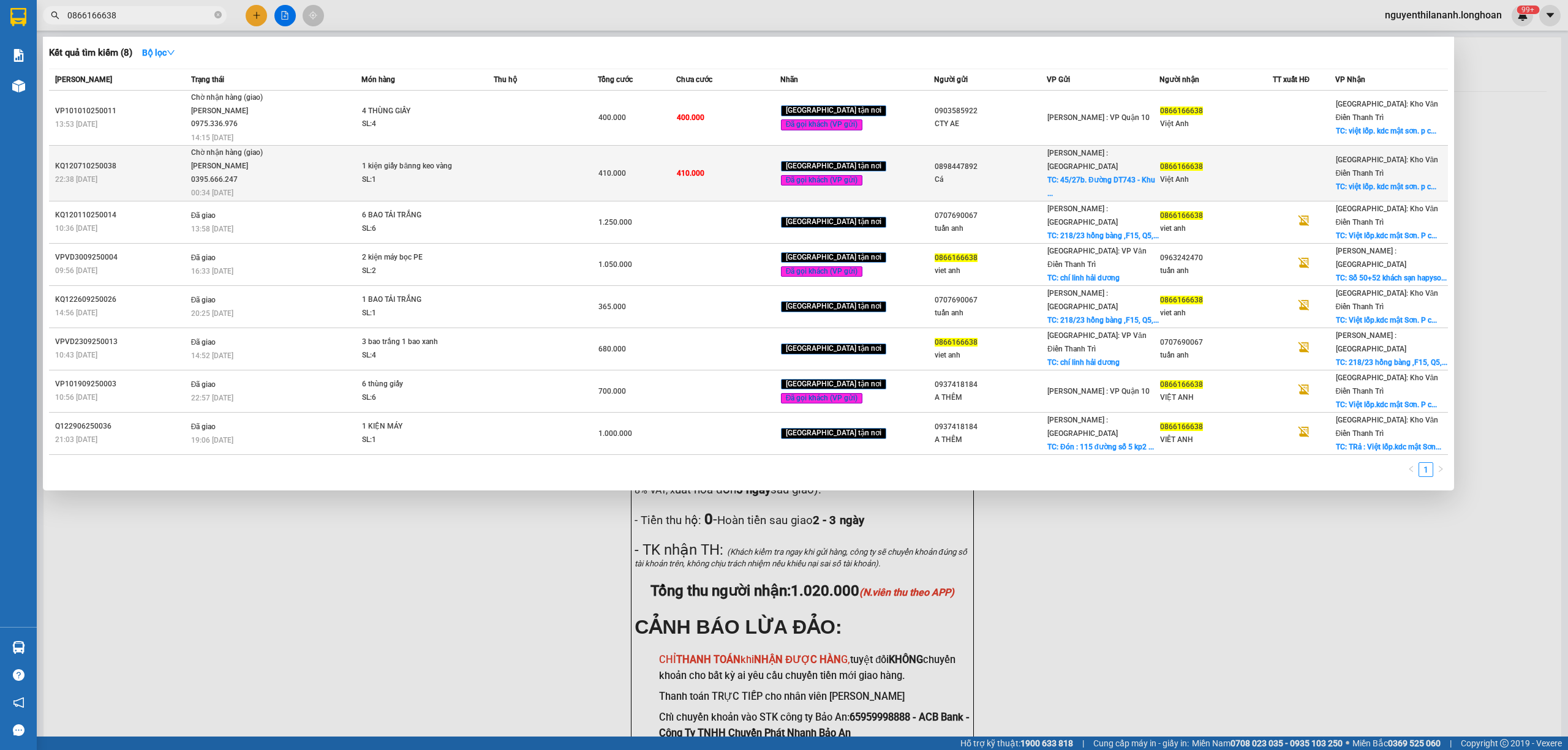
click at [138, 182] on div "22:38 [DATE]" at bounding box center [122, 179] width 133 height 14
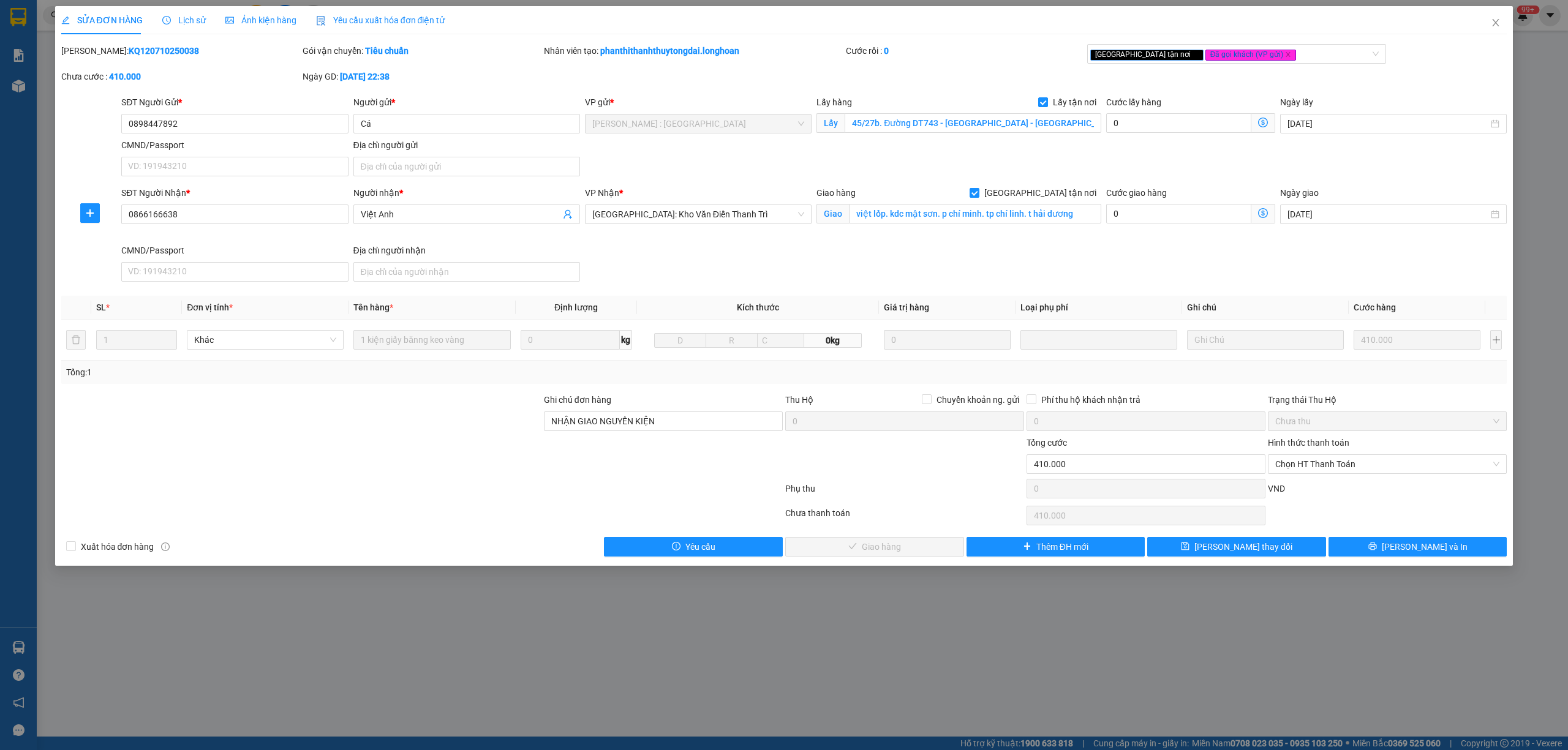
click at [165, 27] on div "Lịch sử" at bounding box center [184, 19] width 44 height 28
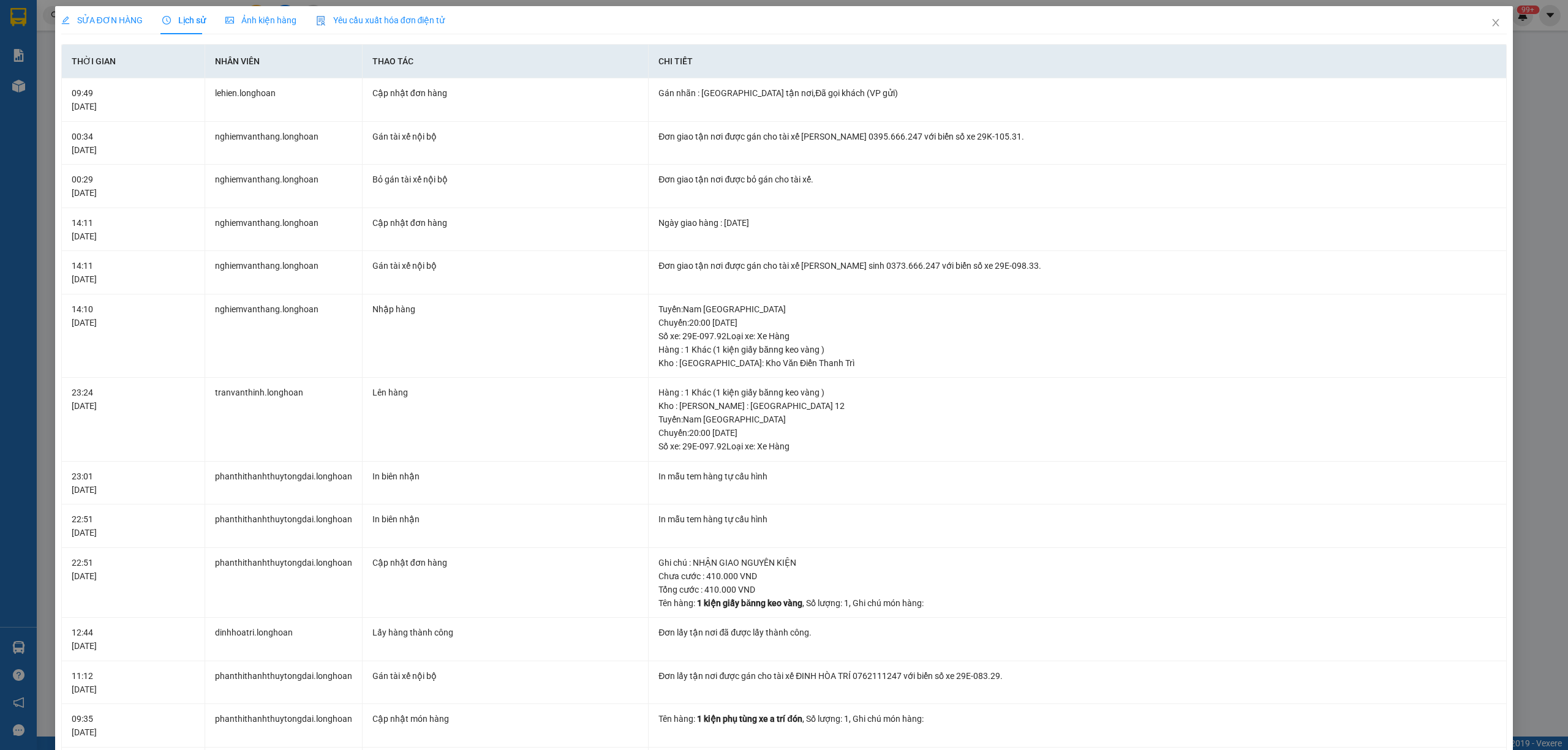
click at [108, 32] on div "SỬA ĐƠN HÀNG" at bounding box center [101, 19] width 81 height 28
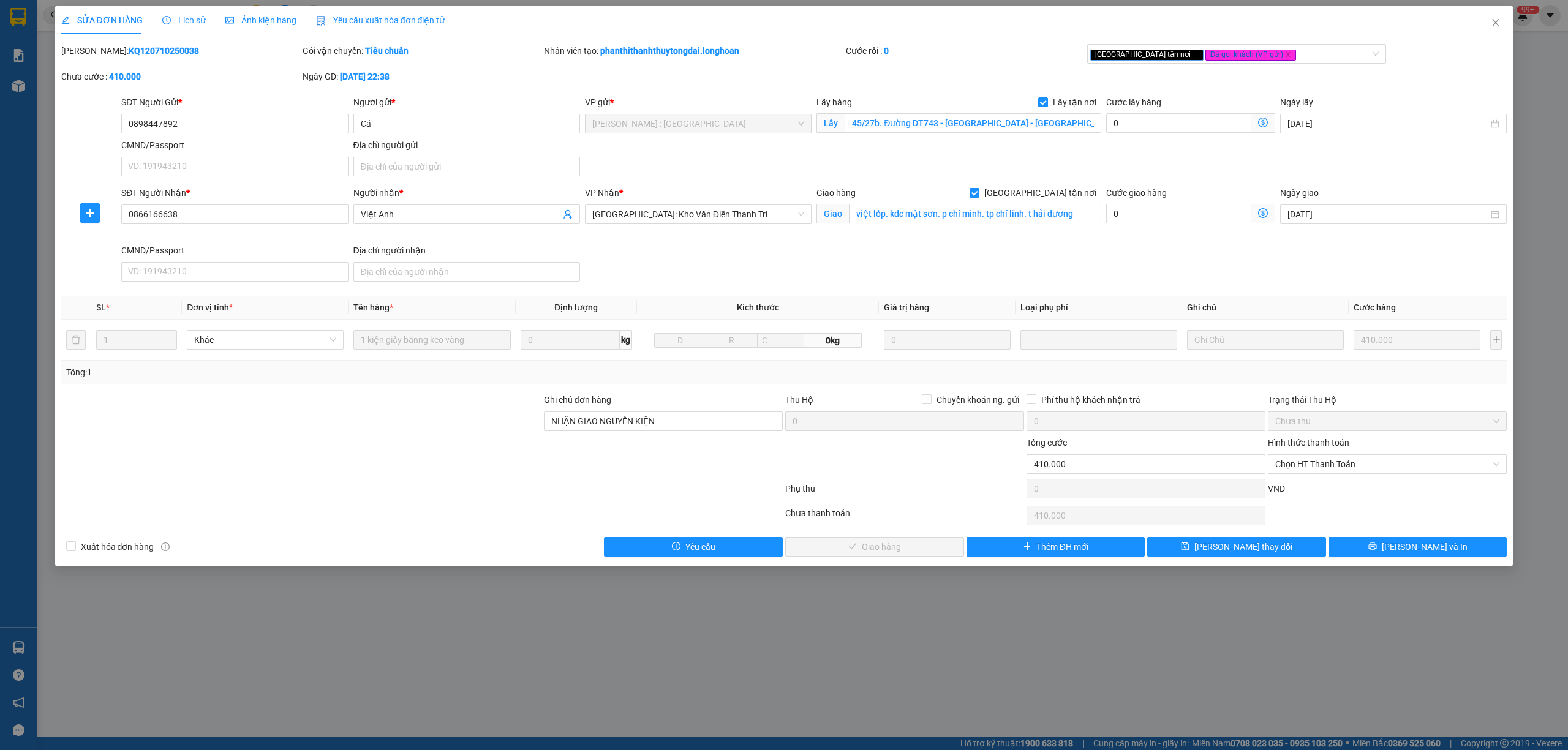
drag, startPoint x: 170, startPoint y: 55, endPoint x: 91, endPoint y: 58, distance: 79.1
click at [91, 58] on div "Mã ĐH: KQ120710250038" at bounding box center [180, 57] width 241 height 26
click at [1493, 15] on span "Close" at bounding box center [1496, 23] width 34 height 34
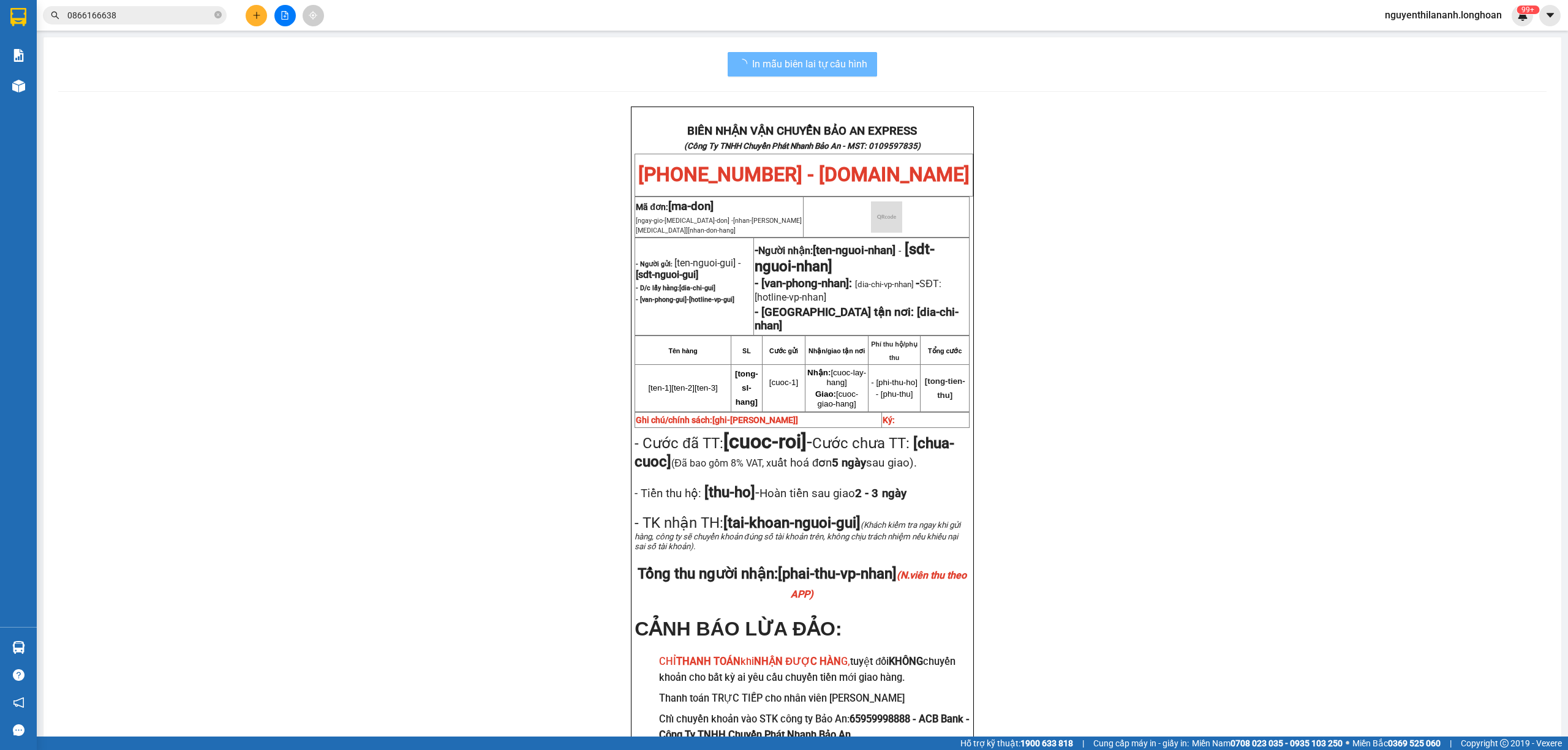
click at [138, 26] on div "Kết quả tìm kiếm ( 8 ) Bộ lọc Mã ĐH Trạng thái Món hàng Thu hộ Tổng cước Chưa c…" at bounding box center [784, 15] width 1568 height 31
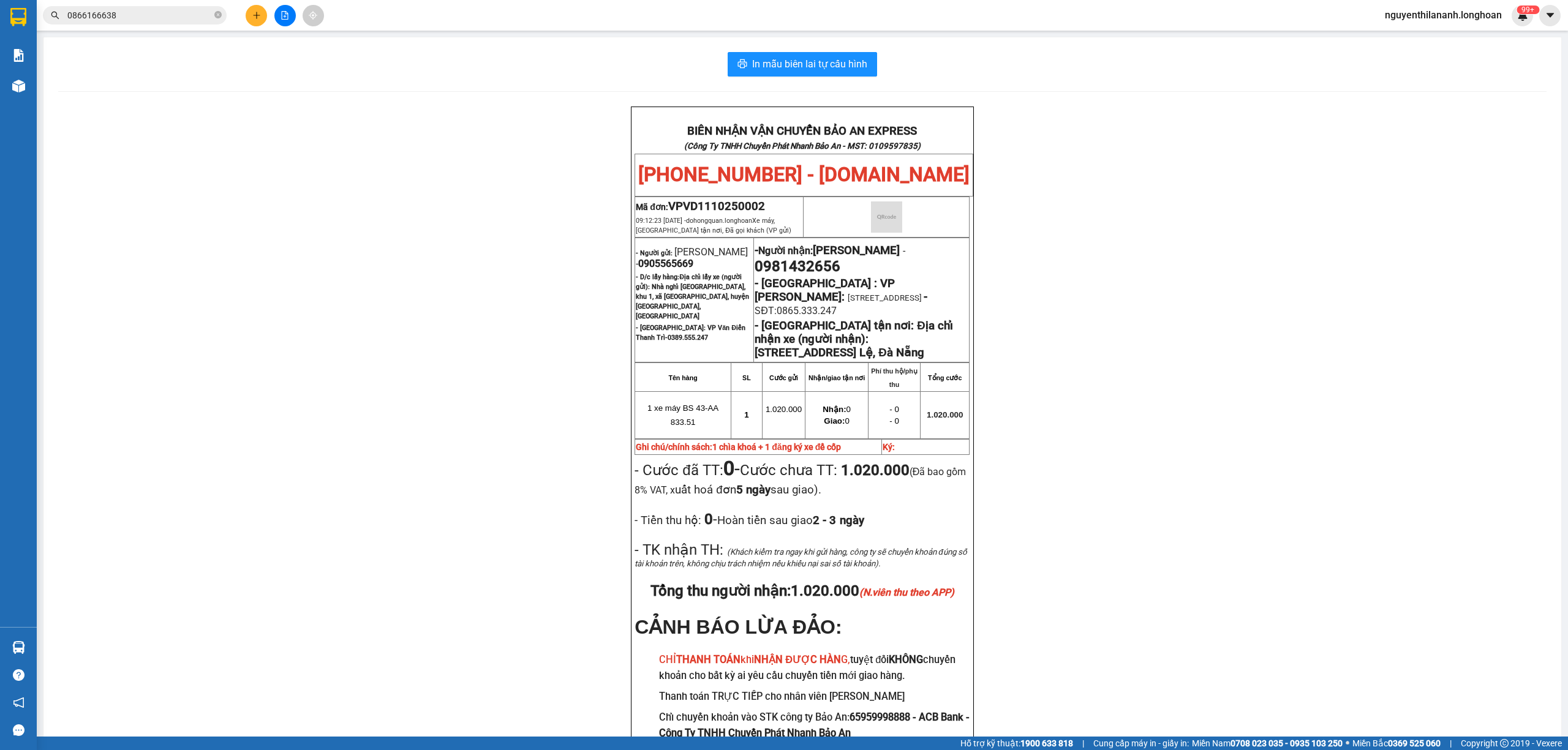
click at [140, 15] on input "0866166638" at bounding box center [140, 15] width 144 height 14
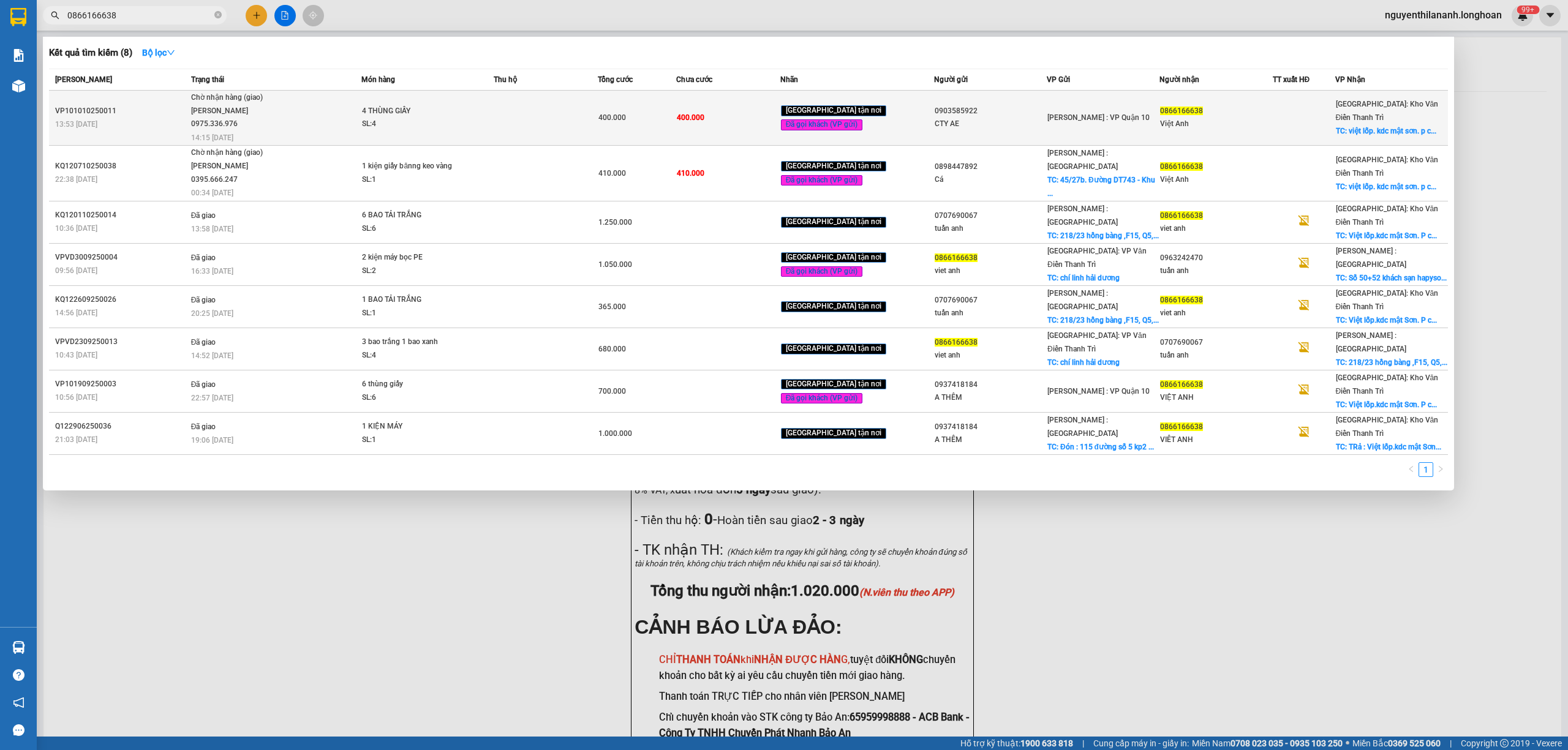
click at [157, 99] on td "VP101010250011 13:53 [DATE]" at bounding box center [118, 118] width 139 height 55
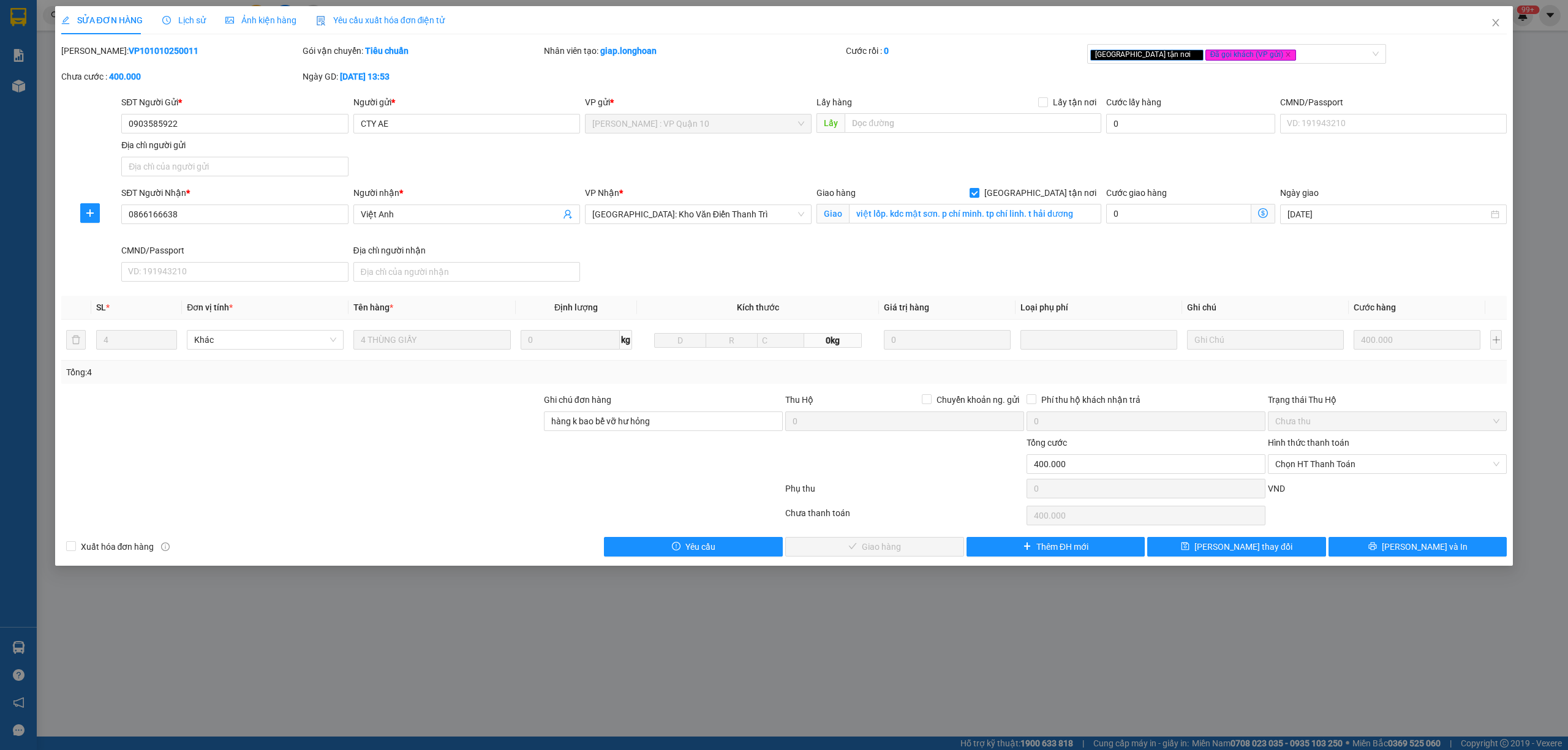
drag, startPoint x: 169, startPoint y: 49, endPoint x: 92, endPoint y: 60, distance: 77.8
click at [92, 60] on div "[PERSON_NAME]: VP101010250011" at bounding box center [180, 57] width 241 height 26
